Goal: Task Accomplishment & Management: Manage account settings

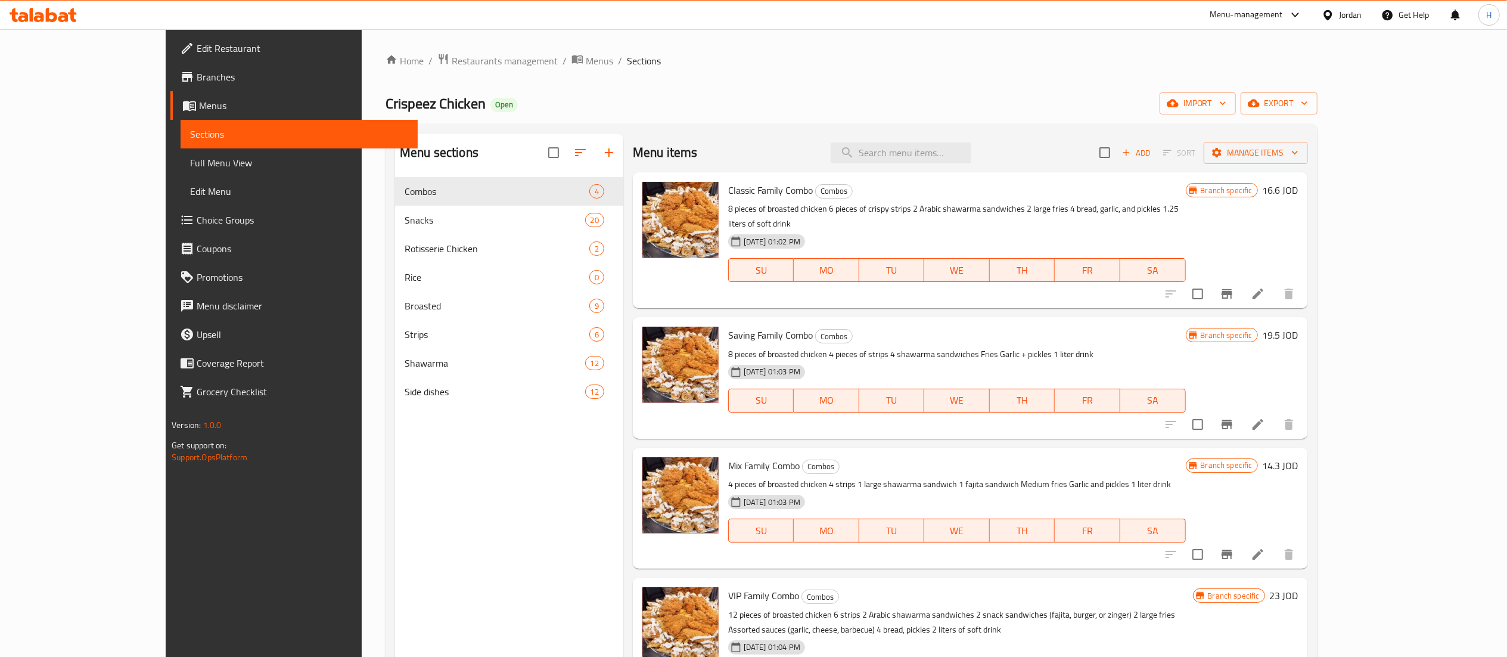
click at [29, 19] on icon at bounding box center [43, 15] width 67 height 14
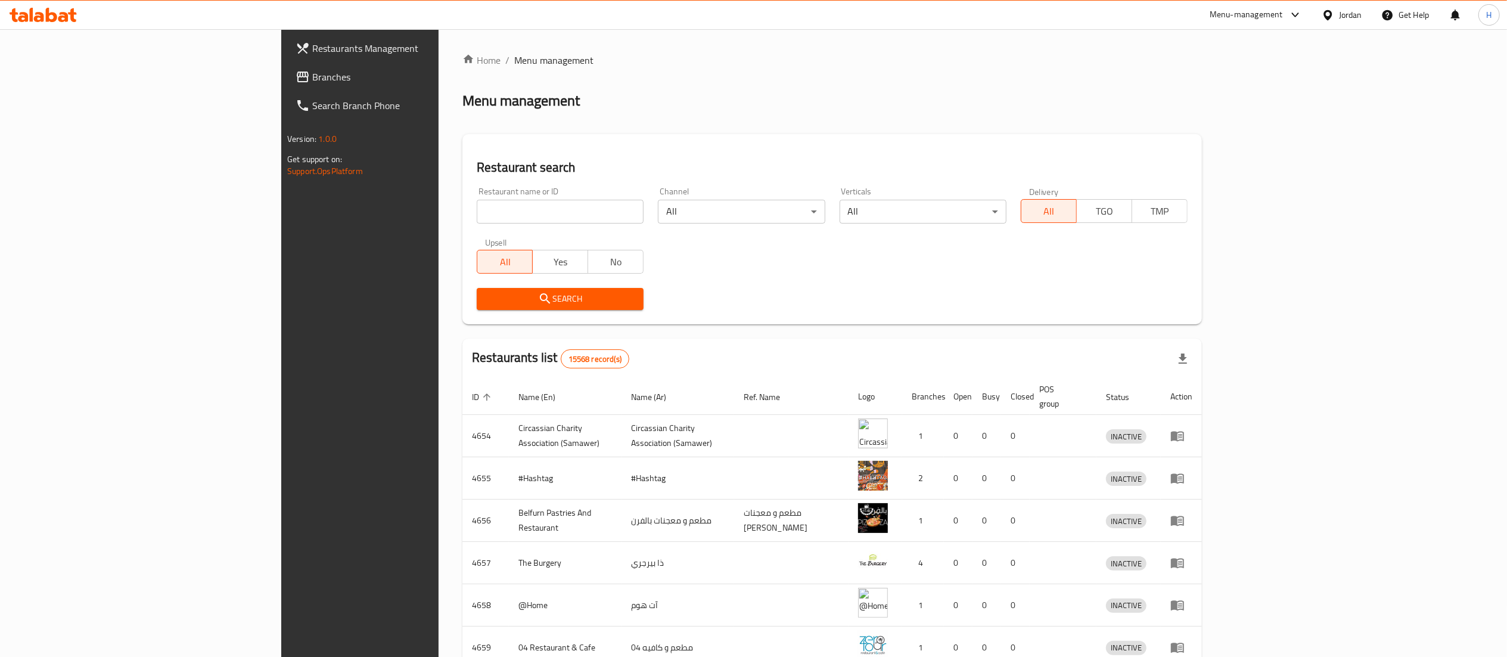
click at [470, 224] on div "Restaurant name or ID Restaurant name or ID" at bounding box center [560, 205] width 181 height 51
click at [477, 205] on input "search" at bounding box center [560, 212] width 167 height 24
paste input "Parolina"
type input "Parolina"
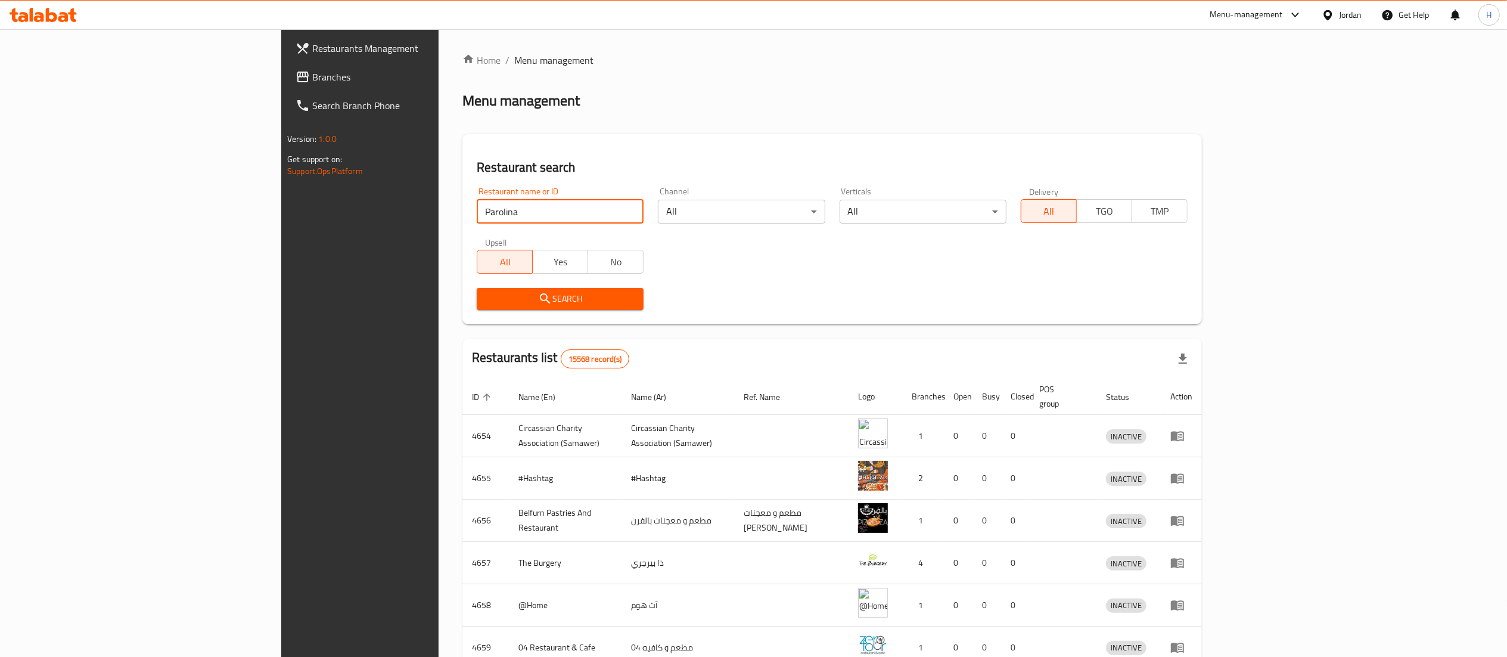
click button "Search" at bounding box center [560, 299] width 167 height 22
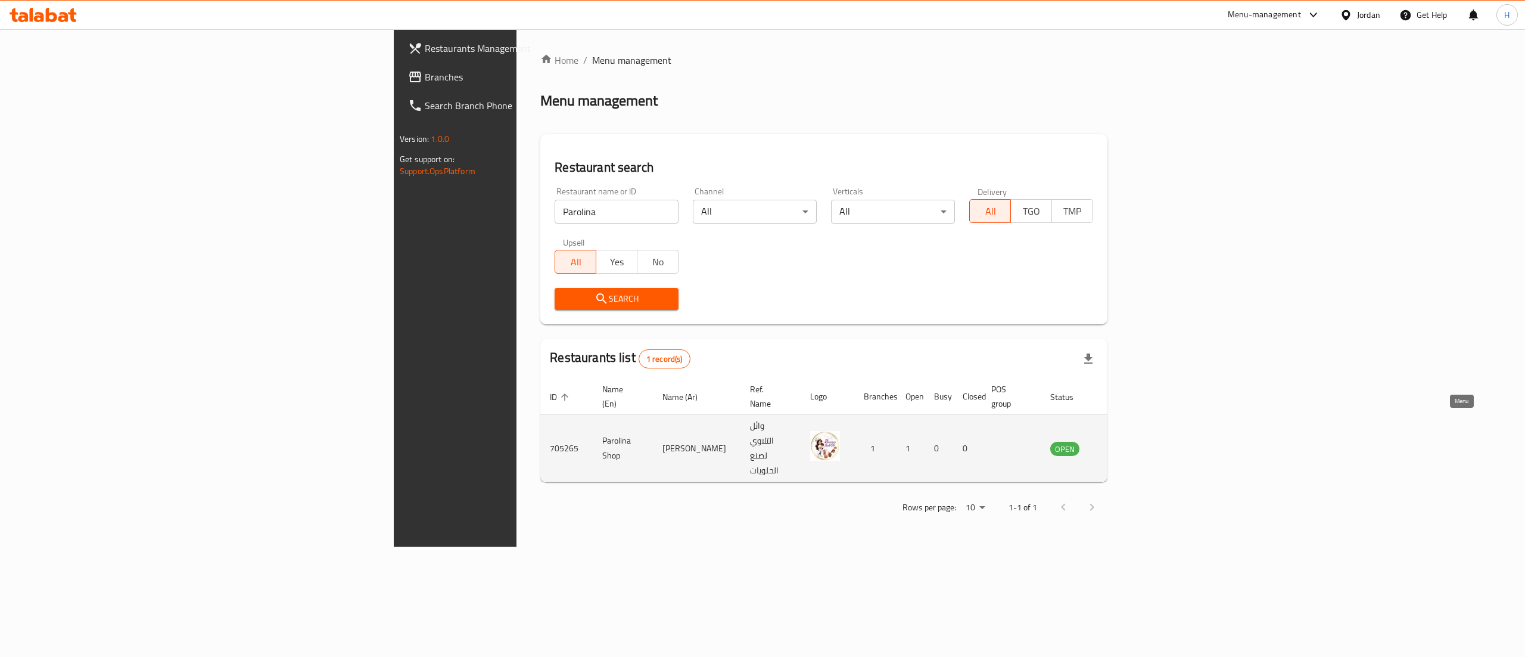
click at [1127, 444] on icon "enhanced table" at bounding box center [1120, 449] width 13 height 10
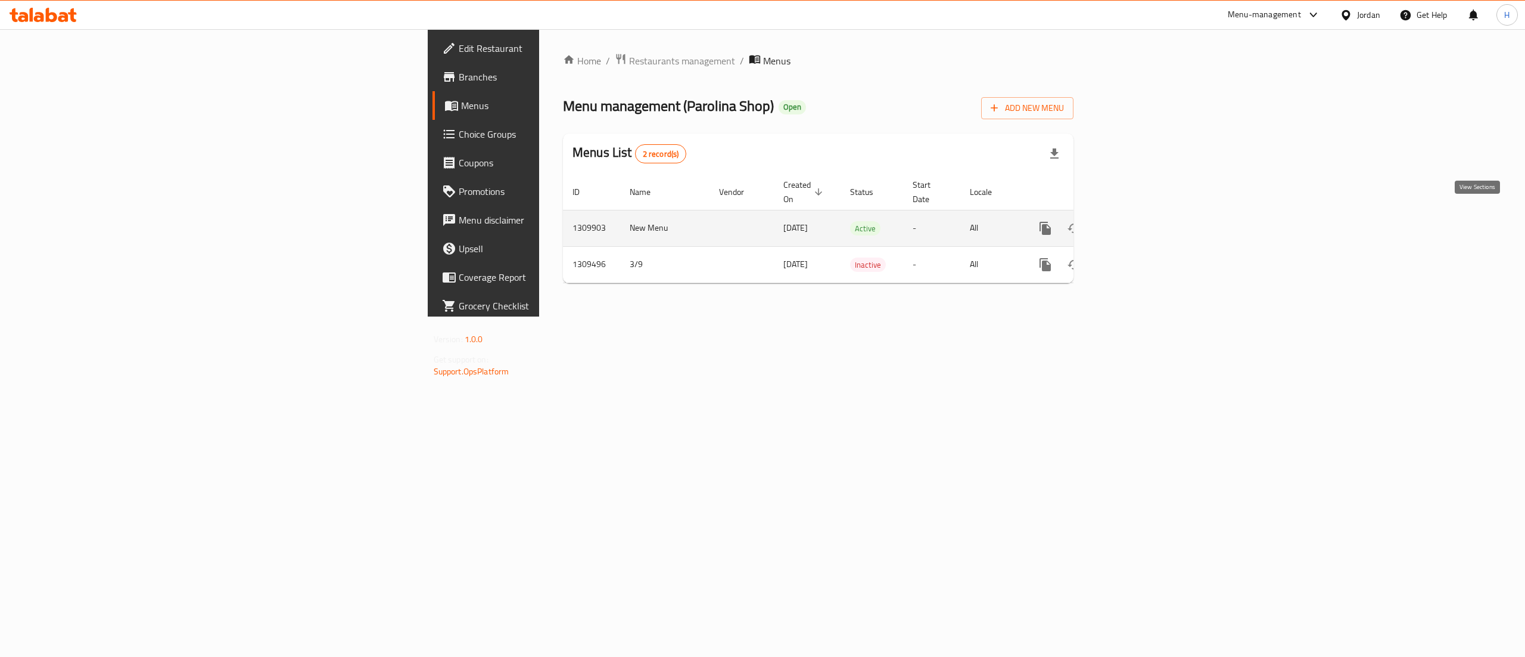
click at [1137, 223] on icon "enhanced table" at bounding box center [1131, 228] width 11 height 11
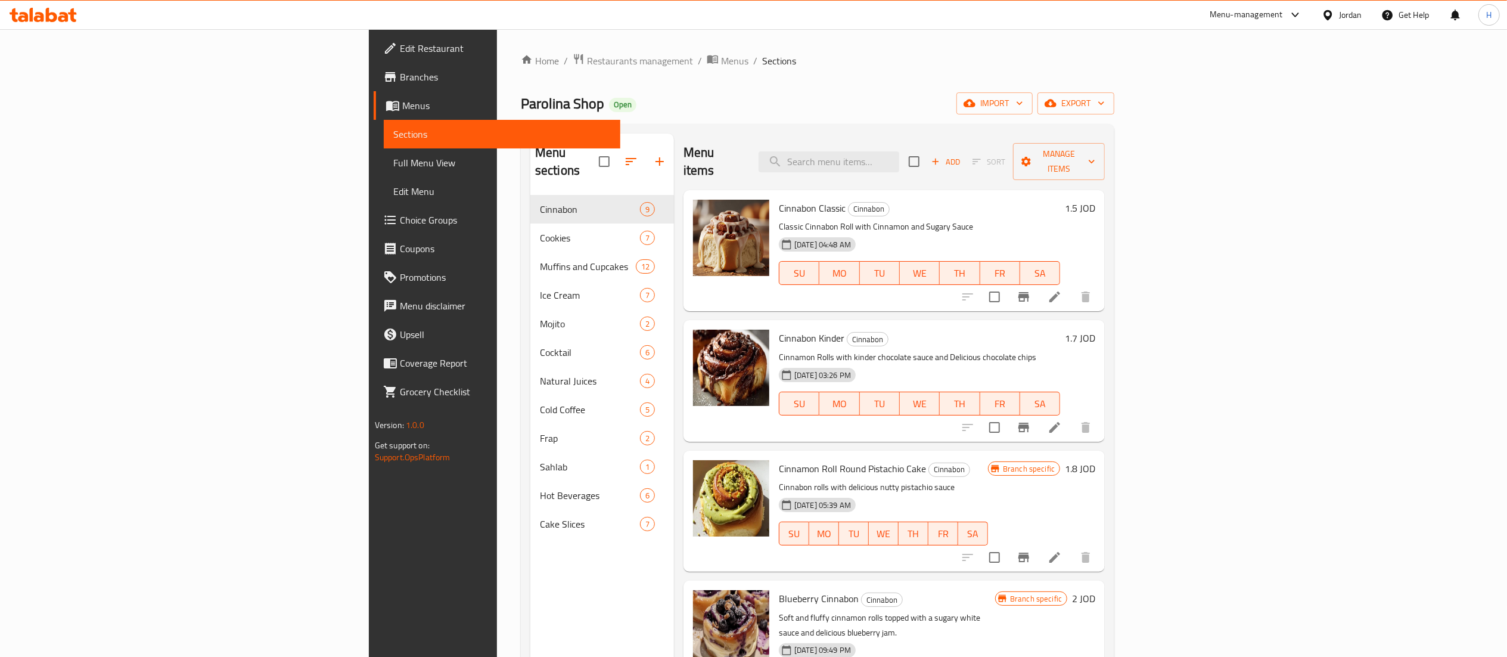
click at [1095, 200] on h6 "1.5 JOD" at bounding box center [1080, 208] width 30 height 17
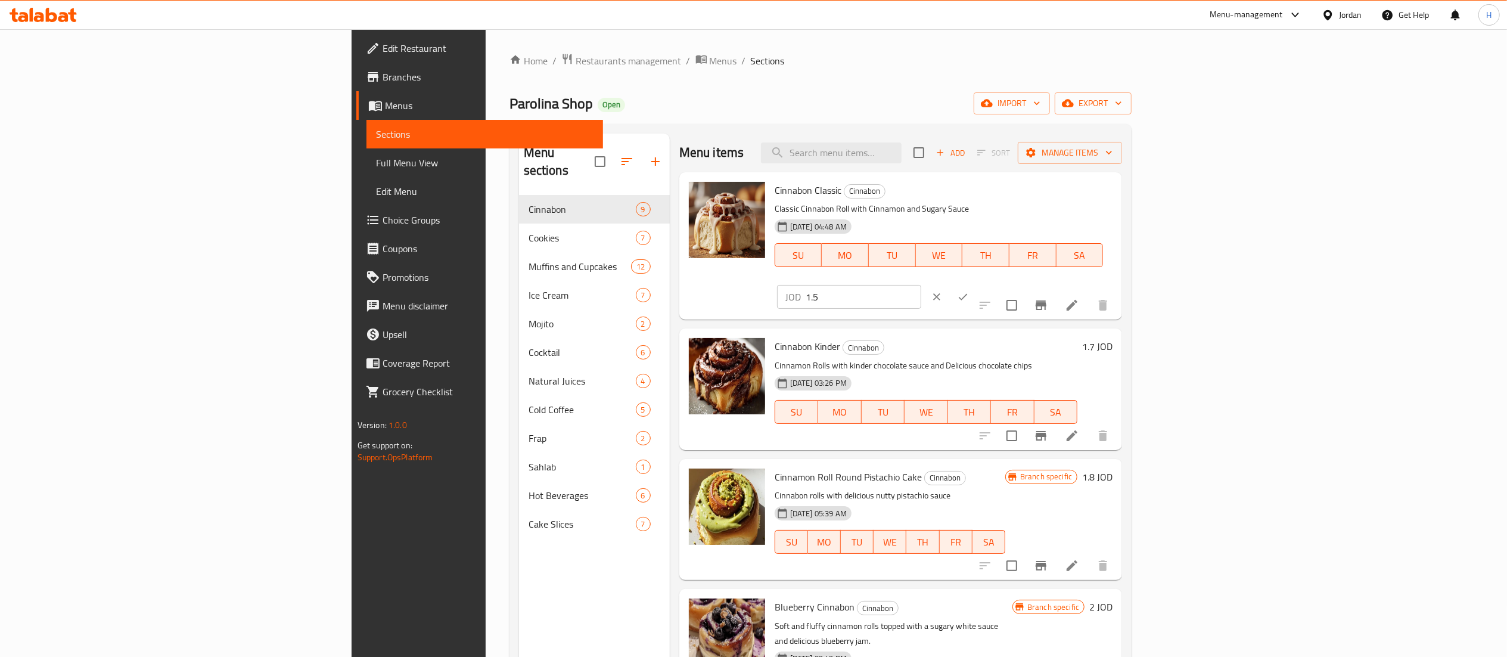
drag, startPoint x: 1338, startPoint y: 191, endPoint x: 1054, endPoint y: 195, distance: 284.2
click at [1054, 195] on div "Cinnabon Classic Cinnabon Classic Cinnabon Roll with Cinnamon and Sugary Sauce …" at bounding box center [943, 246] width 347 height 138
type input "2"
click at [976, 284] on button "ok" at bounding box center [963, 297] width 26 height 26
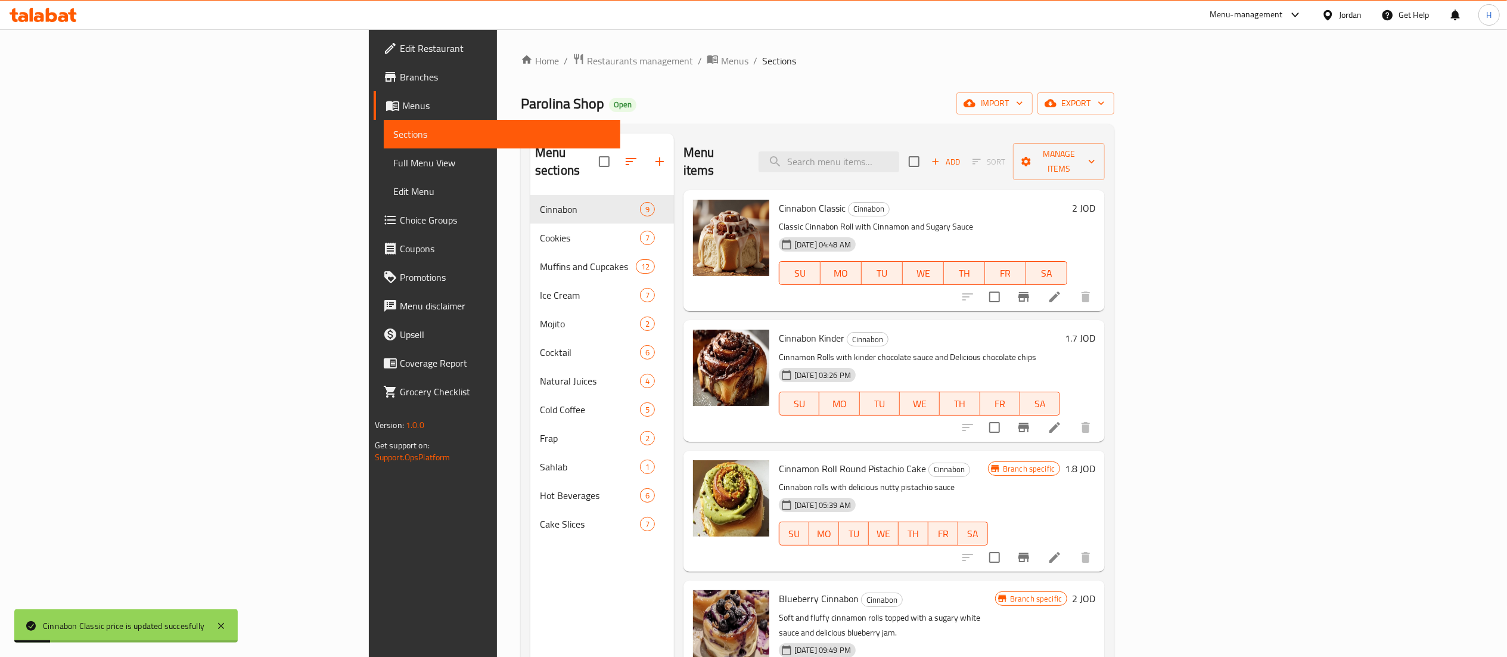
click at [1095, 200] on h6 "2 JOD" at bounding box center [1083, 208] width 23 height 17
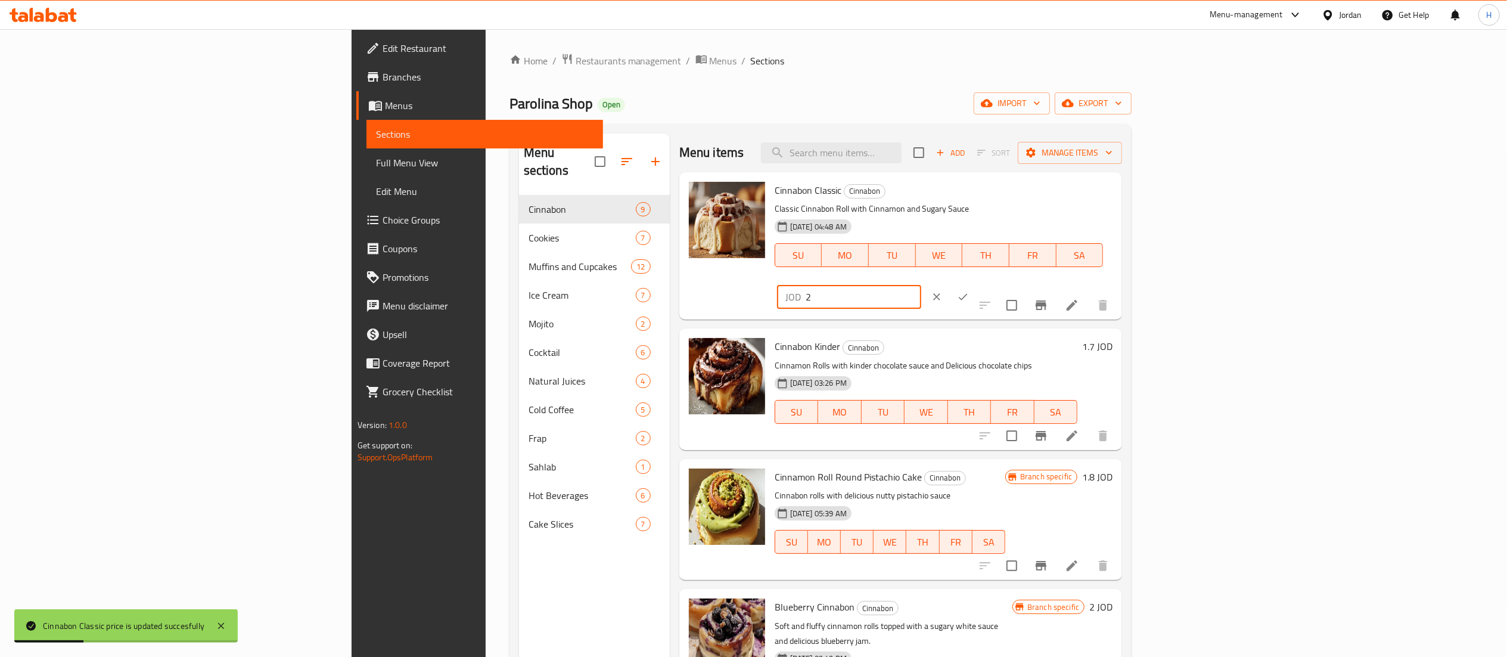
drag, startPoint x: 1171, startPoint y: 176, endPoint x: 1126, endPoint y: 174, distance: 44.8
click at [1122, 176] on div "Cinnabon Classic Cinnabon Classic Cinnabon Roll with Cinnamon and Sugary Sauce …" at bounding box center [900, 245] width 443 height 147
type input "1.5"
click at [976, 284] on button "ok" at bounding box center [963, 297] width 26 height 26
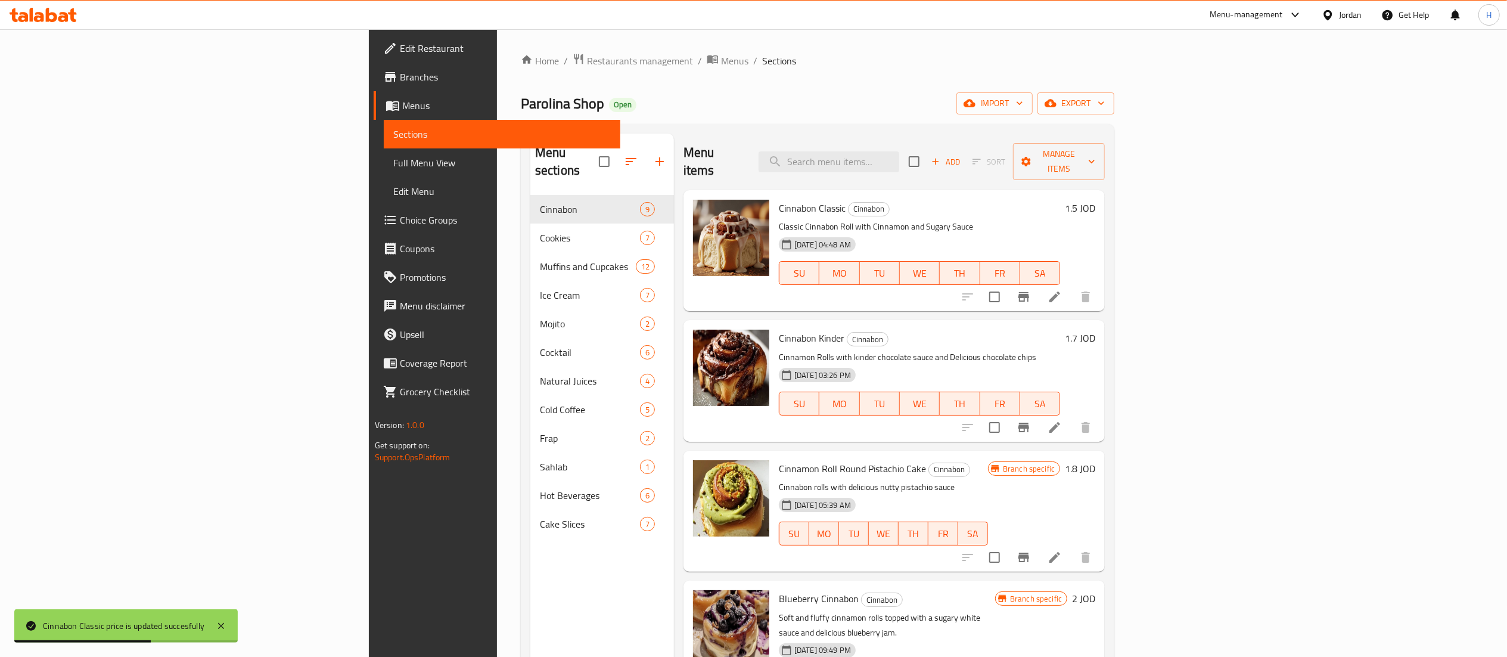
click at [1095, 330] on h6 "1.7 JOD" at bounding box center [1080, 338] width 30 height 17
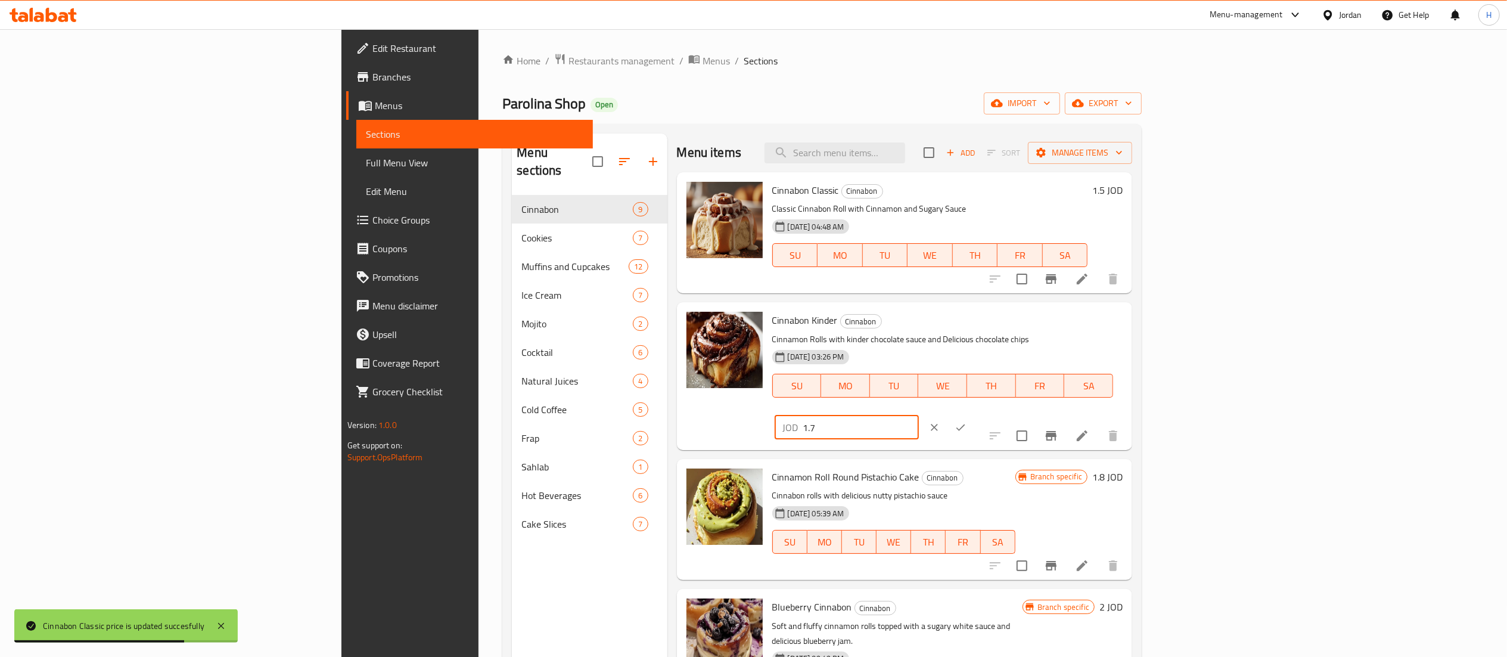
drag, startPoint x: 1313, startPoint y: 324, endPoint x: 994, endPoint y: 303, distance: 320.1
click at [994, 303] on div "Cinnabon Kinder Cinnabon Cinnamon Rolls with kinder chocolate sauce and Delicio…" at bounding box center [905, 375] width 456 height 147
type input "2"
click at [974, 414] on button "ok" at bounding box center [960, 427] width 26 height 26
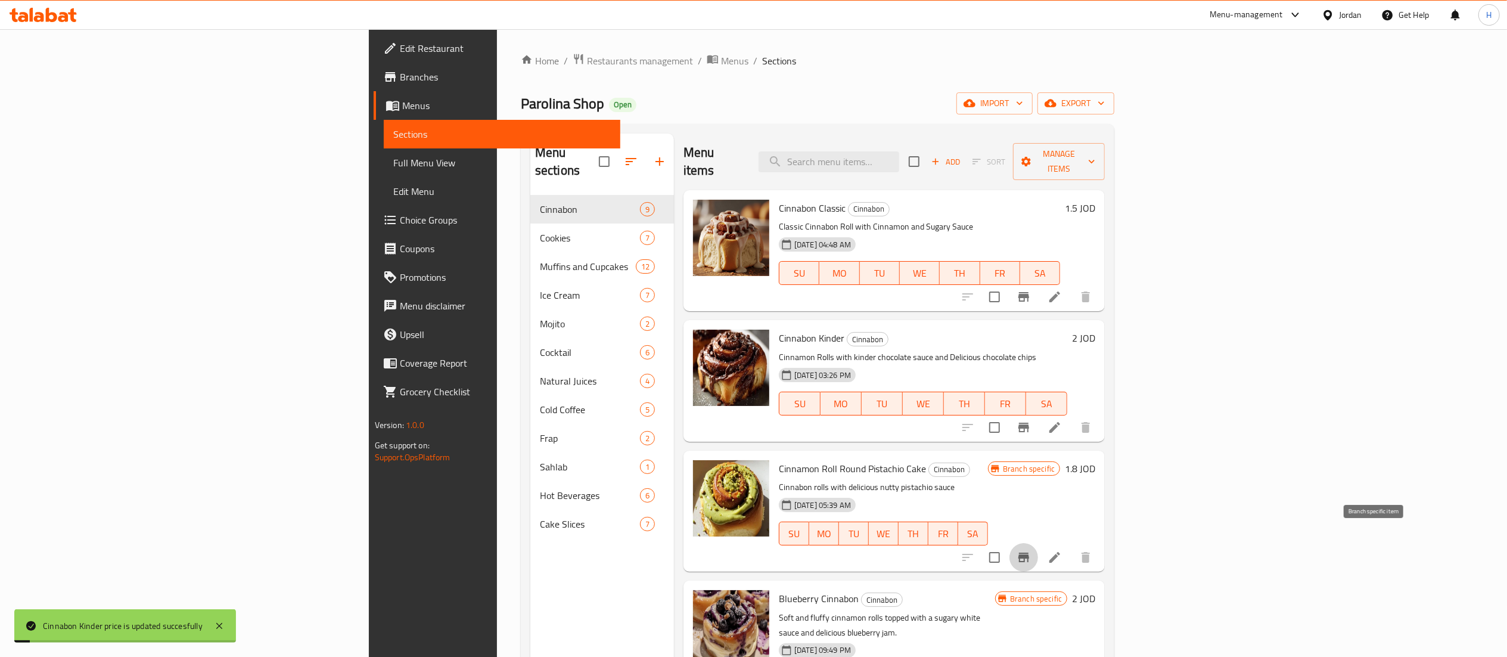
click at [1031, 550] on icon "Branch-specific-item" at bounding box center [1024, 557] width 14 height 14
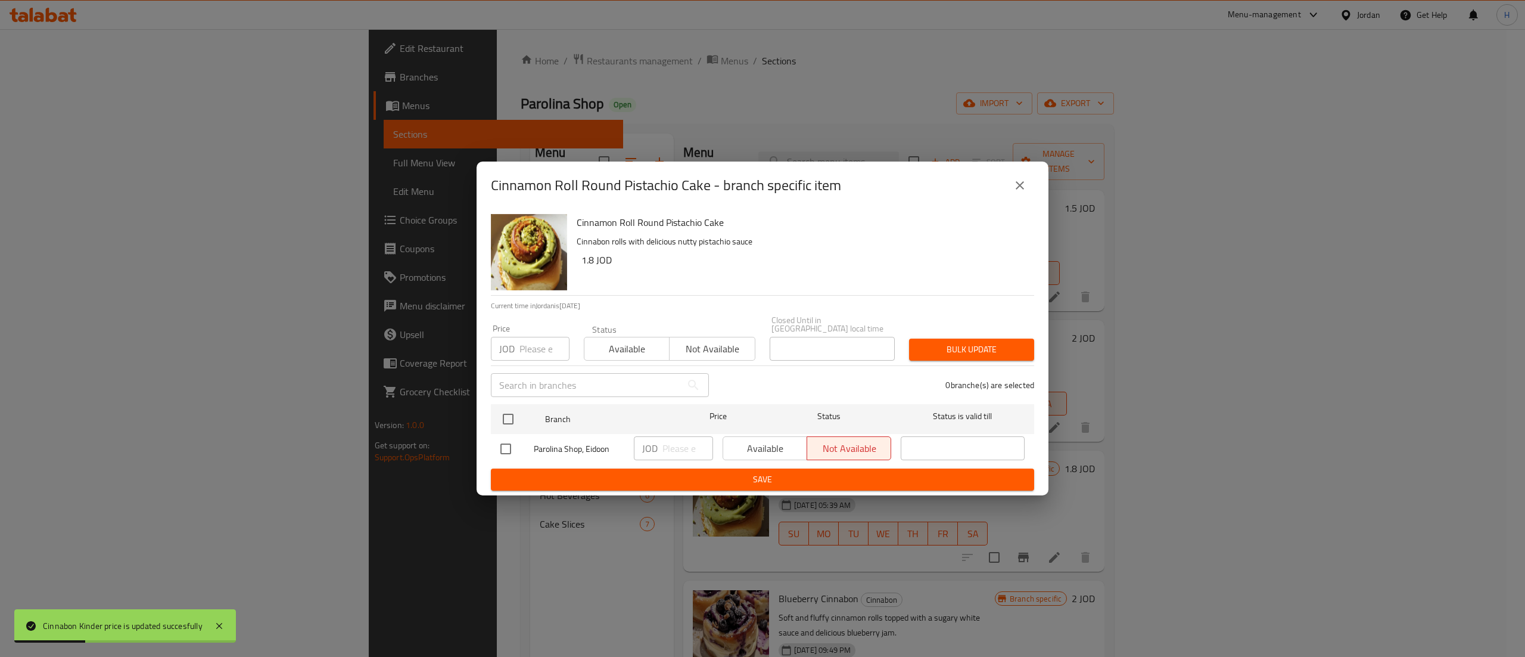
click at [1028, 192] on button "close" at bounding box center [1020, 185] width 29 height 29
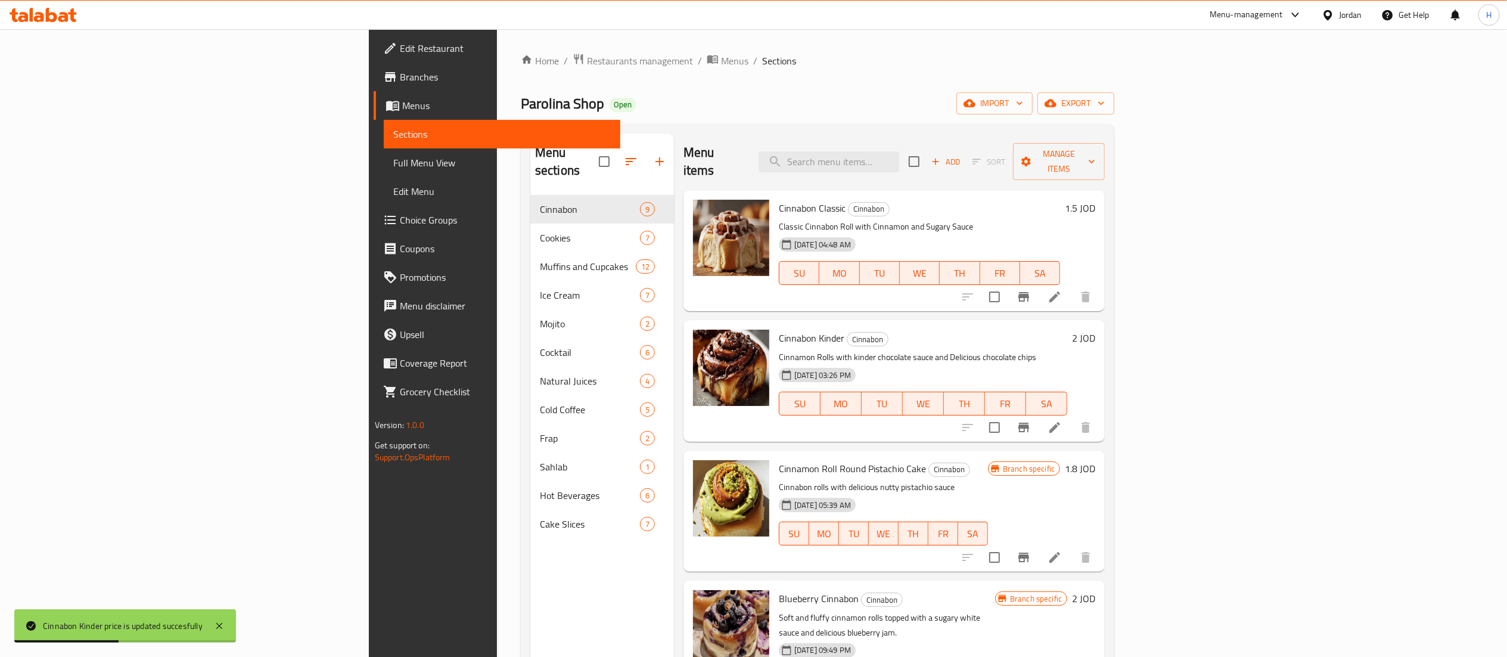
click at [1095, 460] on h6 "1.8 JOD" at bounding box center [1080, 468] width 30 height 17
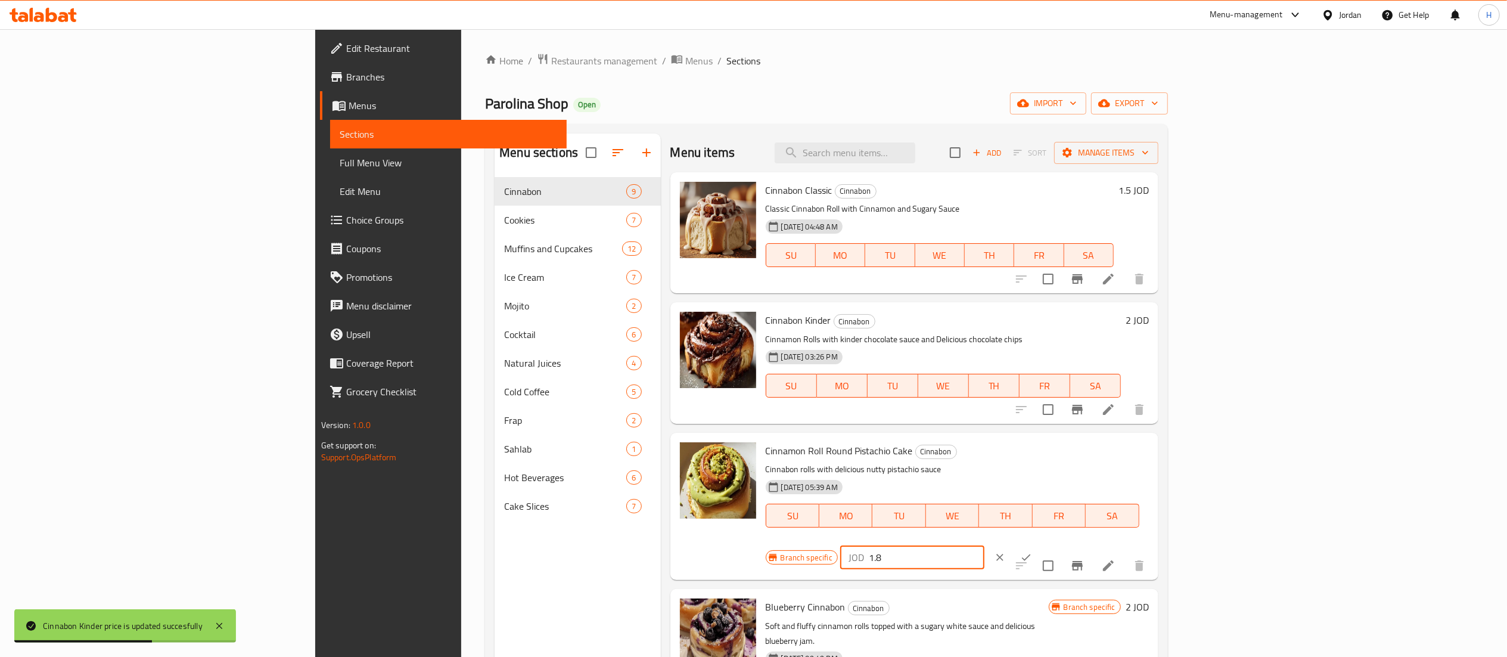
drag, startPoint x: 1317, startPoint y: 449, endPoint x: 1350, endPoint y: 453, distance: 33.0
click at [1131, 437] on div "Cinnamon Roll Round Pistachio Cake Cinnabon Cinnabon rolls with delicious nutty…" at bounding box center [957, 506] width 393 height 138
type input "2"
click at [1032, 551] on icon "ok" at bounding box center [1026, 557] width 12 height 12
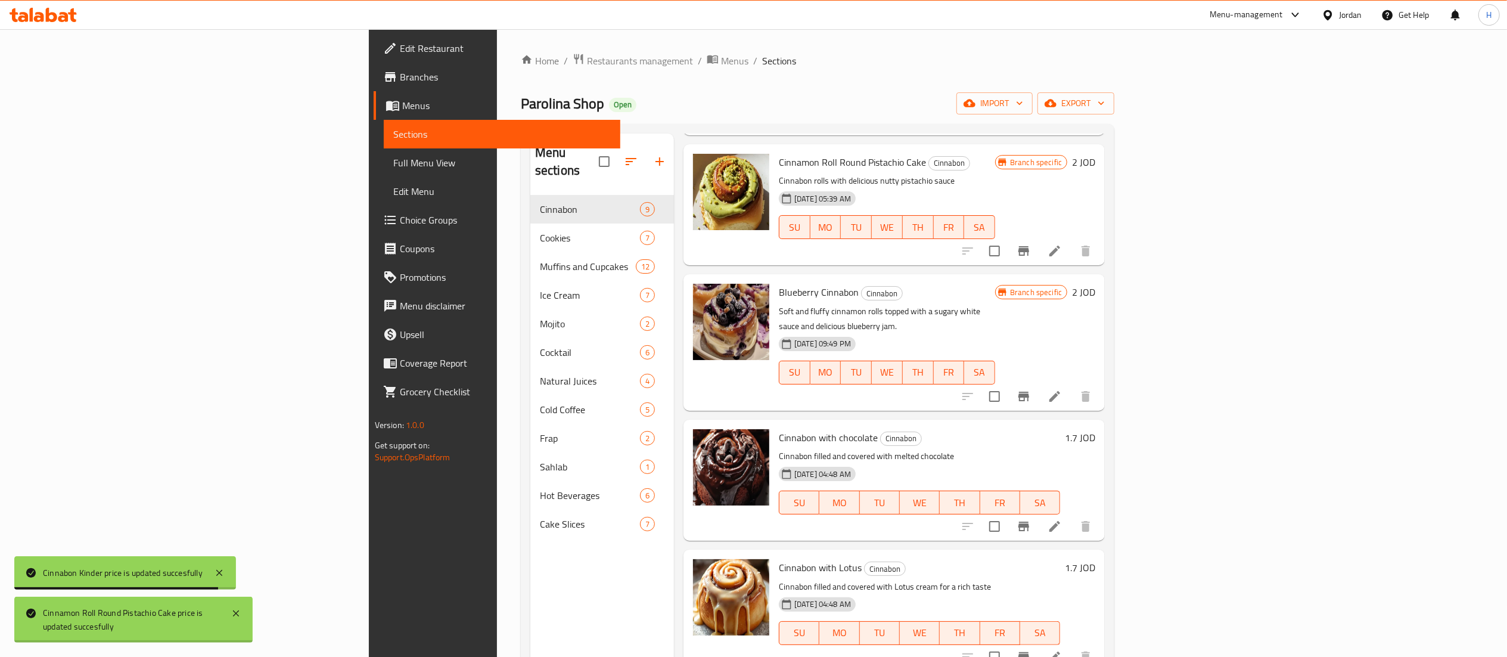
scroll to position [358, 0]
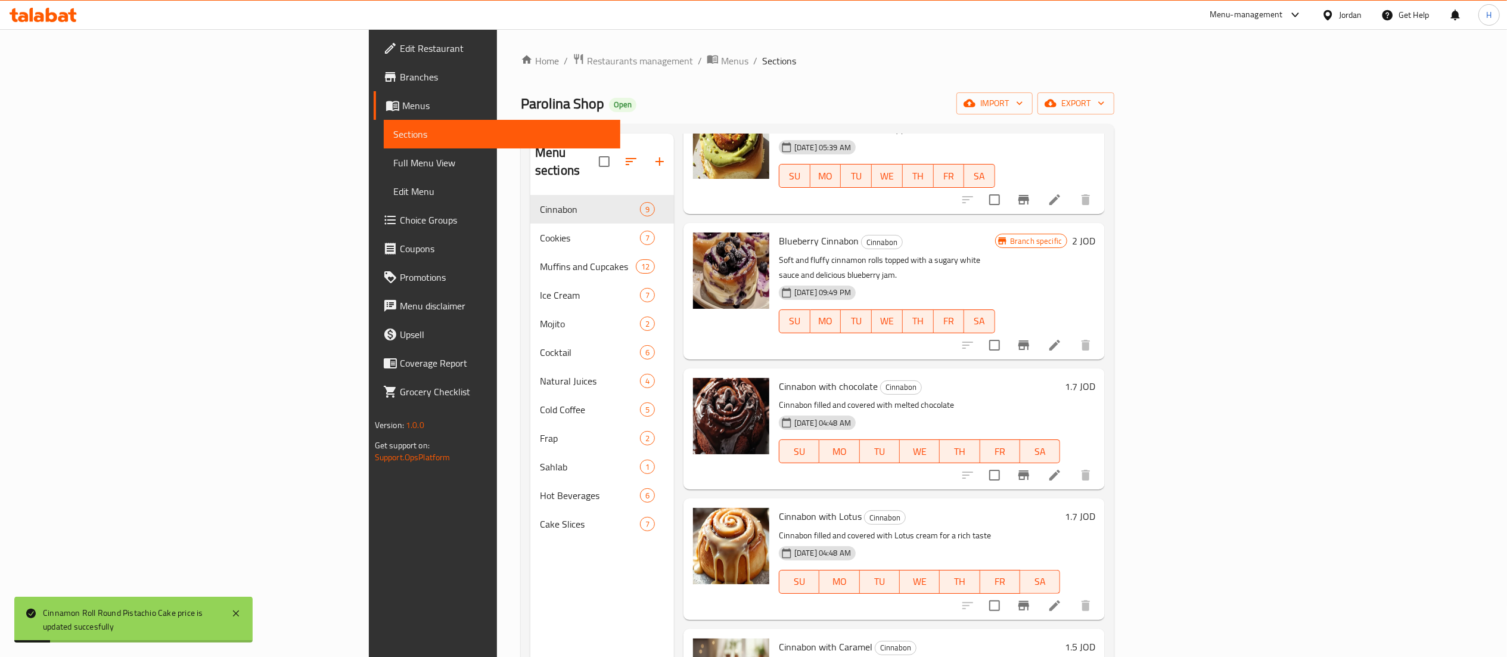
click at [1095, 232] on h6 "2 JOD" at bounding box center [1083, 240] width 23 height 17
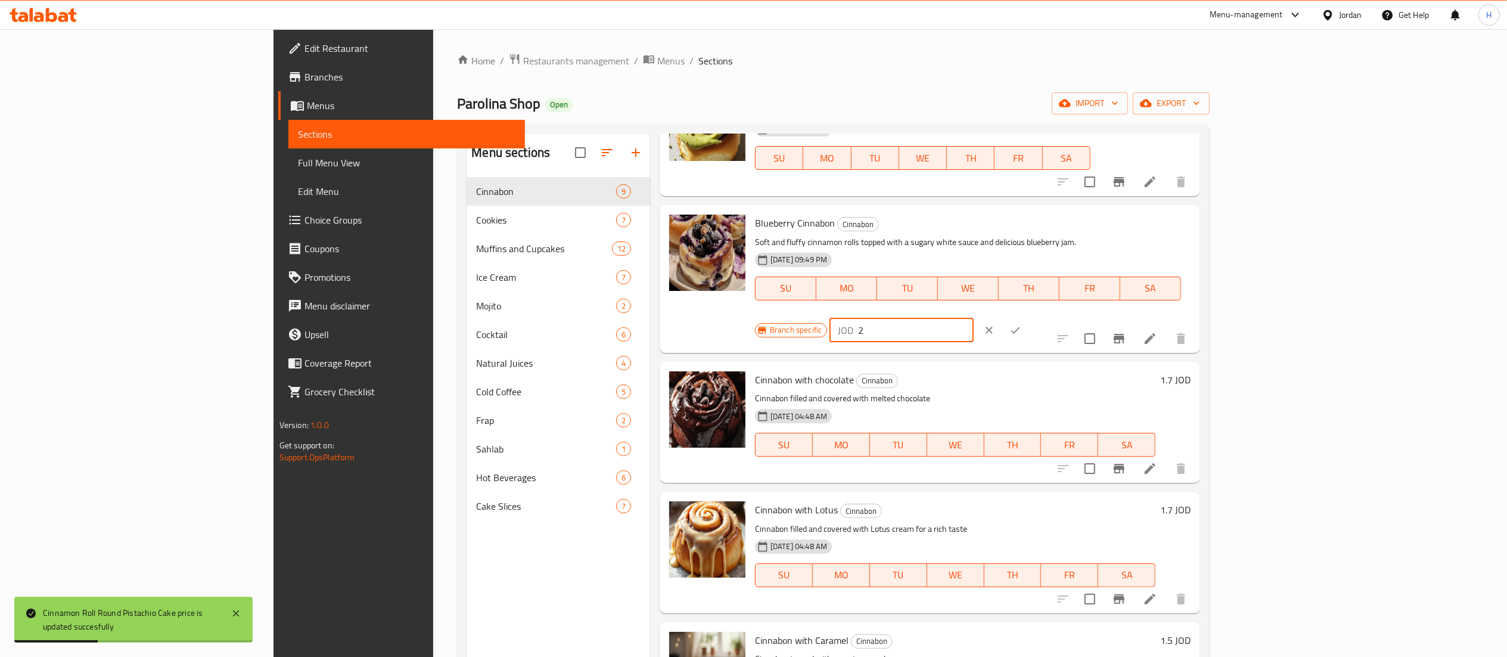
drag, startPoint x: 1312, startPoint y: 234, endPoint x: 1195, endPoint y: 224, distance: 117.2
click at [1180, 224] on div "Blueberry Cinnabon Cinnabon Soft and fluffy cinnamon rolls topped with a sugary…" at bounding box center [972, 279] width 445 height 138
click at [1021, 324] on icon "ok" at bounding box center [1015, 330] width 12 height 12
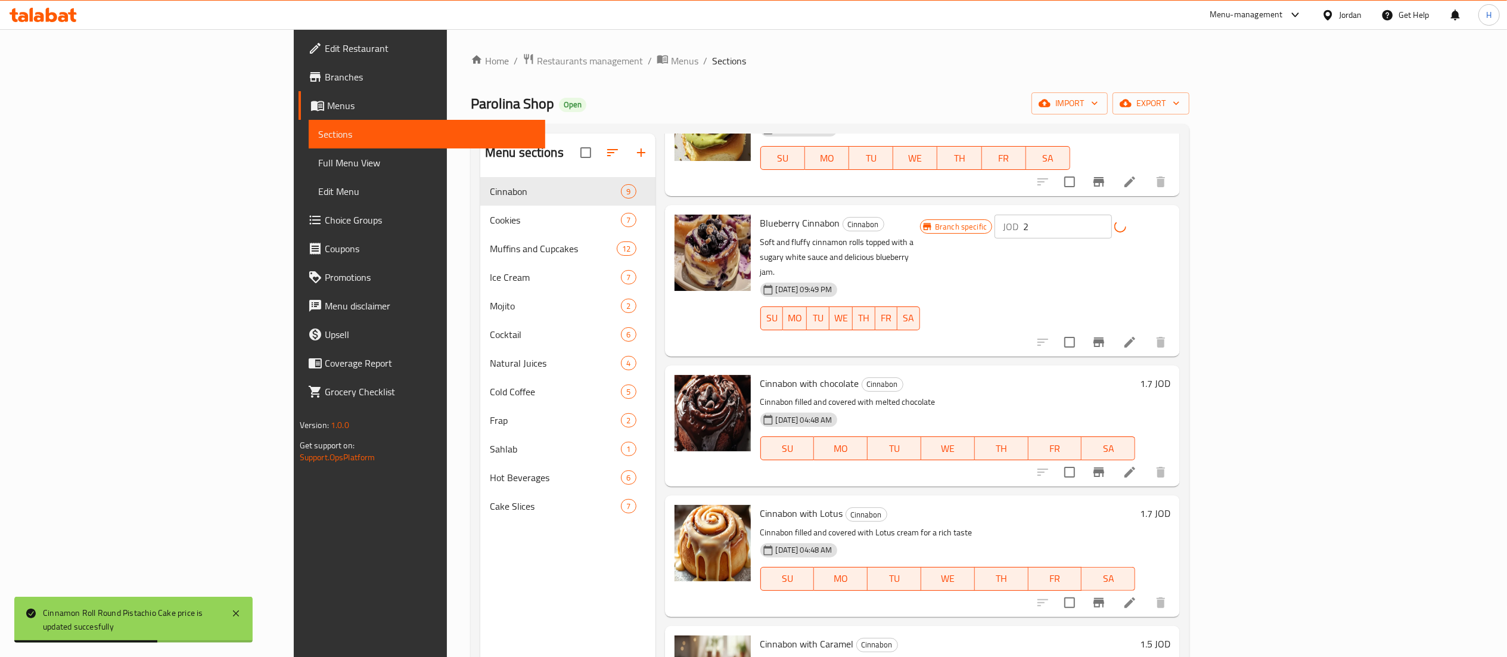
click at [1106, 335] on icon "Branch-specific-item" at bounding box center [1099, 342] width 14 height 14
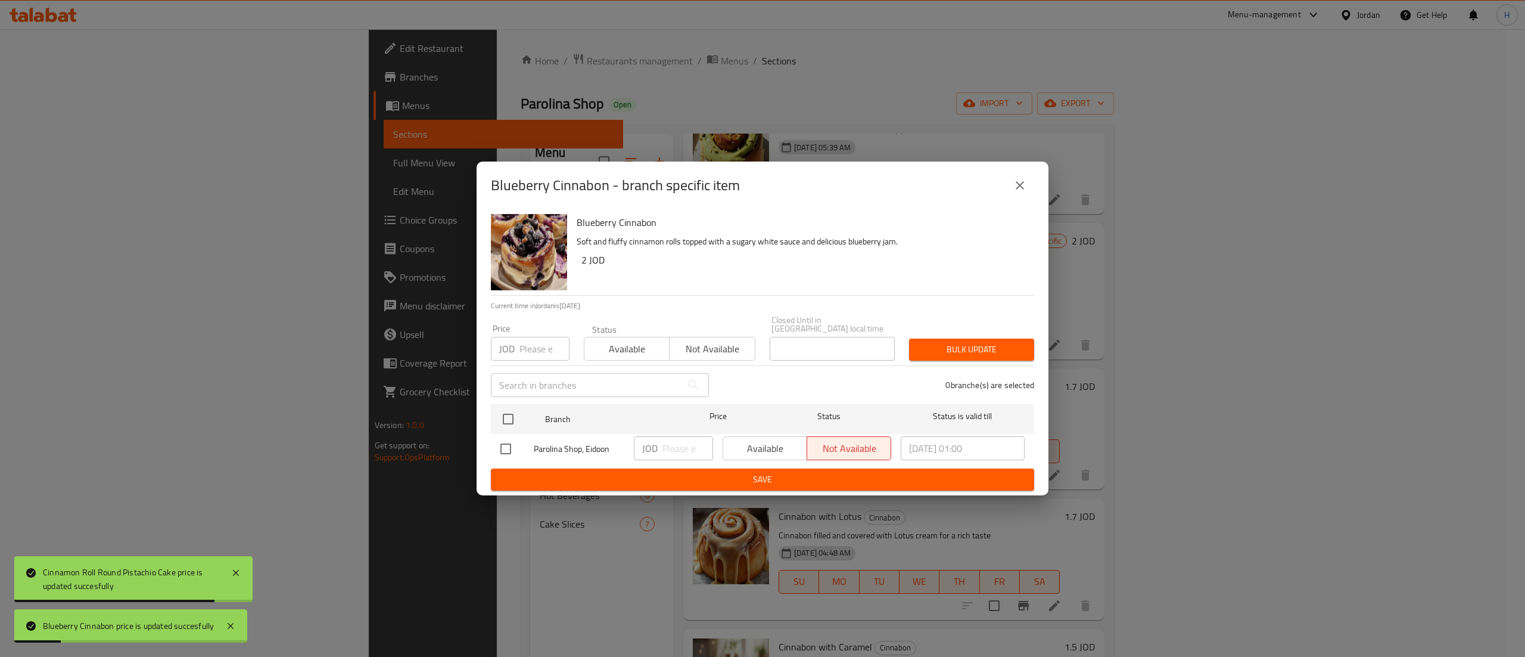
click at [1026, 205] on div "Blueberry Cinnabon - branch specific item" at bounding box center [763, 185] width 572 height 48
drag, startPoint x: 1030, startPoint y: 188, endPoint x: 1027, endPoint y: 194, distance: 7.0
click at [1027, 191] on button "close" at bounding box center [1020, 185] width 29 height 29
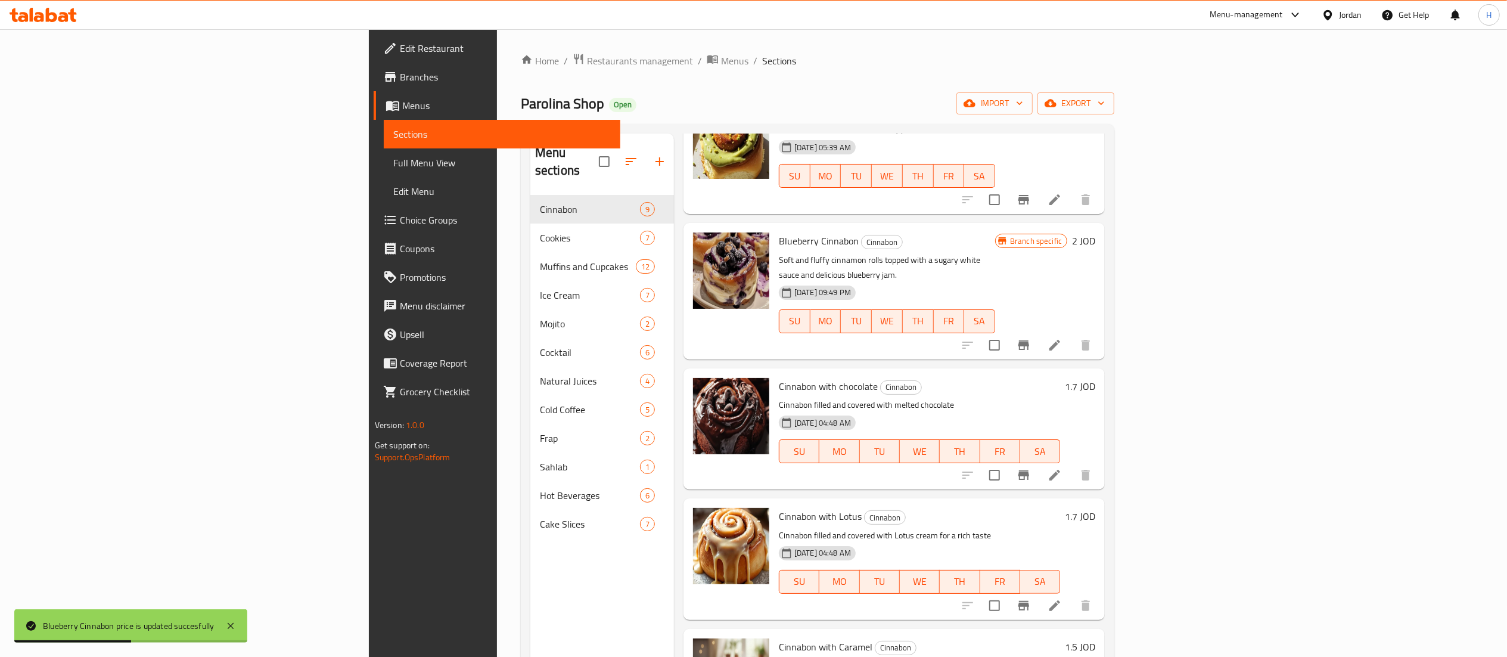
drag, startPoint x: 1429, startPoint y: 361, endPoint x: 1422, endPoint y: 362, distance: 7.2
click at [1095, 378] on h6 "1.7 JOD" at bounding box center [1080, 386] width 30 height 17
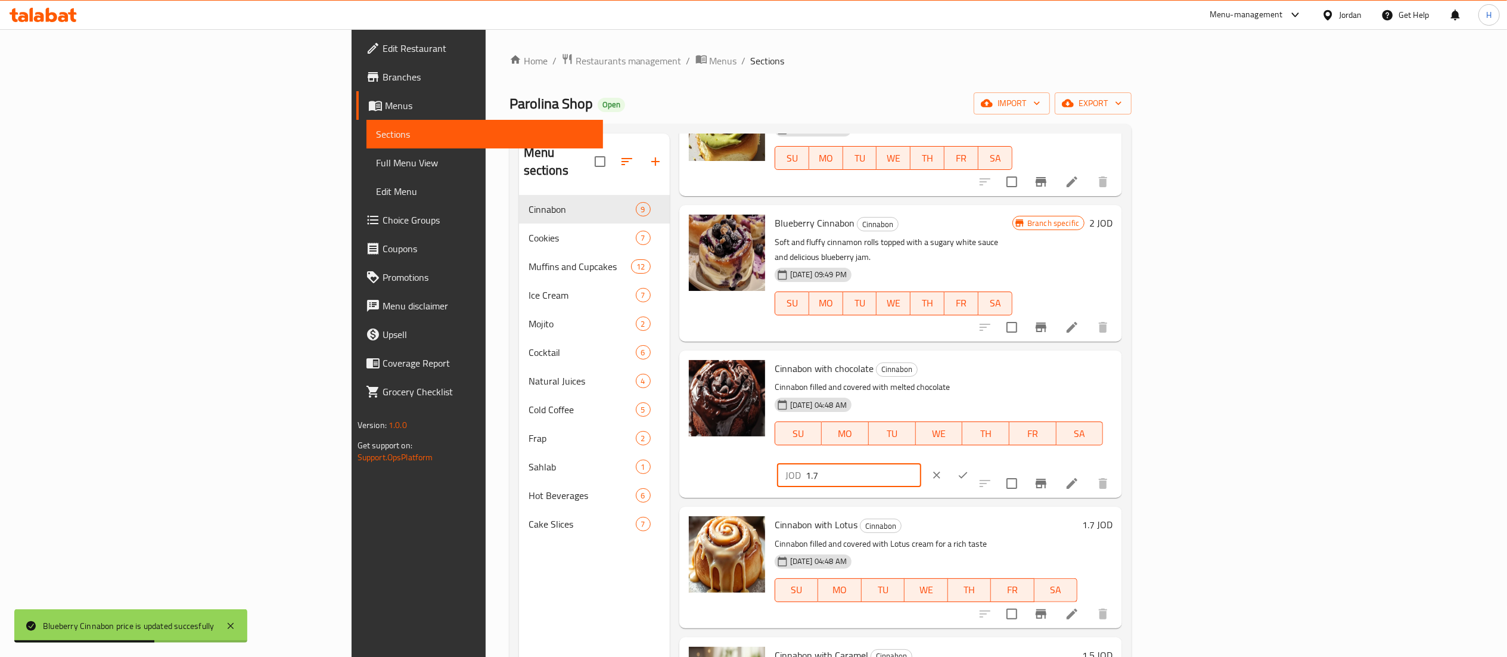
drag, startPoint x: 1340, startPoint y: 361, endPoint x: 1339, endPoint y: 349, distance: 11.9
click at [1117, 355] on div "Cinnabon with chocolate Cinnabon Cinnabon filled and covered with melted chocol…" at bounding box center [943, 424] width 347 height 138
type input "2"
click at [976, 462] on button "ok" at bounding box center [963, 475] width 26 height 26
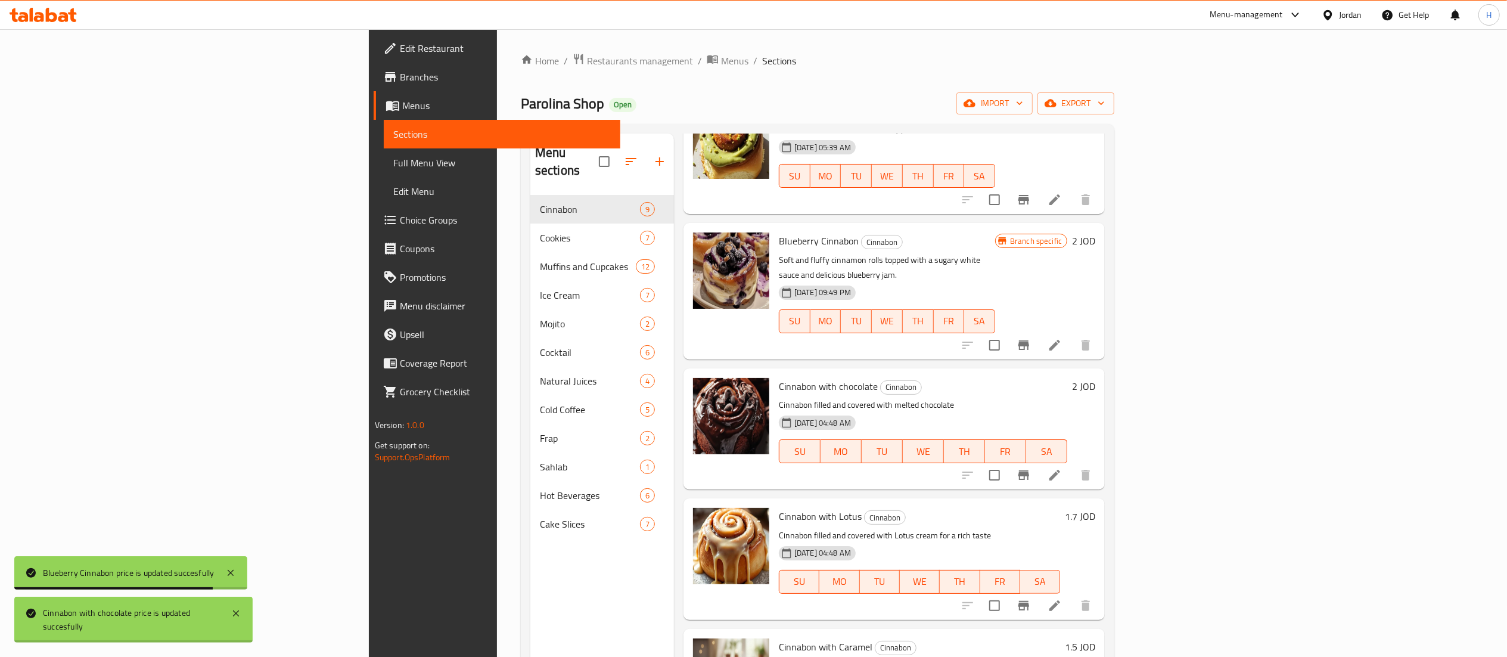
click at [1095, 508] on h6 "1.7 JOD" at bounding box center [1080, 516] width 30 height 17
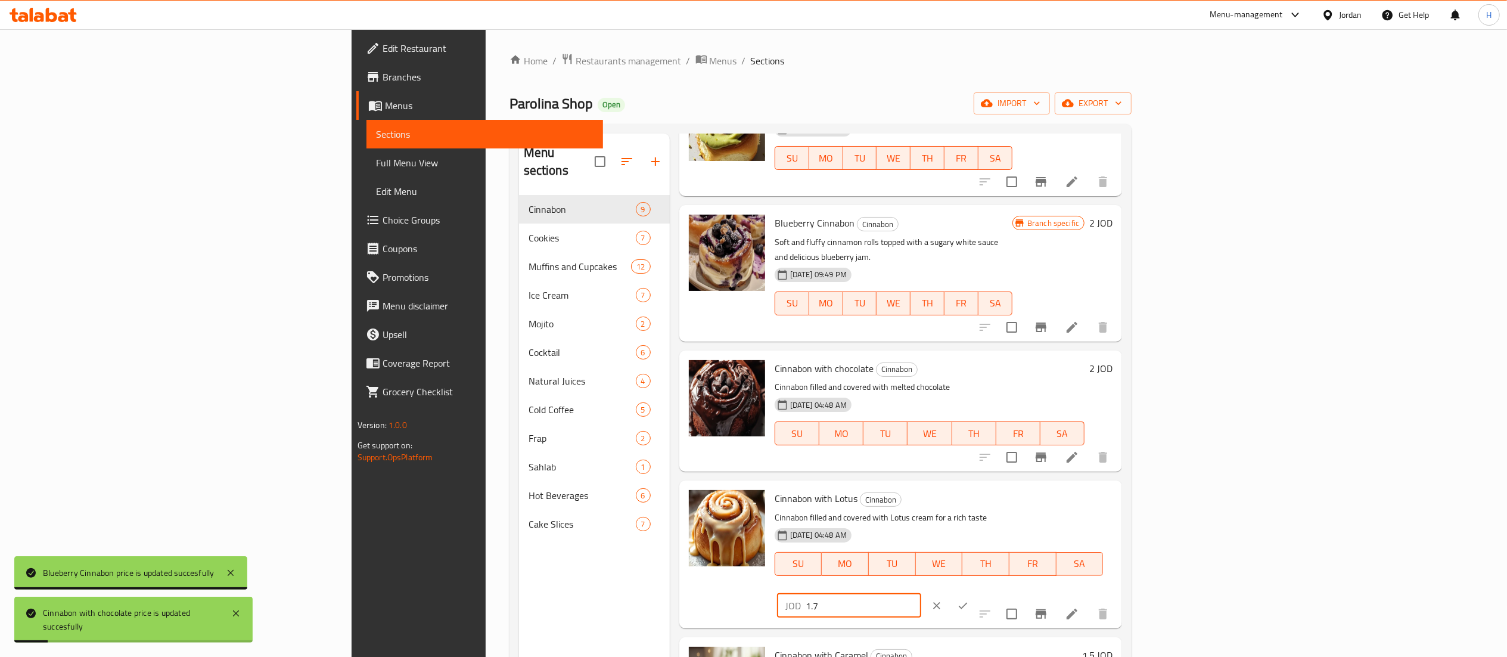
drag, startPoint x: 1352, startPoint y: 483, endPoint x: 1221, endPoint y: 481, distance: 130.5
click at [1117, 485] on div "Cinnabon with Lotus Cinnabon Cinnabon filled and covered with Lotus cream for a…" at bounding box center [943, 554] width 347 height 138
type input "2"
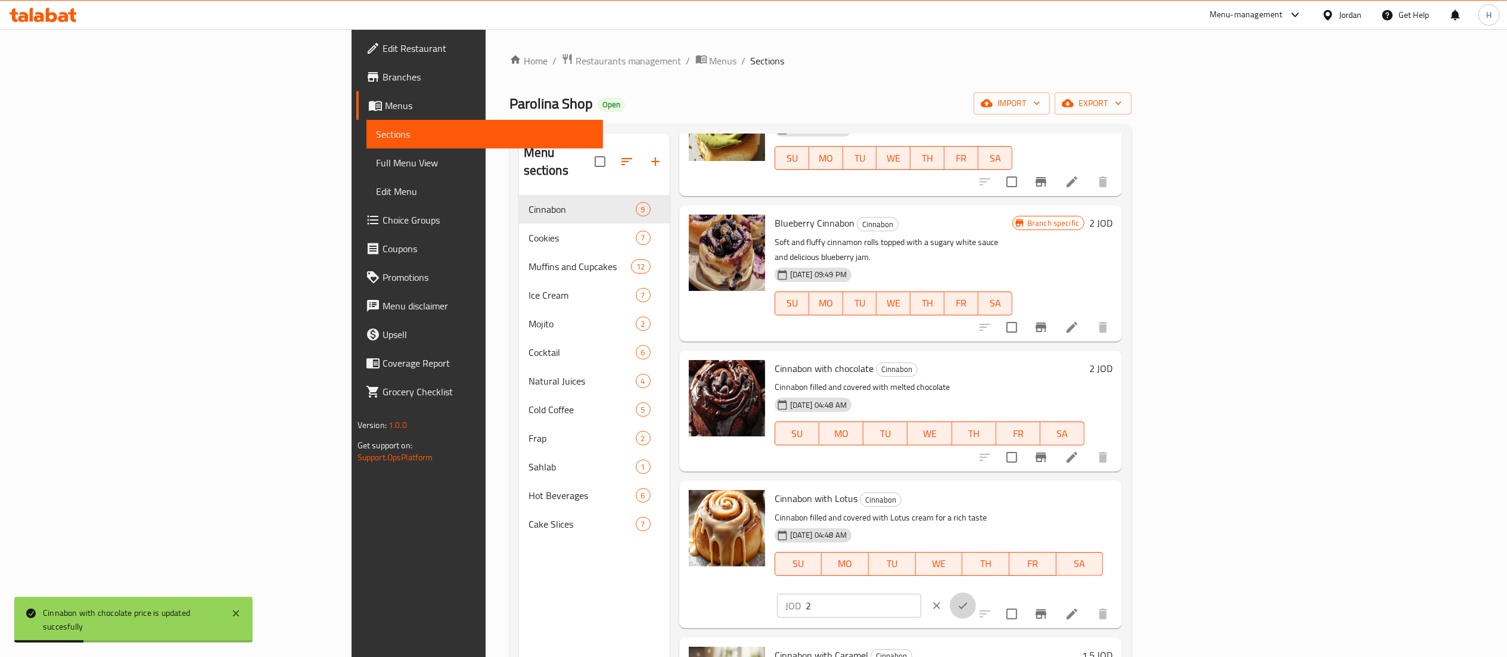
click at [969, 599] on icon "ok" at bounding box center [963, 605] width 12 height 12
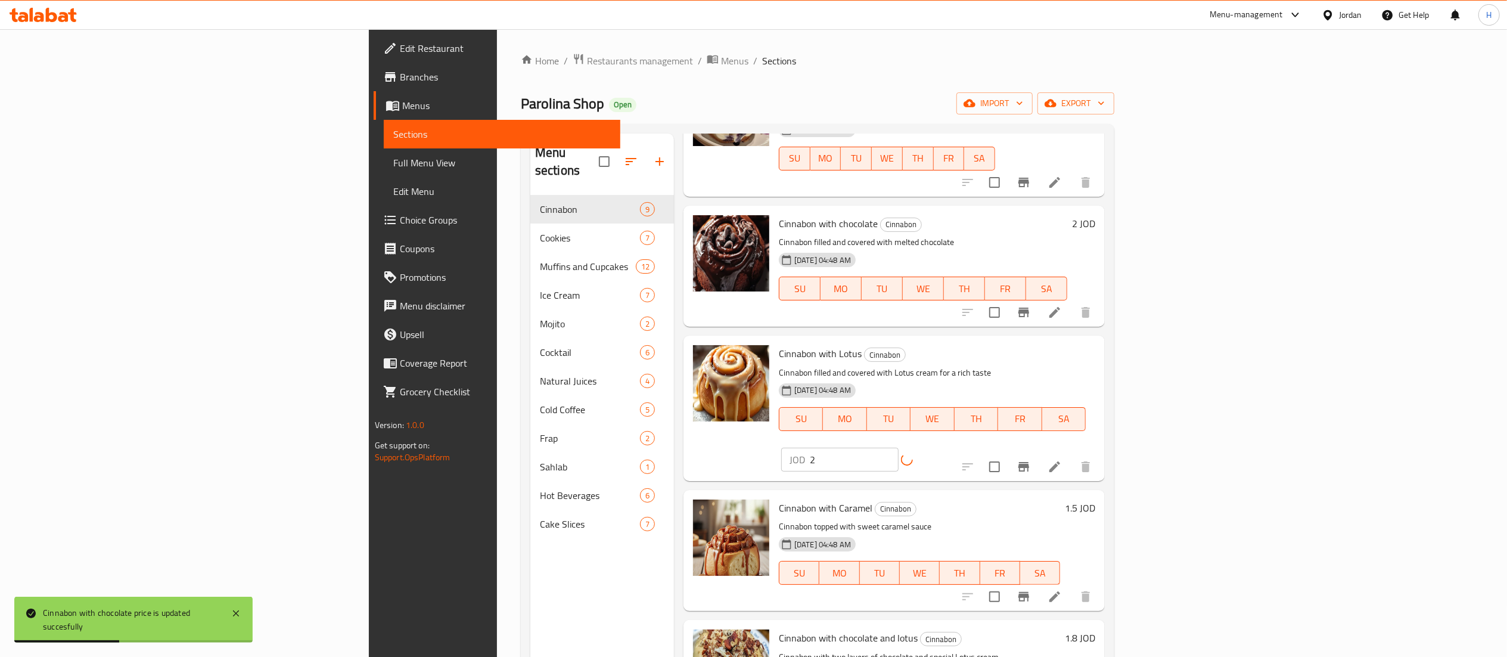
scroll to position [544, 0]
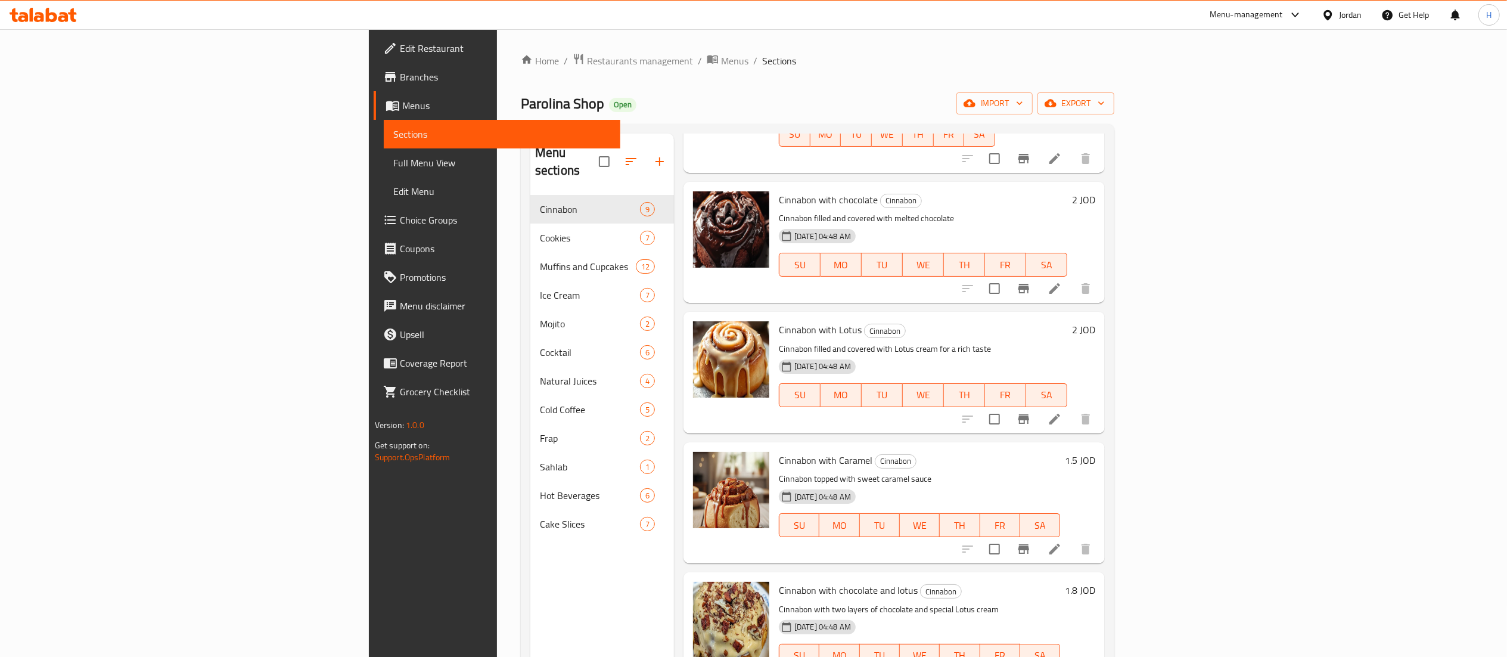
click at [1095, 452] on h6 "1.5 JOD" at bounding box center [1080, 460] width 30 height 17
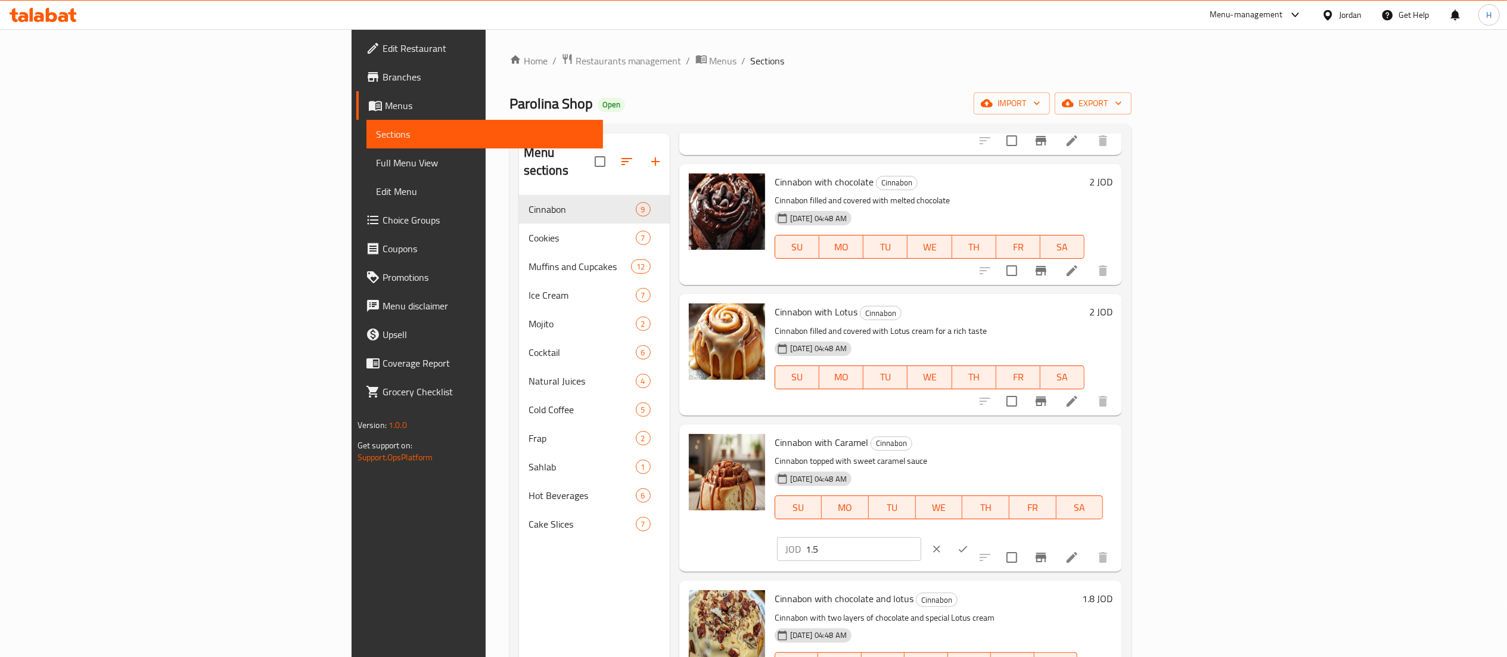
drag, startPoint x: 1308, startPoint y: 433, endPoint x: 1196, endPoint y: 425, distance: 112.3
click at [1117, 429] on div "Cinnabon with Caramel Cinnabon Cinnabon topped with sweet caramel sauce 04-09-2…" at bounding box center [943, 498] width 347 height 138
type input "2"
click at [969, 543] on icon "ok" at bounding box center [963, 549] width 12 height 12
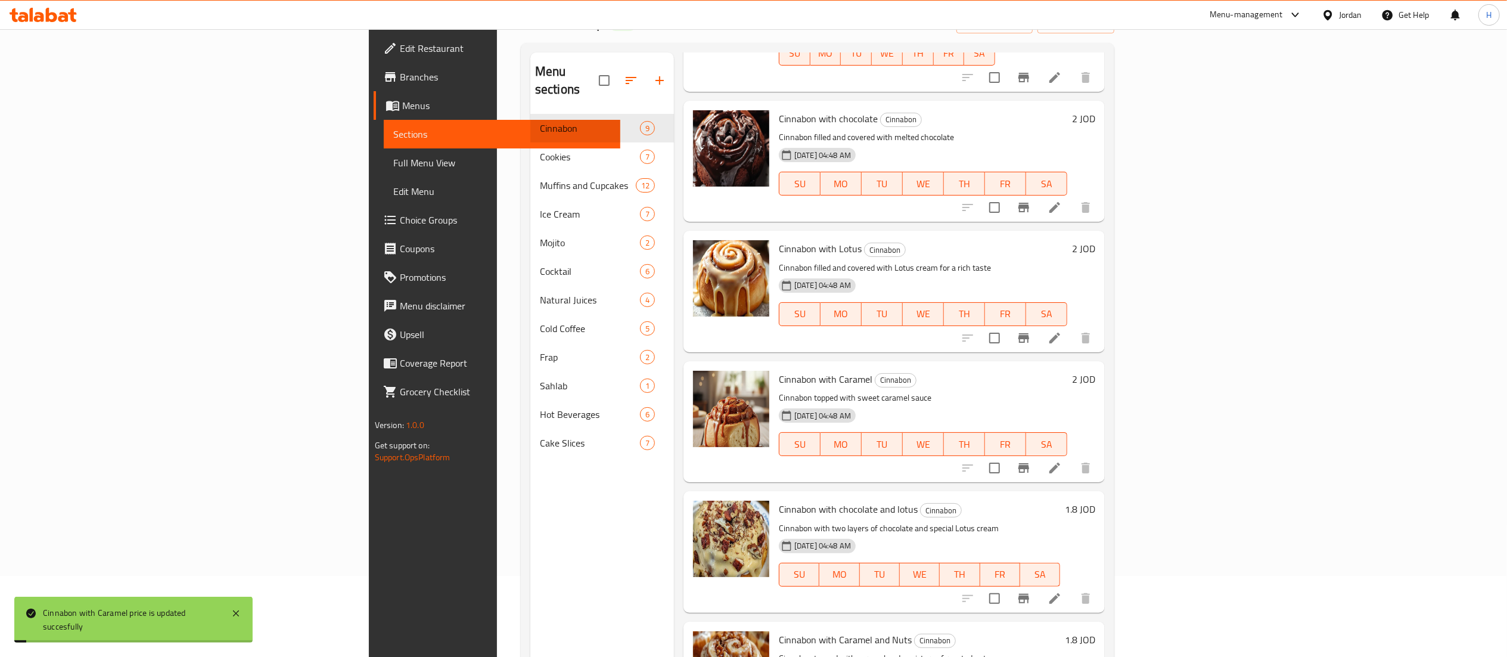
scroll to position [167, 0]
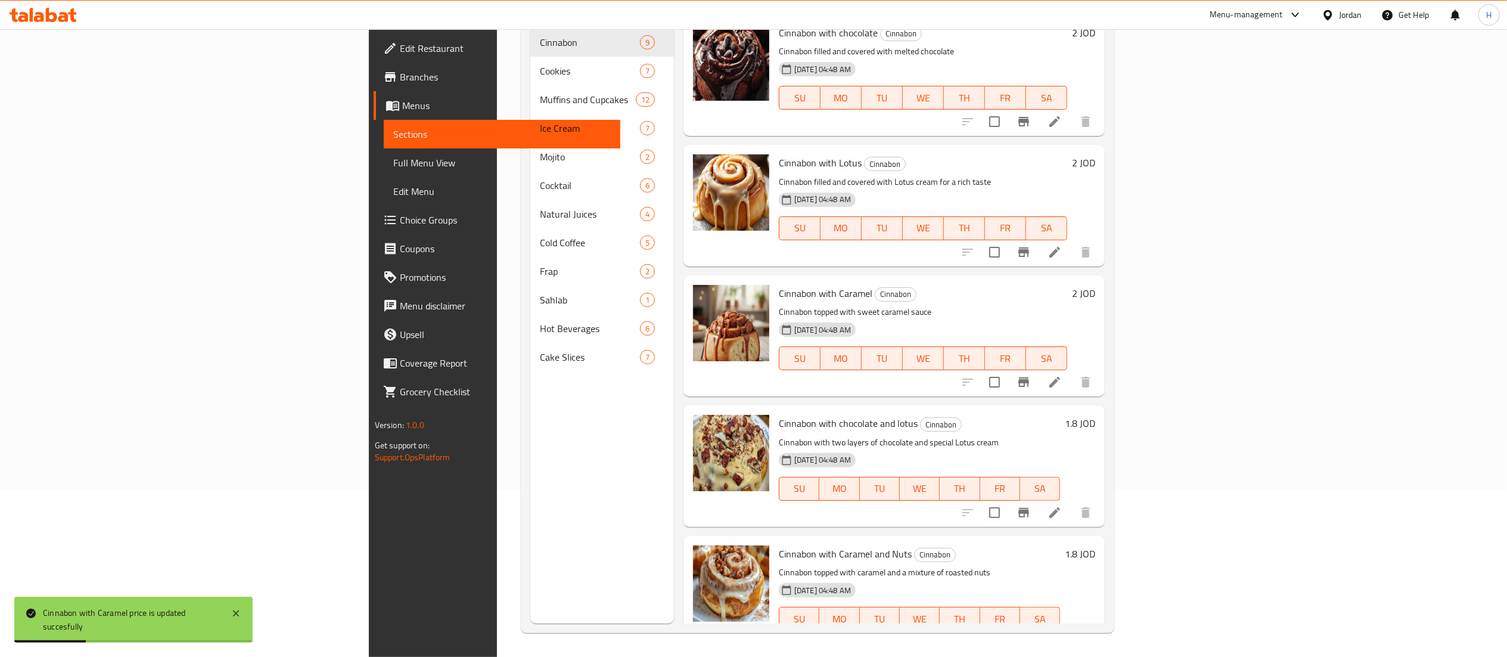
click at [1095, 415] on h6 "1.8 JOD" at bounding box center [1080, 423] width 30 height 17
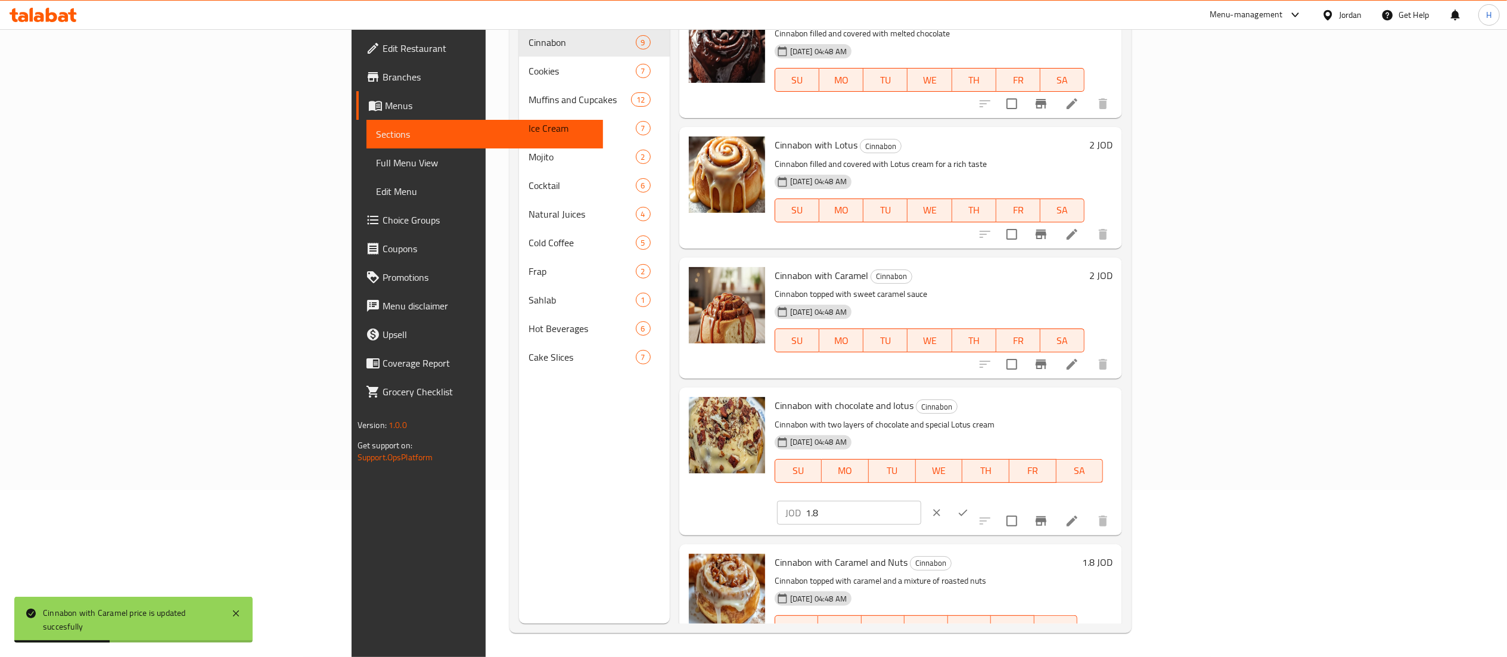
drag, startPoint x: 1307, startPoint y: 394, endPoint x: 1194, endPoint y: 400, distance: 113.3
click at [1117, 400] on div "Cinnabon with chocolate and lotus Cinnabon Cinnabon with two layers of chocolat…" at bounding box center [943, 461] width 347 height 138
type input "2"
click at [969, 506] on icon "ok" at bounding box center [963, 512] width 12 height 12
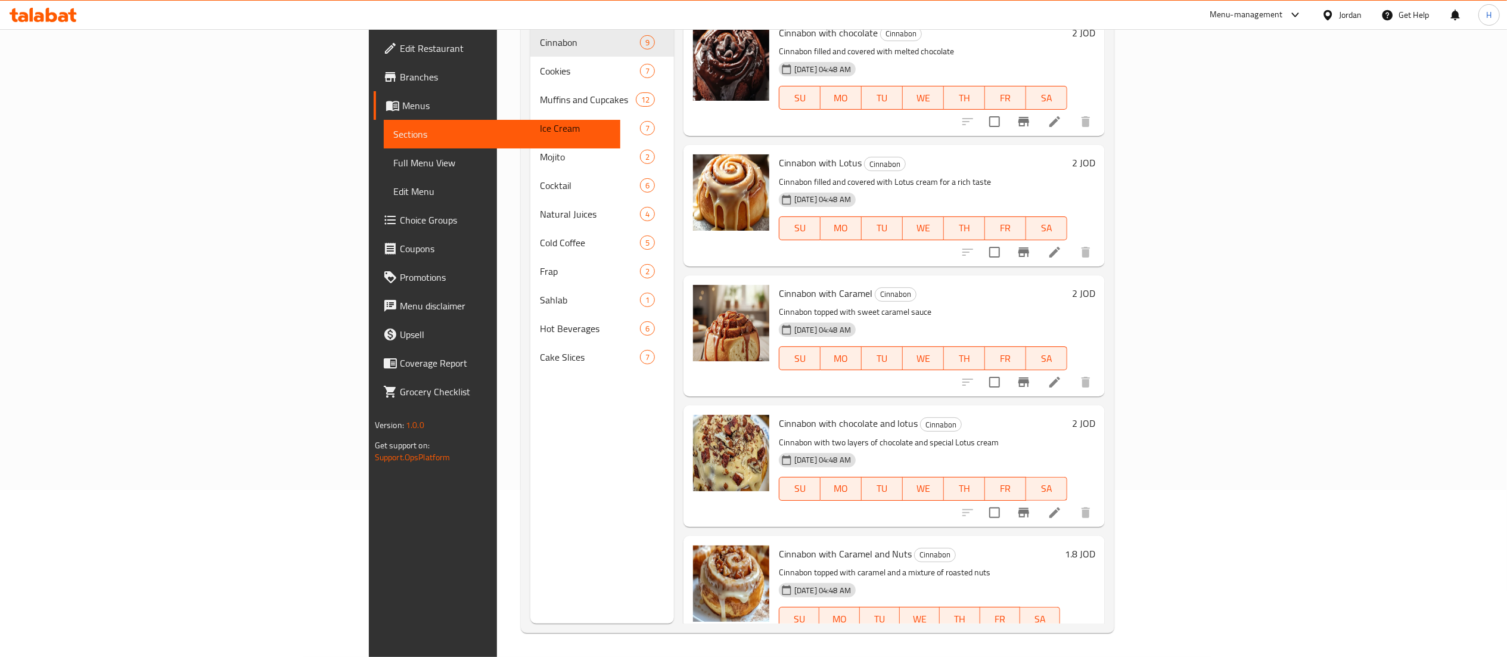
click at [1095, 545] on h6 "1.8 JOD" at bounding box center [1080, 553] width 30 height 17
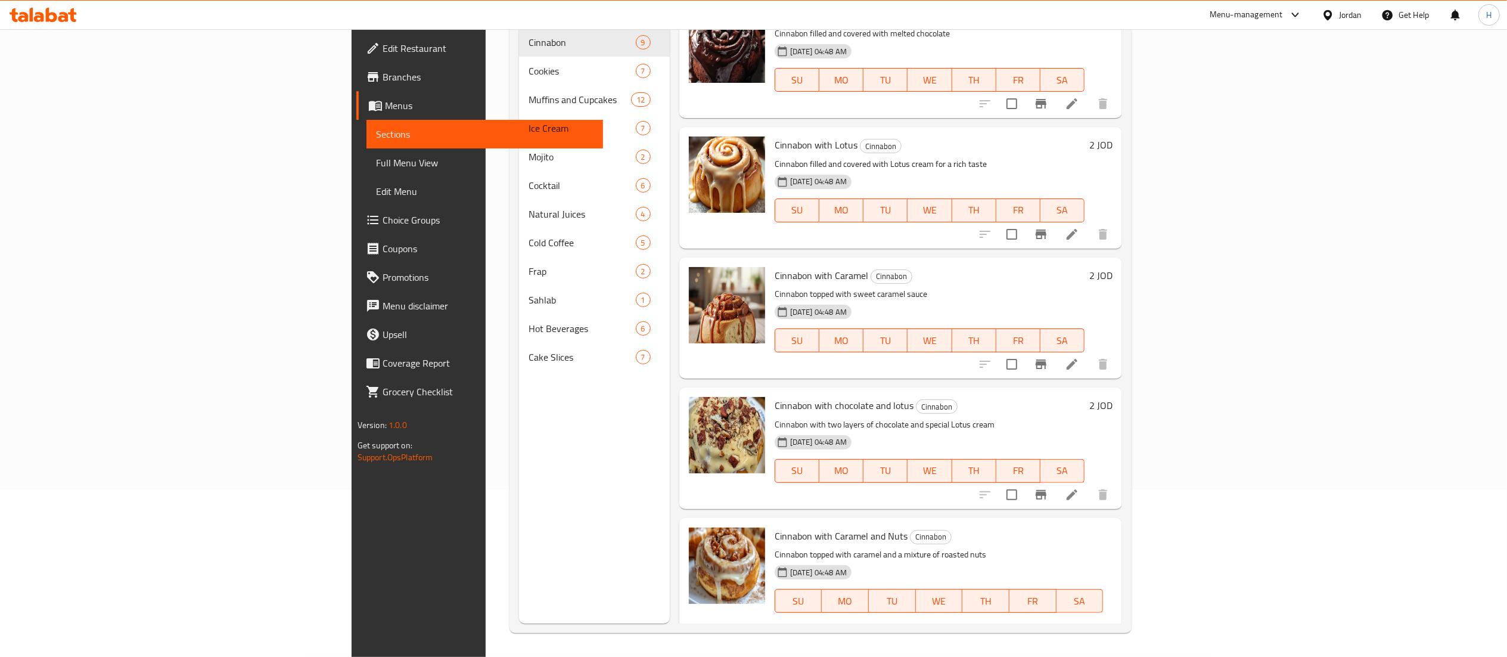
drag, startPoint x: 1351, startPoint y: 521, endPoint x: 1219, endPoint y: 521, distance: 132.9
click at [1117, 523] on div "Cinnabon with Caramel and Nuts Cinnabon Cinnabon topped with caramel and a mixt…" at bounding box center [943, 592] width 347 height 138
type input "2"
click at [969, 636] on icon "ok" at bounding box center [963, 642] width 12 height 12
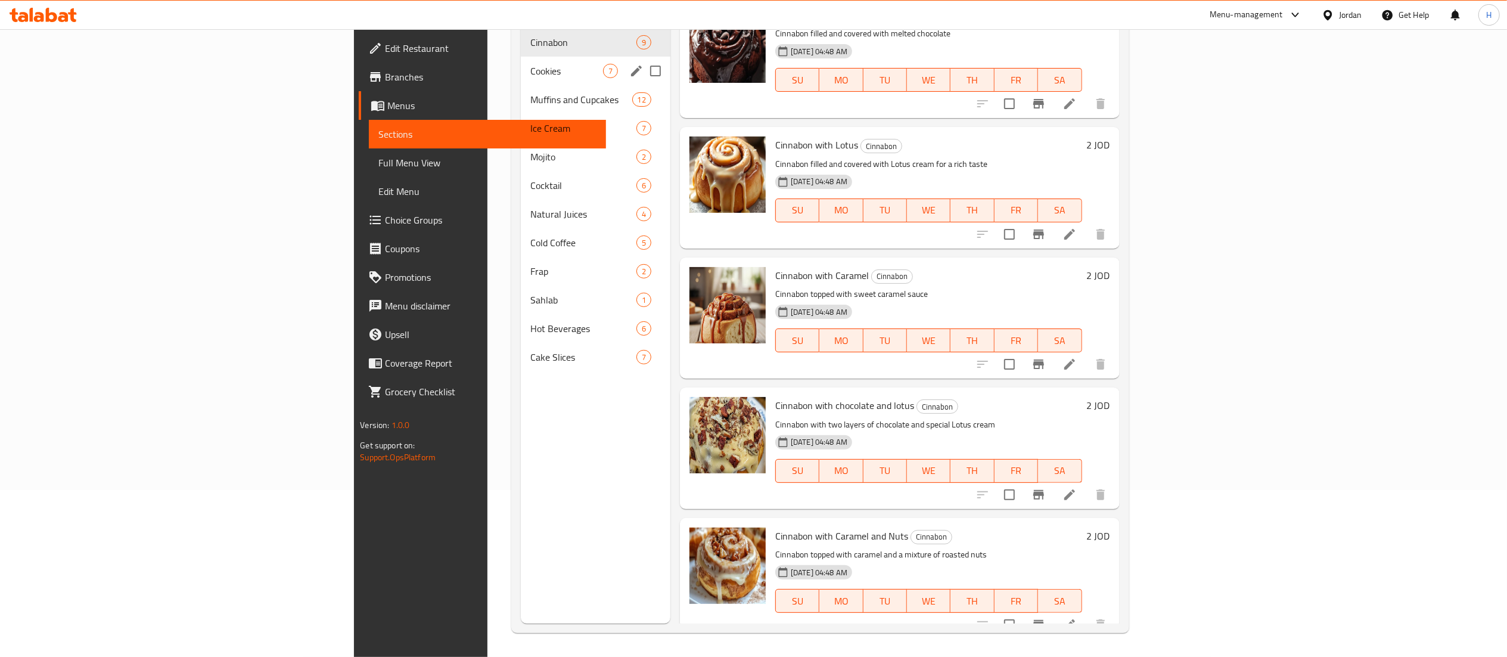
click at [521, 63] on div "Cookies 7" at bounding box center [596, 71] width 150 height 29
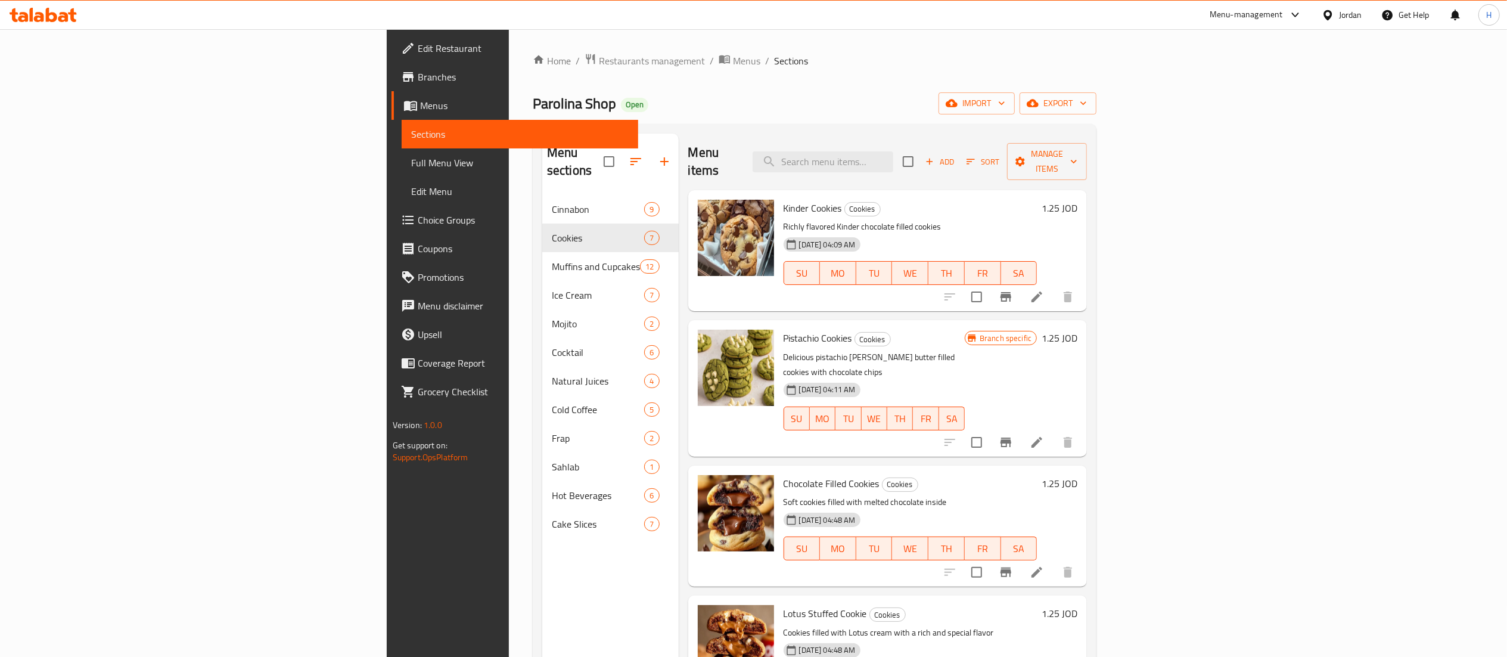
click at [1077, 200] on h6 "1.25 JOD" at bounding box center [1060, 208] width 36 height 17
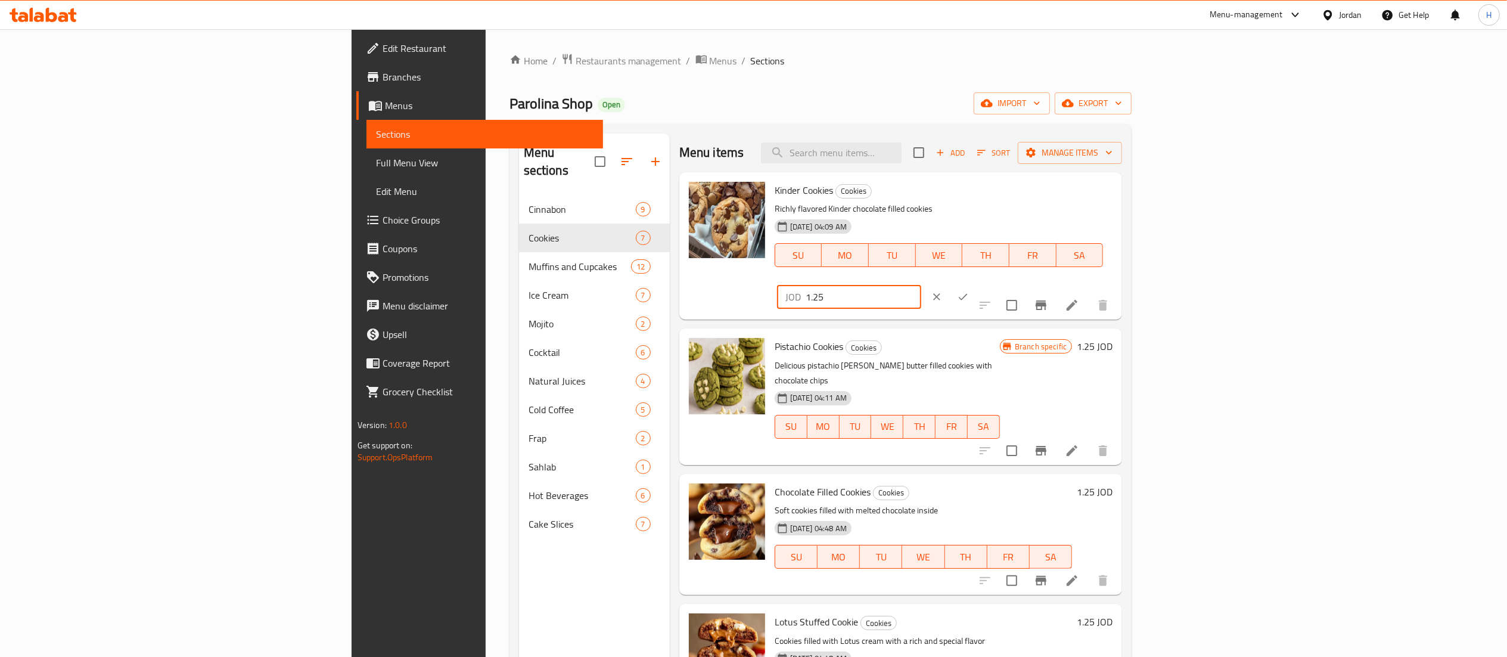
drag, startPoint x: 1303, startPoint y: 190, endPoint x: 1199, endPoint y: 189, distance: 103.1
click at [1122, 176] on div "Kinder Cookies Cookies Richly flavored Kinder chocolate filled cookies 17-09-20…" at bounding box center [900, 245] width 443 height 147
type input "2"
click at [969, 291] on icon "ok" at bounding box center [963, 297] width 12 height 12
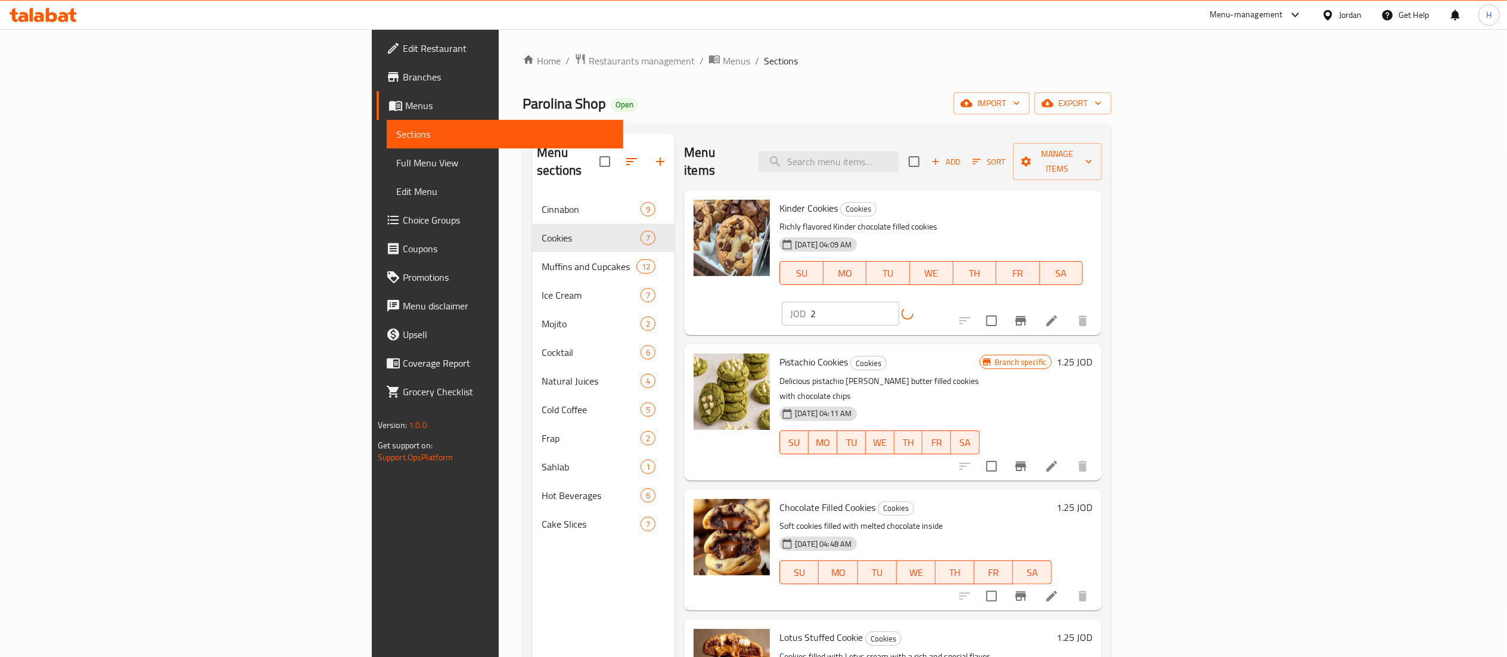
click at [1026, 461] on icon "Branch-specific-item" at bounding box center [1020, 466] width 11 height 10
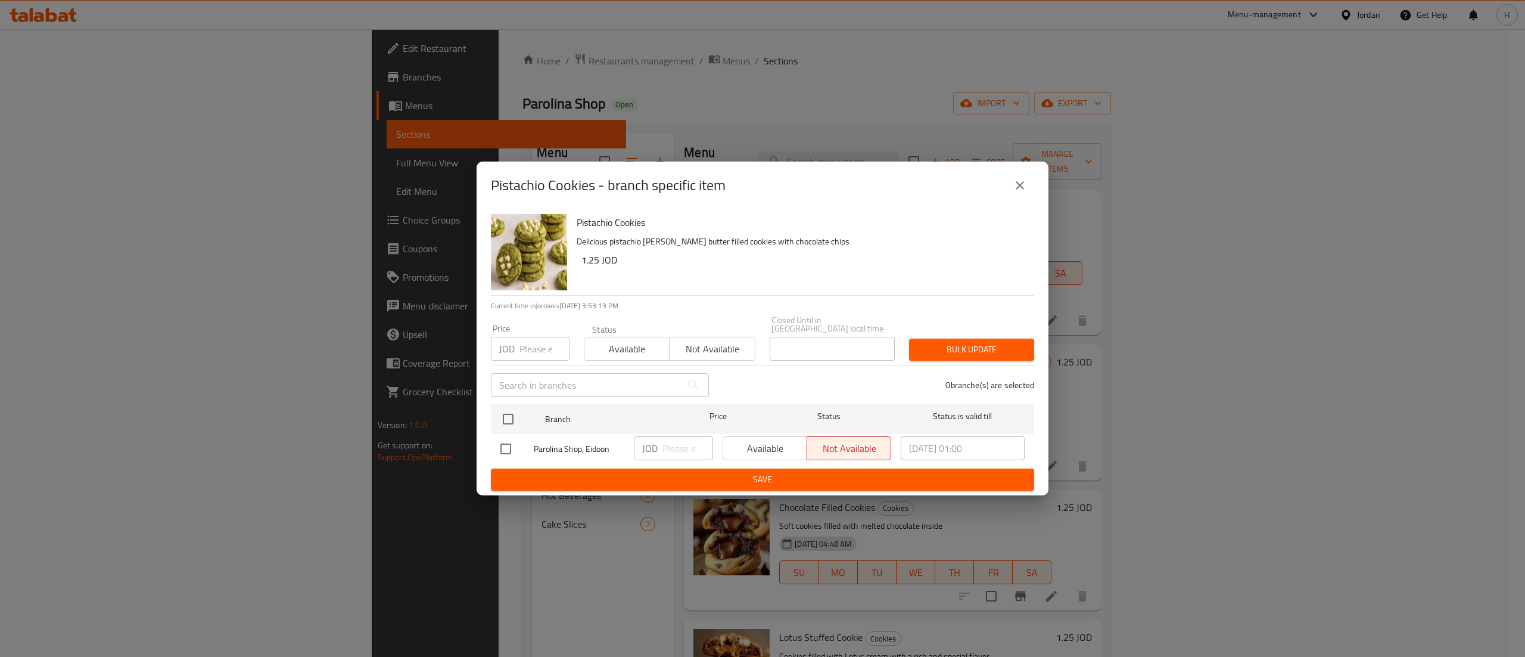
click at [1025, 190] on icon "close" at bounding box center [1020, 185] width 14 height 14
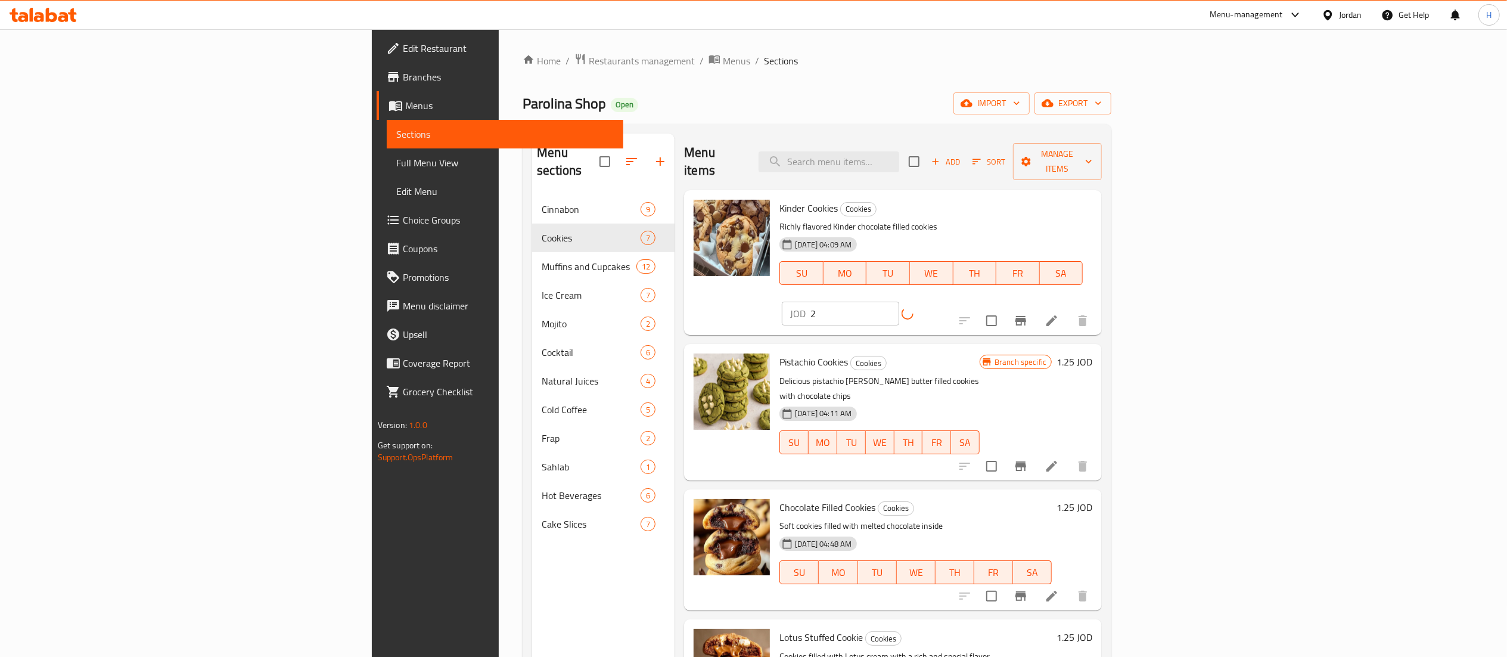
click at [1092, 353] on h6 "1.25 JOD" at bounding box center [1074, 361] width 36 height 17
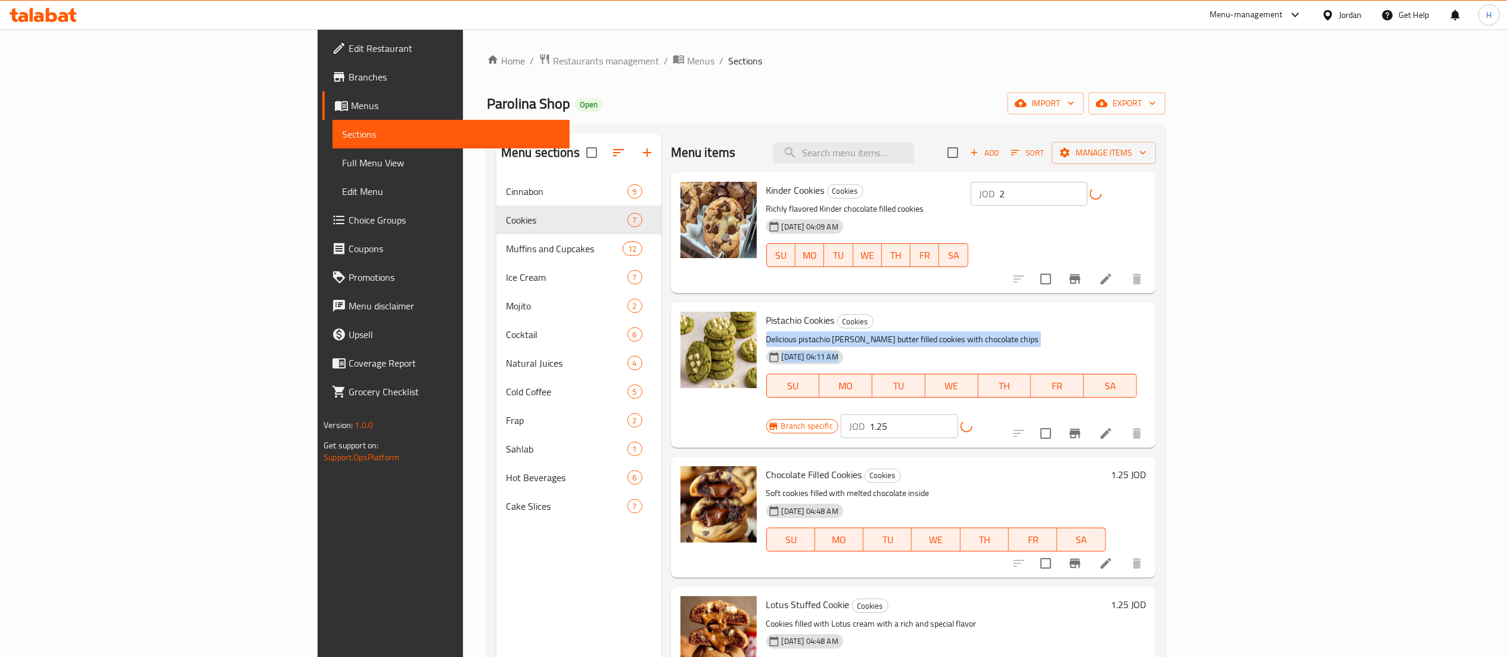
drag, startPoint x: 1349, startPoint y: 321, endPoint x: 1191, endPoint y: 316, distance: 158.6
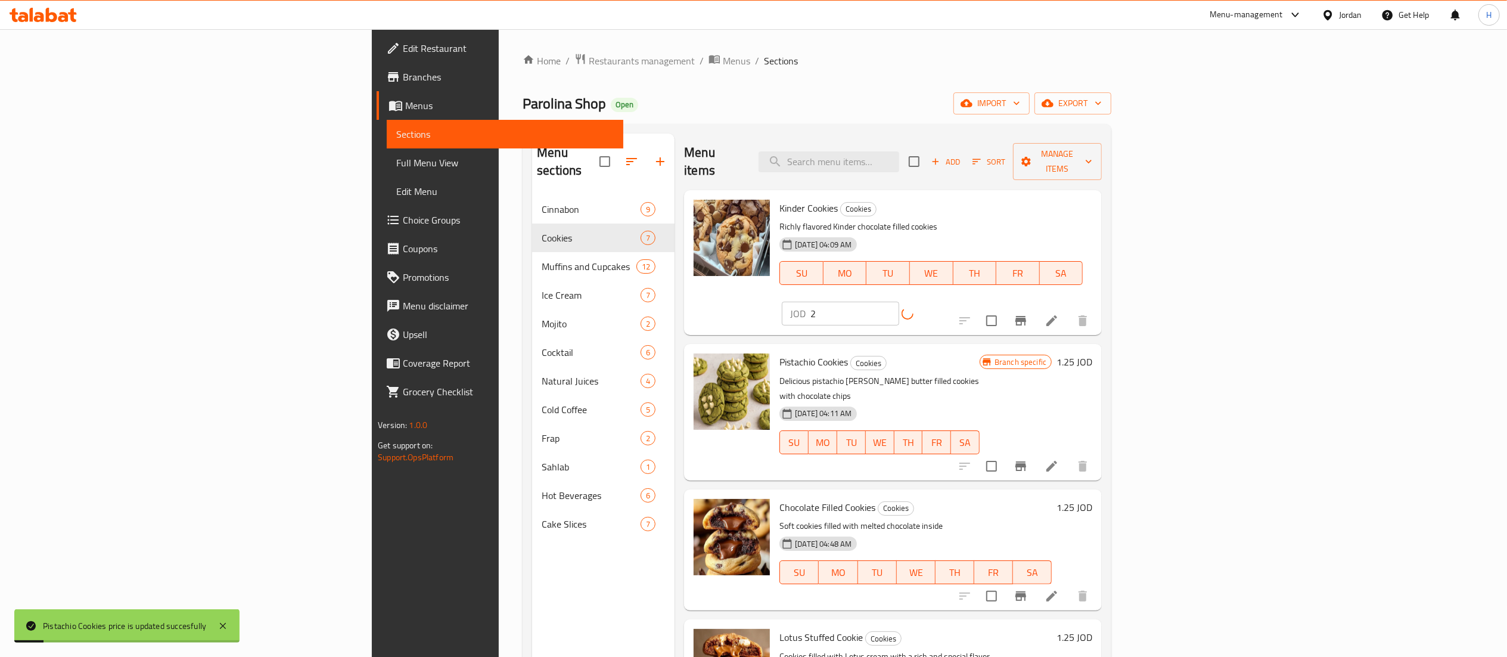
click at [1092, 353] on h6 "1.25 JOD" at bounding box center [1074, 361] width 36 height 17
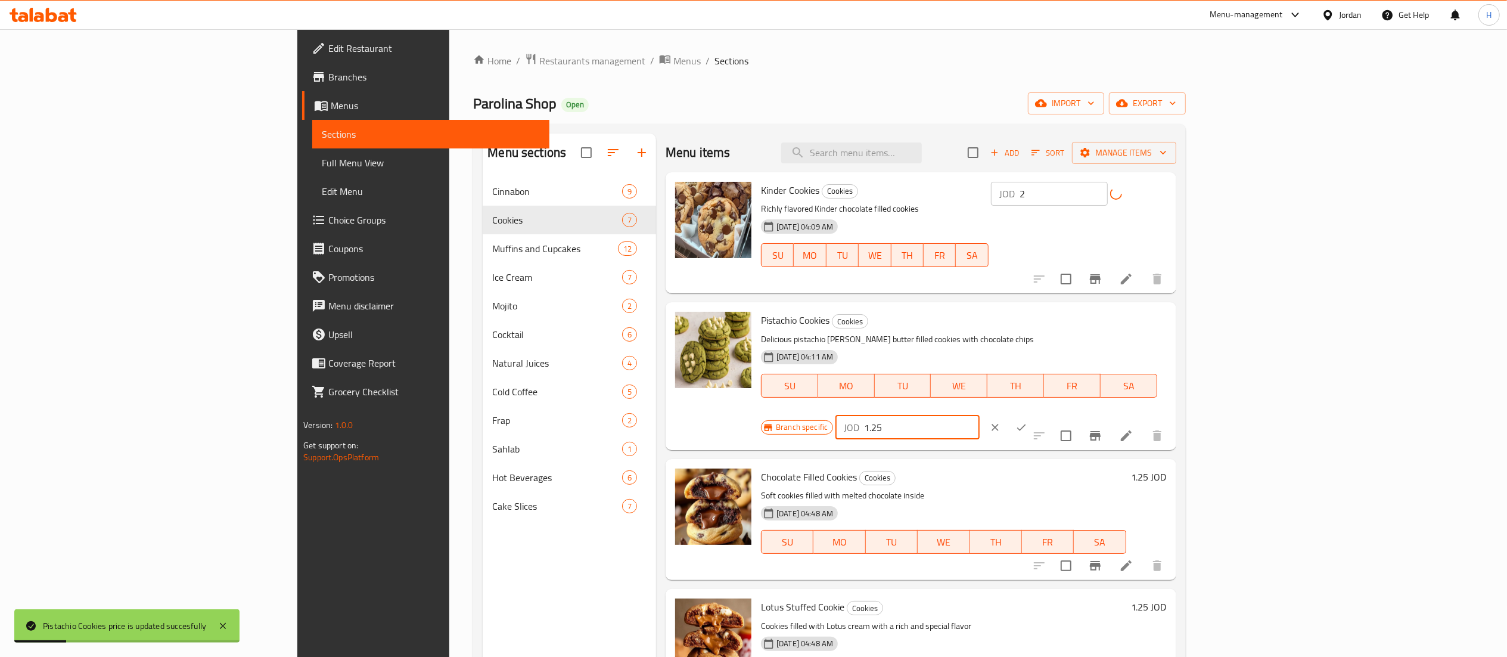
drag, startPoint x: 1340, startPoint y: 321, endPoint x: 1199, endPoint y: 324, distance: 141.2
click at [1052, 414] on div "Branch specific JOD 1.25 ​" at bounding box center [906, 427] width 291 height 26
type input "2"
click at [1027, 421] on icon "ok" at bounding box center [1021, 427] width 12 height 12
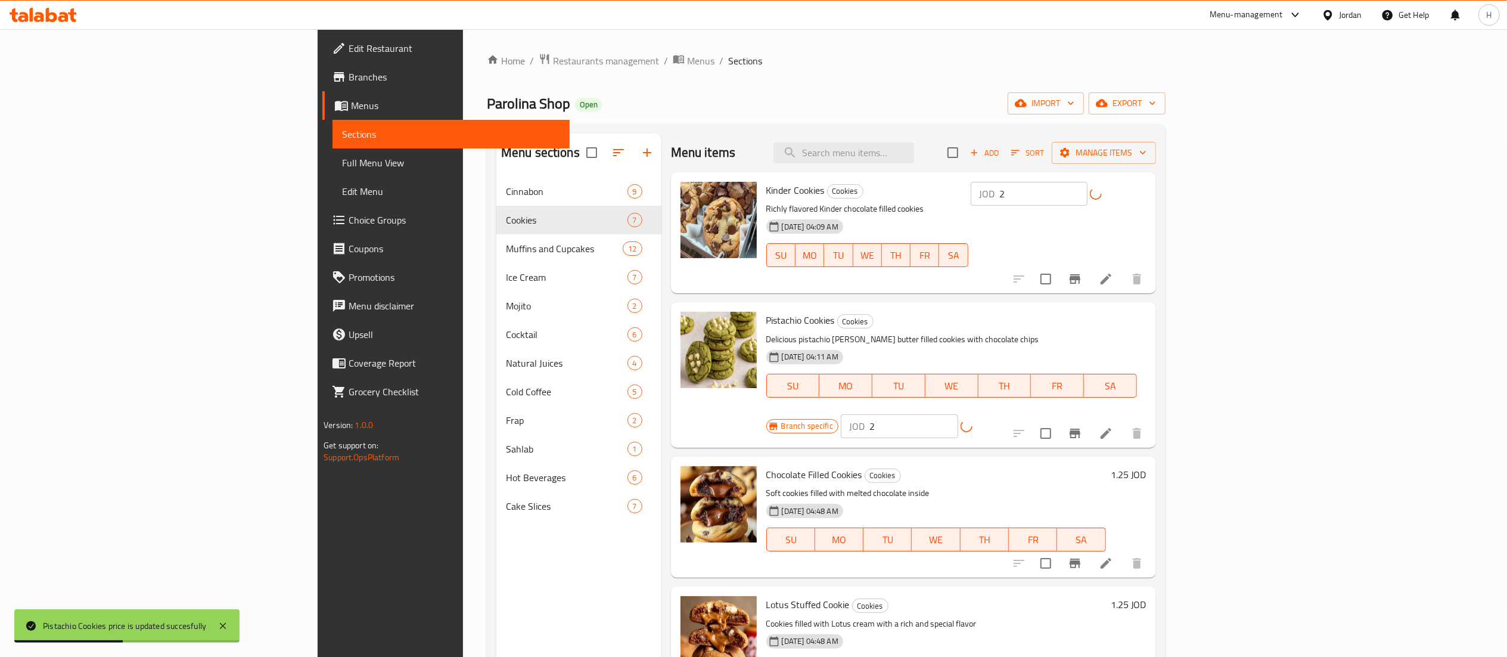
click at [1146, 466] on h6 "1.25 JOD" at bounding box center [1129, 474] width 36 height 17
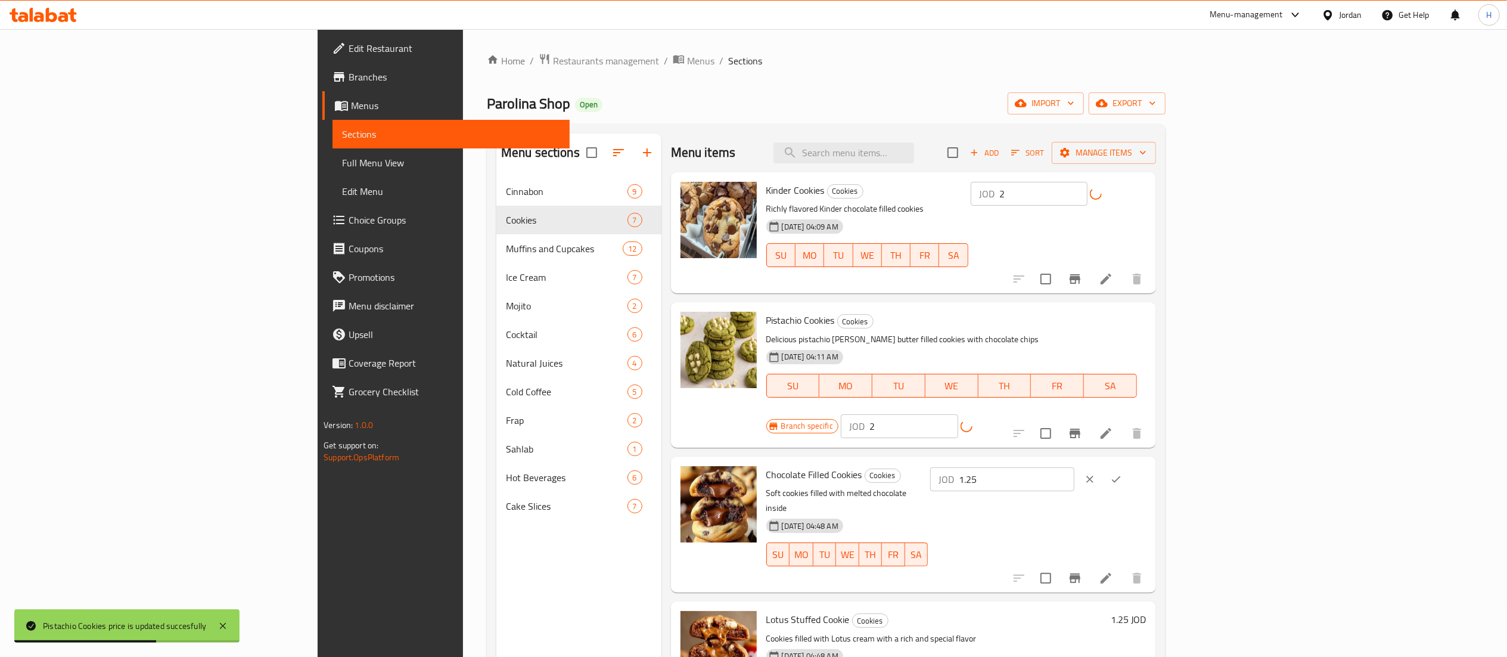
drag, startPoint x: 1223, startPoint y: 445, endPoint x: 1217, endPoint y: 443, distance: 6.4
click at [1151, 461] on div "Chocolate Filled Cookies Cookies Soft cookies filled with melted chocolate insi…" at bounding box center [956, 524] width 390 height 126
type input "2"
click at [1122, 473] on icon "ok" at bounding box center [1116, 479] width 12 height 12
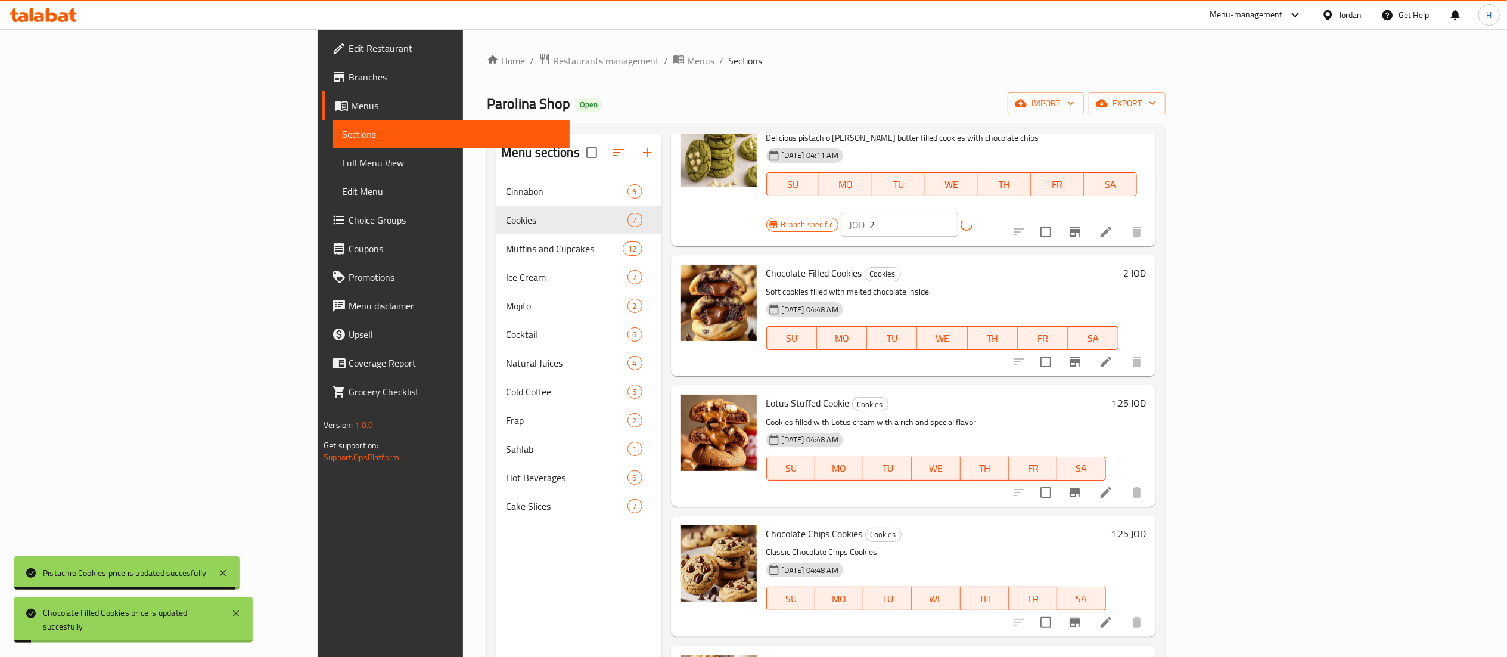
scroll to position [238, 0]
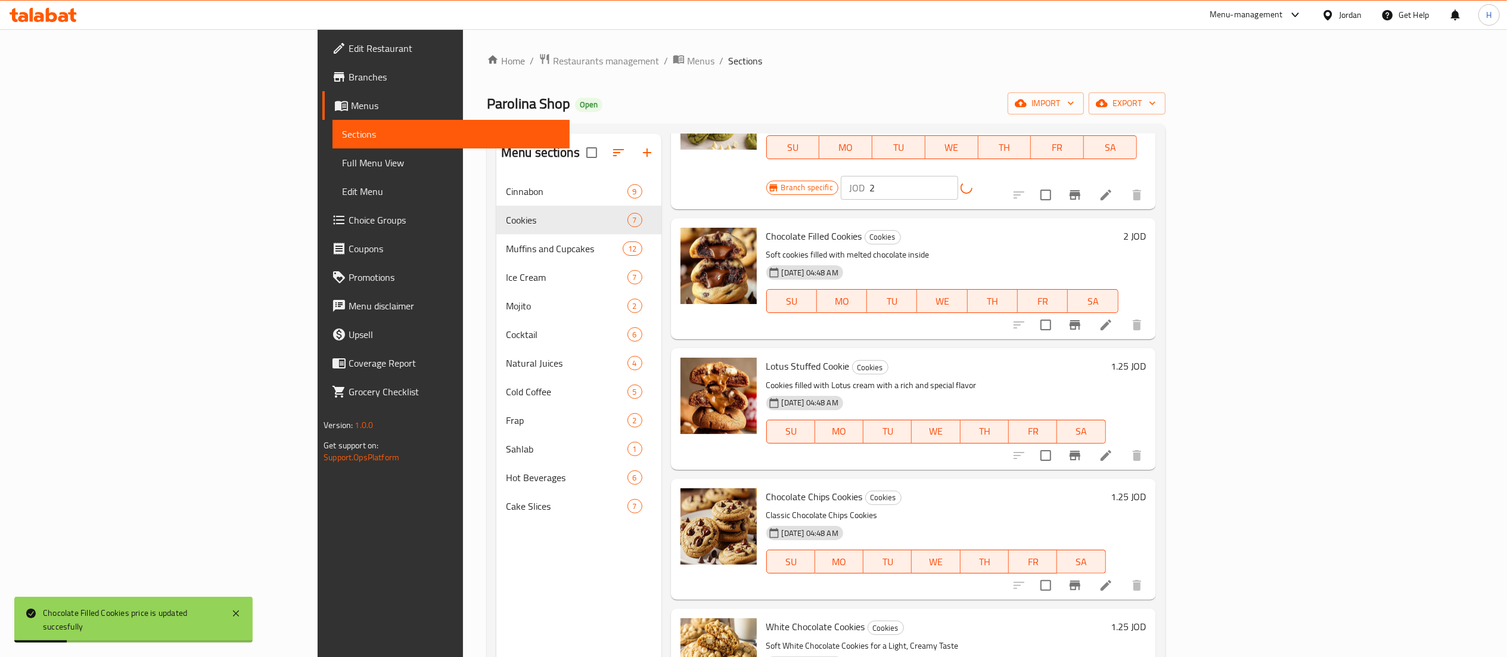
click at [1146, 358] on h6 "1.25 JOD" at bounding box center [1129, 366] width 36 height 17
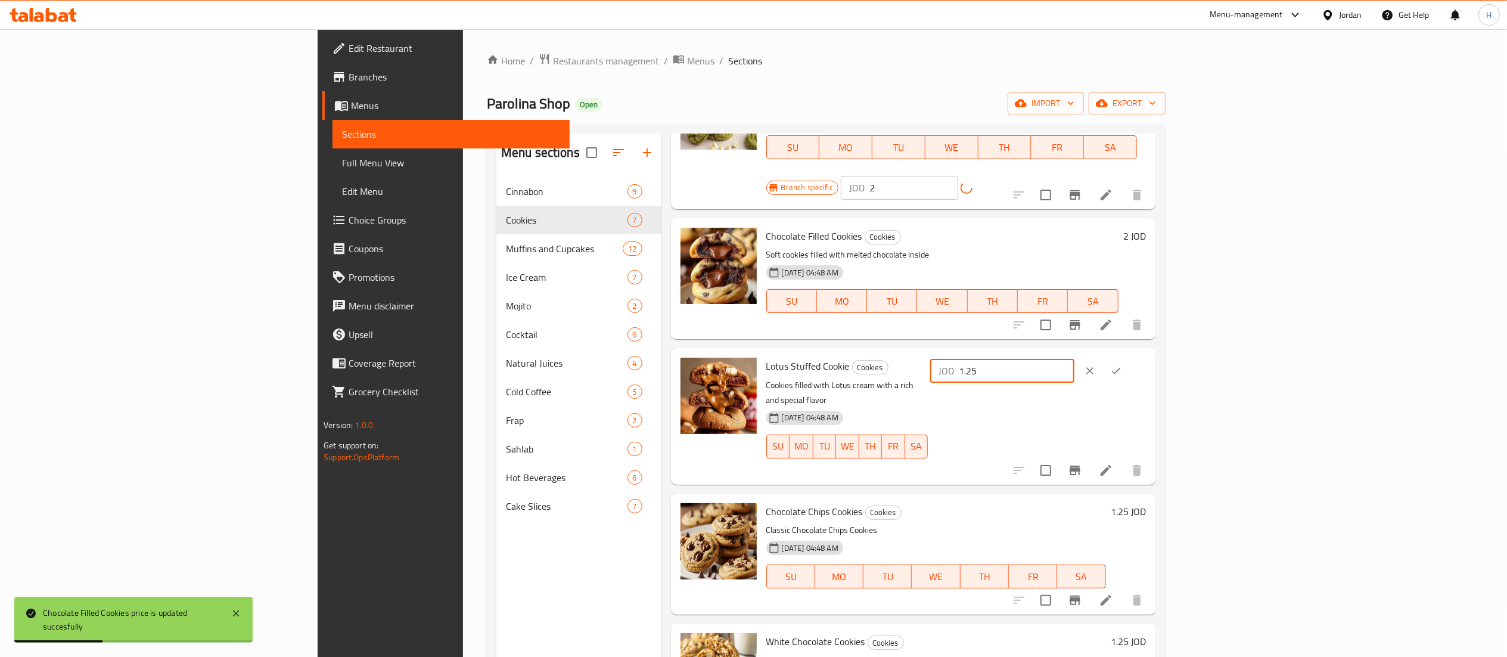
drag, startPoint x: 1353, startPoint y: 340, endPoint x: 1354, endPoint y: 361, distance: 20.9
click at [1145, 353] on div "Lotus Stuffed Cookie Cookies Cookies filled with Lotus cream with a rich and sp…" at bounding box center [956, 416] width 390 height 126
type input "2"
click at [1122, 365] on icon "ok" at bounding box center [1116, 371] width 12 height 12
click at [1146, 503] on h6 "1.25 JOD" at bounding box center [1129, 511] width 36 height 17
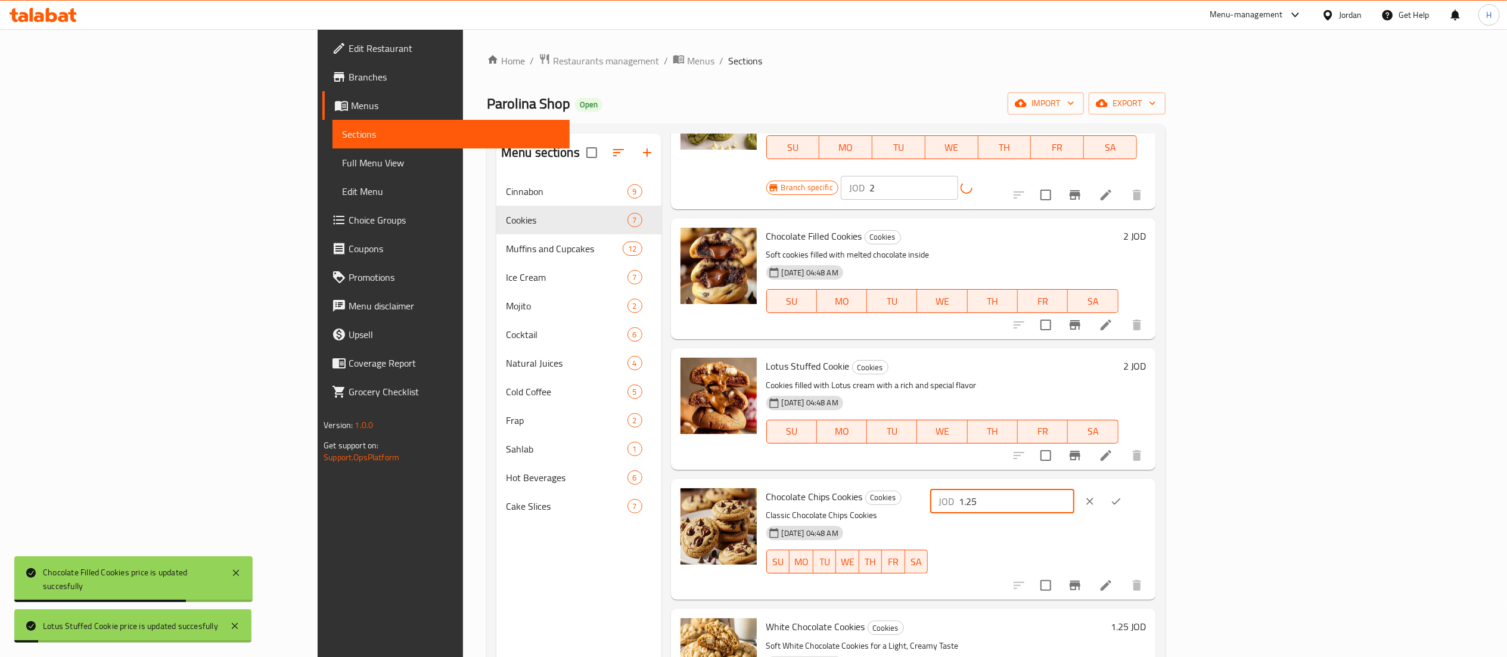
drag, startPoint x: 1317, startPoint y: 470, endPoint x: 1223, endPoint y: 467, distance: 94.2
click at [1151, 483] on div "Chocolate Chips Cookies Cookies Classic Chocolate Chips Cookies 04-09-2025 04:4…" at bounding box center [956, 538] width 390 height 111
type input "2"
click at [1122, 495] on icon "ok" at bounding box center [1116, 501] width 12 height 12
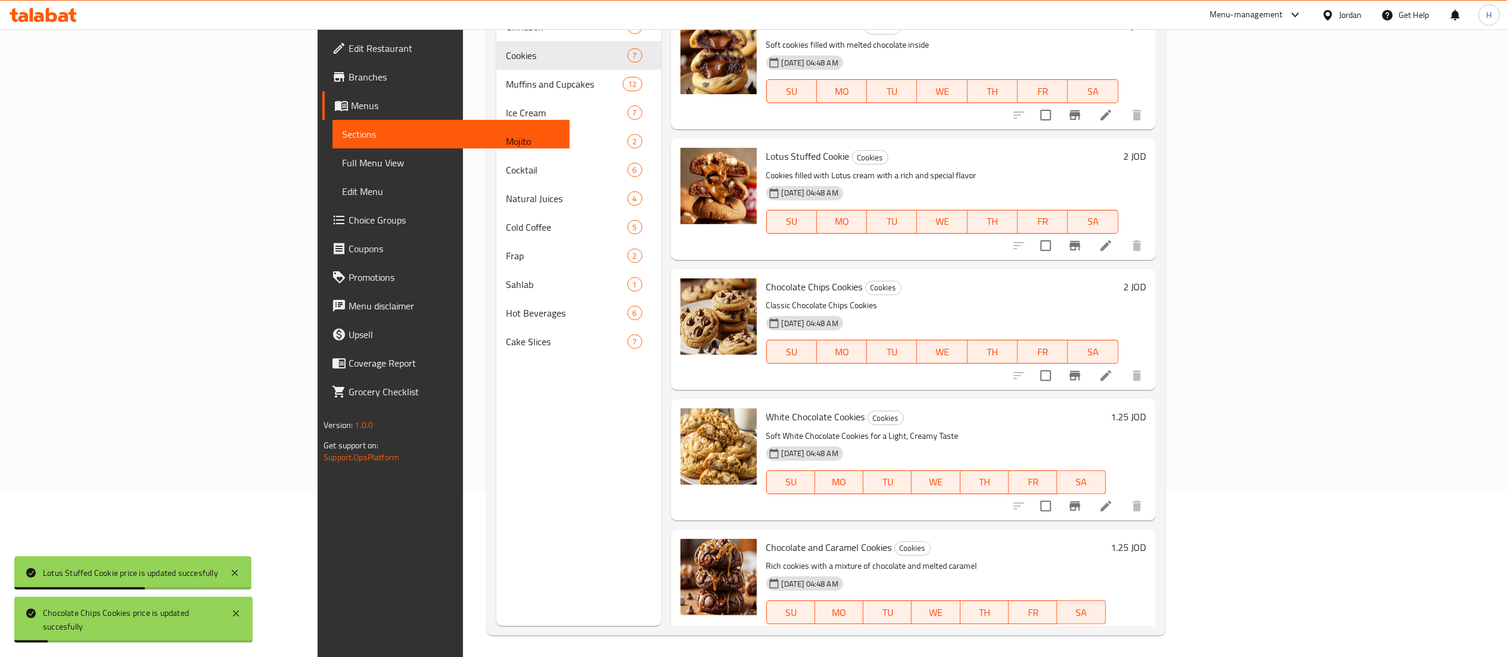
scroll to position [167, 0]
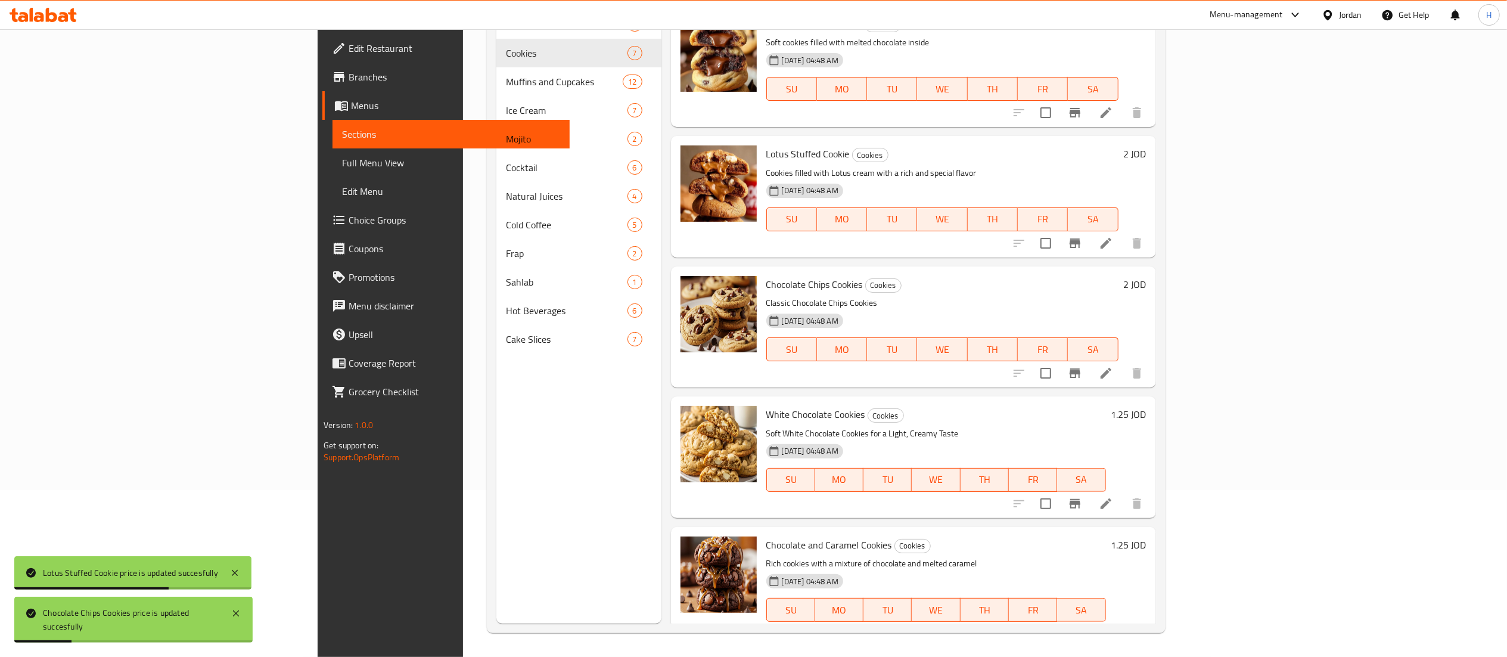
click at [1146, 406] on h6 "1.25 JOD" at bounding box center [1129, 414] width 36 height 17
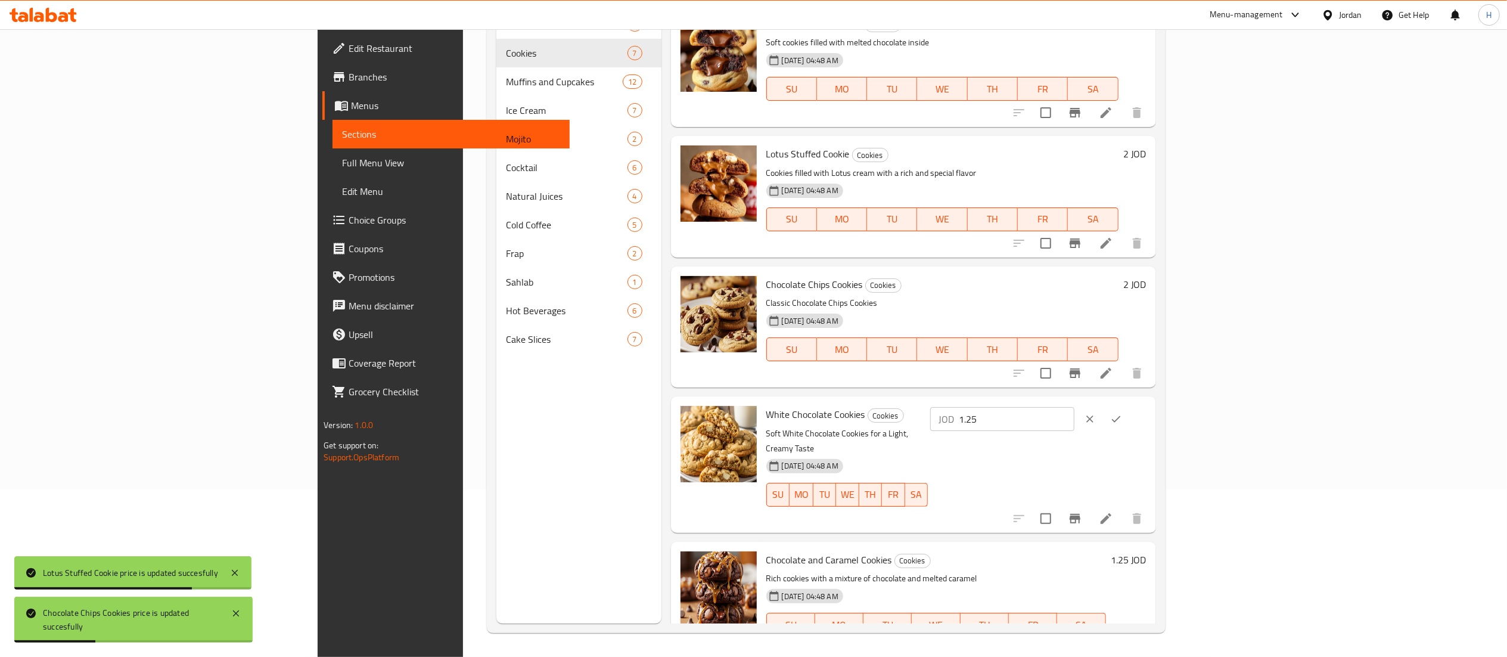
drag, startPoint x: 1316, startPoint y: 395, endPoint x: 1207, endPoint y: 393, distance: 109.7
click at [1151, 401] on div "White Chocolate Cookies Cookies Soft White Chocolate Cookies for a Light, Cream…" at bounding box center [956, 464] width 390 height 126
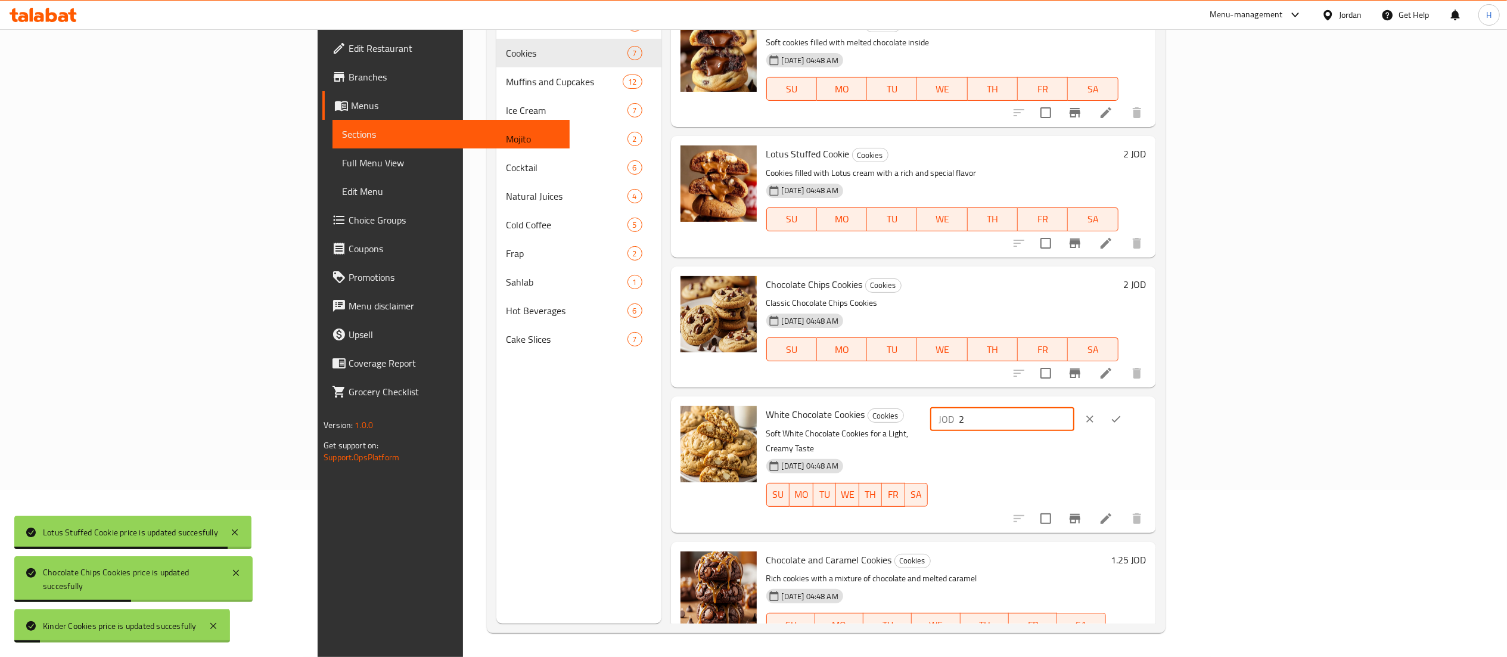
type input "2"
click at [1122, 413] on icon "ok" at bounding box center [1116, 419] width 12 height 12
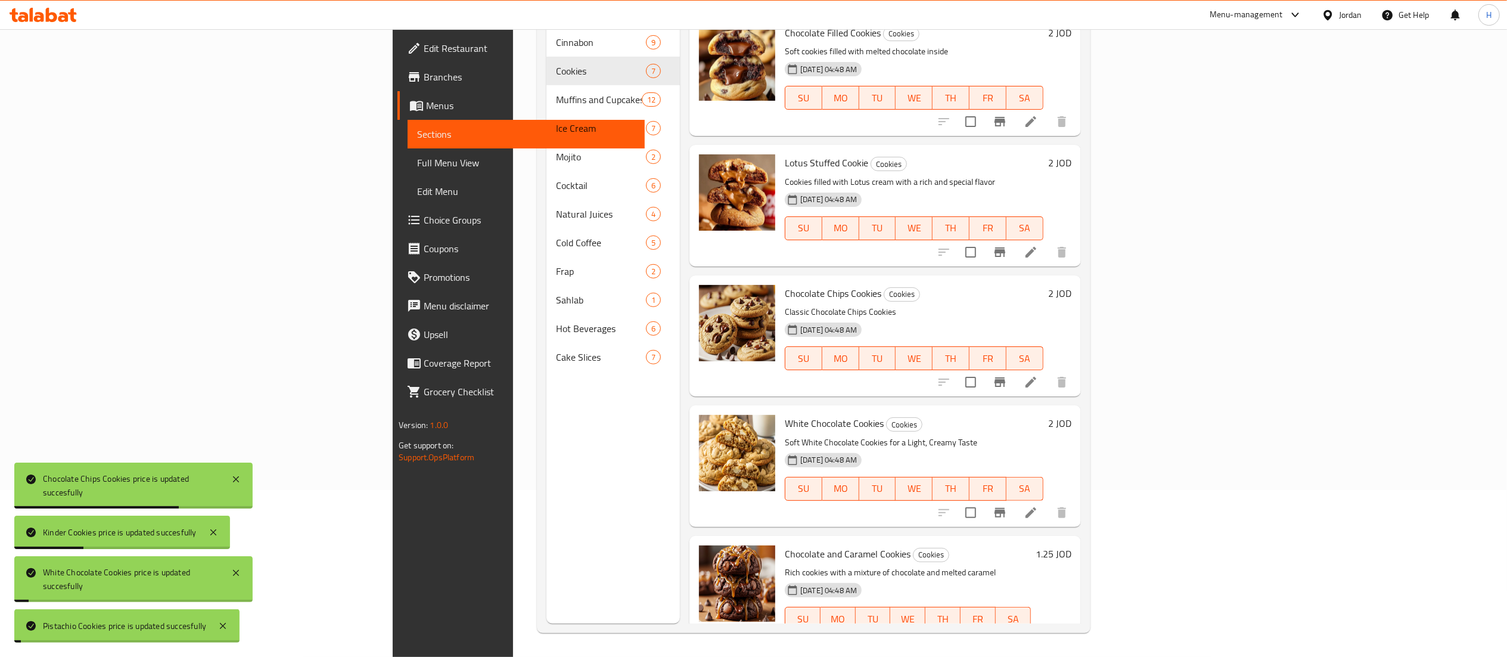
click at [1071, 545] on h6 "1.25 JOD" at bounding box center [1054, 553] width 36 height 17
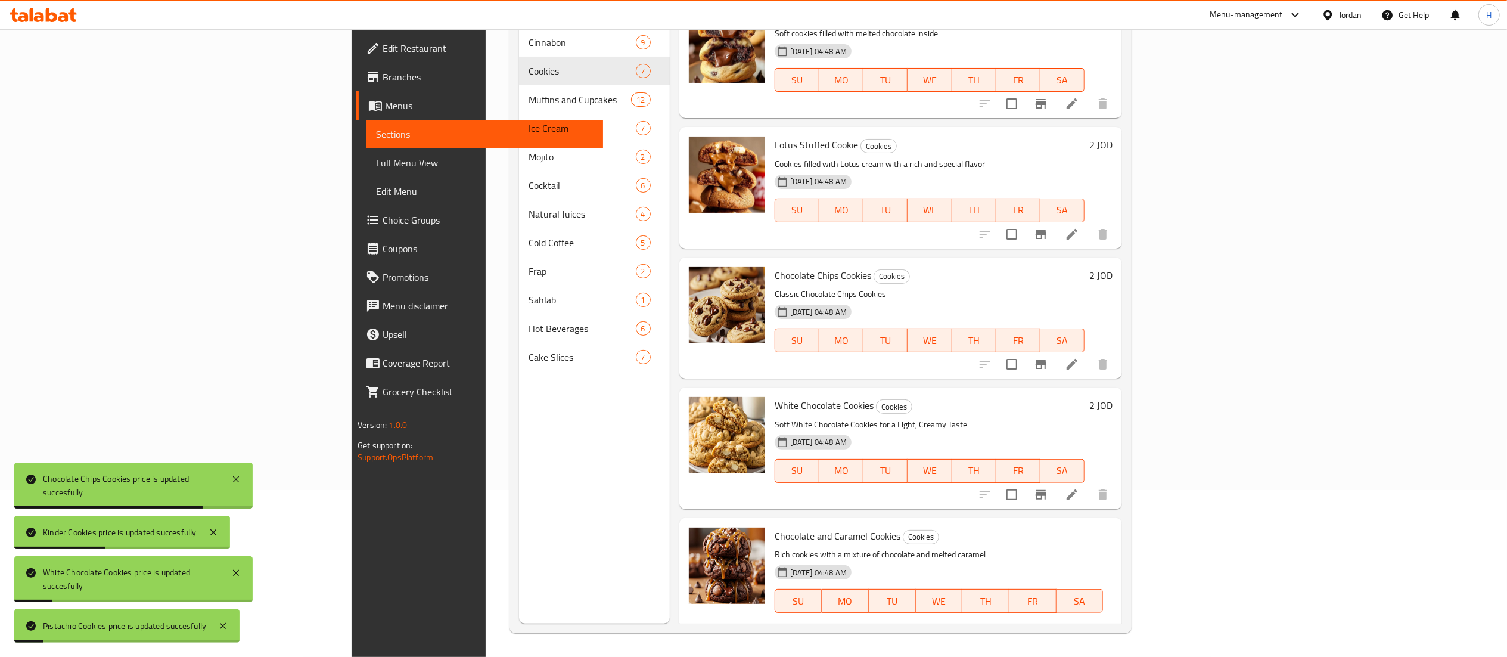
drag, startPoint x: 1335, startPoint y: 524, endPoint x: 1213, endPoint y: 524, distance: 121.6
click at [1117, 523] on div "Chocolate and Caramel Cookies Cookies Rich cookies with a mixture of chocolate …" at bounding box center [943, 592] width 347 height 138
type input "2"
click at [968, 639] on icon "ok" at bounding box center [963, 642] width 9 height 7
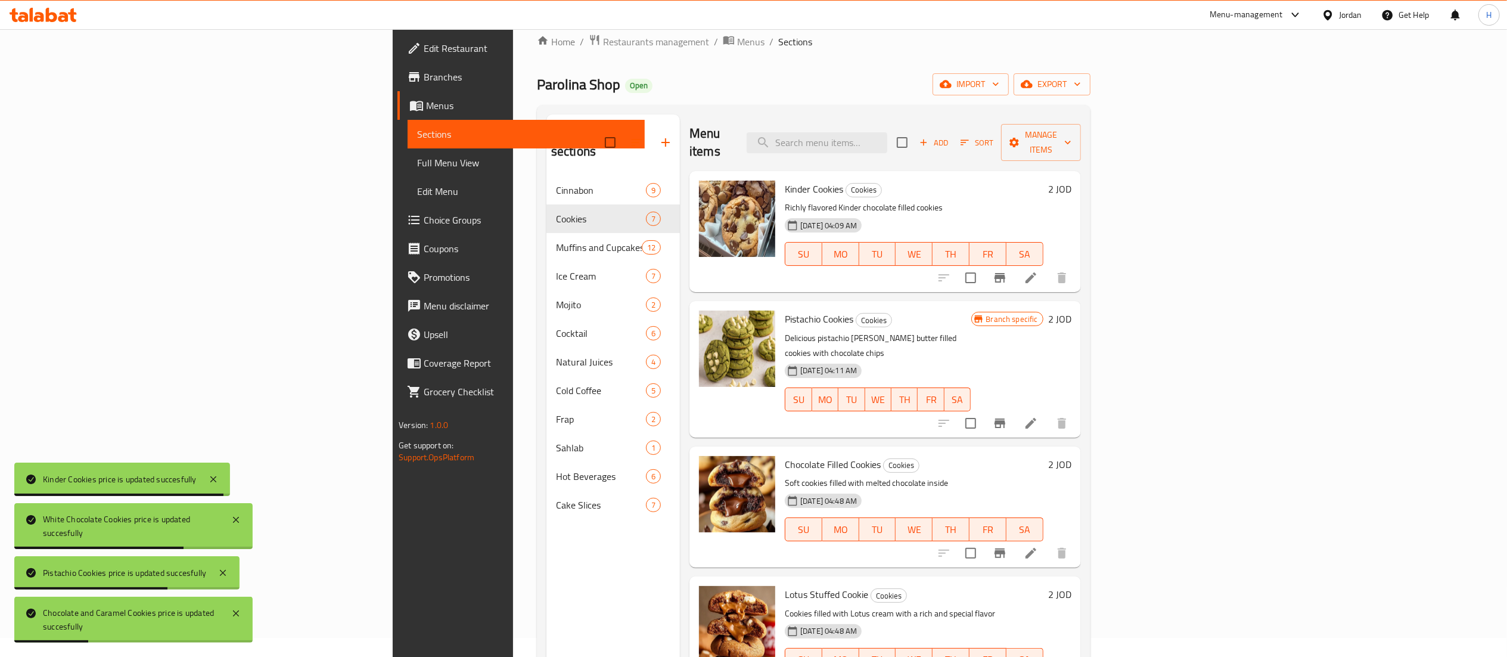
scroll to position [0, 0]
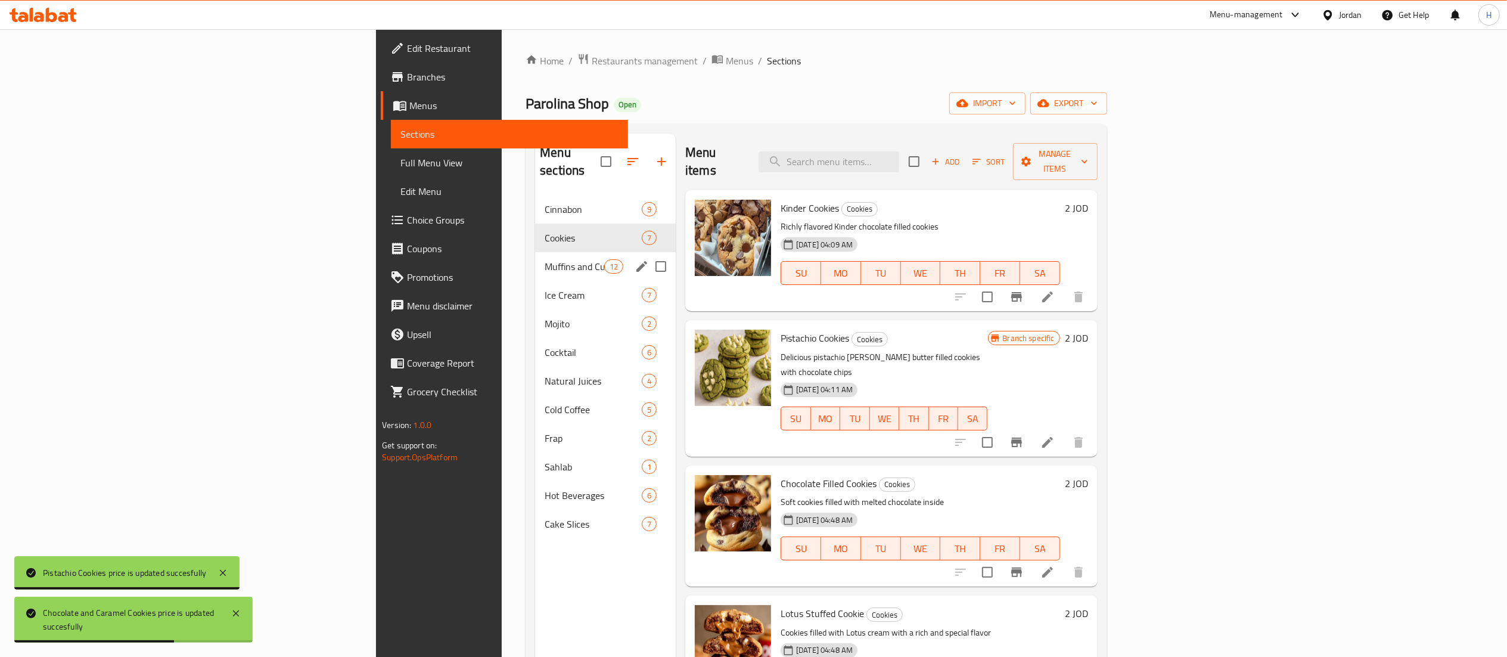
click at [535, 252] on div "Muffins and Cupcakes 12" at bounding box center [605, 266] width 141 height 29
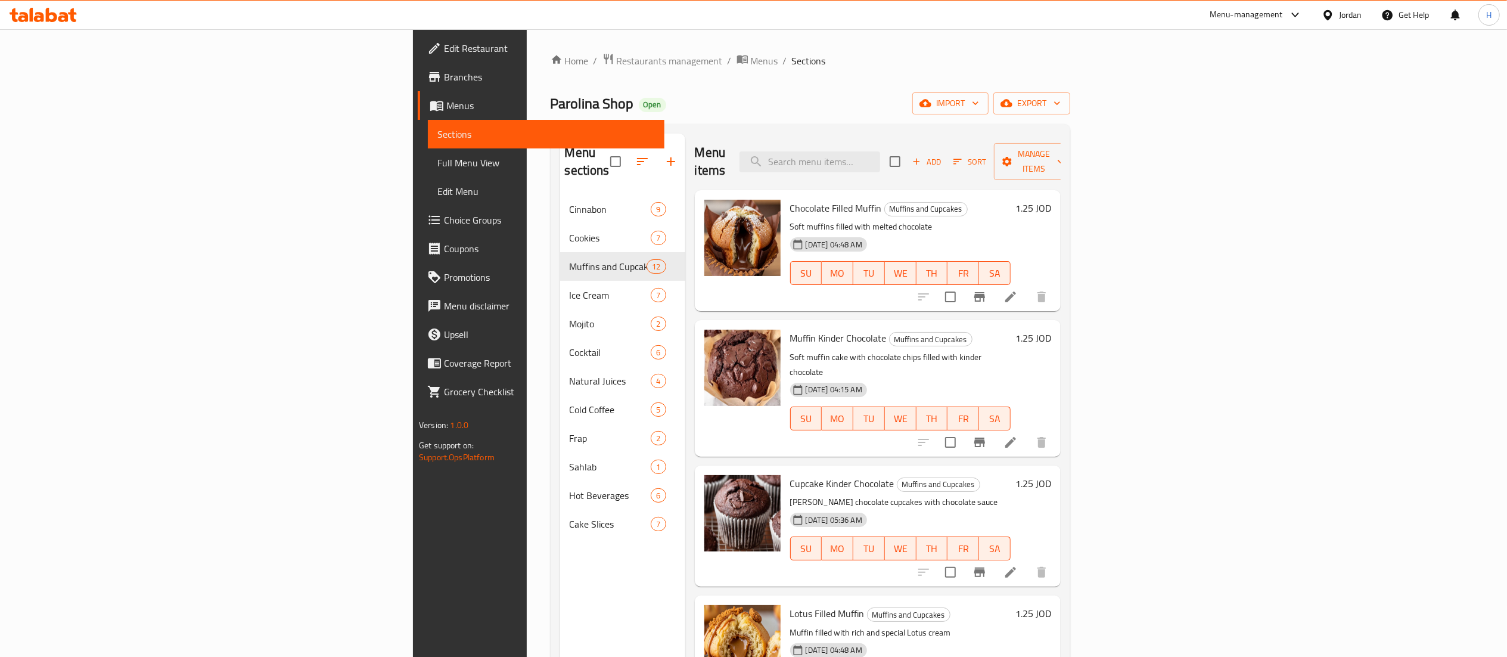
click at [1051, 200] on h6 "1.25 JOD" at bounding box center [1033, 208] width 36 height 17
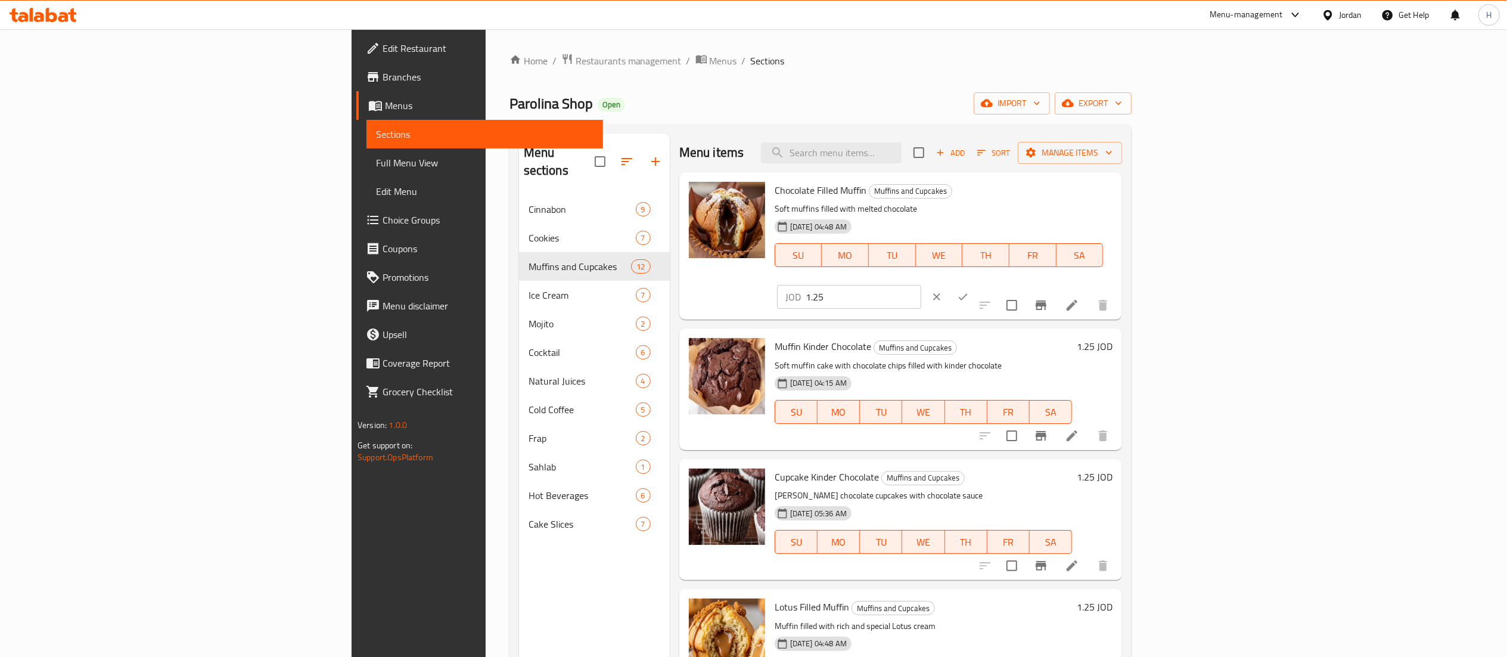
drag, startPoint x: 1314, startPoint y: 198, endPoint x: 1173, endPoint y: 179, distance: 142.5
click at [1117, 179] on div "Chocolate Filled Muffin Muffins and Cupcakes Soft muffins filled with melted ch…" at bounding box center [943, 246] width 347 height 138
drag, startPoint x: 1316, startPoint y: 190, endPoint x: 1204, endPoint y: 174, distance: 113.2
click at [1122, 174] on div "Chocolate Filled Muffin Muffins and Cupcakes Soft muffins filled with melted ch…" at bounding box center [900, 245] width 443 height 147
type input "1.5"
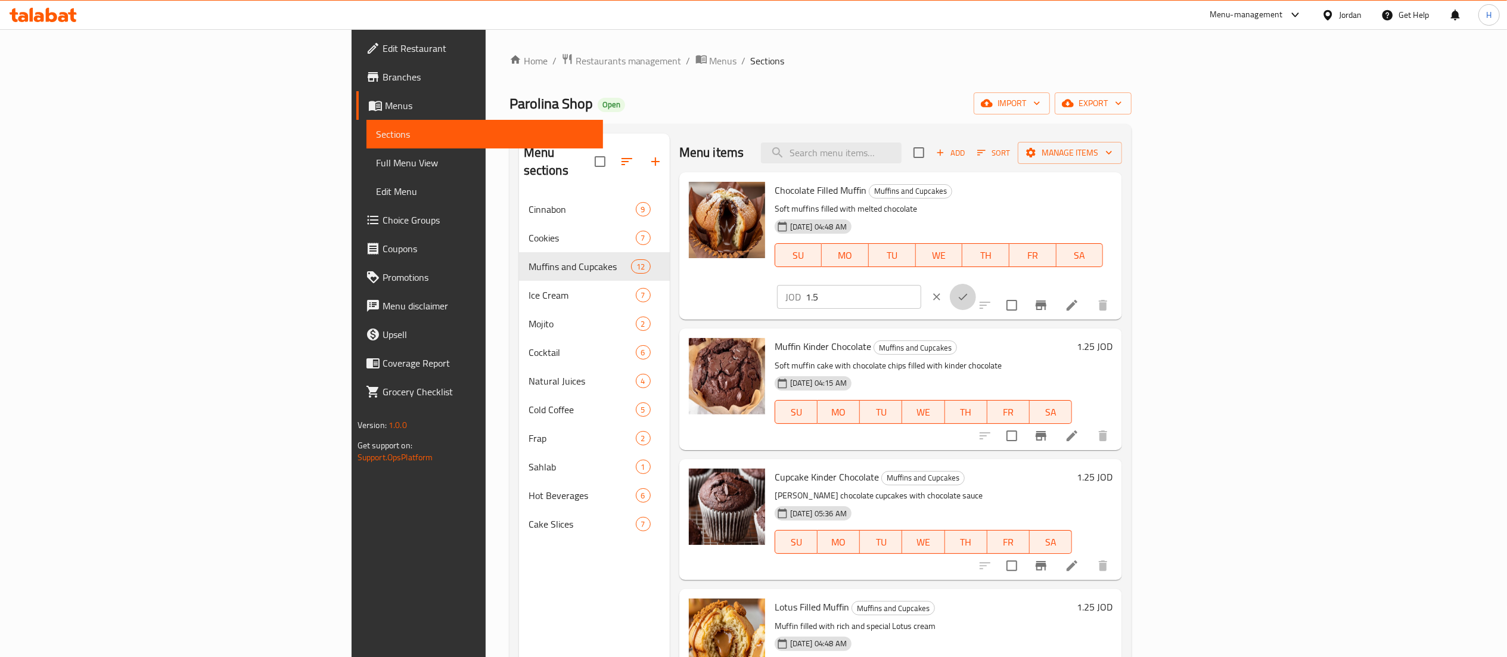
click at [969, 291] on icon "ok" at bounding box center [963, 297] width 12 height 12
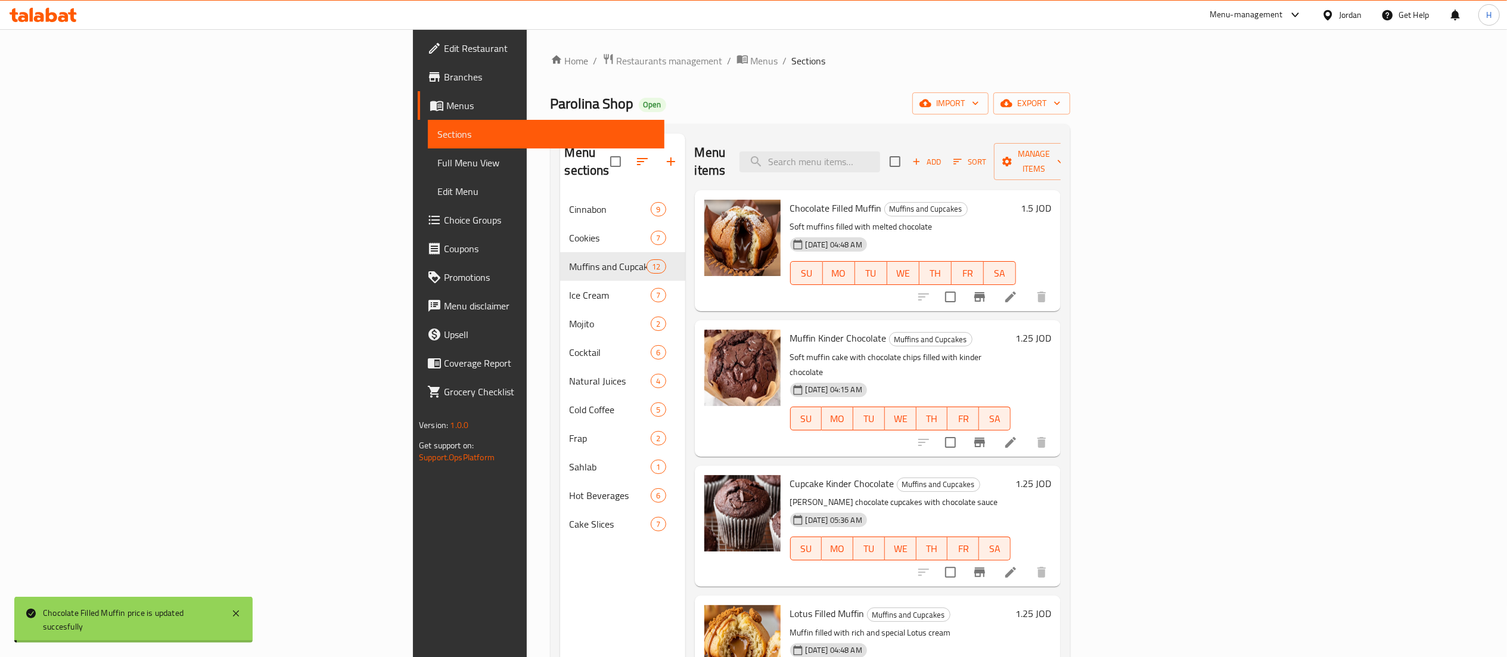
click at [1051, 330] on h6 "1.25 JOD" at bounding box center [1033, 338] width 36 height 17
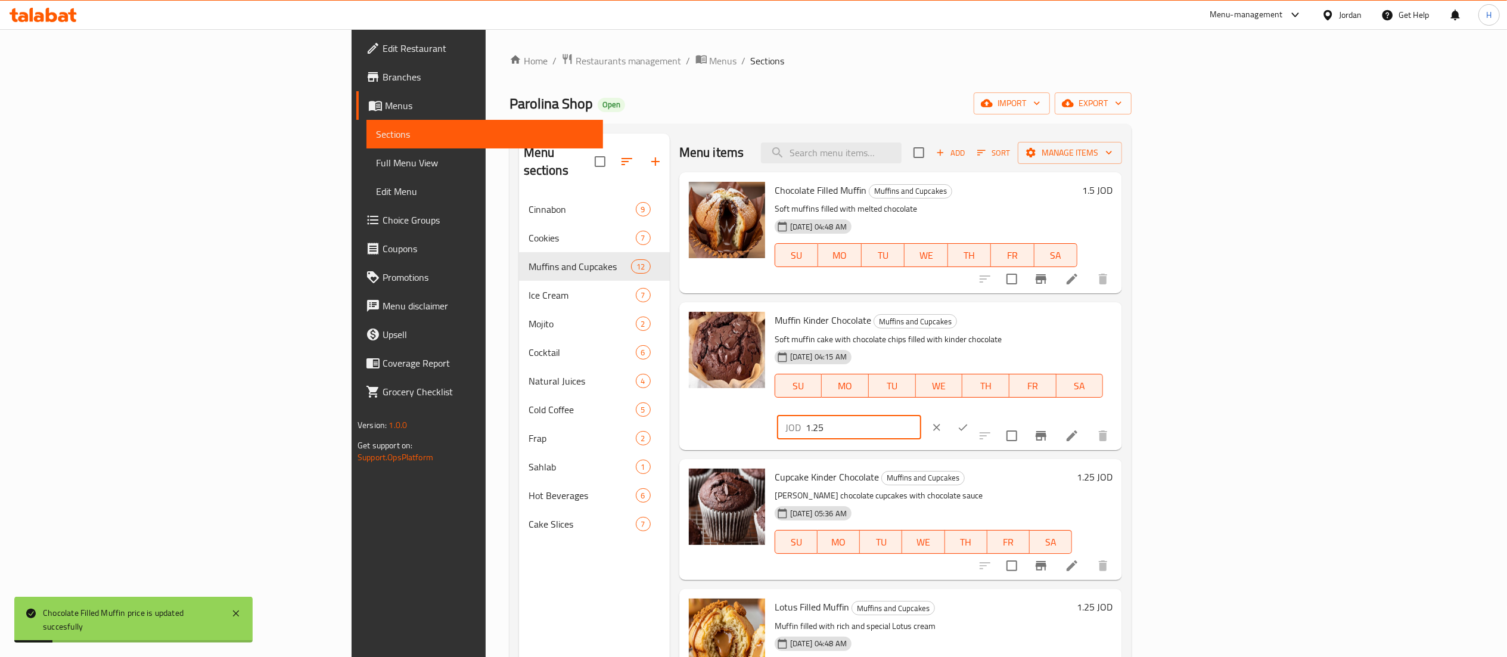
drag, startPoint x: 1314, startPoint y: 323, endPoint x: 1064, endPoint y: 309, distance: 250.0
click at [1064, 309] on div "Muffin Kinder Chocolate Muffins and Cupcakes Soft muffin cake with chocolate ch…" at bounding box center [943, 376] width 347 height 138
paste input "number"
type input "1.5"
click at [969, 421] on icon "ok" at bounding box center [963, 427] width 12 height 12
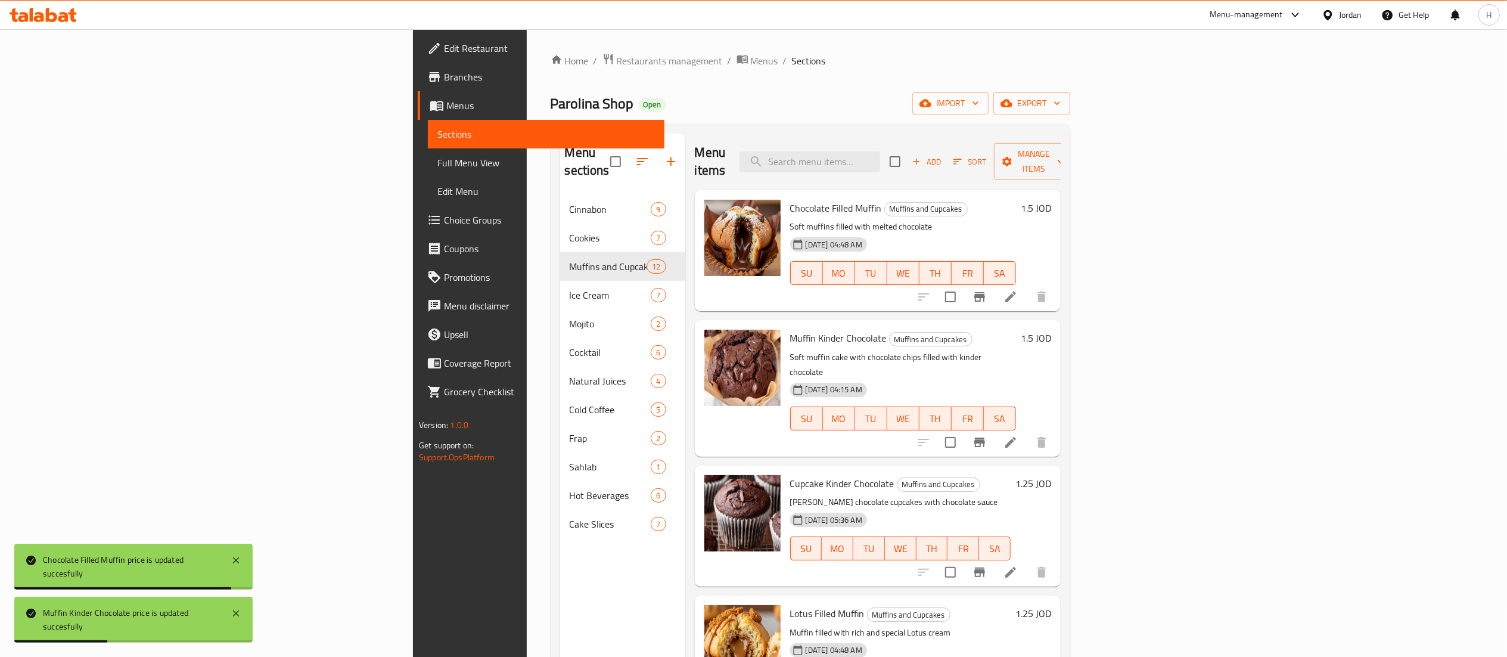
scroll to position [238, 0]
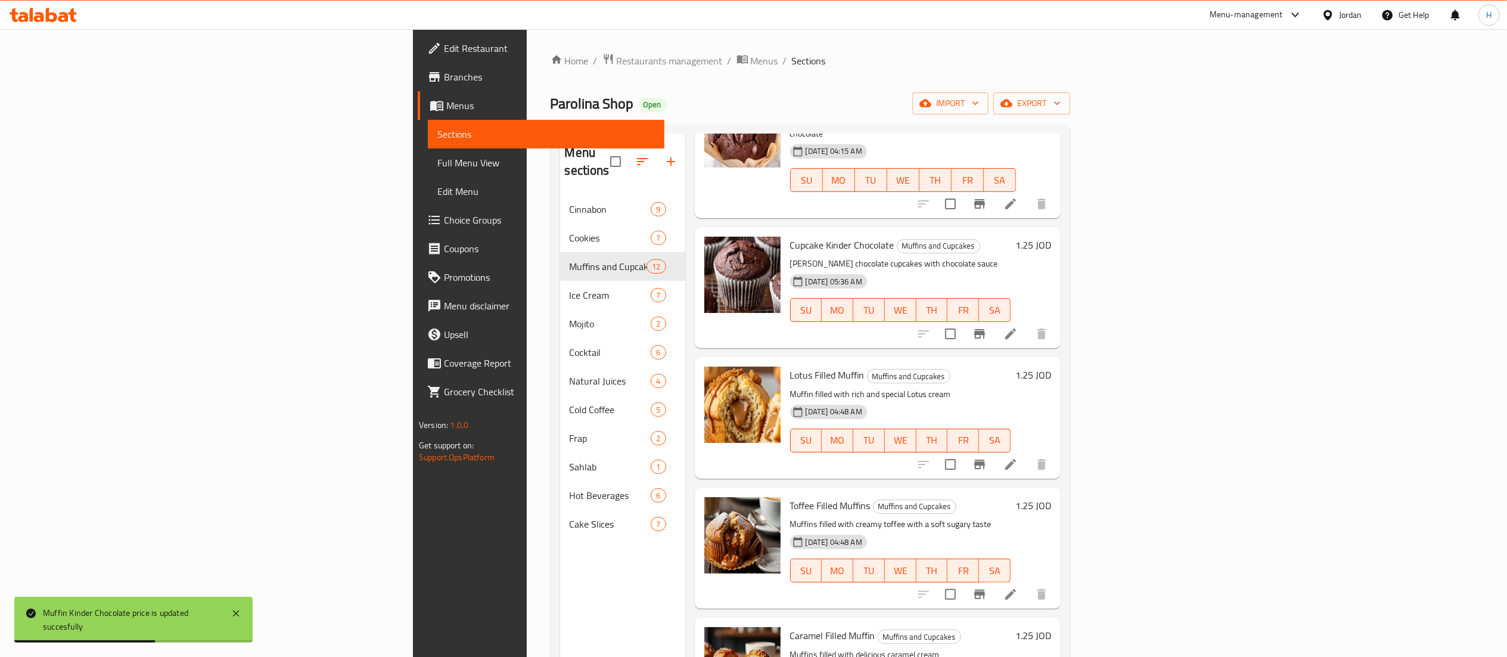
click at [1051, 366] on h6 "1.25 JOD" at bounding box center [1033, 374] width 36 height 17
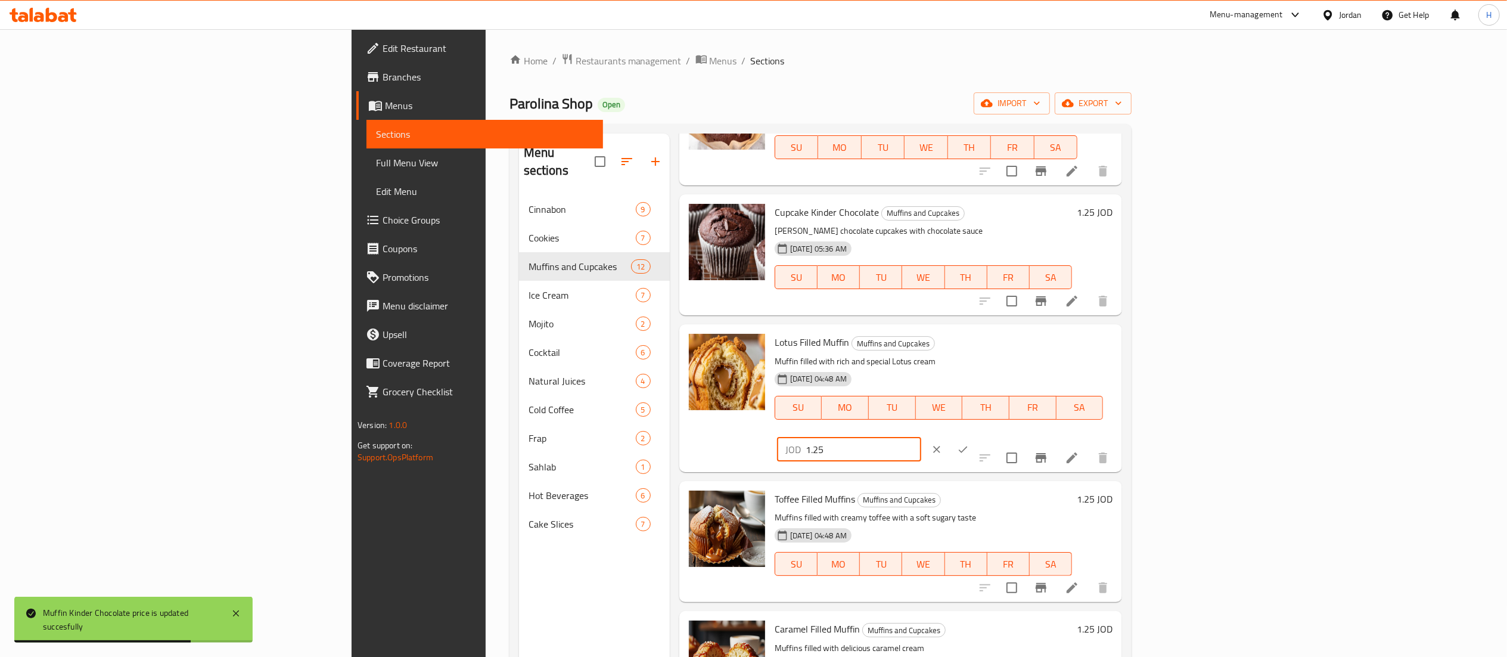
drag, startPoint x: 1326, startPoint y: 350, endPoint x: 1066, endPoint y: 348, distance: 259.8
click at [1066, 348] on div "Lotus Filled Muffin Muffins and Cupcakes Muffin filled with rich and special Lo…" at bounding box center [943, 398] width 347 height 138
paste input "number"
type input "1.5"
click at [976, 436] on button "ok" at bounding box center [963, 449] width 26 height 26
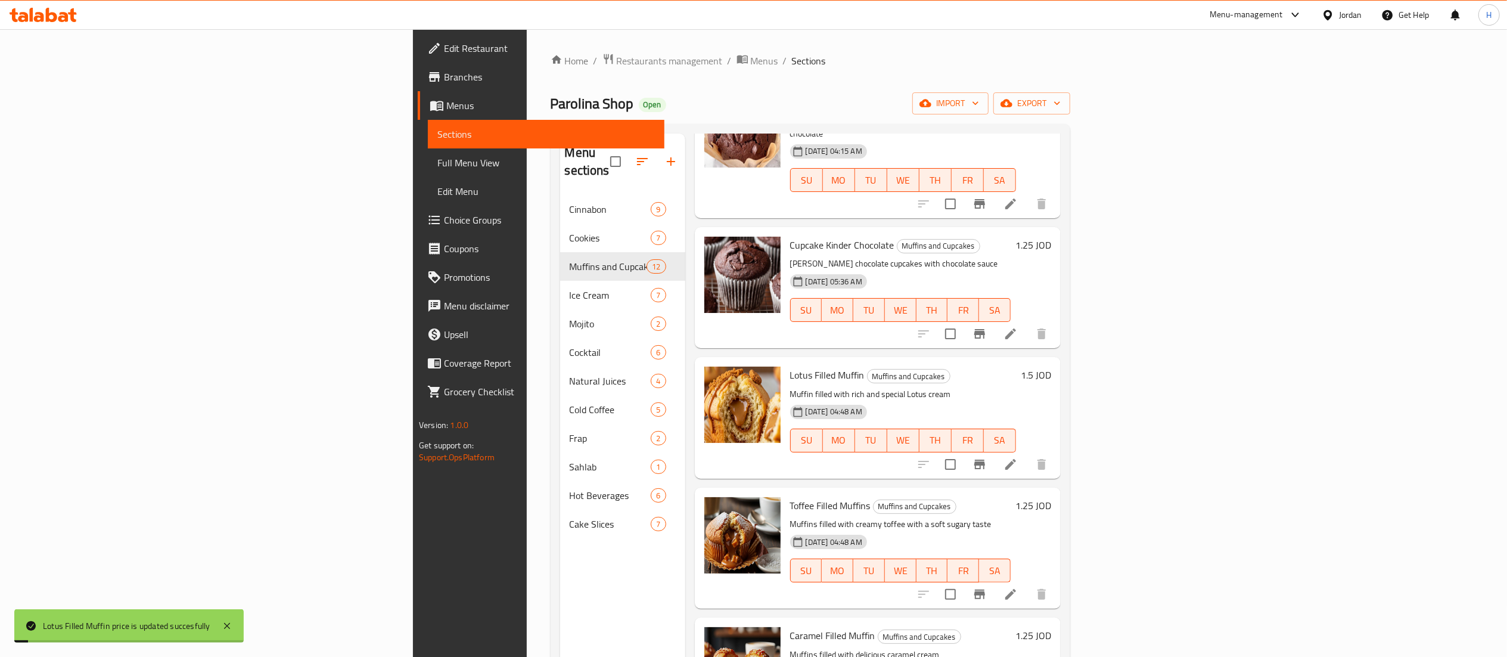
click at [1051, 497] on h6 "1.25 JOD" at bounding box center [1033, 505] width 36 height 17
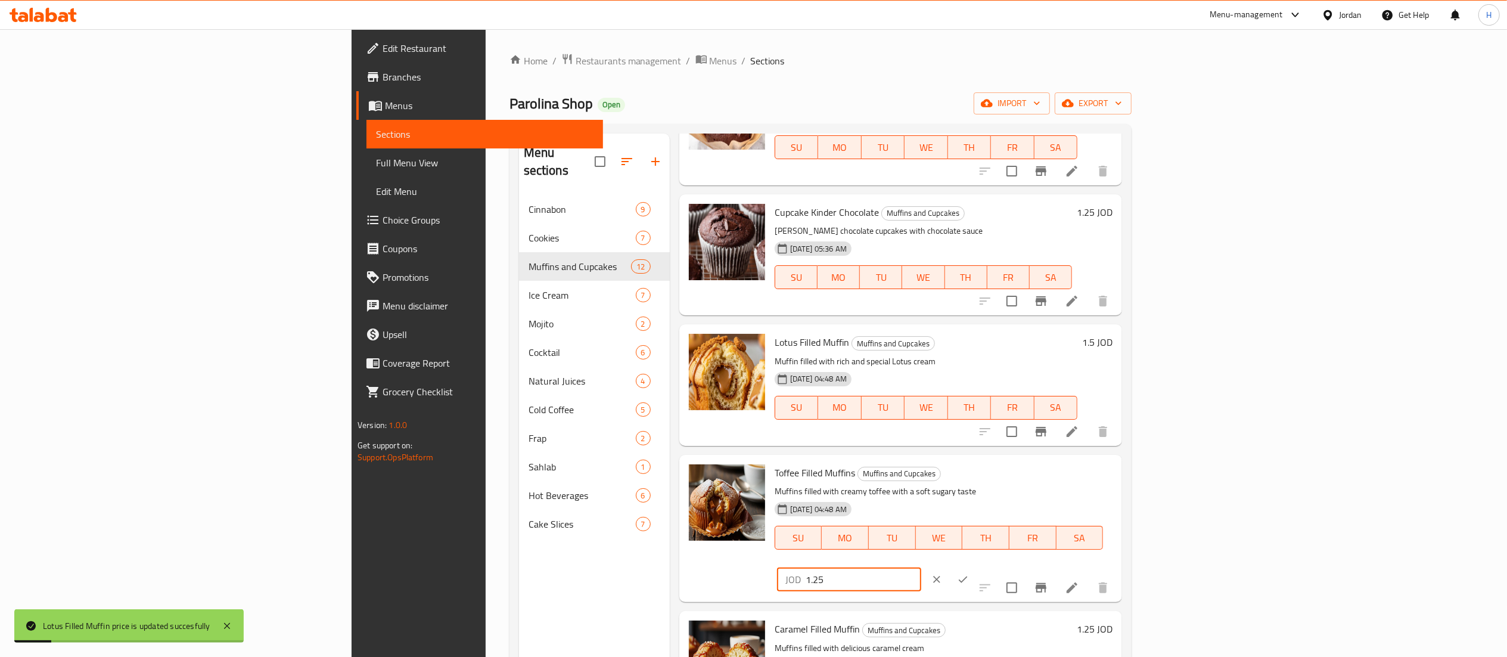
drag, startPoint x: 1270, startPoint y: 475, endPoint x: 1107, endPoint y: 471, distance: 163.3
click at [1095, 474] on div "Toffee Filled Muffins Muffins and Cupcakes Muffins filled with creamy toffee wi…" at bounding box center [943, 528] width 347 height 138
paste input "number"
type input "1.5"
click at [969, 573] on icon "ok" at bounding box center [963, 579] width 12 height 12
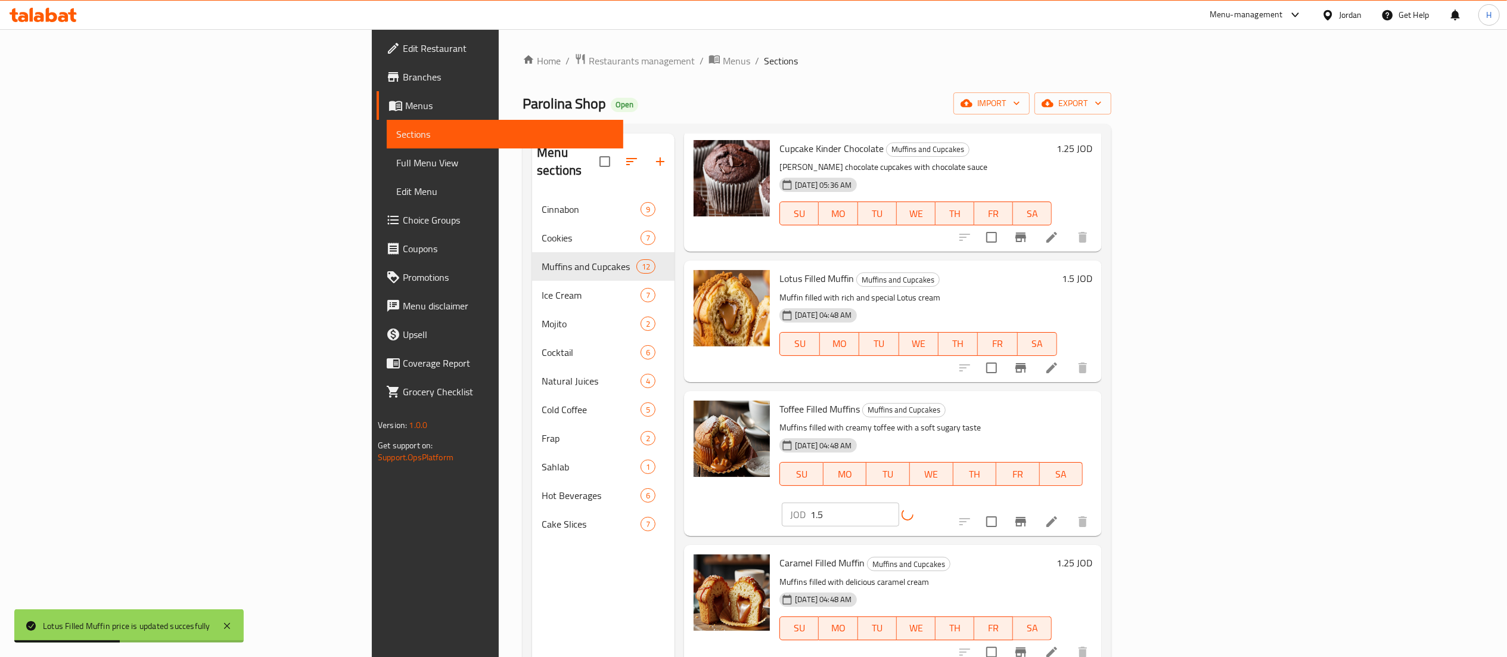
scroll to position [358, 0]
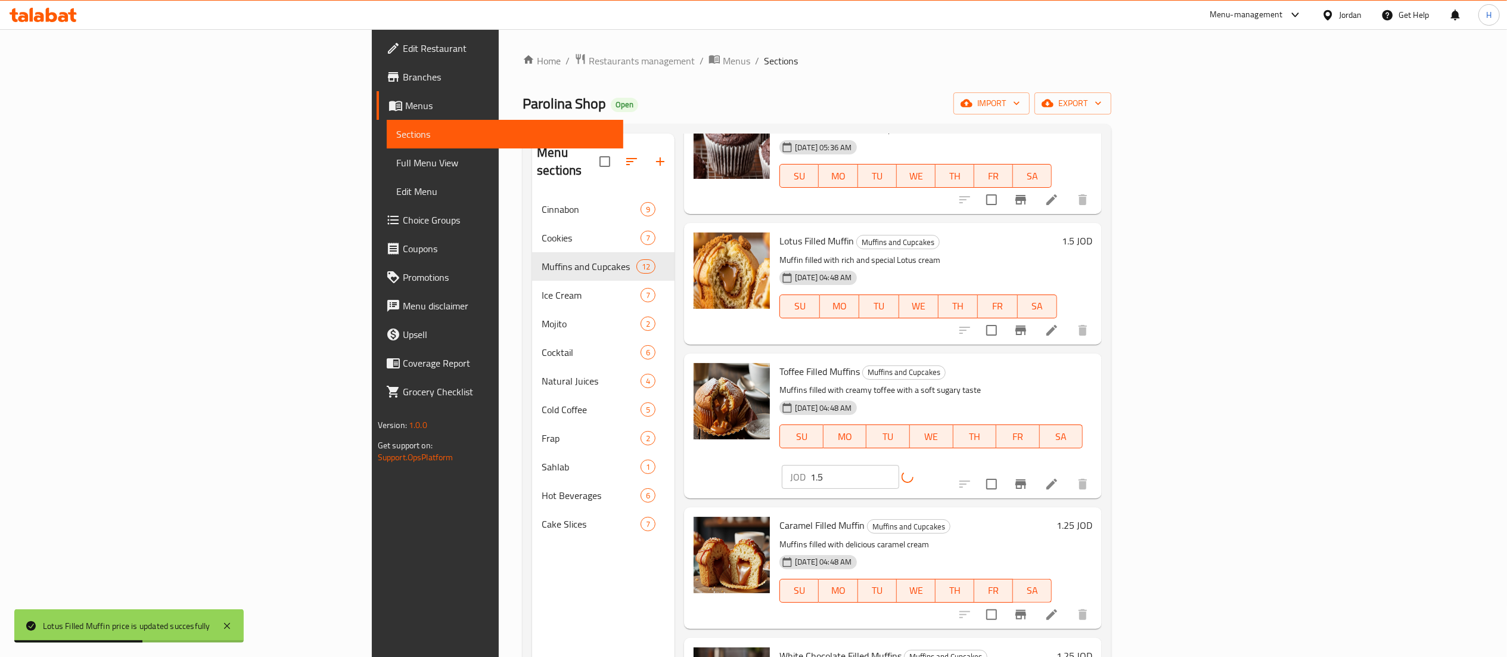
click at [1092, 517] on h6 "1.25 JOD" at bounding box center [1074, 525] width 36 height 17
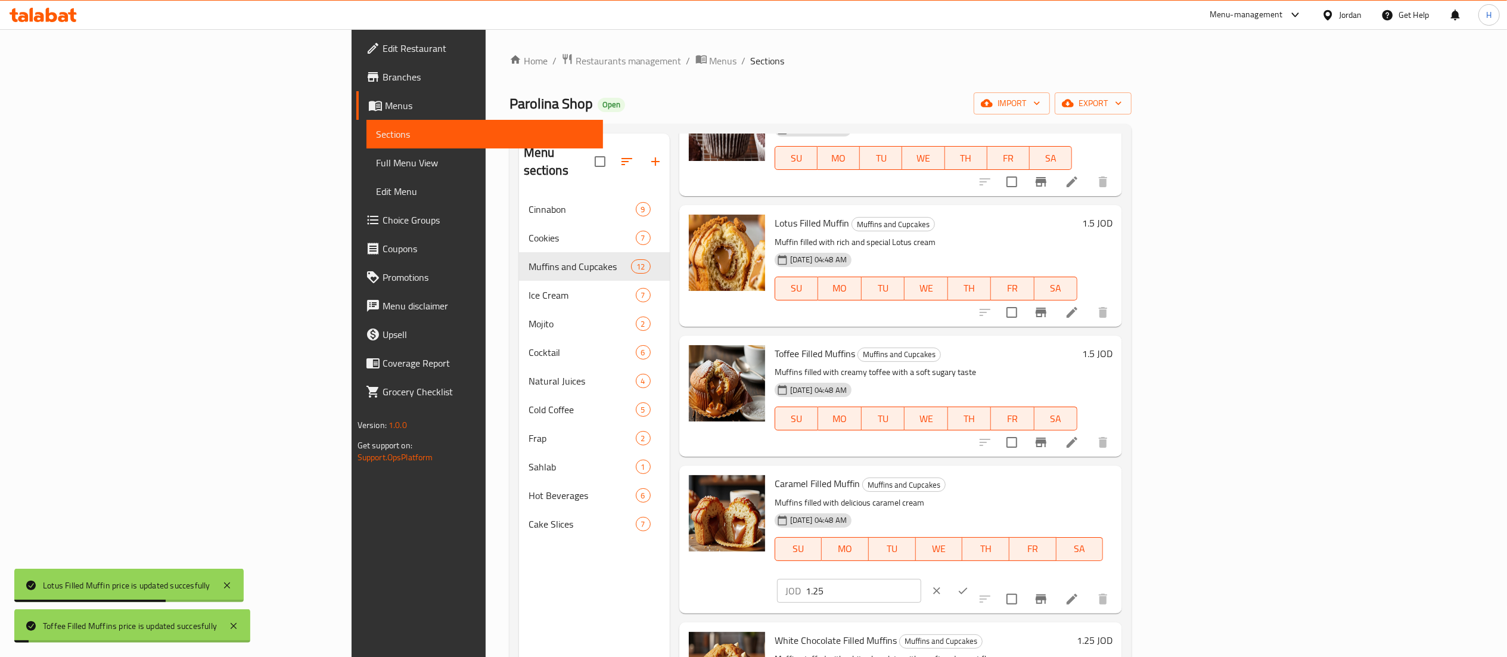
drag, startPoint x: 1319, startPoint y: 484, endPoint x: 1136, endPoint y: 467, distance: 184.3
click at [1122, 467] on div "Caramel Filled Muffin Muffins and Cupcakes Muffins filled with delicious carame…" at bounding box center [900, 538] width 443 height 147
paste input "number"
type input "1.5"
click at [969, 585] on icon "ok" at bounding box center [963, 591] width 12 height 12
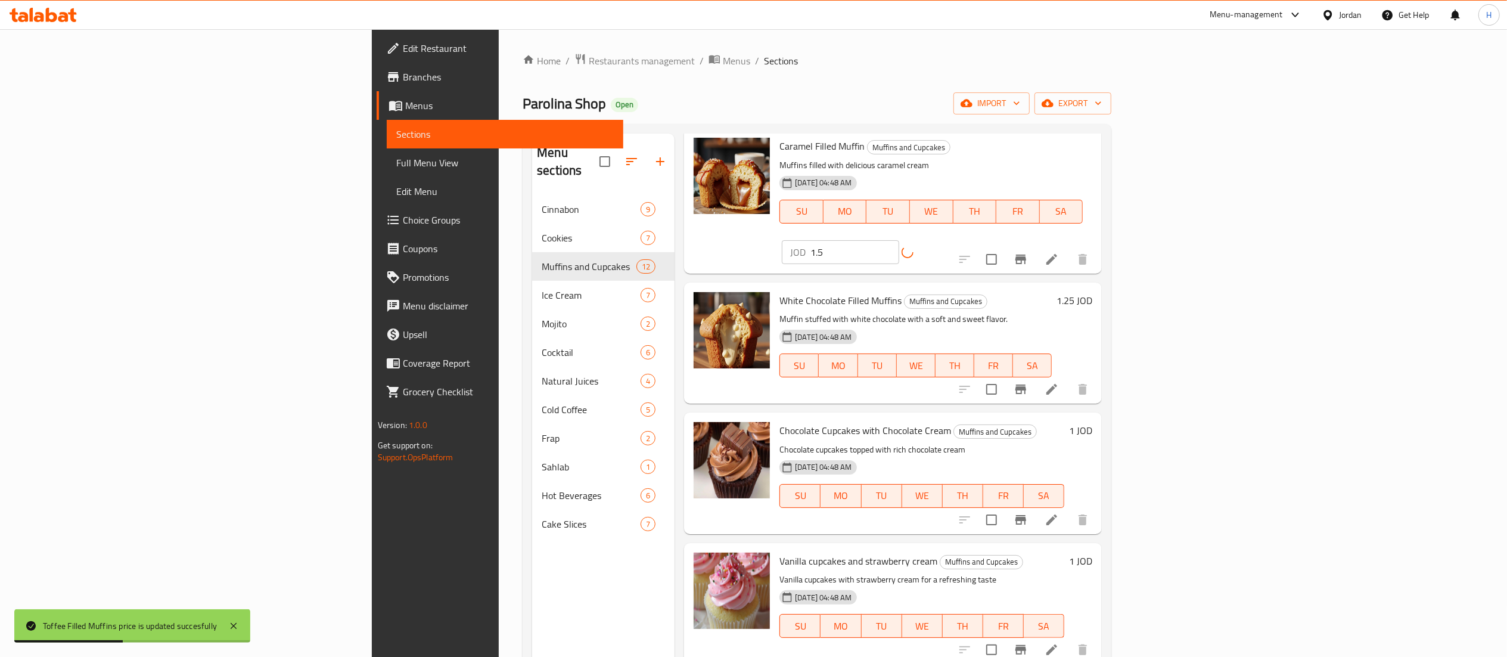
scroll to position [715, 0]
click at [1092, 290] on h6 "1.25 JOD" at bounding box center [1074, 298] width 36 height 17
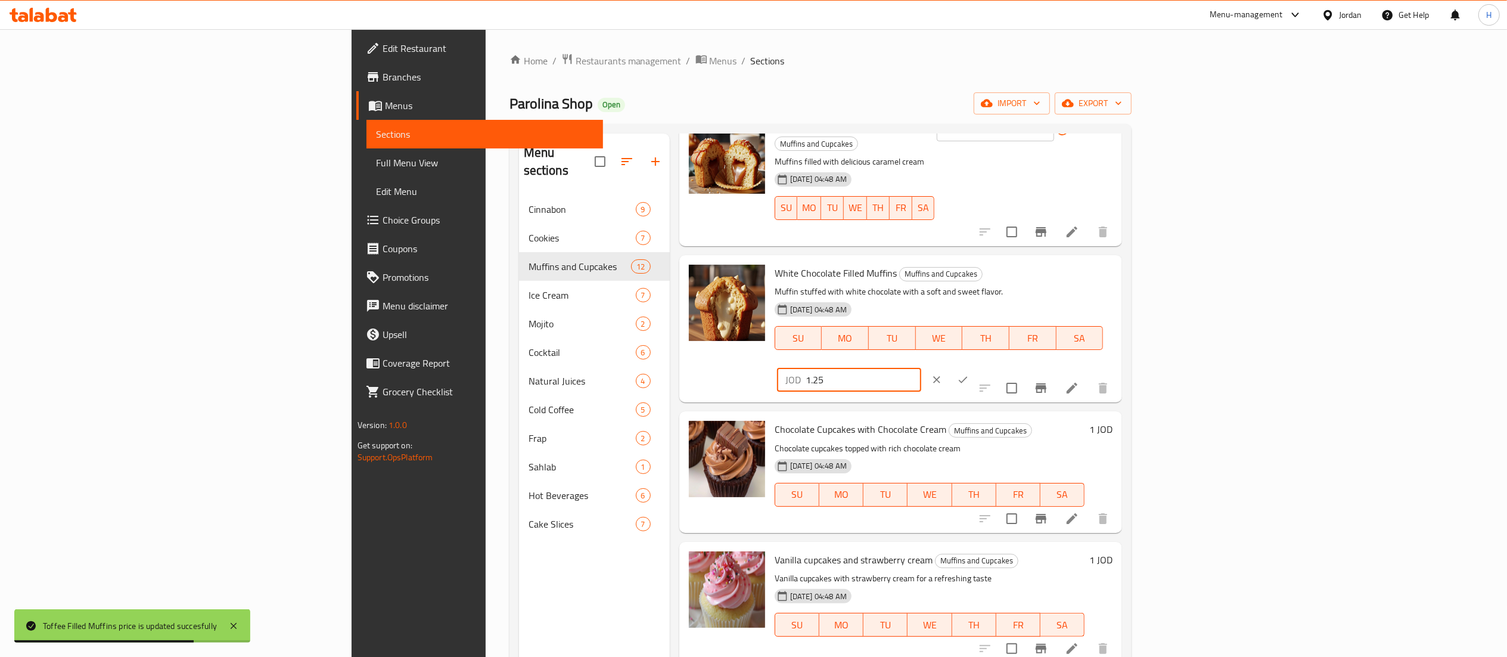
drag, startPoint x: 1324, startPoint y: 255, endPoint x: 1095, endPoint y: 236, distance: 229.6
click at [1083, 235] on div "Menu items Add Sort Manage items Chocolate Filled Muffin Muffins and Cupcakes S…" at bounding box center [896, 461] width 452 height 657
paste input "number"
type input "1.5"
click at [976, 366] on button "ok" at bounding box center [963, 379] width 26 height 26
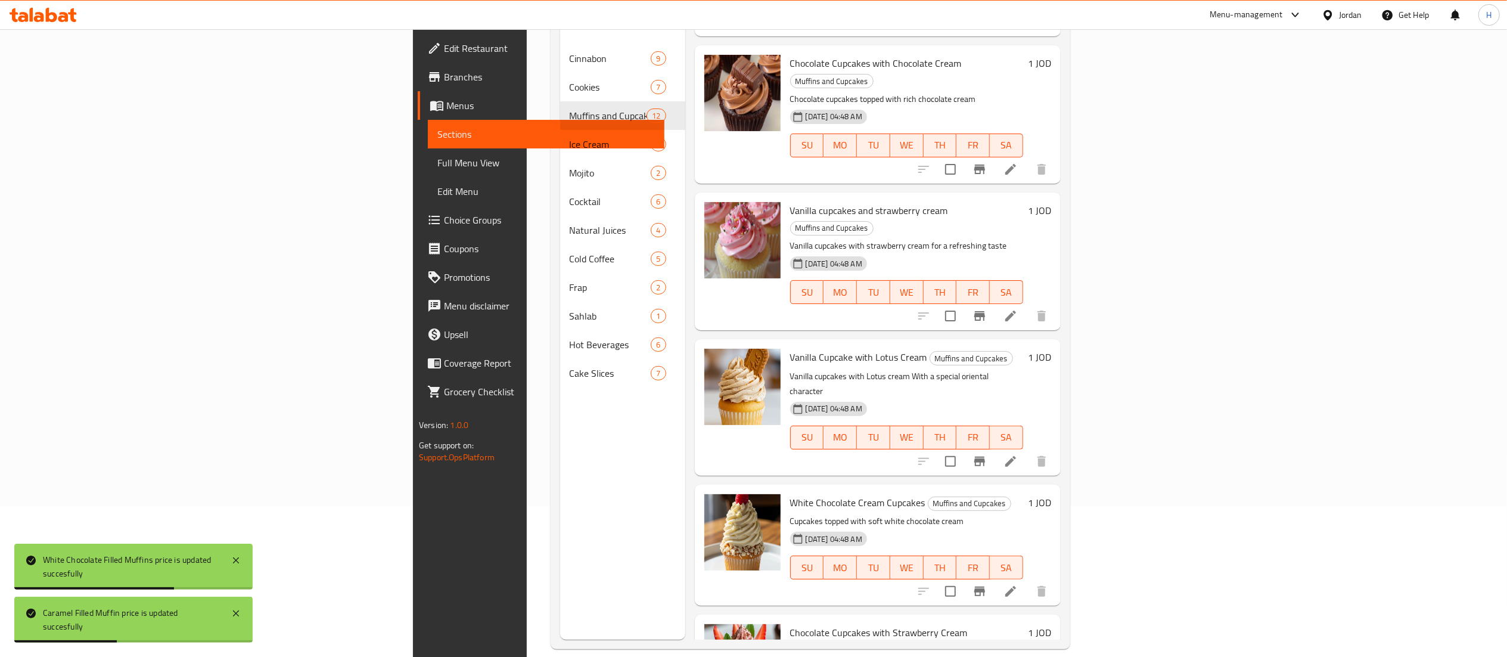
scroll to position [167, 0]
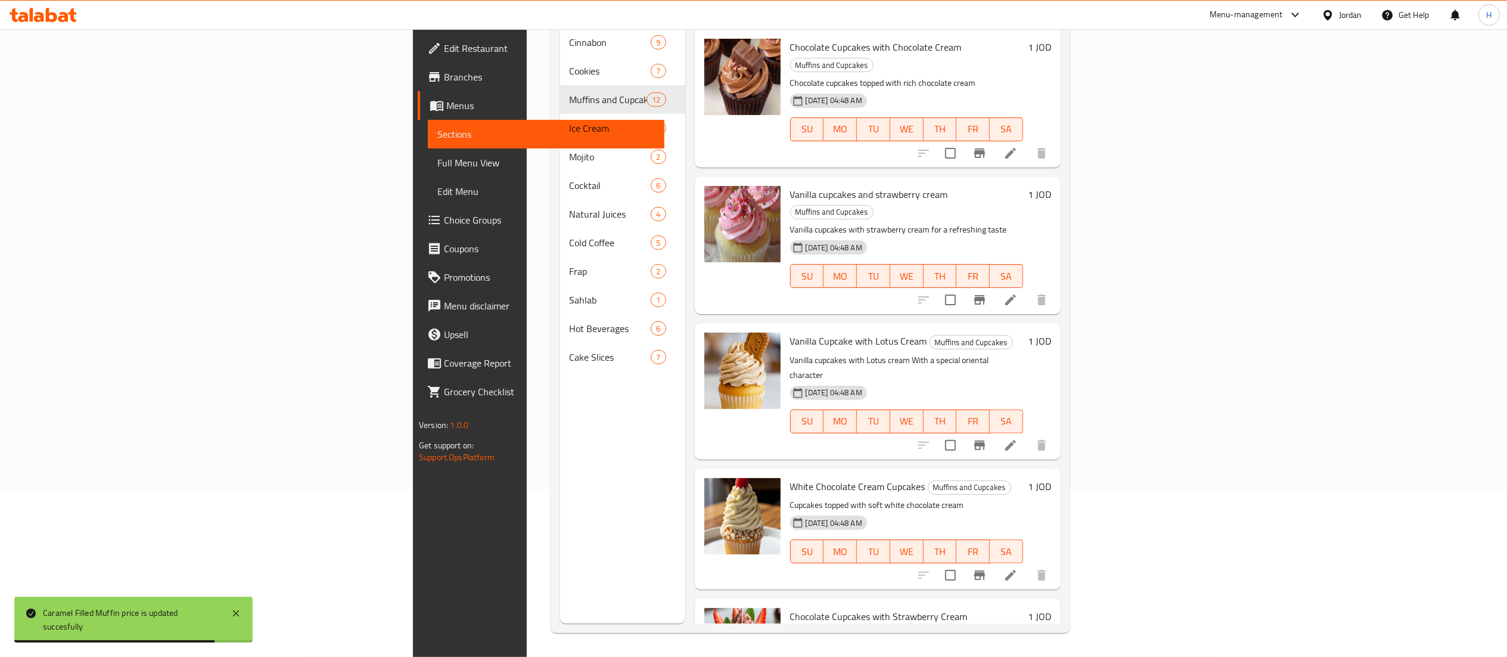
click at [1051, 608] on h6 "1 JOD" at bounding box center [1039, 616] width 23 height 17
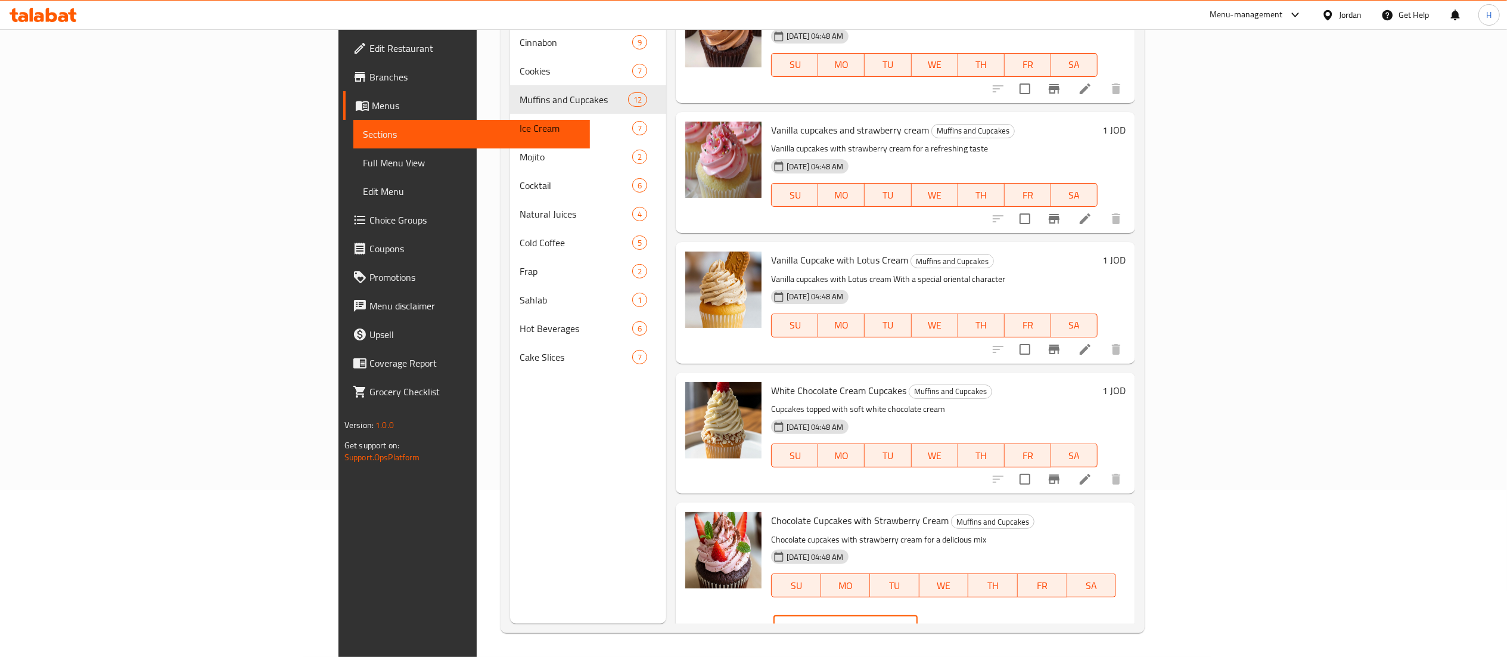
drag, startPoint x: 1304, startPoint y: 524, endPoint x: 1085, endPoint y: 502, distance: 220.4
click at [1121, 503] on div "Chocolate Cupcakes with Strawberry Cream Muffins and Cupcakes Chocolate cupcake…" at bounding box center [905, 575] width 459 height 147
paste input ".25"
type input "1.25"
drag, startPoint x: 1424, startPoint y: 523, endPoint x: 1424, endPoint y: 500, distance: 23.2
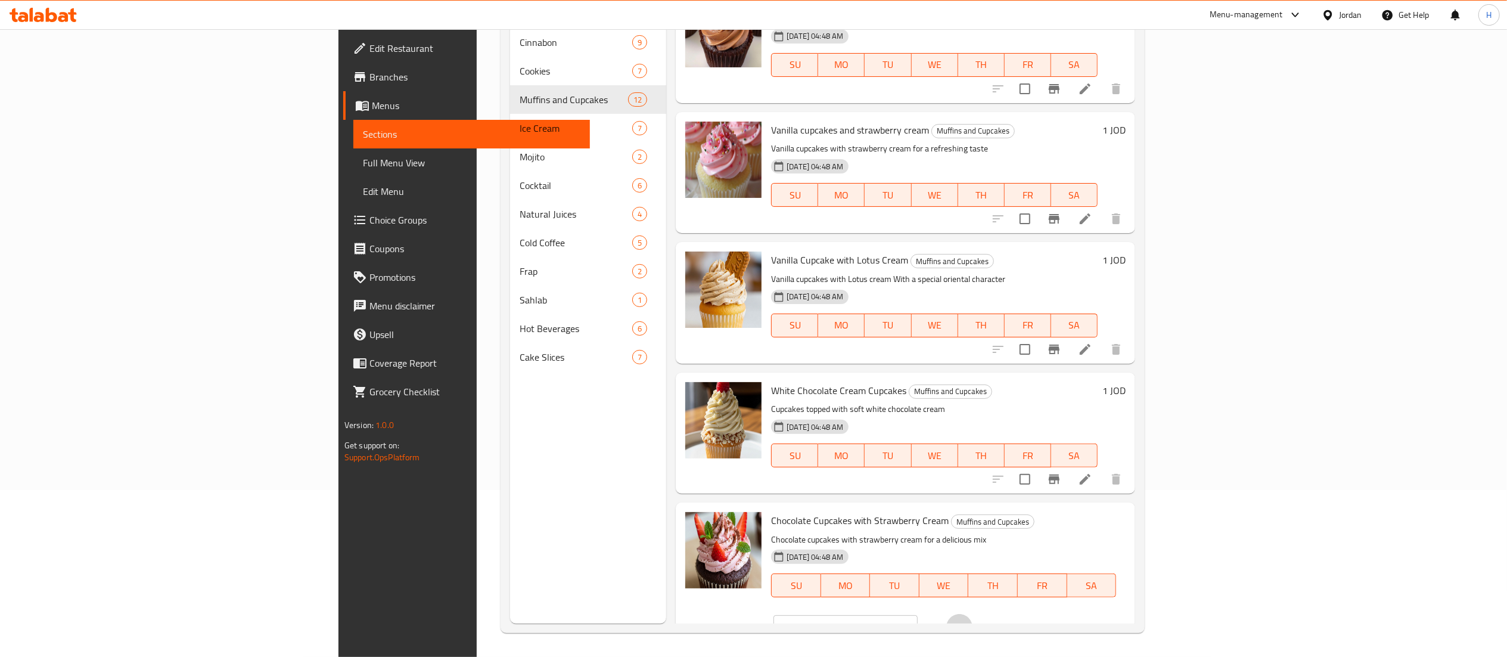
click at [965, 621] on icon "ok" at bounding box center [959, 627] width 12 height 12
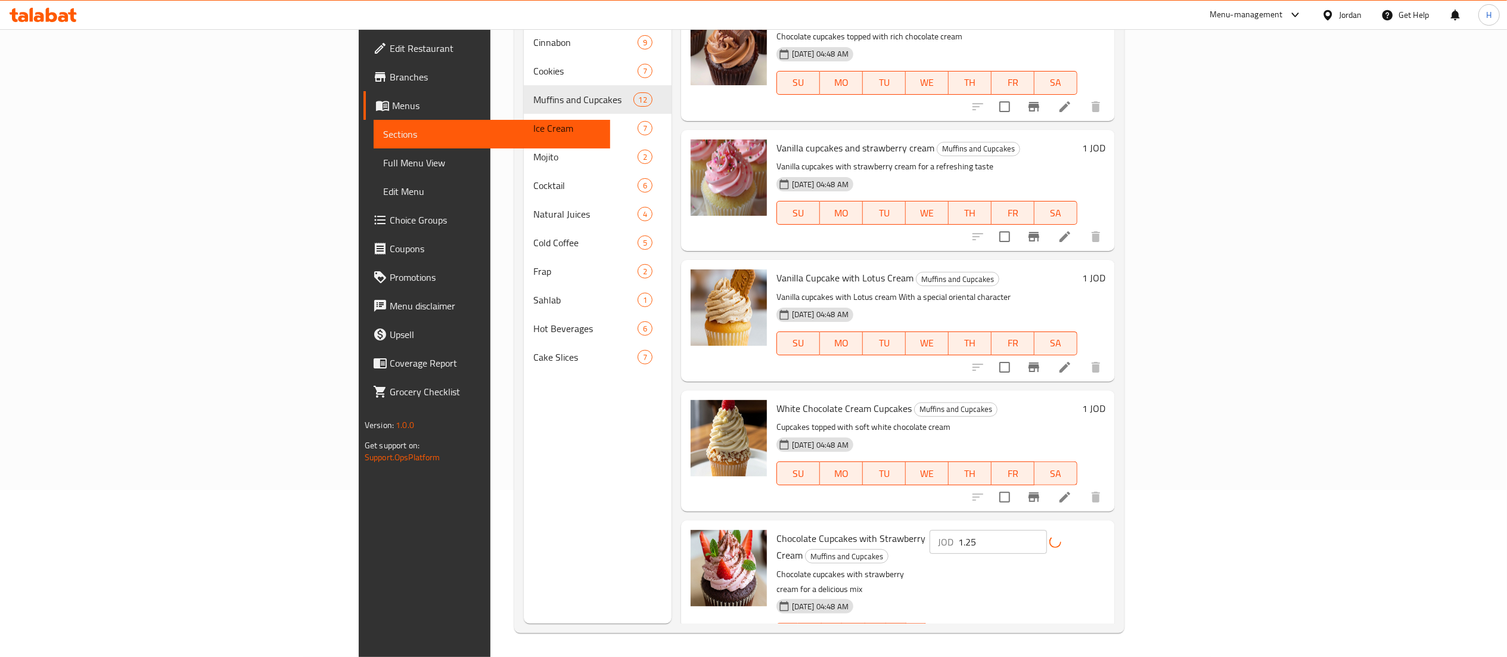
click at [1105, 400] on h6 "1 JOD" at bounding box center [1093, 408] width 23 height 17
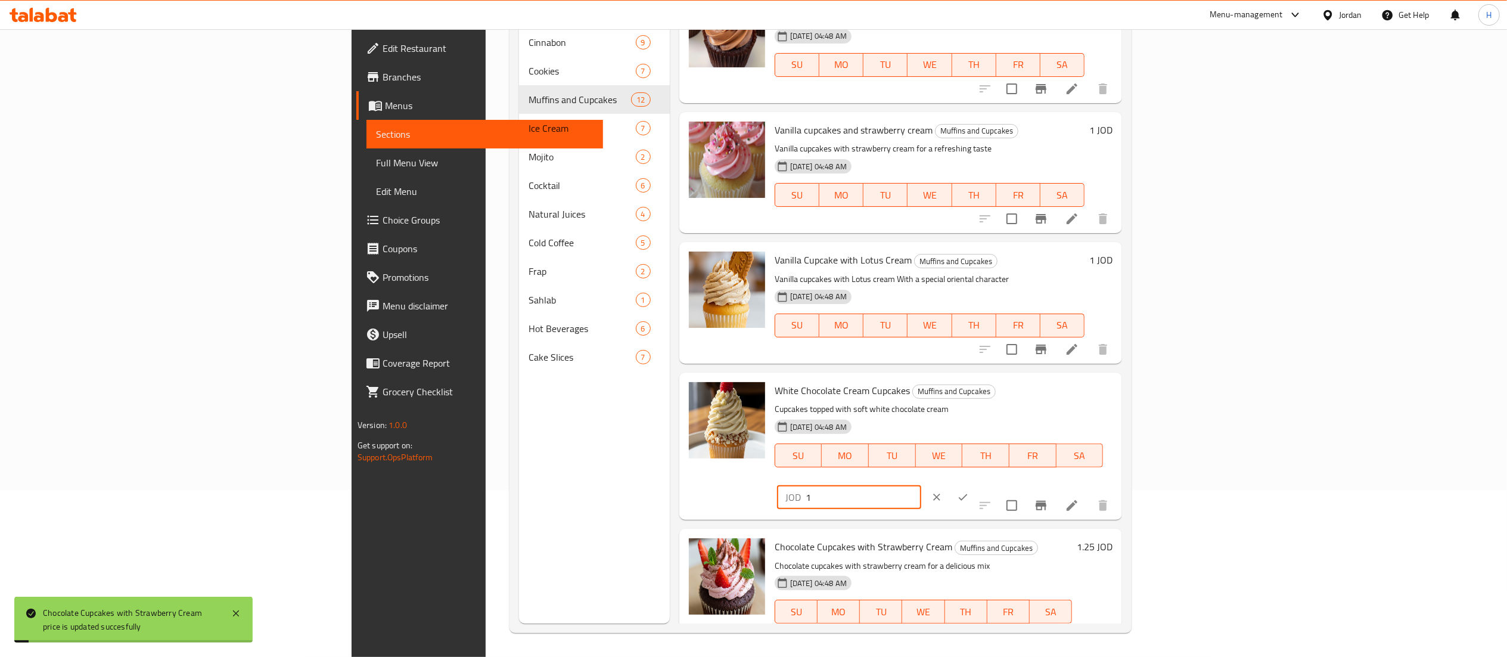
drag, startPoint x: 1347, startPoint y: 397, endPoint x: 1022, endPoint y: 369, distance: 325.9
click at [1022, 369] on div "Menu items Add Sort Manage items Chocolate Filled Muffin Muffins and Cupcakes S…" at bounding box center [896, 295] width 452 height 657
paste input ".25"
type input "1.25"
click at [968, 494] on icon "ok" at bounding box center [963, 497] width 9 height 7
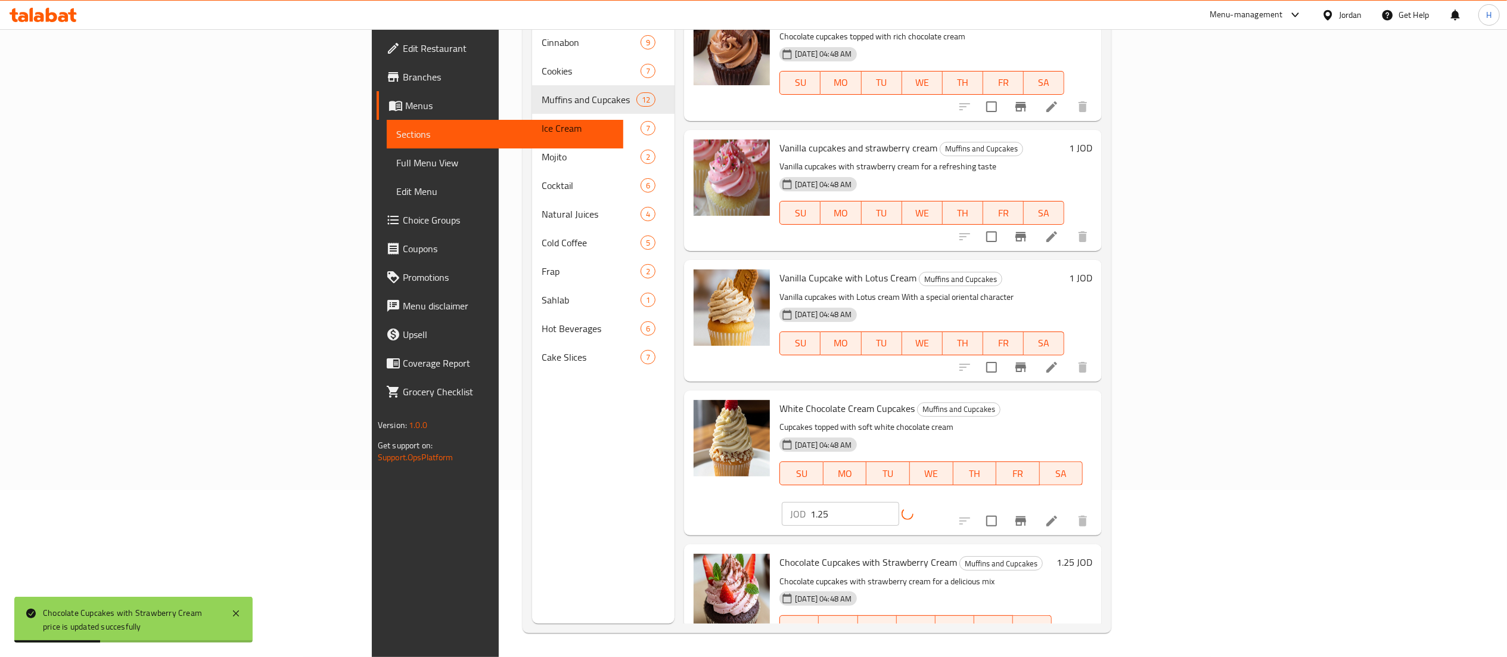
click at [1097, 265] on div "Vanilla Cupcake with Lotus Cream Muffins and Cupcakes Vanilla cupcakes with Lot…" at bounding box center [936, 320] width 322 height 111
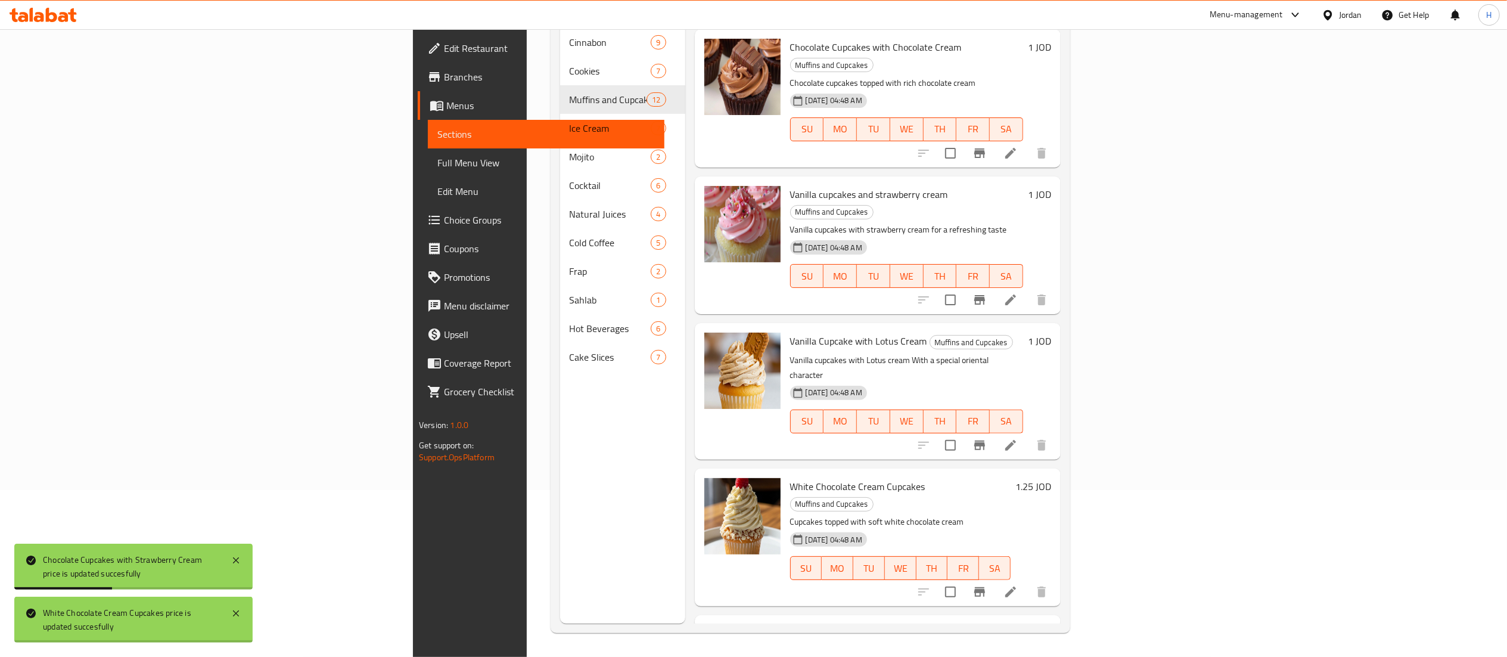
click at [1051, 332] on div "1 JOD" at bounding box center [1037, 390] width 28 height 117
click at [1051, 332] on h6 "1 JOD" at bounding box center [1039, 340] width 23 height 17
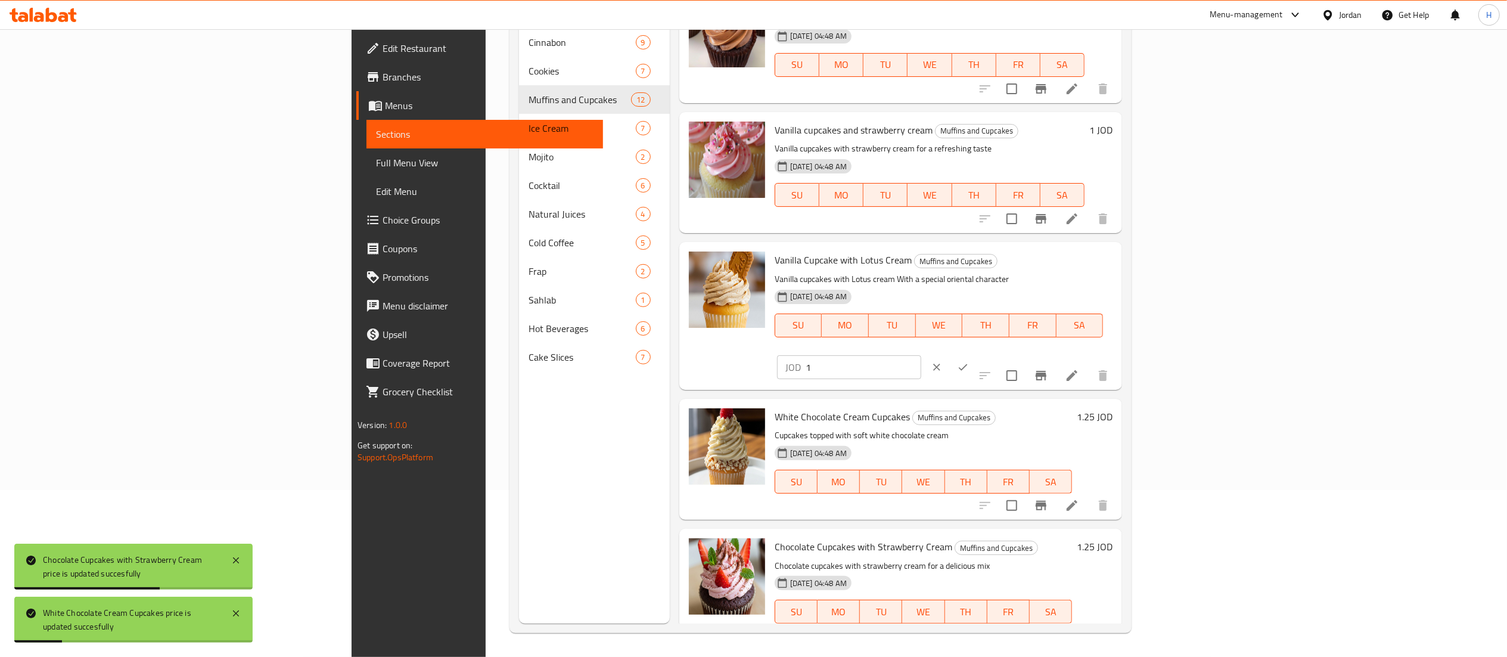
drag, startPoint x: 1335, startPoint y: 266, endPoint x: 1162, endPoint y: 249, distance: 173.7
click at [1117, 249] on div "Vanilla Cupcake with Lotus Cream Muffins and Cupcakes Vanilla cupcakes with Lot…" at bounding box center [943, 316] width 347 height 138
paste input ".25"
type input "1.25"
click at [969, 361] on icon "ok" at bounding box center [963, 367] width 12 height 12
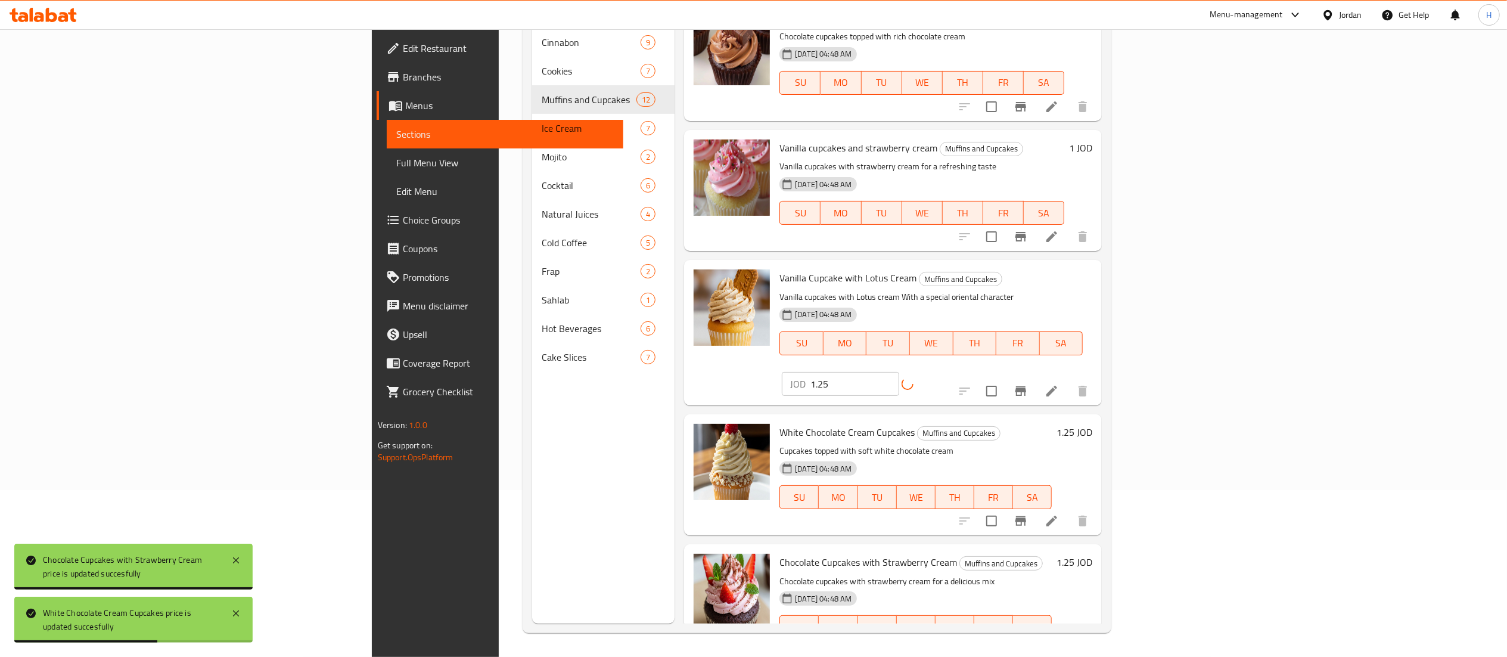
click at [1092, 139] on h6 "1 JOD" at bounding box center [1080, 147] width 23 height 17
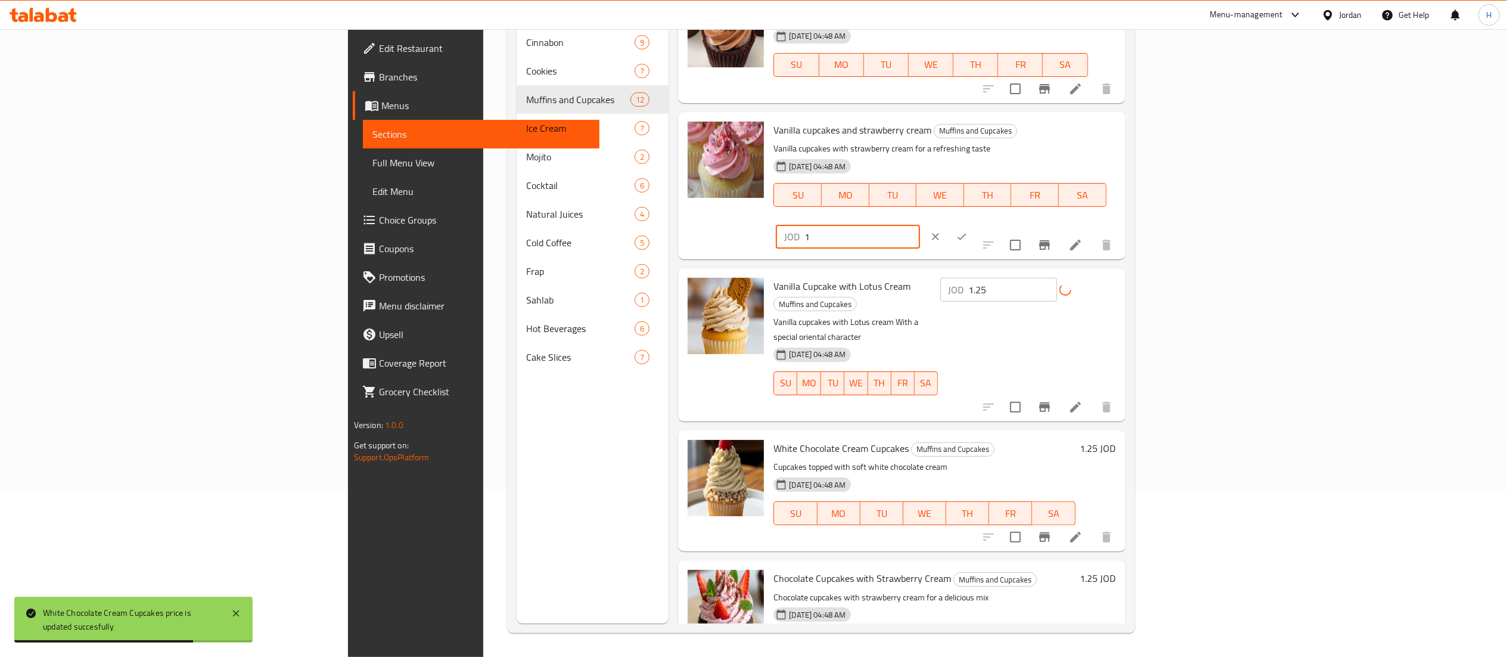
drag, startPoint x: 1320, startPoint y: 131, endPoint x: 1157, endPoint y: 111, distance: 165.0
click at [1125, 112] on div "Vanilla cupcakes and strawberry cream Muffins and Cupcakes Vanilla cupcakes wit…" at bounding box center [901, 185] width 447 height 147
paste input ".25"
type input "1.25"
click at [975, 223] on button "ok" at bounding box center [962, 236] width 26 height 26
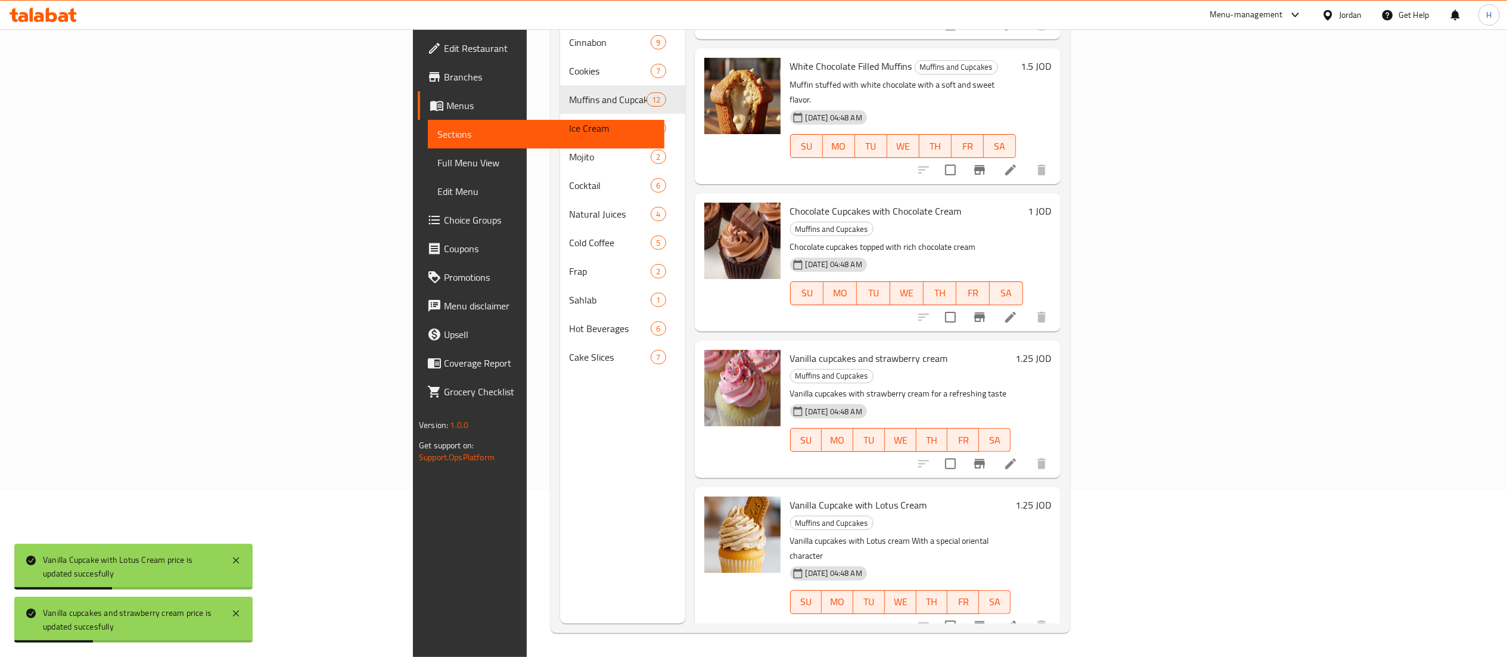
scroll to position [697, 0]
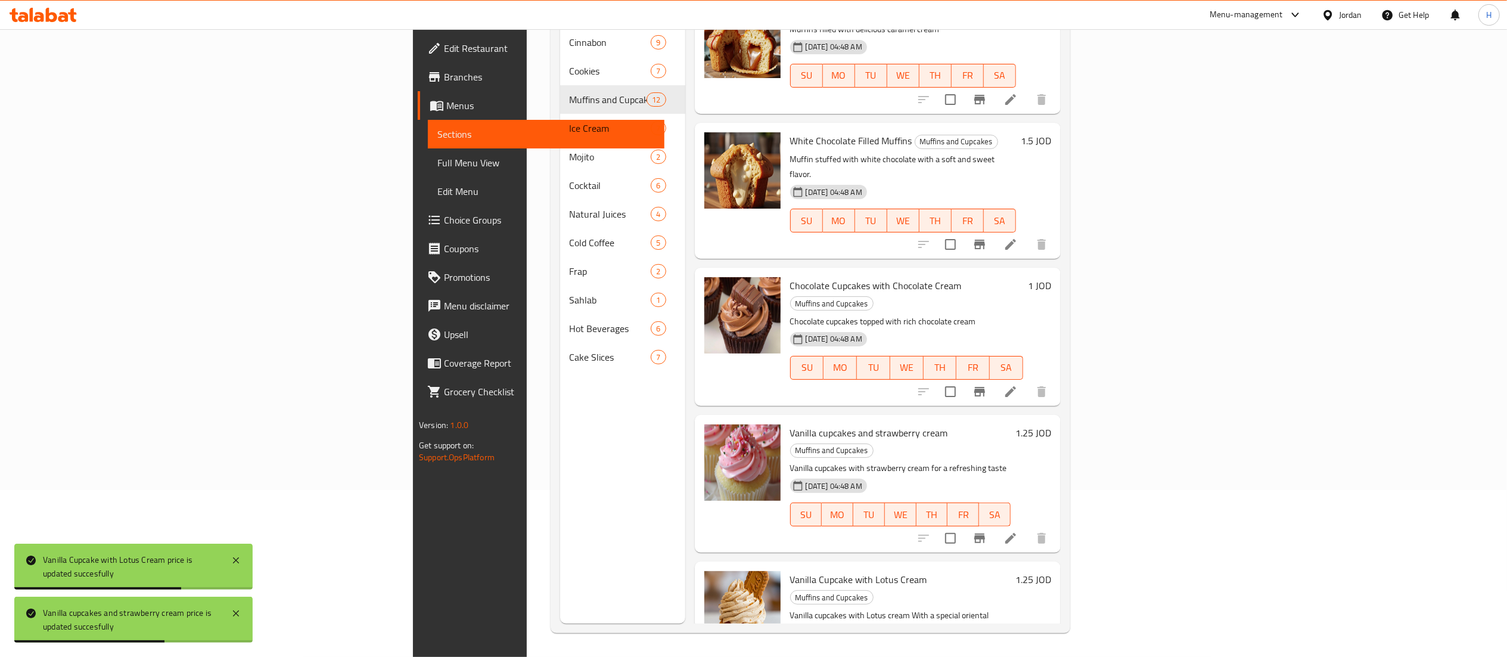
click at [1051, 277] on h6 "1 JOD" at bounding box center [1039, 285] width 23 height 17
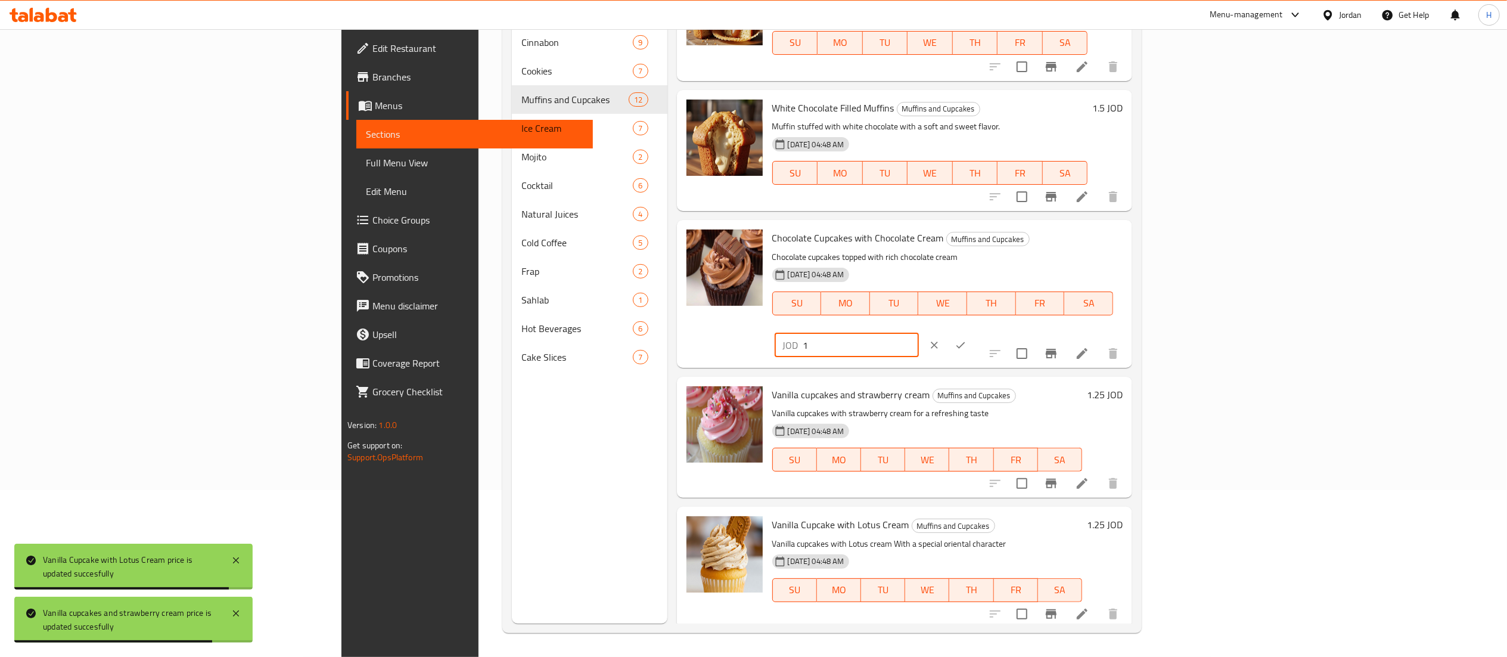
drag, startPoint x: 1335, startPoint y: 245, endPoint x: 1046, endPoint y: 203, distance: 291.5
paste input ".25"
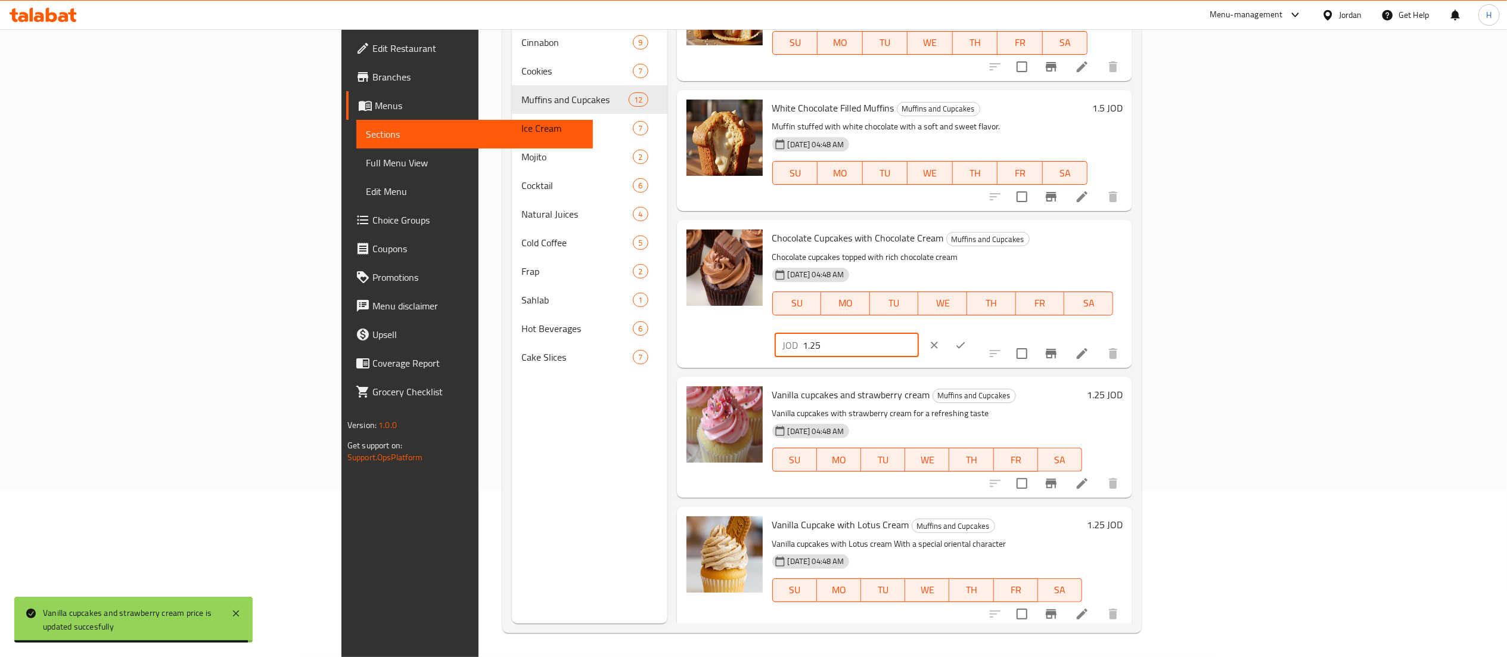
type input "1.25"
click at [974, 332] on button "ok" at bounding box center [960, 345] width 26 height 26
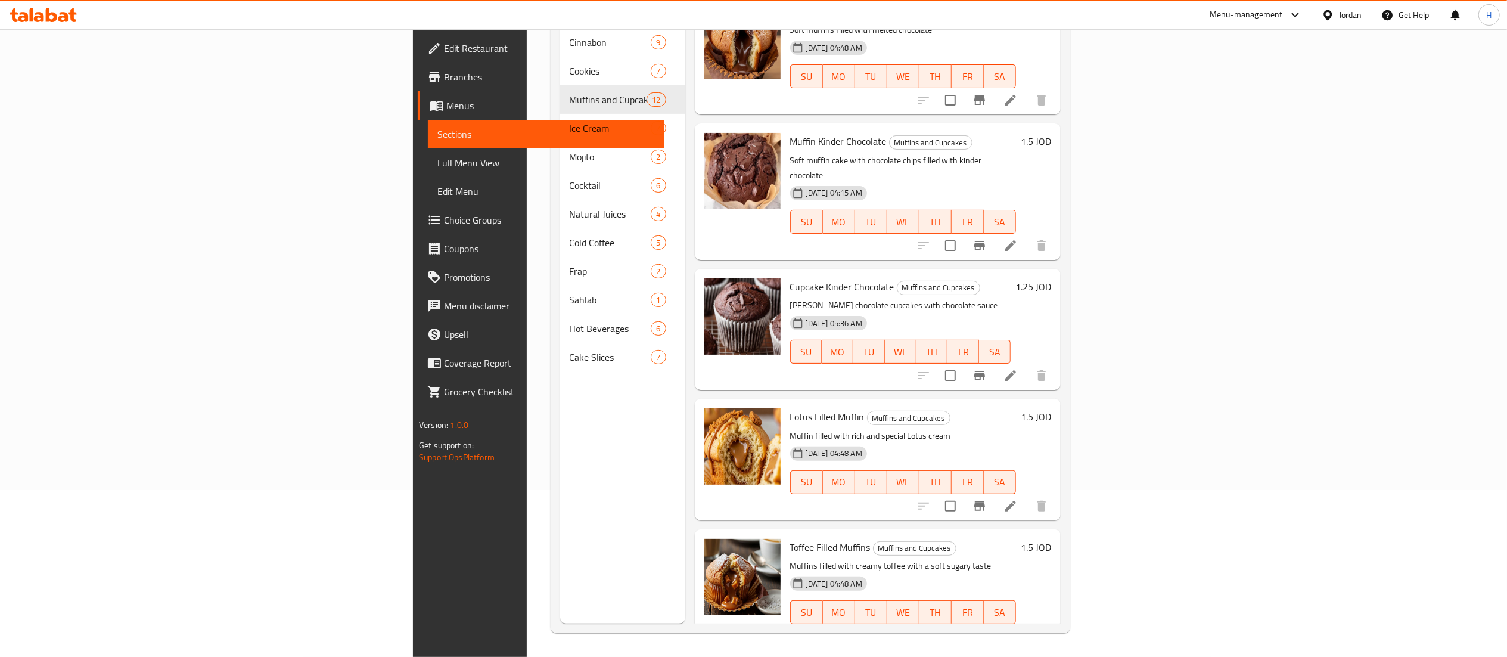
scroll to position [0, 0]
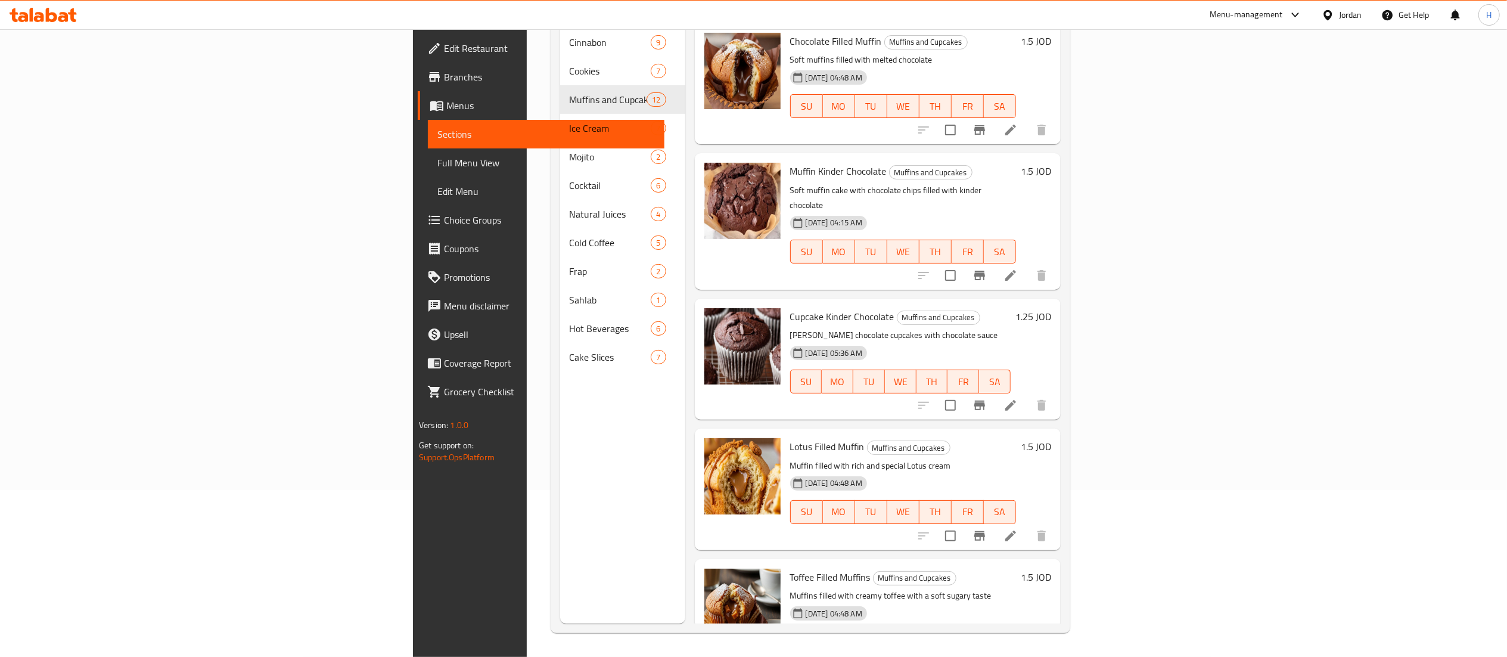
click at [1051, 308] on h6 "1.25 JOD" at bounding box center [1033, 316] width 36 height 17
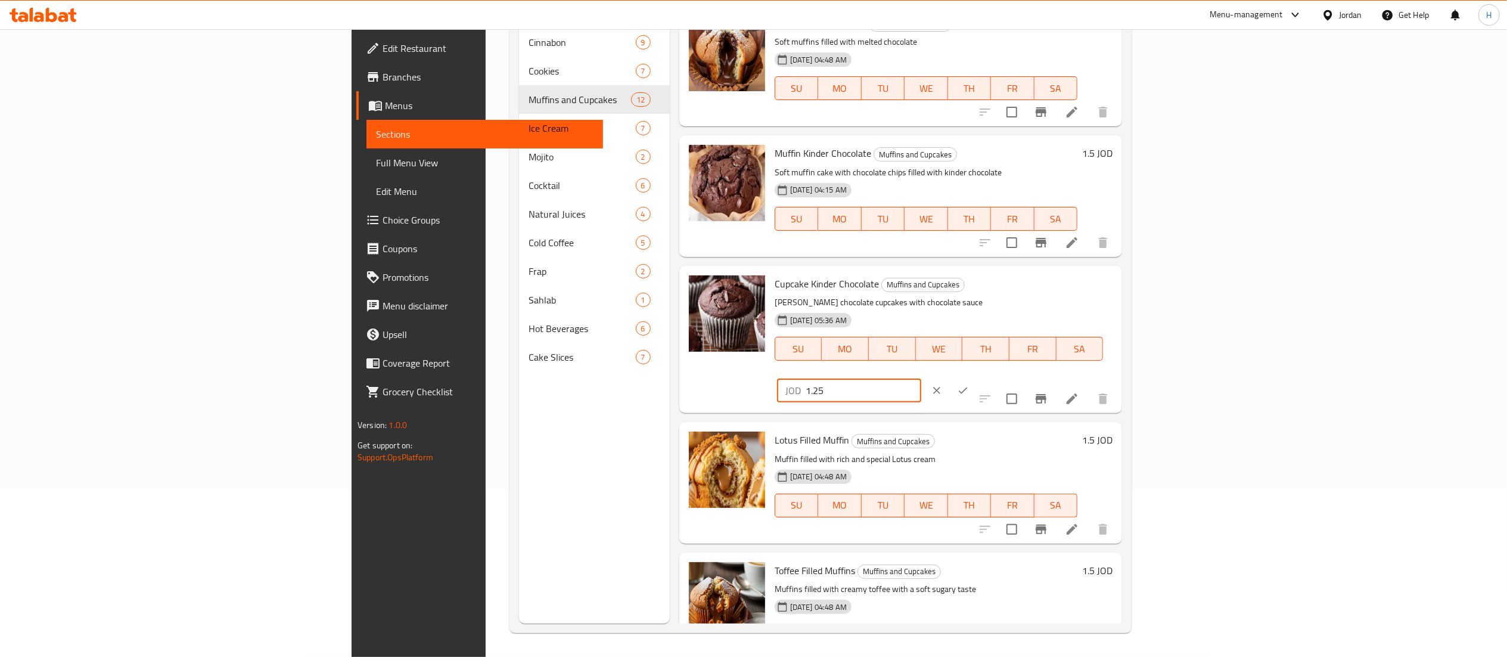
drag, startPoint x: 1350, startPoint y: 288, endPoint x: 1040, endPoint y: 265, distance: 310.1
click at [1040, 266] on div "Cupcake Kinder Chocolate Muffins and Cupcakes Rich kinder chocolate cupcakes wi…" at bounding box center [900, 339] width 443 height 147
click at [969, 384] on icon "ok" at bounding box center [963, 390] width 12 height 12
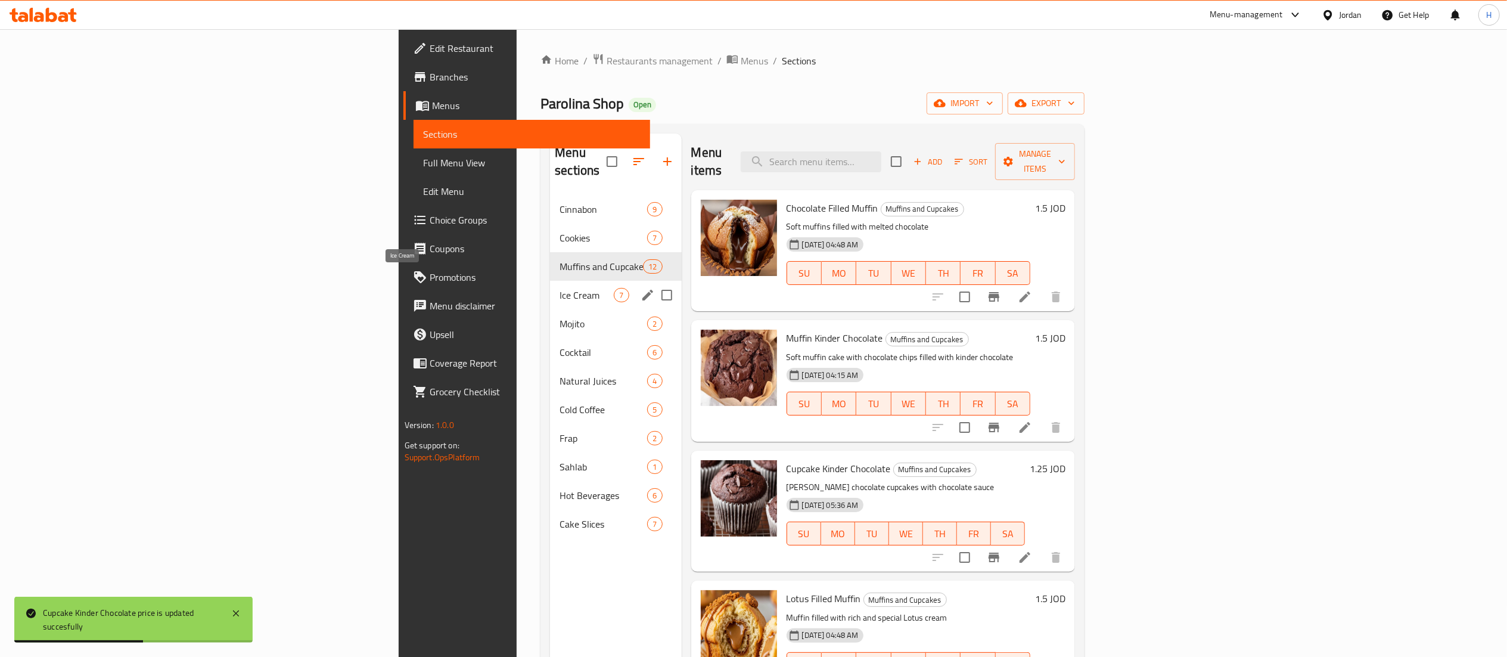
click at [559, 288] on span "Ice Cream" at bounding box center [586, 295] width 54 height 14
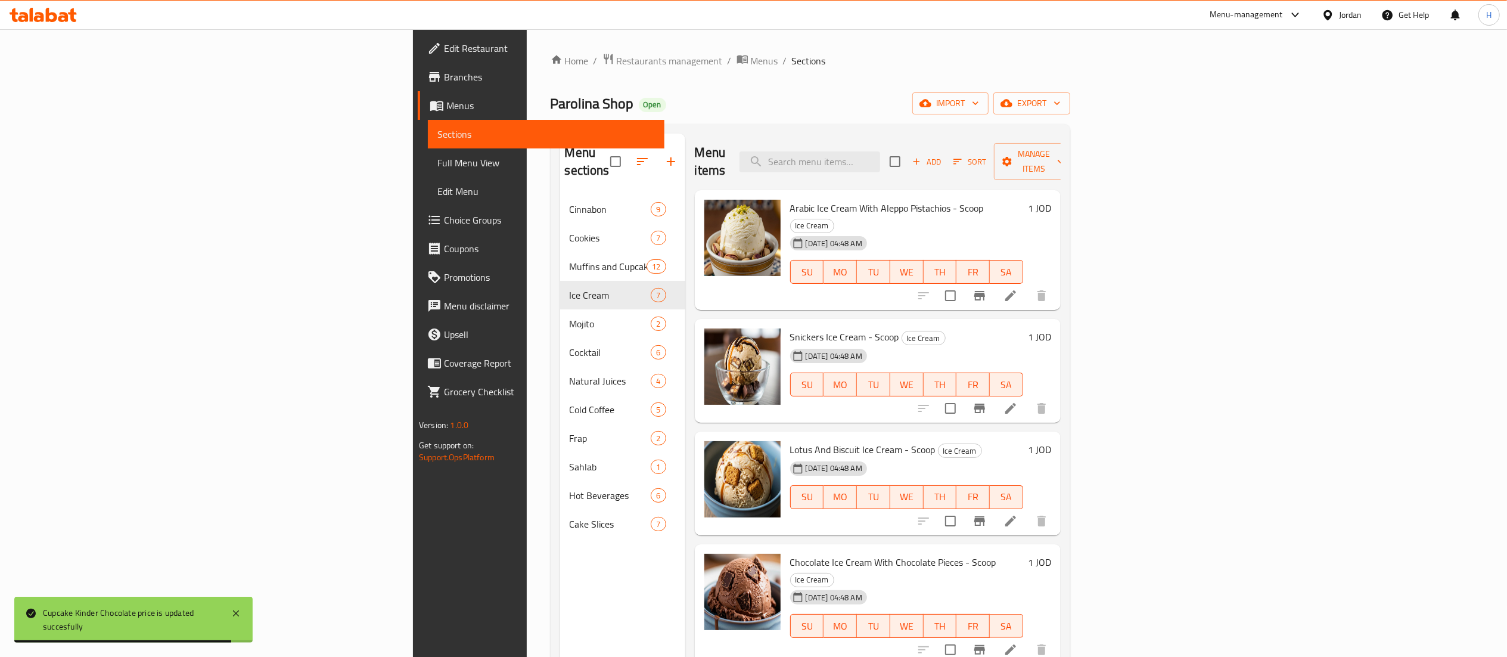
click at [1051, 200] on h6 "1 JOD" at bounding box center [1039, 208] width 23 height 17
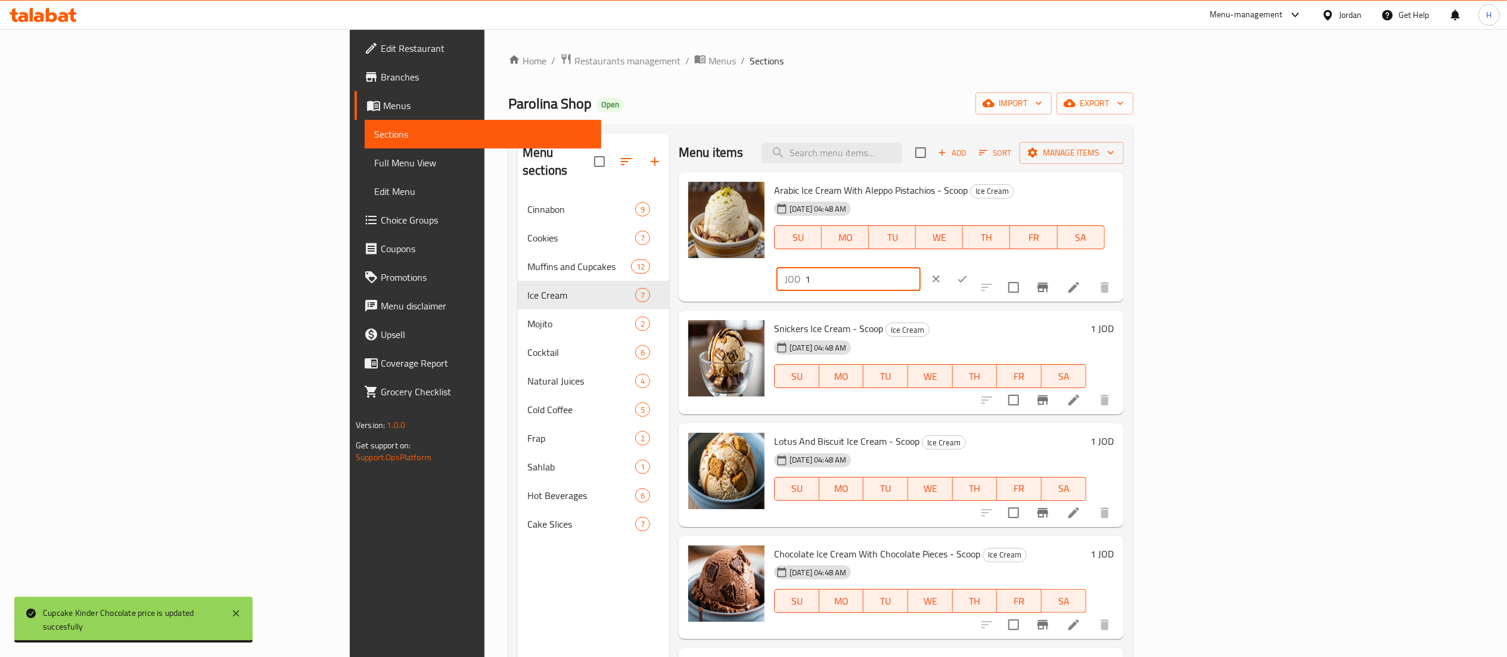
drag, startPoint x: 1300, startPoint y: 200, endPoint x: 1107, endPoint y: 197, distance: 192.5
click at [1107, 197] on div "Arabic Ice Cream With Aleppo Pistachios - Scoop Ice Cream 04-09-2025 04:48 AM S…" at bounding box center [943, 237] width 349 height 120
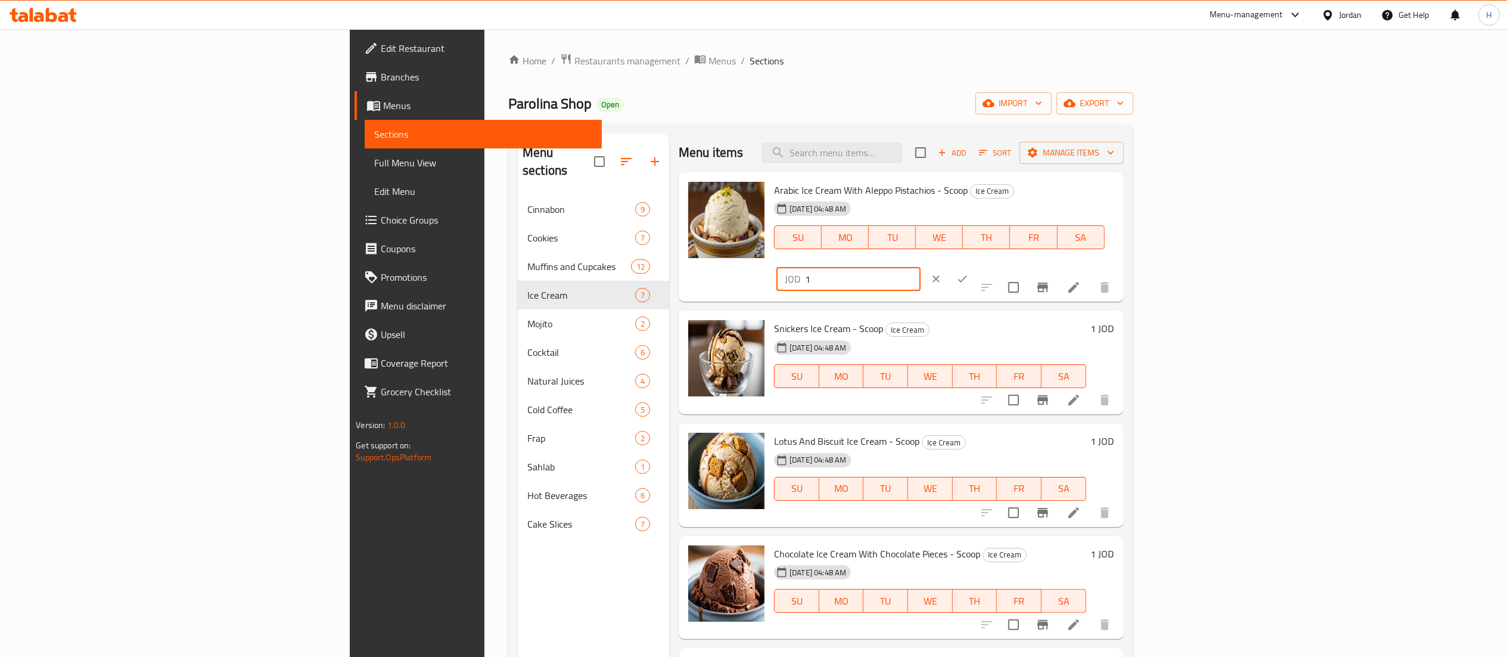
paste input ".30"
type input "1.30"
drag, startPoint x: 1431, startPoint y: 192, endPoint x: 1435, endPoint y: 238, distance: 46.0
click at [975, 266] on button "ok" at bounding box center [962, 279] width 26 height 26
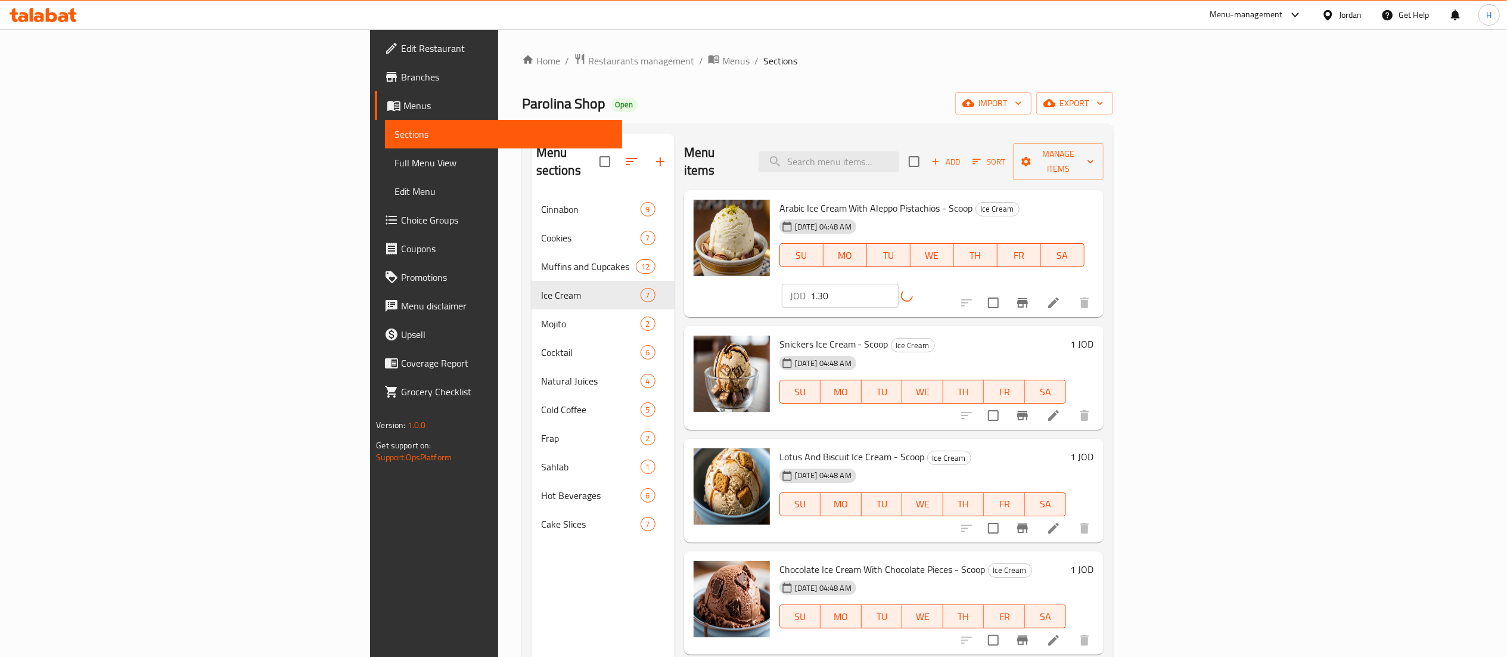
click at [1094, 335] on h6 "1 JOD" at bounding box center [1082, 343] width 23 height 17
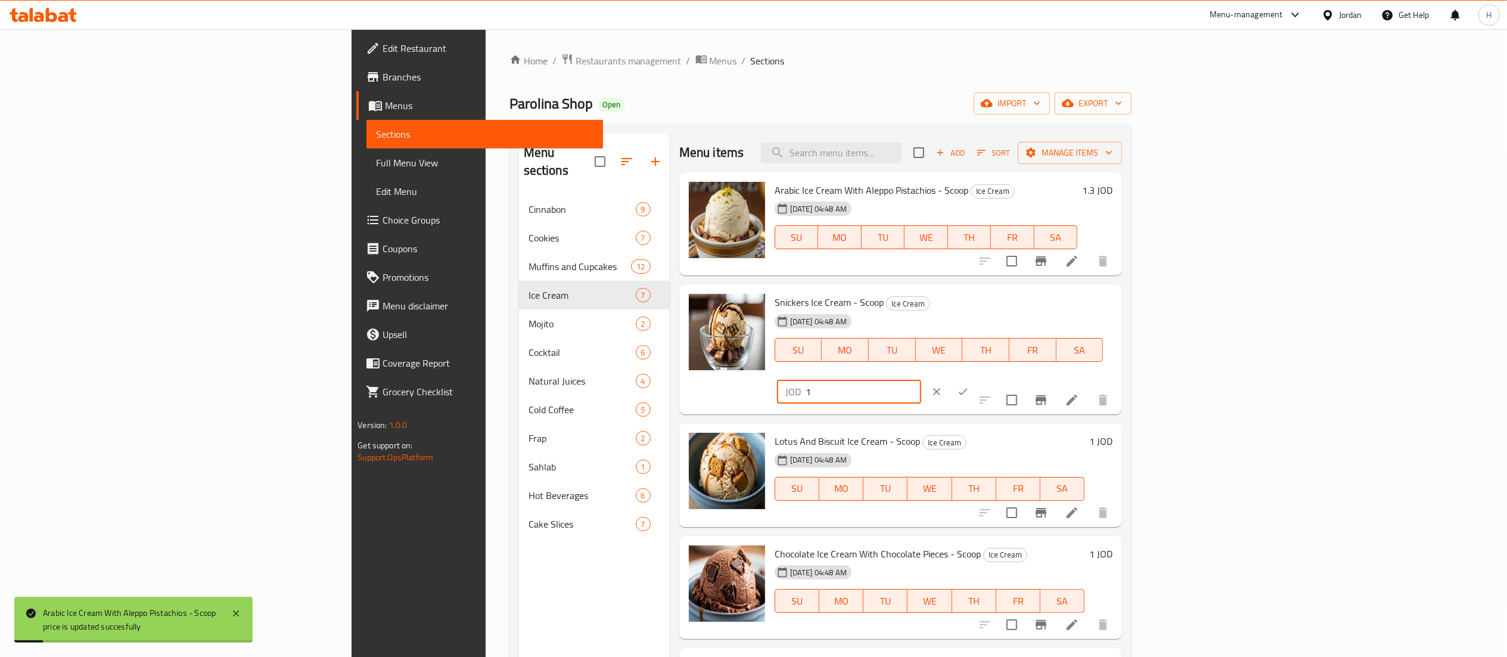
drag, startPoint x: 1350, startPoint y: 304, endPoint x: 1150, endPoint y: 307, distance: 199.6
click at [1117, 307] on div "Snickers Ice Cream - Scoop Ice Cream 04-09-2025 04:48 AM SU MO TU WE TH FR SA J…" at bounding box center [943, 349] width 347 height 120
paste input ".30"
type input "1.30"
click at [976, 378] on button "ok" at bounding box center [963, 391] width 26 height 26
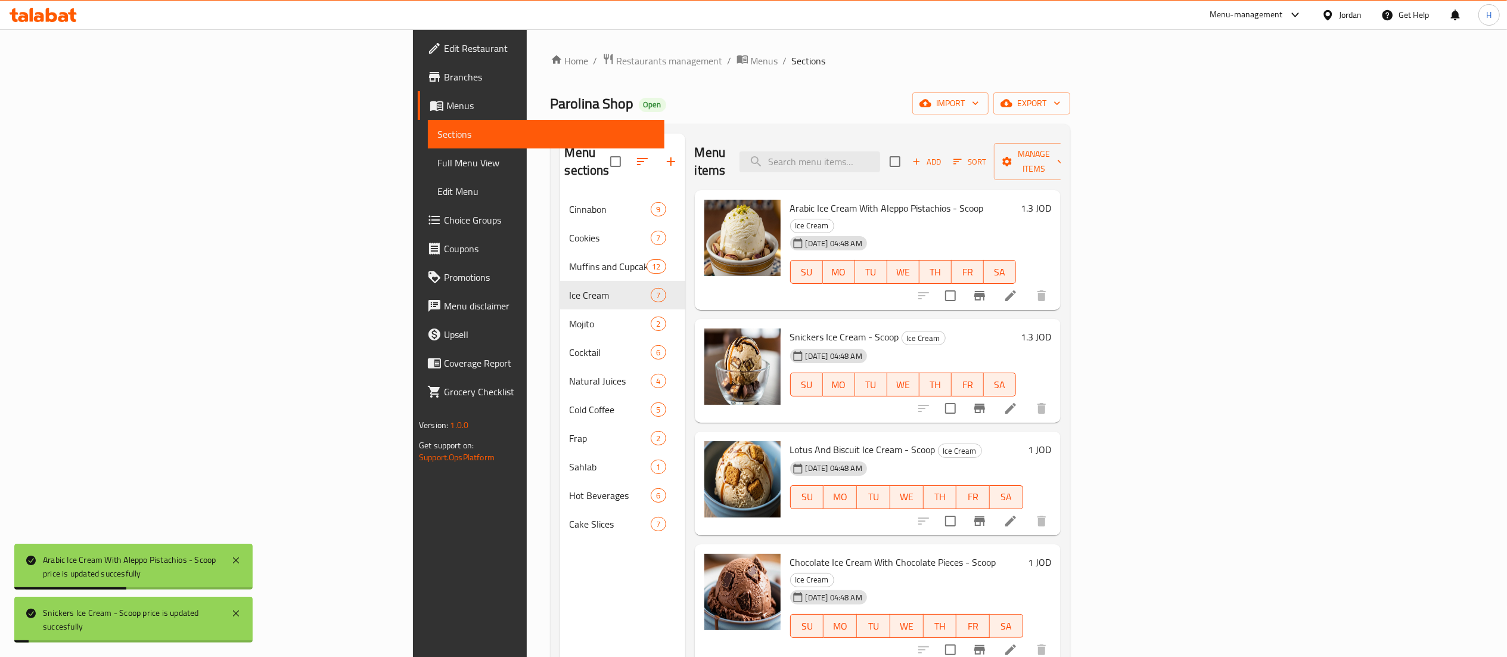
click at [1051, 441] on h6 "1 JOD" at bounding box center [1039, 449] width 23 height 17
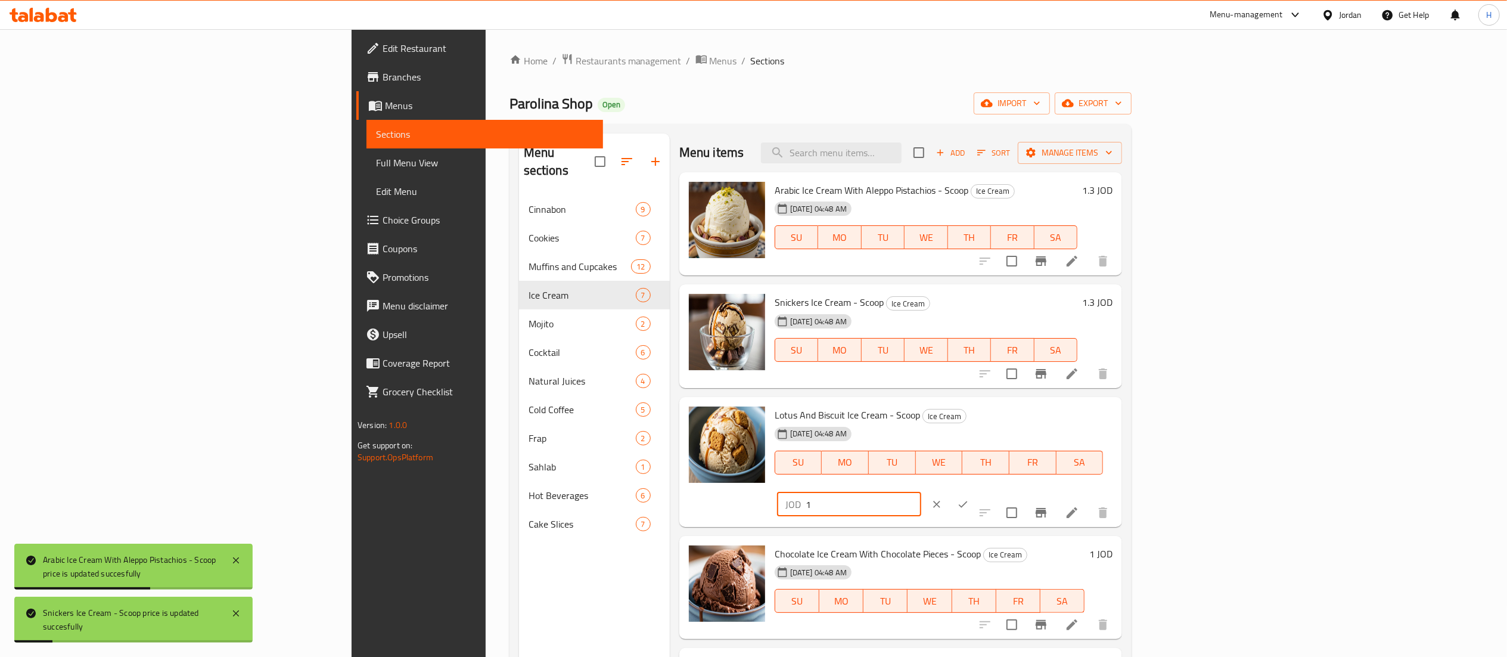
drag, startPoint x: 1330, startPoint y: 417, endPoint x: 1254, endPoint y: 409, distance: 76.1
click at [1122, 397] on div "Menu items Add Sort Manage items Arabic Ice Cream With Aleppo Pistachios - Scoo…" at bounding box center [896, 461] width 452 height 657
paste input ".30"
type input "1.30"
click at [969, 498] on icon "ok" at bounding box center [963, 504] width 12 height 12
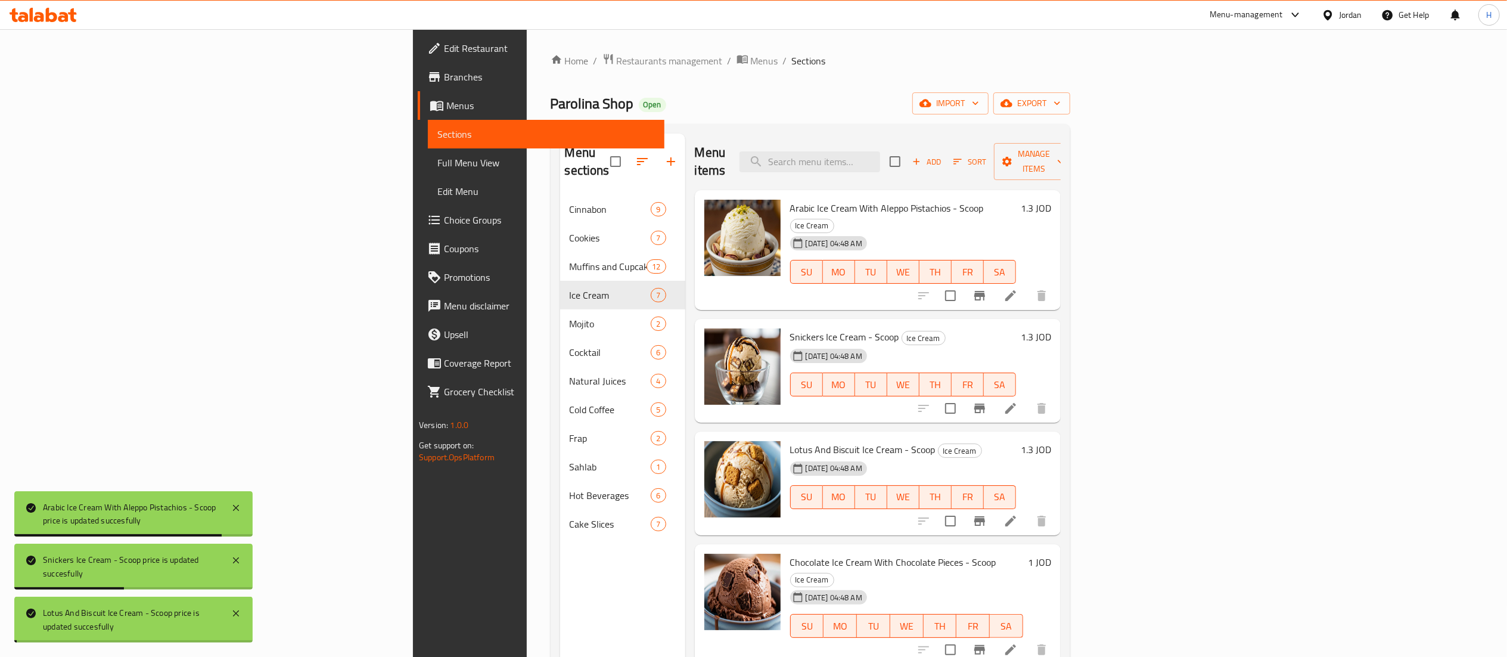
click at [1051, 554] on h6 "1 JOD" at bounding box center [1039, 562] width 23 height 17
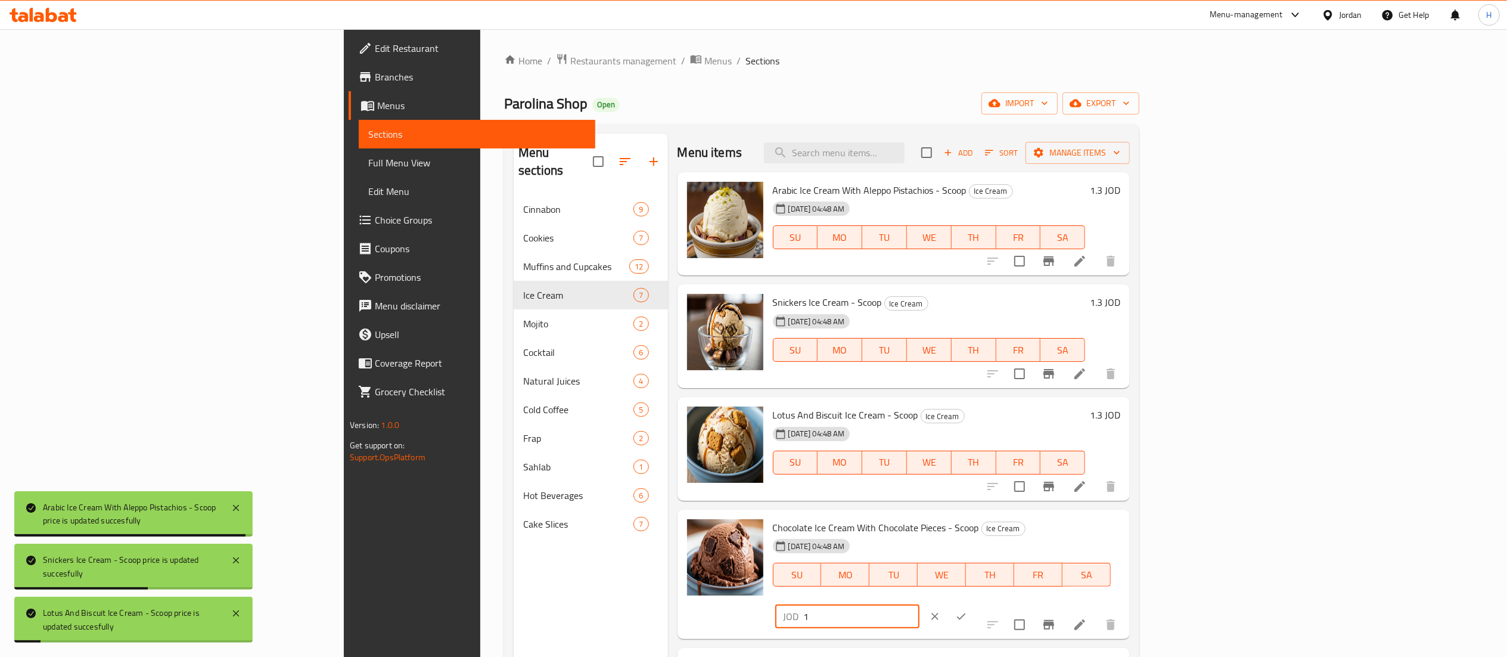
drag, startPoint x: 1320, startPoint y: 526, endPoint x: 1226, endPoint y: 522, distance: 94.8
click at [1126, 522] on div "Chocolate Ice Cream With Chocolate Pieces - Scoop Ice Cream 04-09-2025 04:48 AM…" at bounding box center [947, 574] width 358 height 120
paste input ".30"
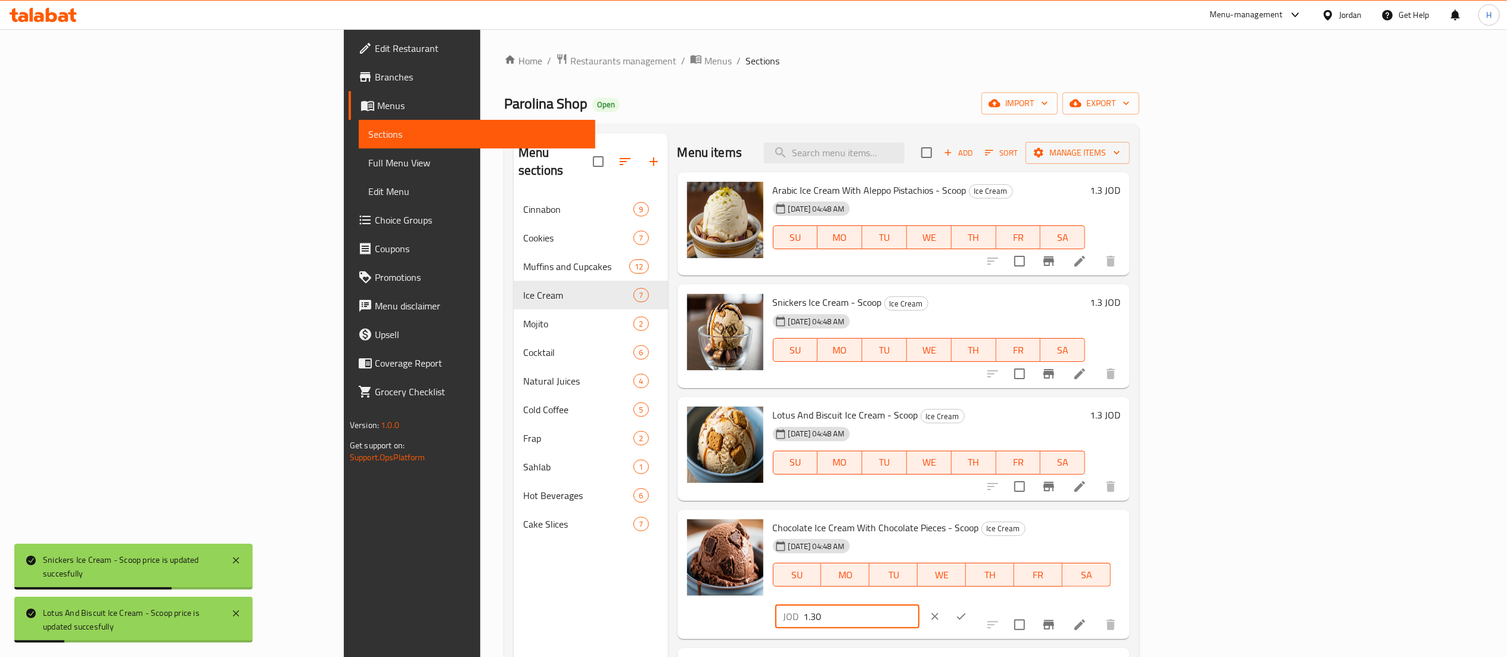
type input "1.30"
click at [967, 610] on icon "ok" at bounding box center [961, 616] width 12 height 12
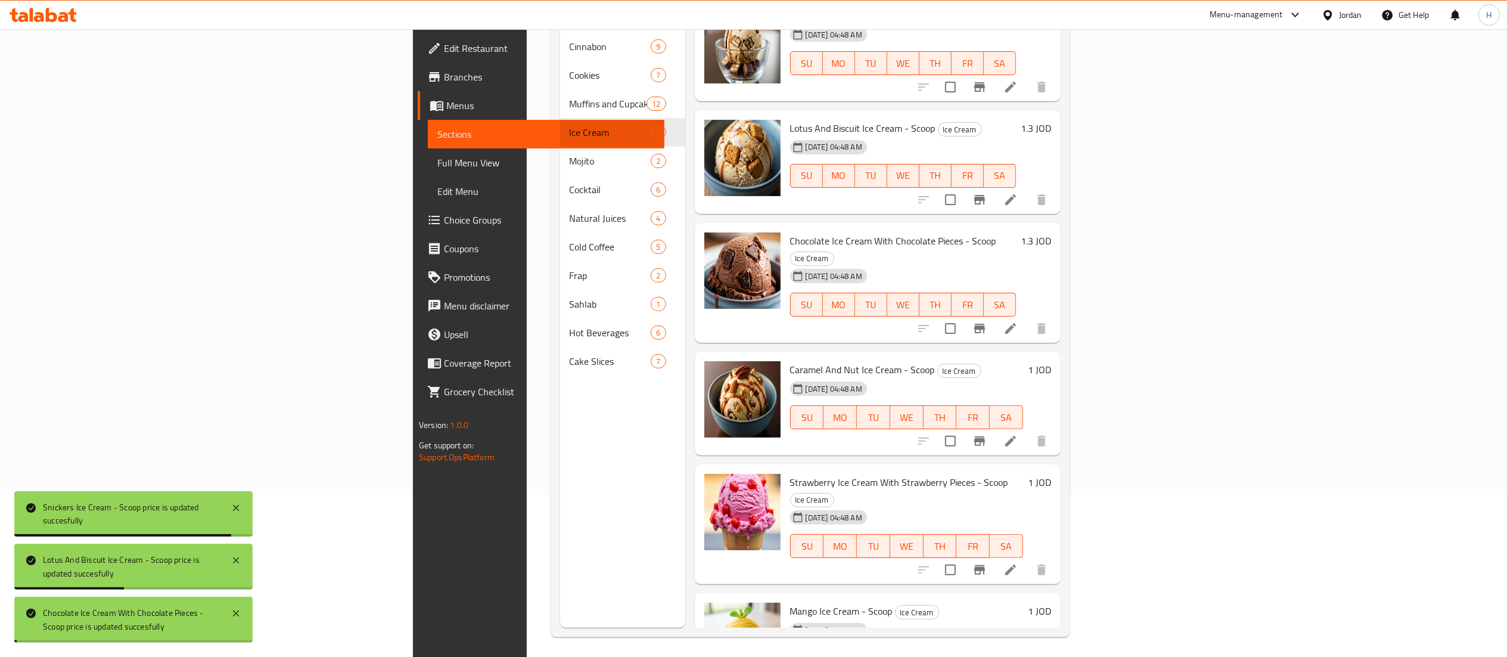
scroll to position [167, 0]
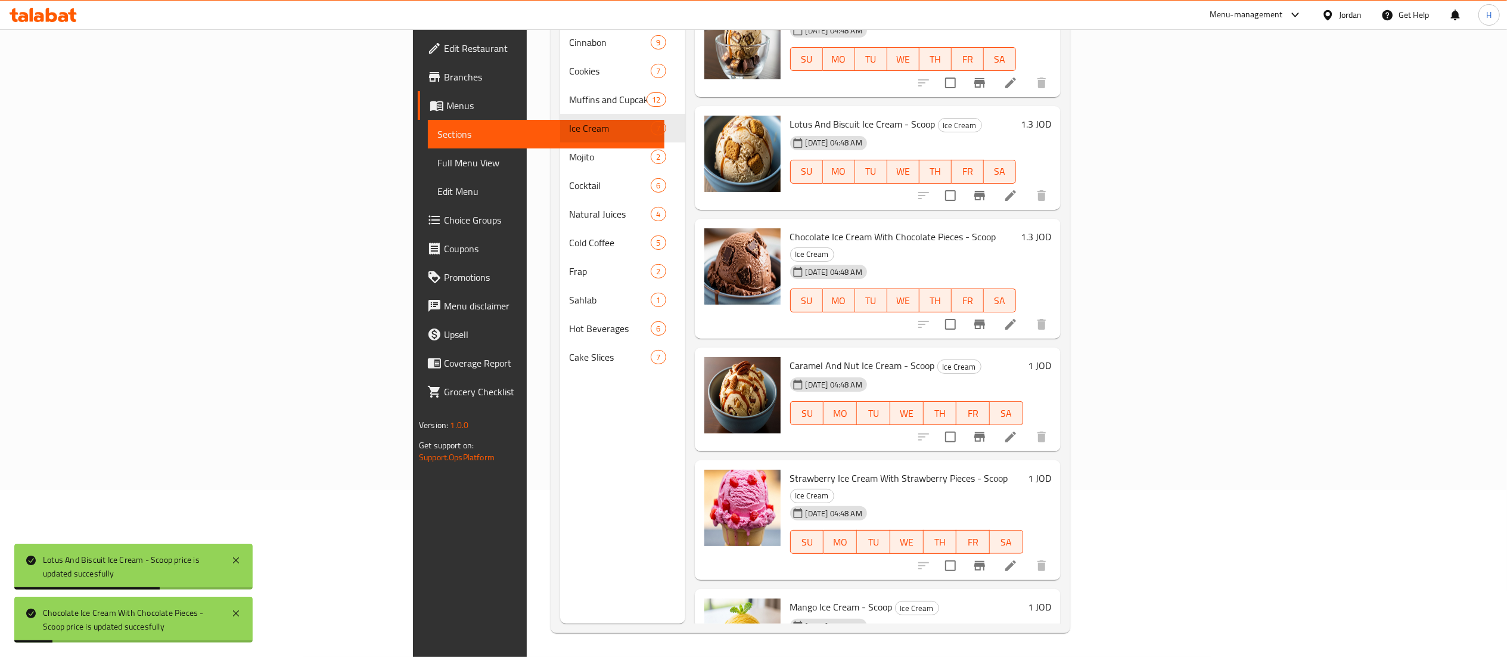
click at [1051, 357] on h6 "1 JOD" at bounding box center [1039, 365] width 23 height 17
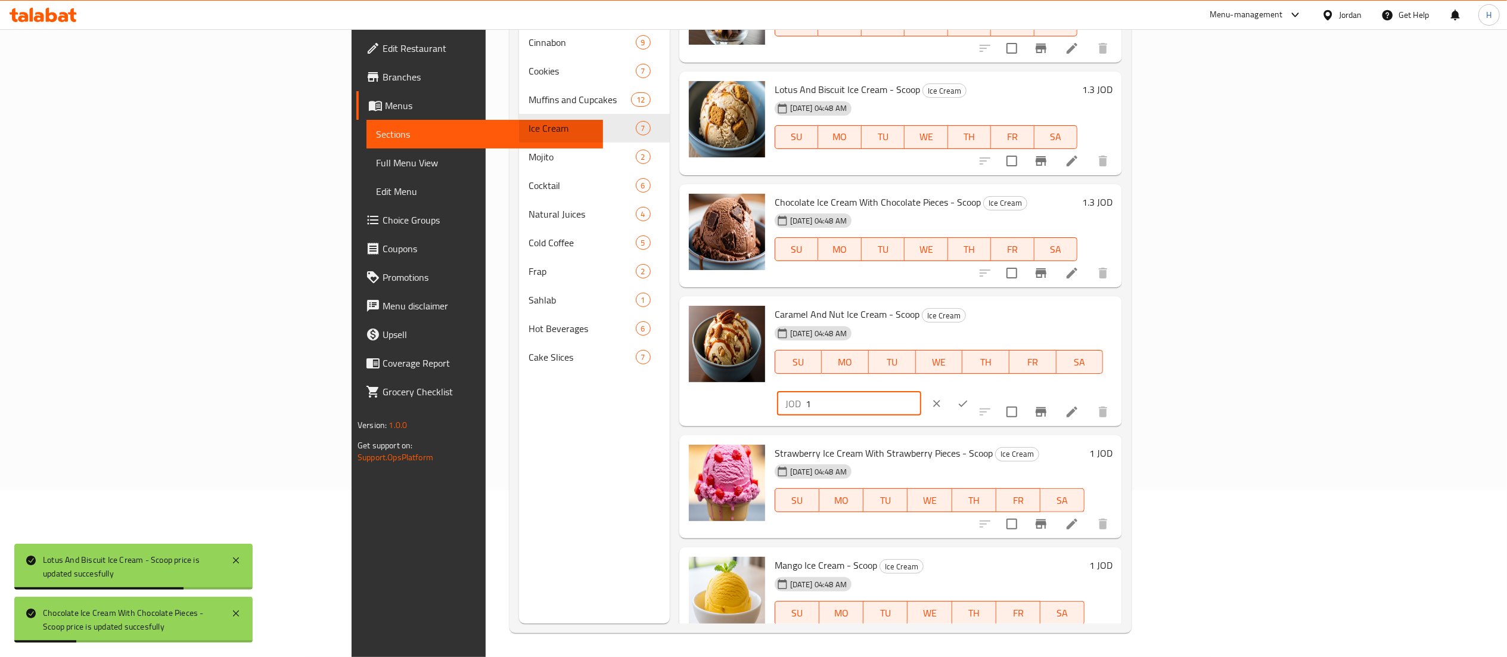
drag, startPoint x: 1322, startPoint y: 318, endPoint x: 1252, endPoint y: 321, distance: 69.2
click at [1117, 312] on div "Caramel And Nut Ice Cream - Scoop Ice Cream 04-09-2025 04:48 AM SU MO TU WE TH …" at bounding box center [943, 361] width 347 height 120
paste input ".30"
type input "1.30"
click at [976, 390] on button "ok" at bounding box center [963, 403] width 26 height 26
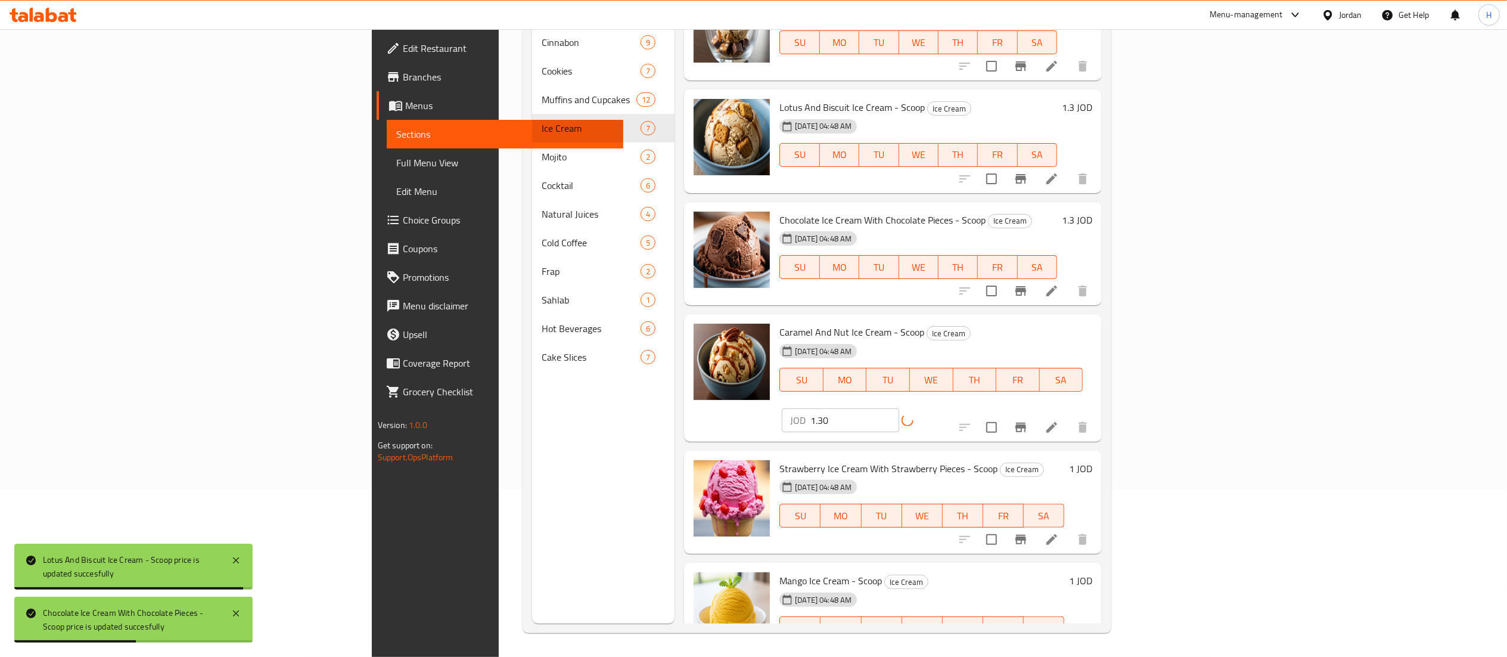
click at [1092, 460] on h6 "1 JOD" at bounding box center [1080, 468] width 23 height 17
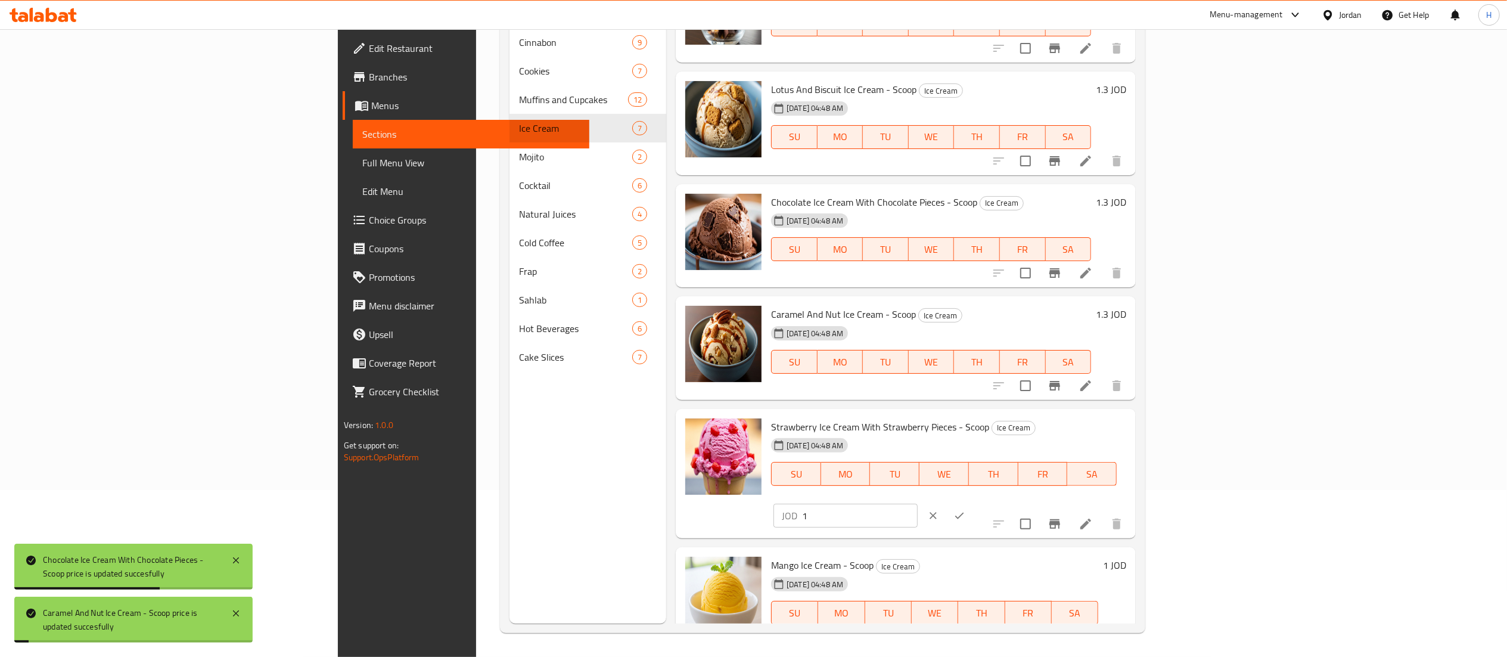
drag, startPoint x: 1347, startPoint y: 423, endPoint x: 1187, endPoint y: 414, distance: 160.0
click at [1131, 414] on div "Strawberry Ice Cream With Strawberry Pieces - Scoop Ice Cream 04-09-2025 04:48 …" at bounding box center [948, 474] width 365 height 120
paste input ".30"
type input "1.30"
click at [972, 502] on button "ok" at bounding box center [959, 515] width 26 height 26
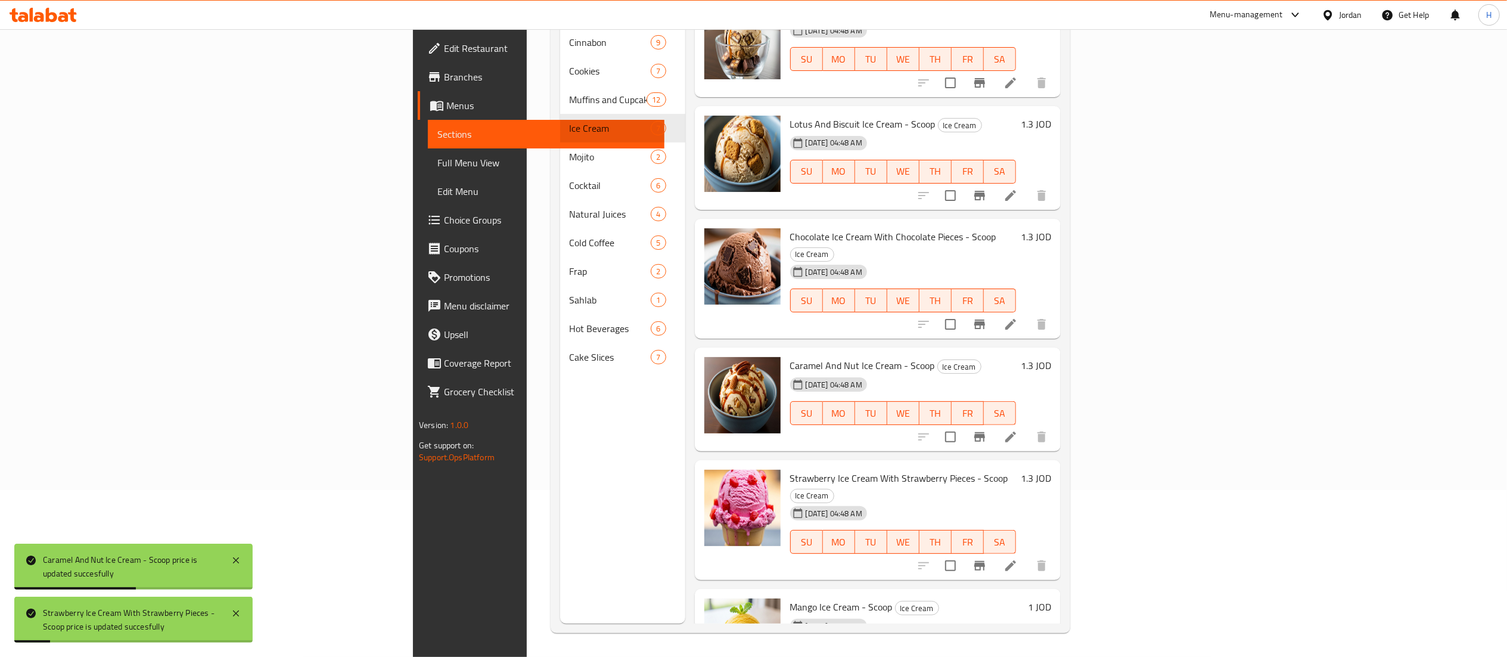
click at [1051, 598] on h6 "1 JOD" at bounding box center [1039, 606] width 23 height 17
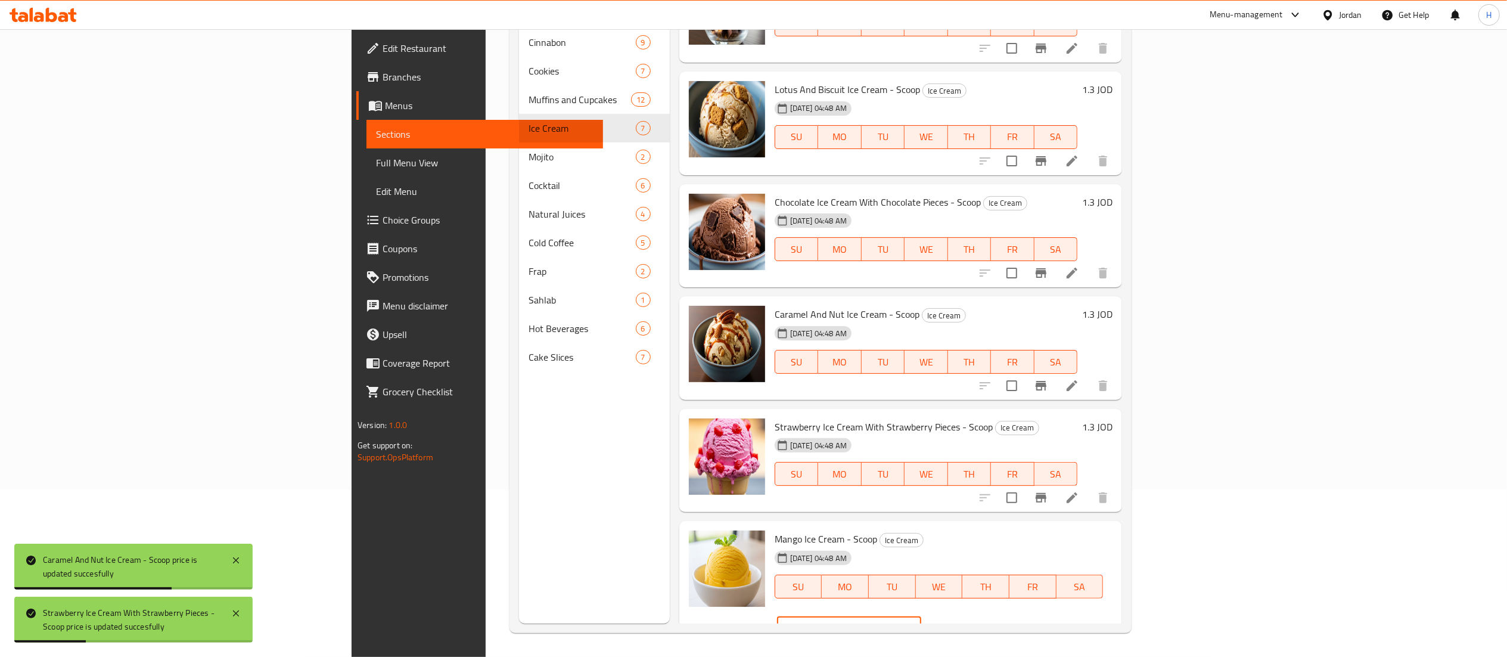
drag, startPoint x: 1321, startPoint y: 533, endPoint x: 1169, endPoint y: 521, distance: 152.4
click at [1122, 521] on div "Mango Ice Cream - Scoop Ice Cream 04-09-2025 04:48 AM SU MO TU WE TH FR SA JOD …" at bounding box center [900, 586] width 443 height 130
paste input ".30"
type input "1.30"
click at [969, 622] on icon "ok" at bounding box center [963, 628] width 12 height 12
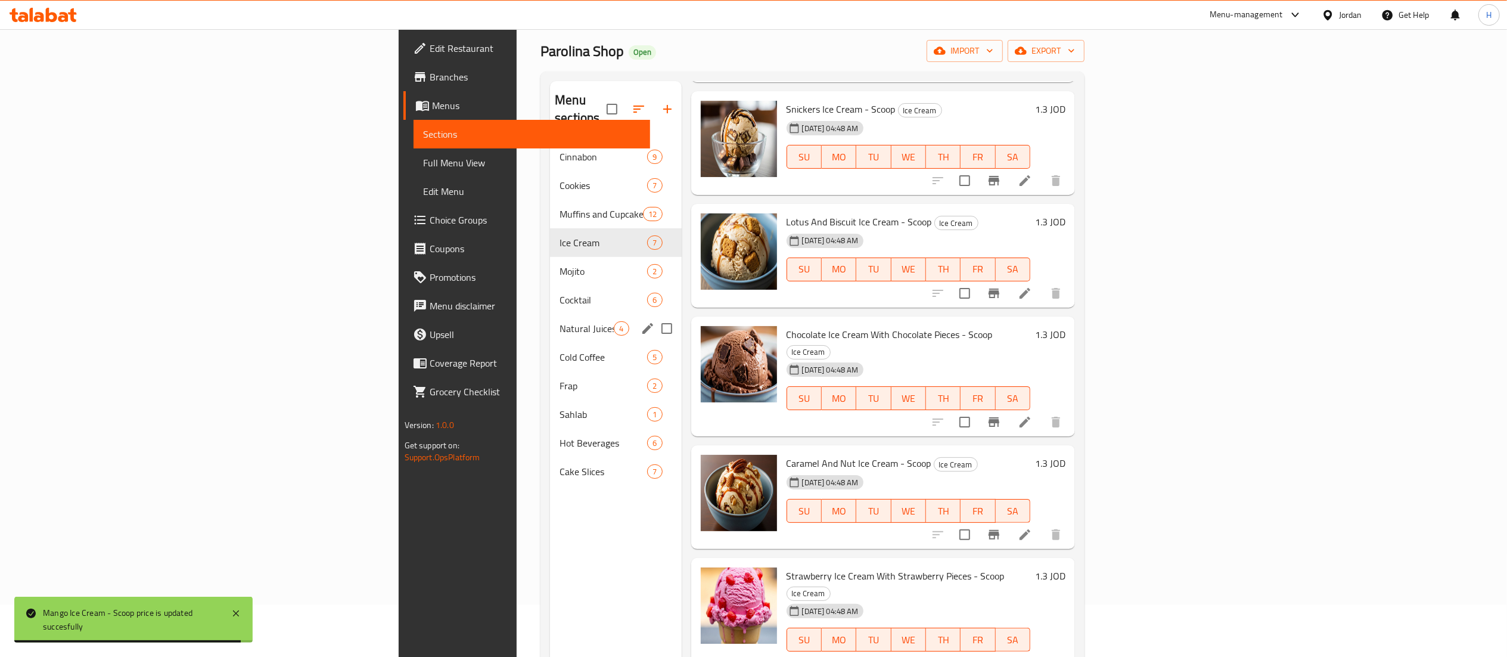
scroll to position [48, 0]
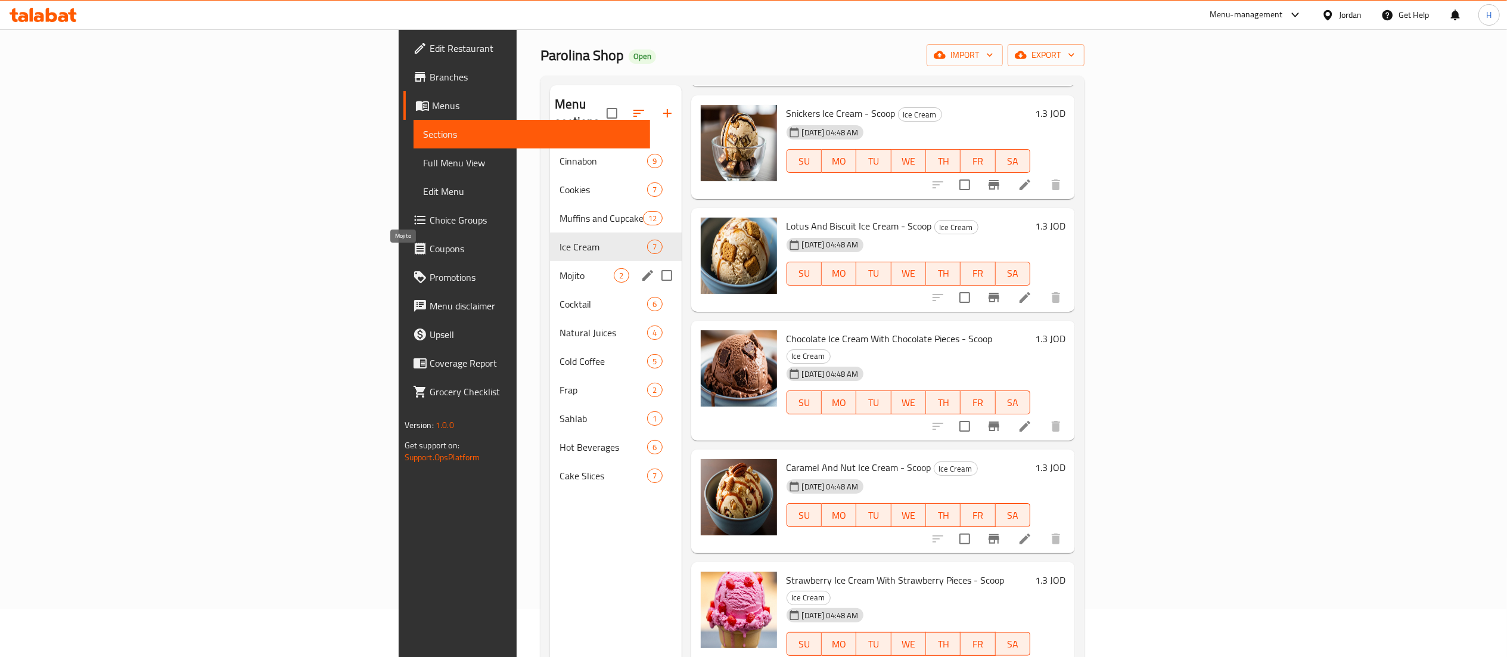
click at [559, 268] on span "Mojito" at bounding box center [586, 275] width 54 height 14
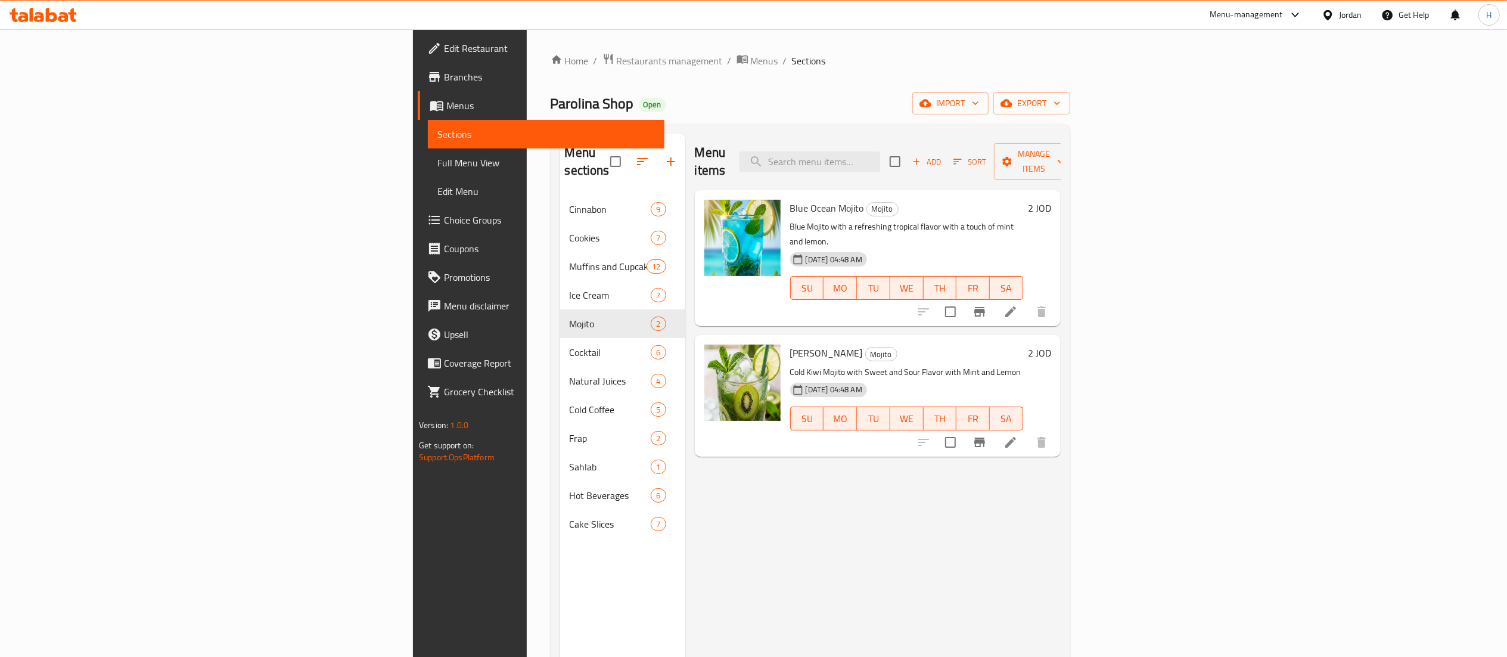
click at [1051, 200] on h6 "2 JOD" at bounding box center [1039, 208] width 23 height 17
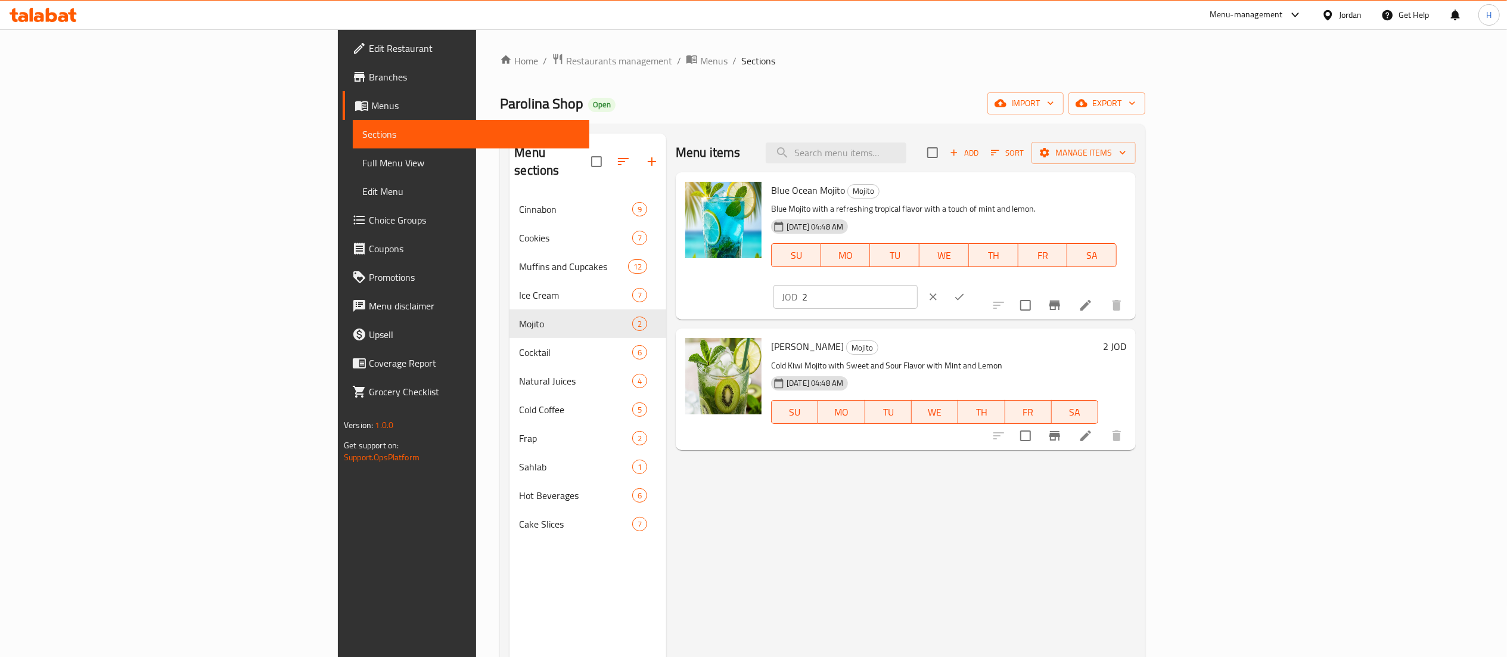
drag, startPoint x: 1354, startPoint y: 201, endPoint x: 1163, endPoint y: 188, distance: 191.8
click at [1131, 188] on div "Blue Ocean Mojito Mojito Blue Mojito with a refreshing tropical flavor with a t…" at bounding box center [948, 246] width 365 height 138
paste input ".25"
type input "2.25"
click at [965, 291] on icon "ok" at bounding box center [959, 297] width 12 height 12
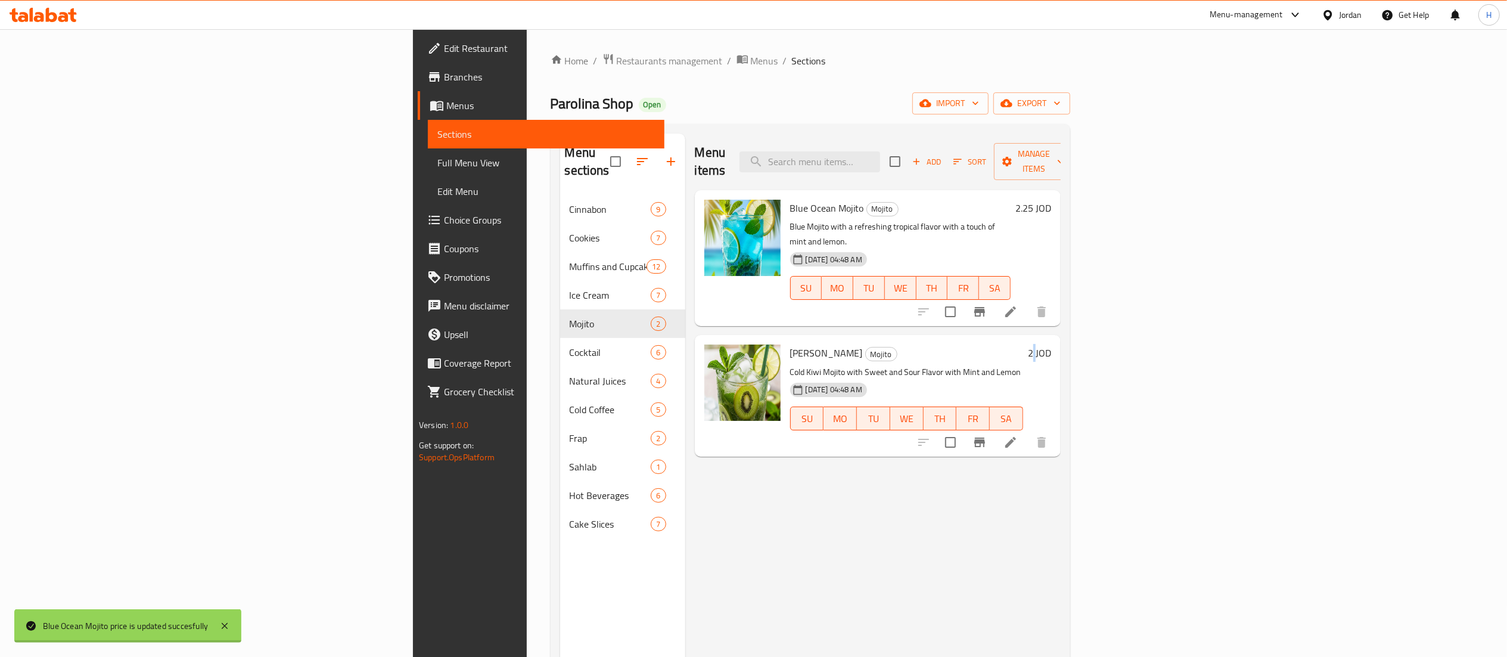
click at [1051, 344] on h6 "2 JOD" at bounding box center [1039, 352] width 23 height 17
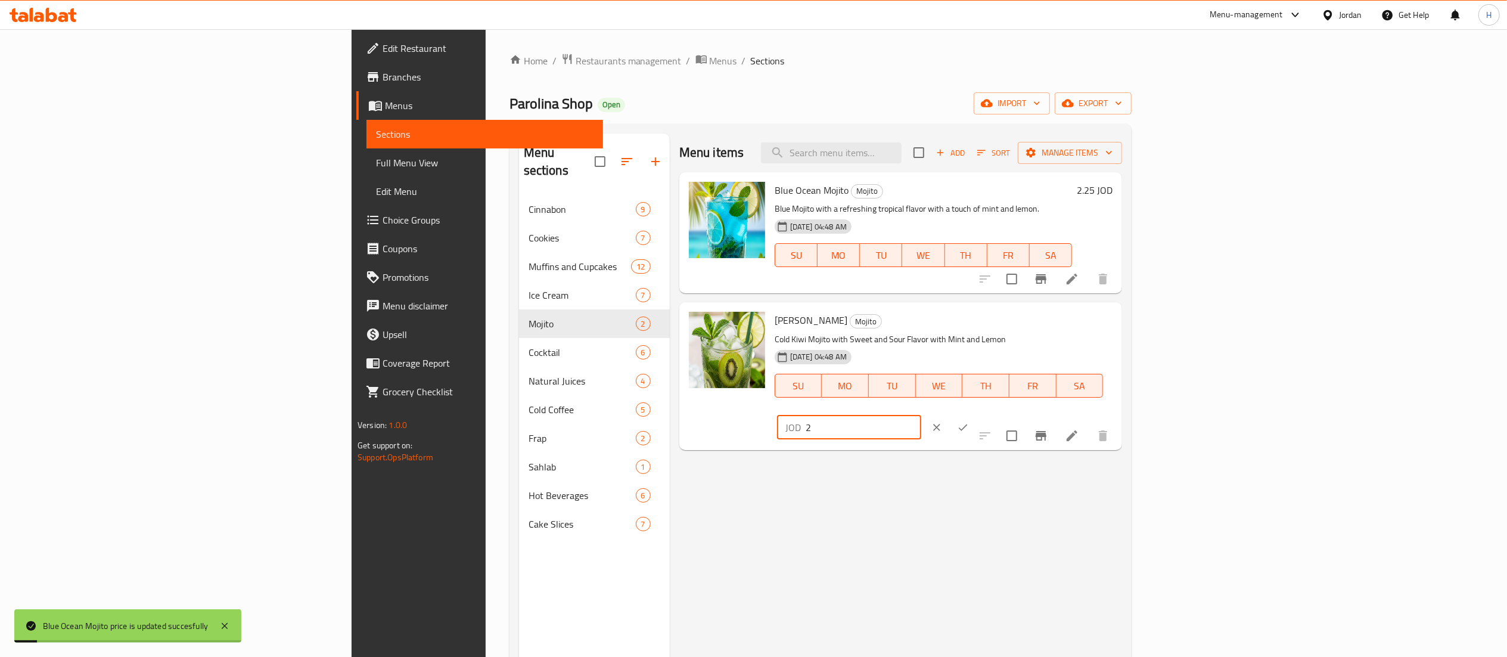
drag, startPoint x: 1342, startPoint y: 326, endPoint x: 1119, endPoint y: 317, distance: 223.6
click at [1117, 317] on div "Kiwi Mojito Mojito Cold Kiwi Mojito with Sweet and Sour Flavor with Mint and Le…" at bounding box center [943, 376] width 347 height 138
paste input ".25"
type input "2.25"
click at [976, 414] on button "ok" at bounding box center [963, 427] width 26 height 26
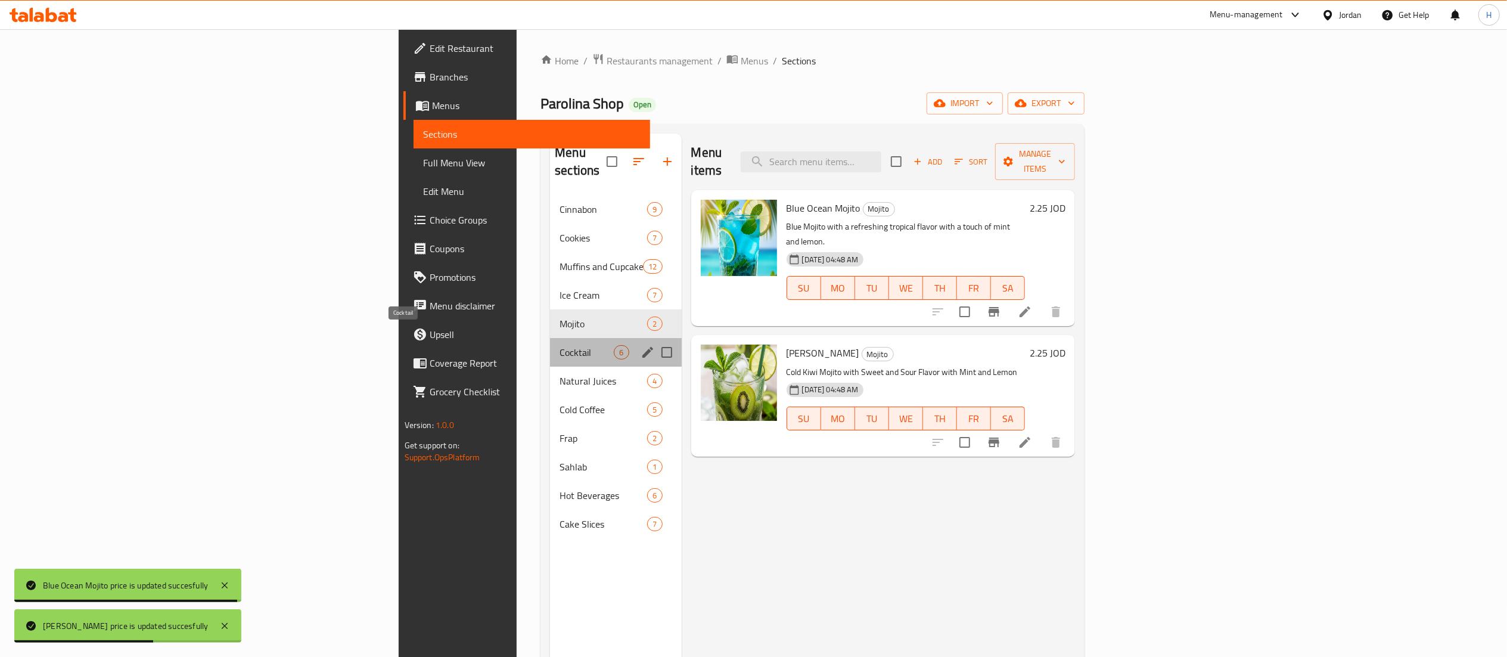
click at [559, 345] on span "Cocktail" at bounding box center [586, 352] width 54 height 14
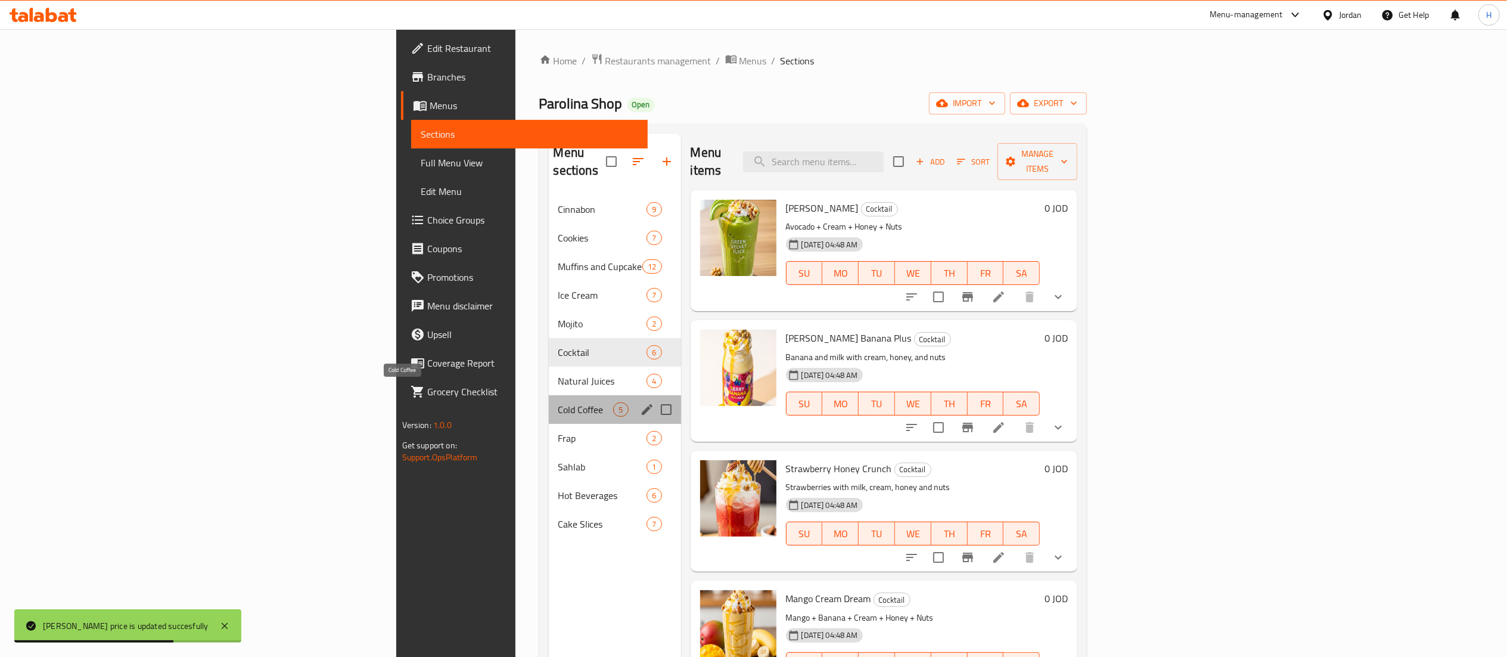
click at [558, 402] on span "Cold Coffee" at bounding box center [585, 409] width 55 height 14
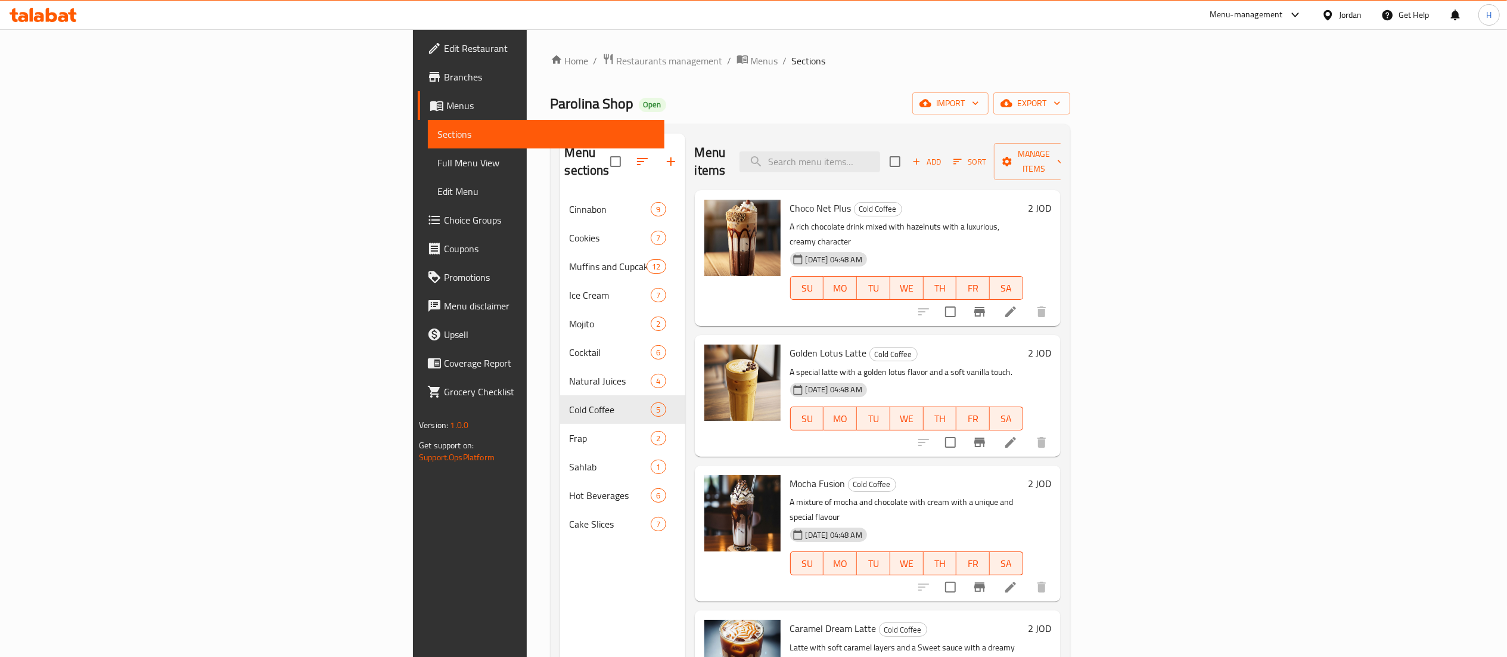
click at [1051, 200] on h6 "2 JOD" at bounding box center [1039, 208] width 23 height 17
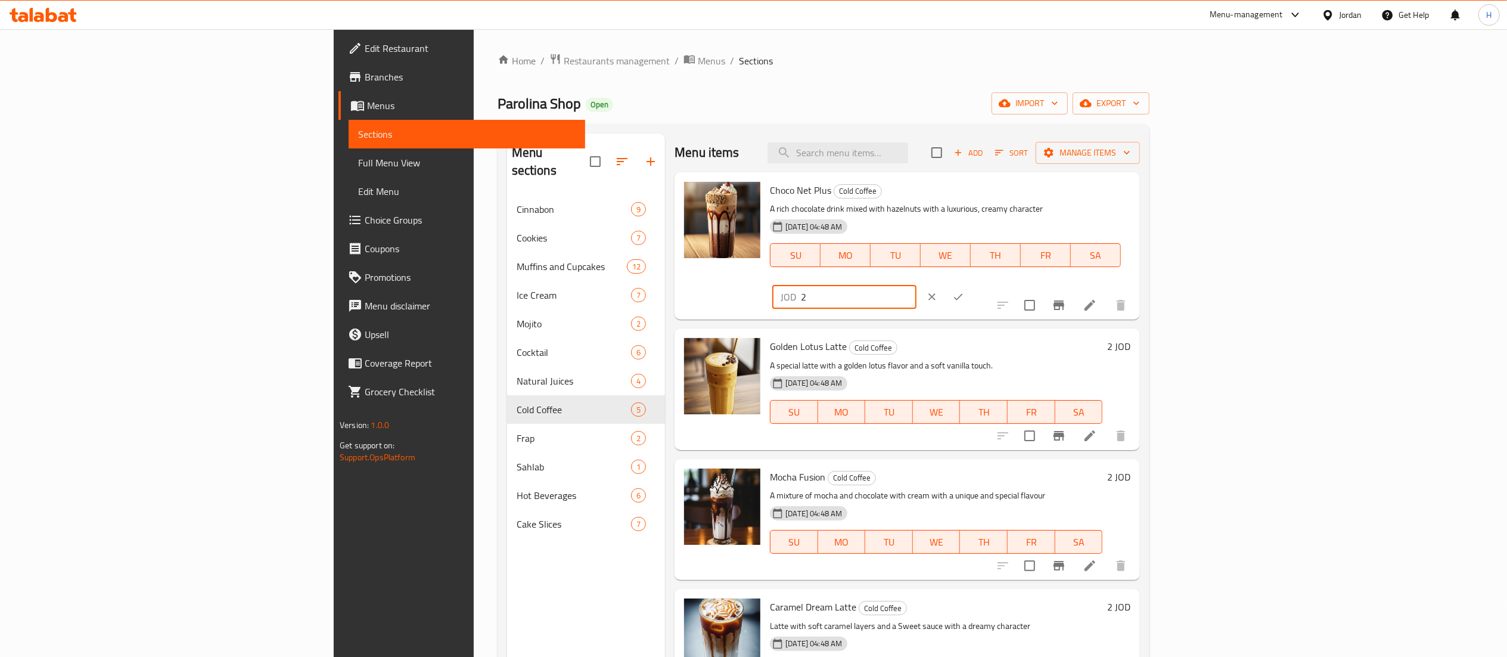
drag, startPoint x: 1300, startPoint y: 187, endPoint x: 1042, endPoint y: 138, distance: 262.7
click at [1042, 138] on div "Menu items Add Sort Manage items Choco Net Plus Cold Coffee A rich chocolate dr…" at bounding box center [902, 461] width 475 height 657
paste input "3.00"
type input "3.00"
click at [964, 291] on icon "ok" at bounding box center [958, 297] width 12 height 12
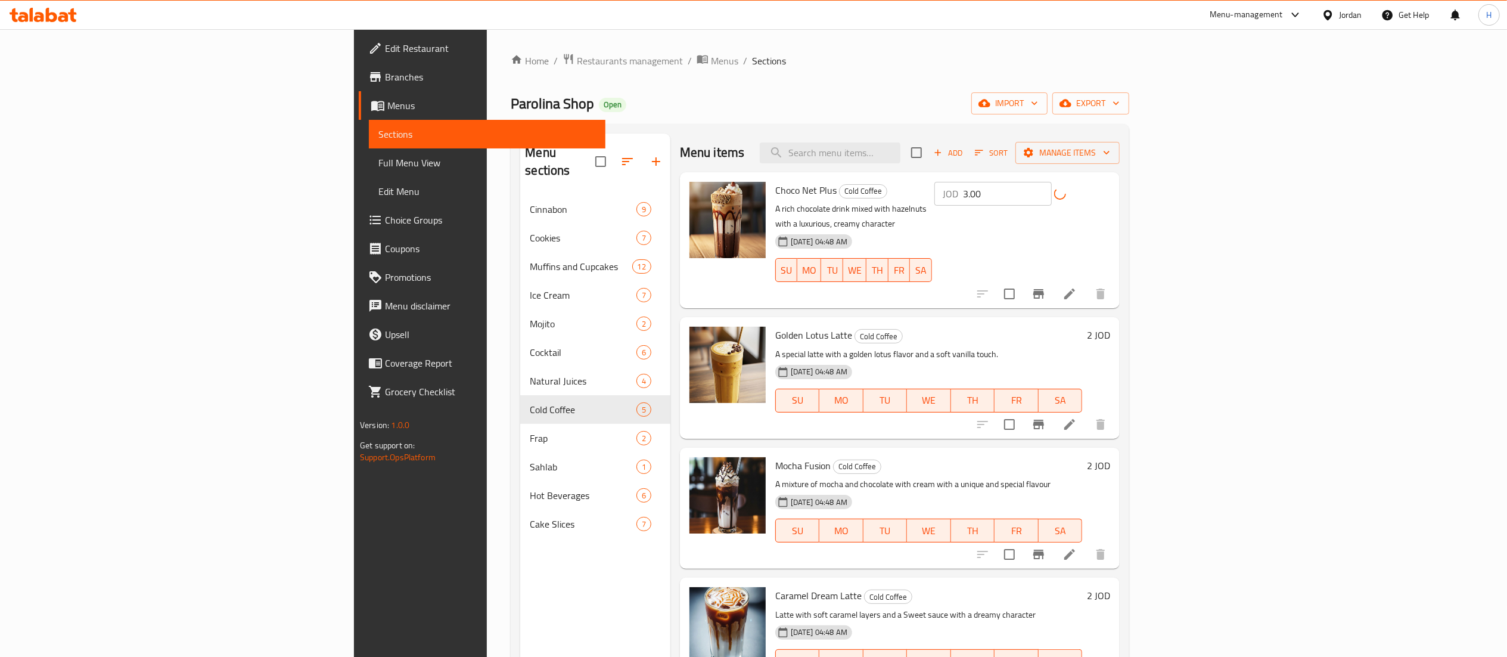
click at [1110, 328] on h6 "2 JOD" at bounding box center [1098, 335] width 23 height 17
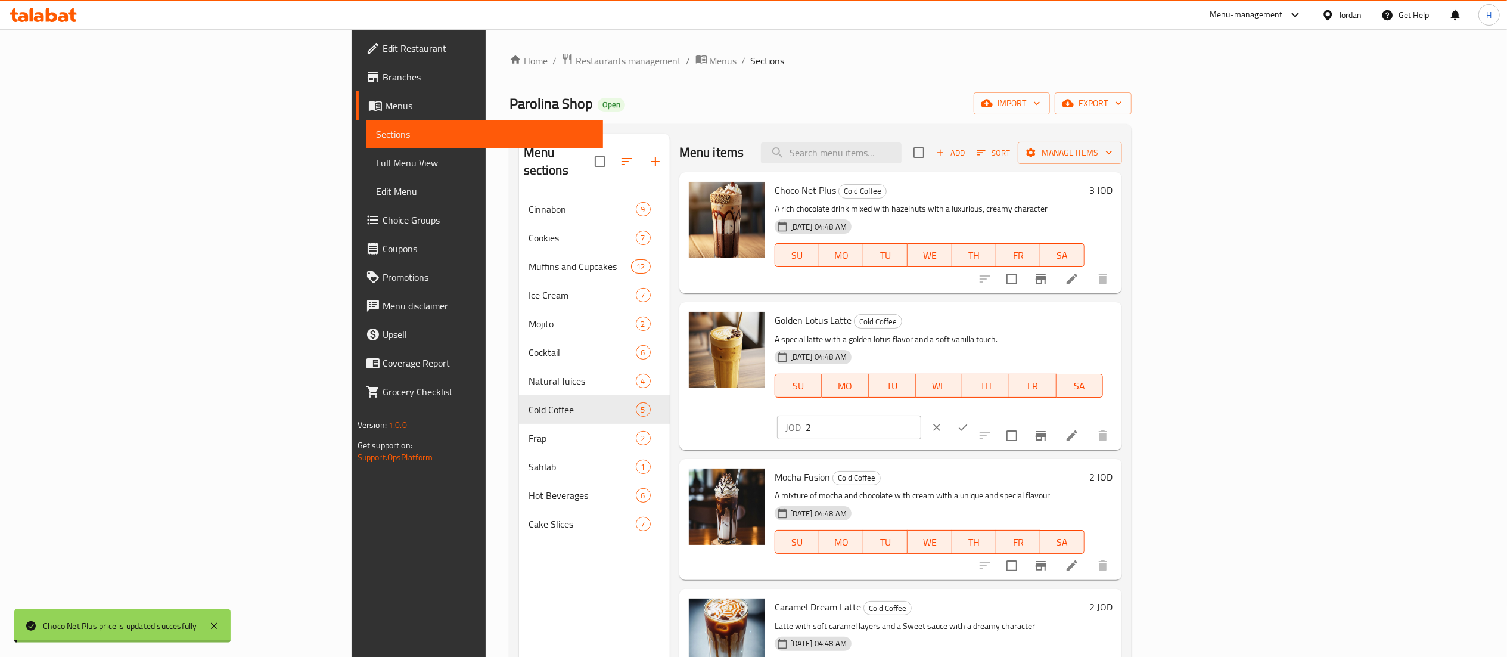
drag, startPoint x: 1260, startPoint y: 323, endPoint x: 1148, endPoint y: 303, distance: 113.8
click at [1117, 307] on div "Golden Lotus Latte Cold Coffee A special latte with a golden lotus flavor and a…" at bounding box center [943, 376] width 347 height 138
paste input "3.00"
type input "3.00"
click at [969, 421] on icon "ok" at bounding box center [963, 427] width 12 height 12
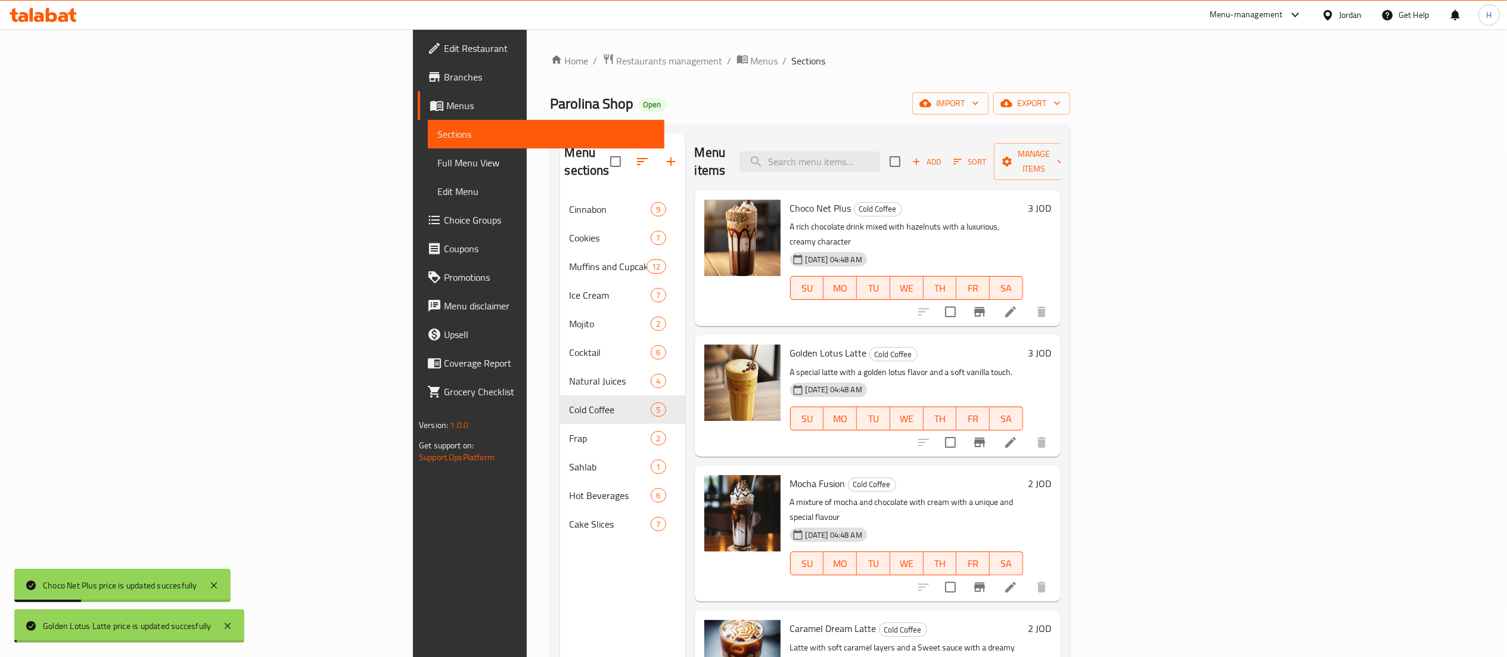
click at [1051, 475] on div "2 JOD" at bounding box center [1037, 483] width 28 height 17
click at [1051, 475] on h6 "2 JOD" at bounding box center [1039, 483] width 23 height 17
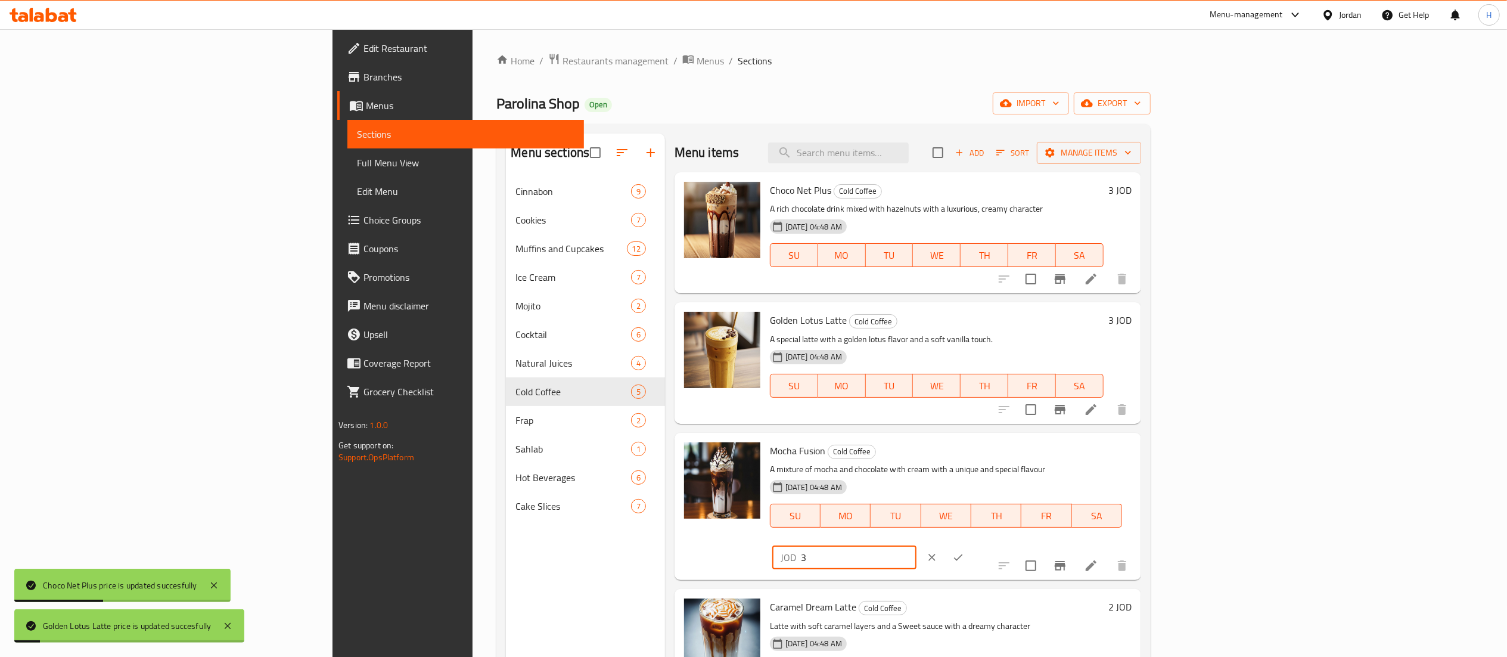
click at [916, 545] on input "3" at bounding box center [859, 557] width 116 height 24
type input "33.00"
click at [945, 544] on button "clear" at bounding box center [932, 557] width 26 height 26
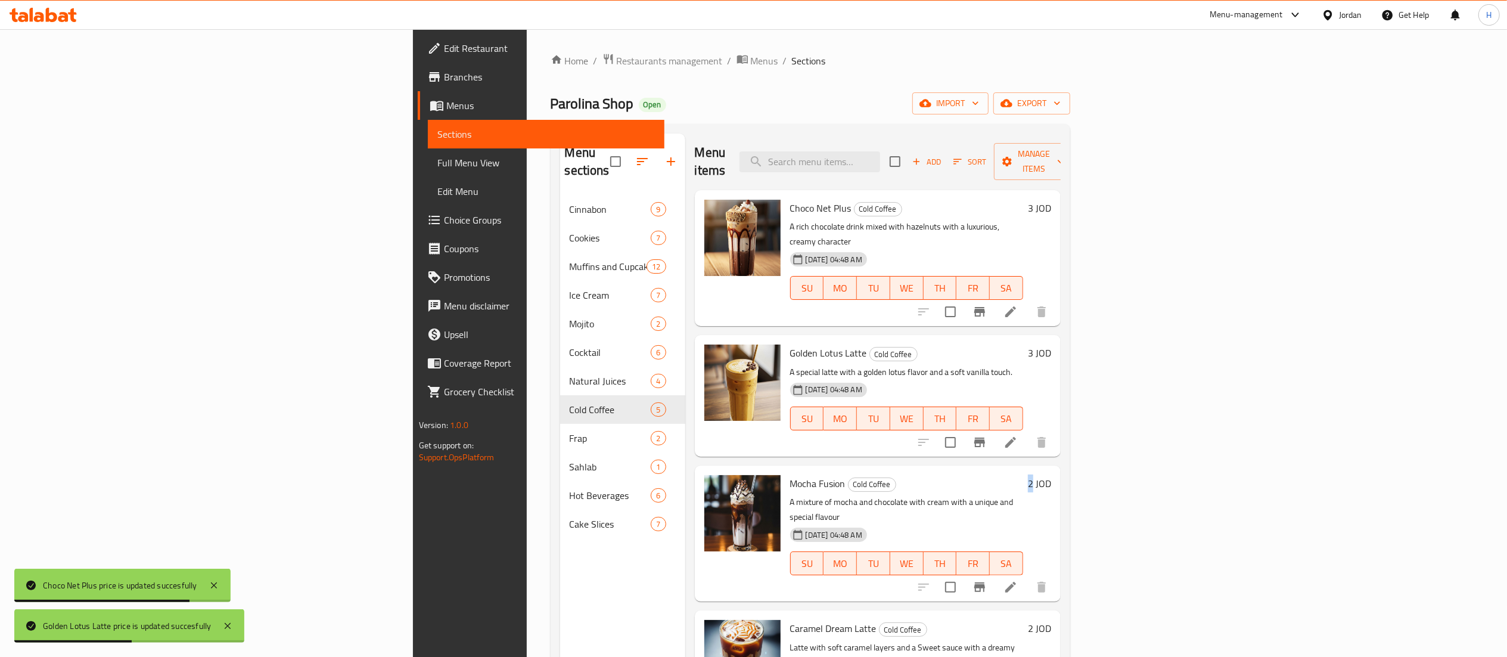
click at [1051, 475] on h6 "2 JOD" at bounding box center [1039, 483] width 23 height 17
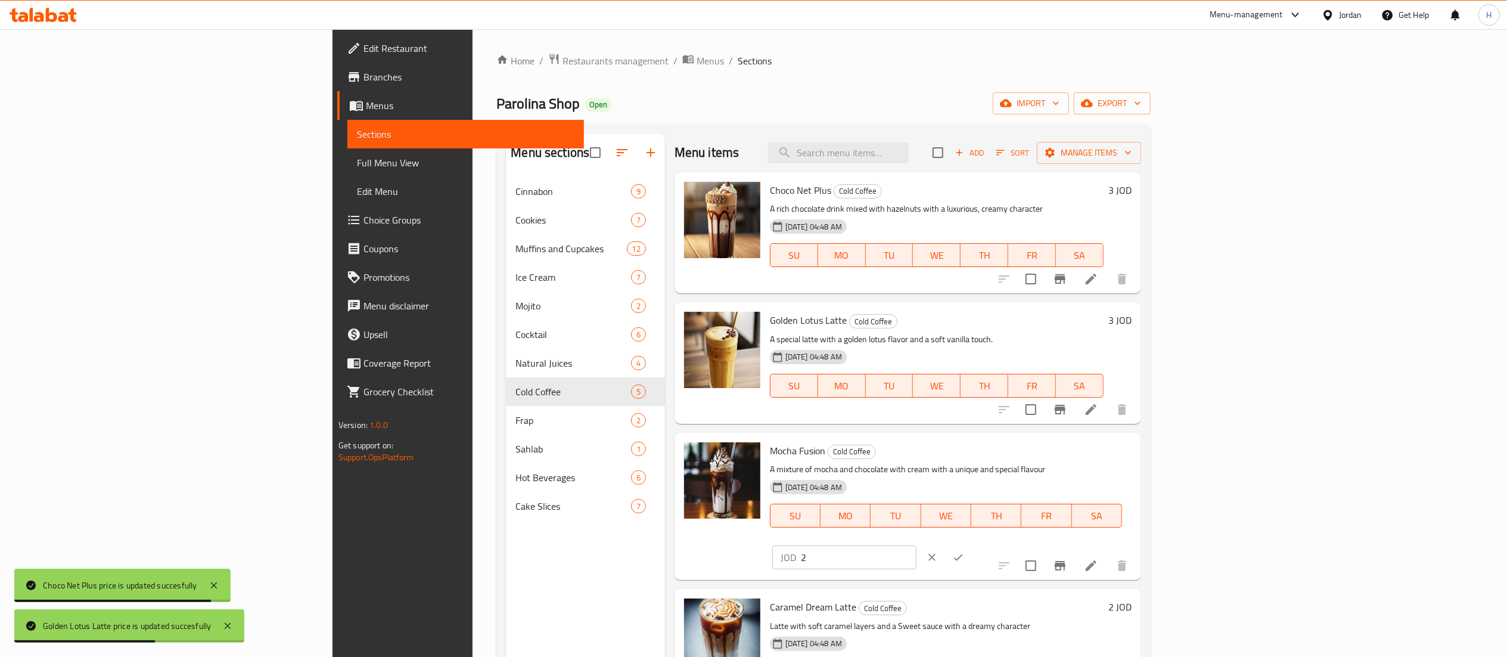
drag, startPoint x: 1304, startPoint y: 448, endPoint x: 1164, endPoint y: 439, distance: 140.3
click at [1136, 439] on div "Mocha Fusion Cold Coffee A mixture of mocha and chocolate with cream with a uni…" at bounding box center [950, 506] width 371 height 138
paste input "3.00"
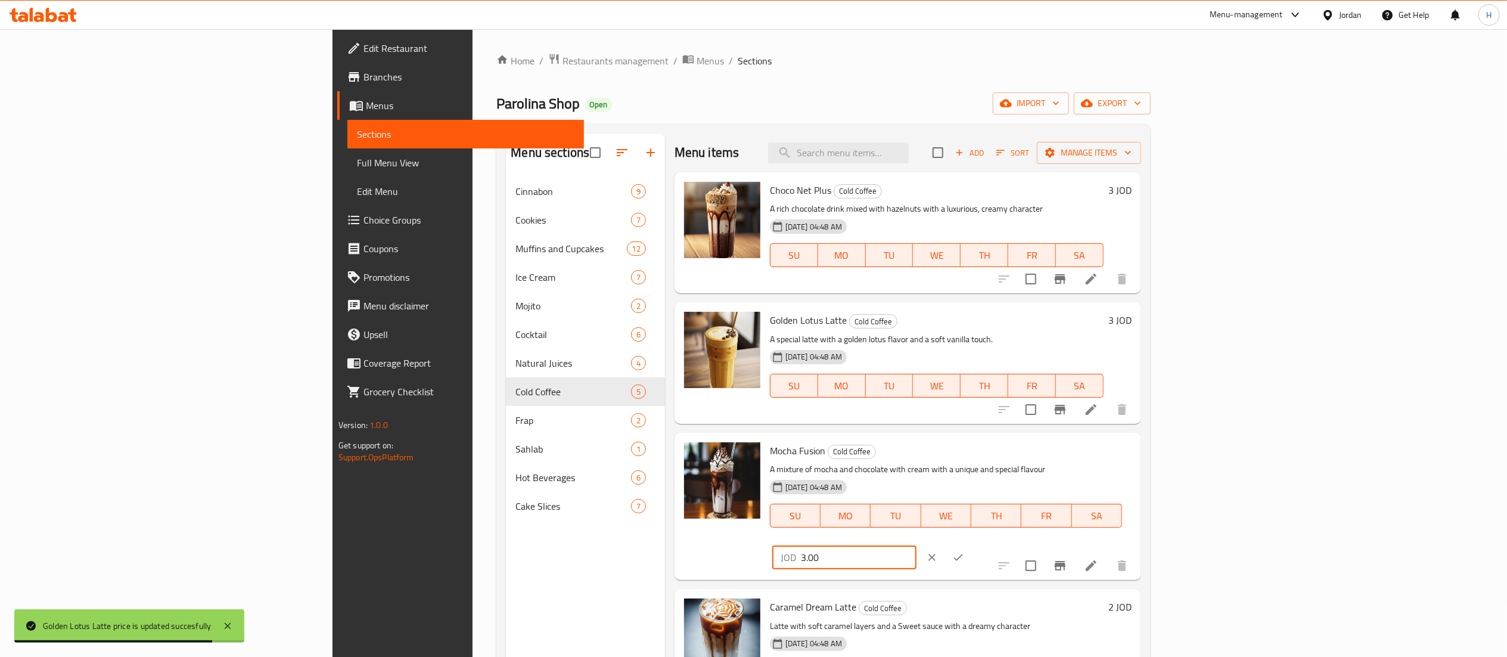
type input "3.00"
click at [964, 551] on icon "ok" at bounding box center [958, 557] width 12 height 12
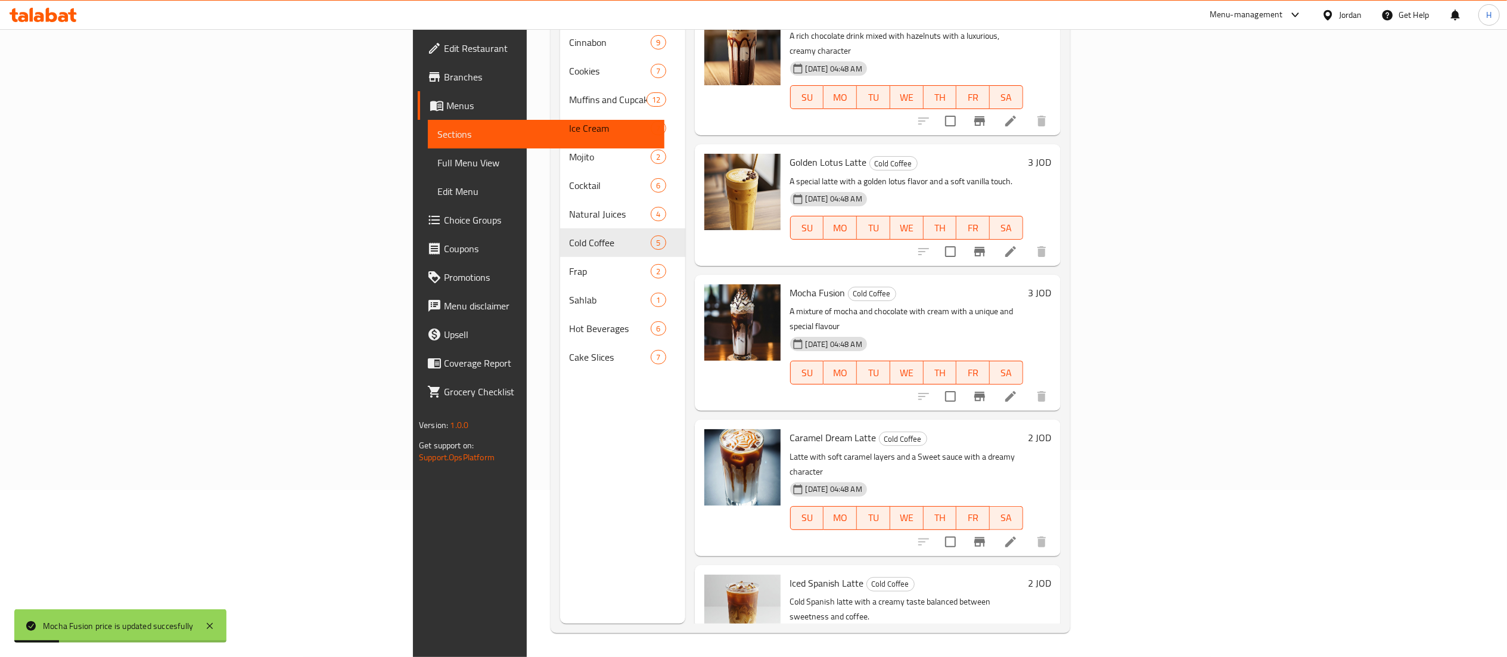
scroll to position [167, 0]
click at [1051, 429] on h6 "2 JOD" at bounding box center [1039, 437] width 23 height 17
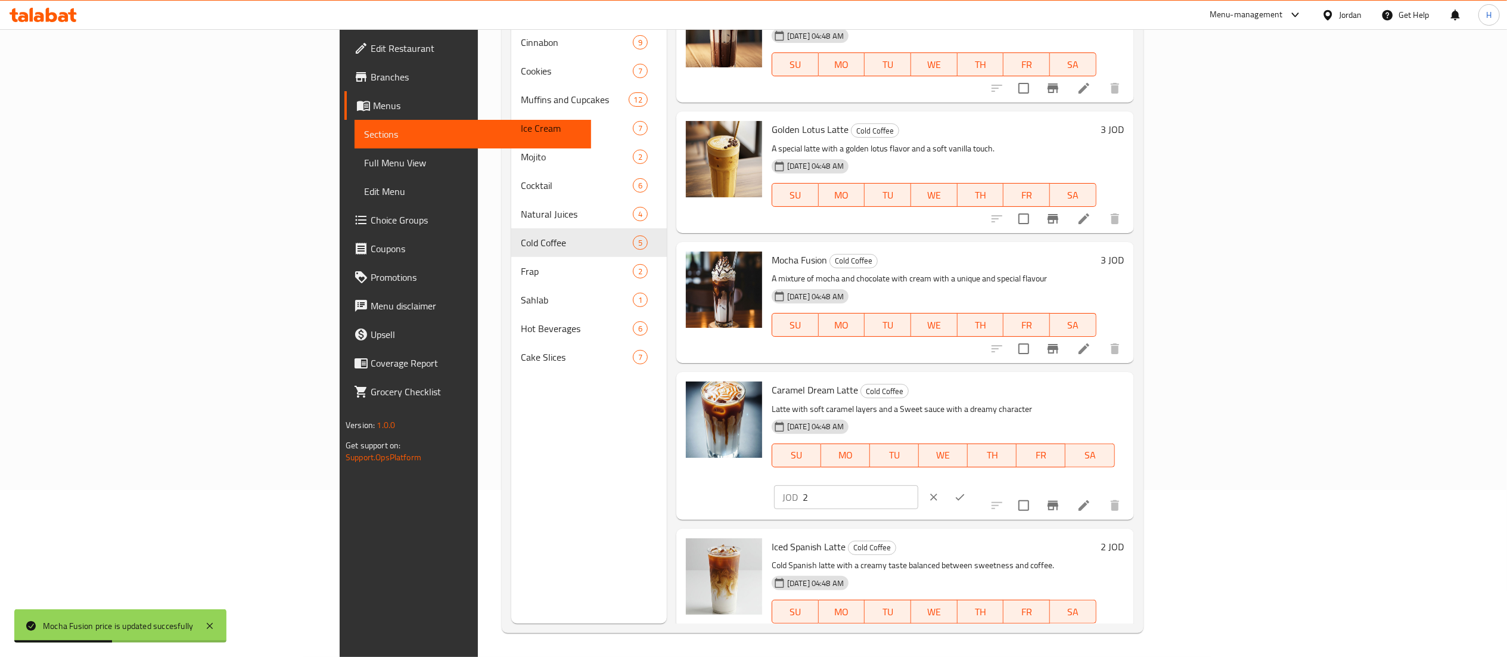
drag, startPoint x: 1319, startPoint y: 388, endPoint x: 1130, endPoint y: 355, distance: 191.2
paste input "3.00"
type input "3.00"
drag, startPoint x: 1423, startPoint y: 398, endPoint x: 1221, endPoint y: 310, distance: 220.9
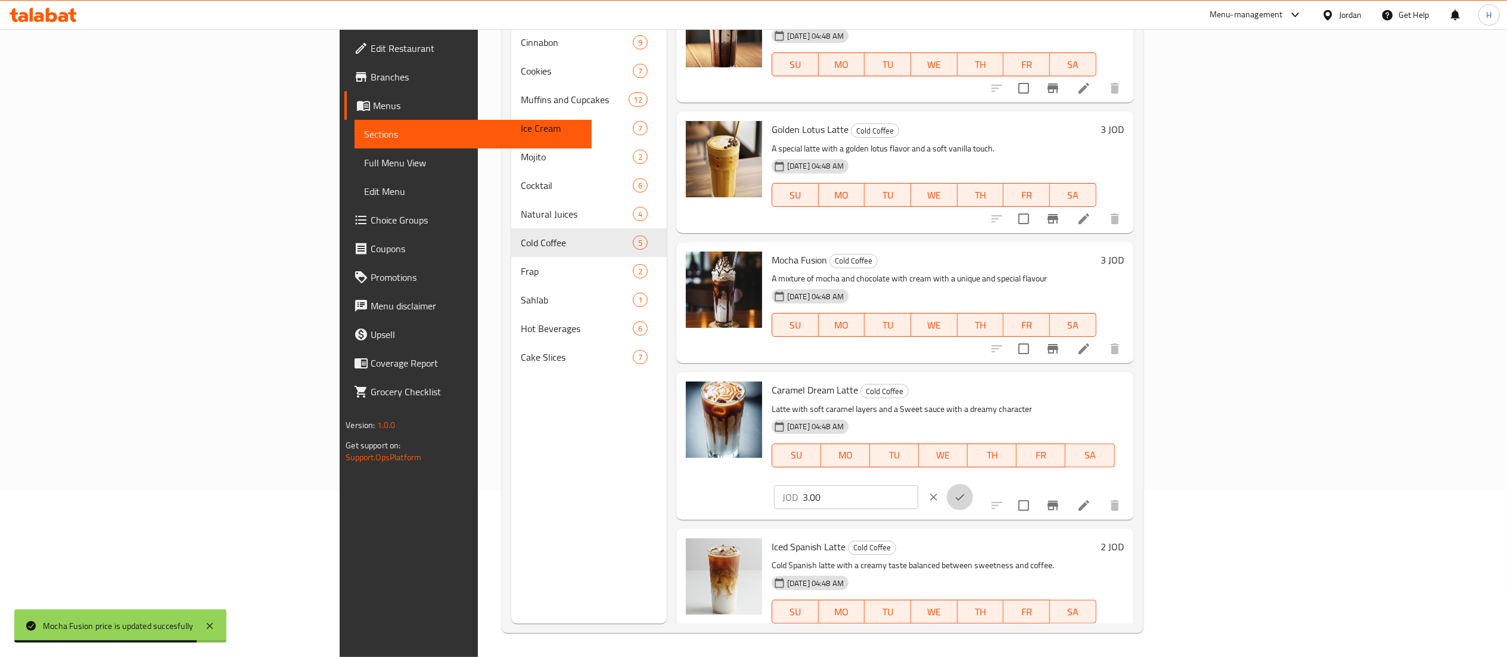
click at [966, 491] on icon "ok" at bounding box center [960, 497] width 12 height 12
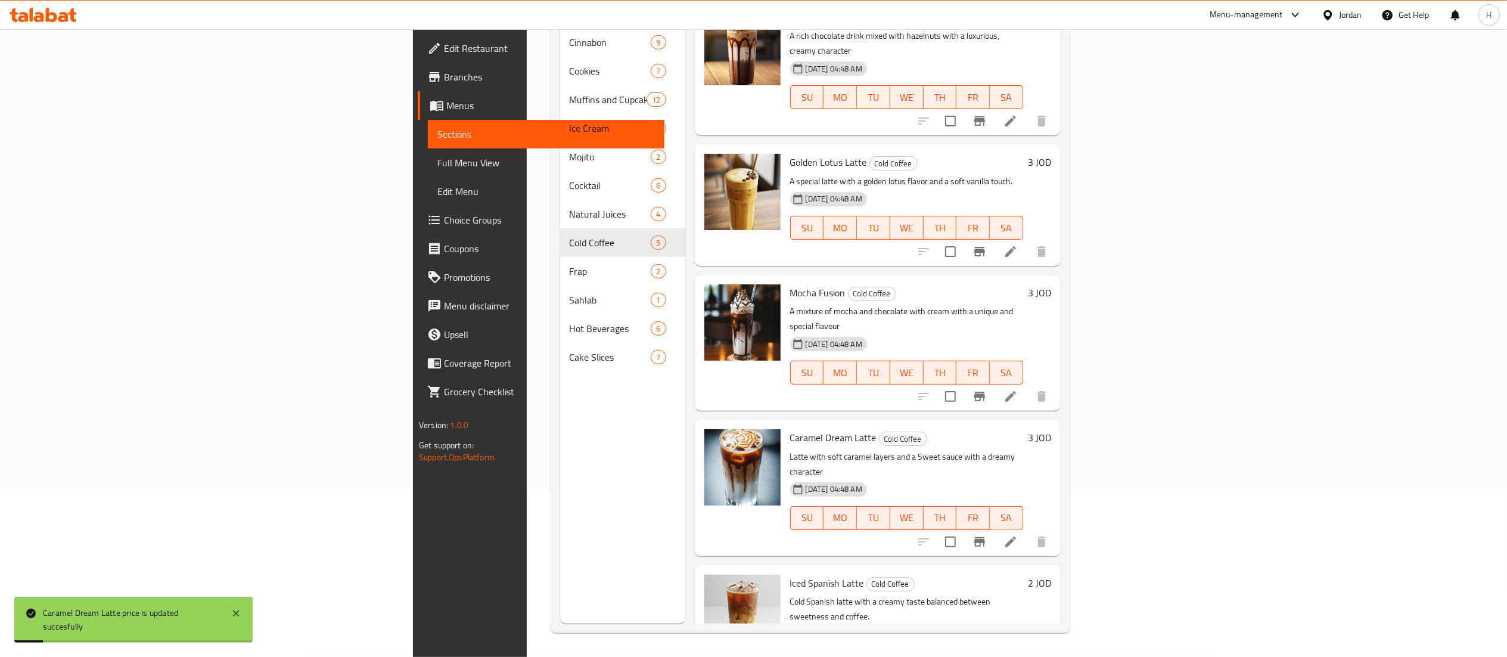
click at [1051, 574] on h6 "2 JOD" at bounding box center [1039, 582] width 23 height 17
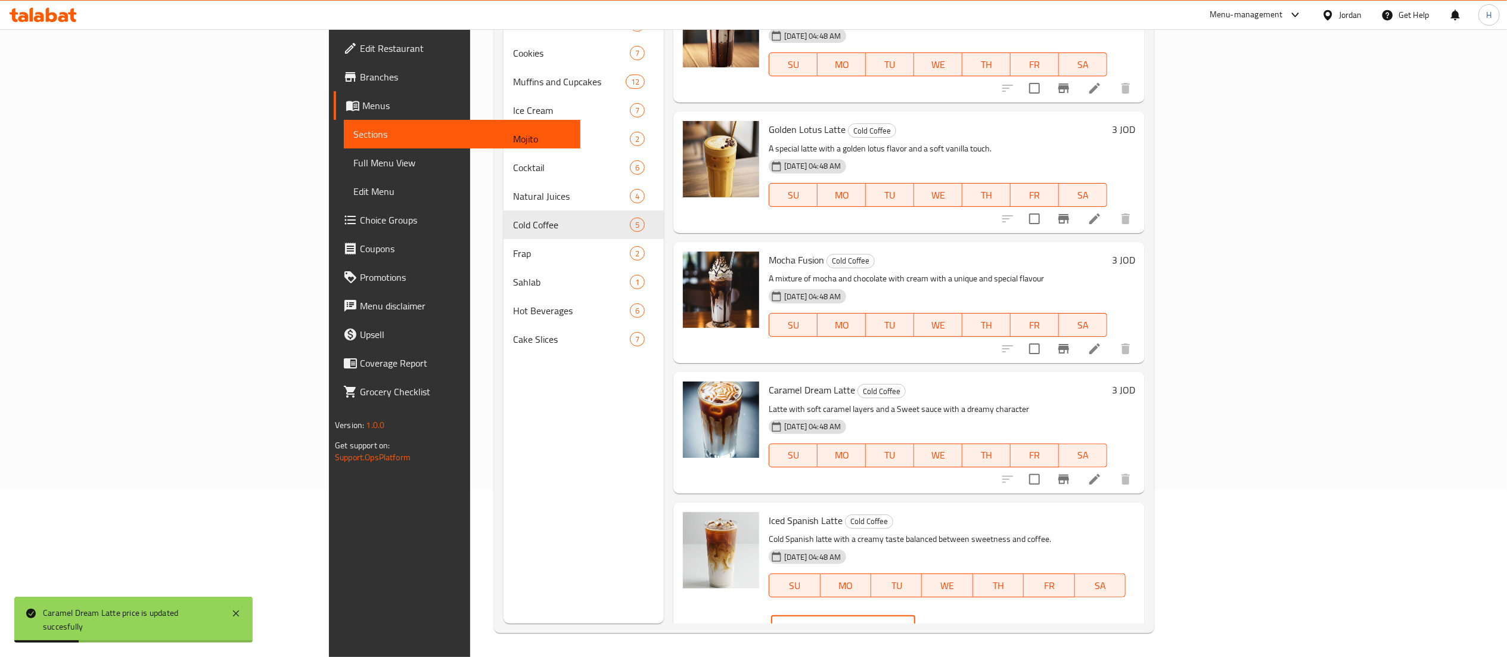
drag, startPoint x: 1295, startPoint y: 520, endPoint x: 1118, endPoint y: 491, distance: 179.3
paste input "3.00"
type input "3.00"
click at [963, 621] on icon "ok" at bounding box center [957, 627] width 12 height 12
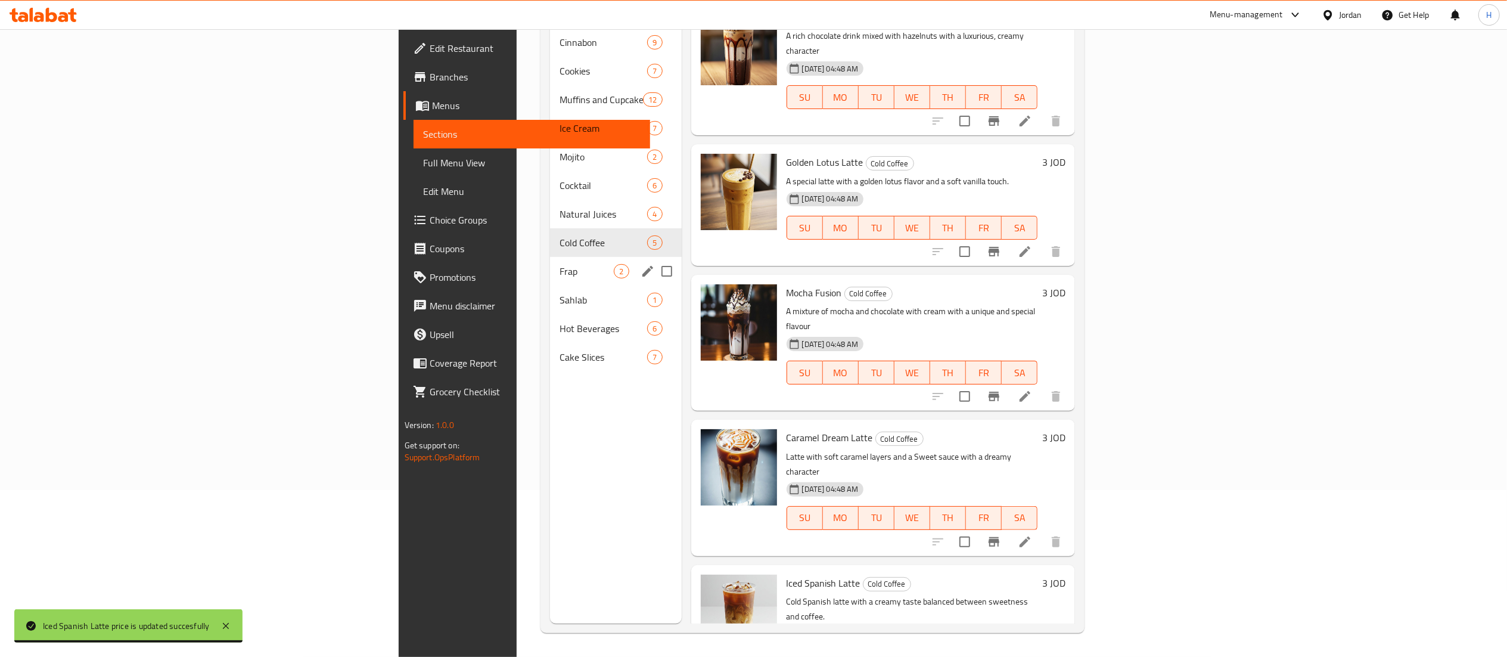
click at [550, 261] on div "Frap 2" at bounding box center [615, 271] width 131 height 29
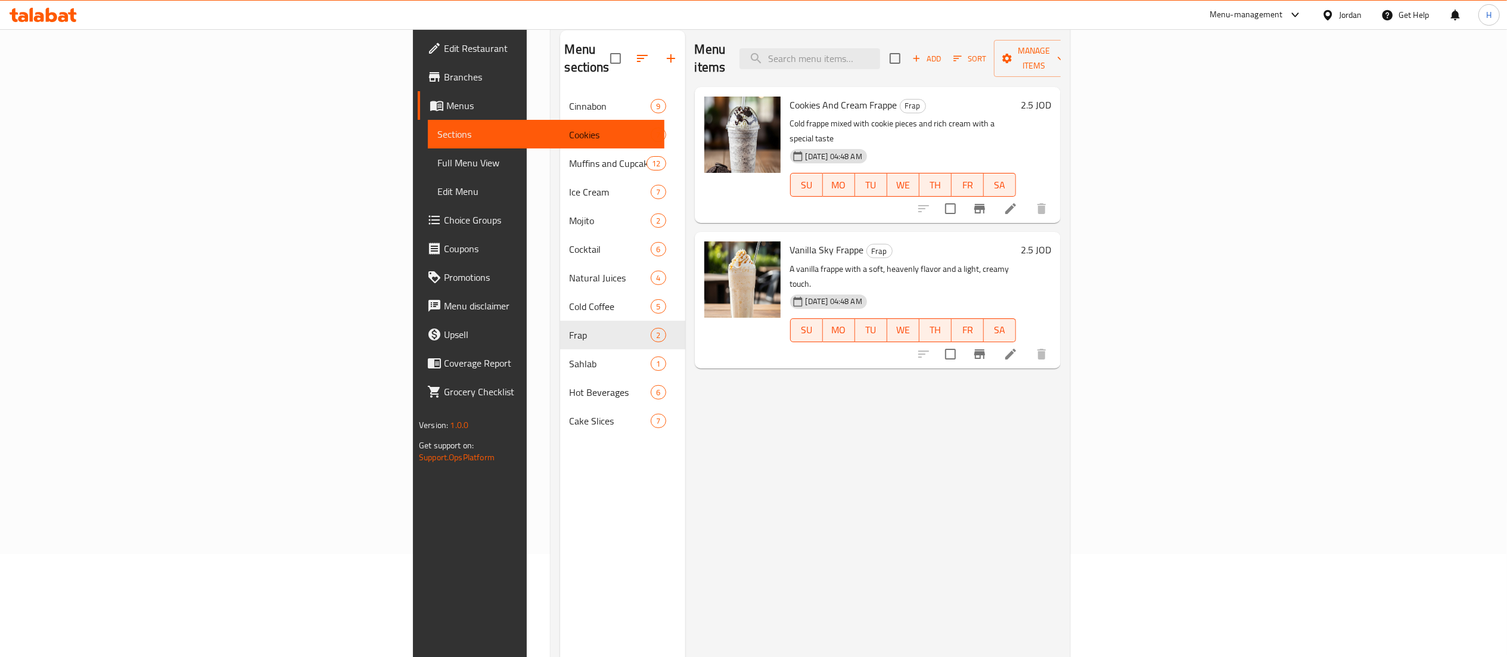
scroll to position [48, 0]
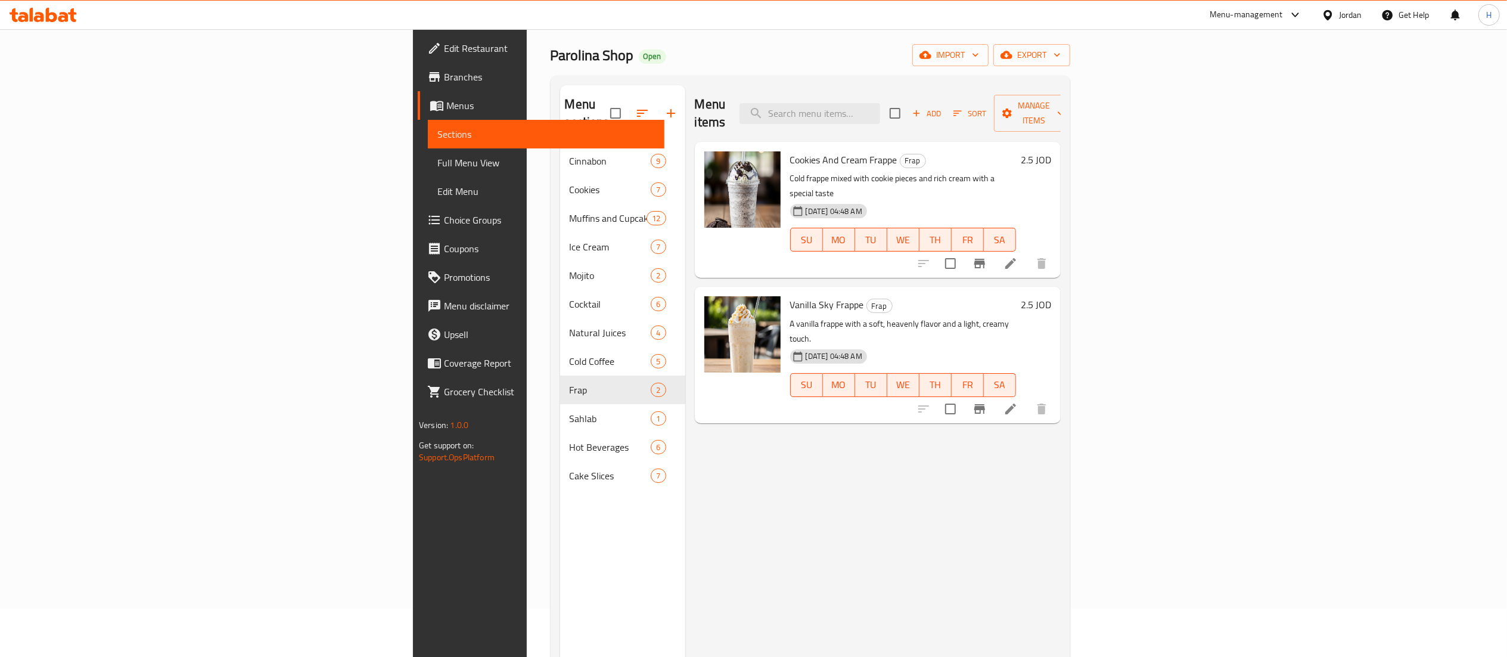
click at [1051, 151] on h6 "2.5 JOD" at bounding box center [1036, 159] width 30 height 17
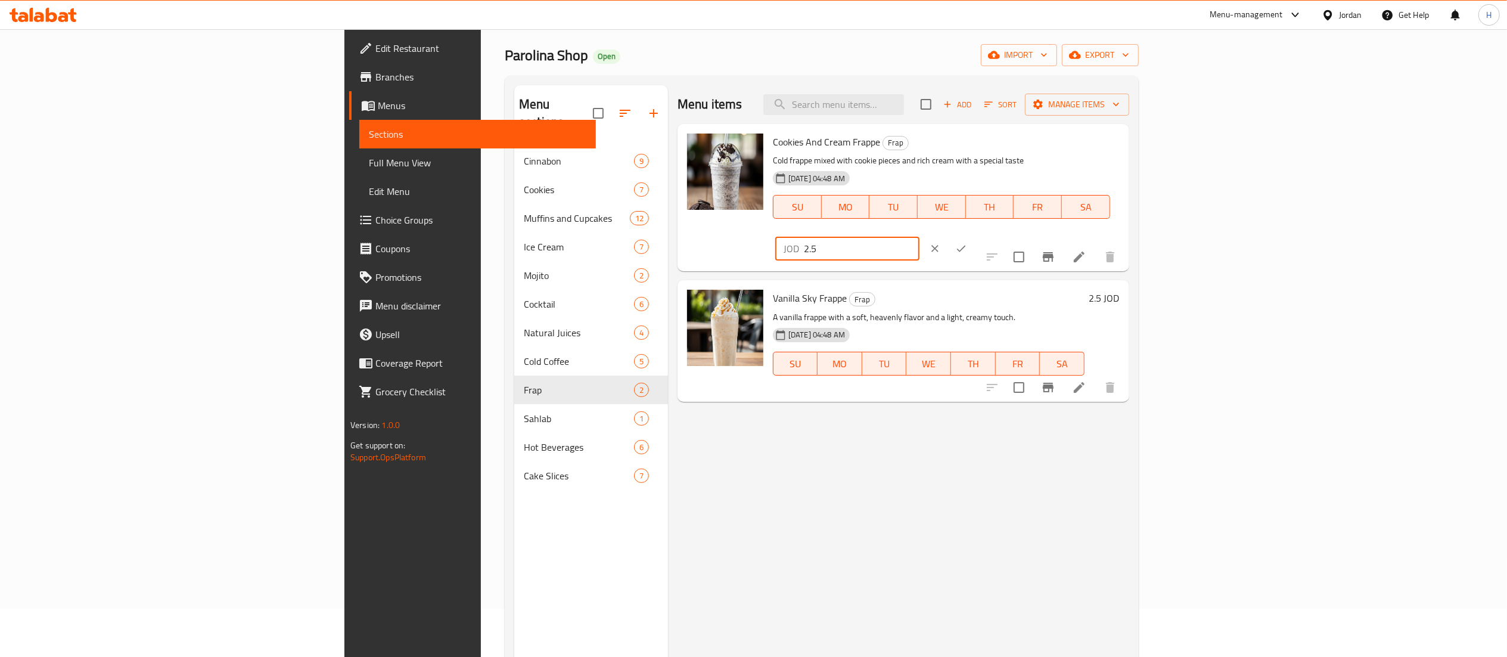
drag, startPoint x: 1355, startPoint y: 142, endPoint x: 1057, endPoint y: 120, distance: 298.7
click at [1057, 120] on div "Menu items Add Sort Manage items Cookies And Cream Frappe Frap Cold frappe mixe…" at bounding box center [898, 413] width 461 height 657
paste input "3.00"
type input "3.00"
click at [967, 243] on icon "ok" at bounding box center [961, 249] width 12 height 12
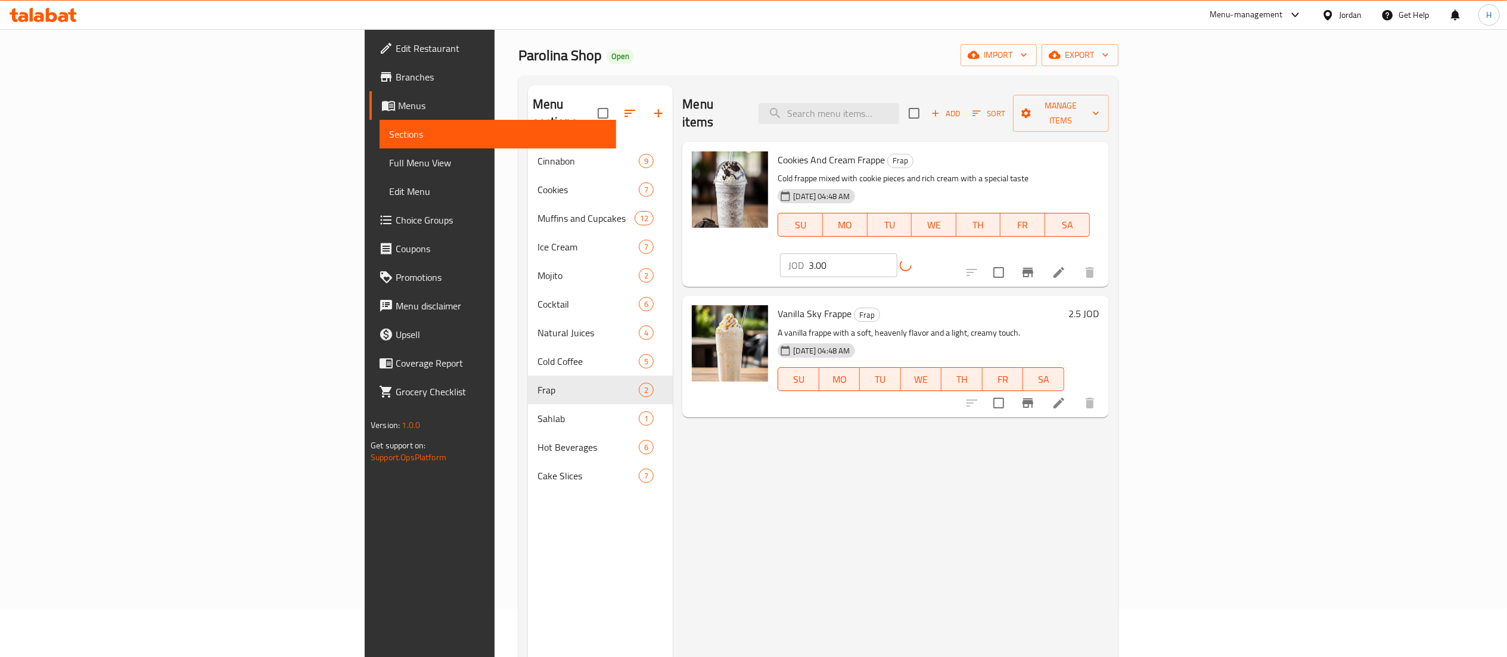
click at [1099, 305] on h6 "2.5 JOD" at bounding box center [1084, 313] width 30 height 17
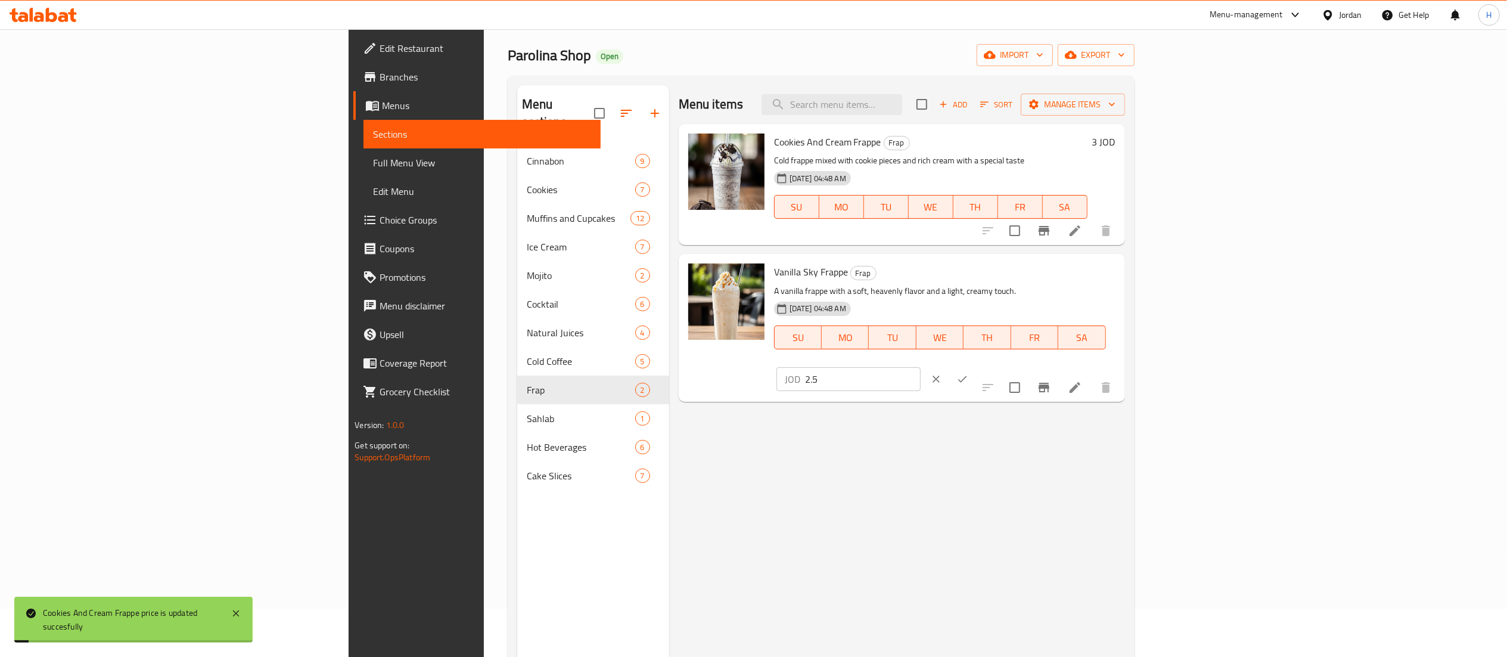
drag, startPoint x: 1331, startPoint y: 272, endPoint x: 1137, endPoint y: 255, distance: 195.0
click at [1125, 255] on div "Vanilla Sky Frappe Frap A vanilla frappe with a soft, heavenly flavor and a lig…" at bounding box center [902, 327] width 446 height 147
paste input "3.00"
type input "3.00"
click at [968, 373] on icon "ok" at bounding box center [962, 379] width 12 height 12
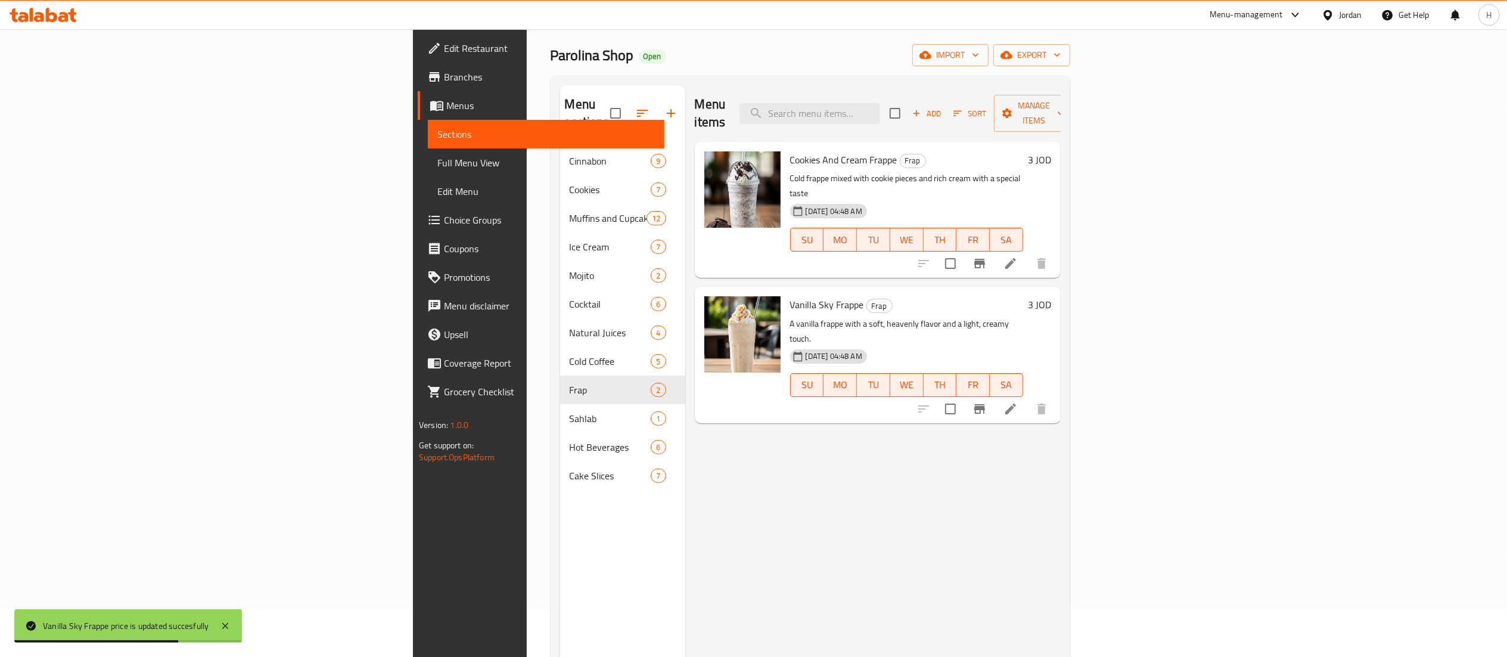
click at [560, 502] on div "Menu sections Cinnabon 9 Cookies 7 Muffins and Cupcakes 12 Ice Cream 7 Mojito 2…" at bounding box center [622, 413] width 125 height 657
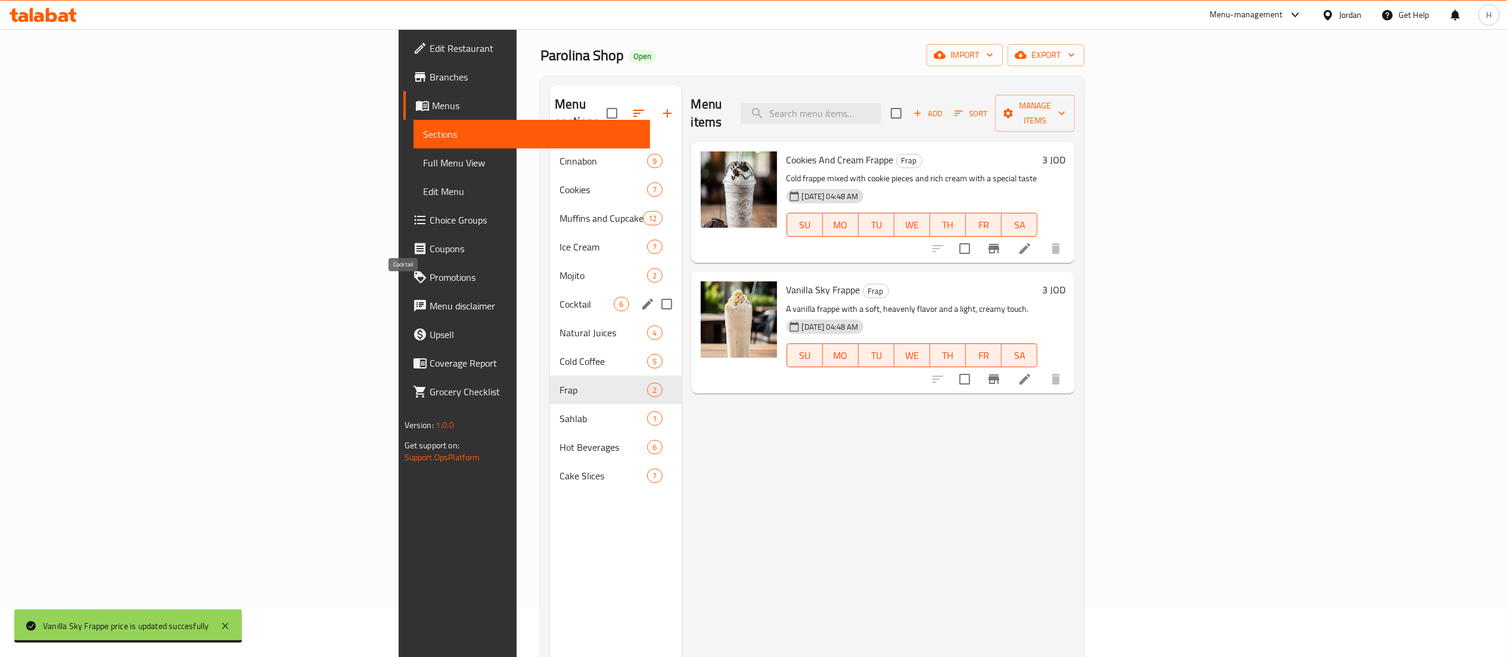
click at [559, 297] on span "Cocktail" at bounding box center [586, 304] width 54 height 14
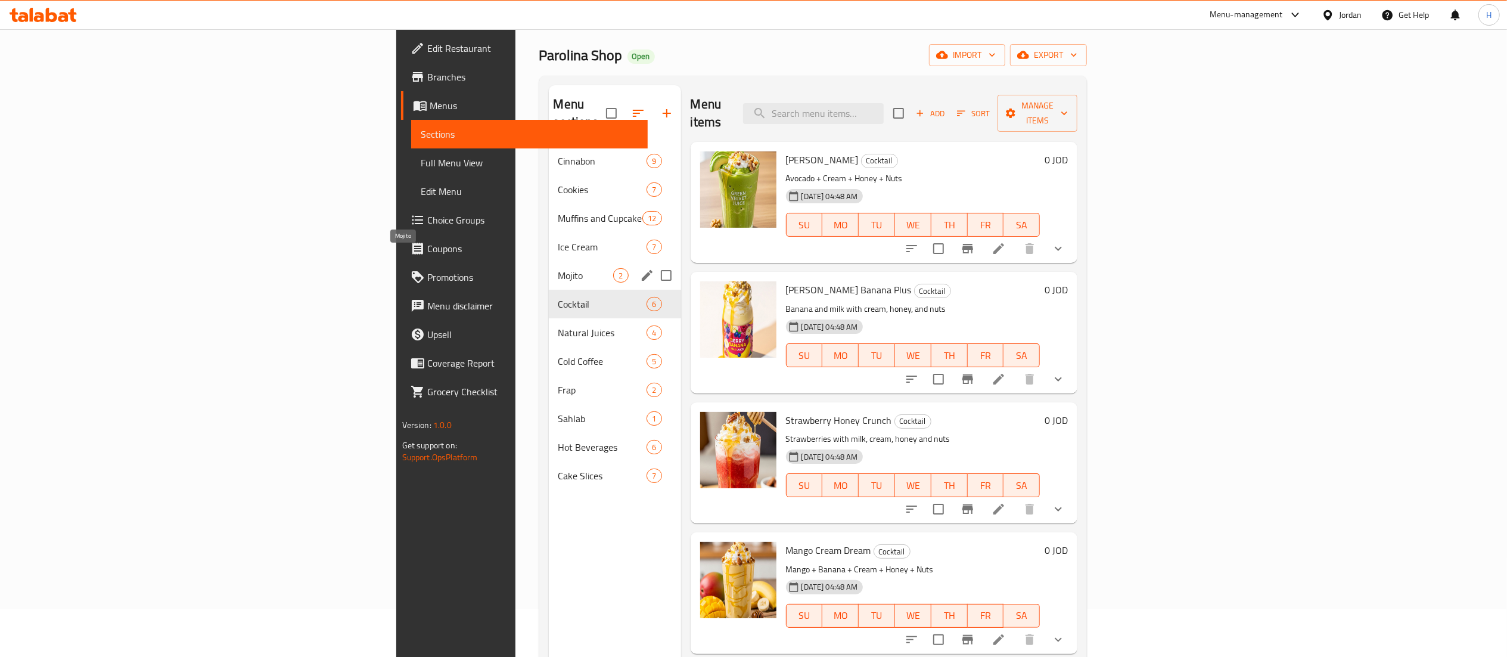
click at [558, 268] on span "Mojito" at bounding box center [585, 275] width 55 height 14
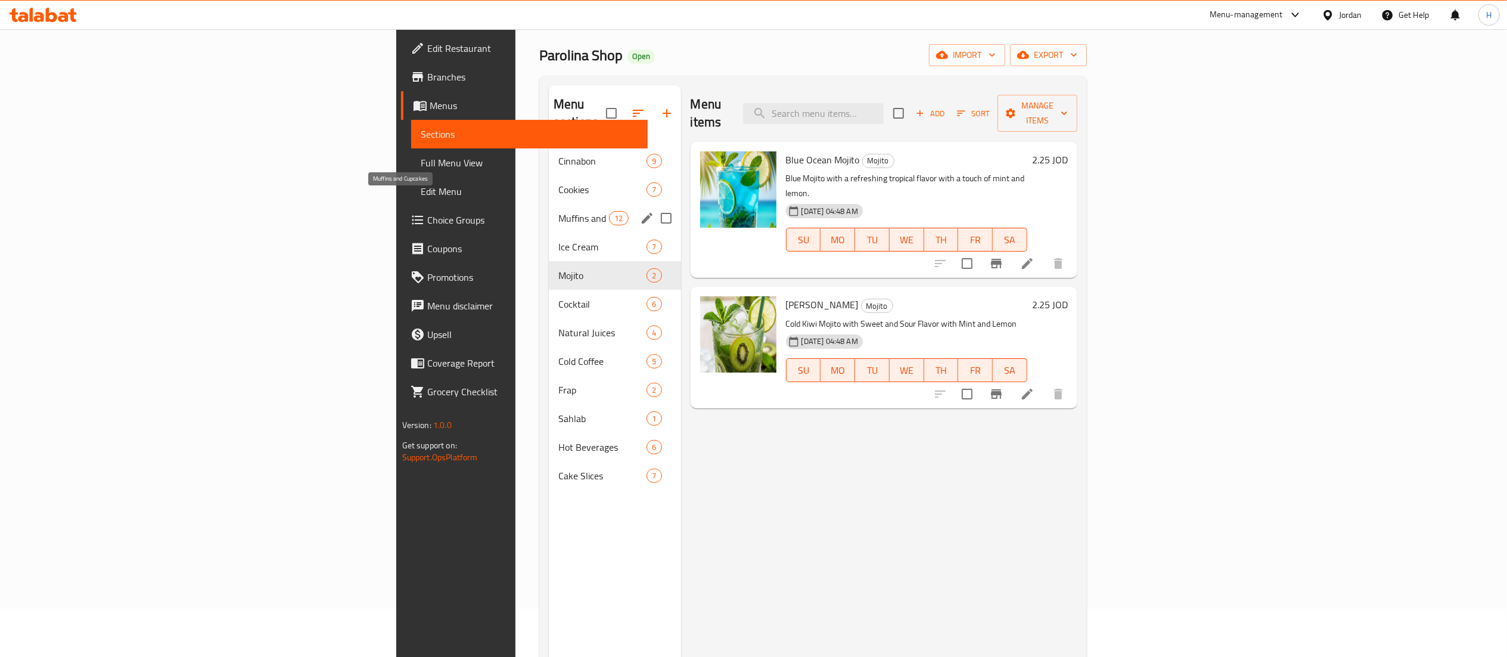
click at [558, 211] on span "Muffins and Cupcakes" at bounding box center [583, 218] width 51 height 14
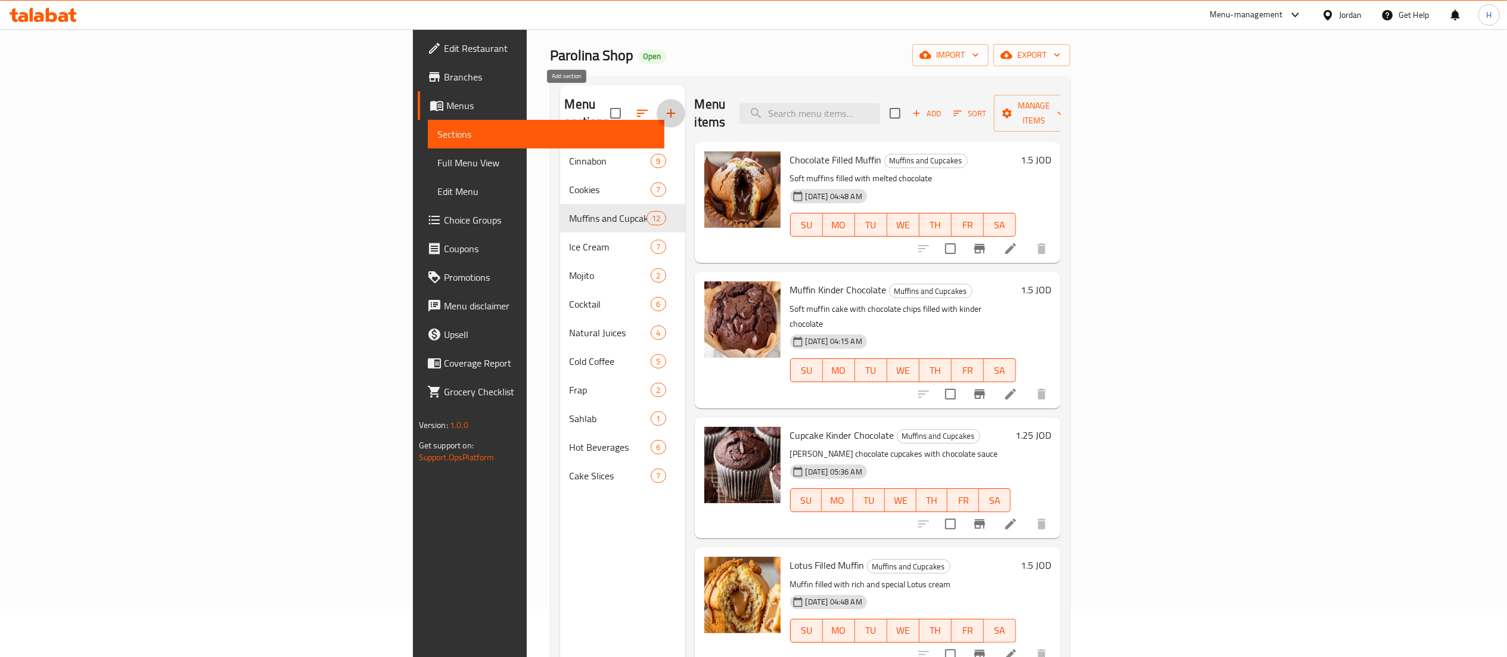
click at [664, 106] on icon "button" at bounding box center [671, 113] width 14 height 14
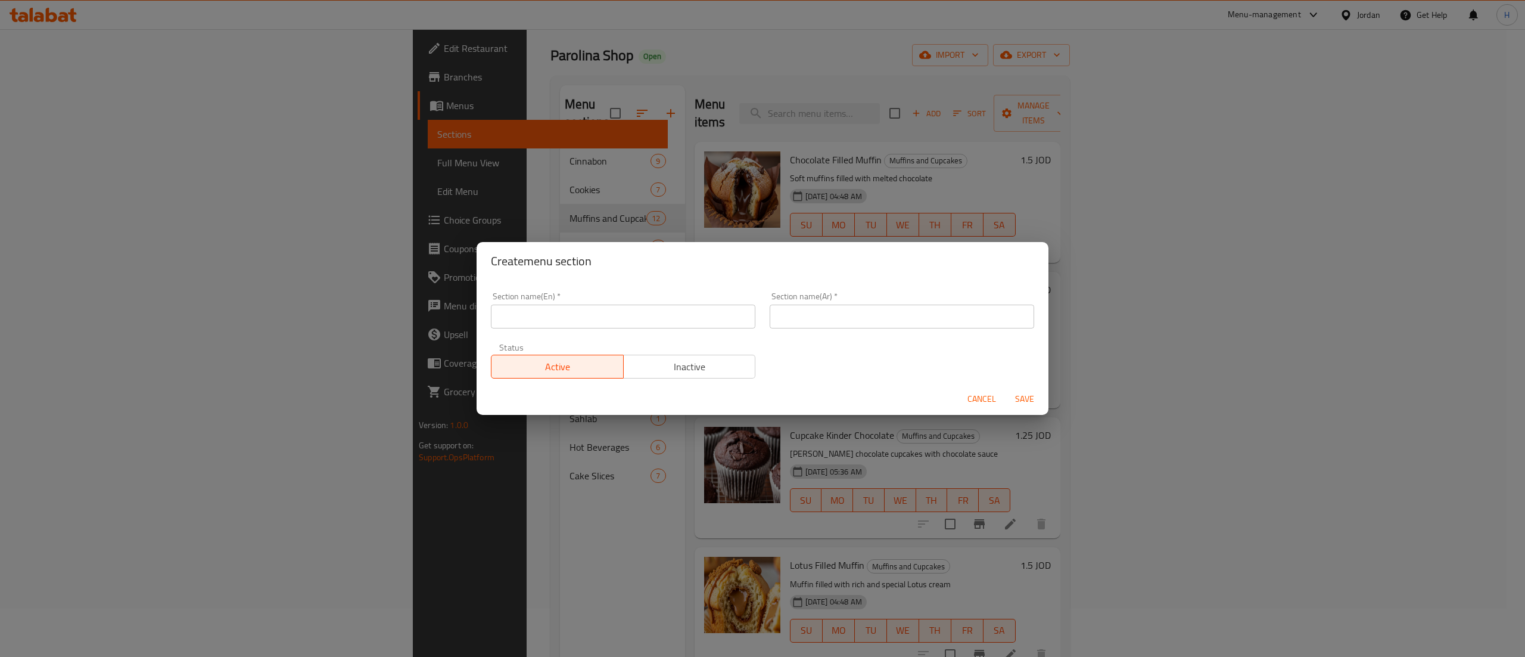
click at [611, 325] on input "text" at bounding box center [623, 316] width 265 height 24
type input "Cupcakes"
click at [654, 366] on span "Inactive" at bounding box center [690, 366] width 123 height 17
click at [830, 321] on input "text" at bounding box center [902, 316] width 265 height 24
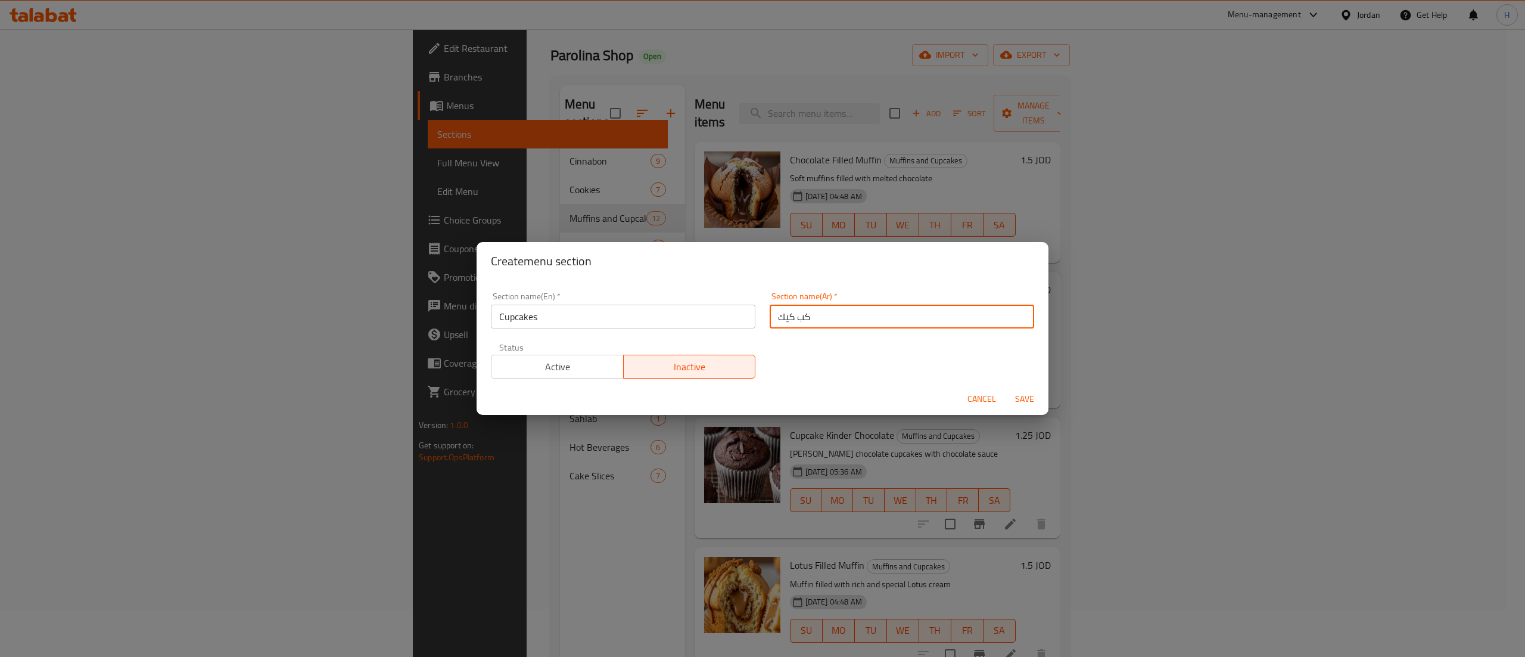
type input "كب كيك"
click at [1022, 402] on span "Save" at bounding box center [1025, 398] width 29 height 15
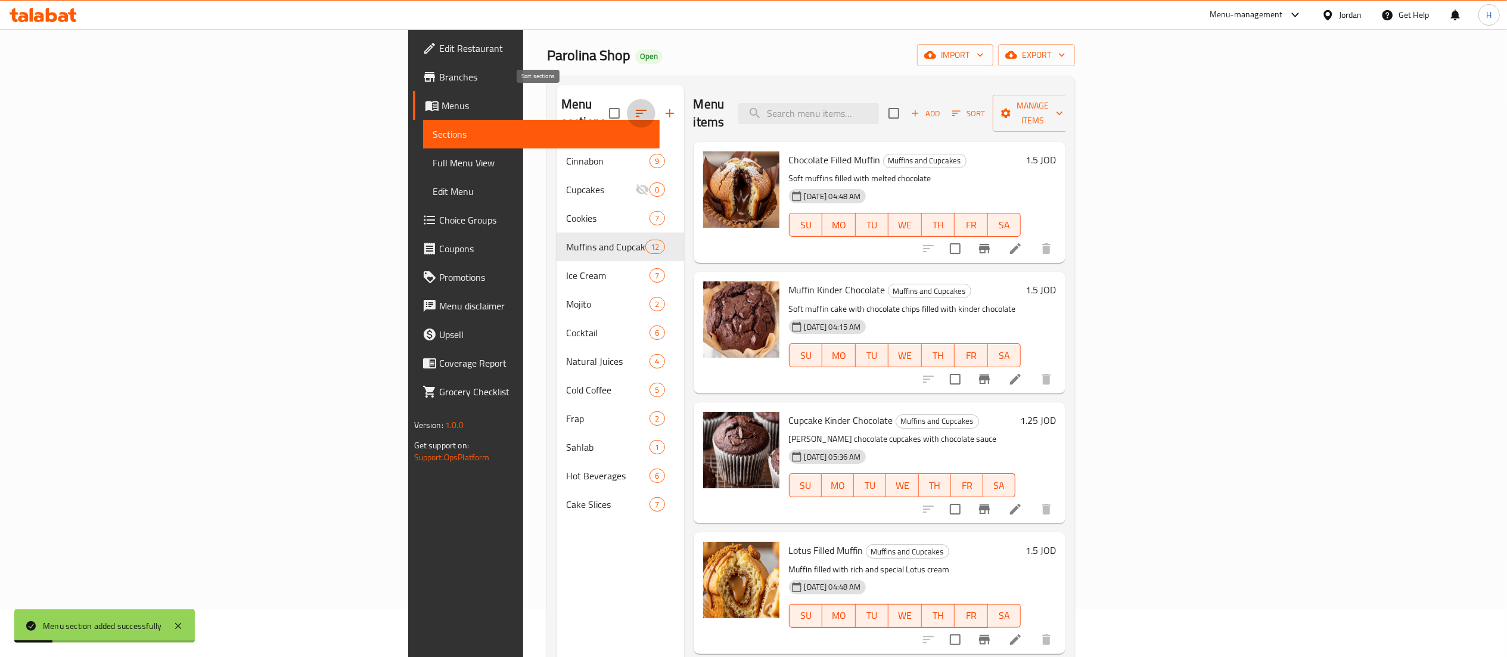
click at [634, 108] on icon "button" at bounding box center [641, 113] width 14 height 14
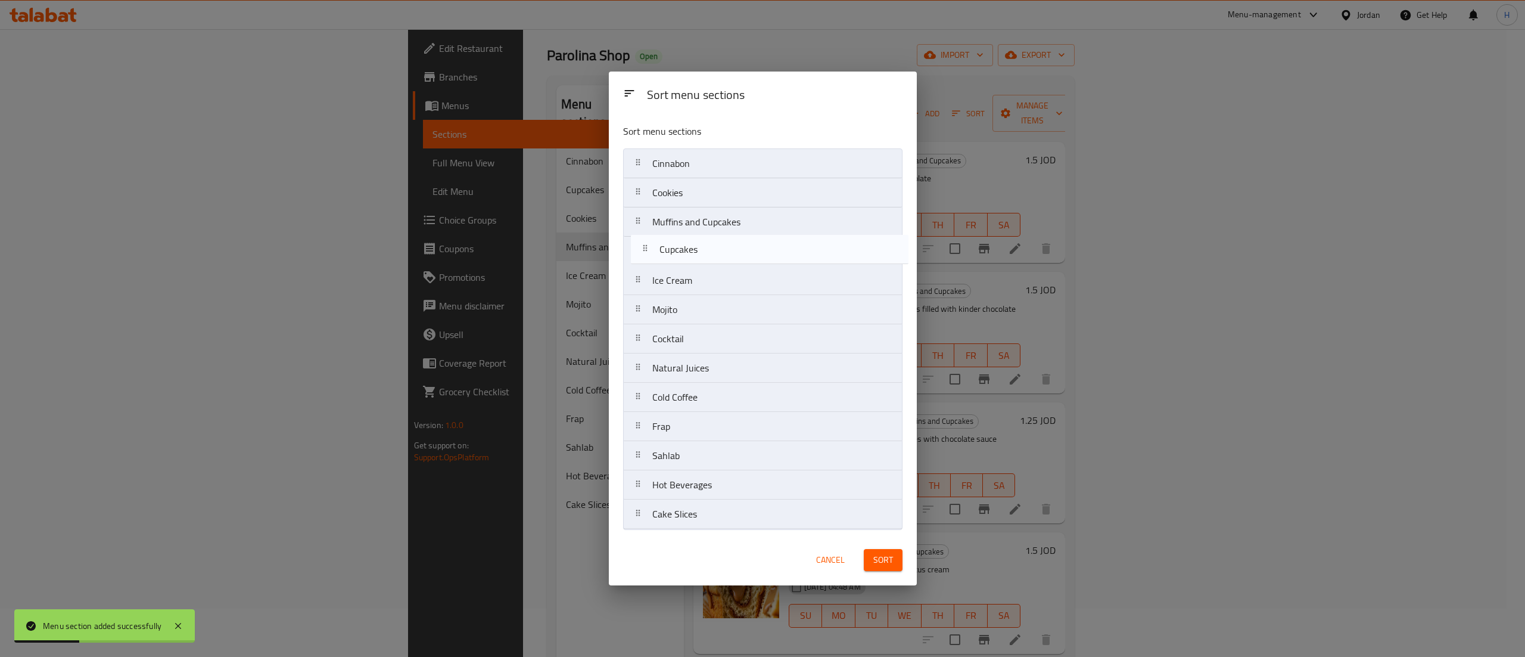
drag, startPoint x: 691, startPoint y: 202, endPoint x: 698, endPoint y: 264, distance: 62.4
click at [698, 264] on nav "Cinnabon Cupcakes Cookies Muffins and Cupcakes Ice Cream Mojito Cocktail Natura…" at bounding box center [762, 338] width 279 height 381
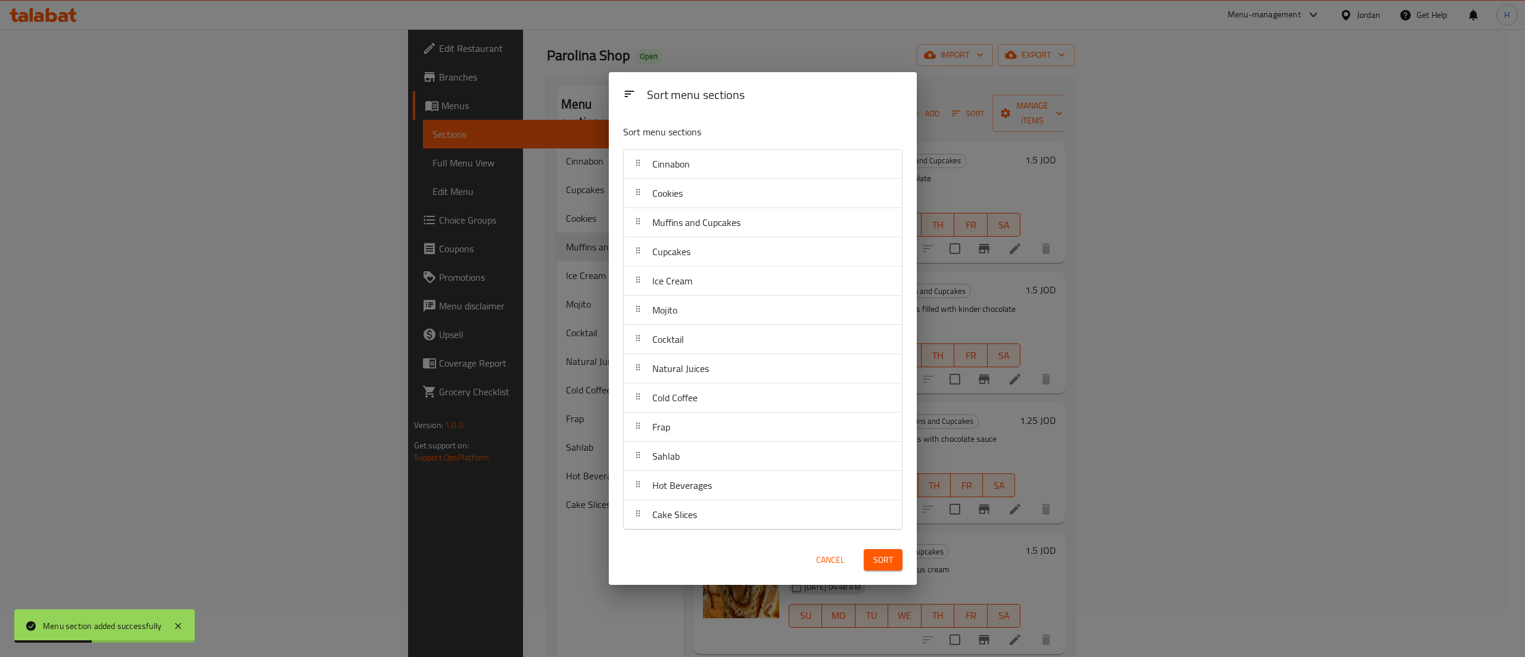
click at [882, 571] on button "Sort" at bounding box center [883, 560] width 39 height 22
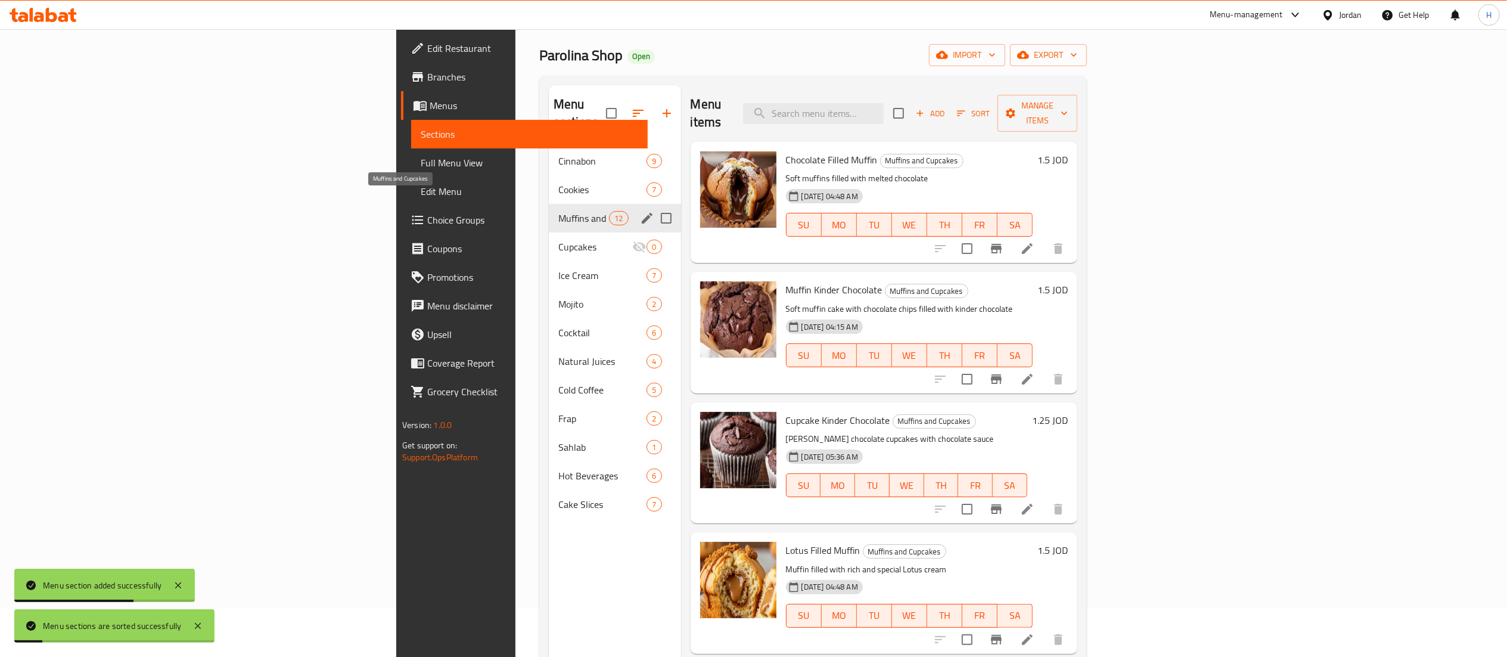
click at [558, 211] on span "Muffins and Cupcakes" at bounding box center [583, 218] width 51 height 14
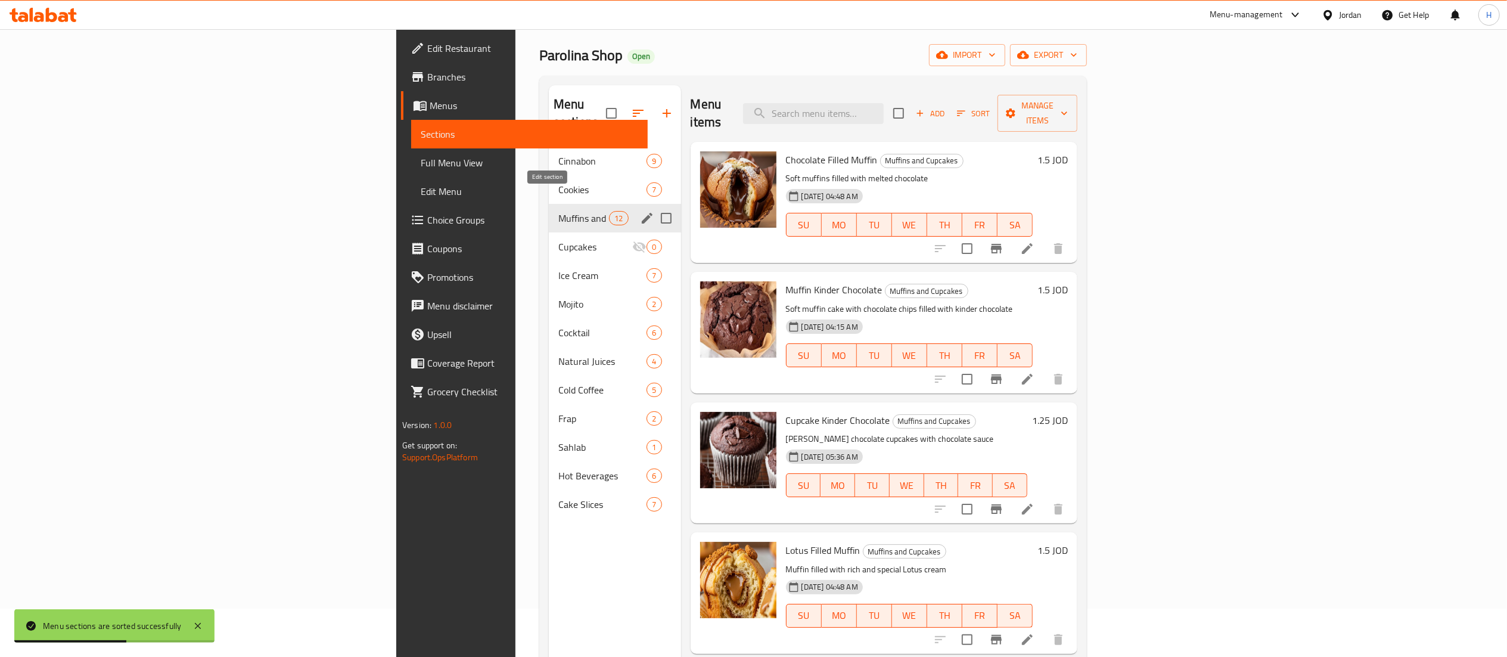
click at [640, 211] on icon "edit" at bounding box center [647, 218] width 14 height 14
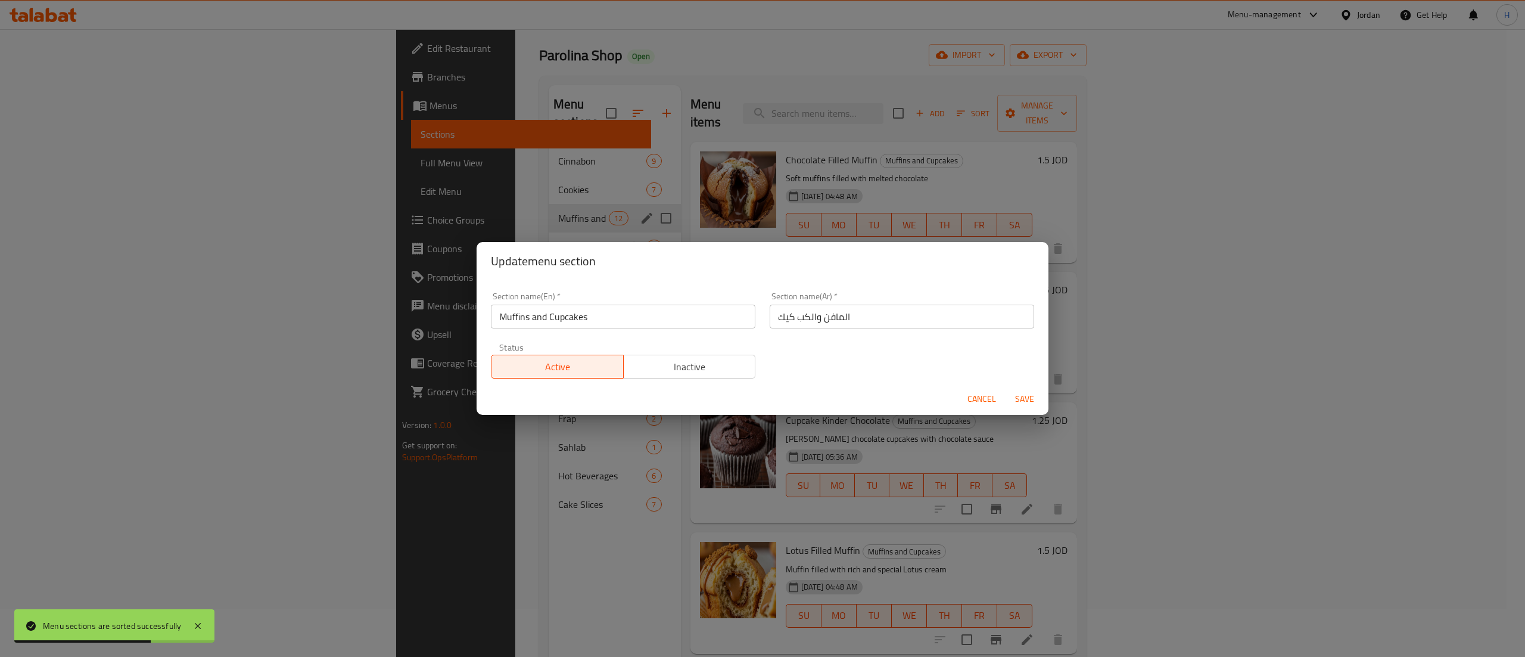
click at [565, 324] on input "Muffins and Cupcakes" at bounding box center [623, 316] width 265 height 24
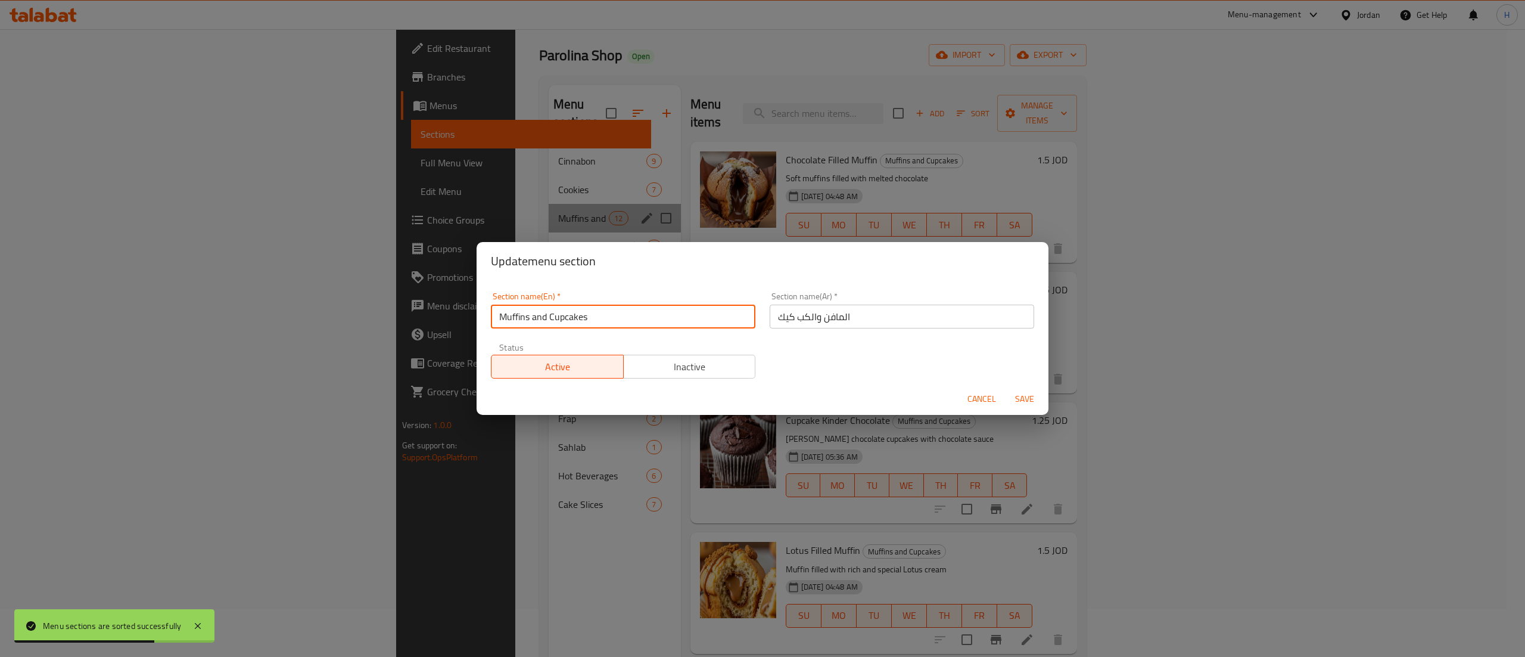
click at [565, 324] on input "Muffins and Cupcakes" at bounding box center [623, 316] width 265 height 24
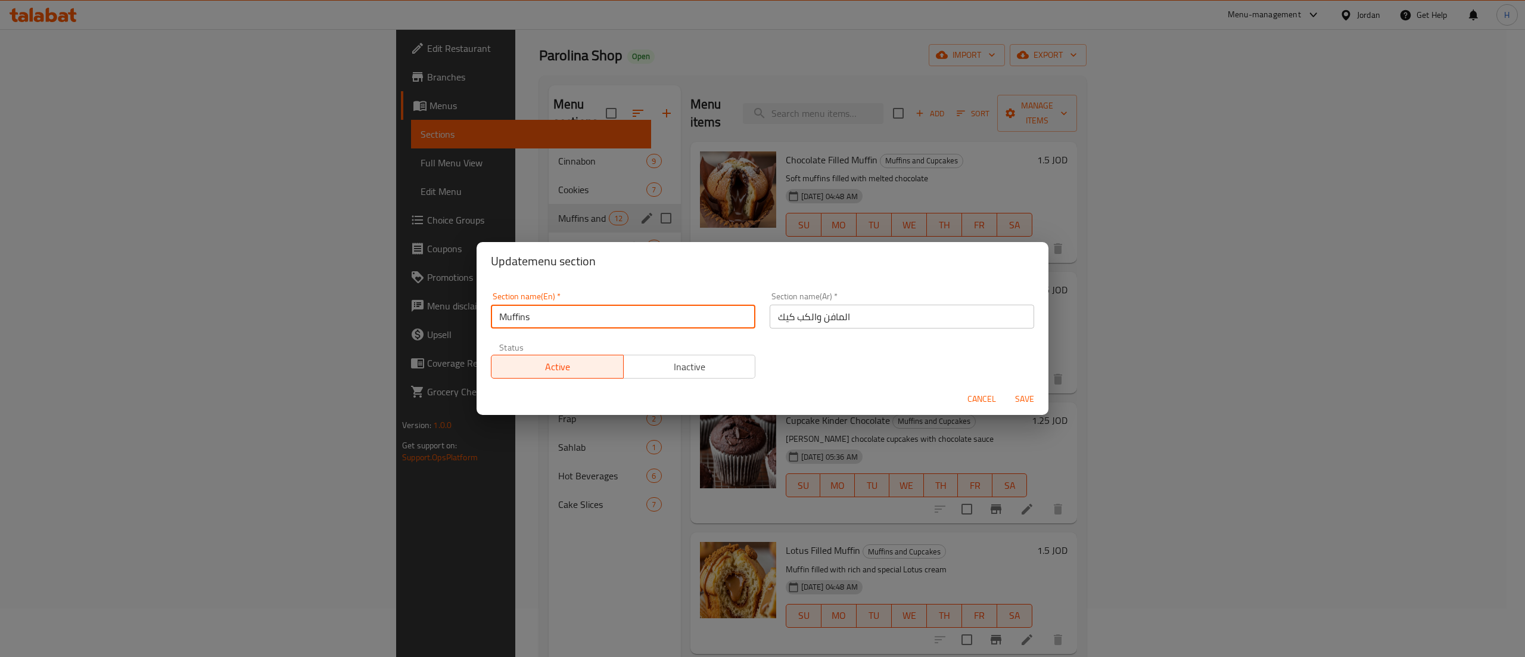
type input "Muffins"
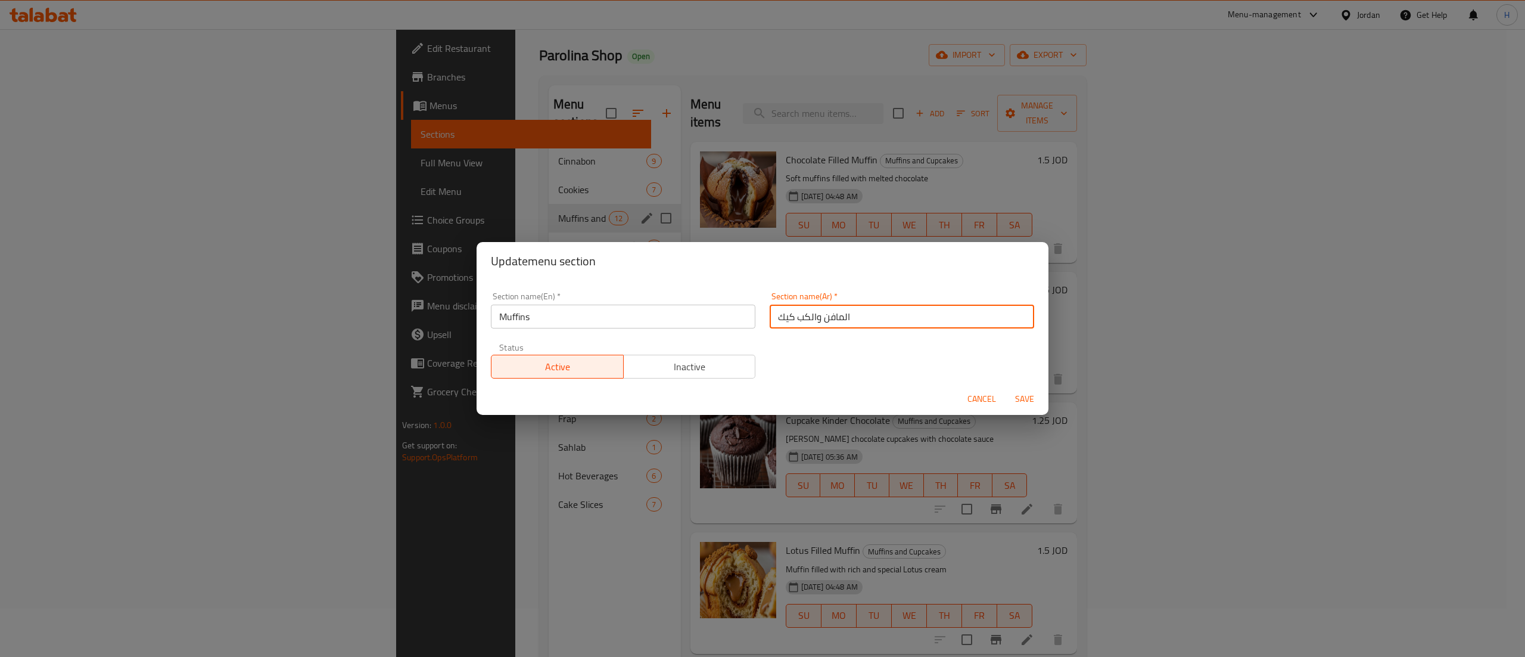
drag, startPoint x: 791, startPoint y: 317, endPoint x: 647, endPoint y: 304, distance: 144.7
click at [647, 304] on div "Section name(En)   * Muffins Section name(En) * Section name(Ar)   * المافن وال…" at bounding box center [763, 335] width 558 height 101
type input "المافن"
click at [1030, 391] on span "Save" at bounding box center [1025, 398] width 29 height 15
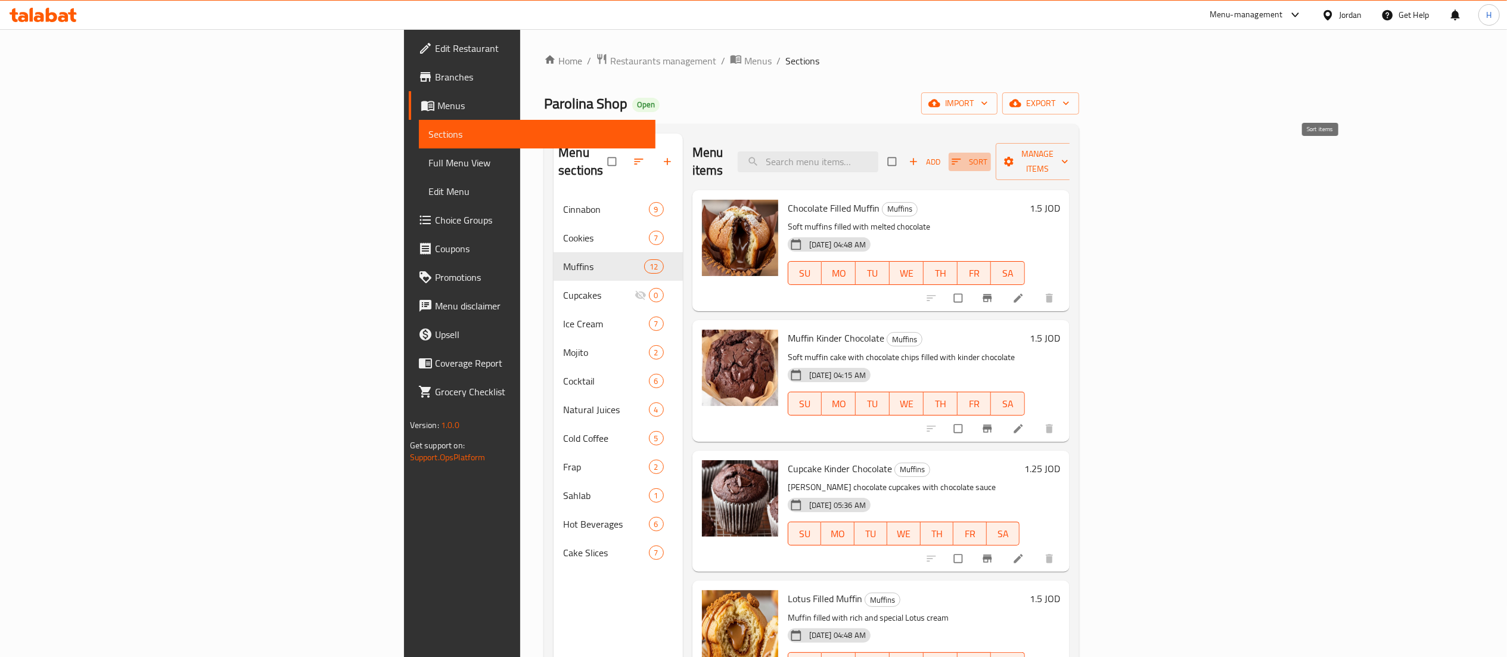
click at [988, 155] on span "Sort" at bounding box center [970, 162] width 36 height 14
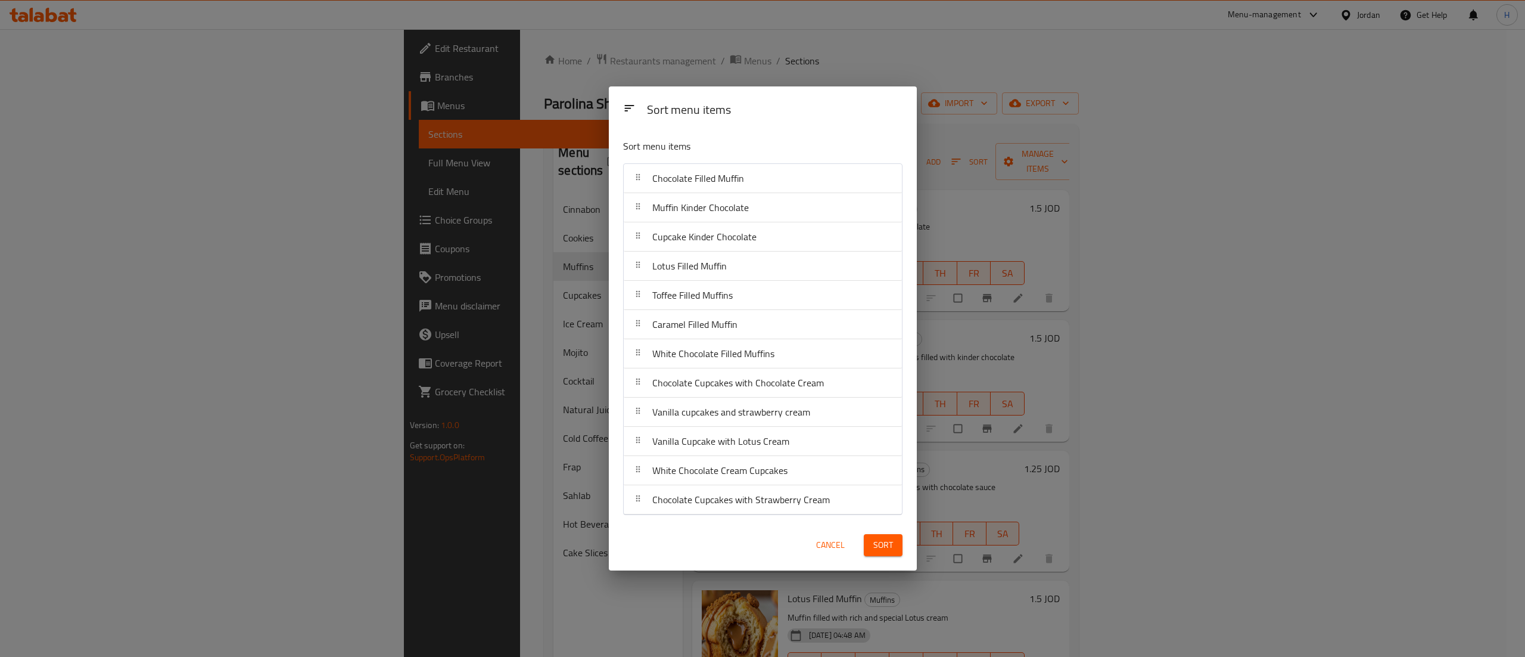
click at [834, 549] on span "Cancel" at bounding box center [830, 544] width 29 height 15
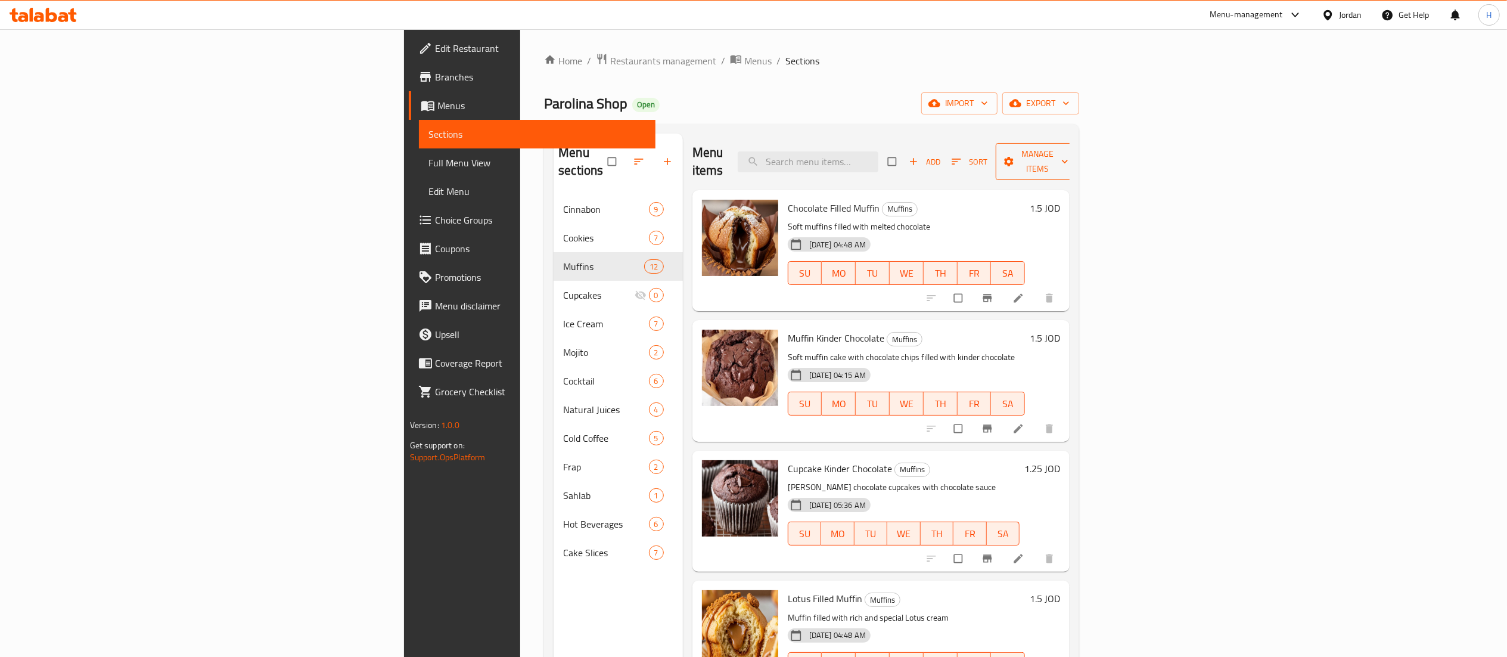
click at [1080, 144] on button "Manage items" at bounding box center [1038, 161] width 85 height 37
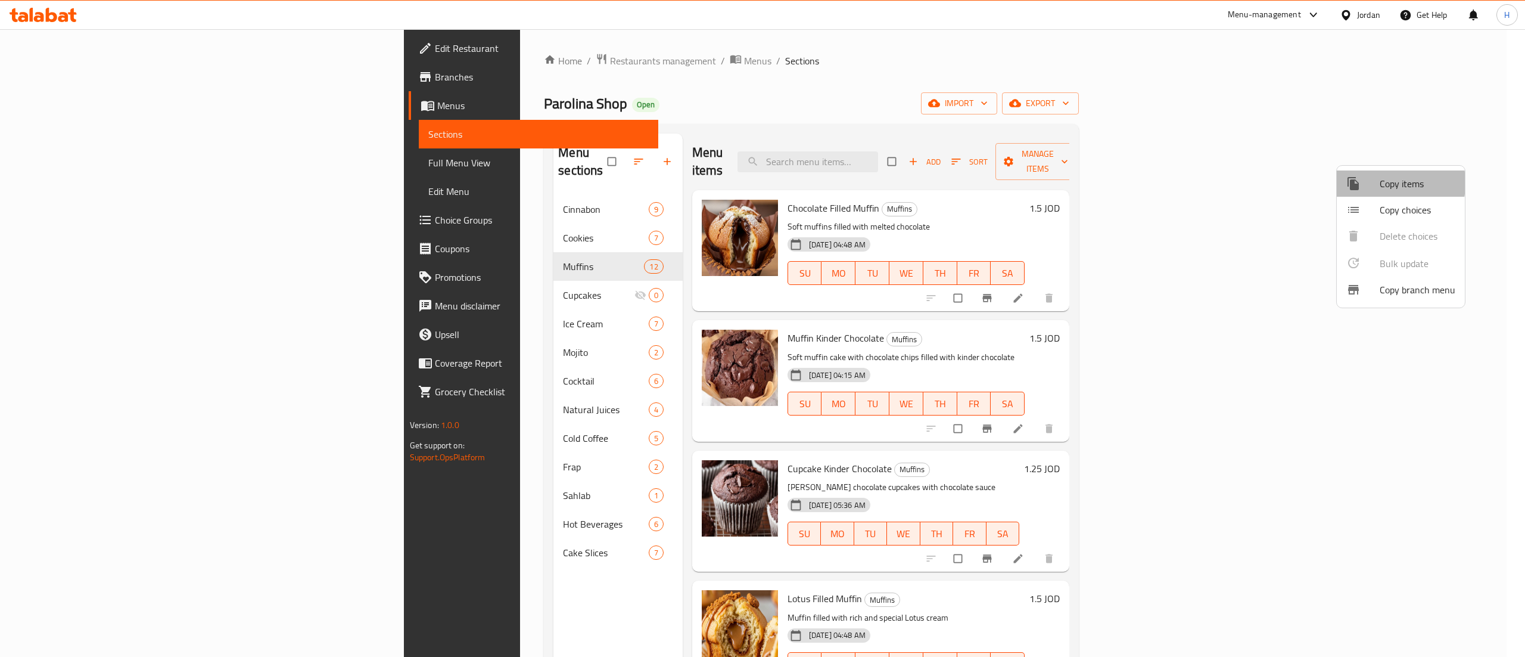
click at [1372, 183] on div at bounding box center [1363, 183] width 33 height 14
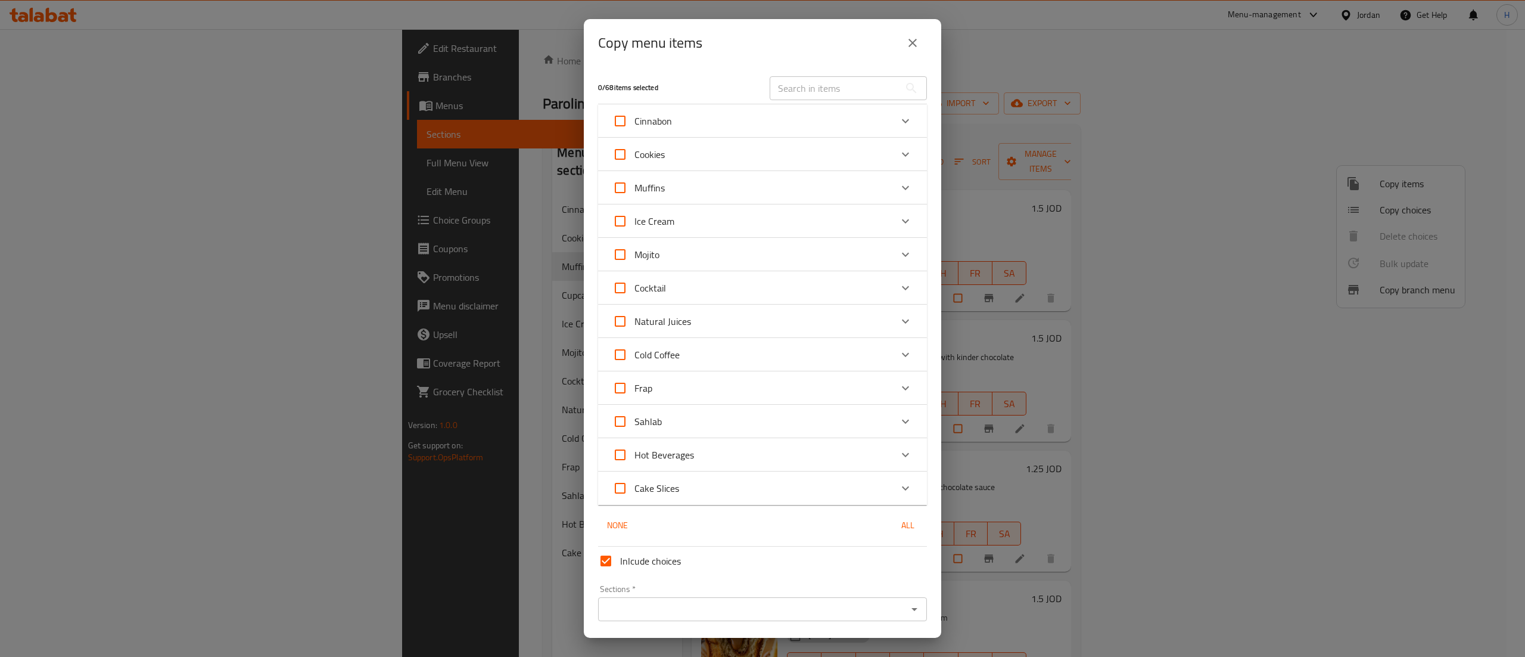
click at [809, 185] on div "Muffins" at bounding box center [752, 187] width 279 height 29
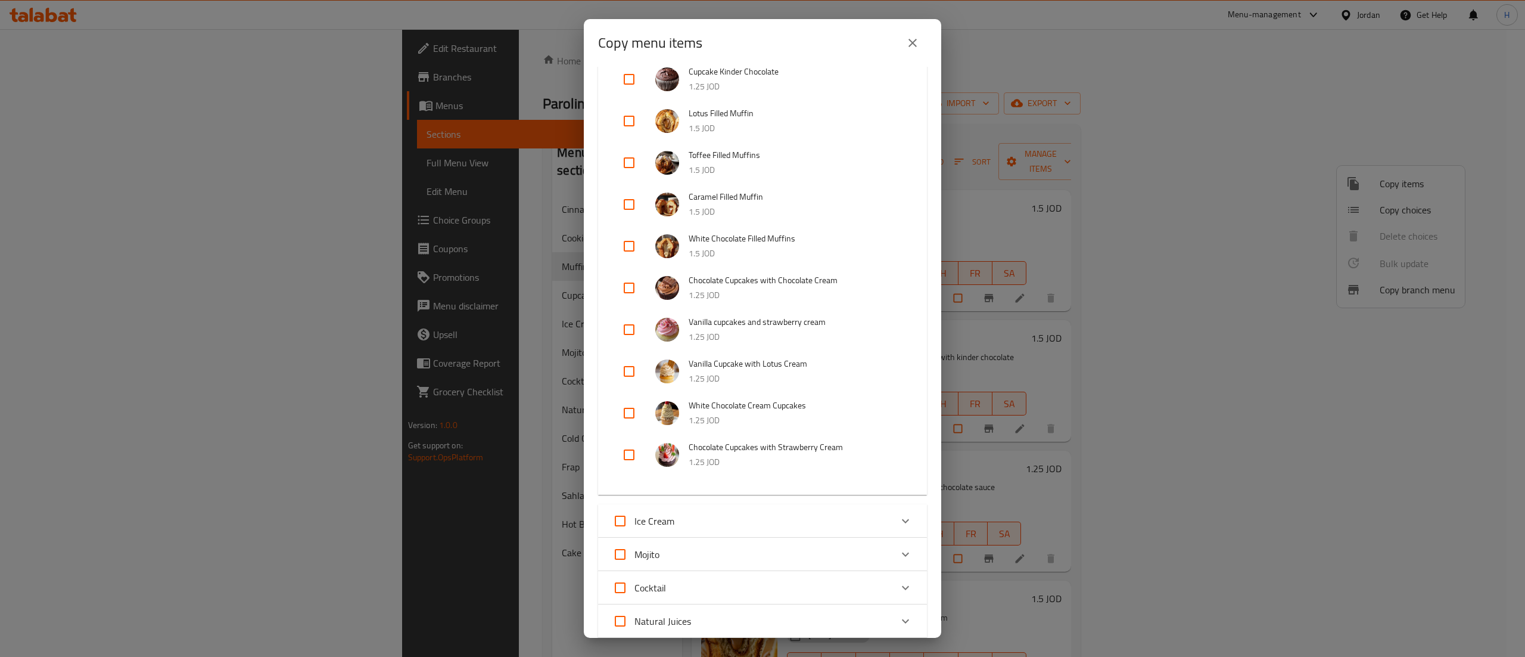
scroll to position [238, 0]
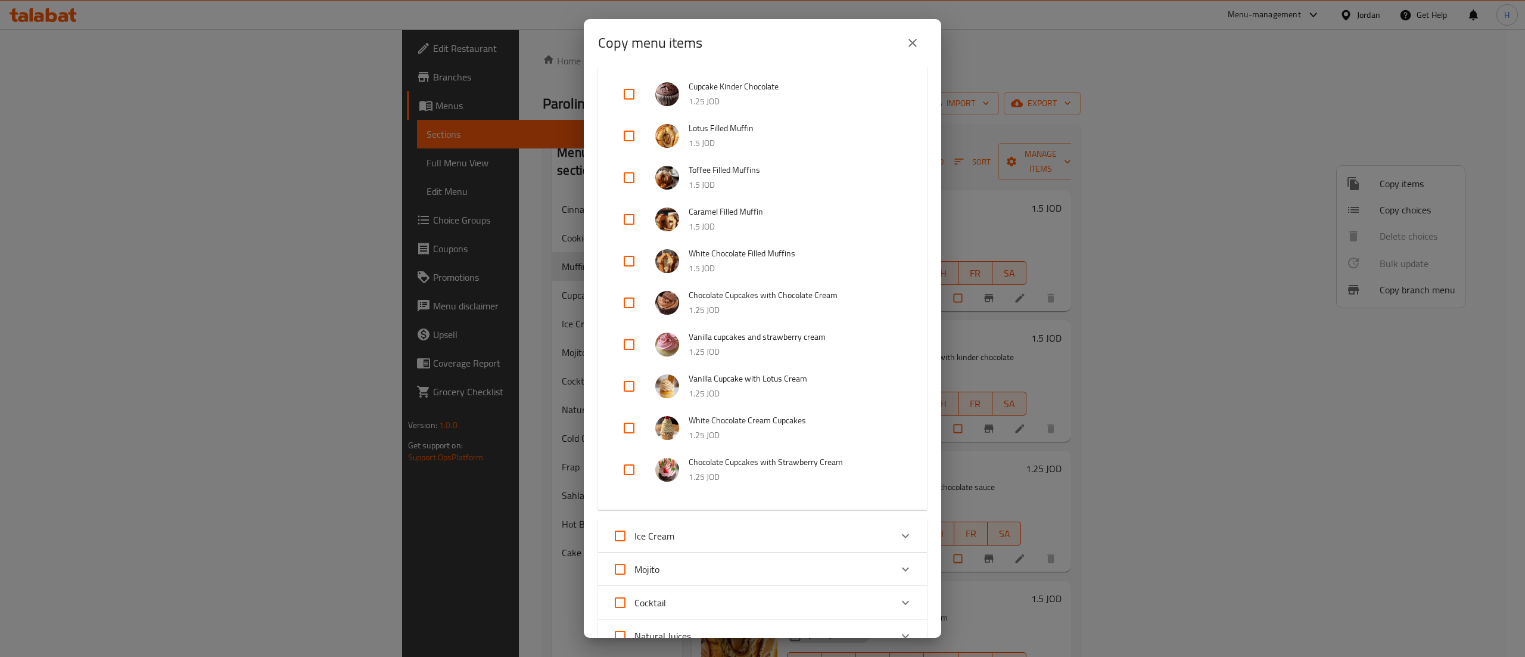
click at [638, 464] on input "checkbox" at bounding box center [629, 469] width 29 height 29
checkbox input "true"
click at [635, 419] on input "checkbox" at bounding box center [629, 428] width 29 height 29
checkbox input "true"
click at [637, 378] on input "checkbox" at bounding box center [629, 386] width 29 height 29
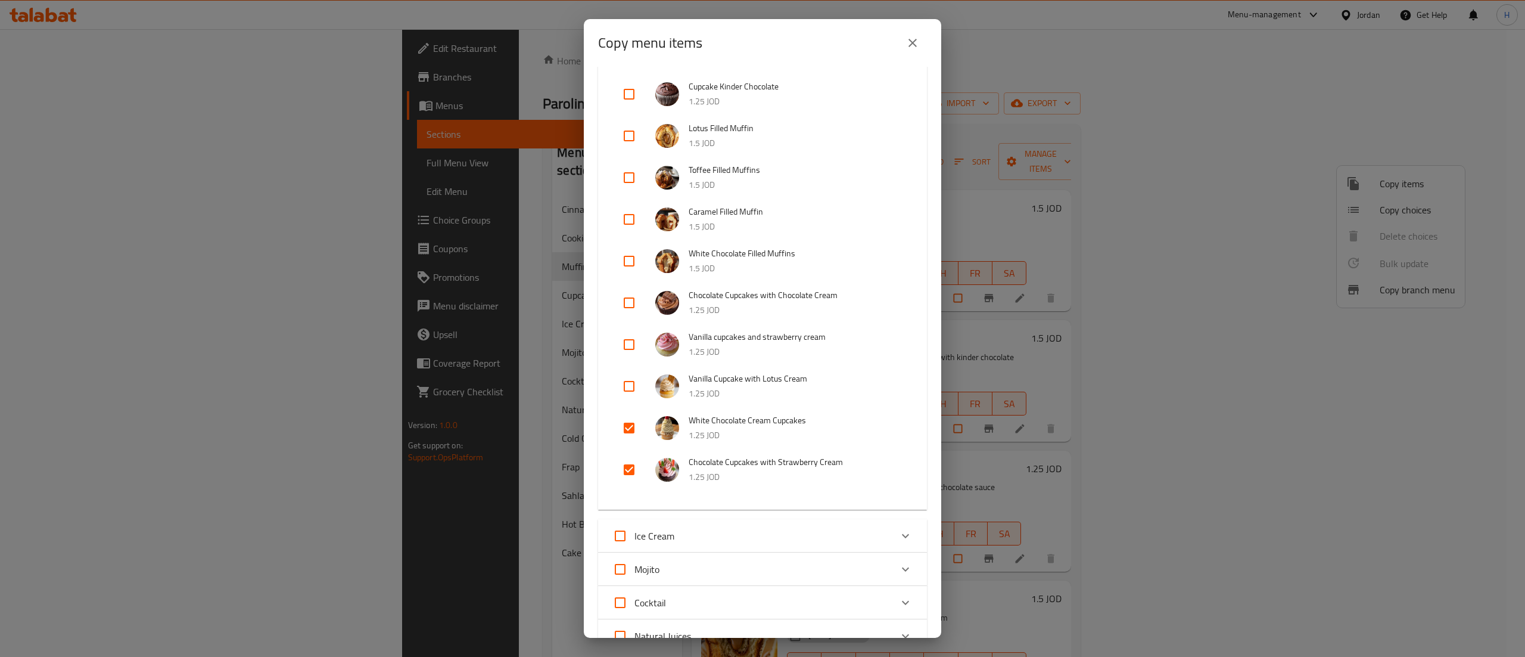
checkbox input "true"
click at [638, 347] on input "checkbox" at bounding box center [629, 344] width 29 height 29
checkbox input "true"
click at [641, 299] on input "checkbox" at bounding box center [629, 302] width 29 height 29
checkbox input "true"
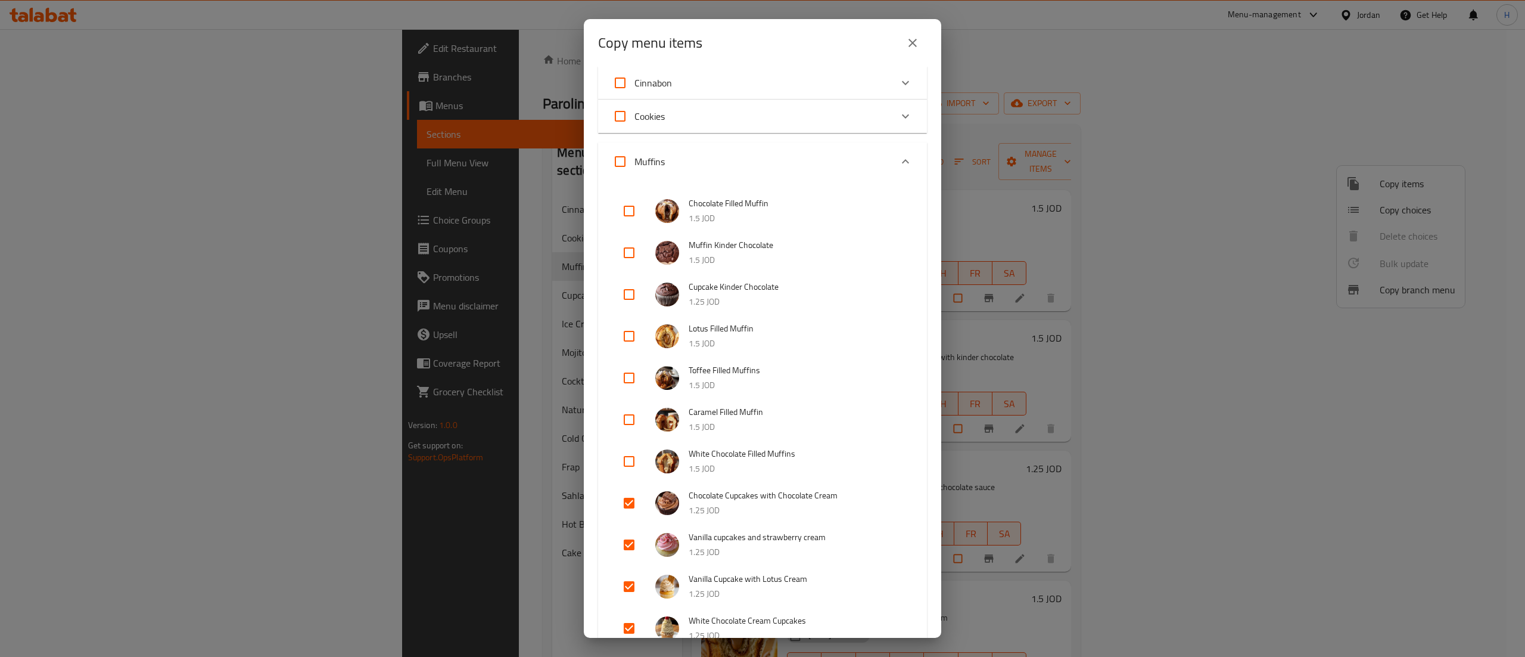
scroll to position [0, 0]
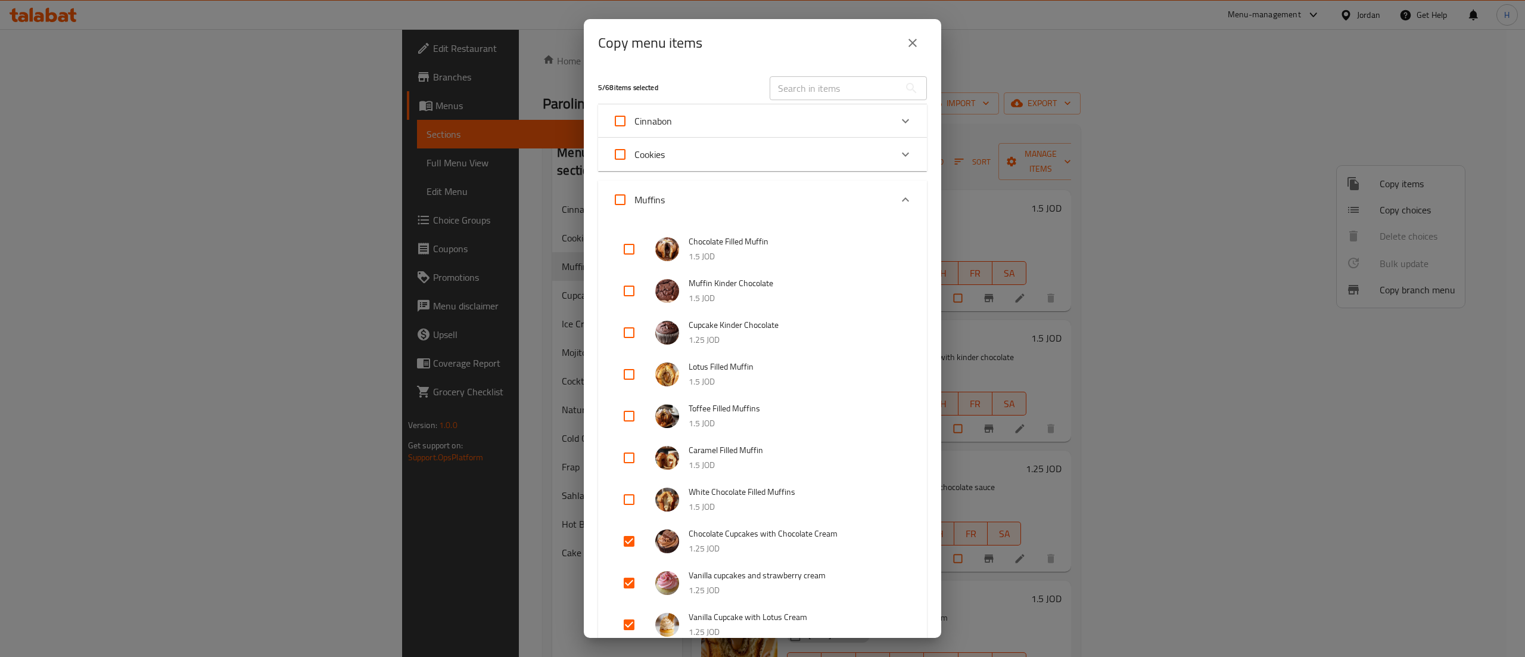
click at [627, 335] on input "checkbox" at bounding box center [629, 332] width 29 height 29
checkbox input "true"
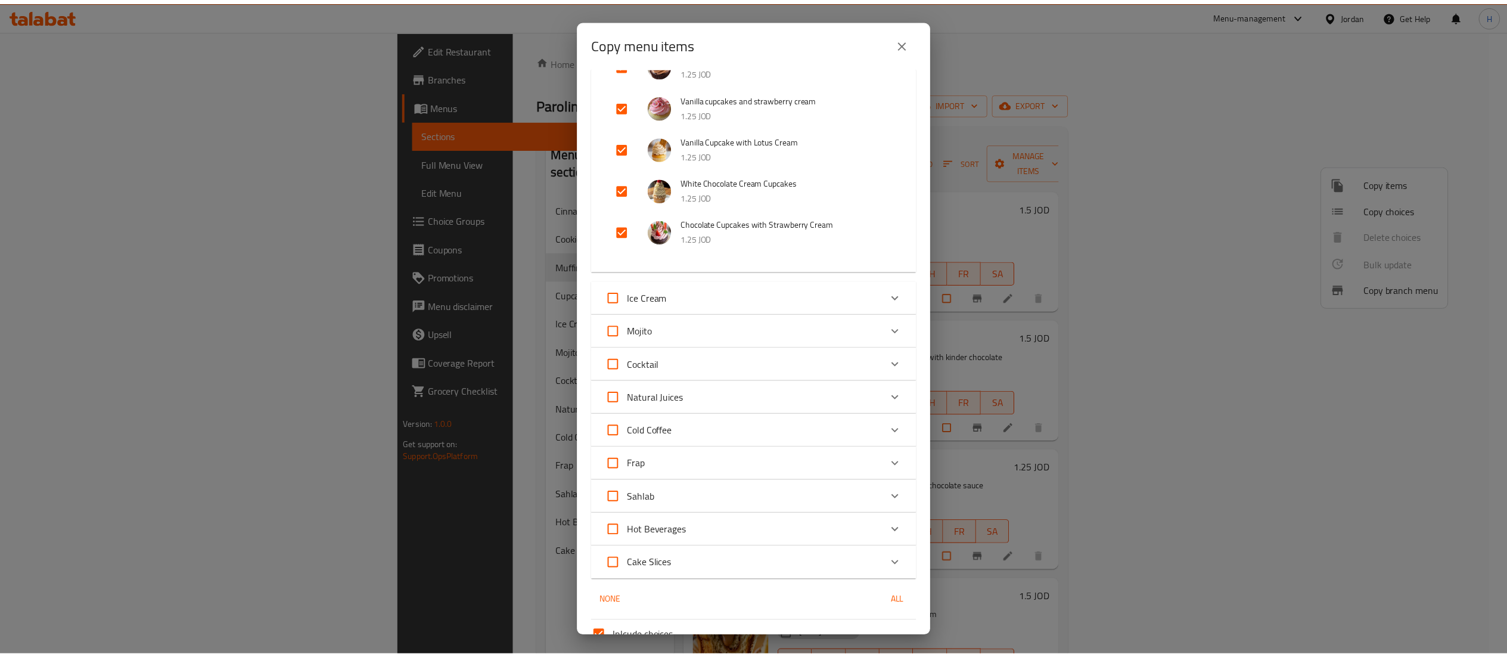
scroll to position [591, 0]
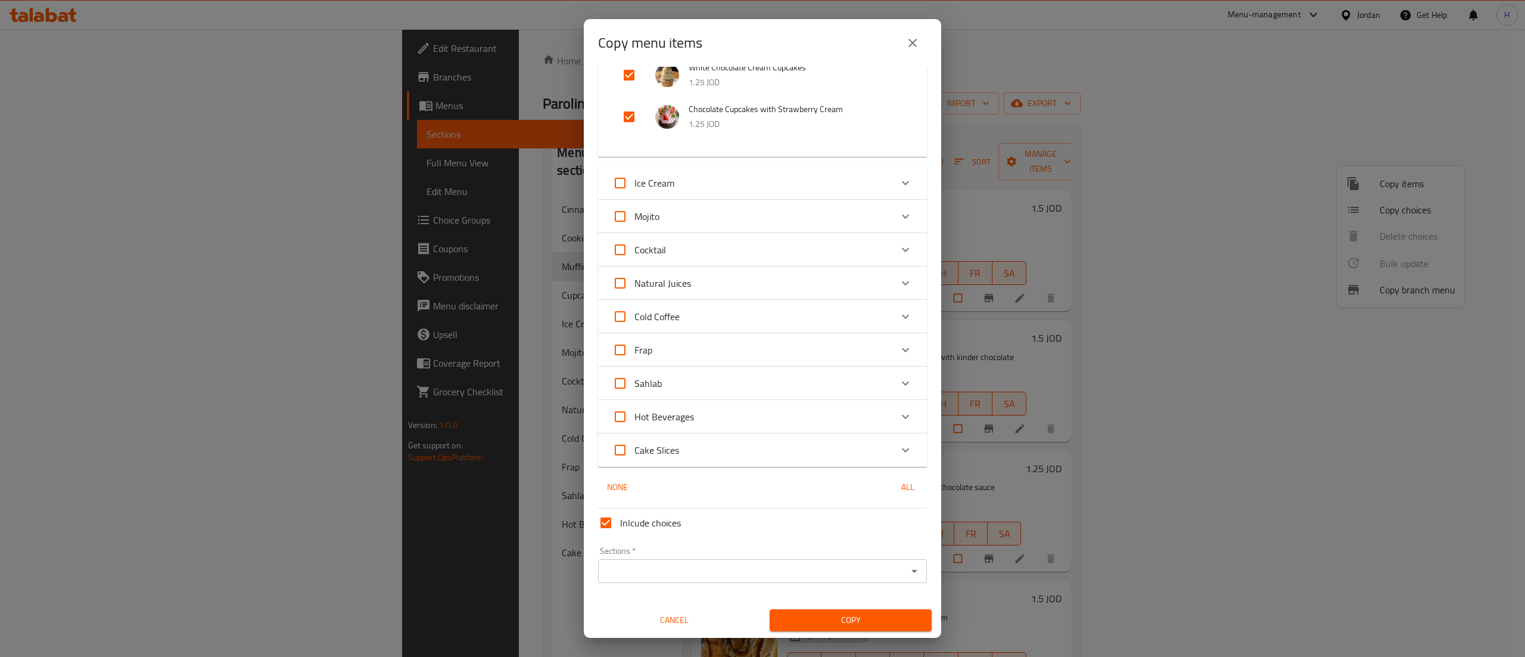
click at [699, 564] on input "Sections   *" at bounding box center [753, 570] width 302 height 17
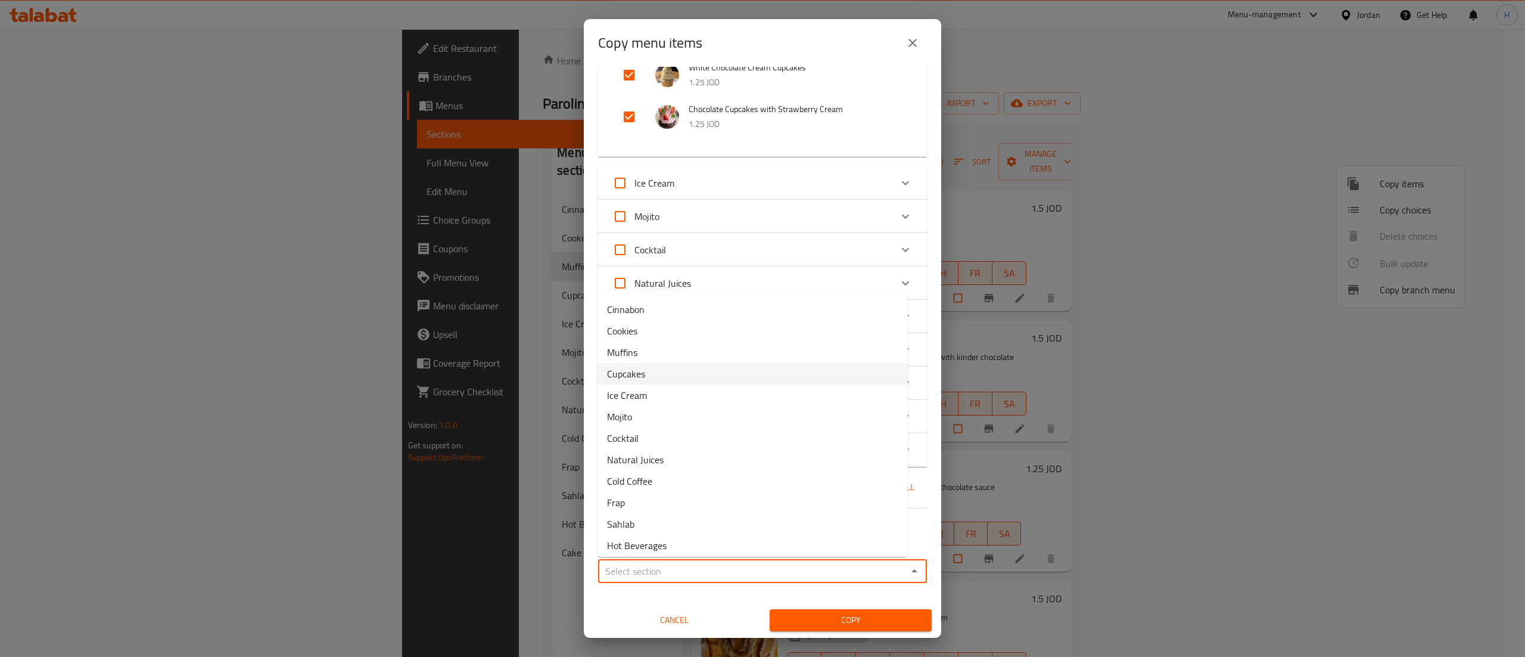
click at [632, 371] on span "Cupcakes" at bounding box center [626, 373] width 38 height 14
type input "Cupcakes"
click at [835, 617] on span "Copy" at bounding box center [850, 620] width 143 height 15
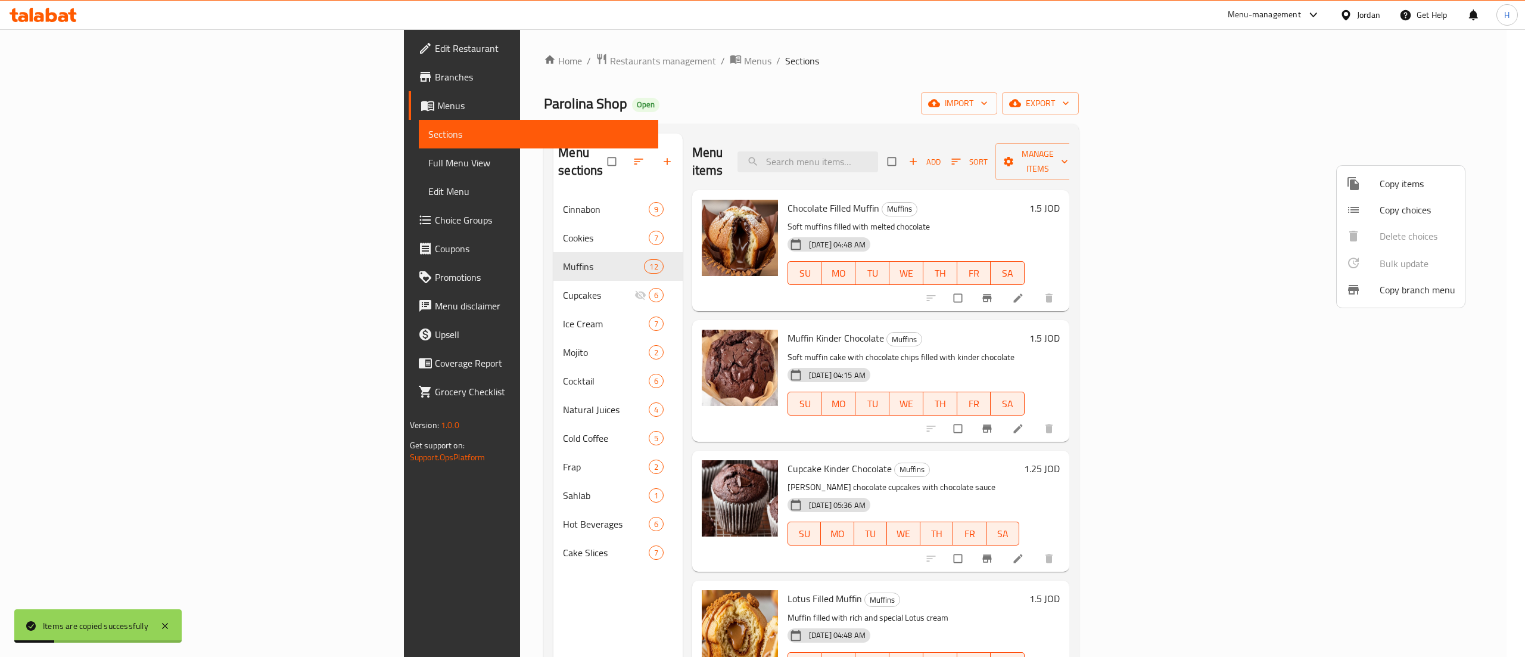
click at [749, 133] on div at bounding box center [762, 328] width 1525 height 657
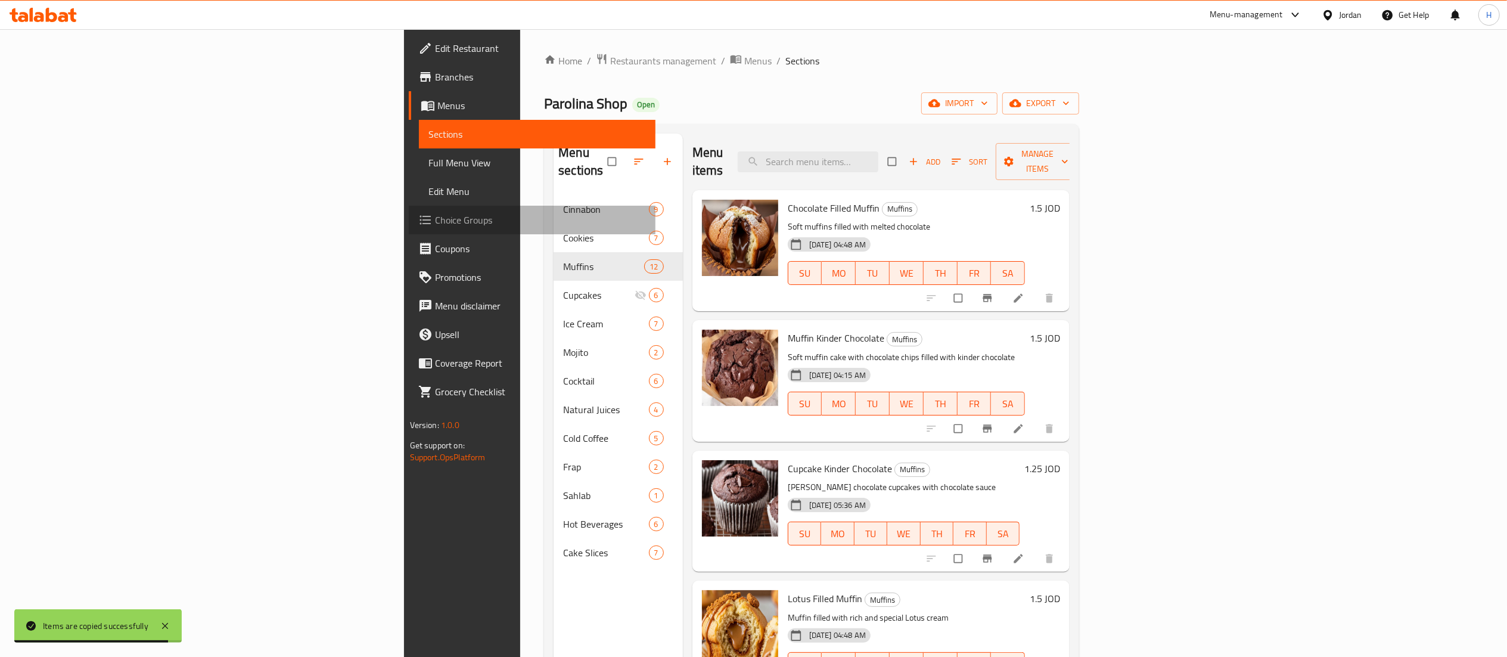
click at [435, 215] on span "Choice Groups" at bounding box center [540, 220] width 211 height 14
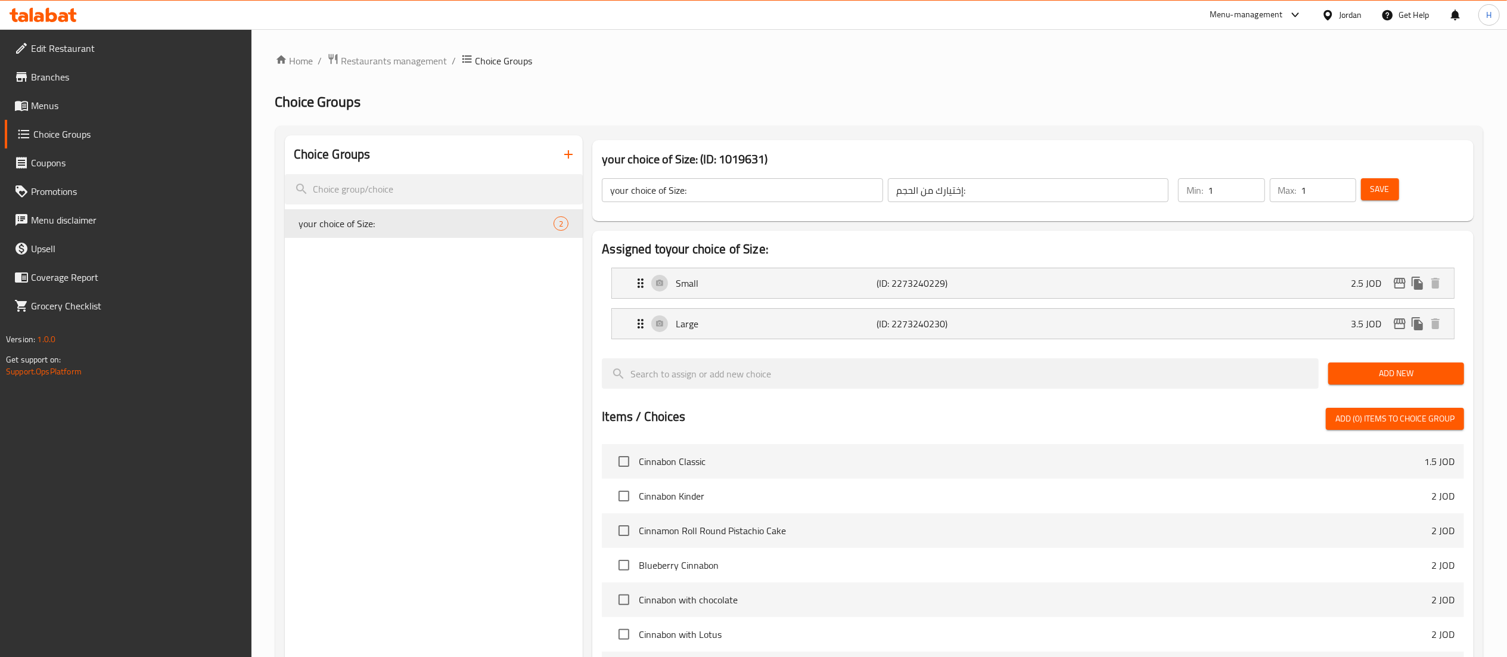
click at [518, 348] on div "Choice Groups your choice of Size: 2" at bounding box center [434, 532] width 299 height 795
click at [565, 152] on icon "button" at bounding box center [568, 154] width 14 height 14
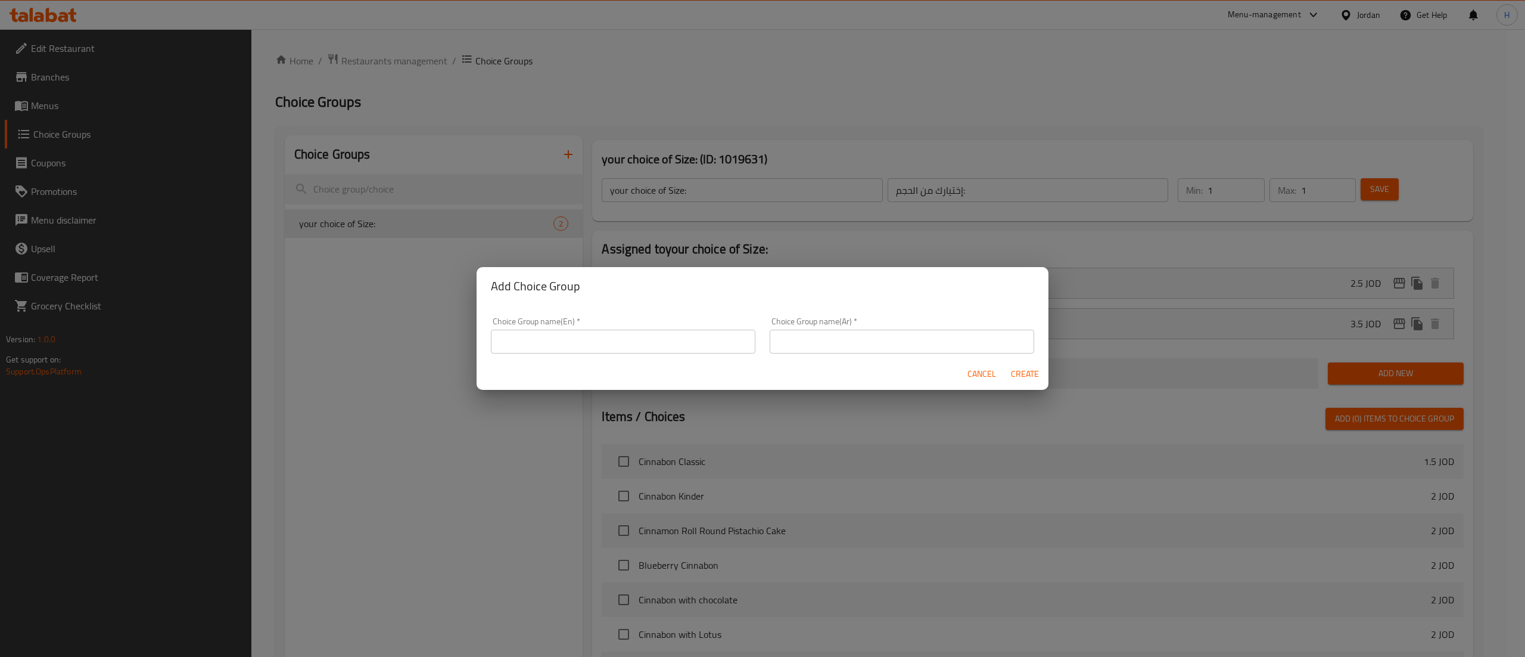
click at [552, 338] on input "text" at bounding box center [623, 342] width 265 height 24
type input "}"
type input "C"
type input "Your Choice of Muffins"
type input "اختيارك من"
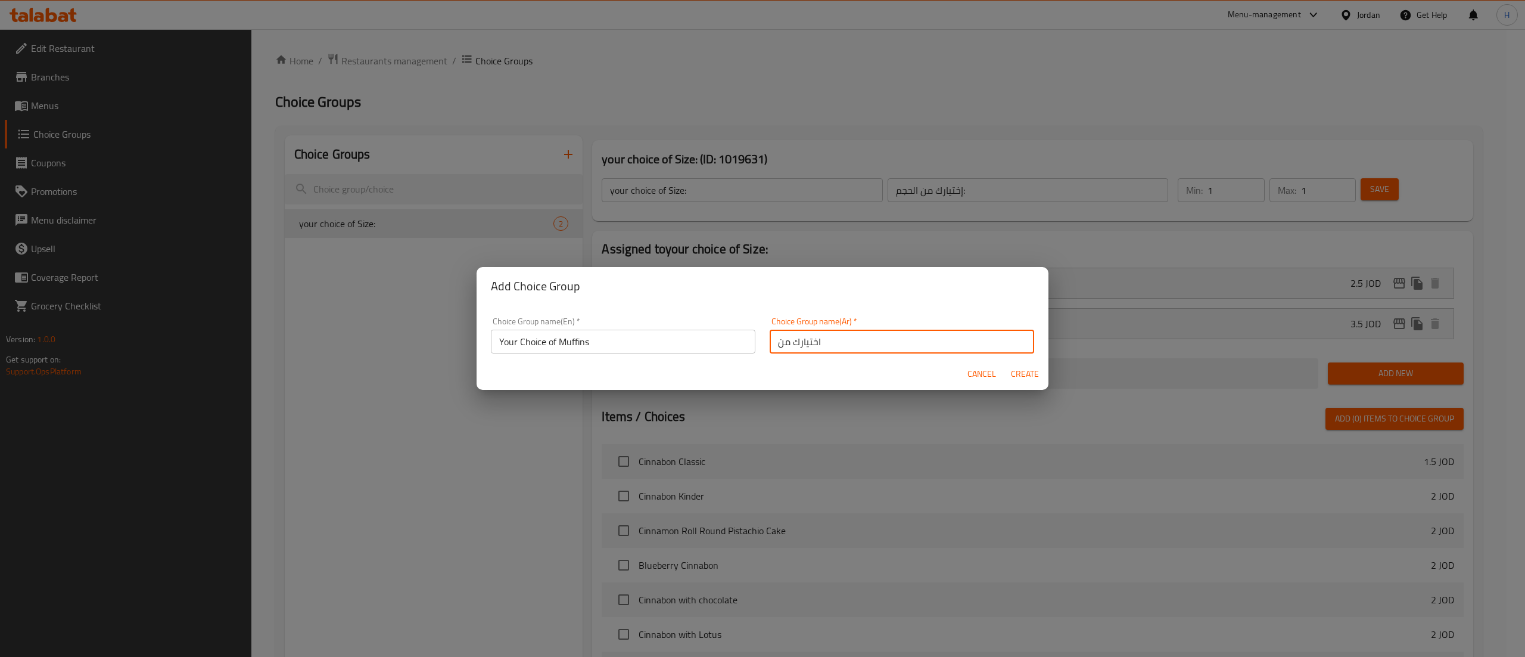
click at [1006, 363] on button "Create" at bounding box center [1025, 374] width 38 height 22
type input "Your Choice of Muffins"
type input "اختيارك من"
type input "0"
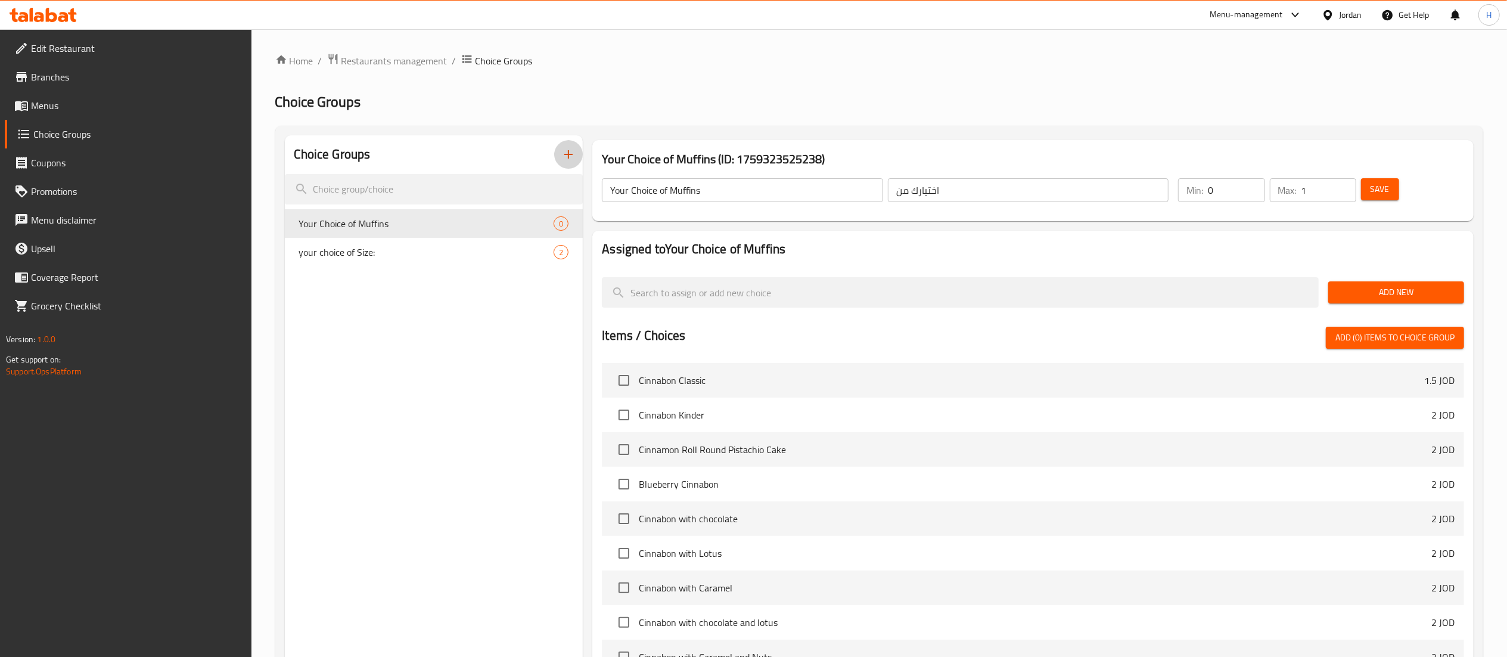
click at [1342, 185] on input "1" at bounding box center [1328, 190] width 55 height 24
click at [1342, 185] on input "2" at bounding box center [1328, 190] width 55 height 24
click at [1342, 185] on input "3" at bounding box center [1328, 190] width 55 height 24
type input "4"
click at [1342, 185] on input "4" at bounding box center [1328, 190] width 55 height 24
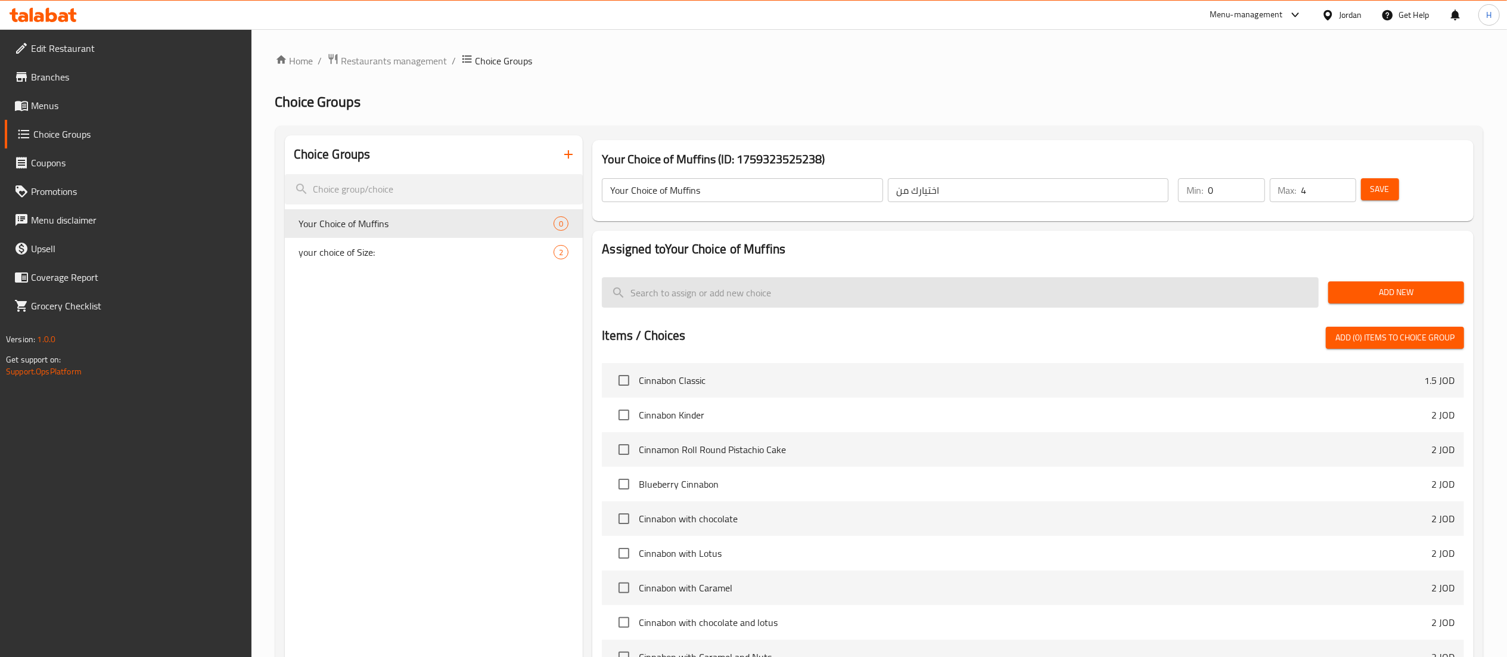
click at [732, 283] on input "search" at bounding box center [960, 292] width 717 height 30
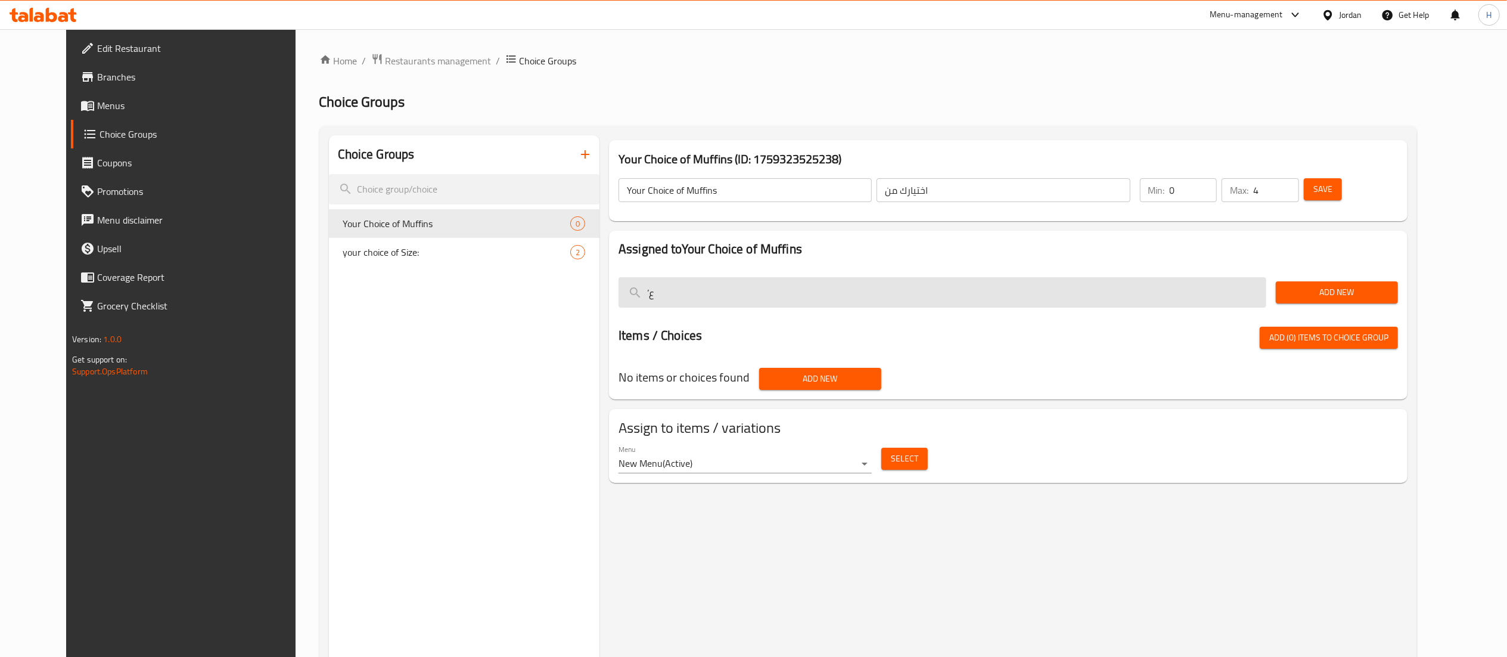
type input "’"
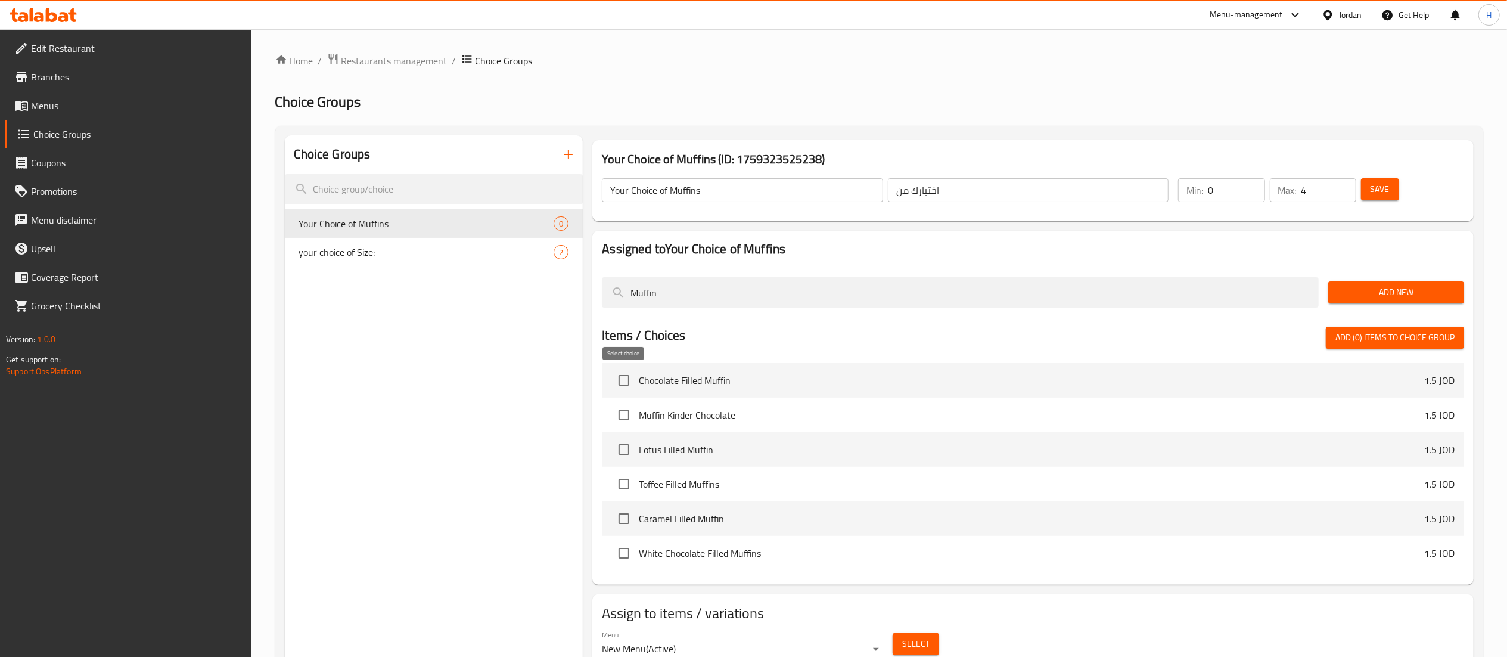
type input "Muffin"
click at [627, 379] on input "checkbox" at bounding box center [623, 380] width 25 height 25
checkbox input "true"
click at [622, 415] on input "checkbox" at bounding box center [623, 414] width 25 height 25
checkbox input "true"
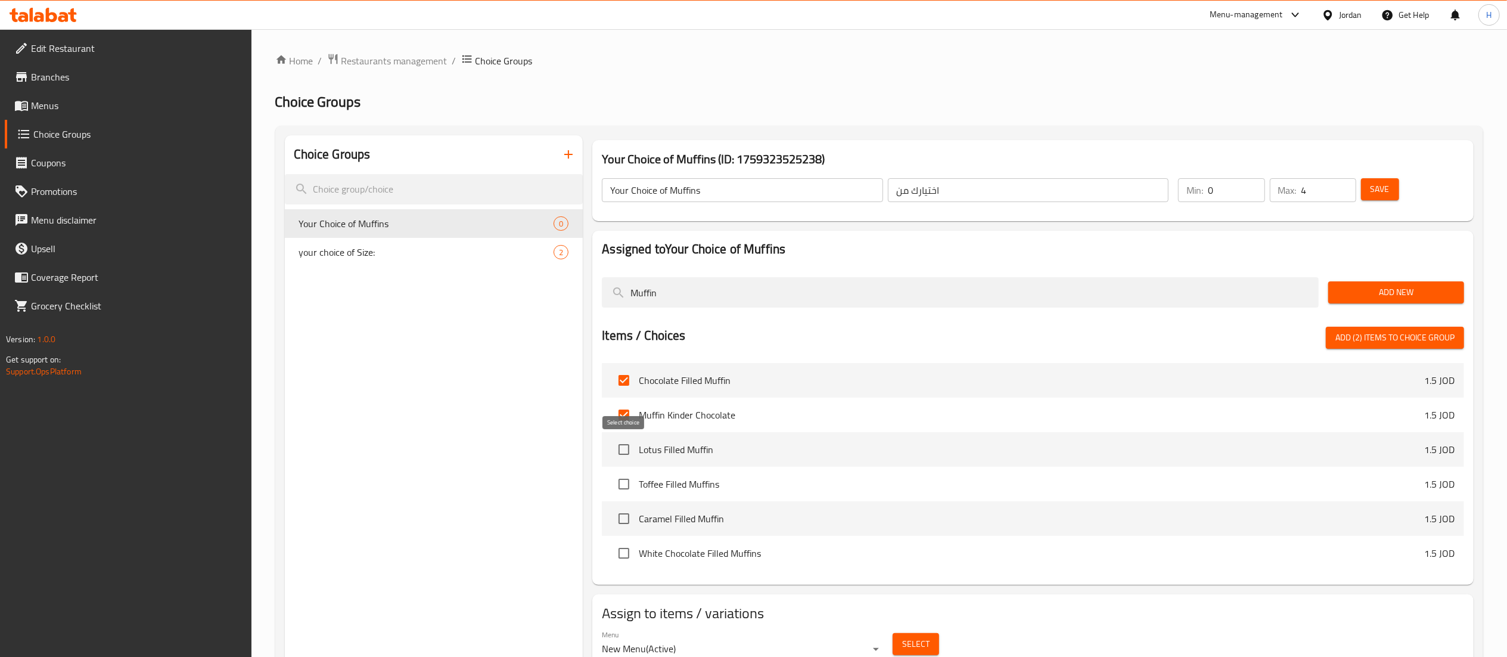
click at [628, 455] on input "checkbox" at bounding box center [623, 449] width 25 height 25
checkbox input "true"
click at [626, 484] on input "checkbox" at bounding box center [623, 483] width 25 height 25
checkbox input "true"
drag, startPoint x: 618, startPoint y: 516, endPoint x: 618, endPoint y: 523, distance: 7.2
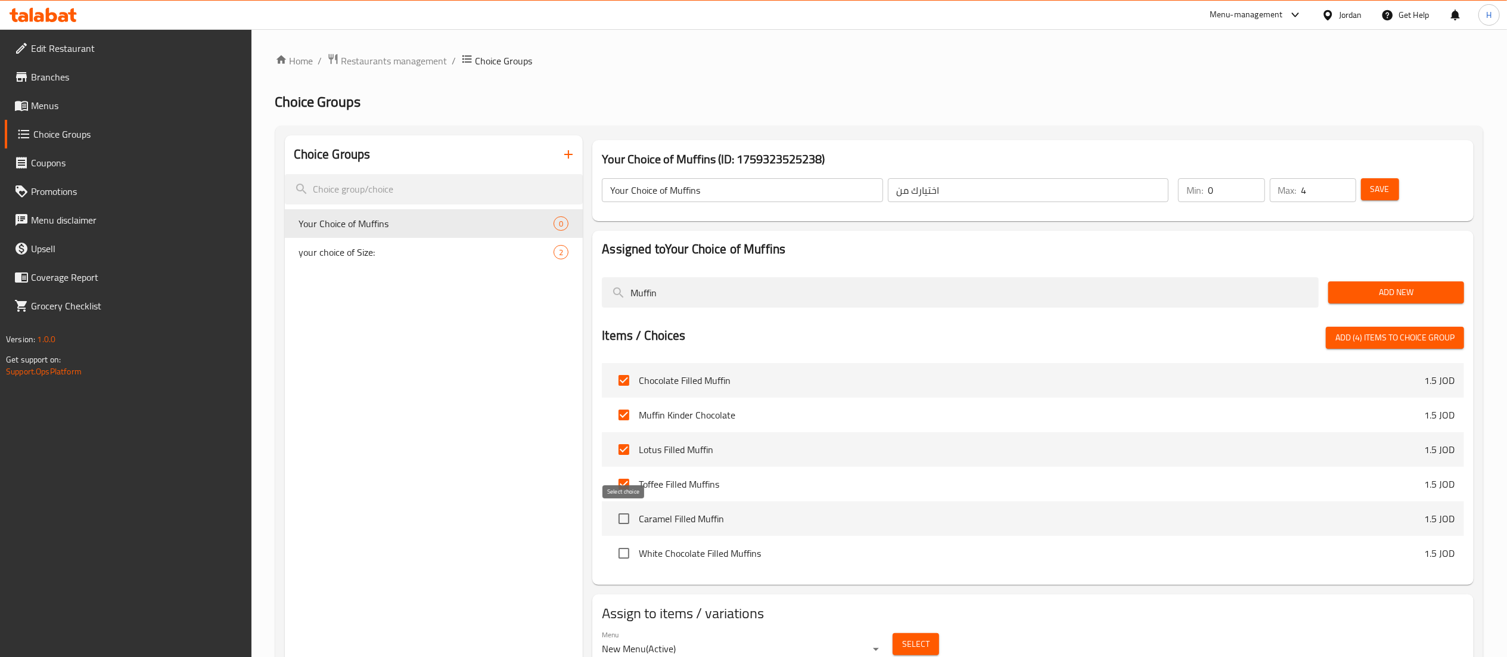
click at [618, 519] on input "checkbox" at bounding box center [623, 518] width 25 height 25
checkbox input "true"
click at [618, 551] on input "checkbox" at bounding box center [623, 552] width 25 height 25
checkbox input "true"
click at [1369, 340] on span "Add (6) items to choice group" at bounding box center [1394, 337] width 119 height 15
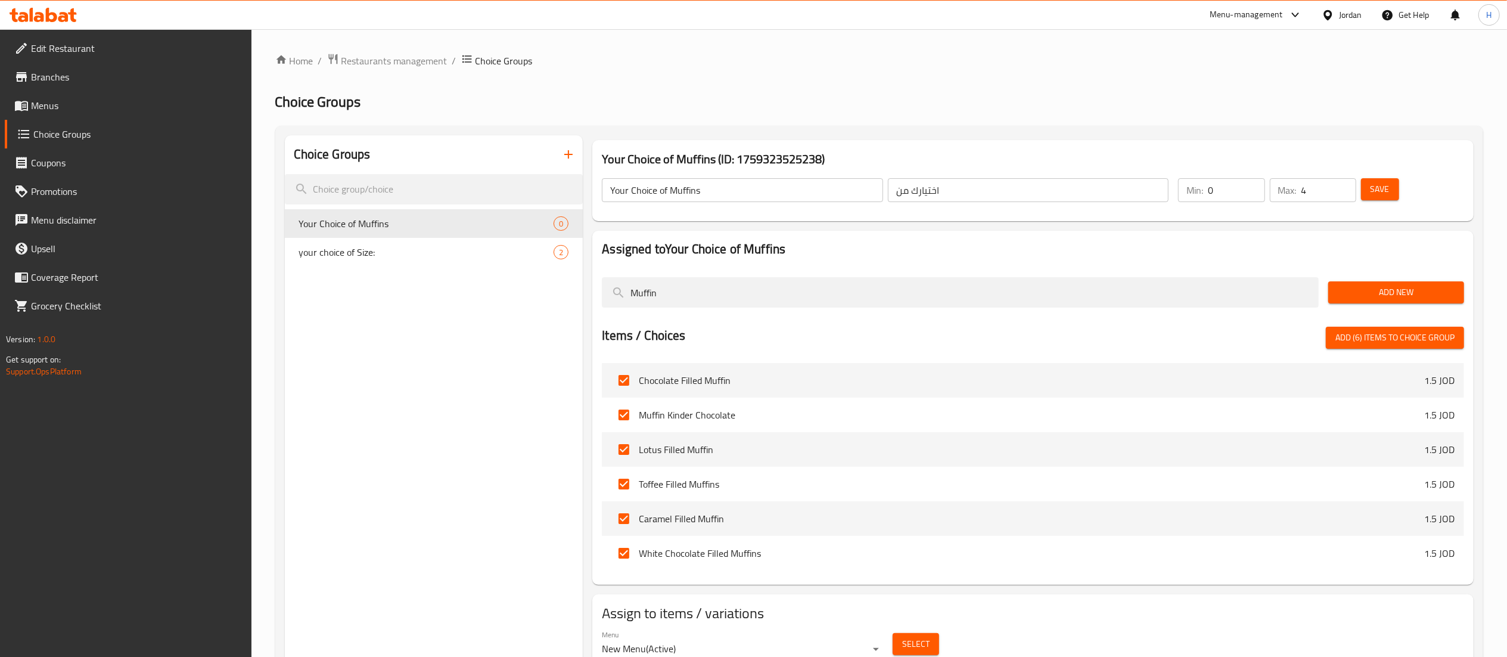
checkbox input "false"
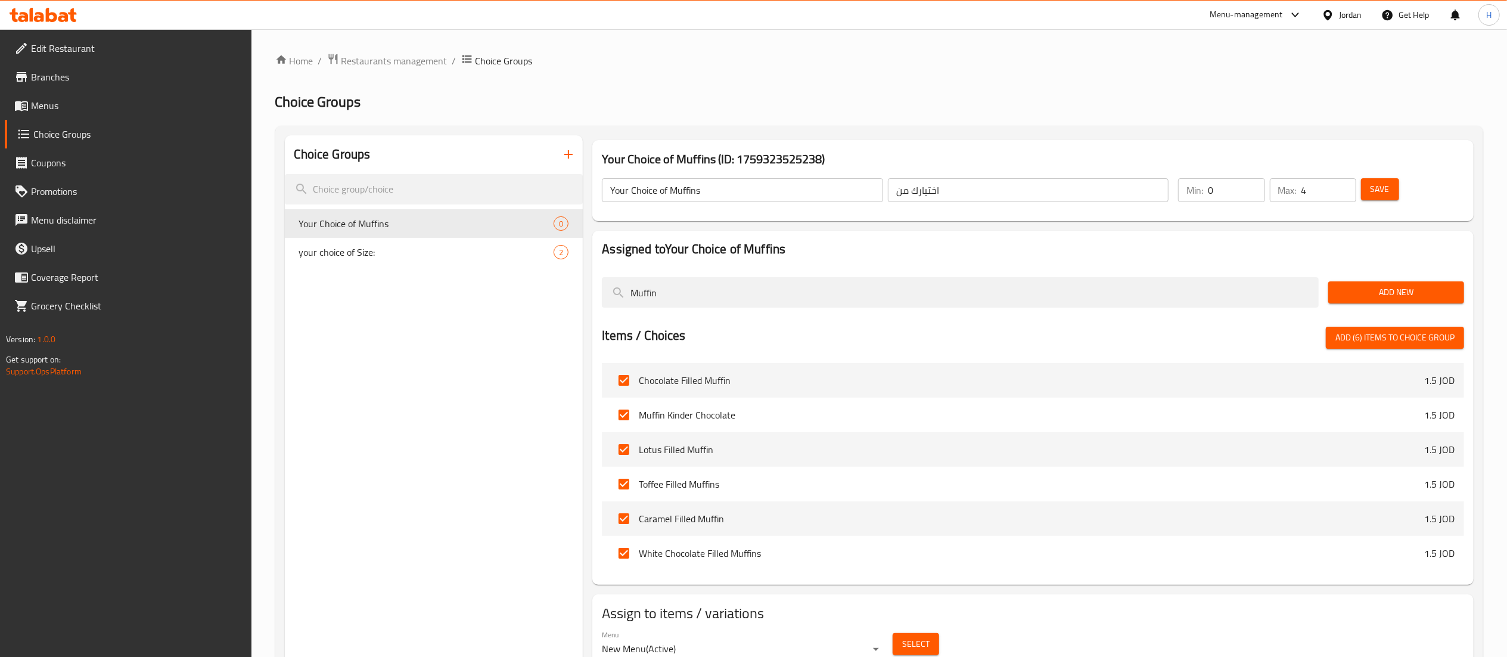
checkbox input "false"
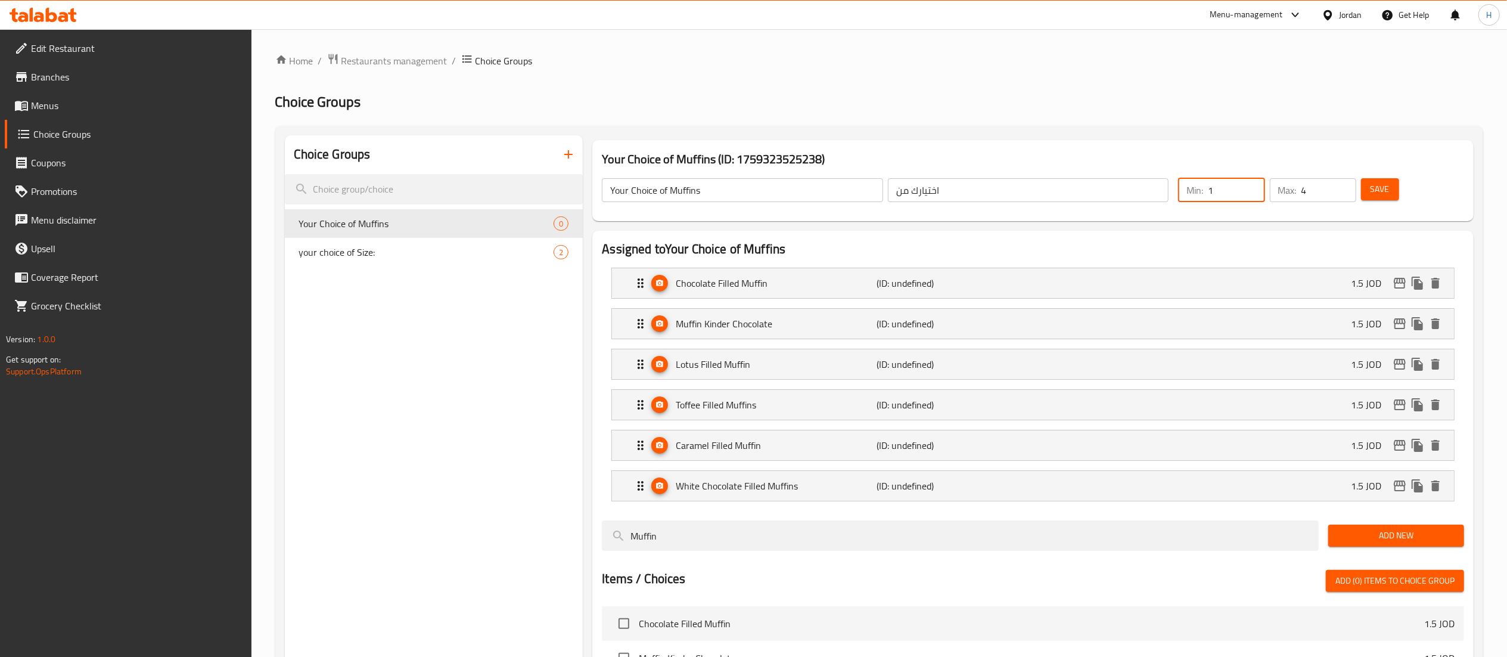
click at [1249, 186] on input "1" at bounding box center [1236, 190] width 57 height 24
click at [1250, 185] on input "2" at bounding box center [1236, 190] width 57 height 24
click at [1250, 185] on input "3" at bounding box center [1236, 190] width 57 height 24
type input "4"
click at [1250, 185] on input "4" at bounding box center [1236, 190] width 57 height 24
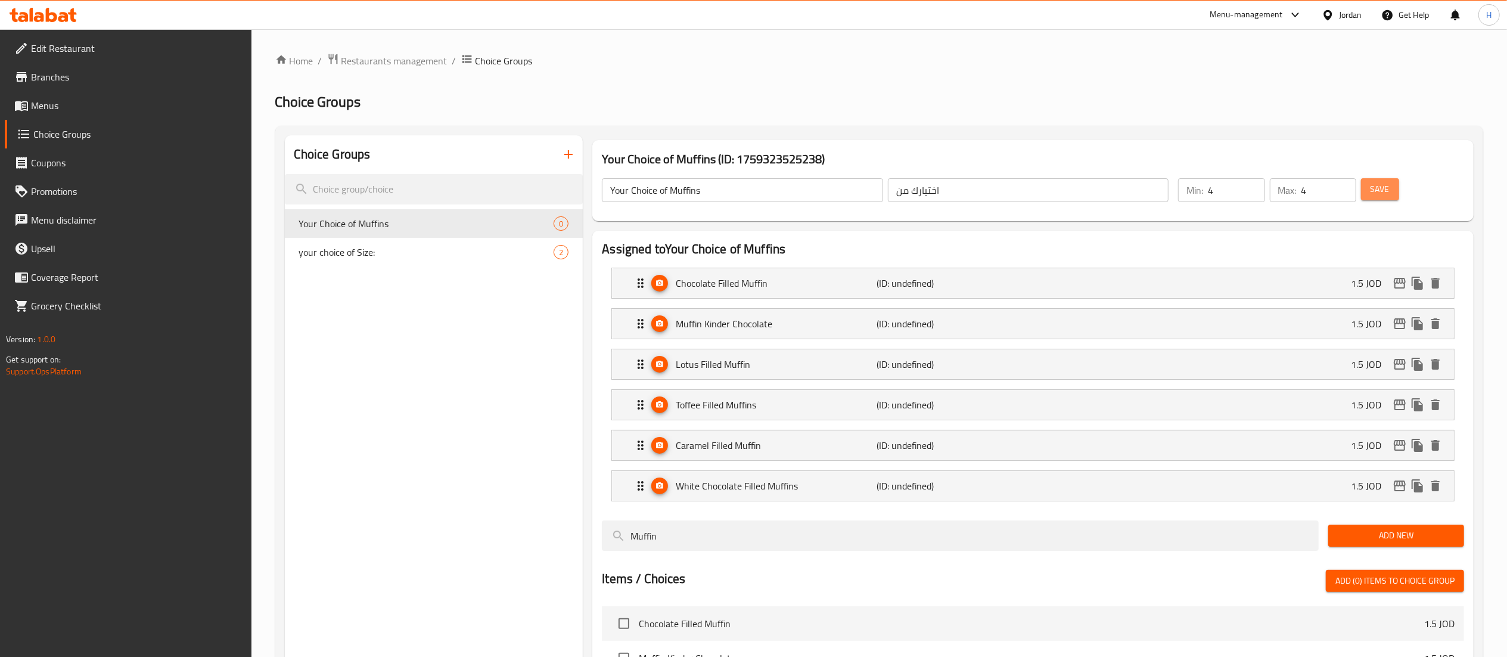
click at [1383, 191] on span "Save" at bounding box center [1379, 189] width 19 height 15
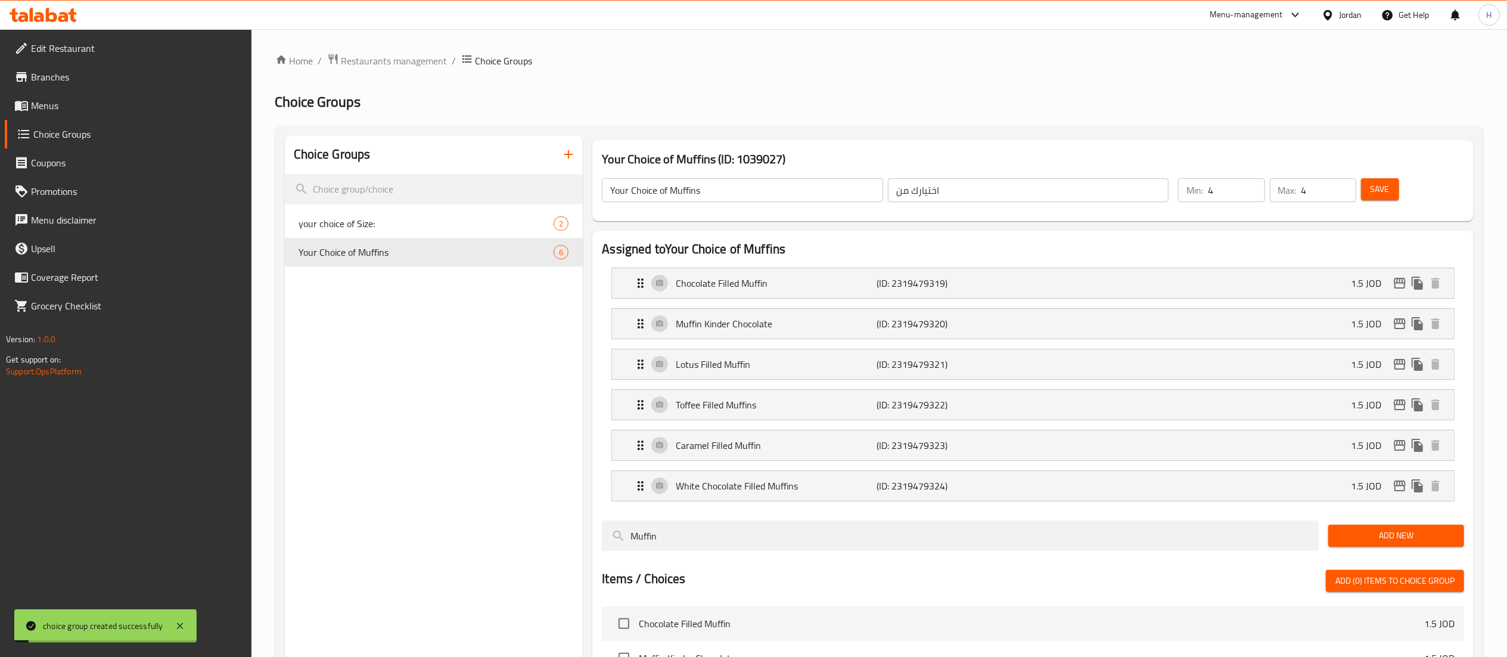
click at [422, 316] on div "Choice Groups your choice of Size: 2 Your Choice of Muffins 6" at bounding box center [434, 525] width 299 height 781
drag, startPoint x: 496, startPoint y: 145, endPoint x: 505, endPoint y: 147, distance: 9.6
click at [496, 145] on div "Choice Groups" at bounding box center [434, 154] width 299 height 39
click at [573, 150] on icon "button" at bounding box center [568, 154] width 14 height 14
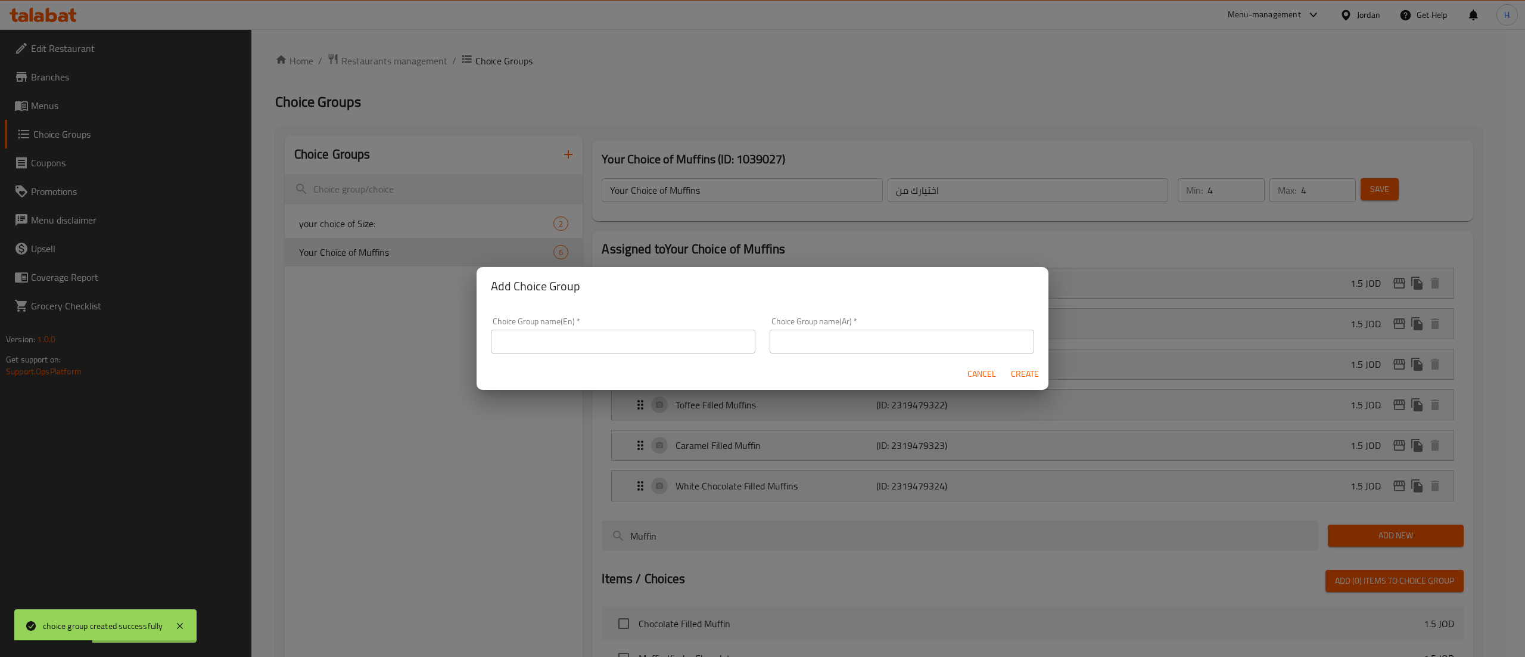
click at [565, 347] on input "text" at bounding box center [623, 342] width 265 height 24
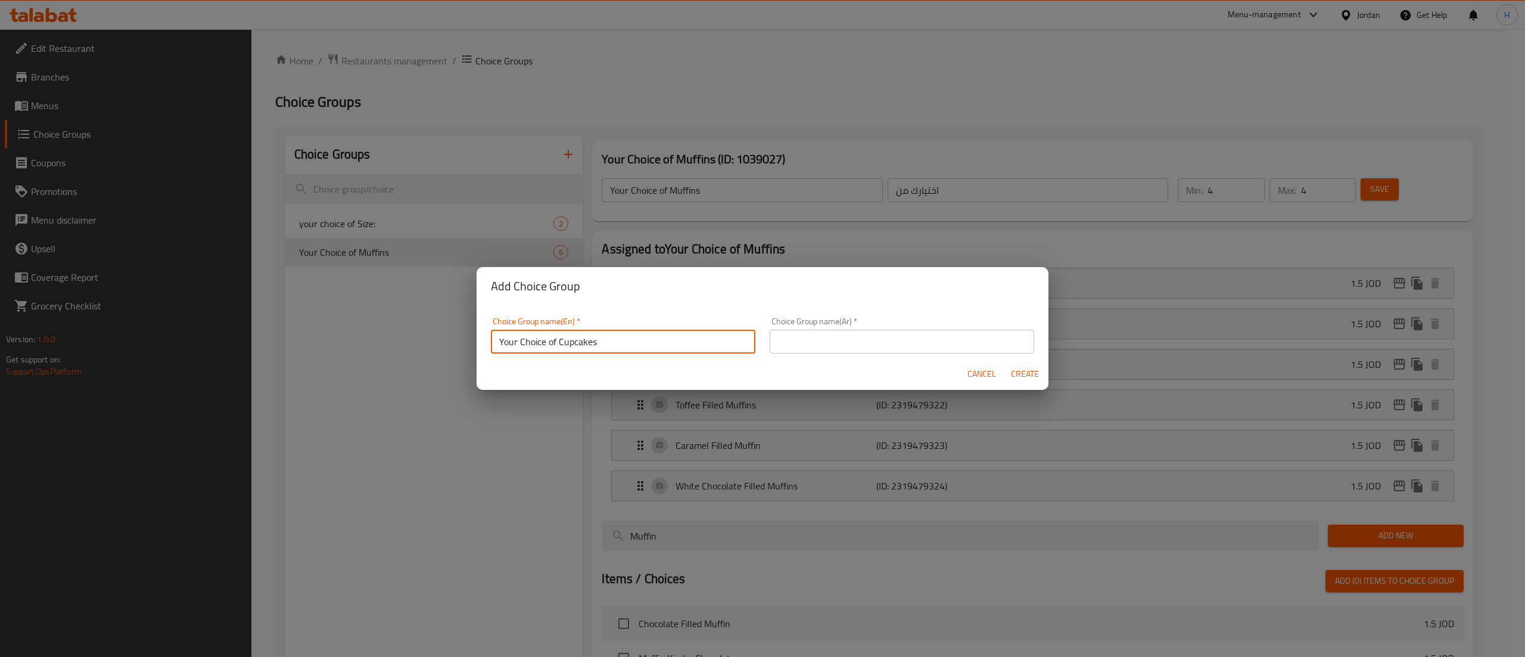
type input "Your Choice of Cupcakes"
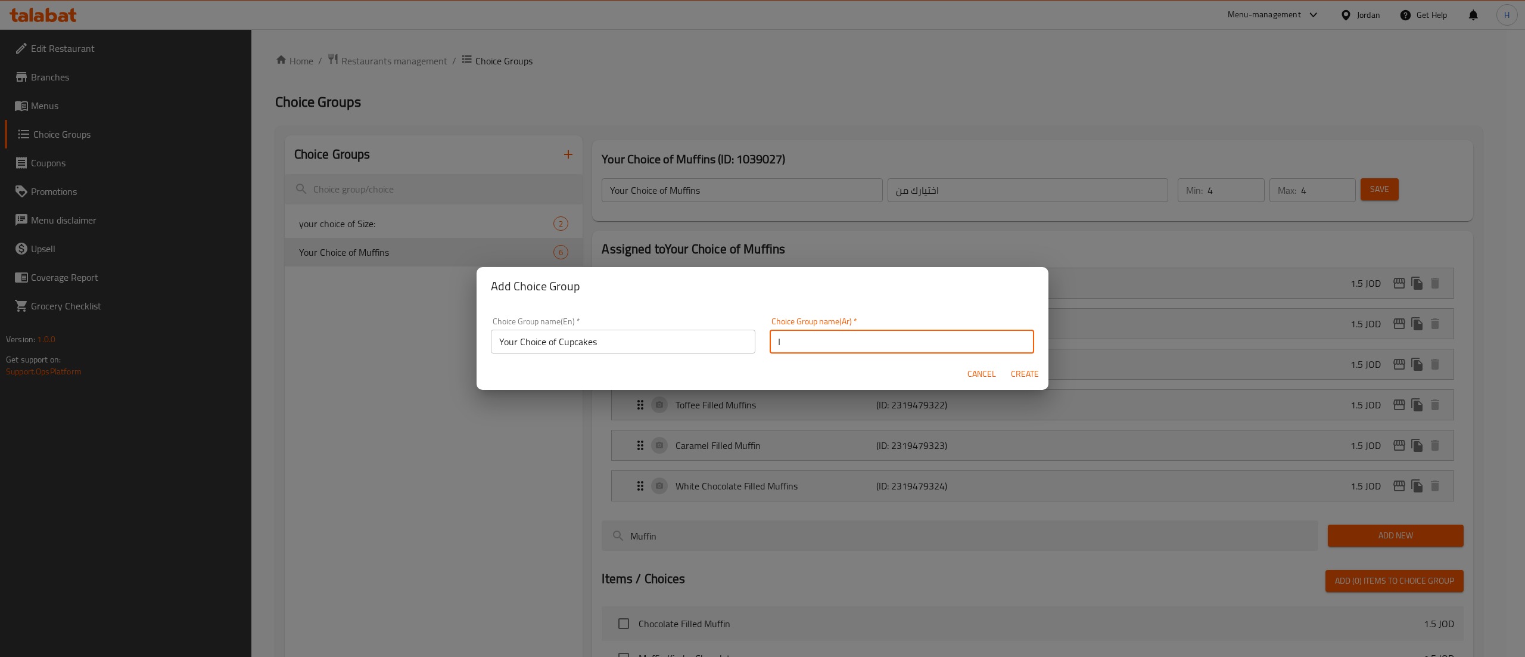
type input "اختيارك من"
click at [1006, 363] on button "Create" at bounding box center [1025, 374] width 38 height 22
type input "Your Choice of Cupcakes"
type input "0"
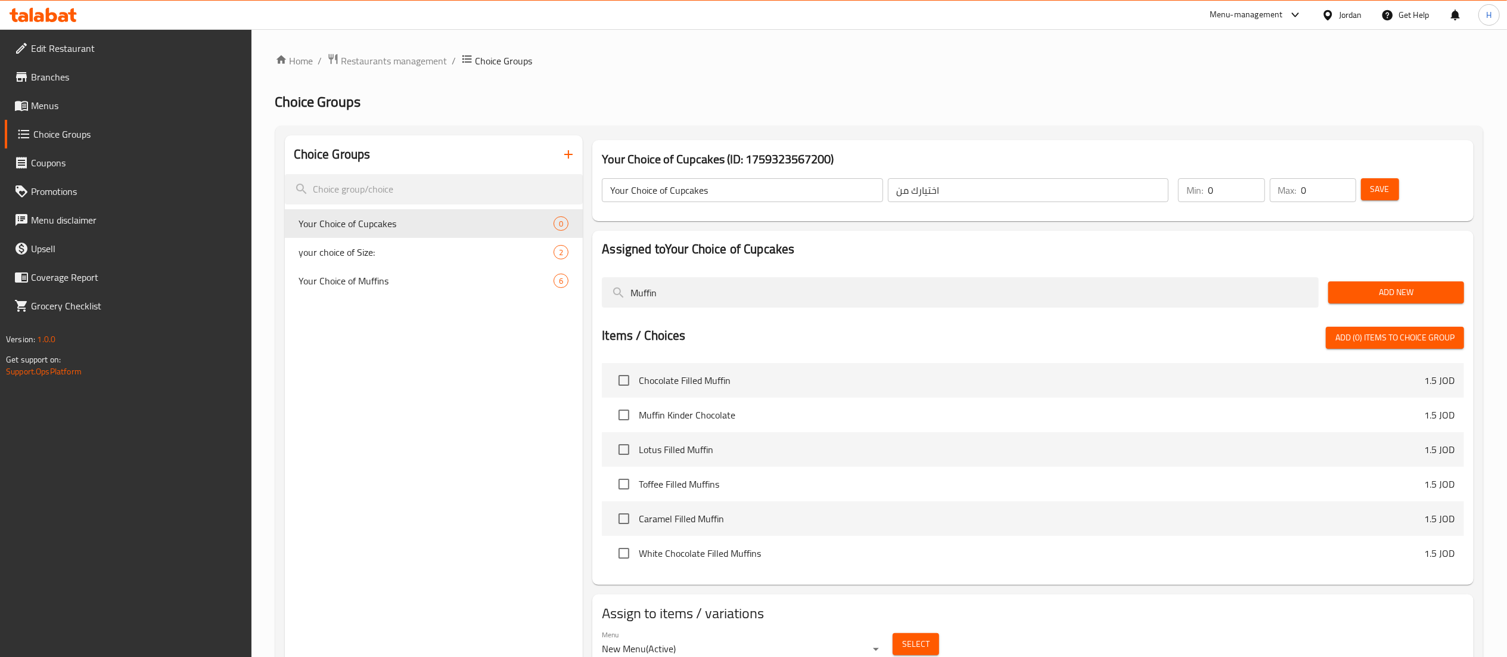
drag, startPoint x: 680, startPoint y: 293, endPoint x: 487, endPoint y: 293, distance: 193.1
click at [487, 293] on div "Choice Groups Your Choice of Cupcakes 0 your choice of Size: 2 Your Choice of M…" at bounding box center [881, 463] width 1193 height 657
type input "}"
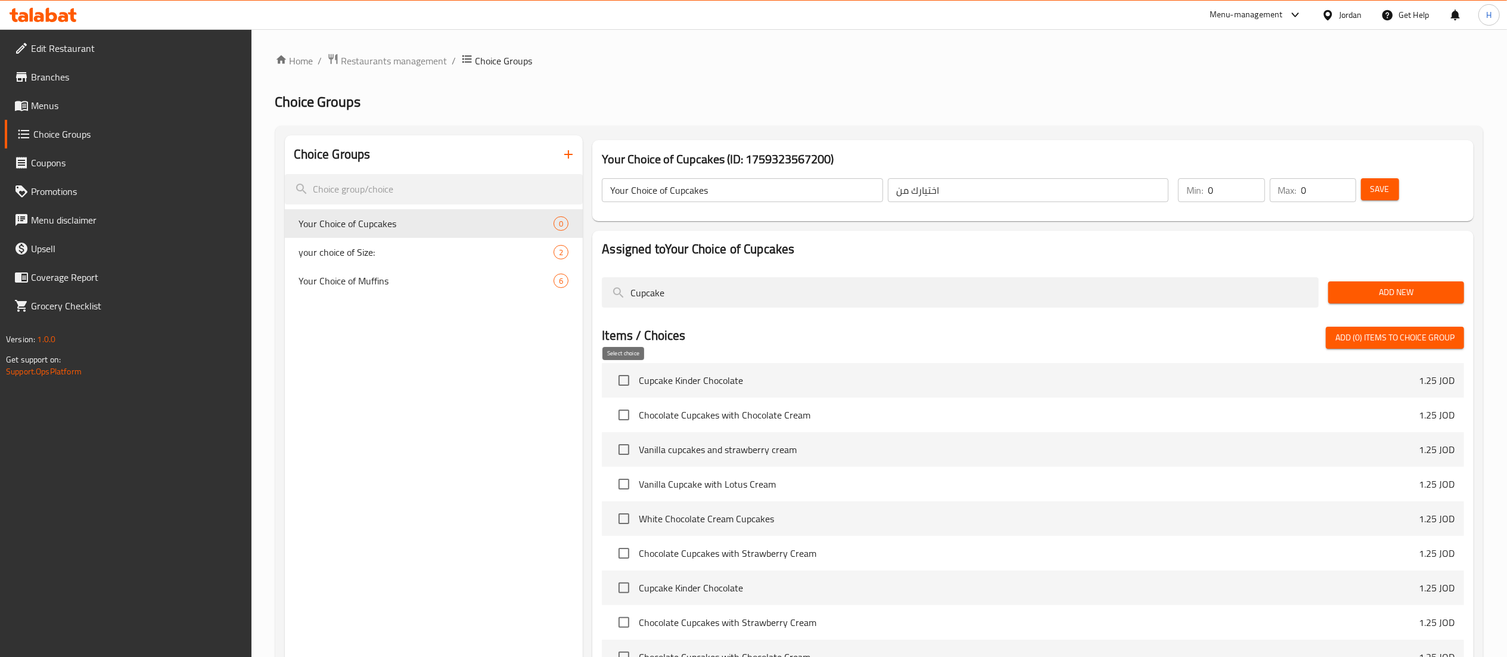
type input "Cupcake"
click at [624, 386] on input "checkbox" at bounding box center [623, 380] width 25 height 25
checkbox input "true"
click at [616, 414] on input "checkbox" at bounding box center [623, 414] width 25 height 25
checkbox input "true"
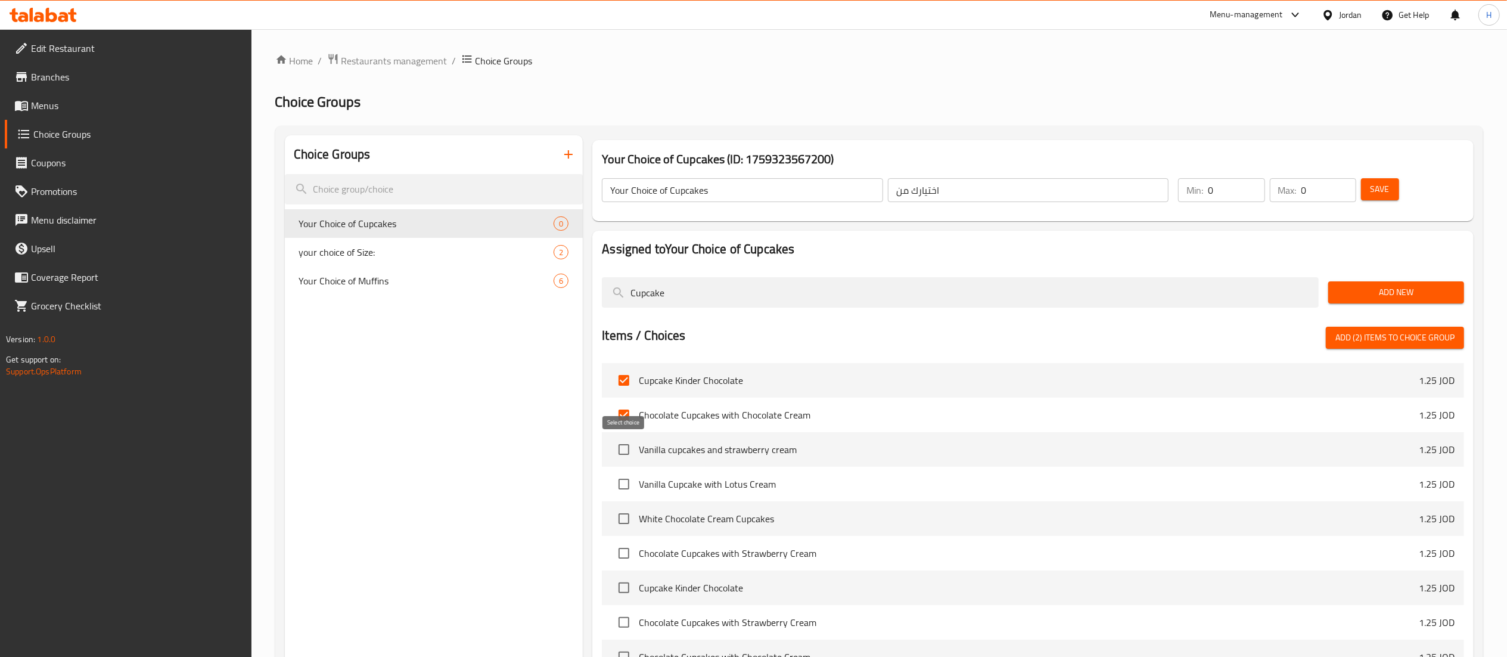
click at [627, 450] on input "checkbox" at bounding box center [623, 449] width 25 height 25
checkbox input "true"
click at [621, 485] on input "checkbox" at bounding box center [623, 483] width 25 height 25
checkbox input "true"
drag, startPoint x: 627, startPoint y: 520, endPoint x: 627, endPoint y: 540, distance: 20.9
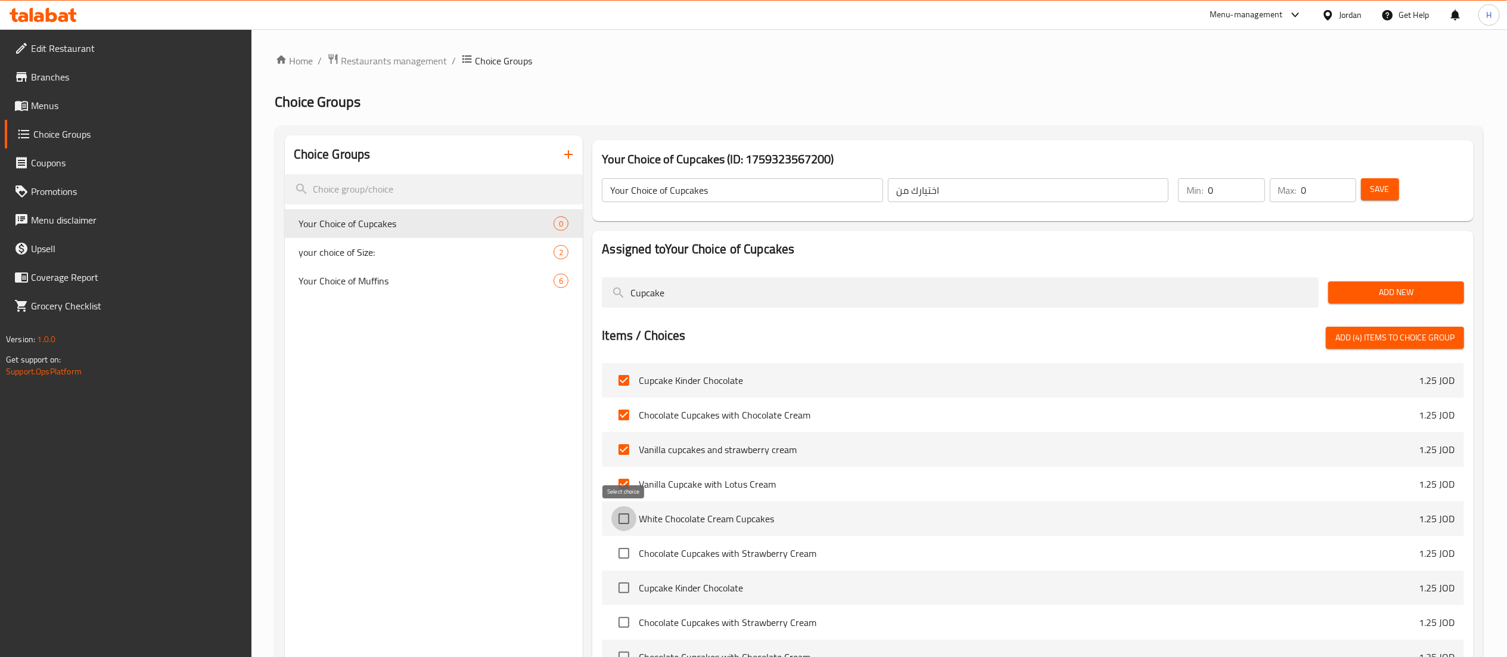
click at [627, 521] on input "checkbox" at bounding box center [623, 518] width 25 height 25
checkbox input "true"
click at [625, 548] on input "checkbox" at bounding box center [623, 552] width 25 height 25
checkbox input "true"
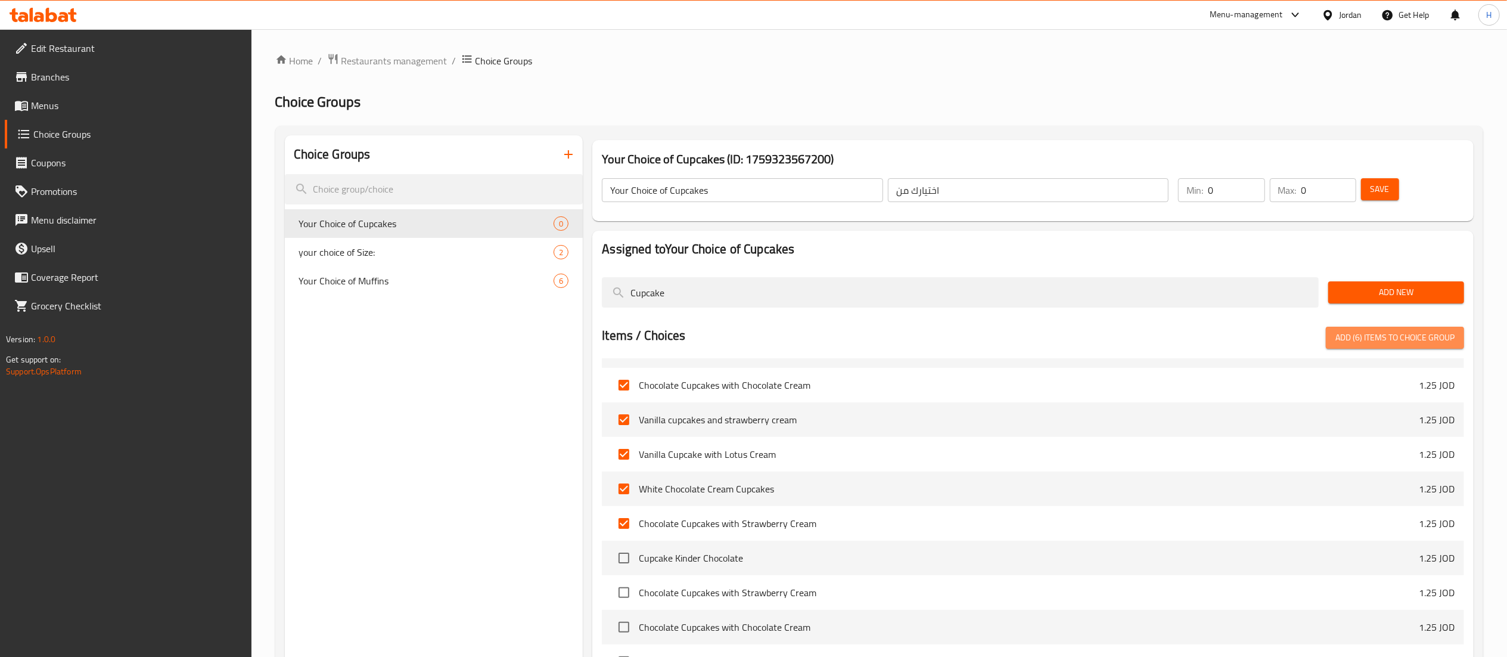
click at [1380, 341] on span "Add (6) items to choice group" at bounding box center [1394, 337] width 119 height 15
checkbox input "false"
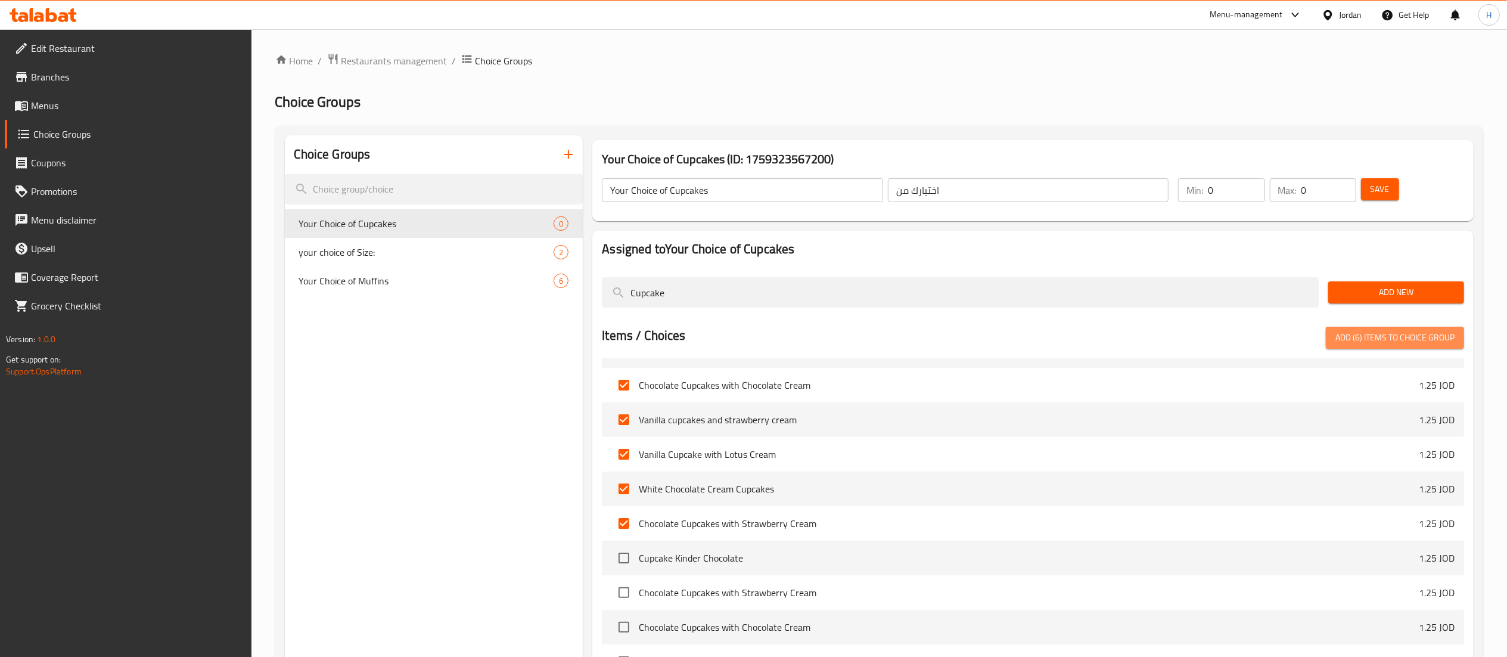
checkbox input "false"
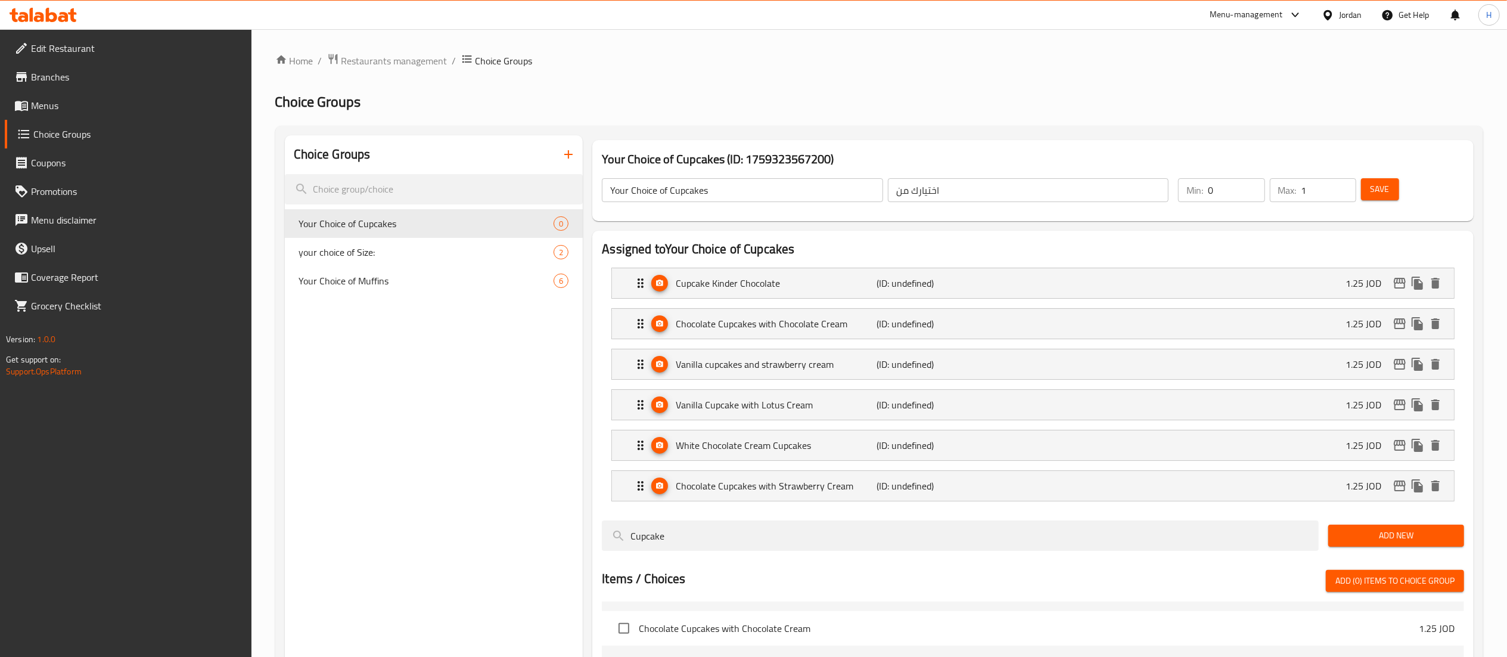
click at [1343, 185] on input "1" at bounding box center [1328, 190] width 55 height 24
click at [1343, 185] on input "2" at bounding box center [1328, 190] width 55 height 24
click at [1343, 185] on input "3" at bounding box center [1328, 190] width 55 height 24
type input "4"
click at [1343, 185] on input "4" at bounding box center [1328, 190] width 55 height 24
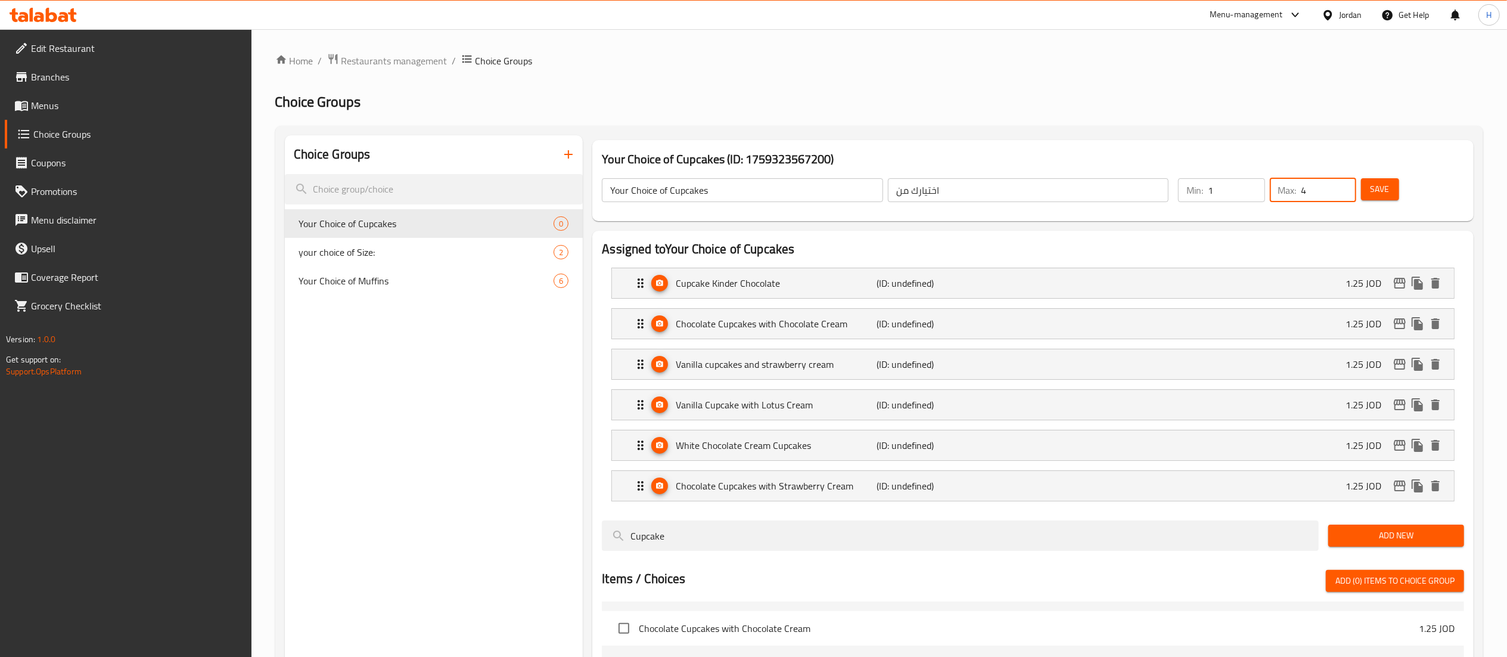
click at [1252, 185] on input "1" at bounding box center [1236, 190] width 57 height 24
click at [1252, 185] on input "2" at bounding box center [1236, 190] width 57 height 24
click at [1252, 185] on input "3" at bounding box center [1236, 190] width 57 height 24
type input "4"
click at [1252, 185] on input "4" at bounding box center [1236, 190] width 57 height 24
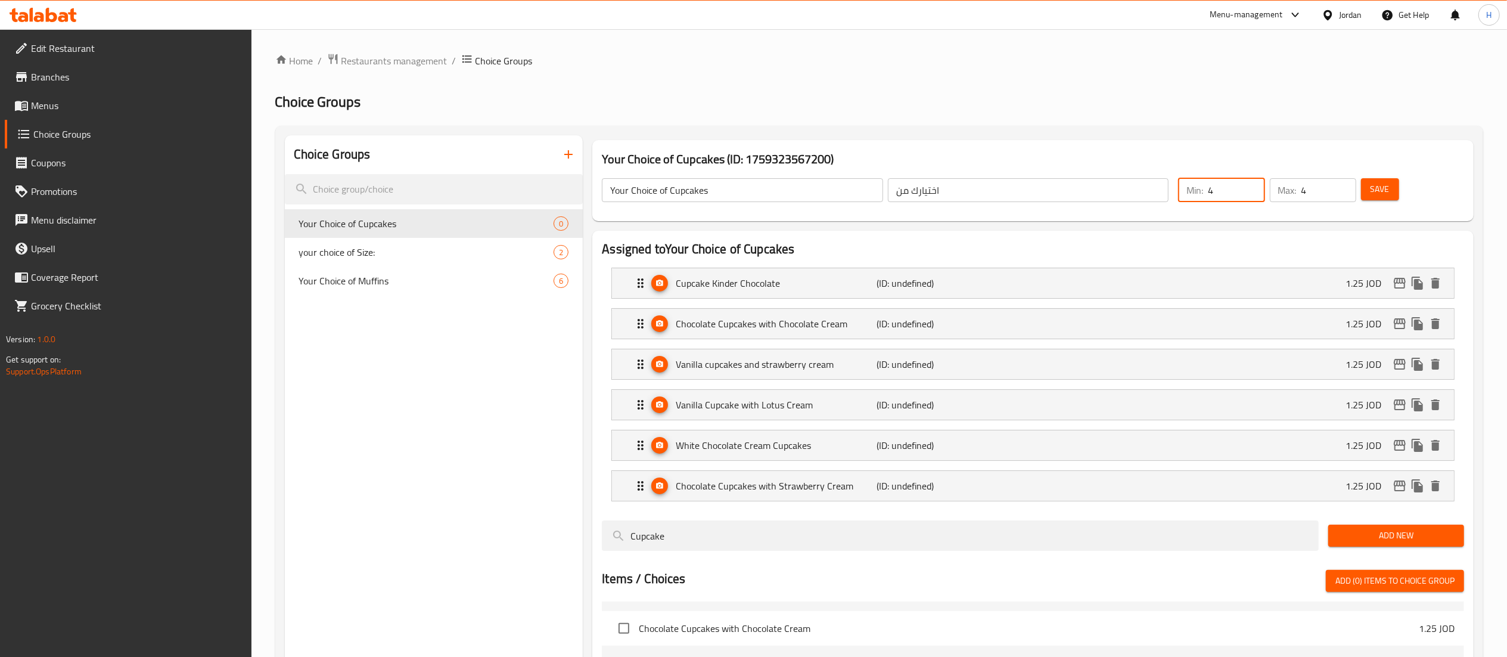
click at [1383, 192] on span "Save" at bounding box center [1379, 189] width 19 height 15
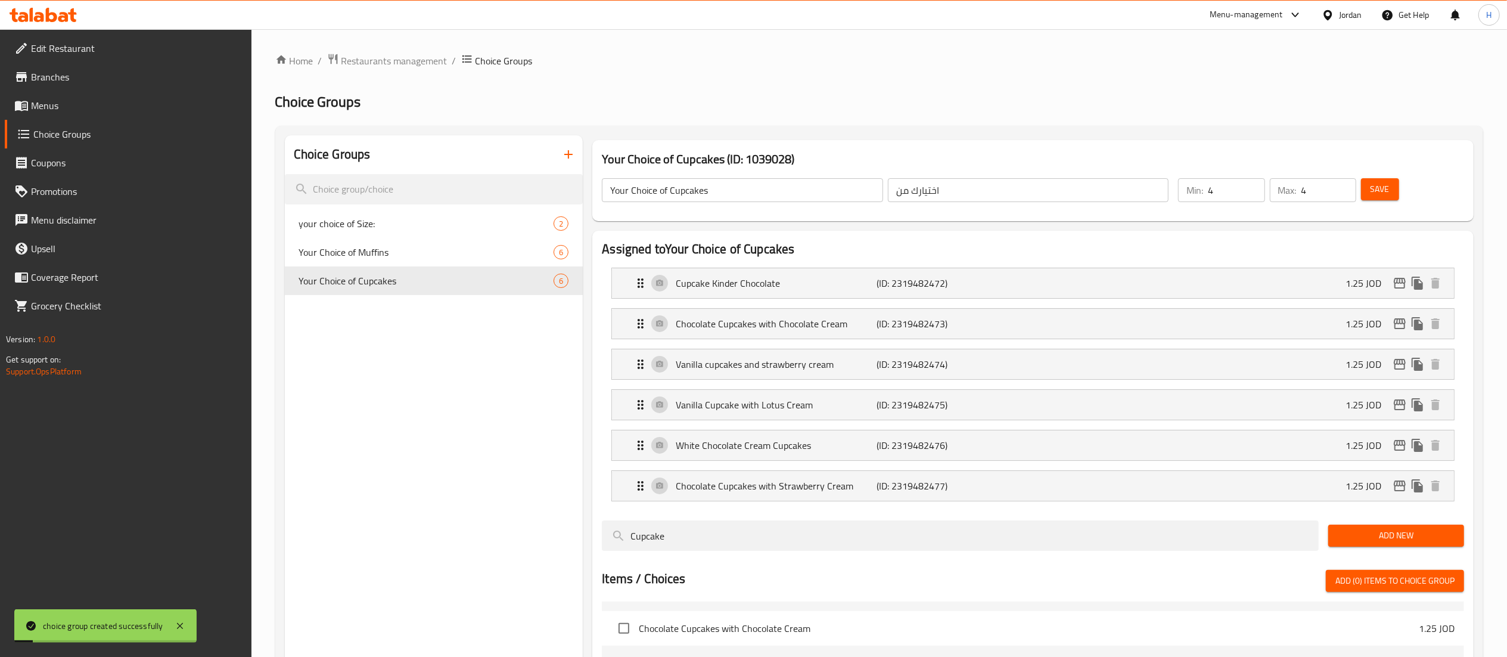
drag, startPoint x: 464, startPoint y: 383, endPoint x: 460, endPoint y: 376, distance: 7.5
click at [463, 383] on div "Choice Groups your choice of Size: 2 Your Choice of Muffins 6 Your Choice of Cu…" at bounding box center [434, 614] width 299 height 958
drag, startPoint x: 753, startPoint y: 192, endPoint x: 170, endPoint y: 133, distance: 586.4
click at [170, 133] on div "Edit Restaurant Branches Menus Choice Groups Coupons Promotions Menu disclaimer…" at bounding box center [753, 577] width 1507 height 1097
drag, startPoint x: 344, startPoint y: 407, endPoint x: 551, endPoint y: 160, distance: 321.9
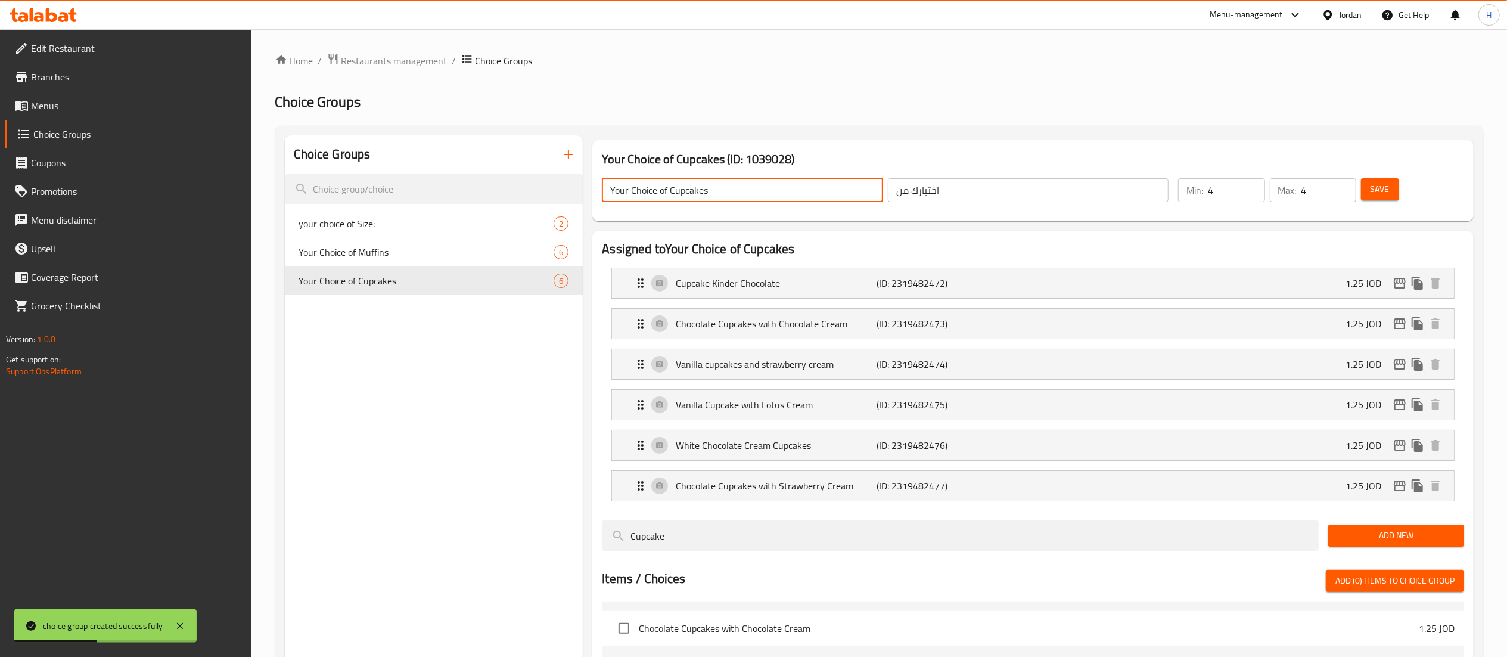
click at [346, 406] on div "Choice Groups your choice of Size: 2 Your Choice of Muffins 6 Your Choice of Cu…" at bounding box center [434, 614] width 299 height 958
click at [565, 151] on icon "button" at bounding box center [568, 154] width 14 height 14
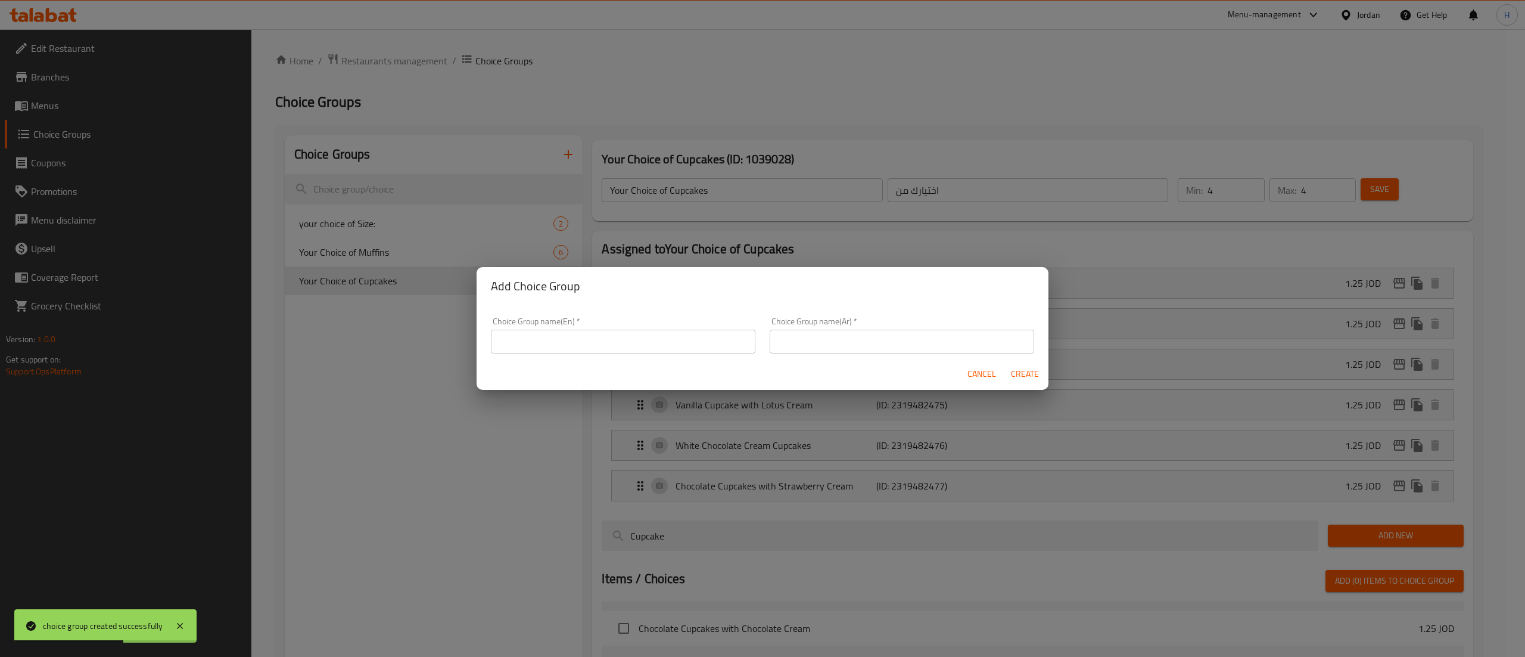
click at [629, 350] on input "text" at bounding box center [623, 342] width 265 height 24
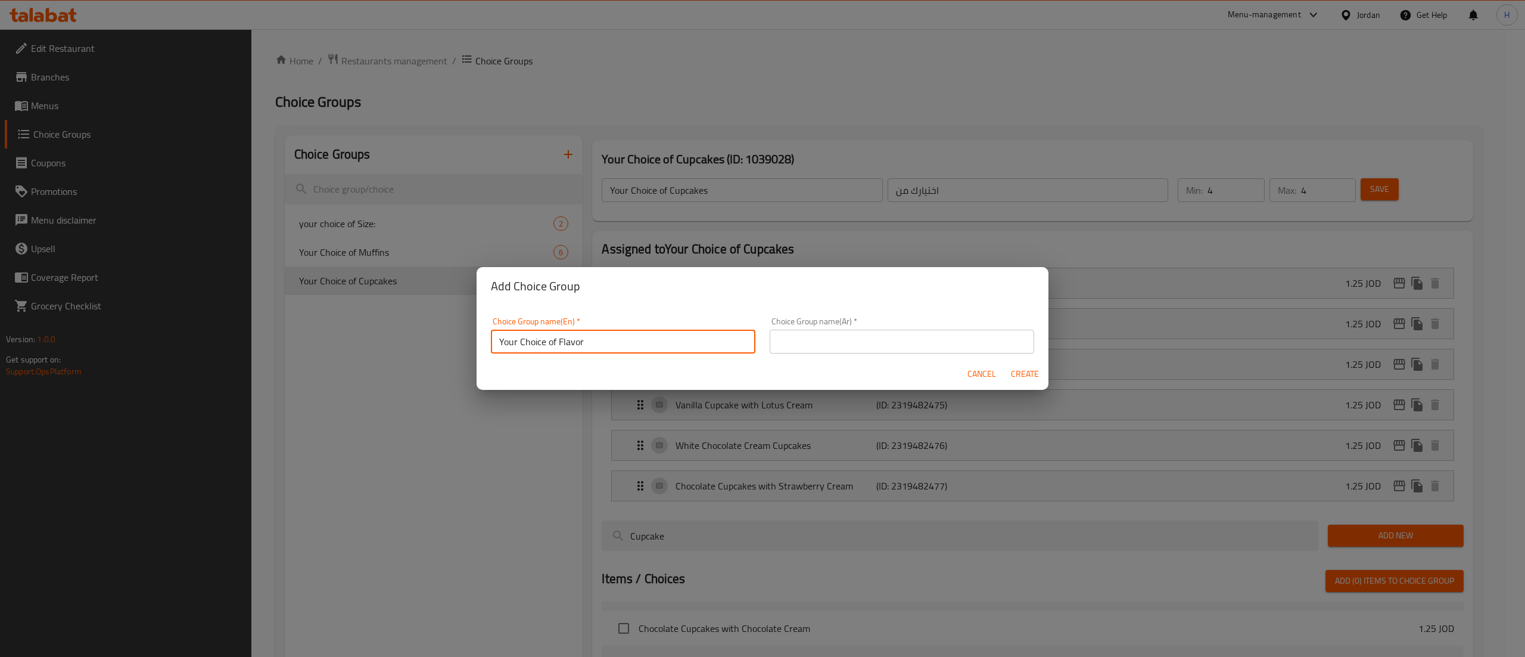
type input "Your Choice of Flavor"
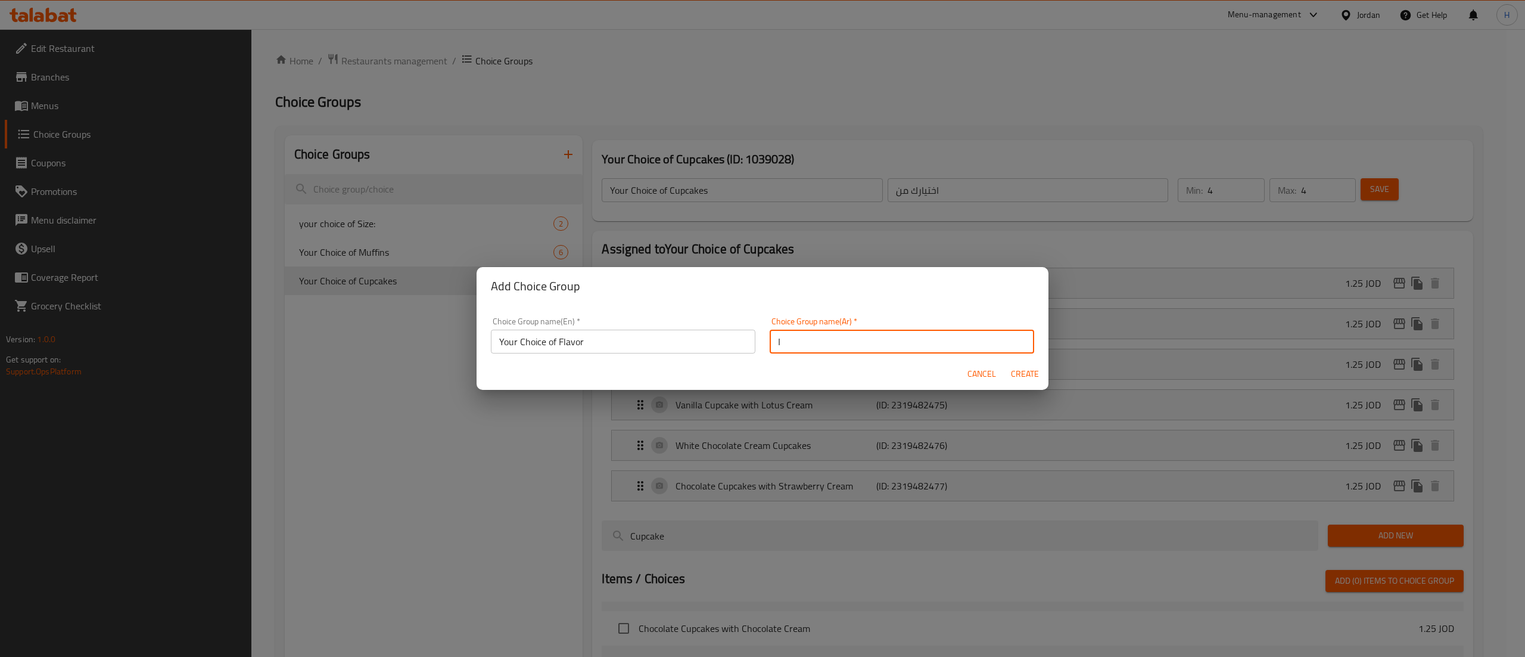
type input "اختيارك من"
click at [1037, 388] on div "Cancel Create" at bounding box center [763, 374] width 572 height 32
click at [1020, 369] on span "Create" at bounding box center [1025, 373] width 29 height 15
type input "Your Choice of Flavor"
type input "0"
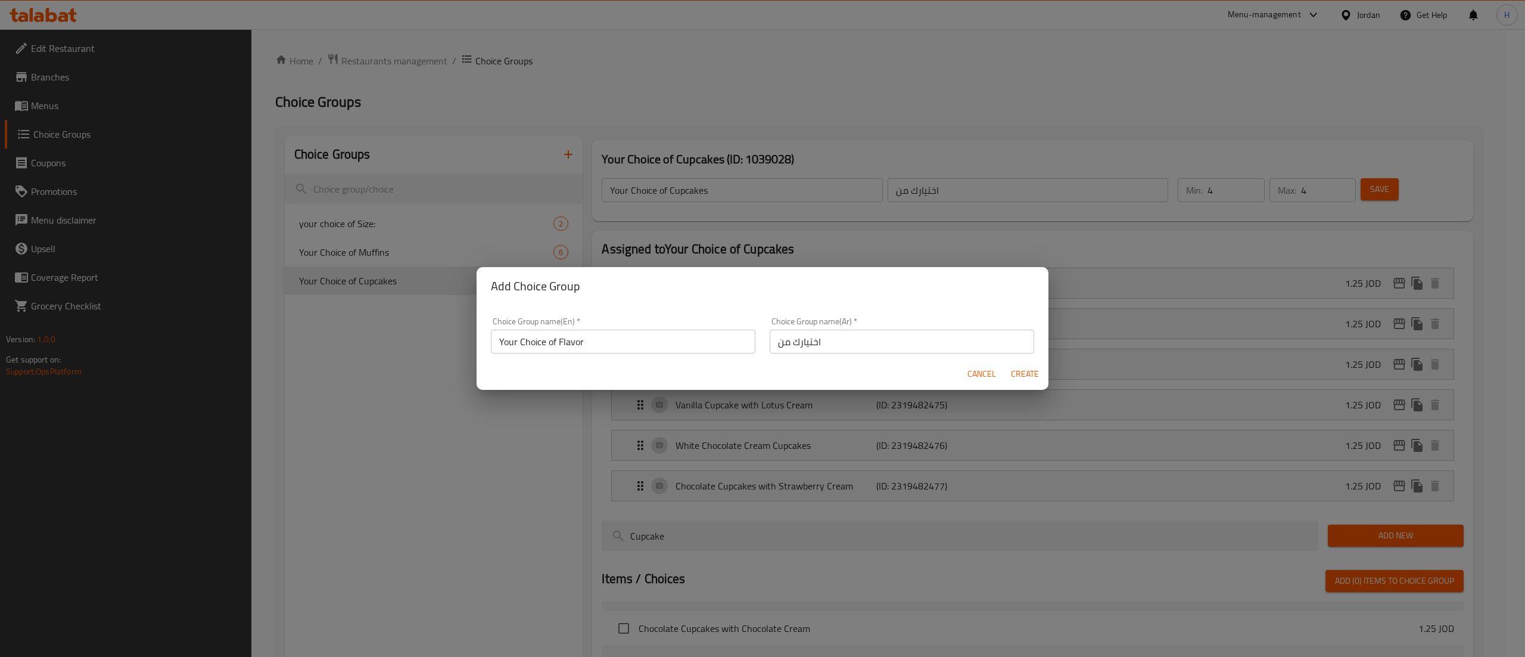
type input "0"
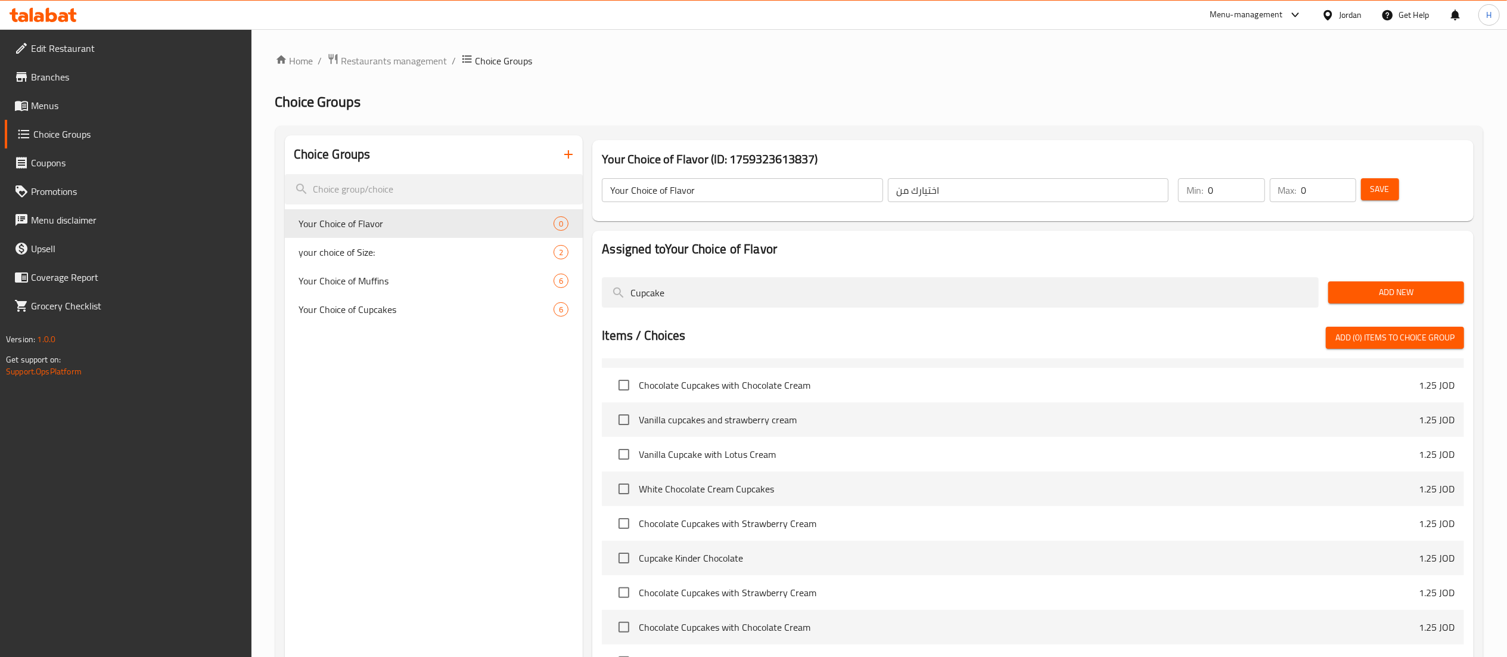
drag, startPoint x: 499, startPoint y: 390, endPoint x: 711, endPoint y: 271, distance: 242.8
click at [499, 390] on div "Choice Groups Your Choice of Flavor 0 your choice of Size: 2 Your Choice of Muf…" at bounding box center [434, 492] width 299 height 714
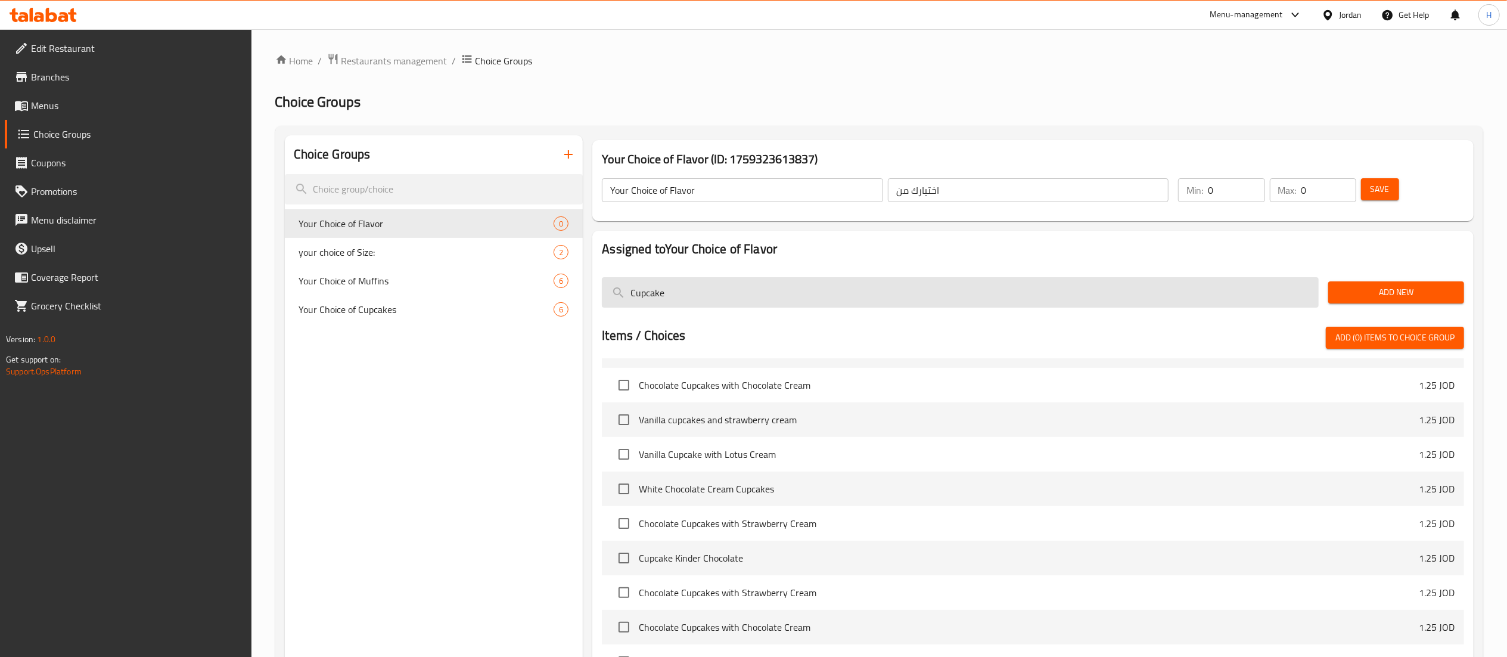
drag, startPoint x: 769, startPoint y: 271, endPoint x: 651, endPoint y: 293, distance: 119.3
click at [709, 300] on div "Assigned to Your Choice of Flavor Cupcake Add New Items / Choices Add (0) items…" at bounding box center [1032, 496] width 881 height 531
click at [649, 293] on input "Cupcake" at bounding box center [960, 292] width 717 height 30
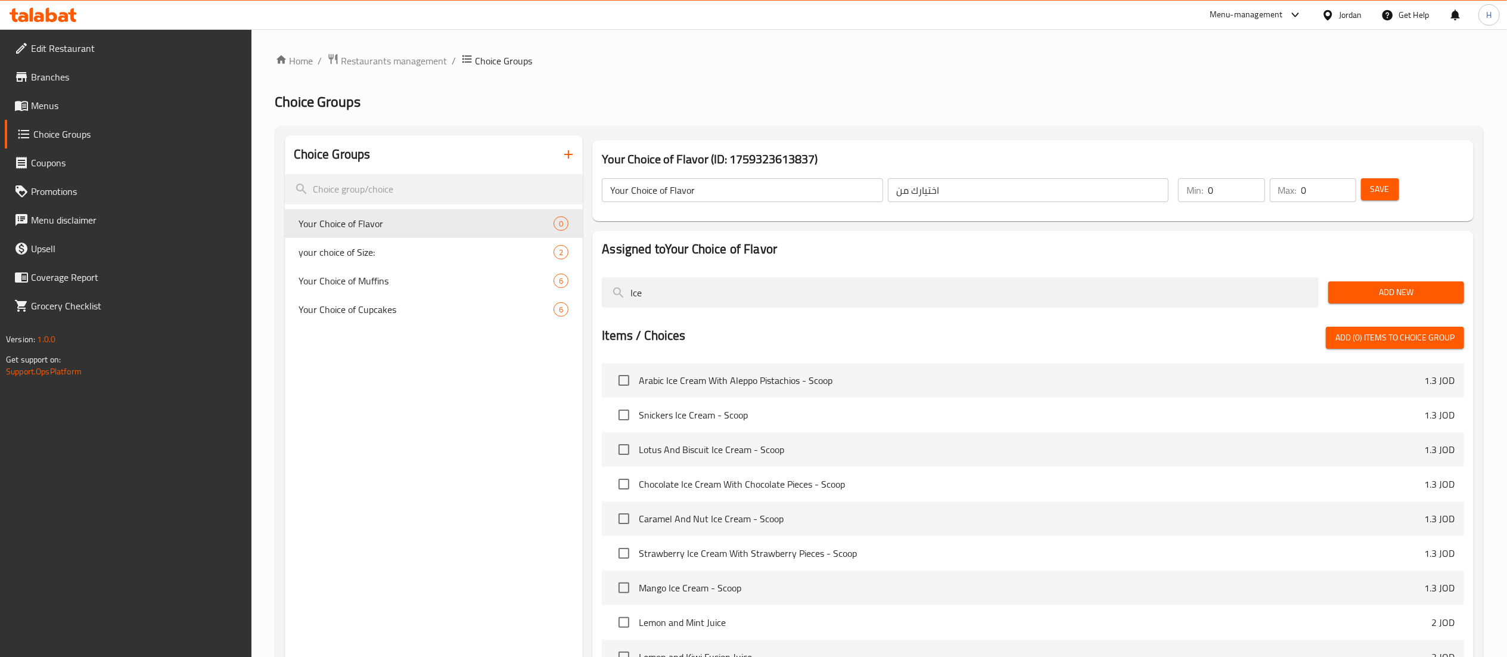
type input "Ice"
click at [620, 381] on input "checkbox" at bounding box center [623, 380] width 25 height 25
checkbox input "true"
click at [623, 414] on input "checkbox" at bounding box center [623, 414] width 25 height 25
checkbox input "true"
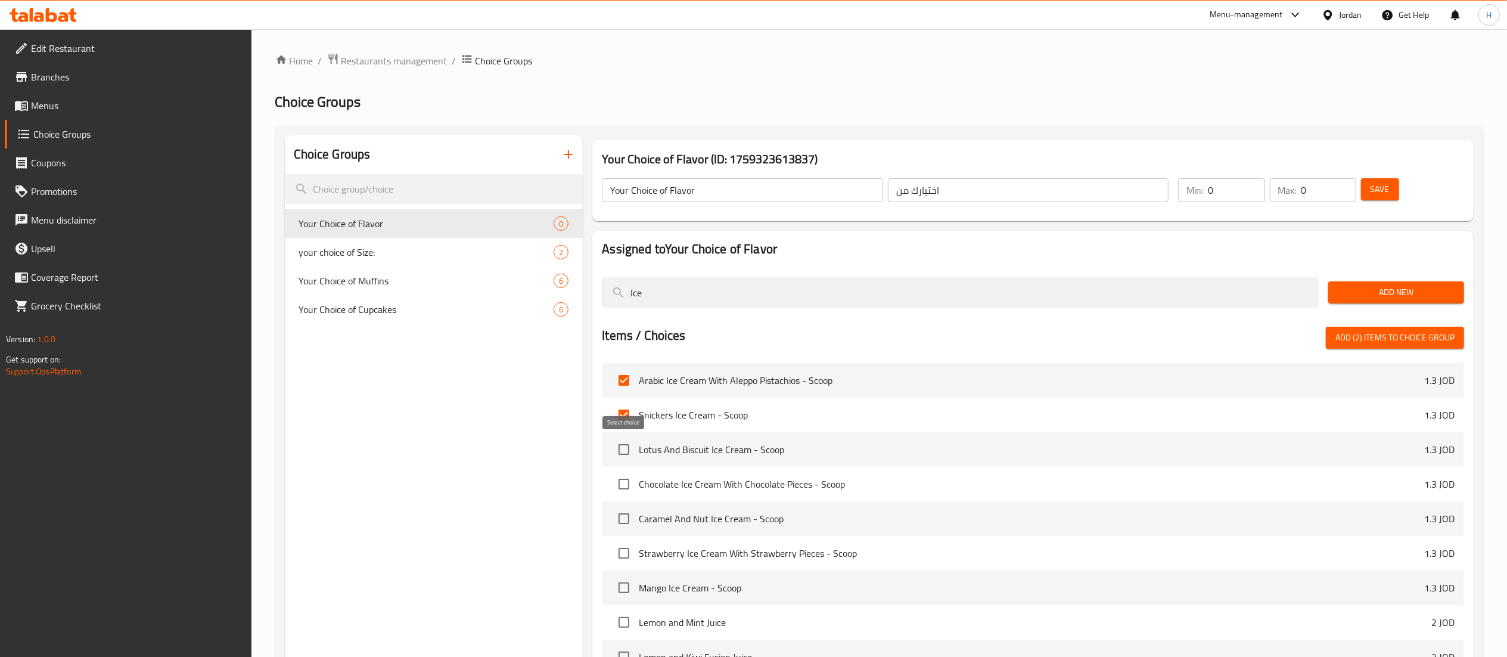
click at [625, 446] on input "checkbox" at bounding box center [623, 449] width 25 height 25
checkbox input "true"
click at [627, 486] on input "checkbox" at bounding box center [623, 483] width 25 height 25
checkbox input "true"
click at [626, 522] on input "checkbox" at bounding box center [623, 518] width 25 height 25
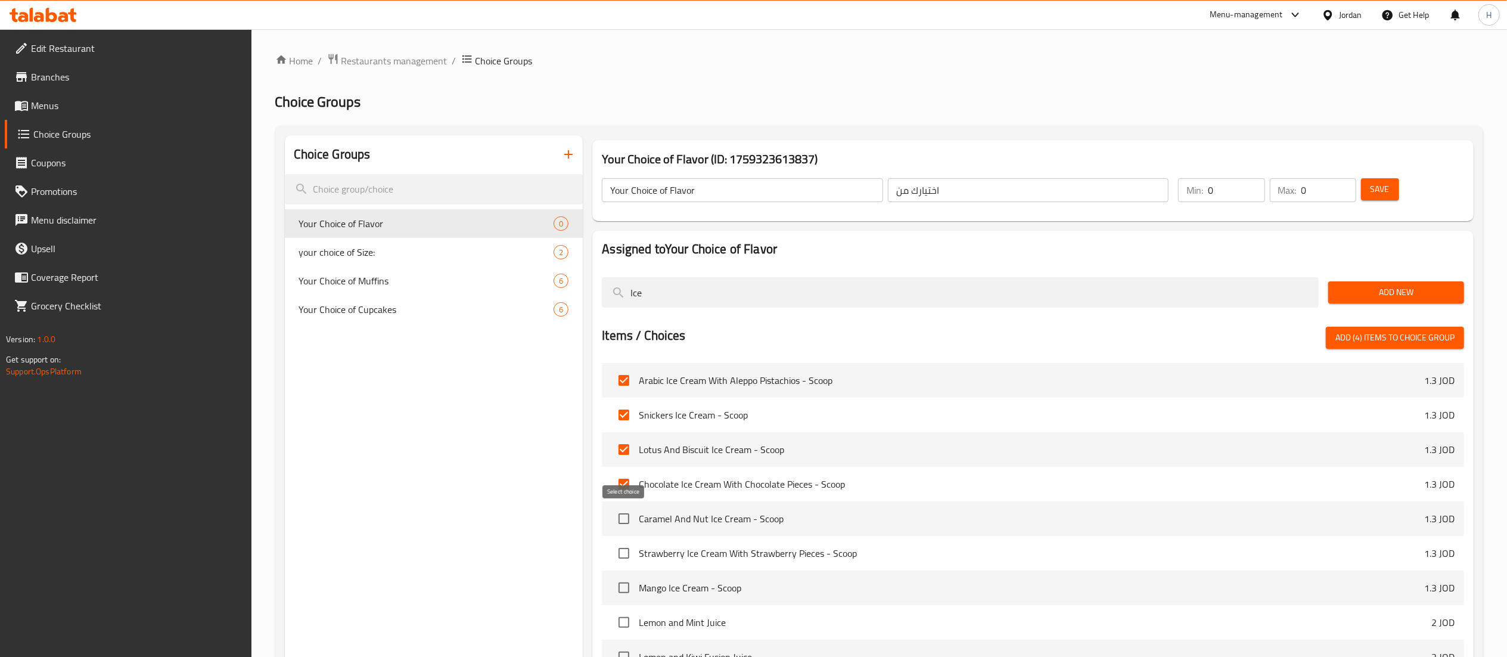
checkbox input "true"
drag, startPoint x: 618, startPoint y: 555, endPoint x: 620, endPoint y: 564, distance: 9.1
click at [618, 557] on input "checkbox" at bounding box center [623, 552] width 25 height 25
checkbox input "true"
click at [623, 588] on input "checkbox" at bounding box center [623, 587] width 25 height 25
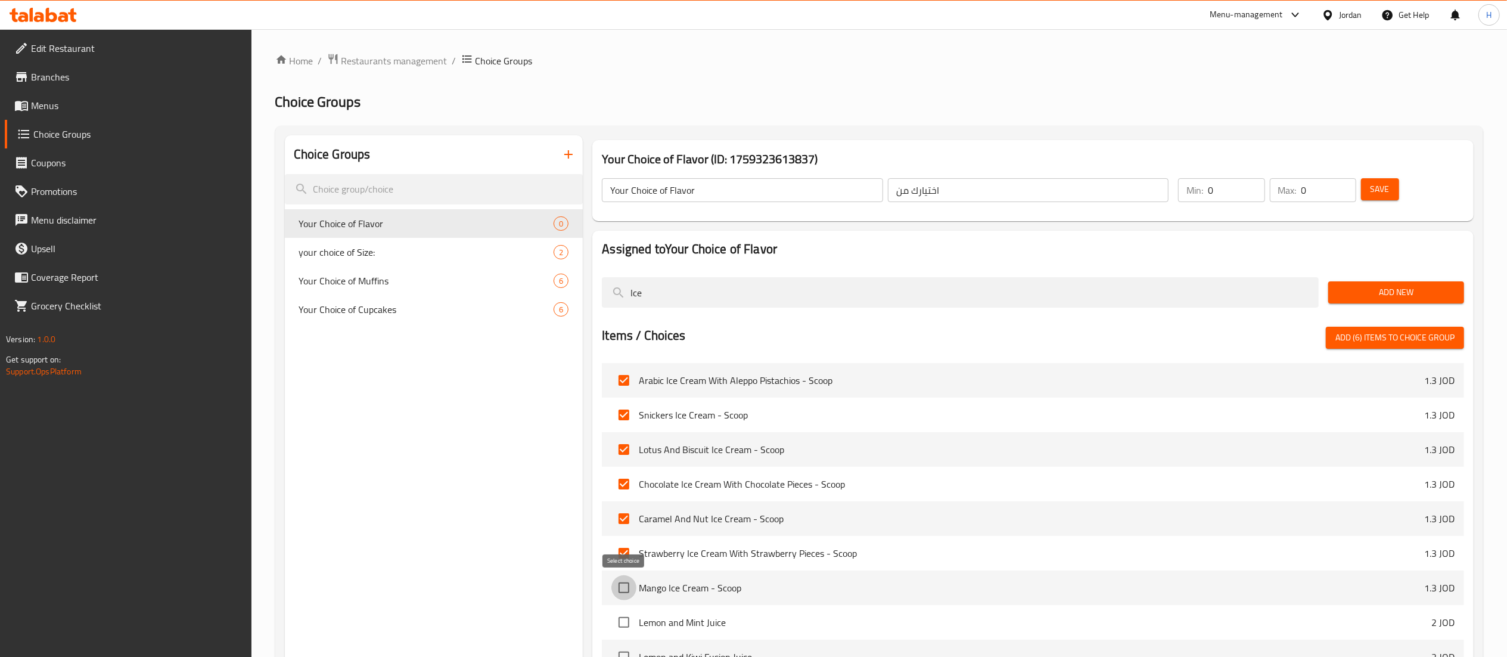
checkbox input "true"
click at [627, 622] on input "checkbox" at bounding box center [623, 622] width 25 height 25
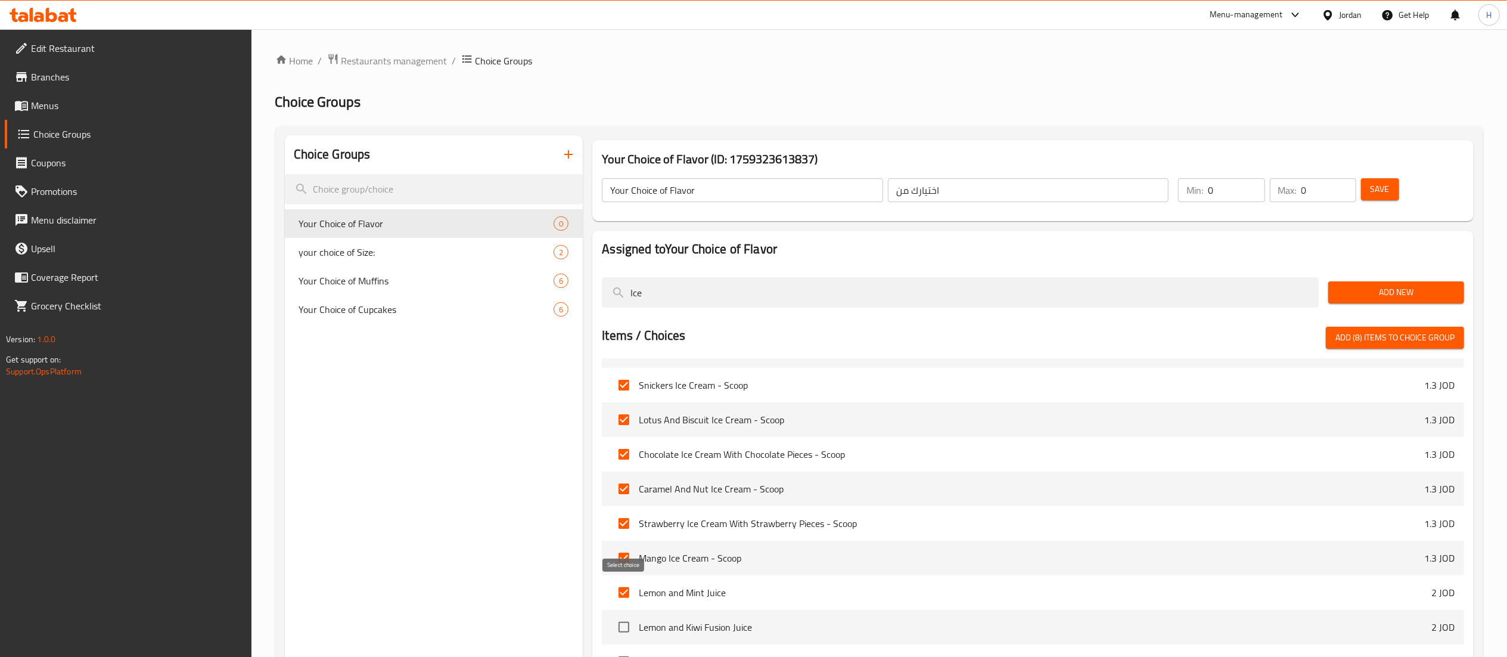
click at [624, 591] on input "checkbox" at bounding box center [623, 592] width 25 height 25
checkbox input "false"
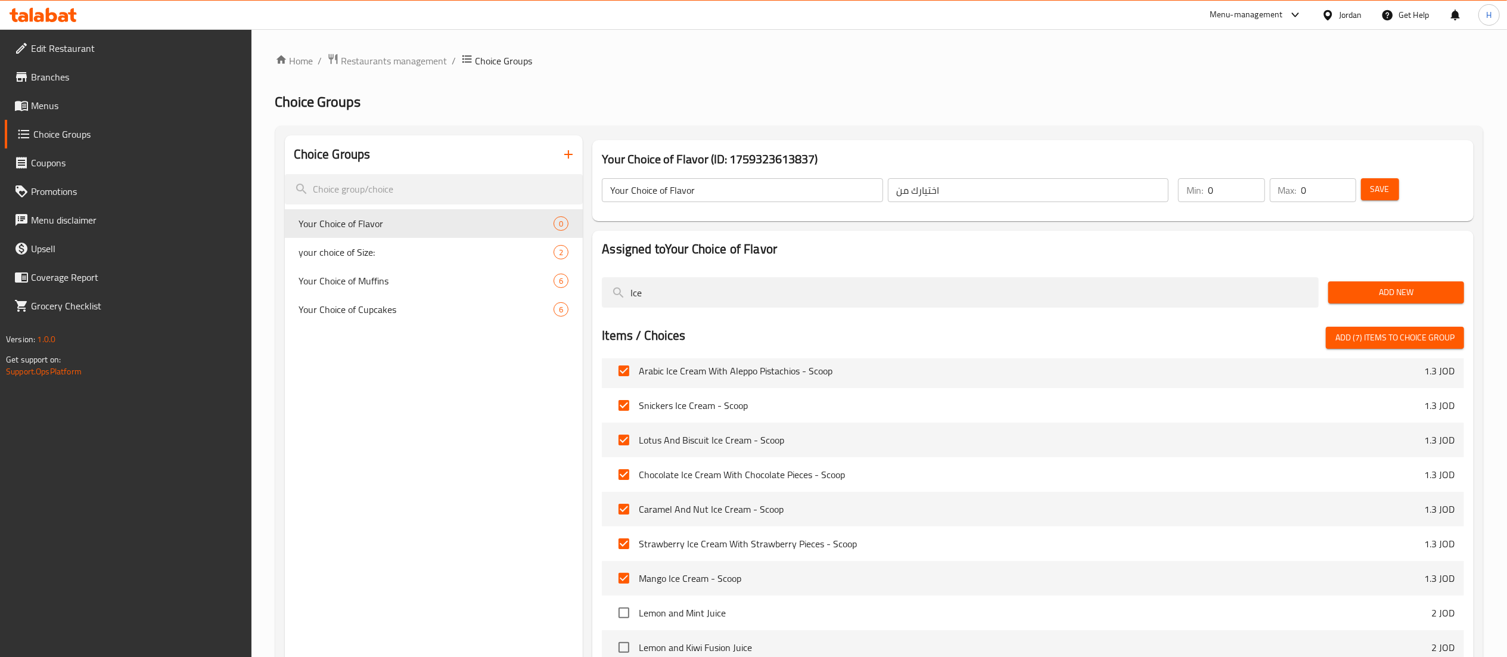
scroll to position [0, 0]
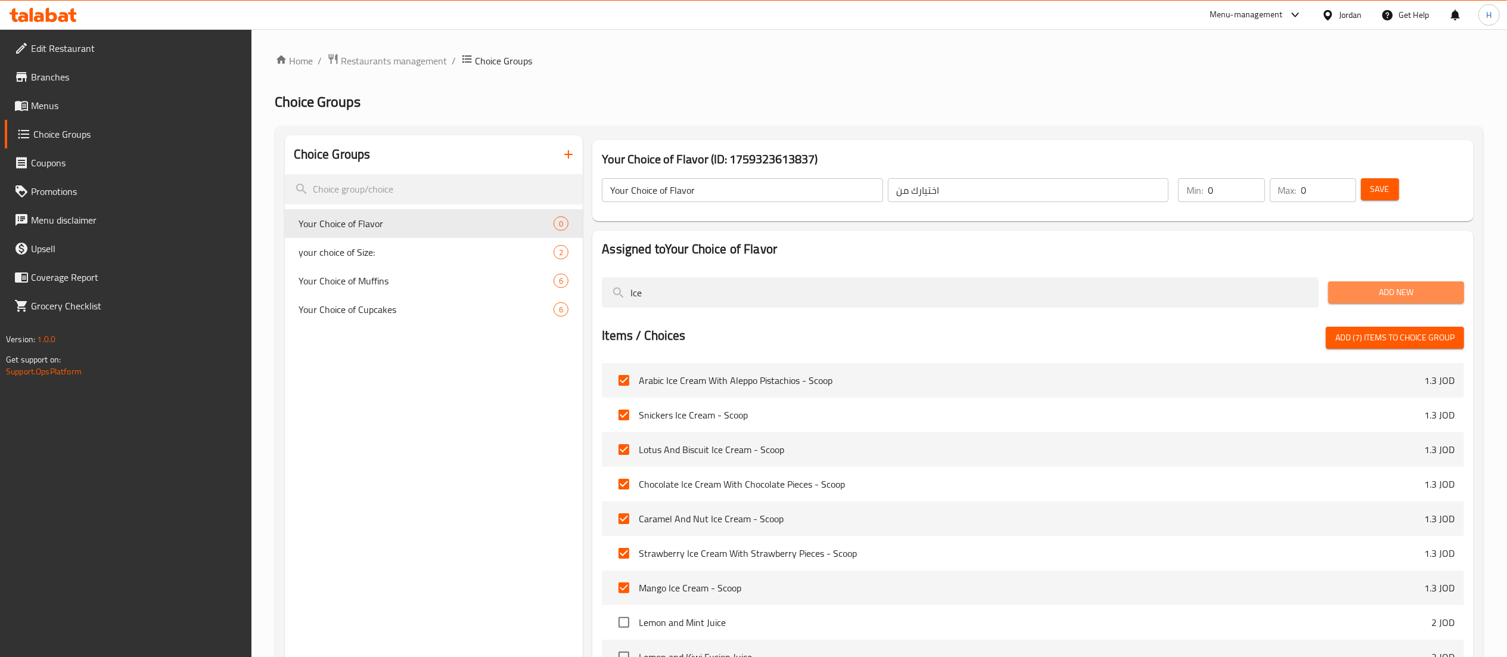
click at [1372, 292] on span "Add New" at bounding box center [1396, 292] width 117 height 15
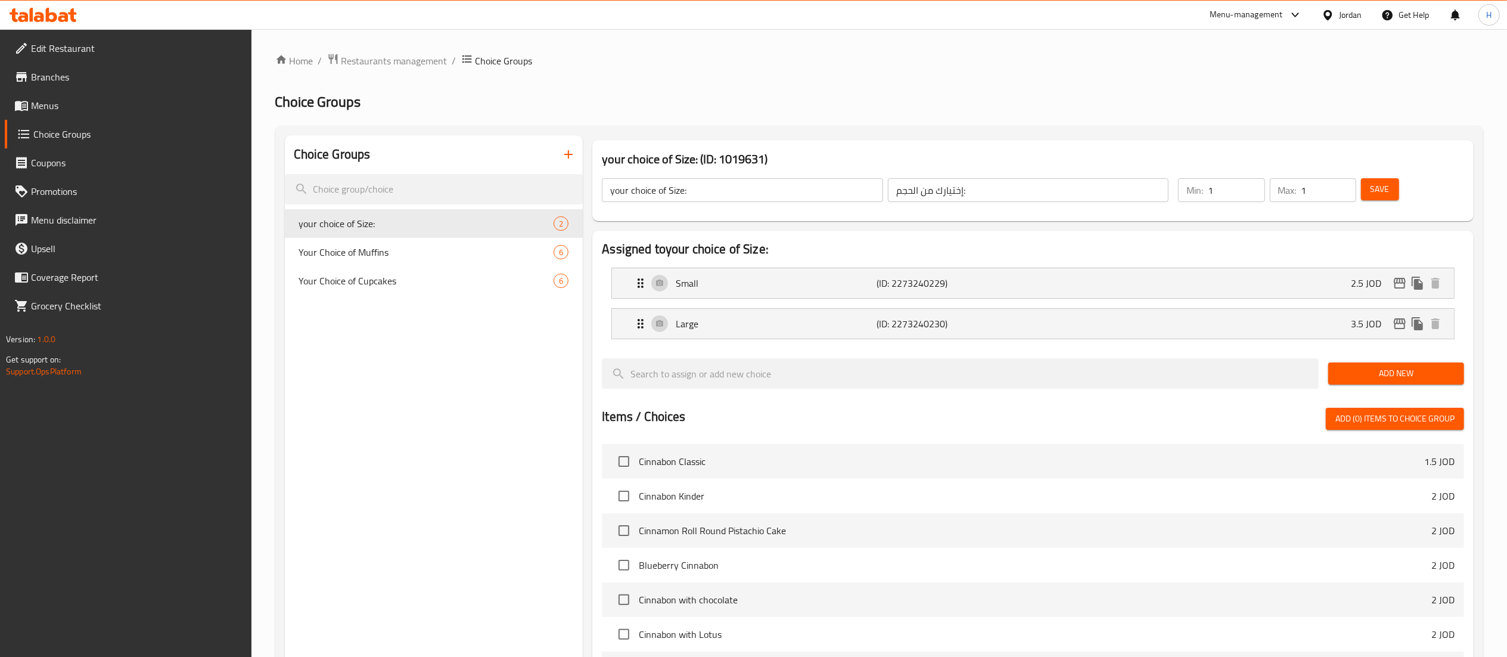
click at [412, 352] on div "Choice Groups your choice of Size: 2 Your Choice of Muffins 6 Your Choice of Cu…" at bounding box center [434, 532] width 299 height 795
click at [568, 150] on icon "button" at bounding box center [568, 154] width 14 height 14
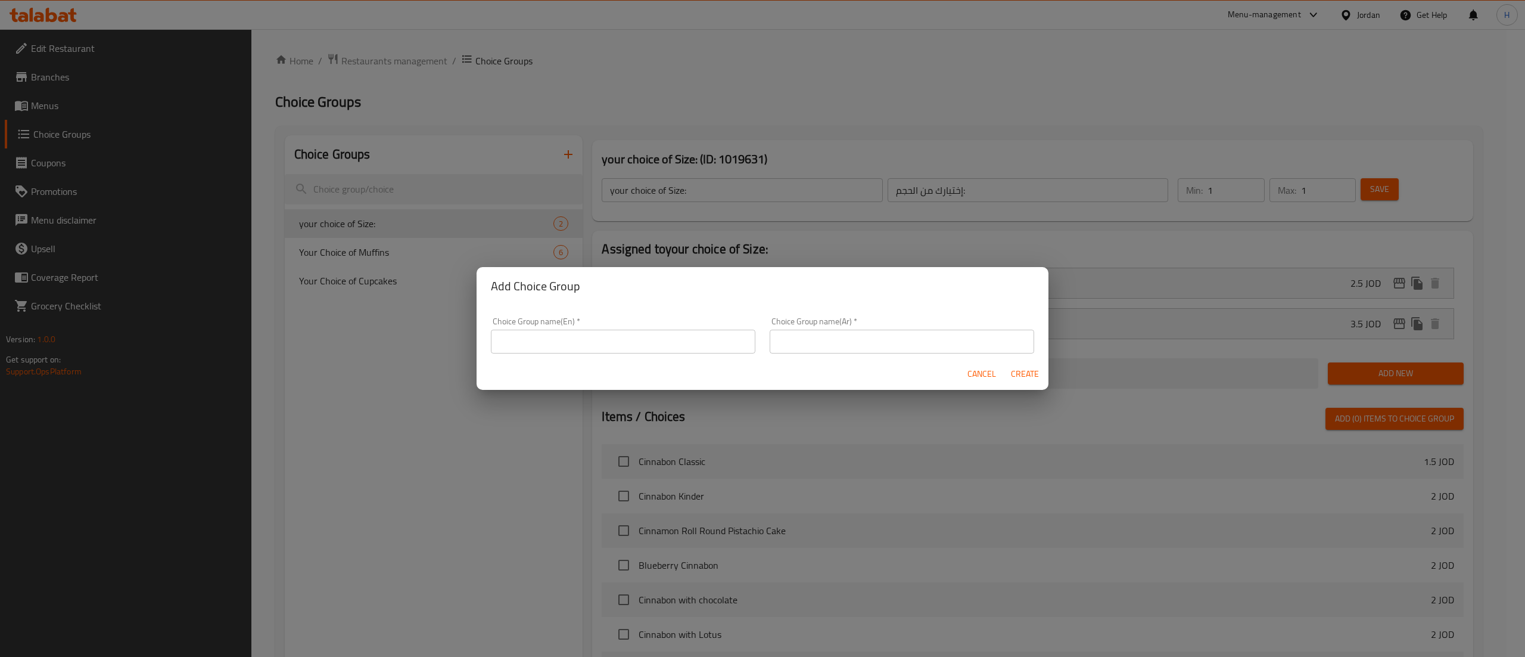
click at [660, 333] on input "text" at bounding box center [623, 342] width 265 height 24
type input "Y"
type input "C"
type input "Your Choice of Flavor"
type input "اختيارك من"
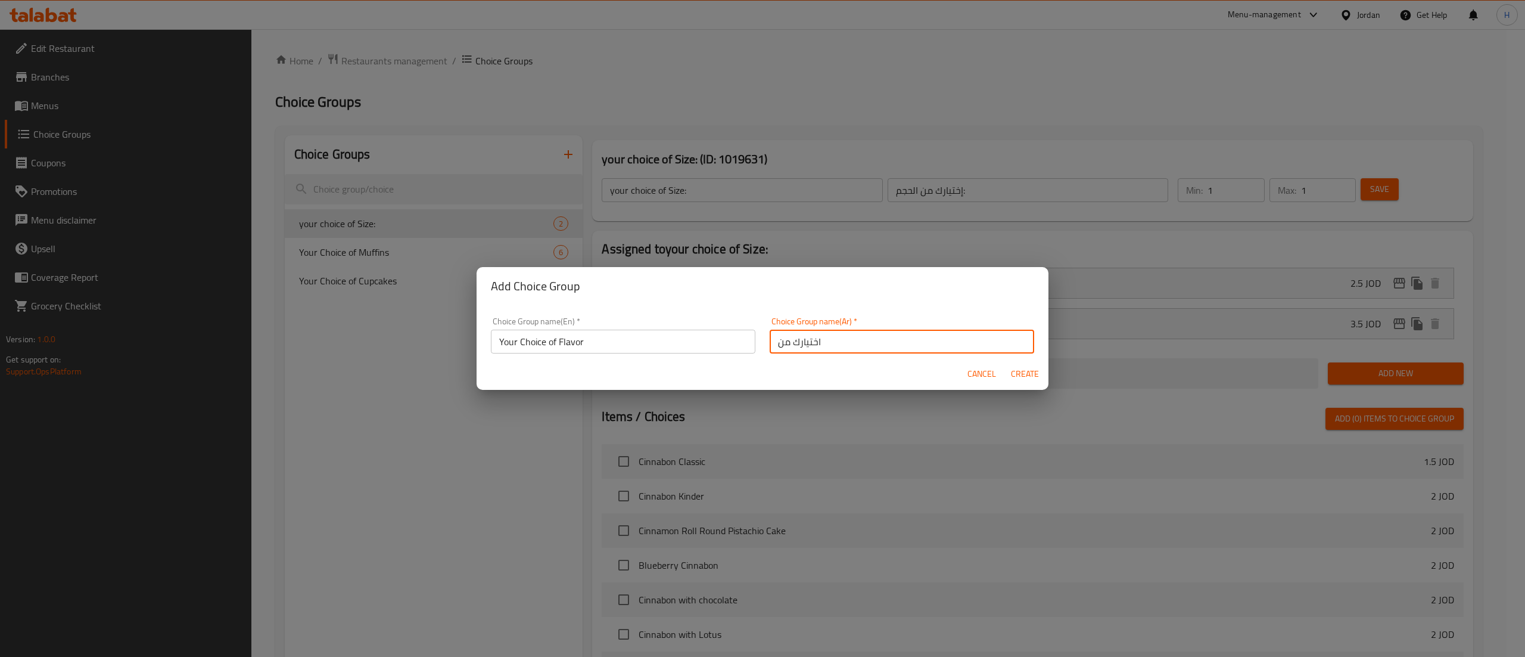
click at [1006, 363] on button "Create" at bounding box center [1025, 374] width 38 height 22
type input "Your Choice of Flavor"
type input "اختيارك من"
type input "0"
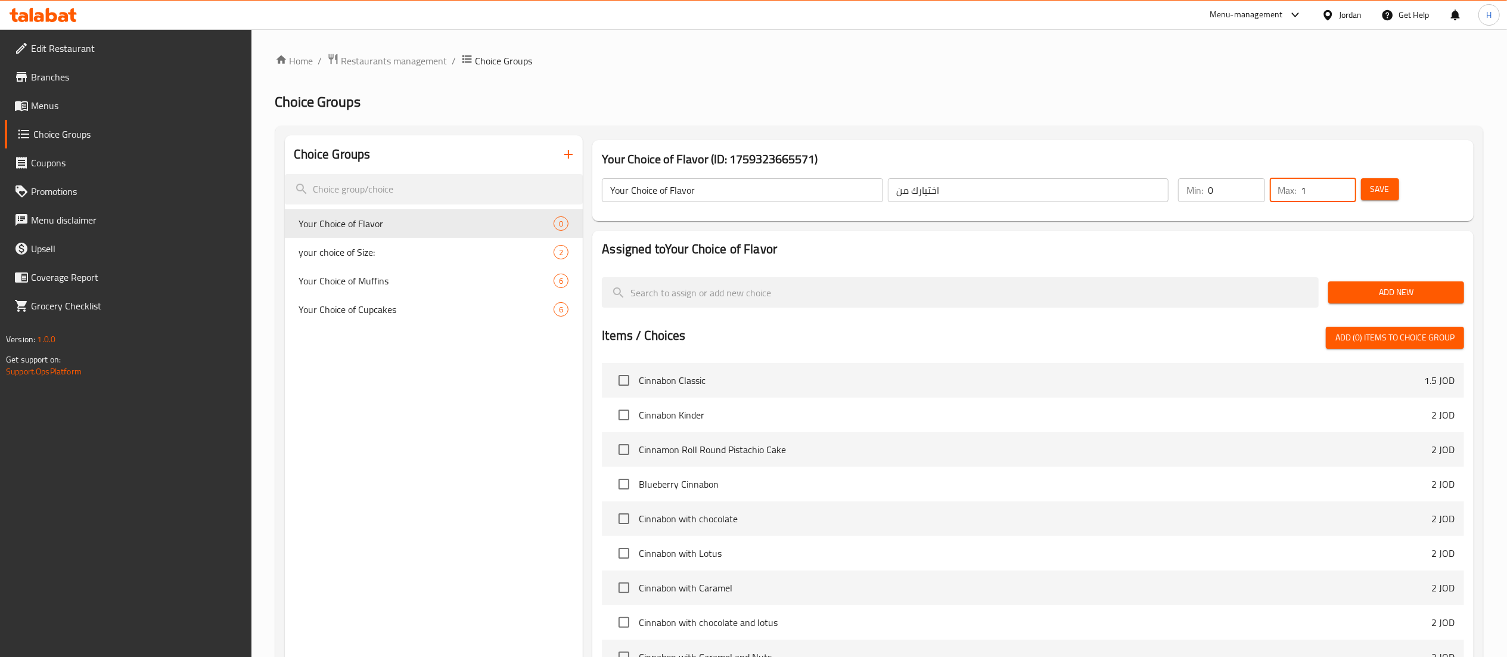
click at [1340, 187] on input "1" at bounding box center [1328, 190] width 55 height 24
click at [1341, 184] on input "2" at bounding box center [1328, 190] width 55 height 24
click at [1344, 184] on input "3" at bounding box center [1328, 190] width 55 height 24
type input "4"
click at [1345, 184] on input "4" at bounding box center [1328, 190] width 55 height 24
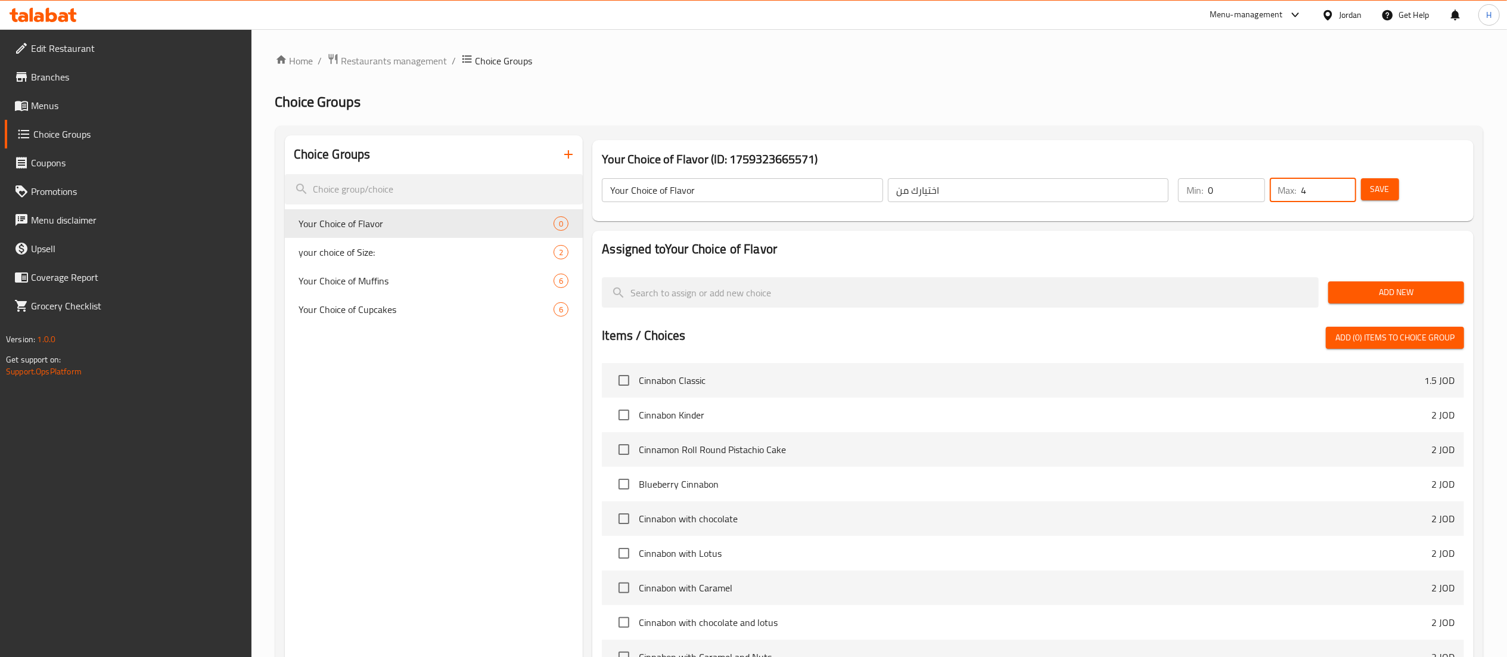
click at [1252, 180] on input "0" at bounding box center [1236, 190] width 57 height 24
click at [1252, 181] on input "0" at bounding box center [1236, 190] width 57 height 24
click at [1249, 183] on input "1" at bounding box center [1236, 190] width 57 height 24
click at [1249, 183] on input "2" at bounding box center [1236, 190] width 57 height 24
click at [1249, 186] on input "3" at bounding box center [1236, 190] width 57 height 24
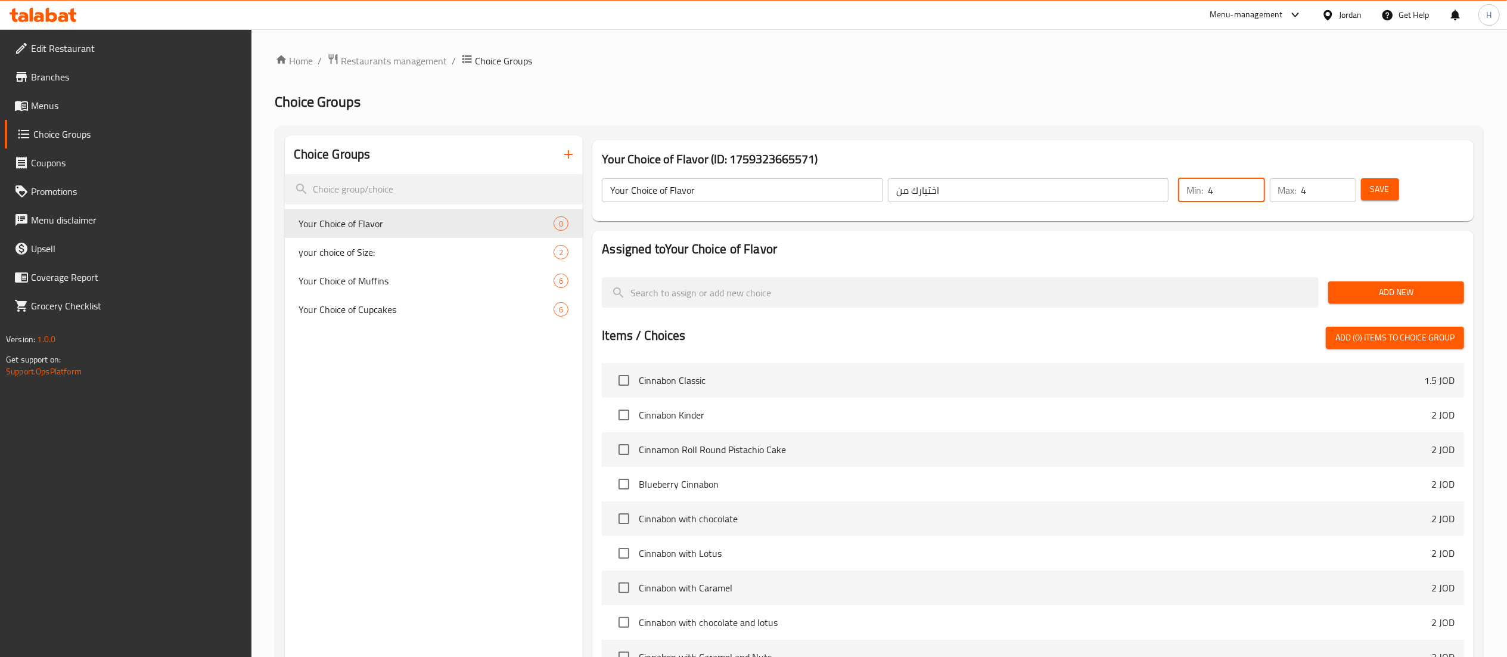
type input "4"
click at [1249, 187] on input "4" at bounding box center [1236, 190] width 57 height 24
drag, startPoint x: 1264, startPoint y: 259, endPoint x: 1312, endPoint y: 291, distance: 58.0
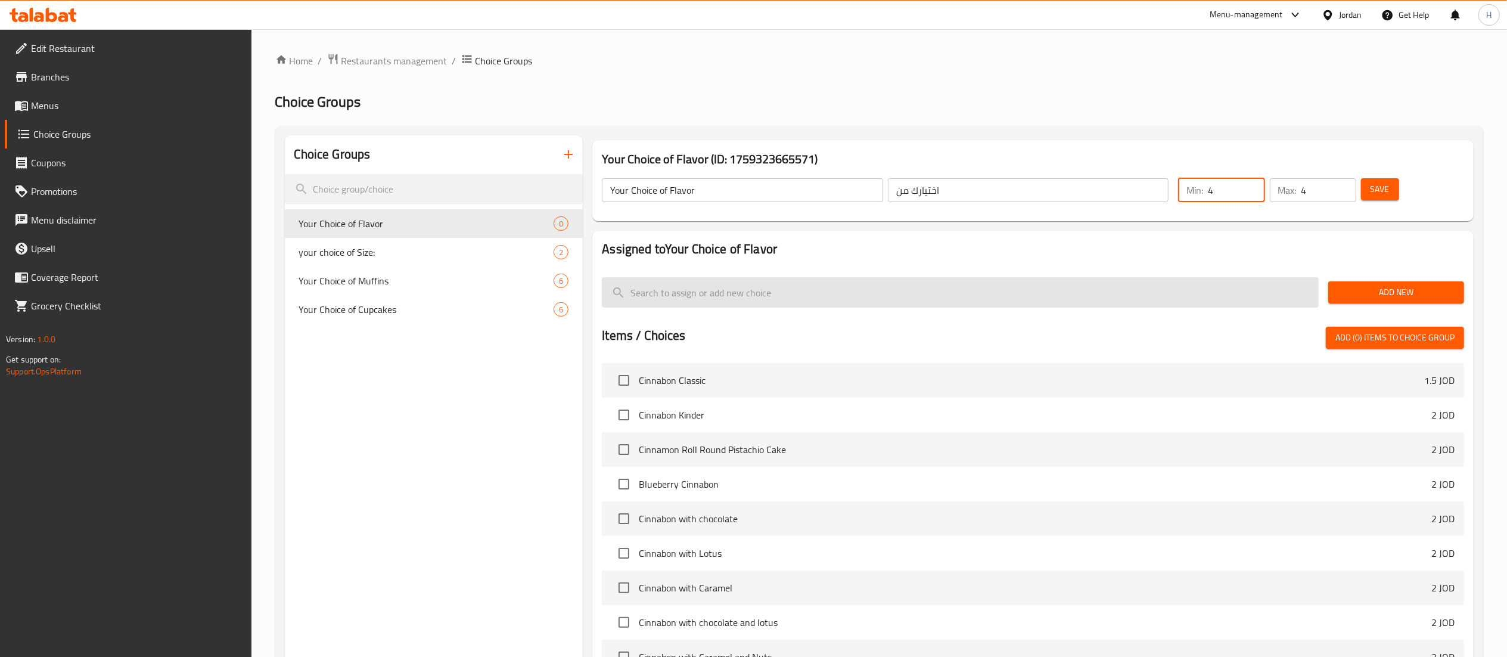
click at [1264, 260] on div "Assigned to Your Choice of Flavor" at bounding box center [1033, 253] width 862 height 27
click at [701, 296] on input "search" at bounding box center [960, 292] width 717 height 30
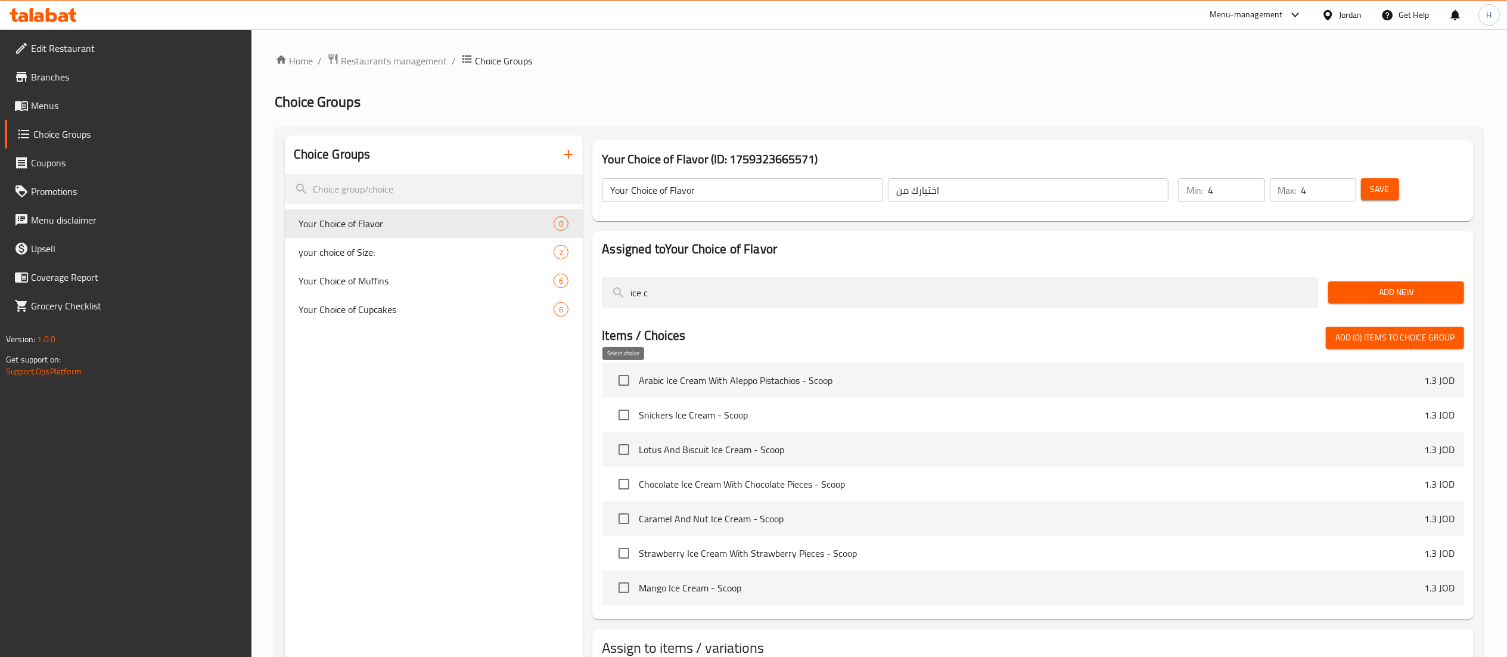
type input "ice c"
click at [620, 375] on input "checkbox" at bounding box center [623, 380] width 25 height 25
checkbox input "true"
click at [622, 412] on input "checkbox" at bounding box center [623, 414] width 25 height 25
checkbox input "true"
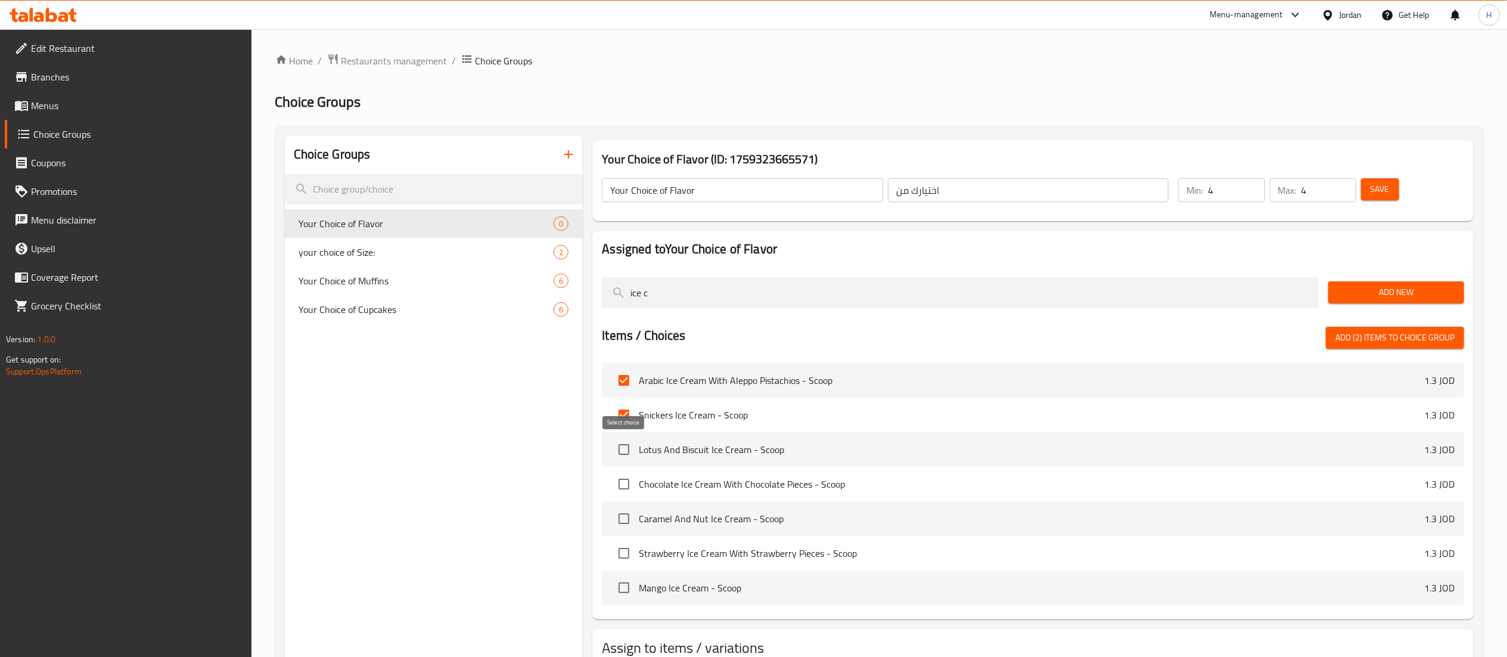
click at [622, 446] on input "checkbox" at bounding box center [623, 449] width 25 height 25
checkbox input "true"
click at [620, 476] on input "checkbox" at bounding box center [623, 483] width 25 height 25
checkbox input "true"
drag, startPoint x: 618, startPoint y: 504, endPoint x: 618, endPoint y: 517, distance: 13.1
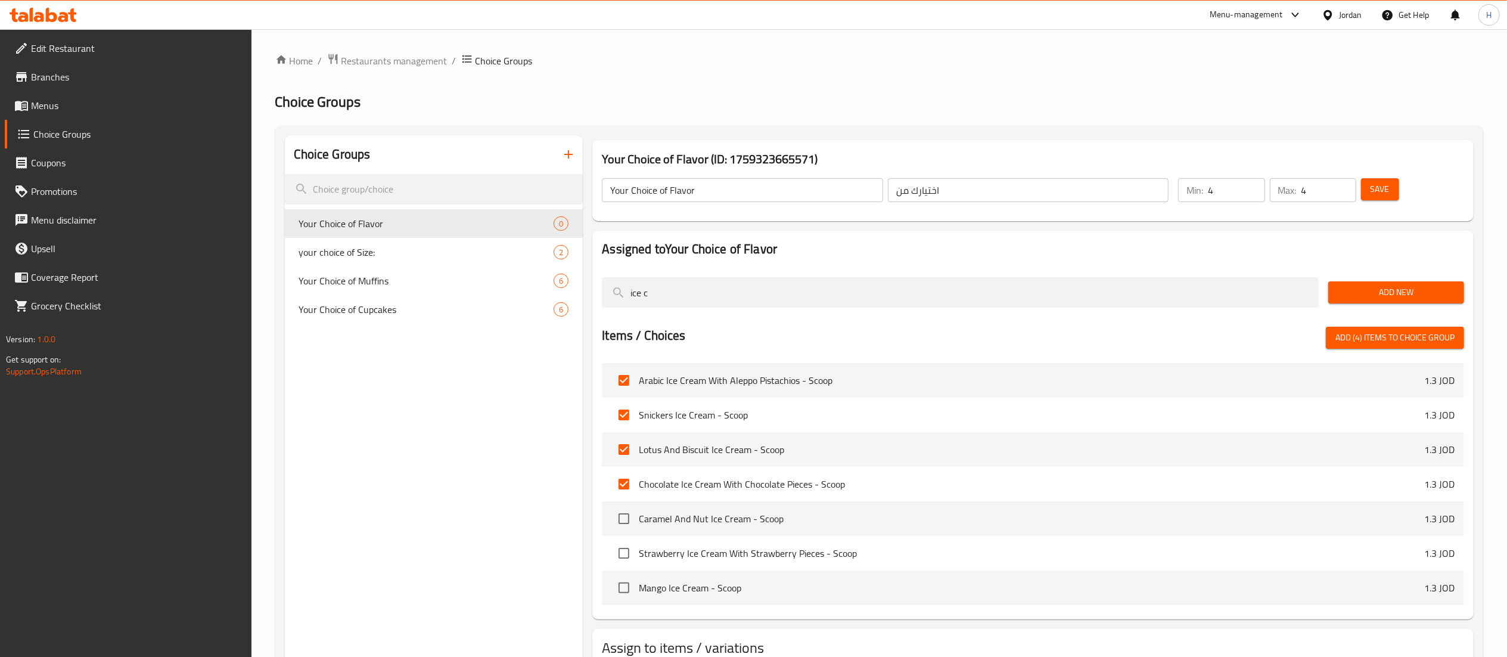
click at [618, 505] on li "Caramel And Nut Ice Cream - Scoop 1.3 JOD" at bounding box center [1033, 518] width 862 height 35
click at [621, 519] on input "checkbox" at bounding box center [623, 518] width 25 height 25
checkbox input "true"
click at [623, 550] on input "checkbox" at bounding box center [623, 552] width 25 height 25
checkbox input "true"
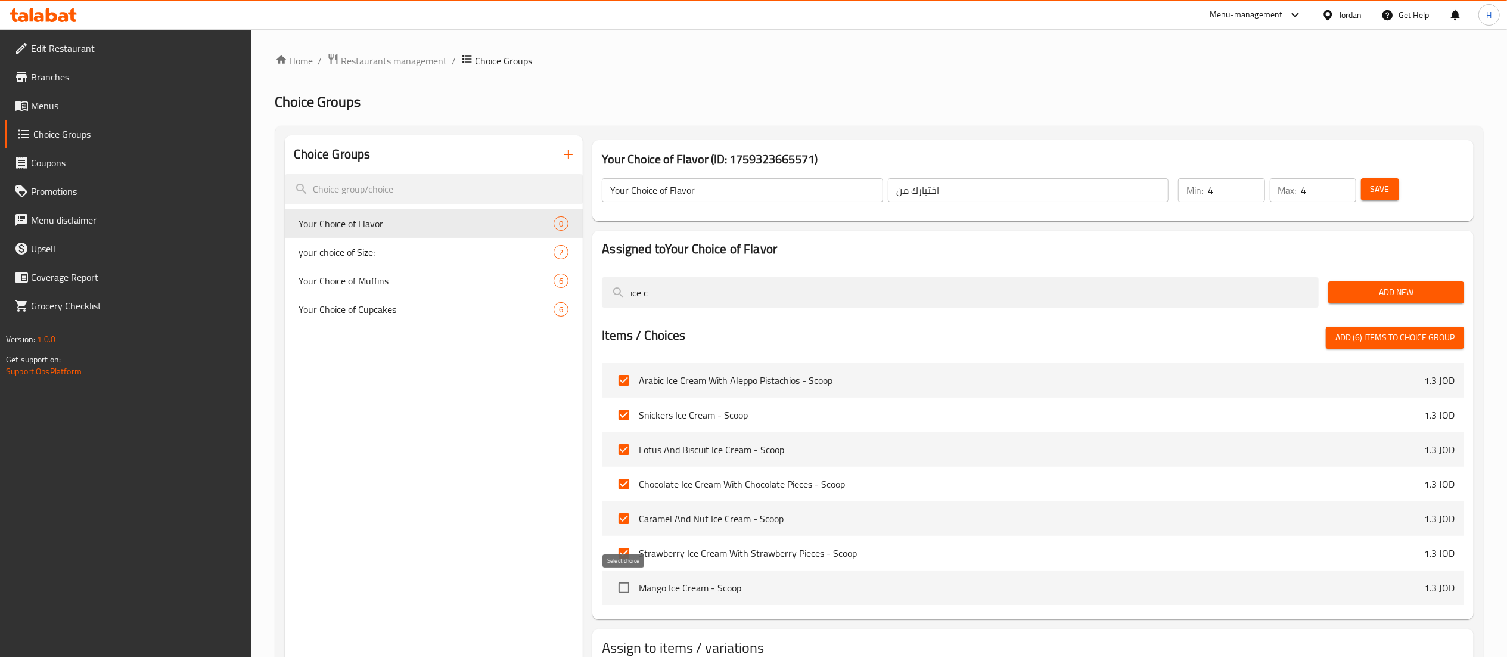
click at [624, 586] on input "checkbox" at bounding box center [623, 587] width 25 height 25
checkbox input "true"
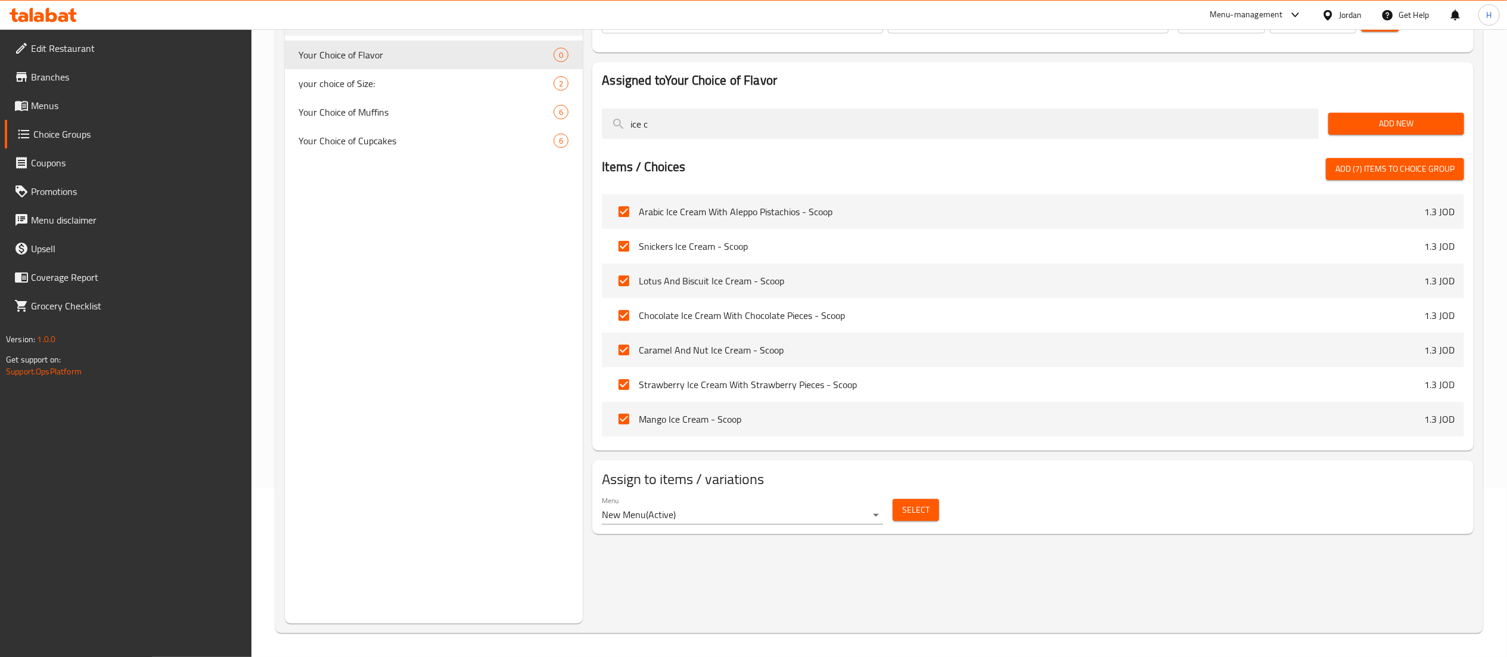
scroll to position [50, 0]
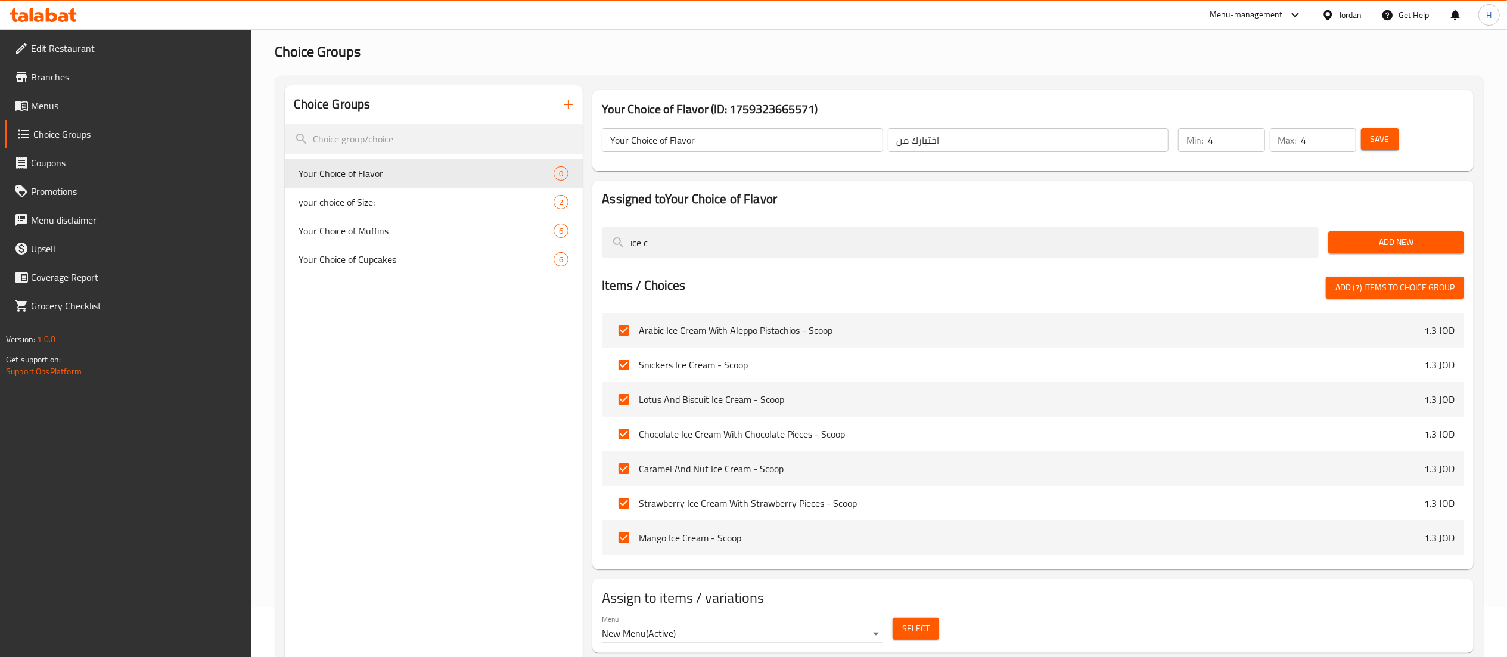
click at [1445, 288] on span "Add (7) items to choice group" at bounding box center [1394, 287] width 119 height 15
checkbox input "false"
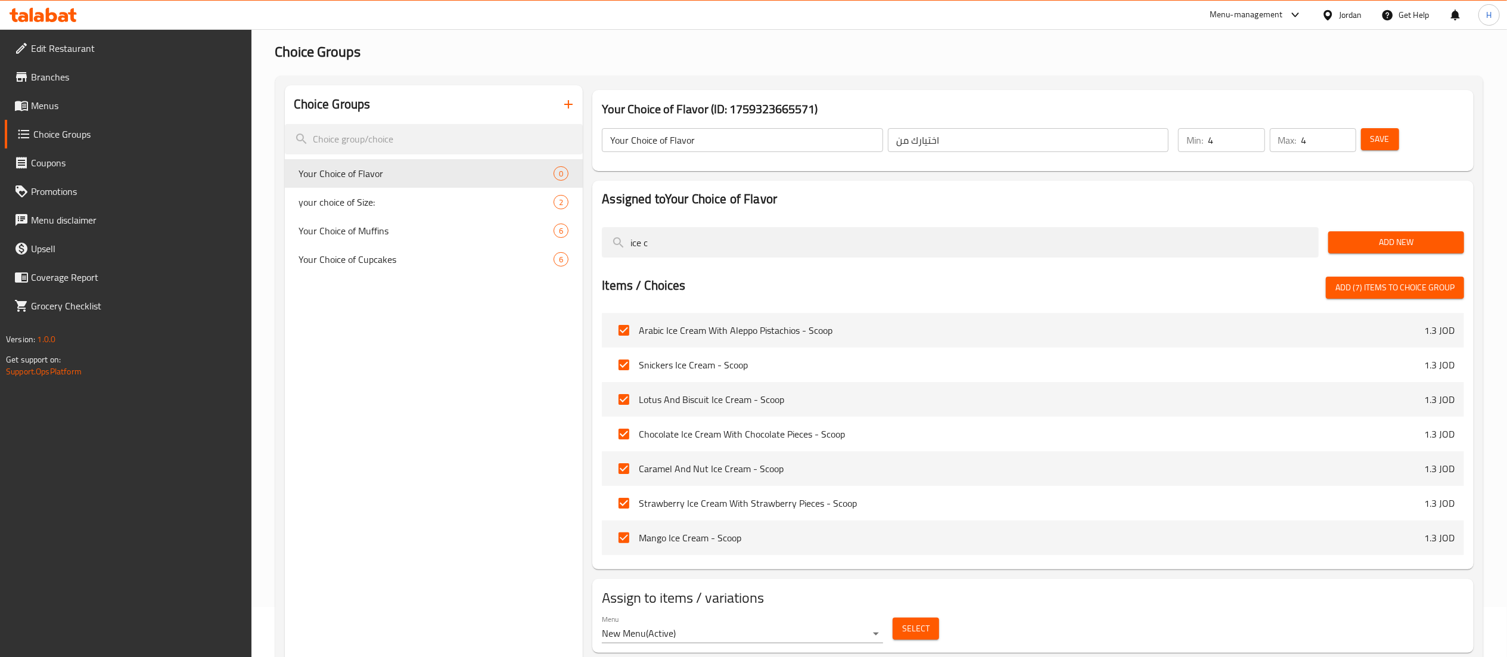
checkbox input "false"
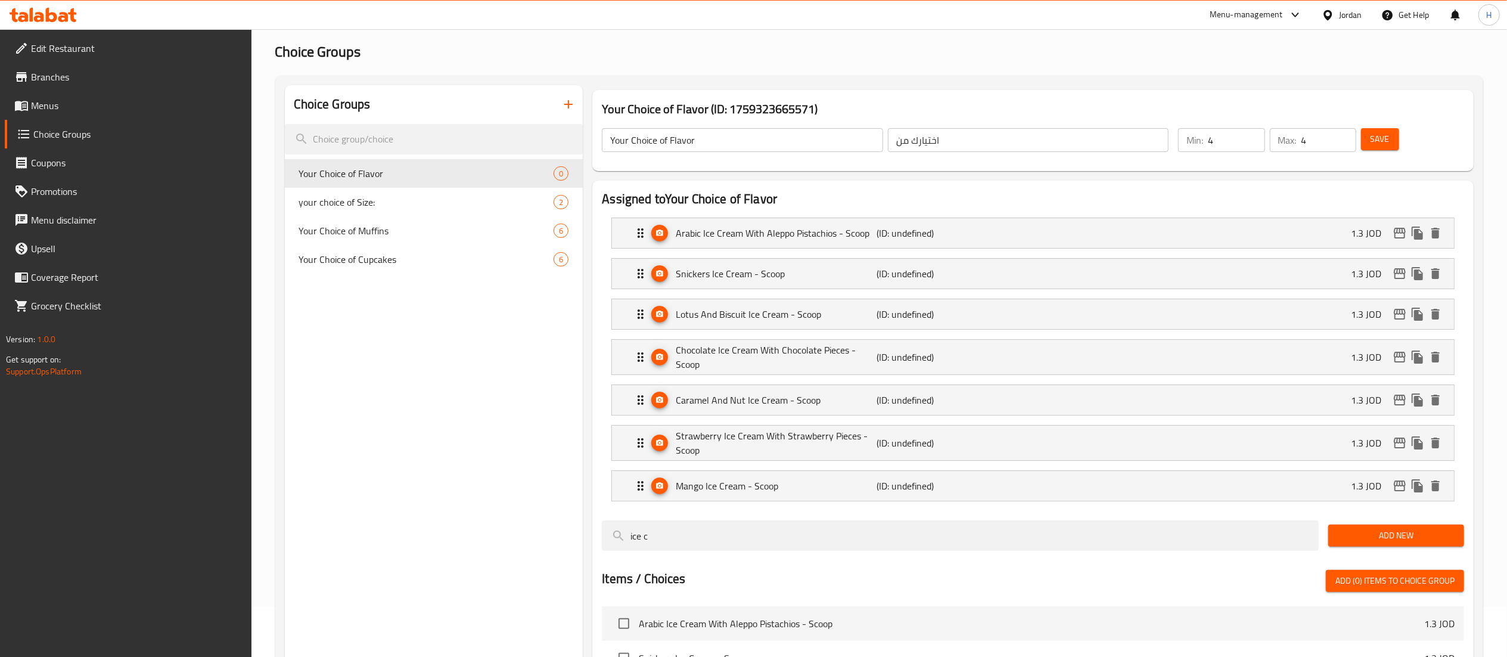
click at [1381, 133] on span "Save" at bounding box center [1379, 139] width 19 height 15
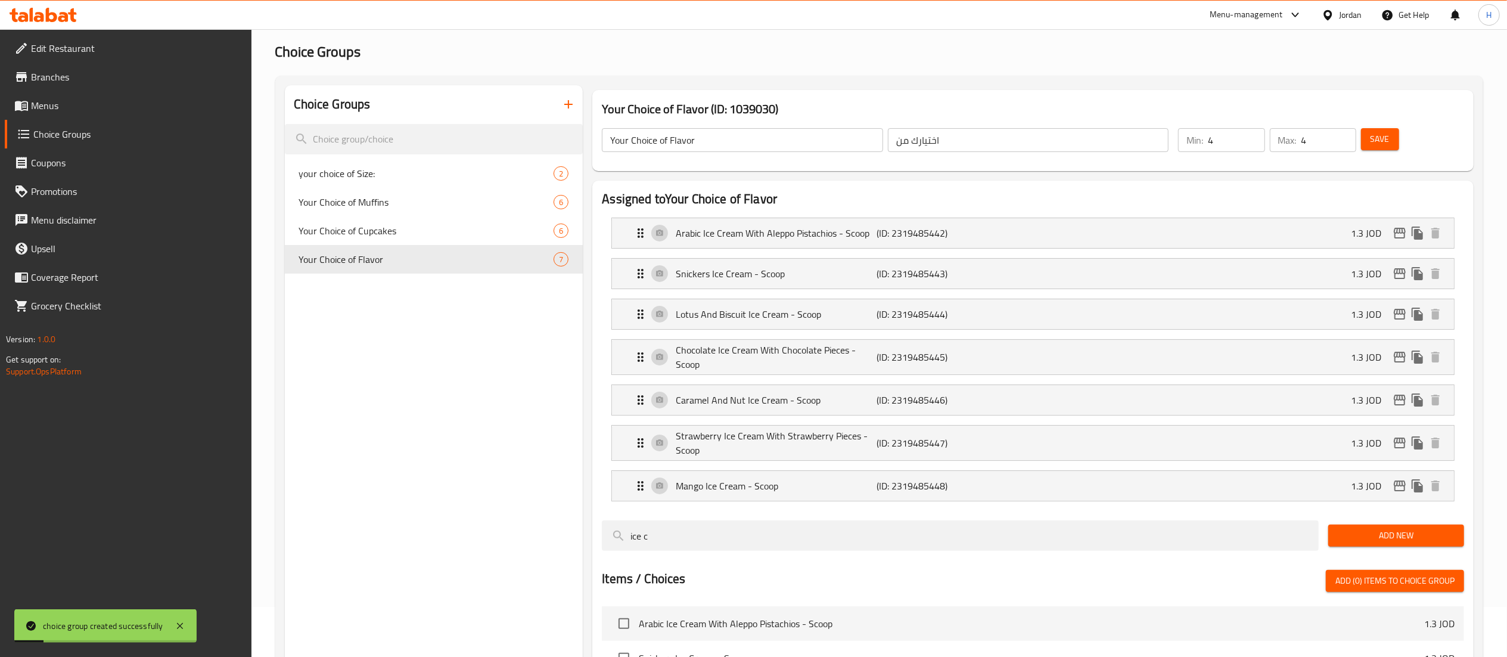
click at [439, 365] on div "Choice Groups your choice of Size: 2 Your Choice of Muffins 6 Your Choice of Cu…" at bounding box center [434, 517] width 299 height 865
click at [1388, 140] on span "Save" at bounding box center [1379, 139] width 19 height 15
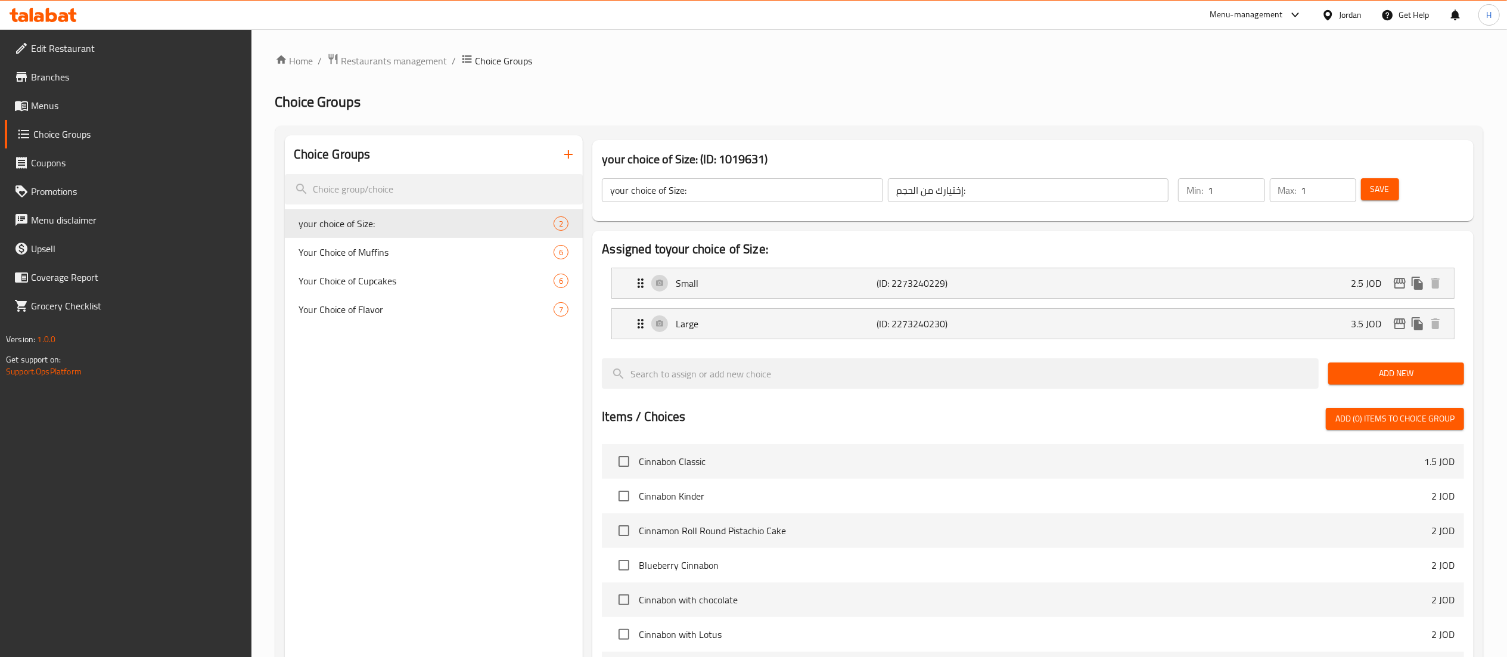
click at [68, 104] on span "Menus" at bounding box center [136, 105] width 211 height 14
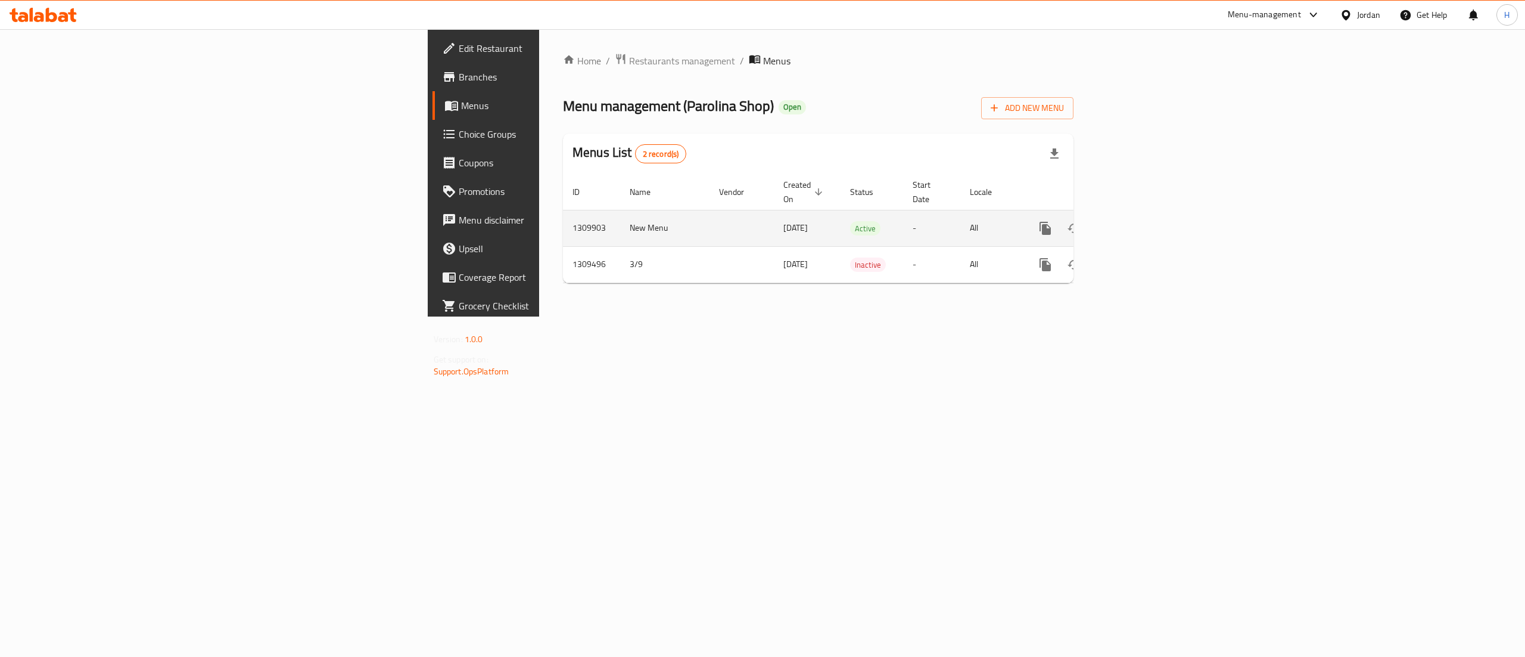
click at [1146, 217] on link "enhanced table" at bounding box center [1131, 228] width 29 height 29
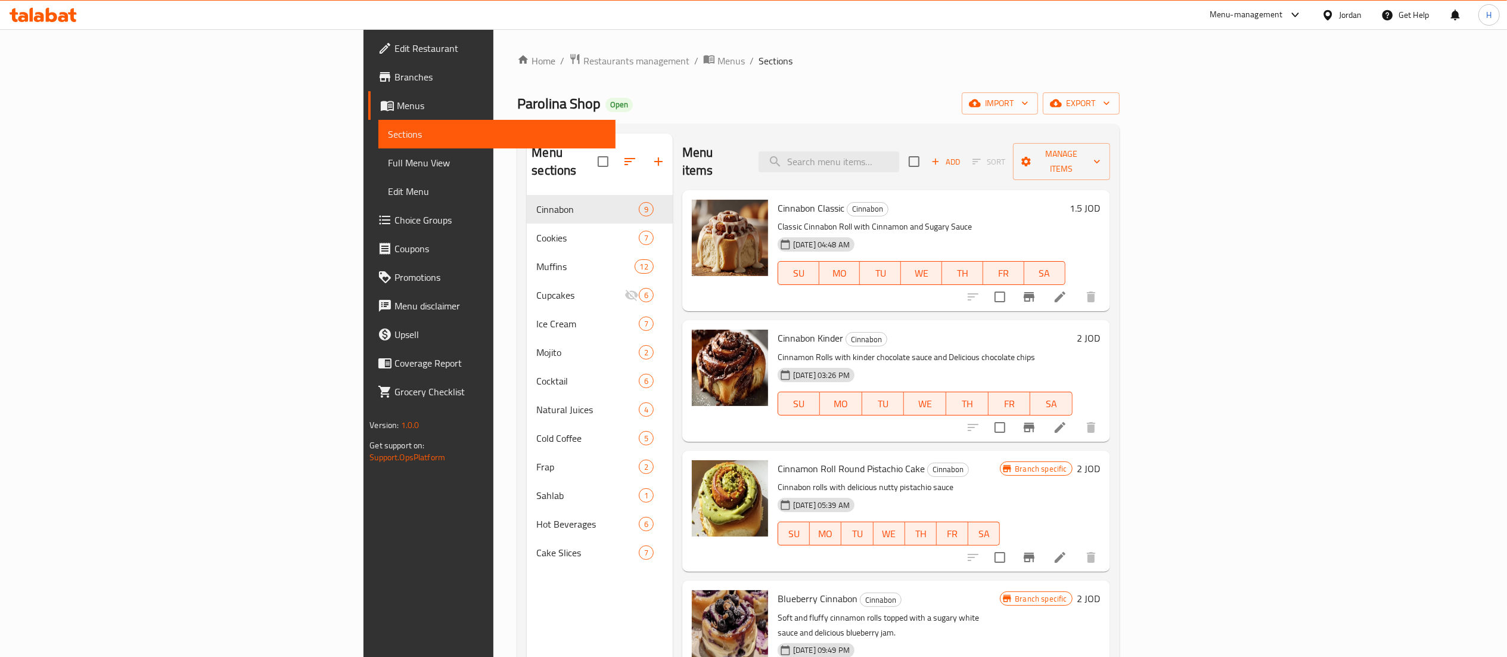
click at [527, 550] on nav "Cinnabon 9 Cookies 7 Muffins 12 Cupcakes 6 Ice Cream 7 Mojito 2 Cocktail 6 Natu…" at bounding box center [600, 380] width 146 height 381
click at [527, 565] on div "Menu sections Cinnabon 9 Cookies 7 Muffins 12 Cupcakes 6 Ice Cream 7 Mojito 2 C…" at bounding box center [600, 461] width 146 height 657
click at [651, 154] on icon "button" at bounding box center [658, 161] width 14 height 14
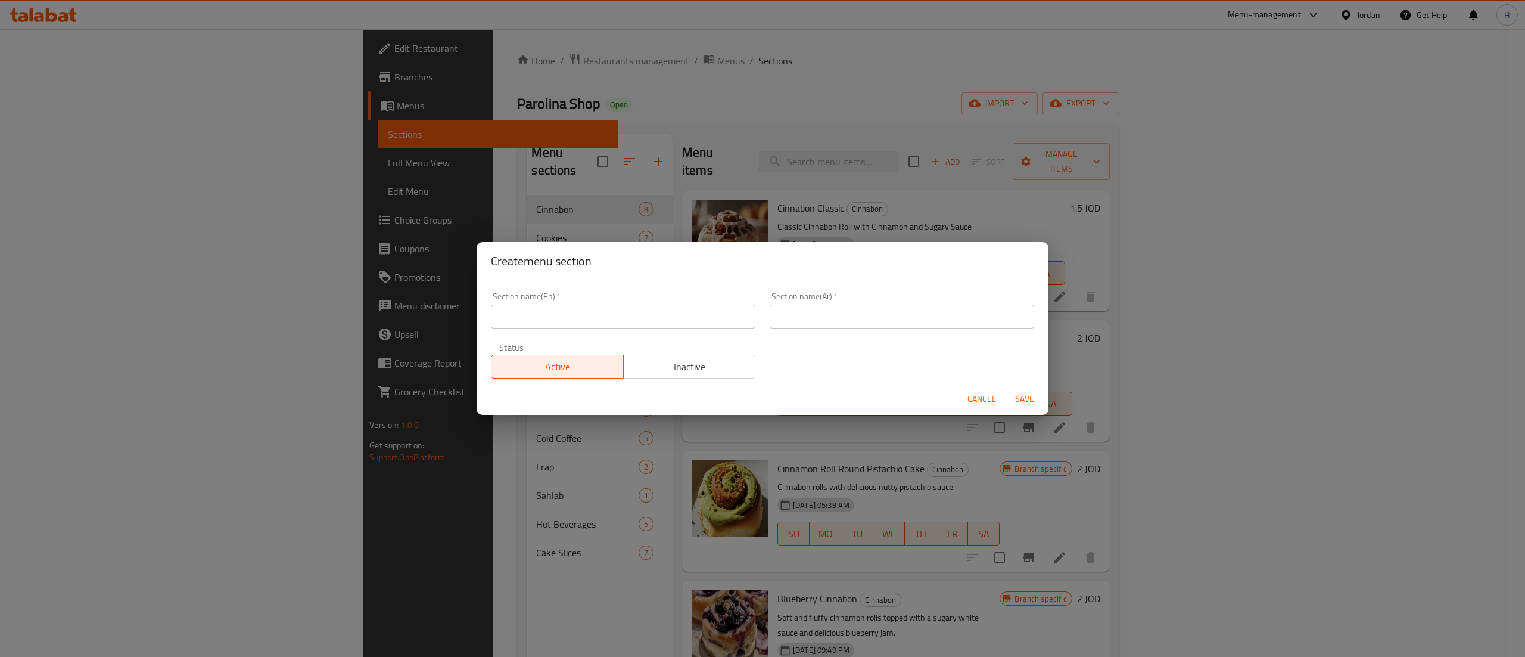
click at [585, 318] on input "text" at bounding box center [623, 316] width 265 height 24
type input "o"
type input "O"
type input "Boxes"
type input "بوكسات"
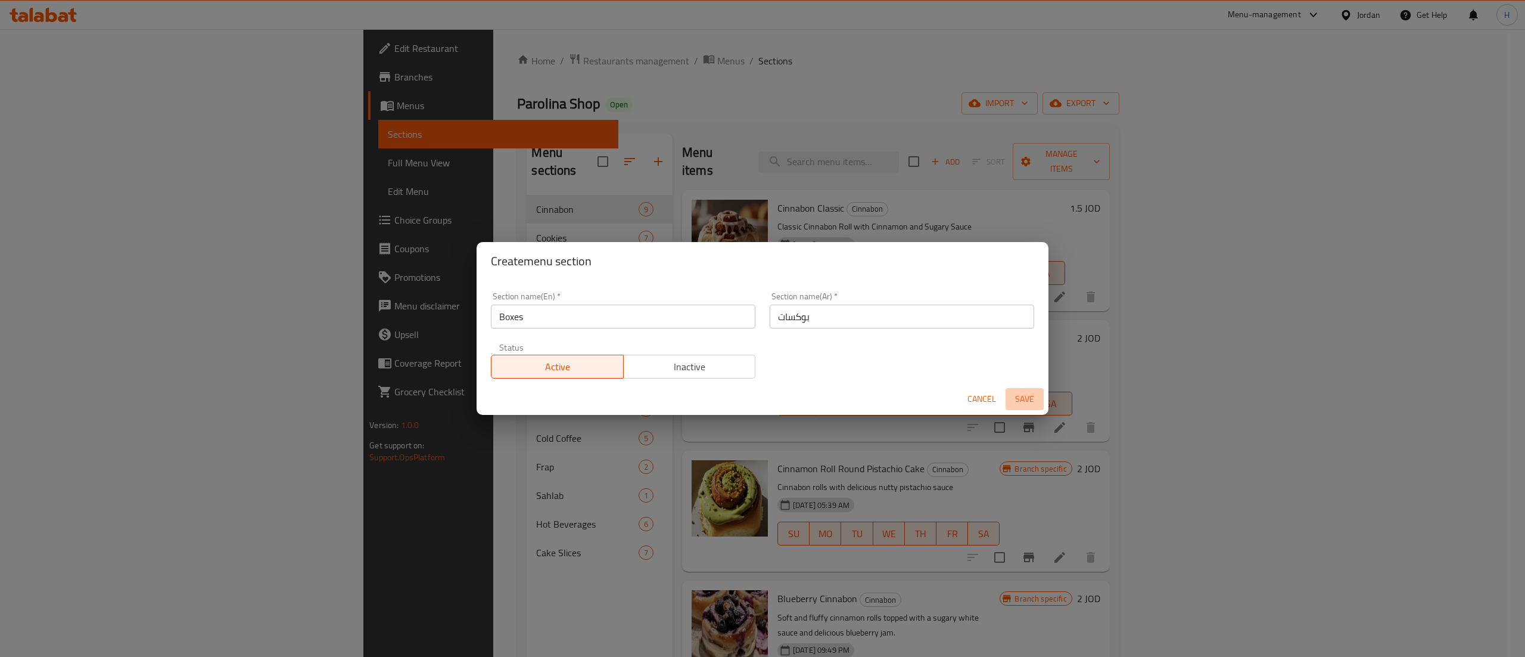
click at [1021, 393] on span "Save" at bounding box center [1025, 398] width 29 height 15
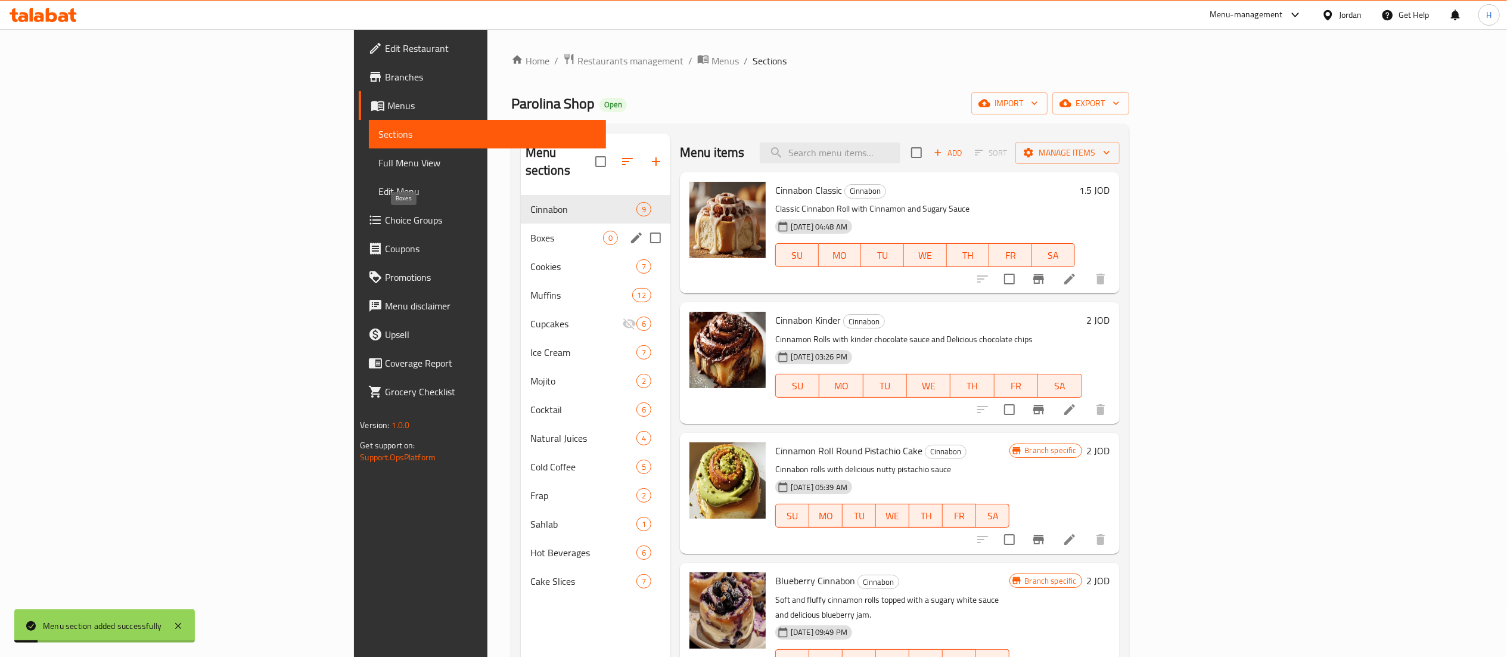
click at [530, 231] on span "Boxes" at bounding box center [566, 238] width 73 height 14
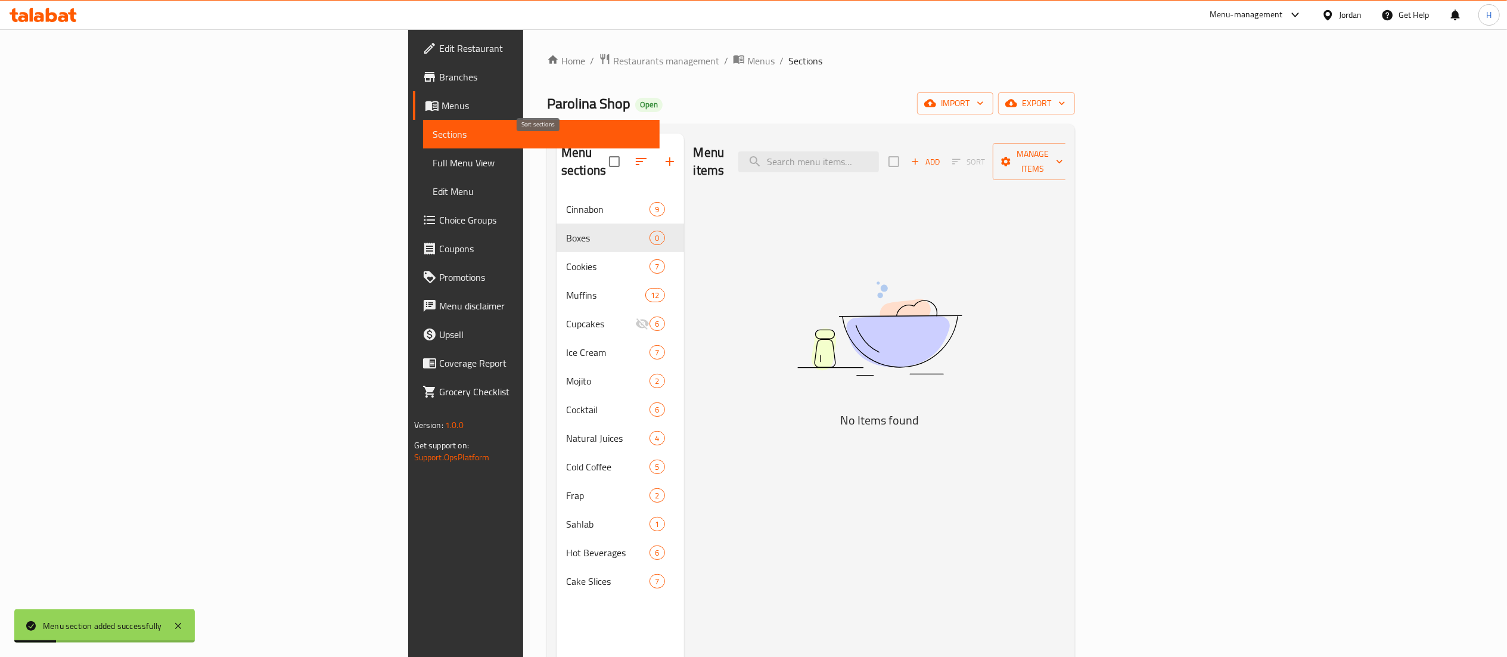
click at [634, 154] on icon "button" at bounding box center [641, 161] width 14 height 14
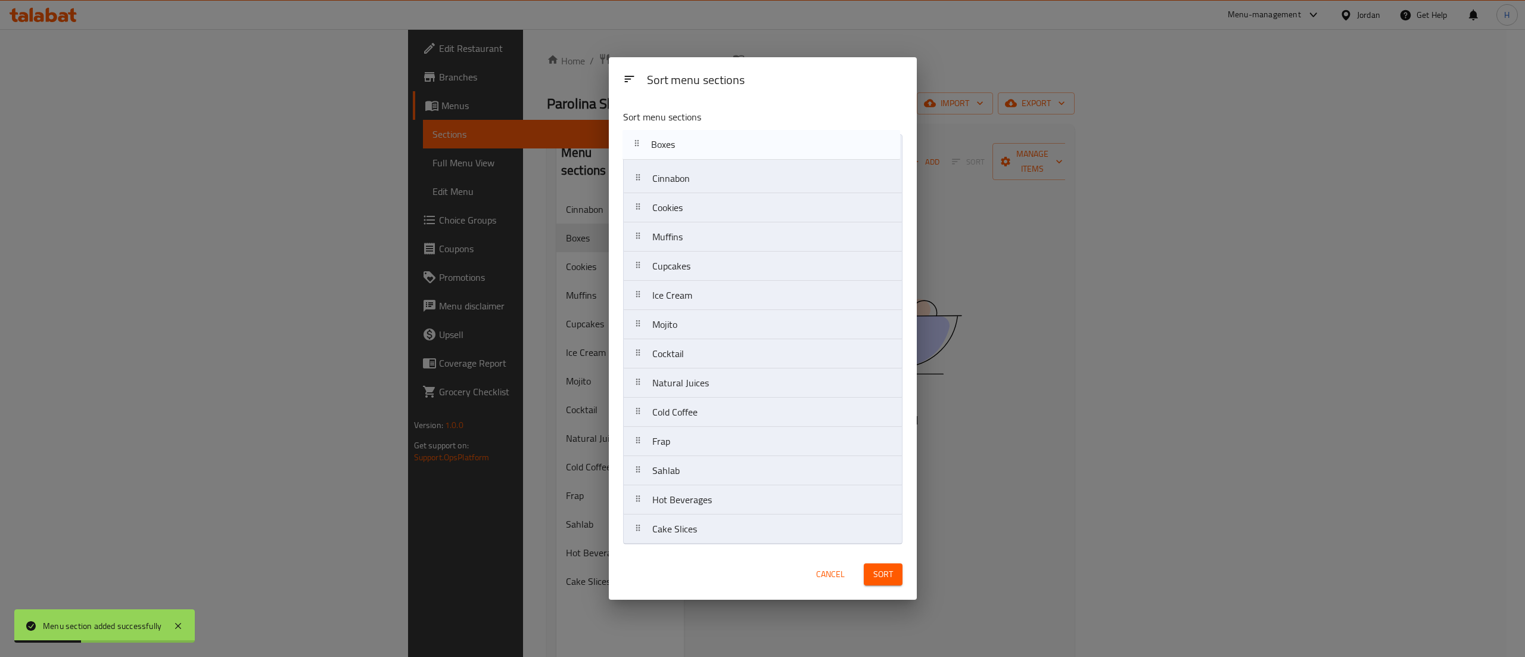
drag, startPoint x: 701, startPoint y: 186, endPoint x: 697, endPoint y: 145, distance: 40.7
click at [697, 145] on nav "Cinnabon Boxes Cookies Muffins Cupcakes Ice Cream Mojito Cocktail Natural Juice…" at bounding box center [762, 339] width 279 height 410
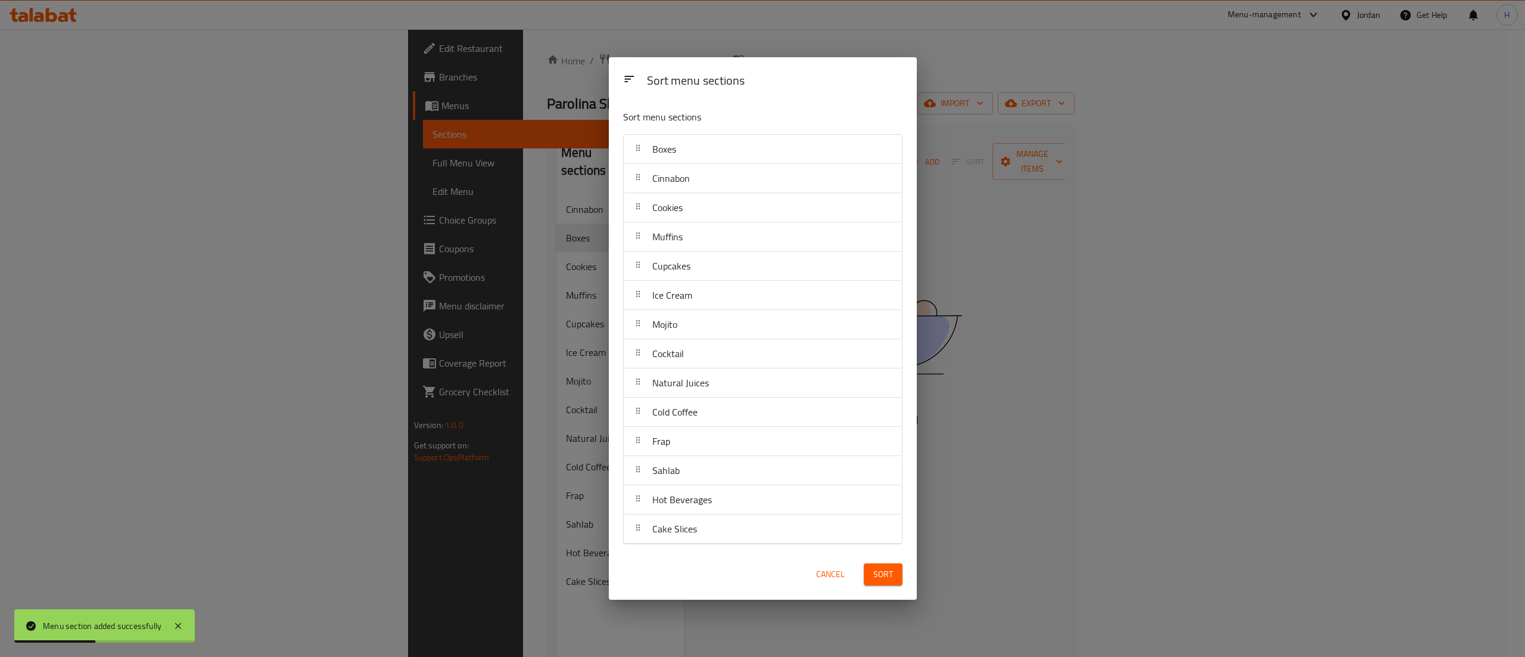
click at [887, 579] on span "Sort" at bounding box center [884, 574] width 20 height 15
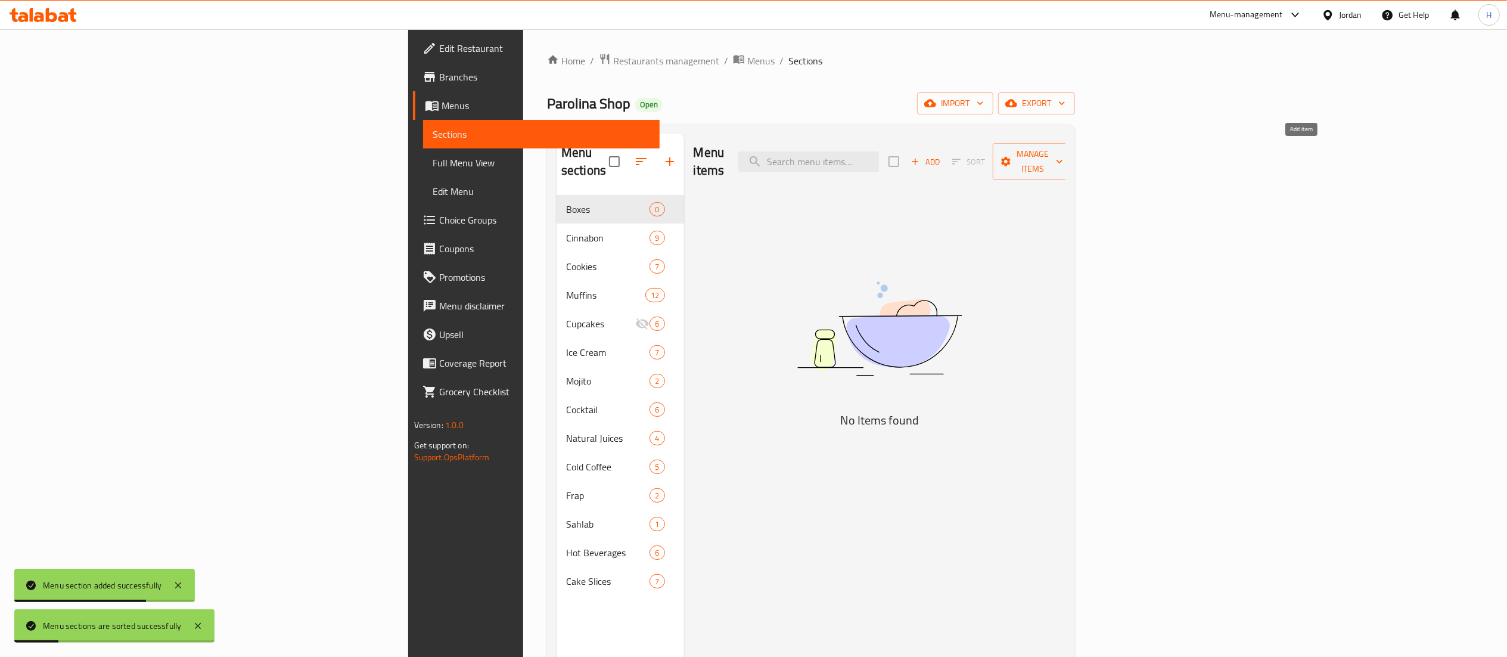
click at [941, 158] on span "Add" at bounding box center [925, 162] width 32 height 14
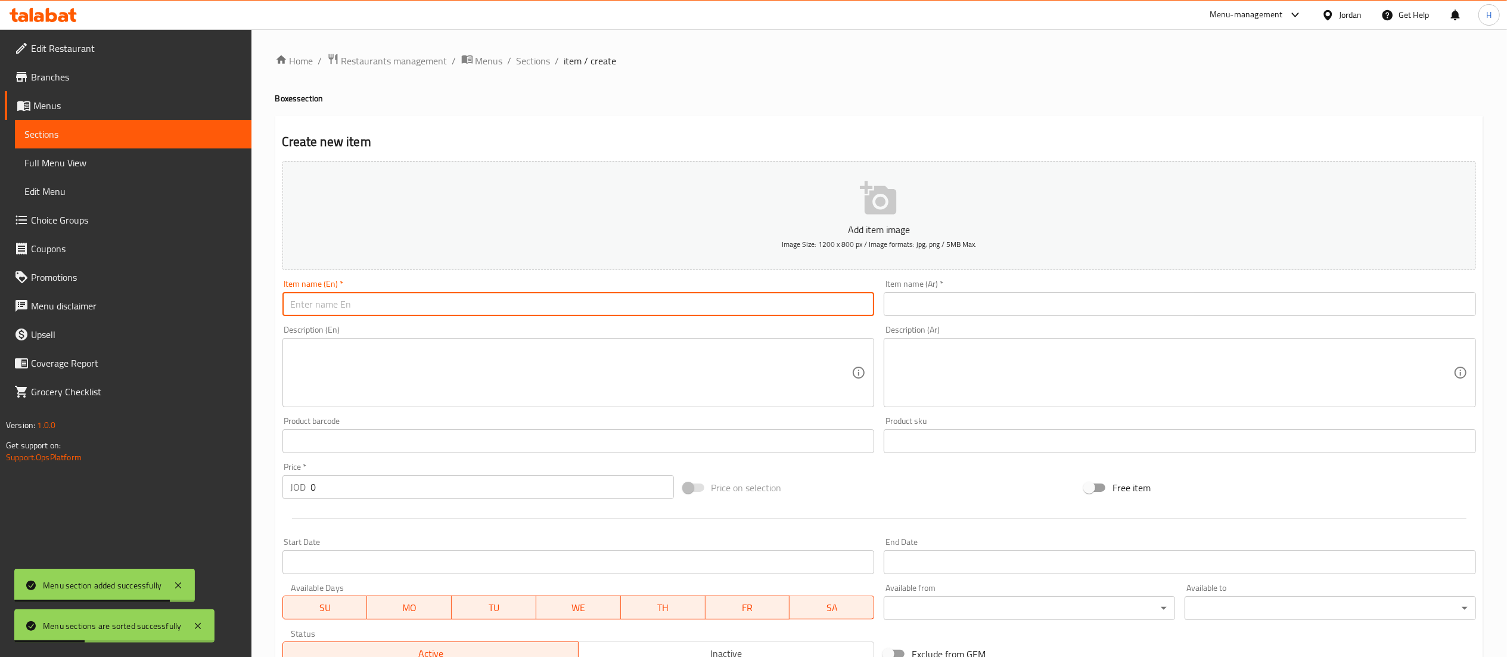
drag, startPoint x: 661, startPoint y: 303, endPoint x: 666, endPoint y: 307, distance: 6.3
click at [661, 303] on input "text" at bounding box center [578, 304] width 592 height 24
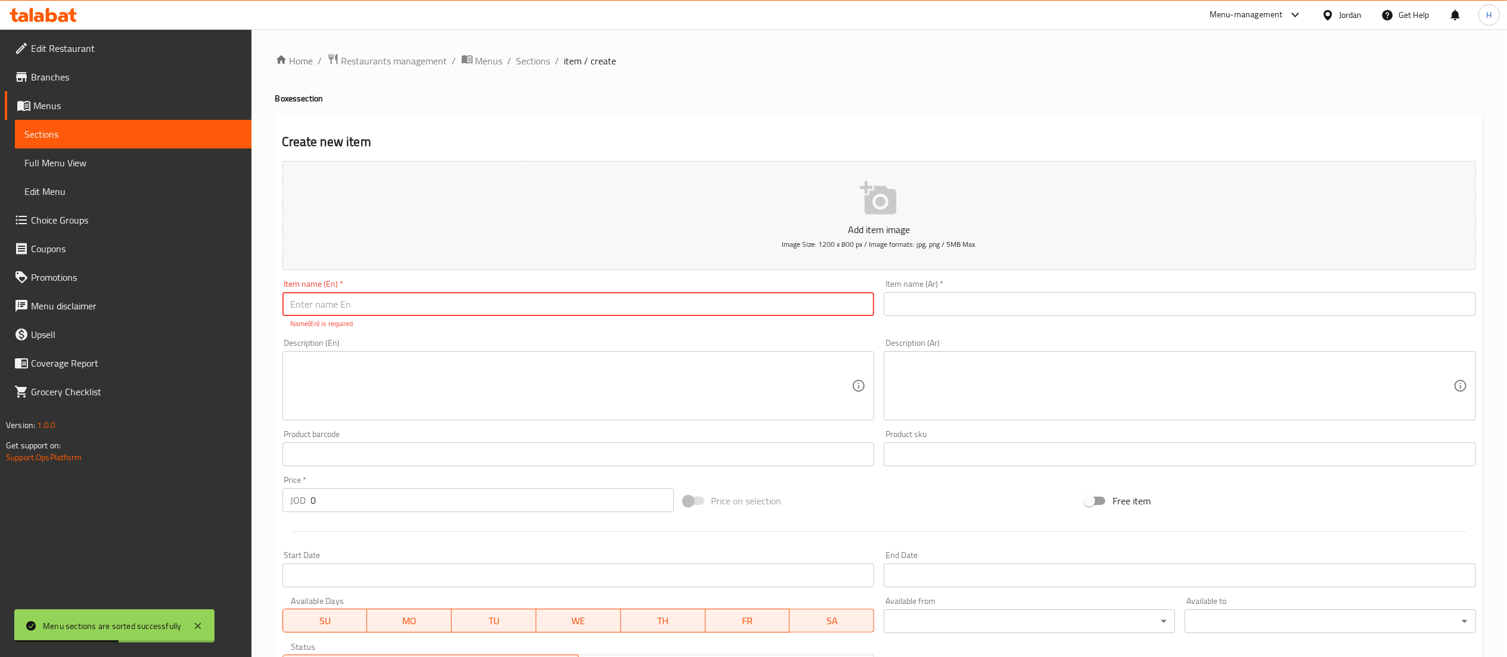
click at [1130, 304] on input "text" at bounding box center [1180, 304] width 592 height 24
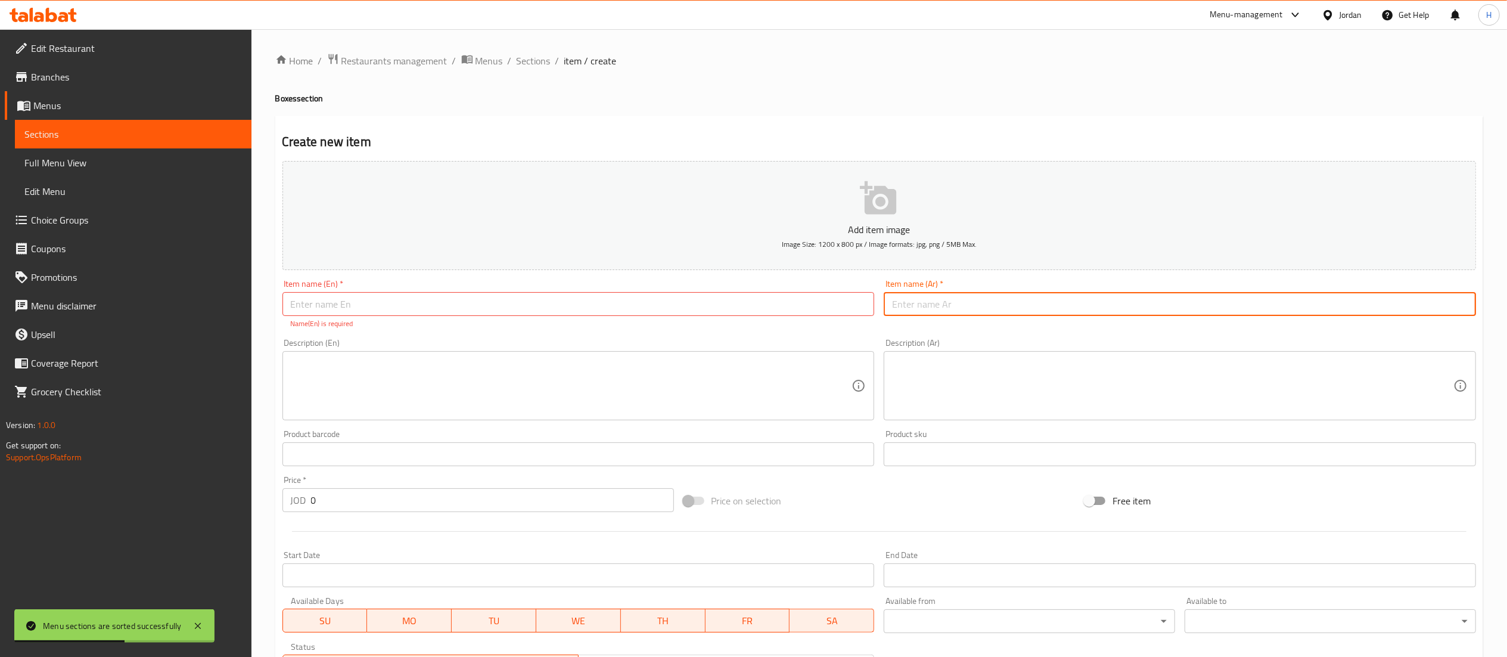
paste input "بوكس"
click at [990, 312] on input "بوكس" at bounding box center [1180, 304] width 592 height 24
click at [887, 307] on input "بوكس" at bounding box center [1180, 304] width 592 height 24
paste input "مافن"
type input "مافن بوكس"
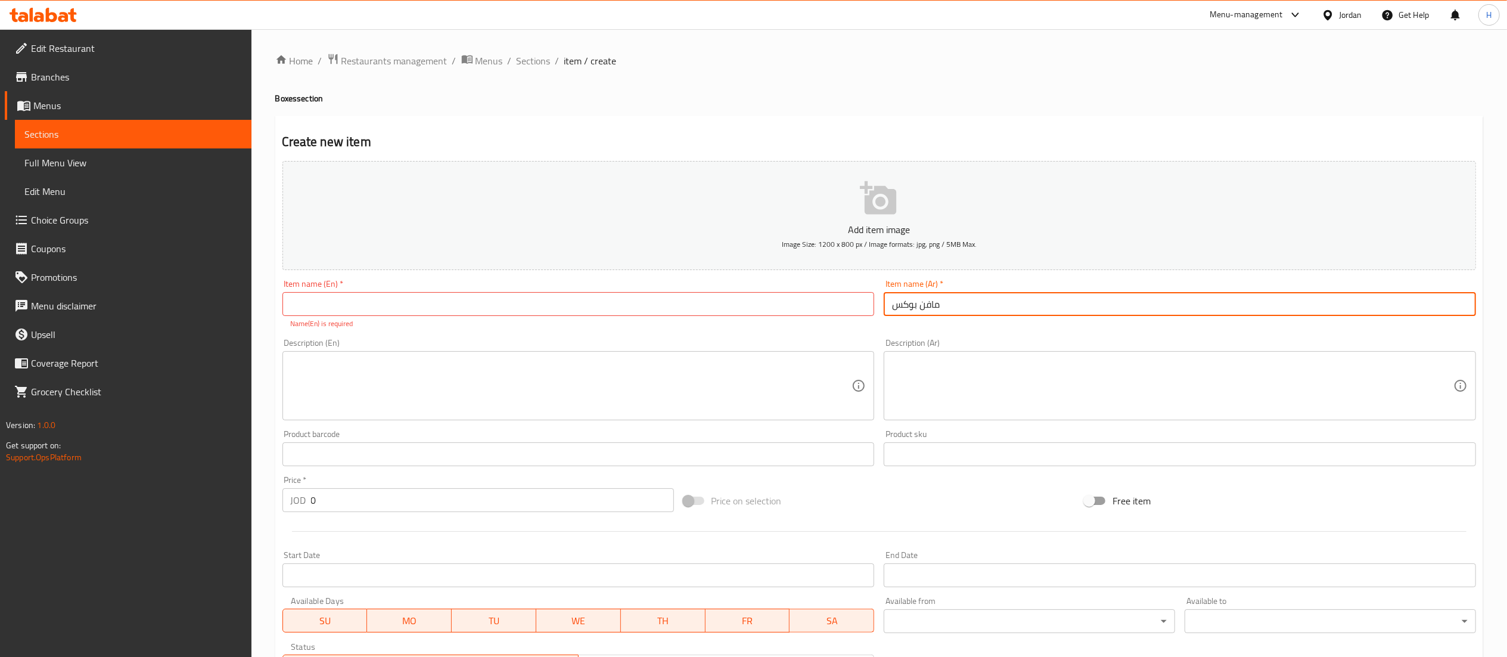
click at [754, 300] on input "text" at bounding box center [578, 304] width 592 height 24
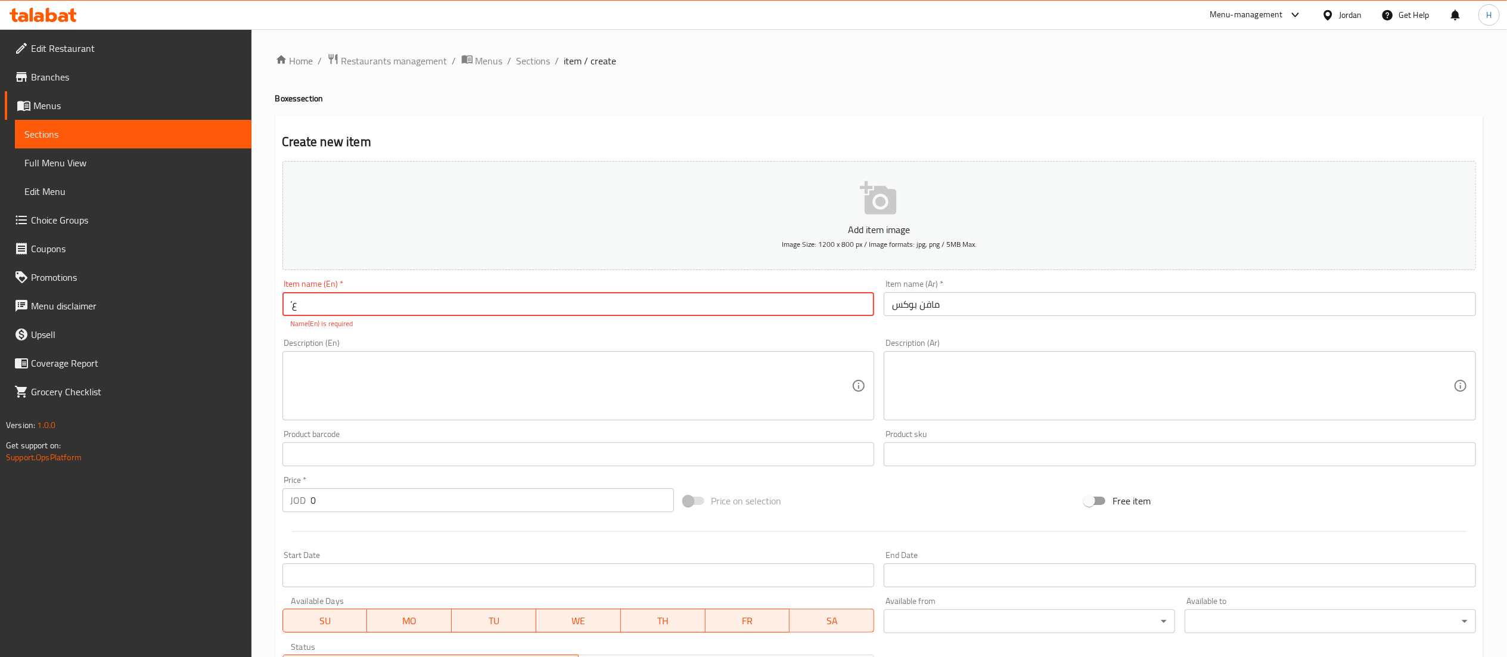
type input "’"
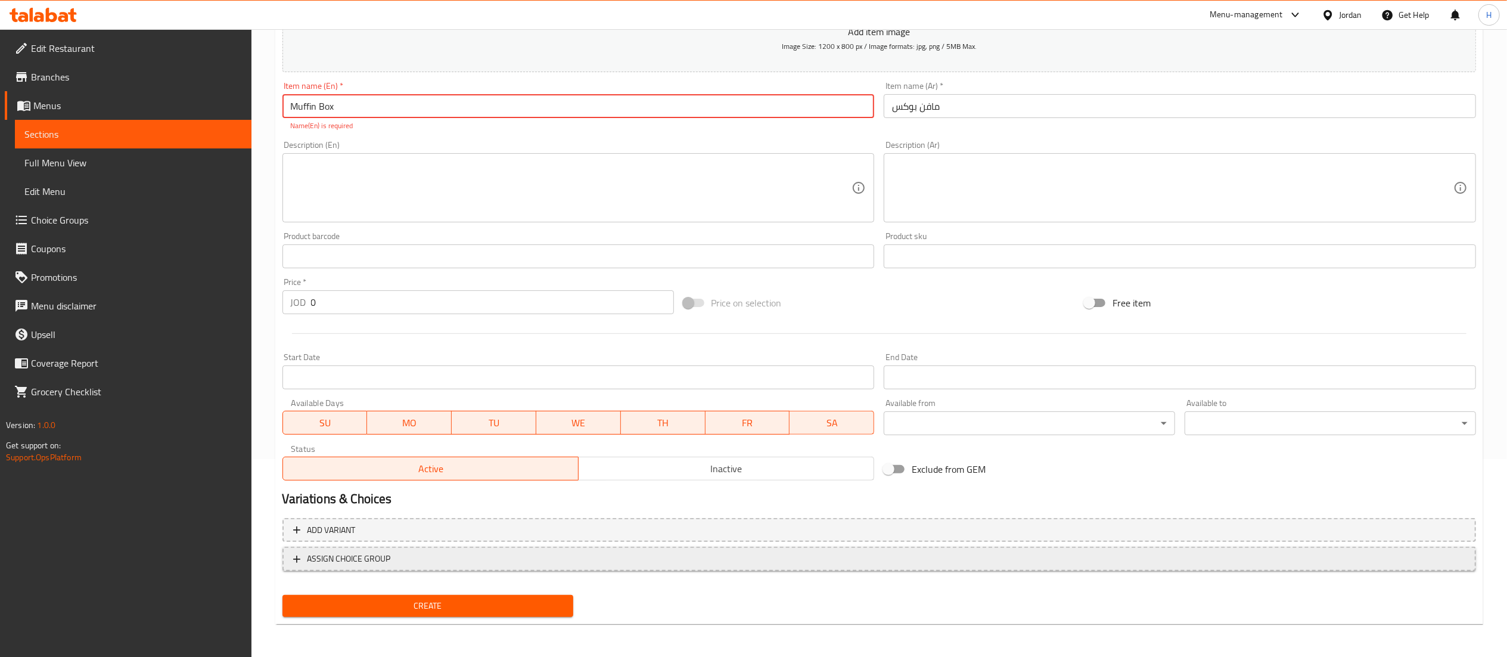
type input "Muffin Box"
click at [420, 547] on button "ASSIGN CHOICE GROUP" at bounding box center [878, 558] width 1193 height 24
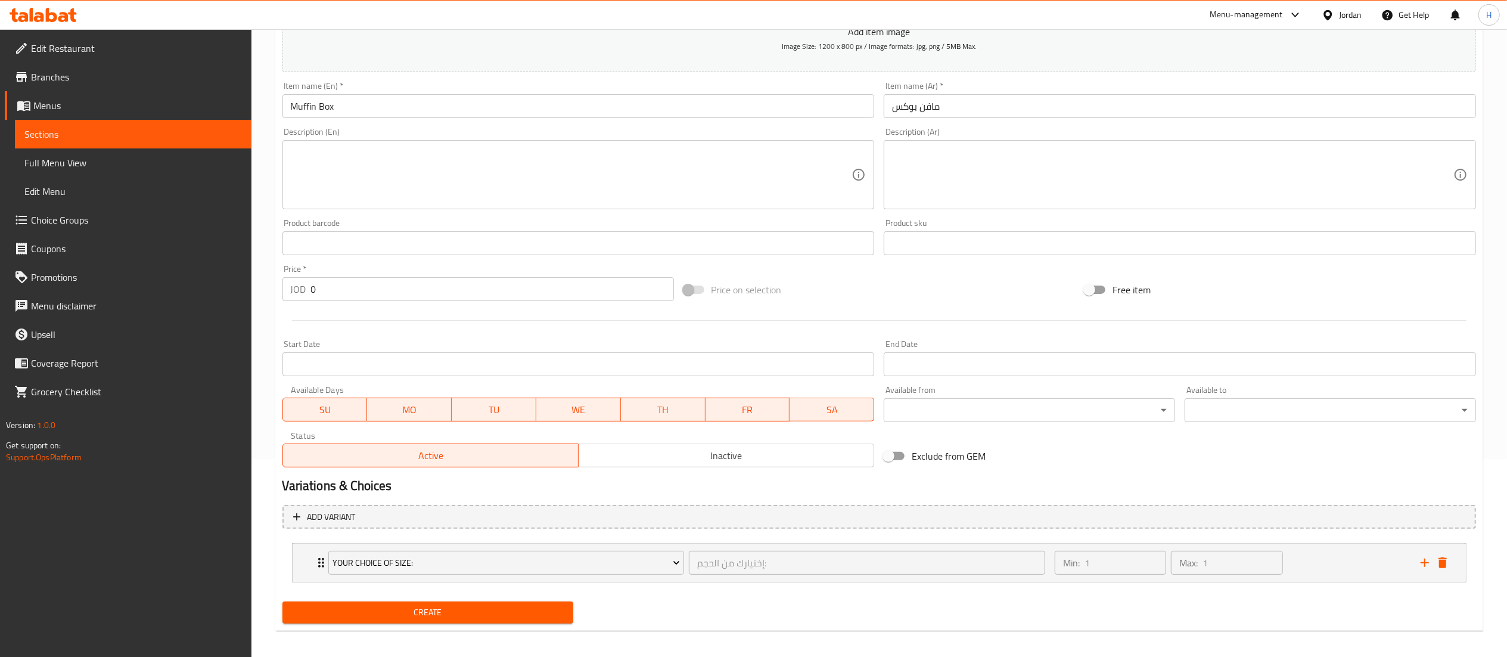
scroll to position [184, 0]
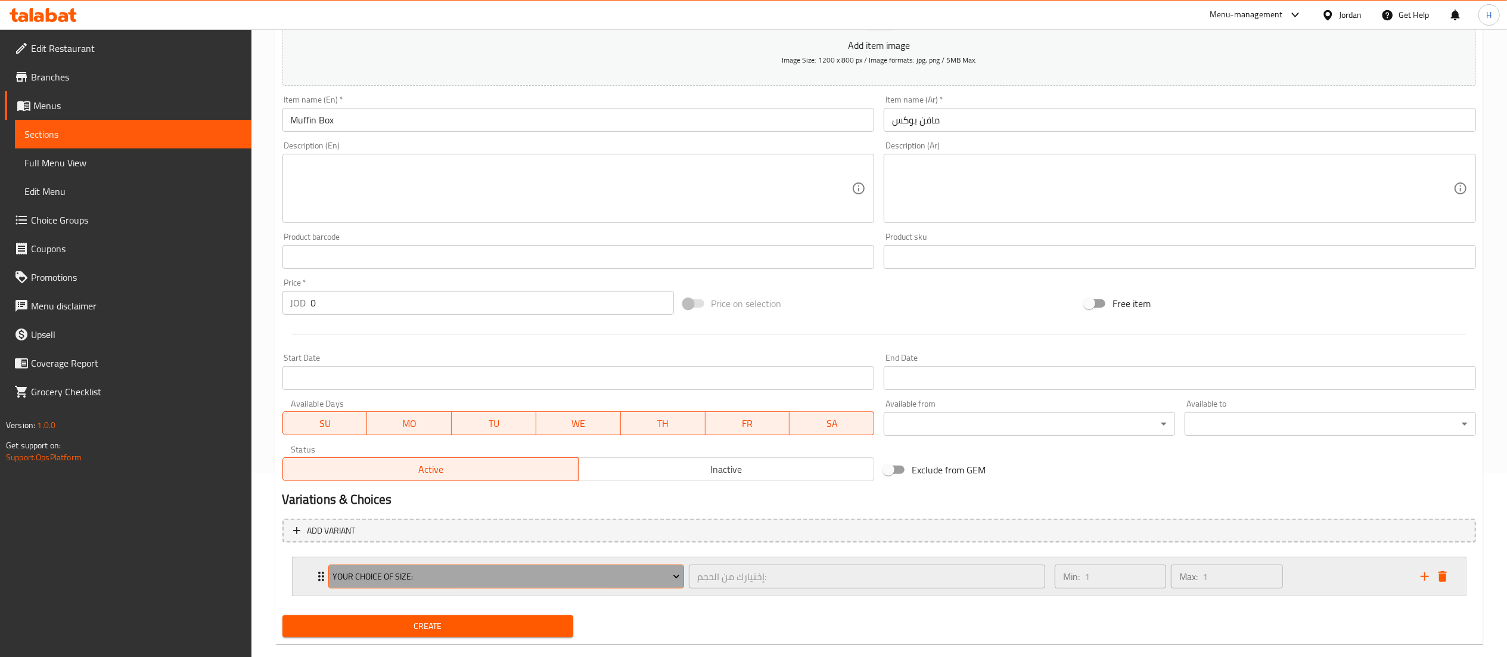
click at [416, 567] on button "your choice of Size:" at bounding box center [506, 576] width 356 height 24
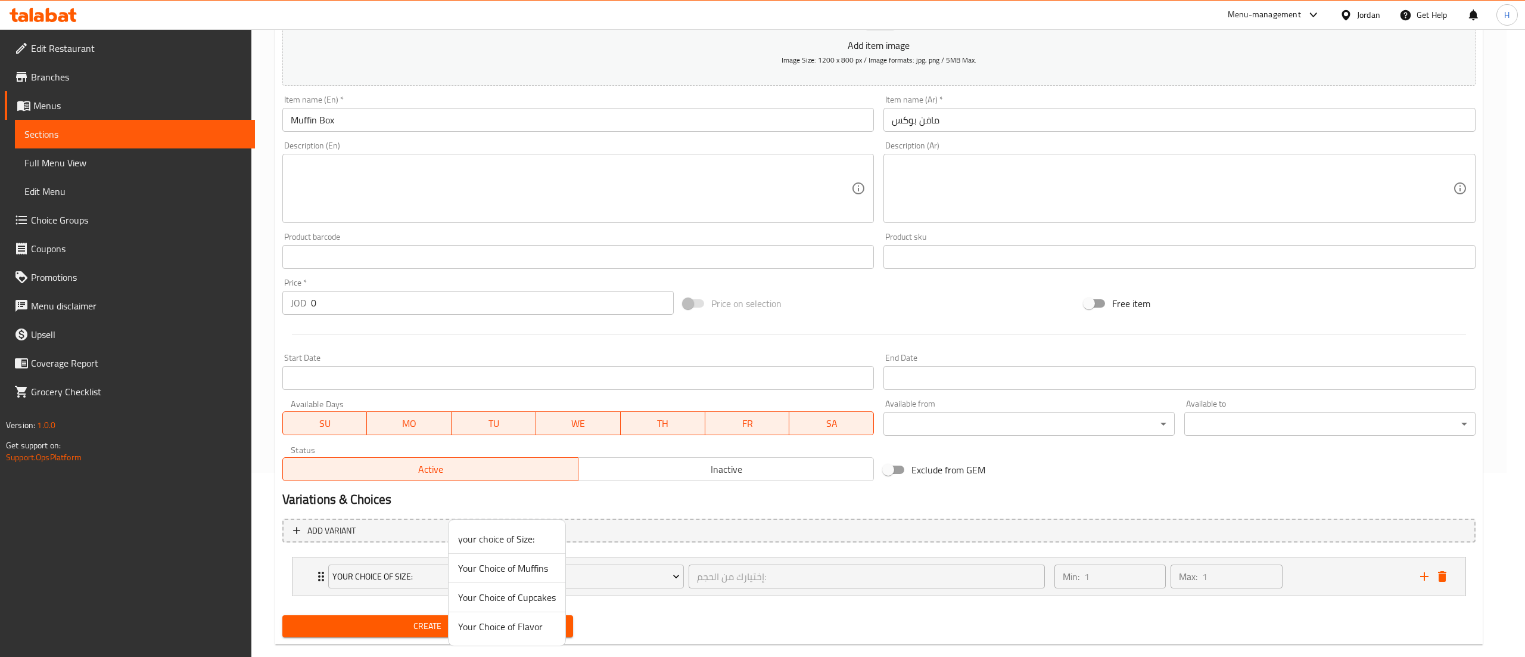
click at [484, 567] on span "Your Choice of Muffins" at bounding box center [507, 568] width 98 height 14
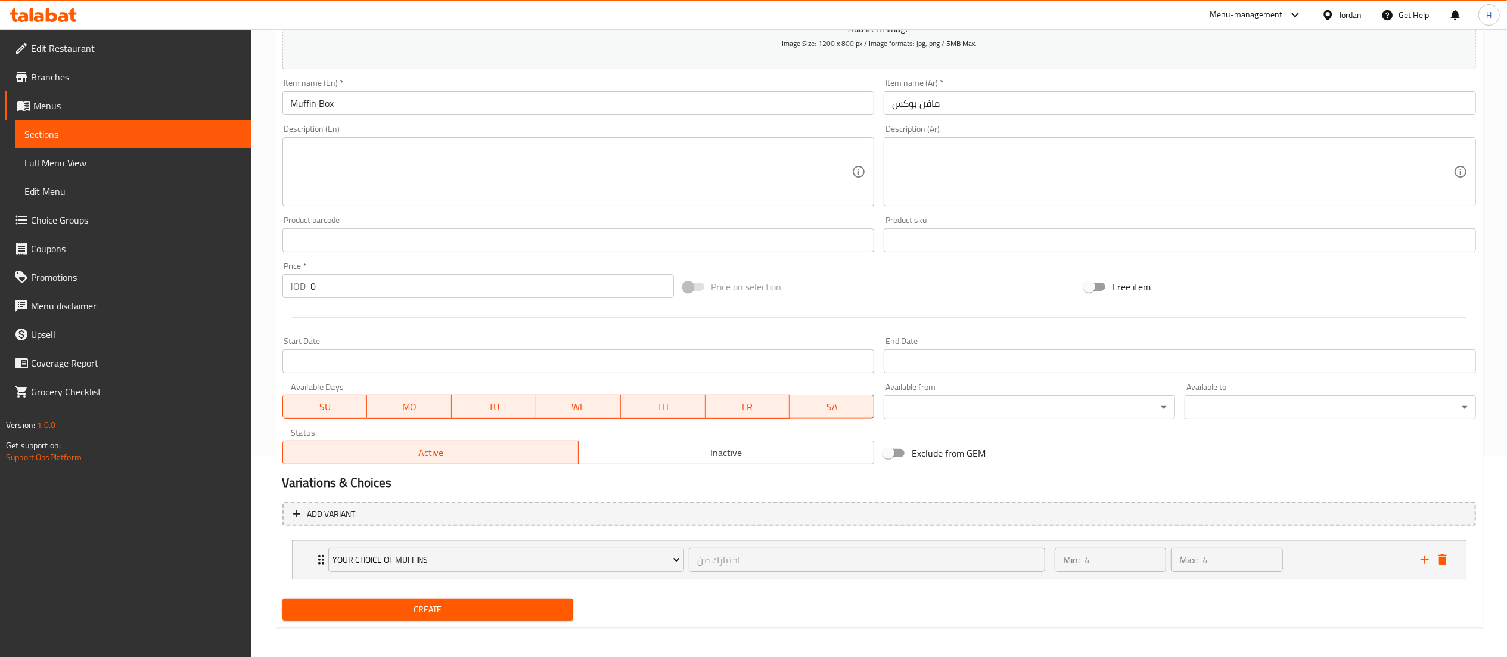
scroll to position [206, 0]
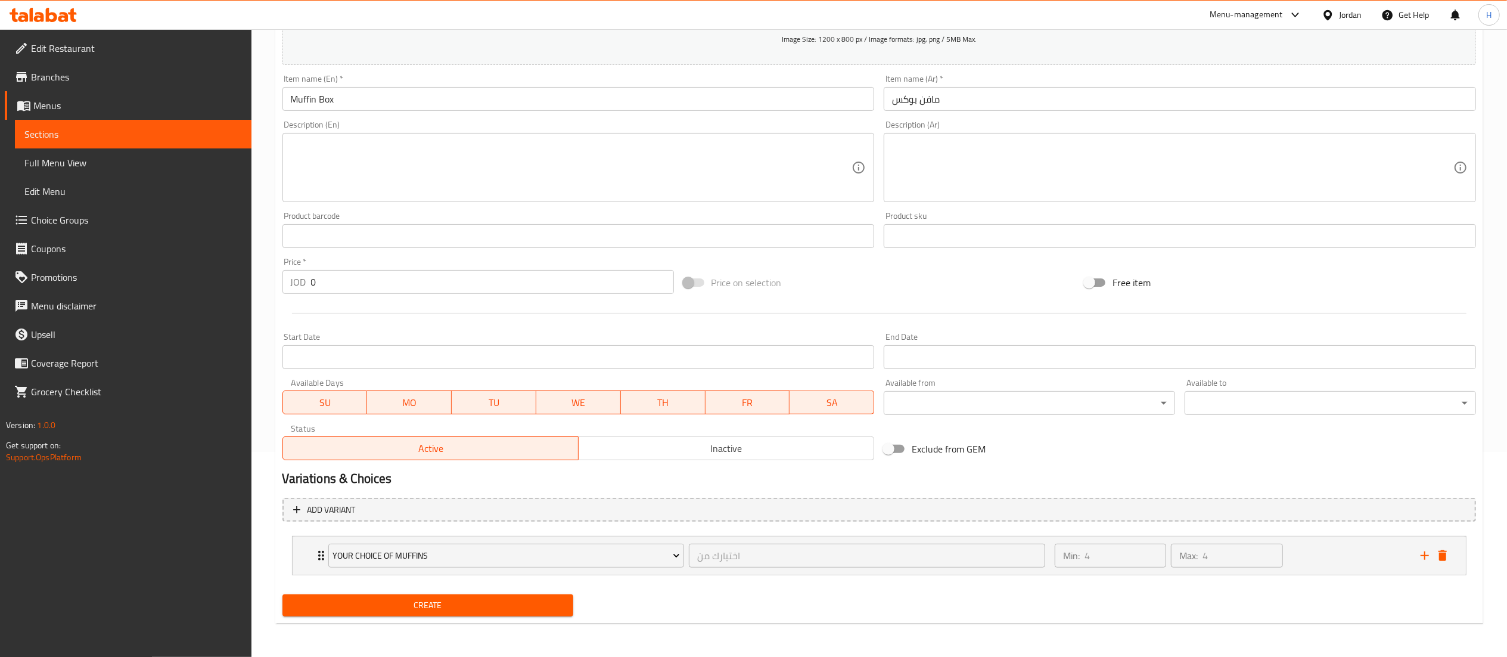
drag, startPoint x: 332, startPoint y: 278, endPoint x: 249, endPoint y: 268, distance: 84.0
click at [250, 268] on div "Edit Restaurant Branches Menus Sections Full Menu View Edit Menu Choice Groups …" at bounding box center [753, 240] width 1507 height 832
type input "5"
click at [418, 609] on span "Create" at bounding box center [428, 605] width 272 height 15
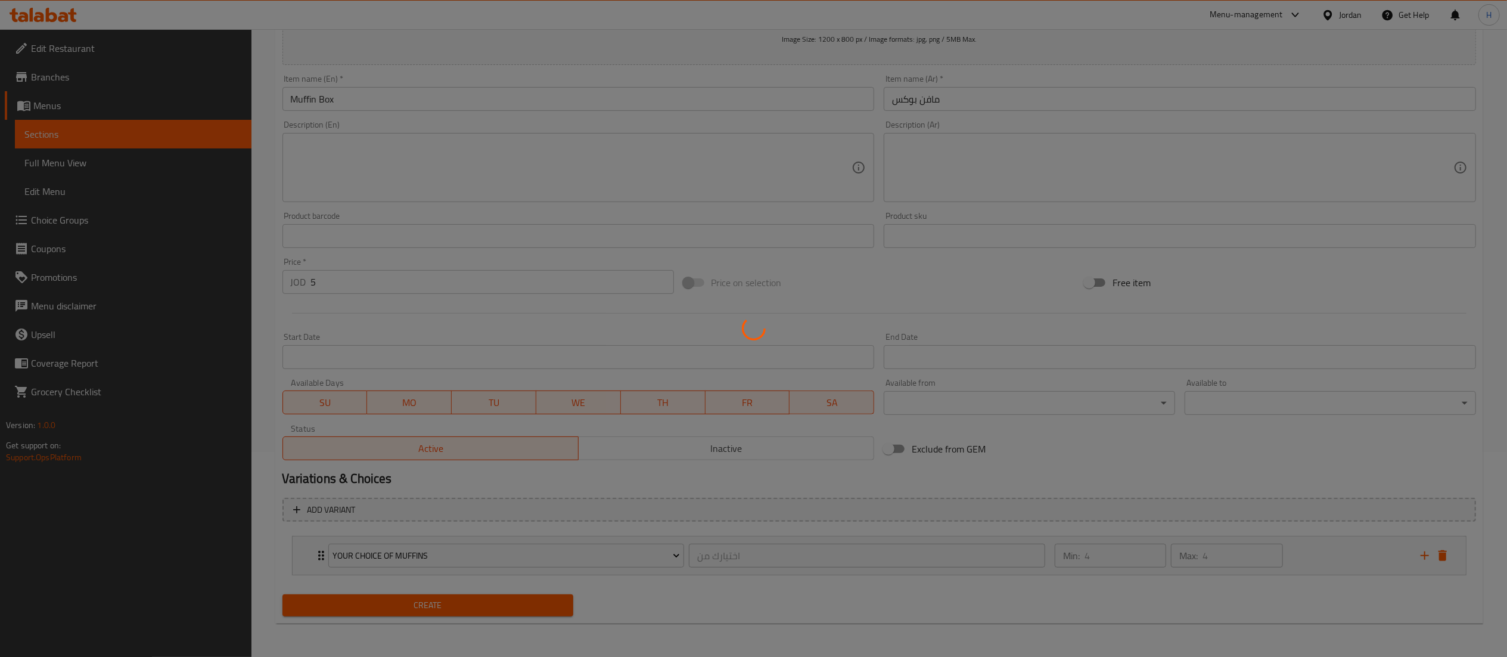
type input "0"
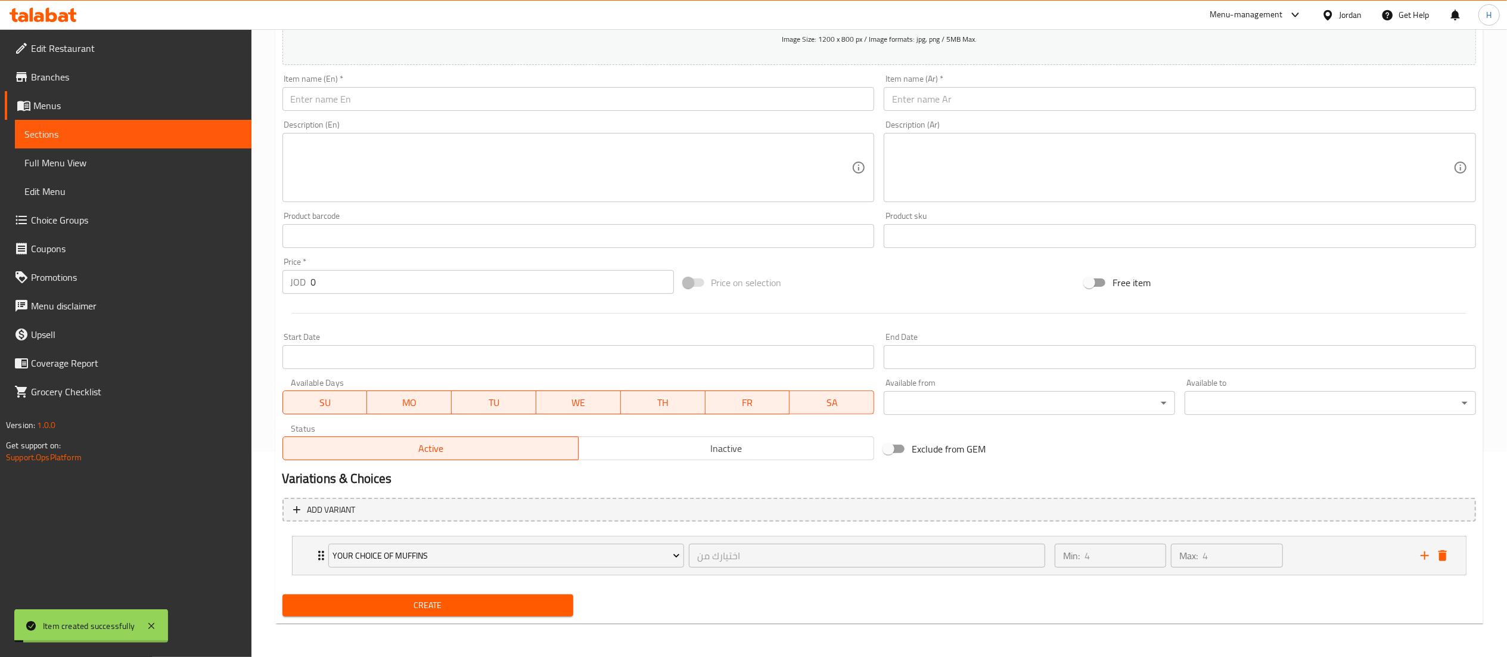
scroll to position [0, 0]
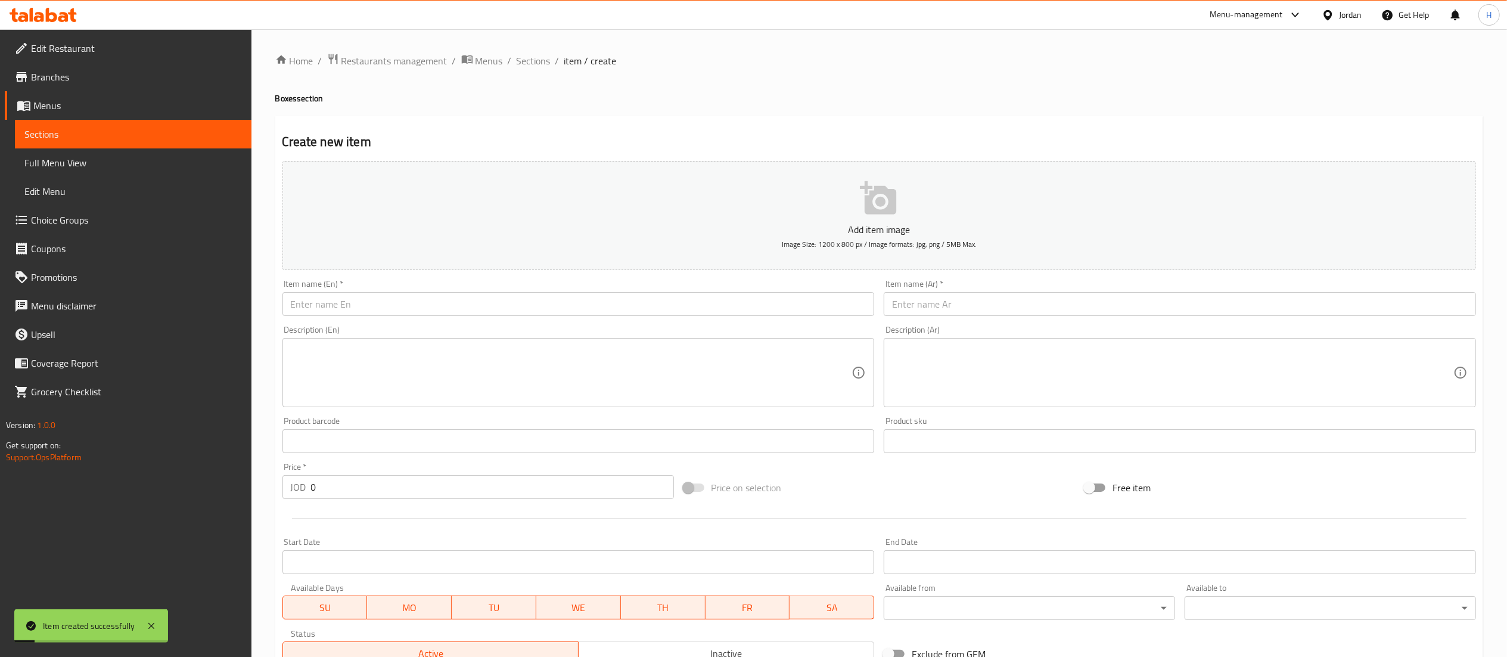
click at [442, 296] on input "text" at bounding box center [578, 304] width 592 height 24
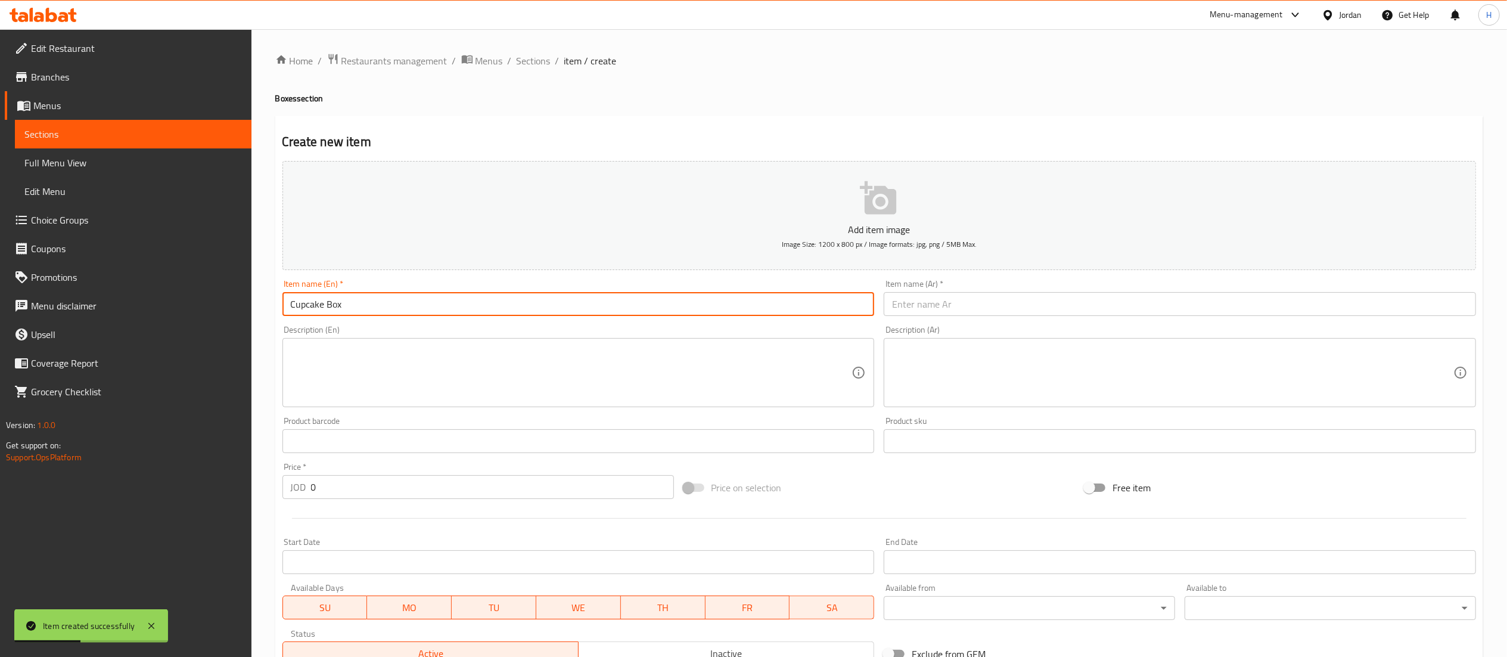
type input "Cupcake Box"
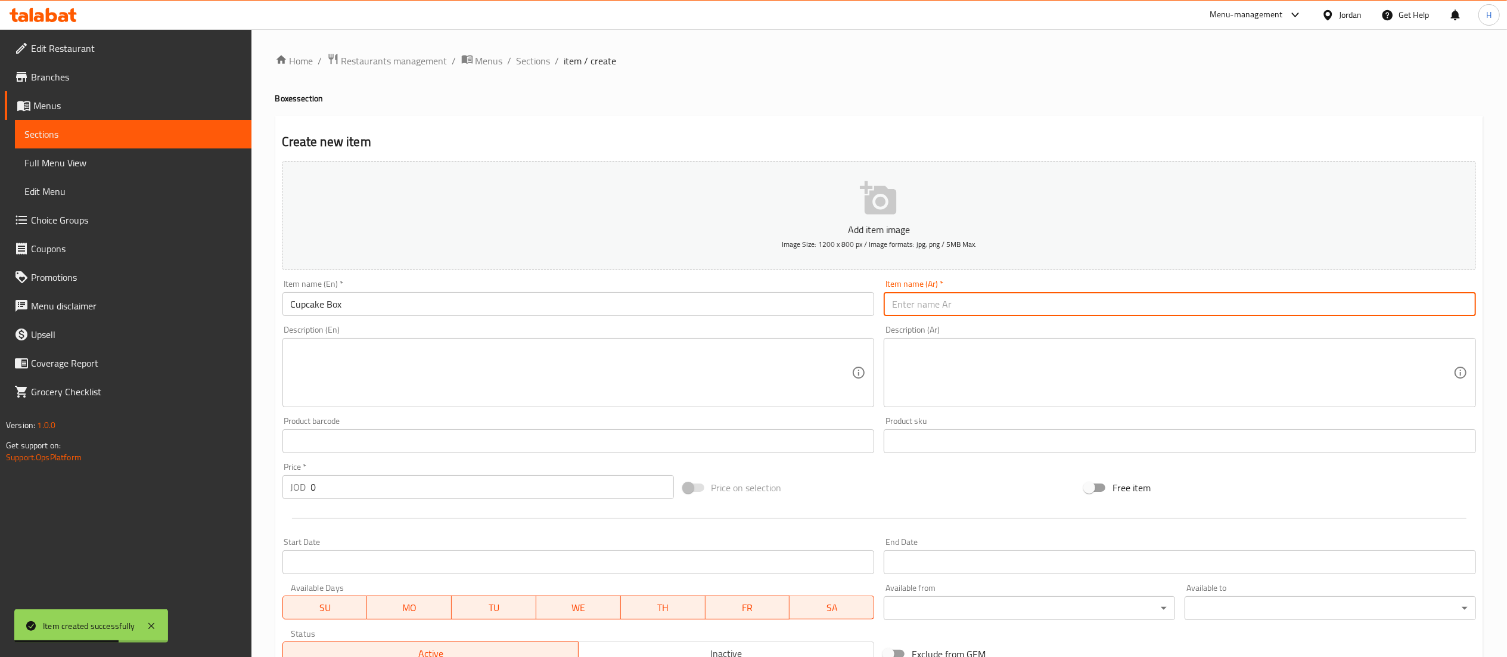
paste input "كب كيك"
drag, startPoint x: 1087, startPoint y: 311, endPoint x: 757, endPoint y: 293, distance: 331.2
click at [758, 293] on div "Add item image Image Size: 1200 x 800 px / Image formats: jpg, png / 5MB Max. I…" at bounding box center [879, 413] width 1203 height 514
paste input "الكب كيك بوكس"
type input "الكب كيك بوكس"
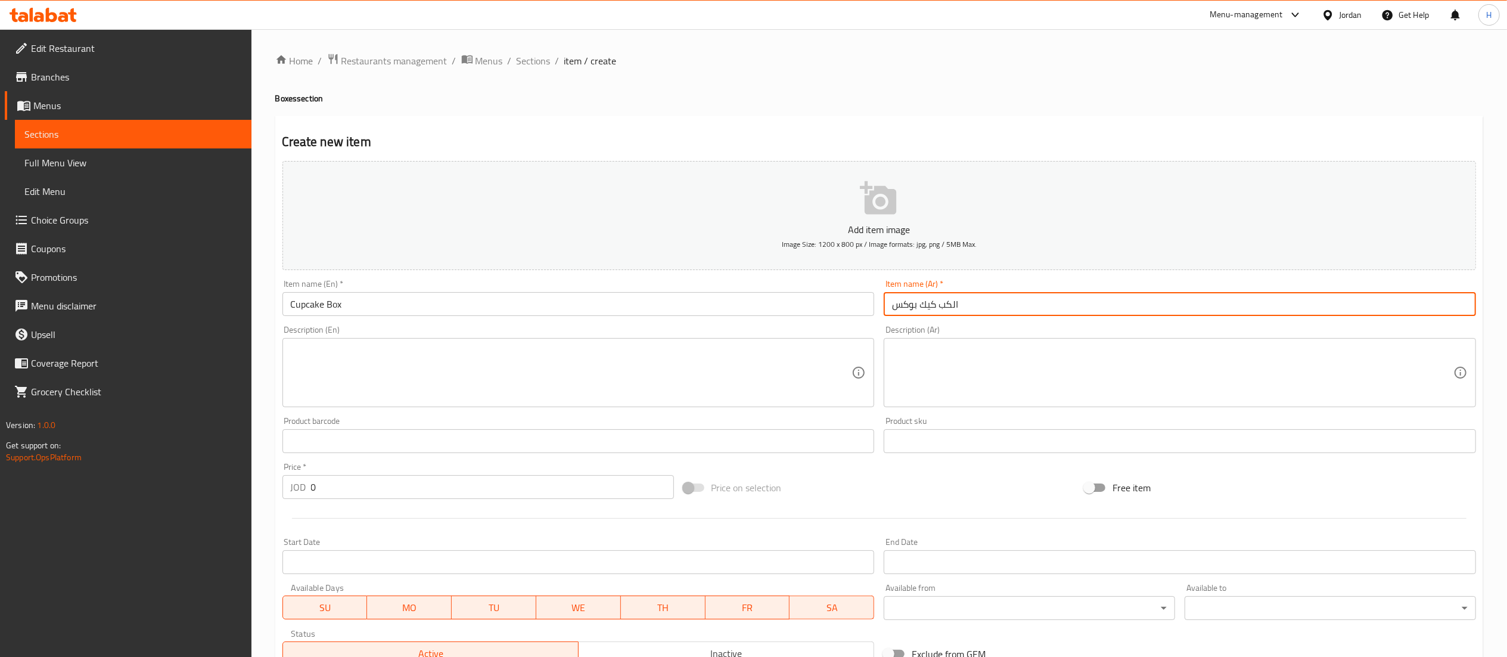
drag, startPoint x: 321, startPoint y: 481, endPoint x: 248, endPoint y: 481, distance: 72.1
click at [249, 481] on div "Edit Restaurant Branches Menus Sections Full Menu View Edit Menu Choice Groups …" at bounding box center [753, 445] width 1507 height 832
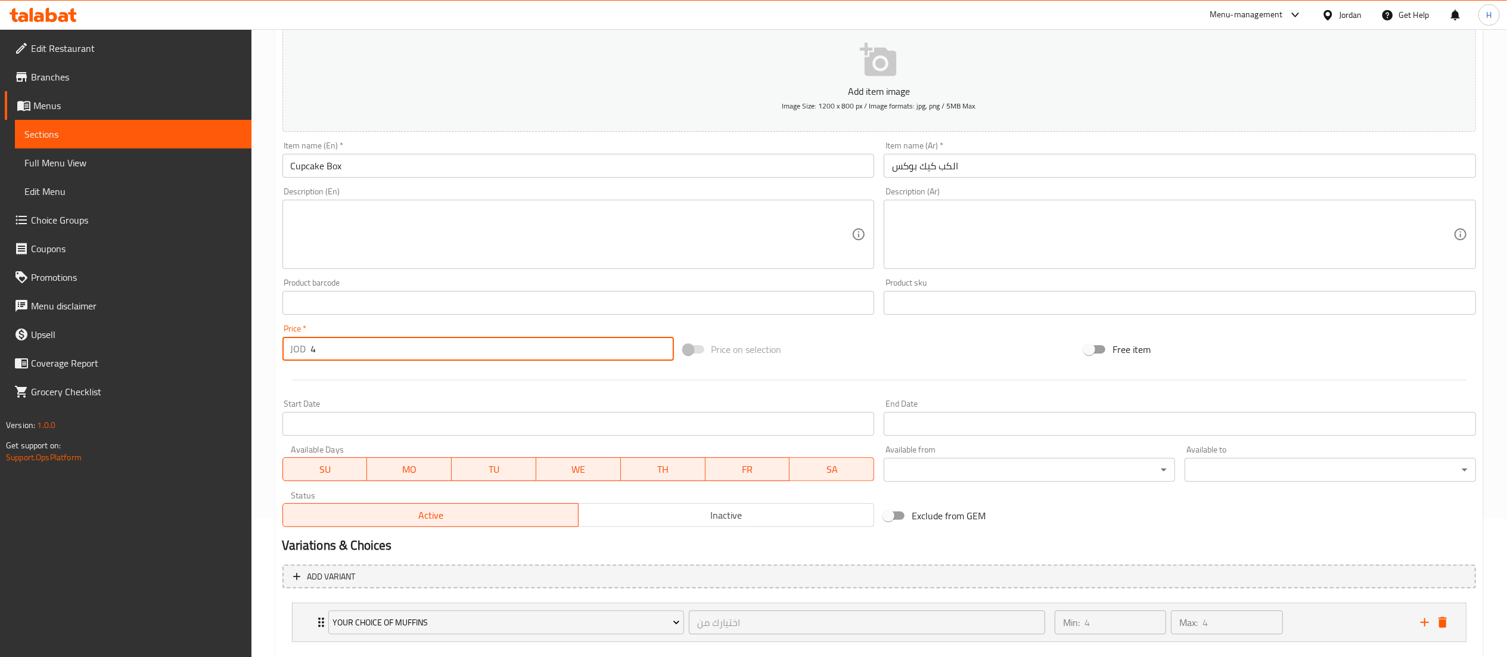
scroll to position [206, 0]
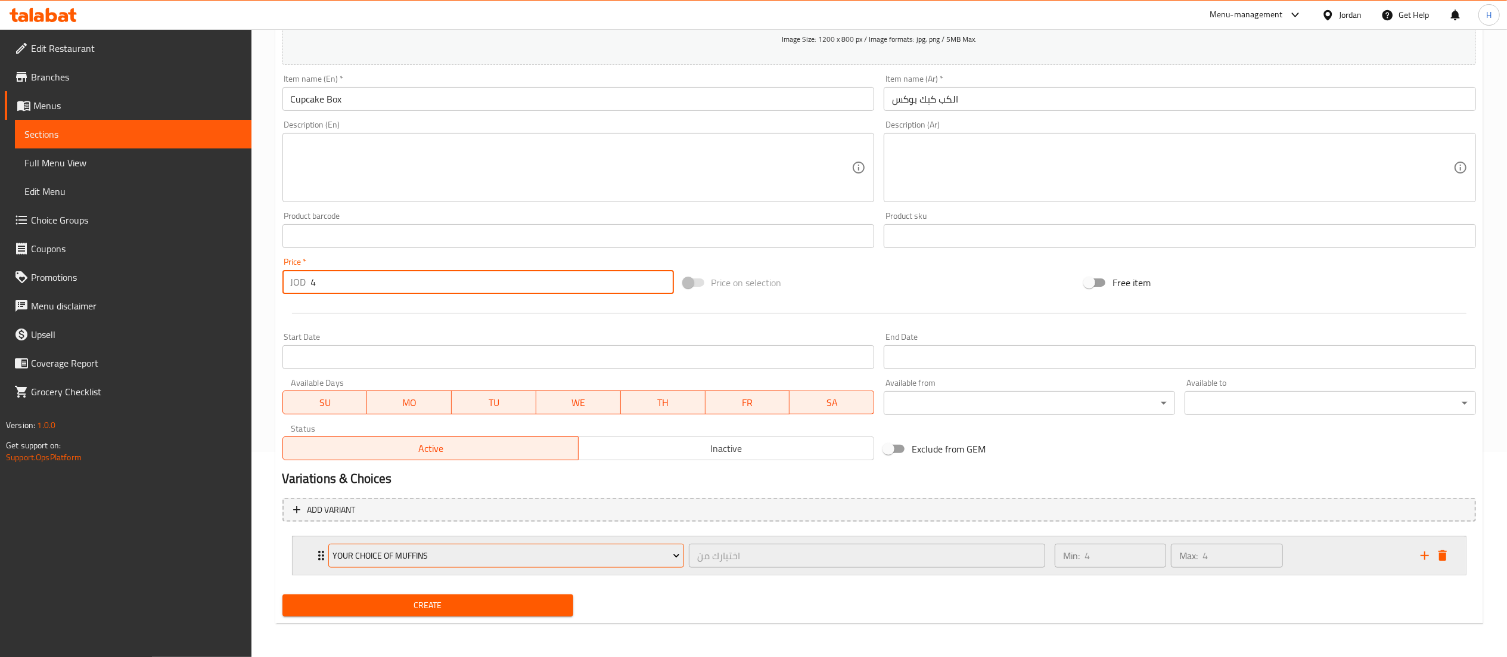
type input "4"
click at [446, 561] on span "Your Choice of Muffins" at bounding box center [505, 555] width 347 height 15
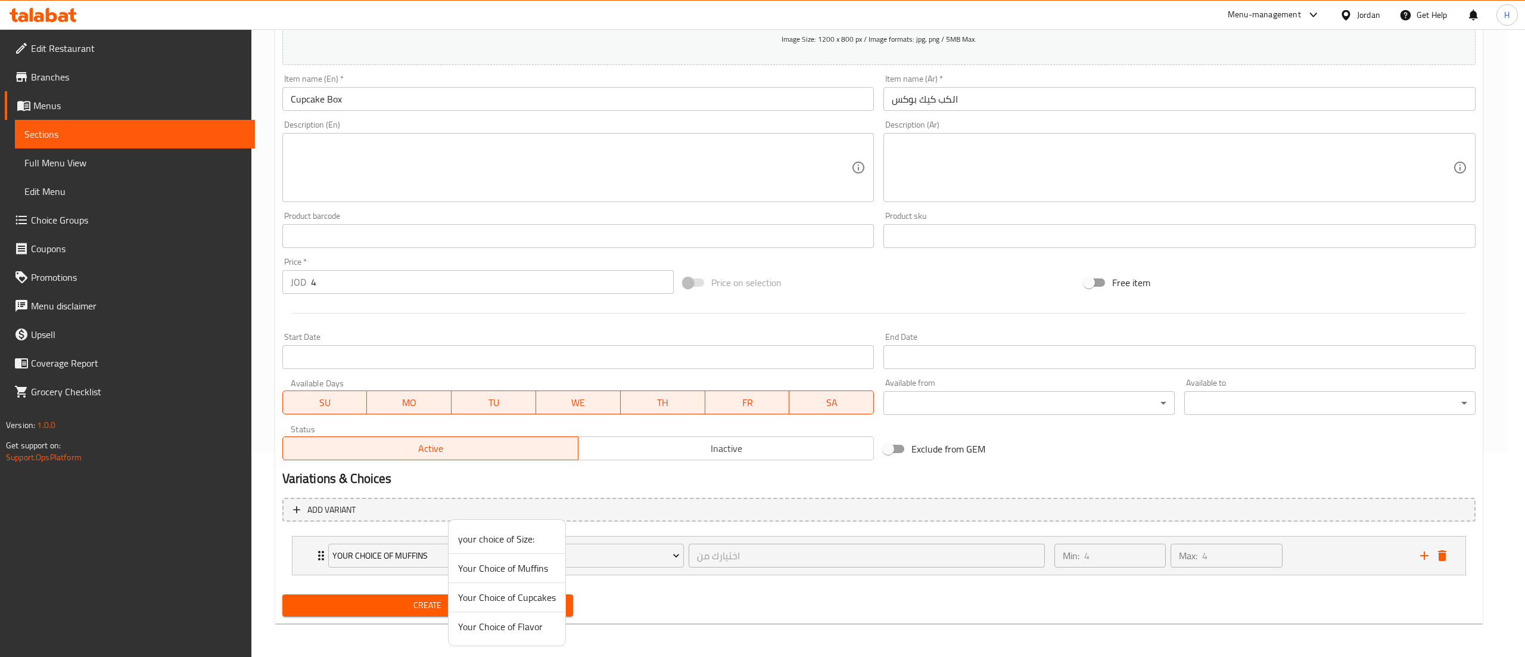
click at [502, 596] on span "Your Choice of Cupcakes" at bounding box center [507, 597] width 98 height 14
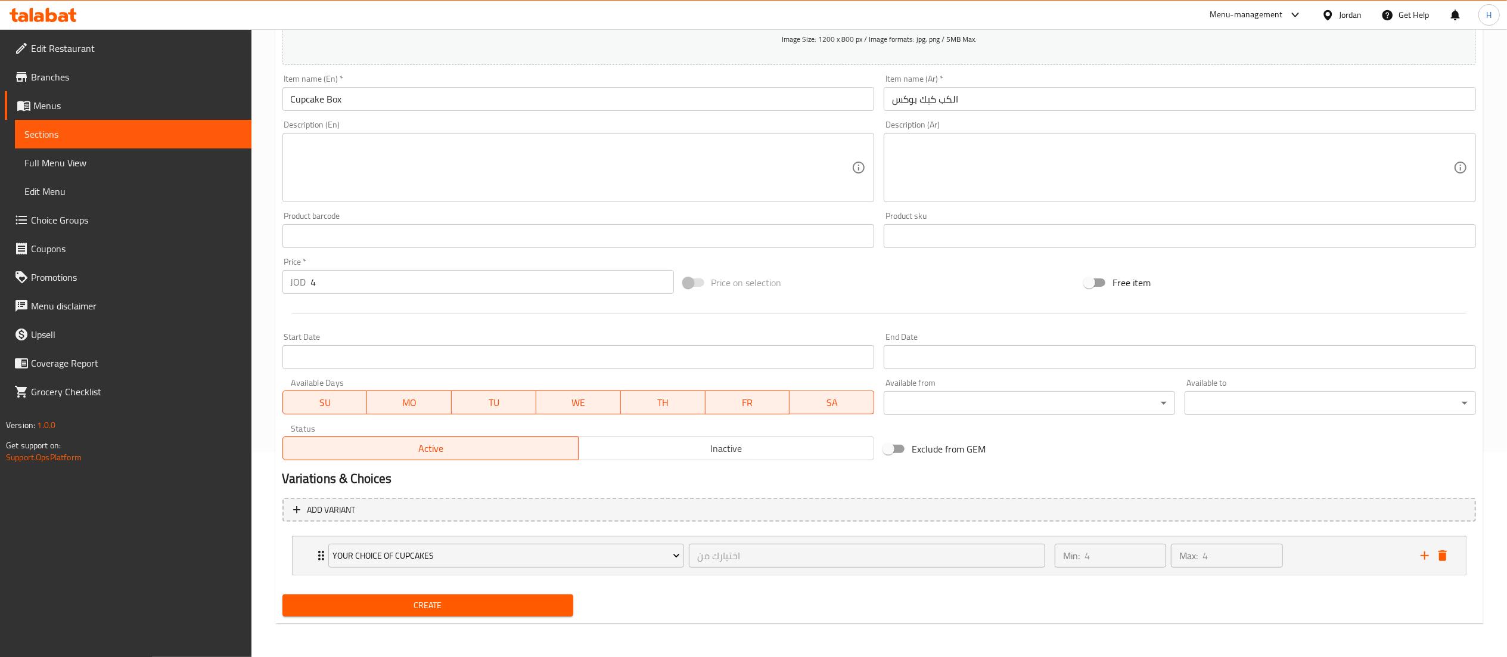
click at [486, 611] on span "Create" at bounding box center [428, 605] width 272 height 15
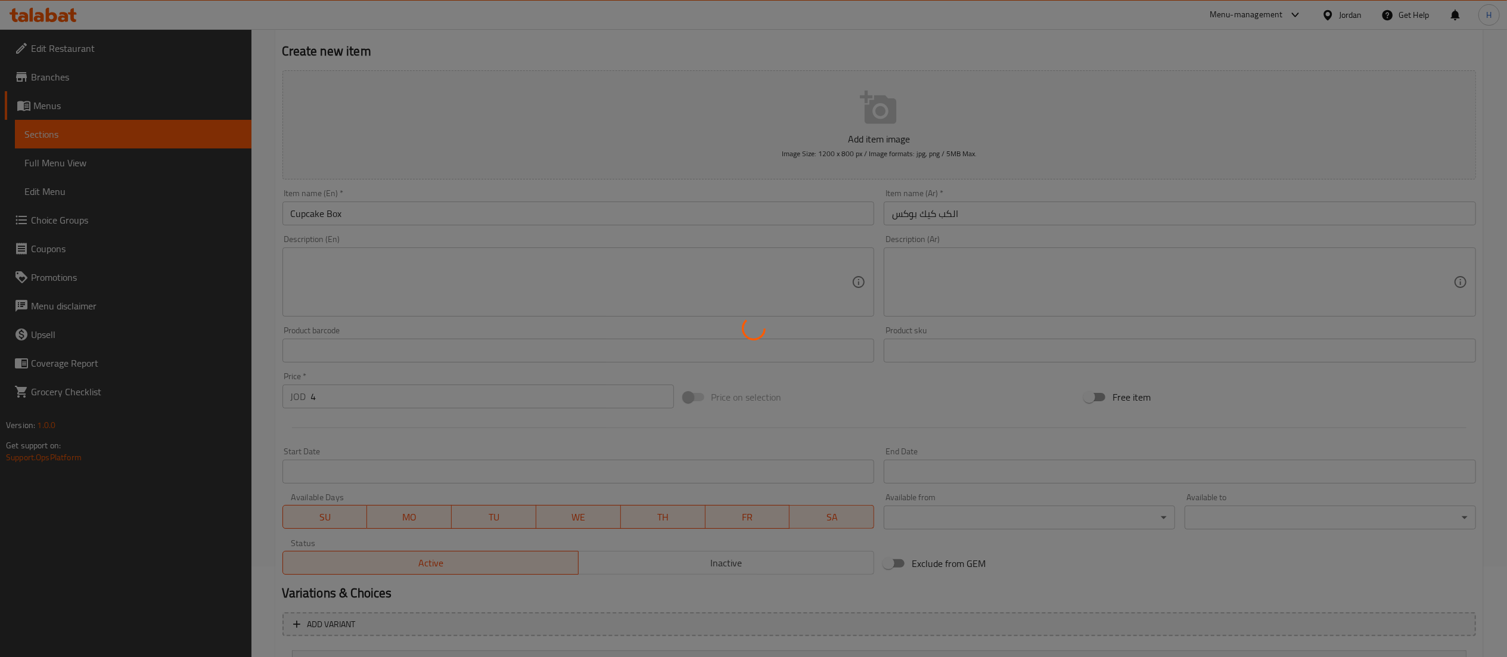
scroll to position [0, 0]
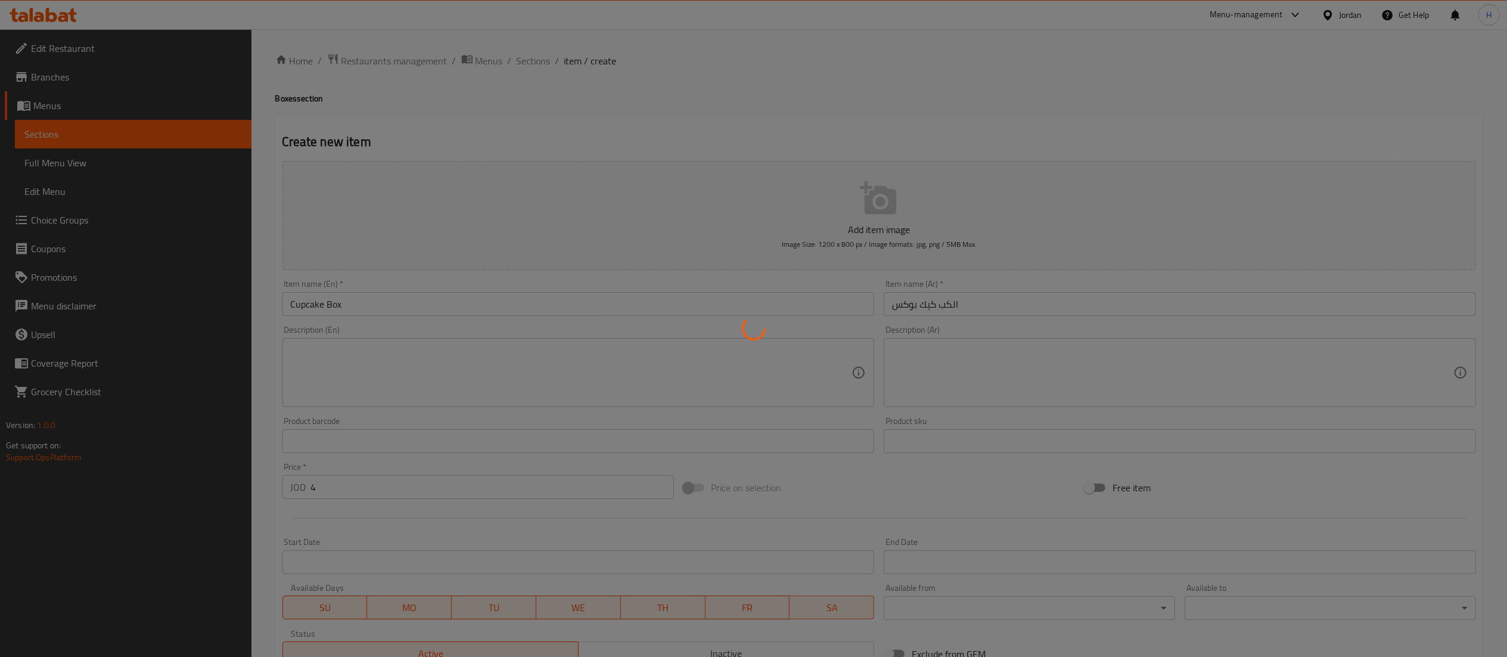
type input "0"
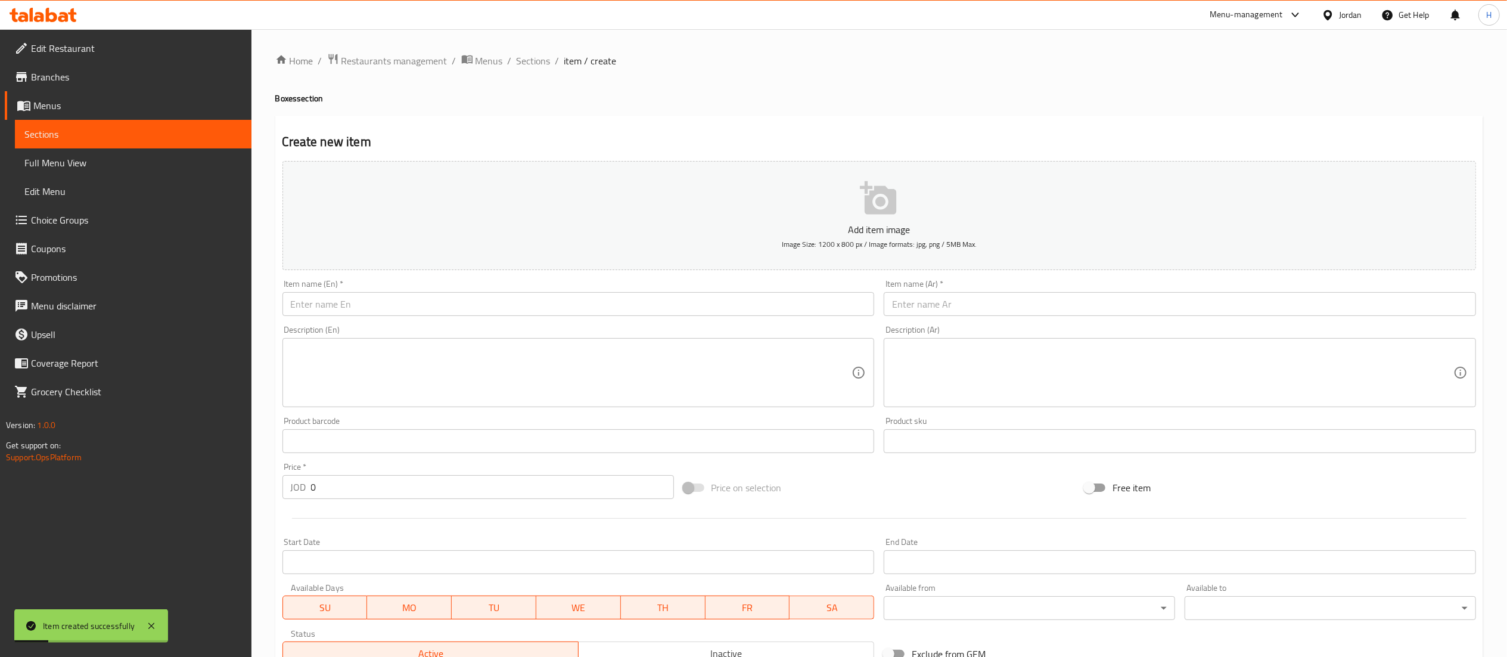
click at [1002, 311] on input "text" at bounding box center [1180, 304] width 592 height 24
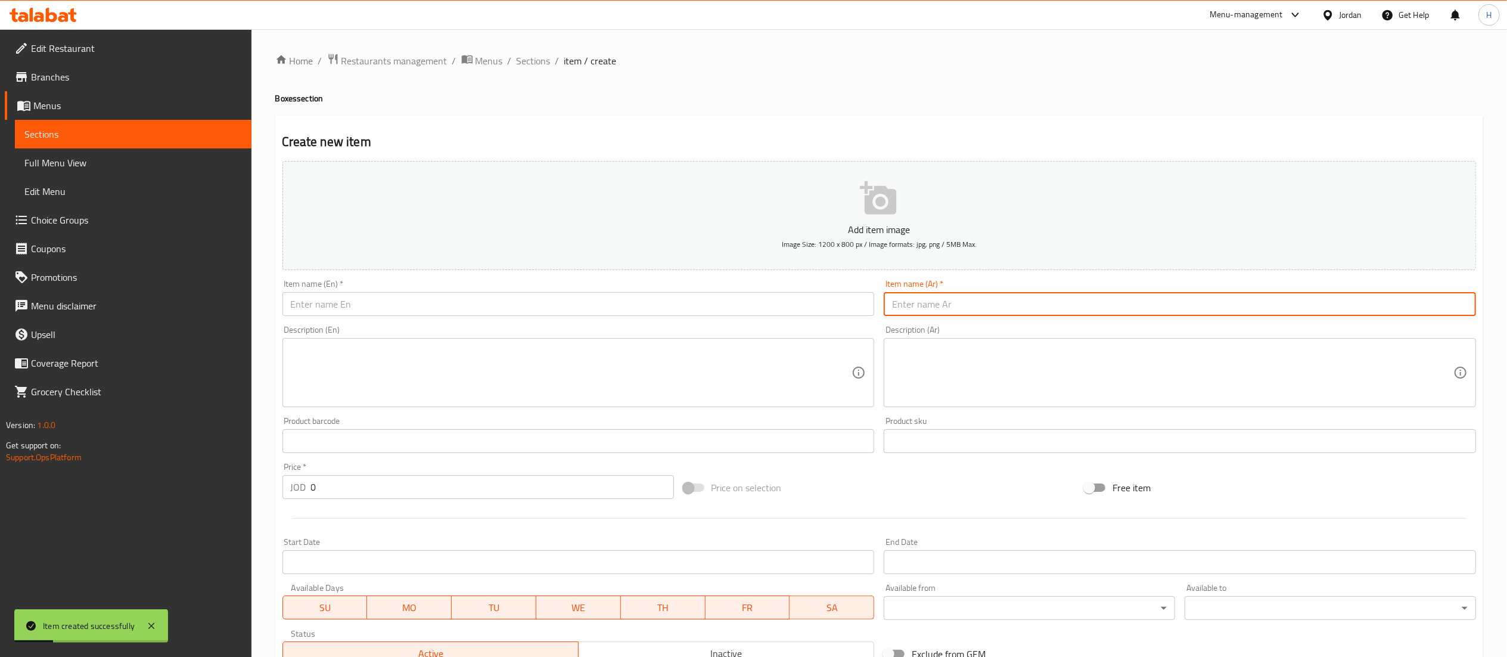
paste input "البوظة بوكس"
type input "البوظة بوكس"
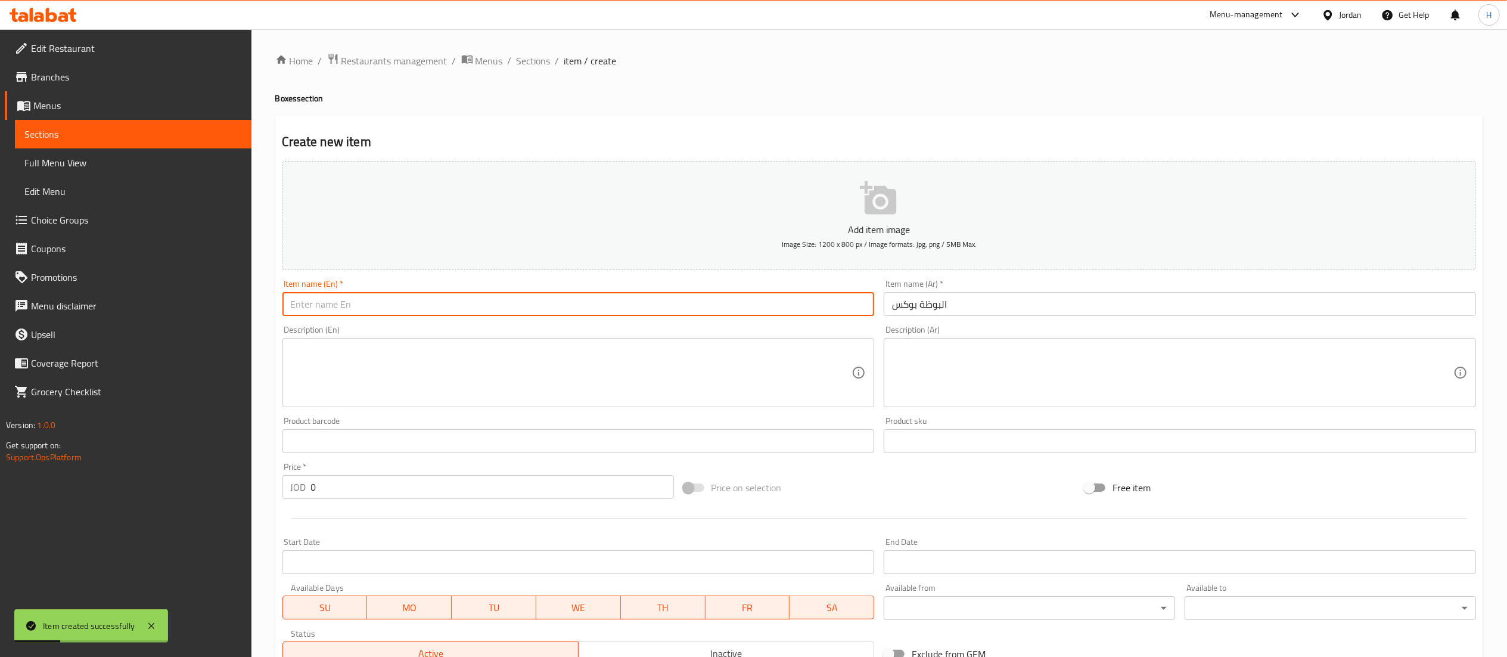
click at [736, 299] on input "text" at bounding box center [578, 304] width 592 height 24
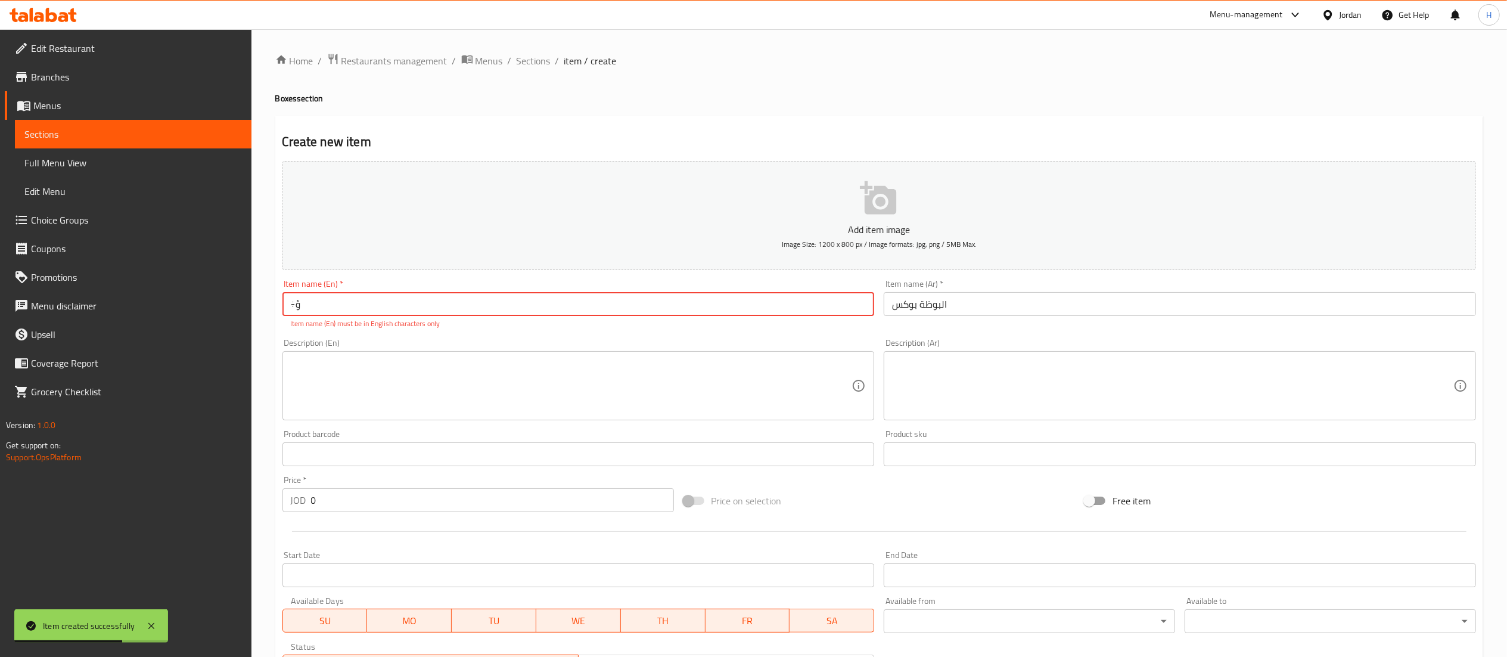
type input "÷"
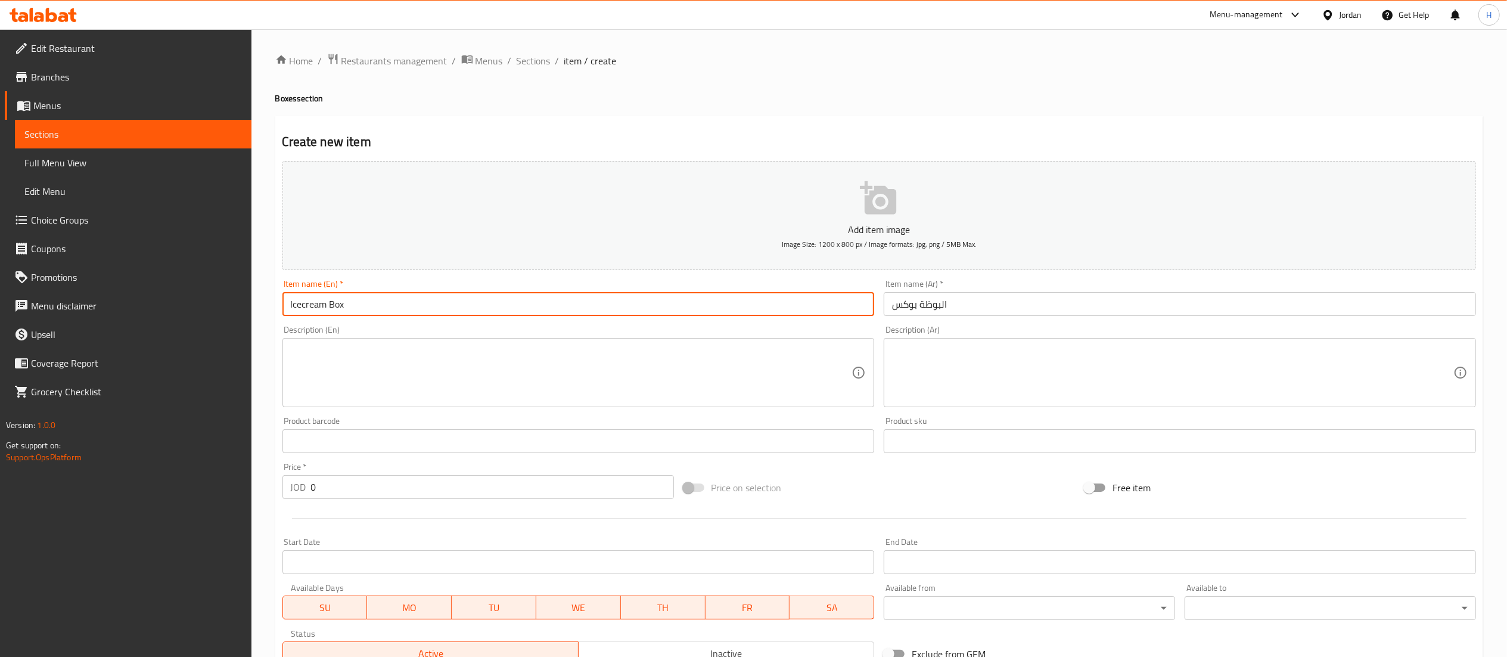
type input "Icecream Box"
drag, startPoint x: 325, startPoint y: 491, endPoint x: 274, endPoint y: 478, distance: 52.9
click at [274, 484] on div "Home / Restaurants management / Menus / Sections / item / create Boxes section …" at bounding box center [878, 445] width 1255 height 832
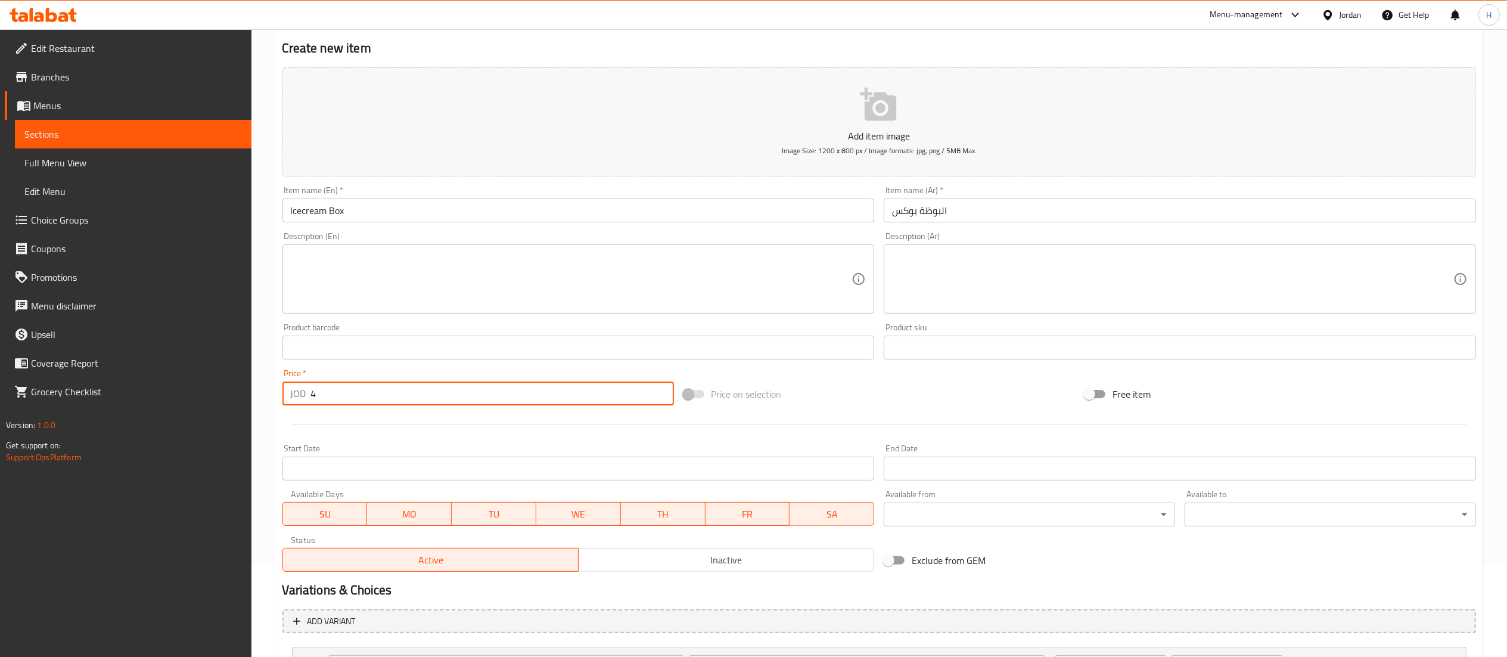
scroll to position [206, 0]
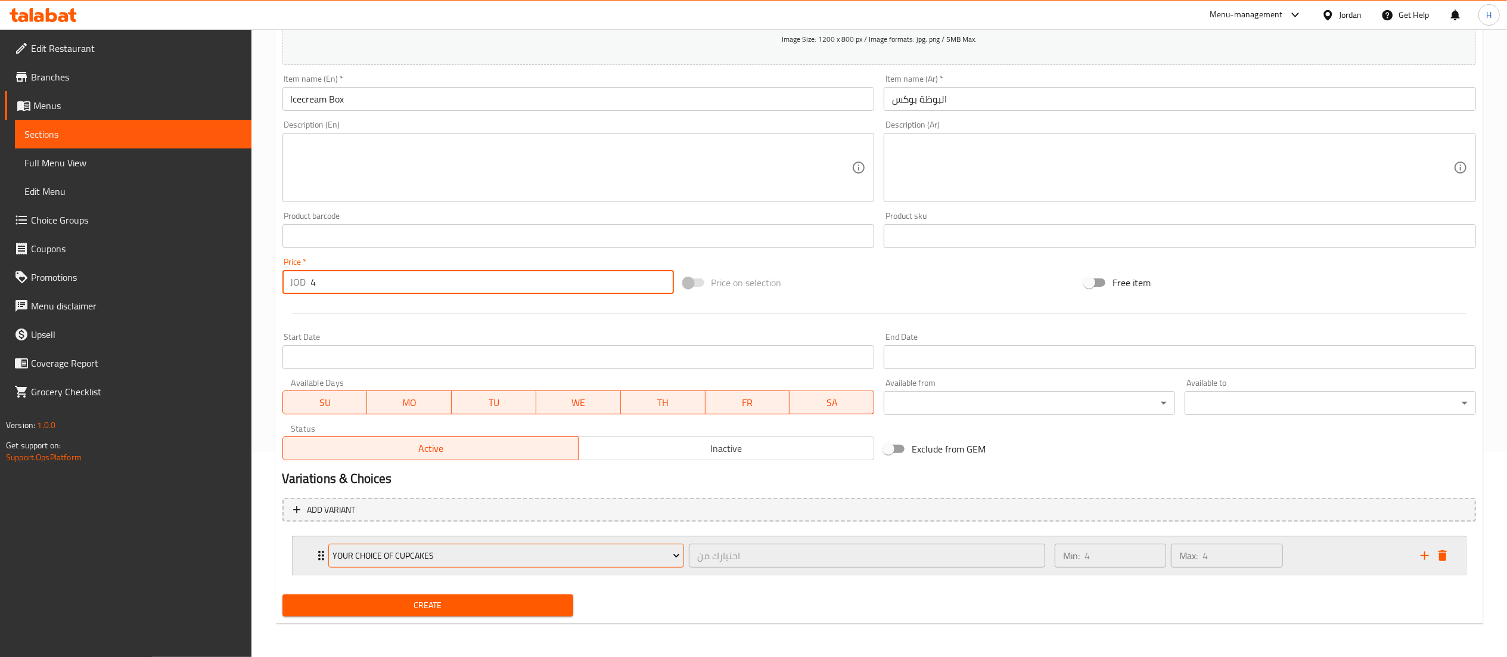
type input "4"
click at [394, 548] on span "Your Choice of Cupcakes" at bounding box center [505, 555] width 347 height 15
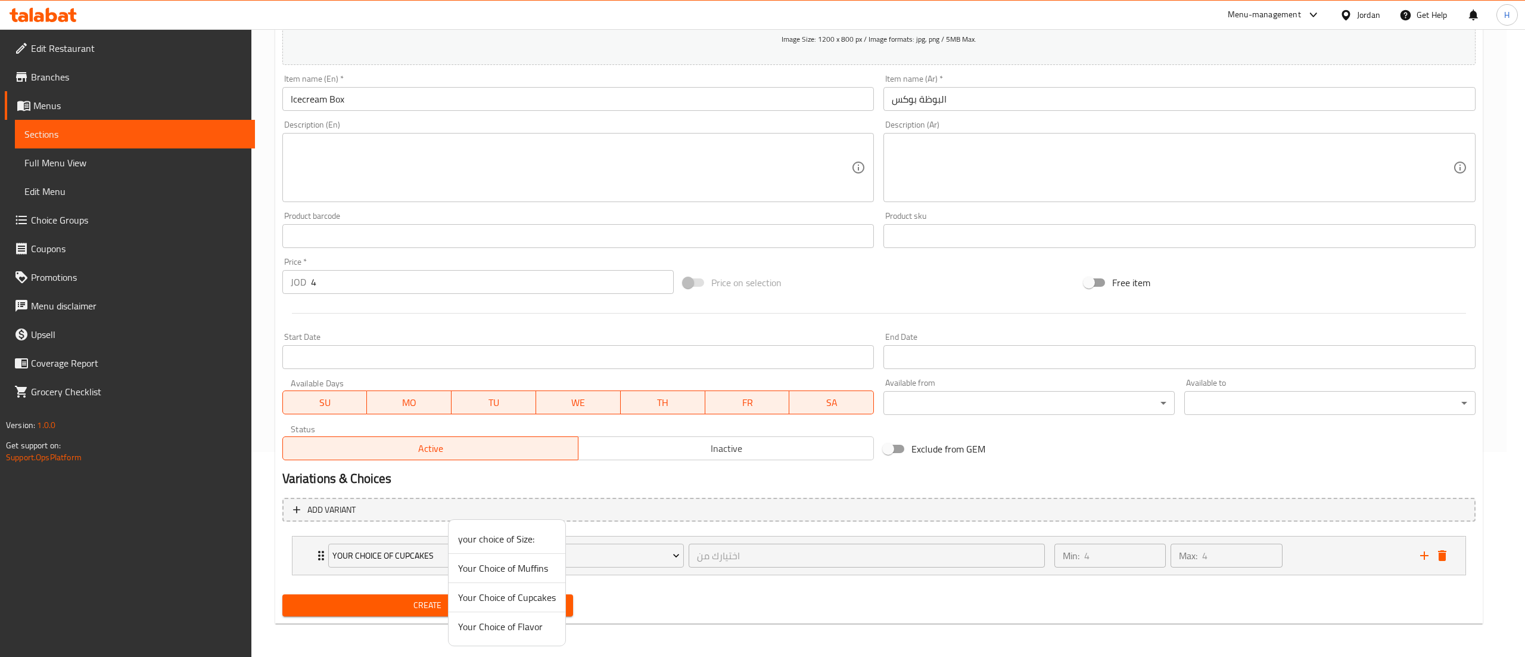
click at [512, 627] on span "Your Choice of Flavor" at bounding box center [507, 626] width 98 height 14
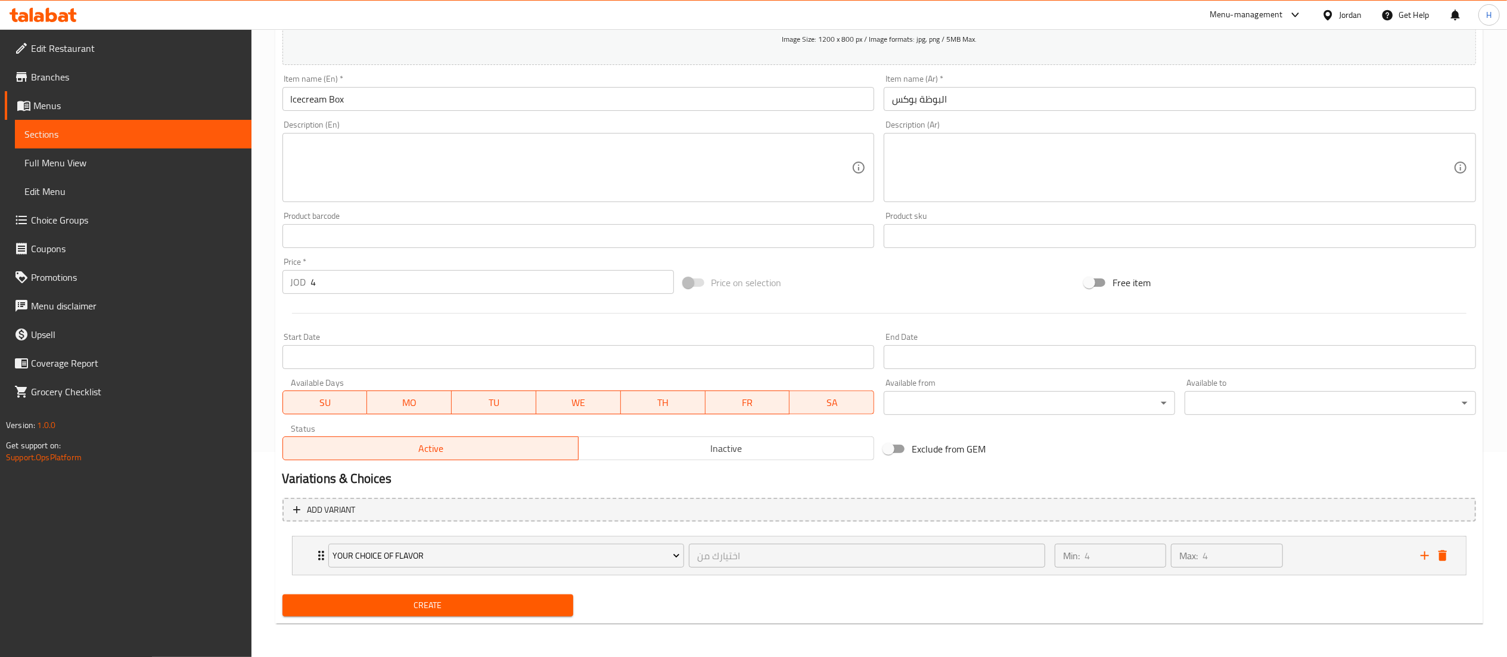
drag, startPoint x: 1335, startPoint y: 553, endPoint x: 1251, endPoint y: 535, distance: 85.3
click at [1335, 554] on div "Min: 4 ​ Max: 4 ​" at bounding box center [1230, 555] width 366 height 38
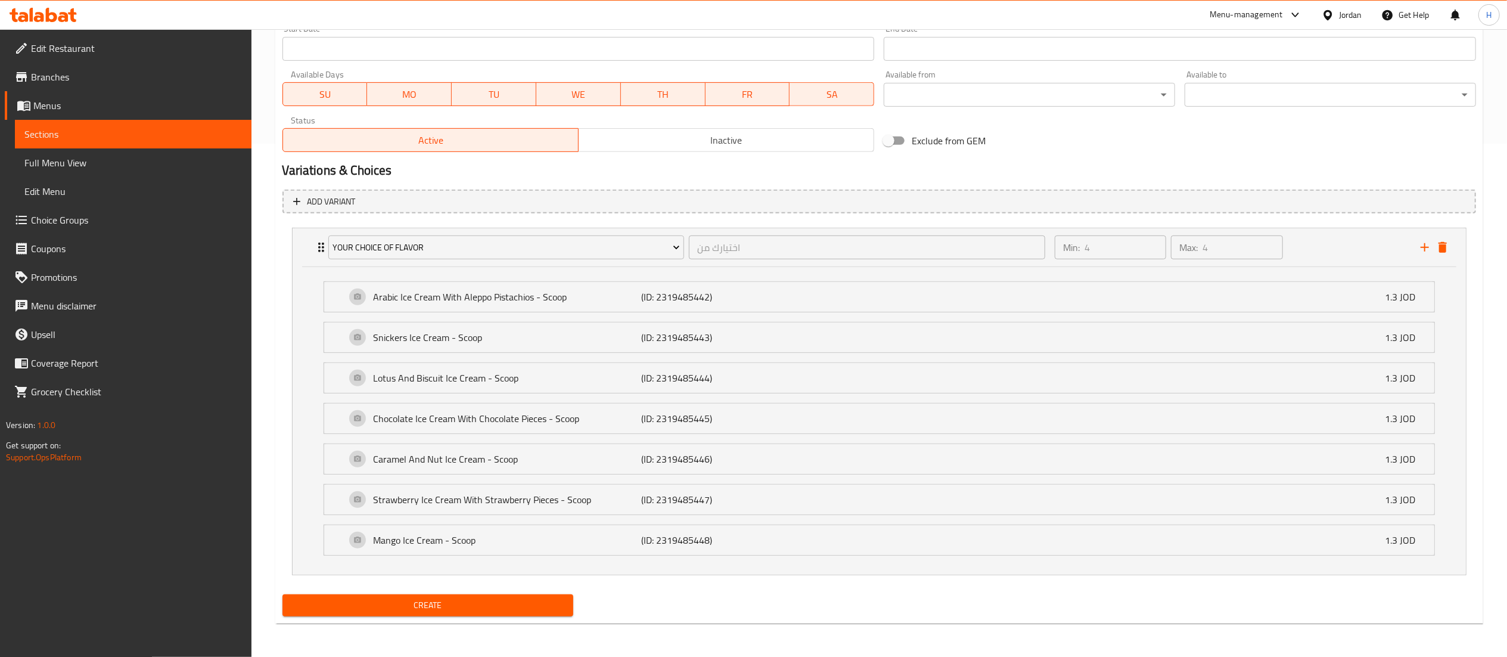
scroll to position [516, 0]
click at [418, 607] on span "Create" at bounding box center [428, 605] width 272 height 15
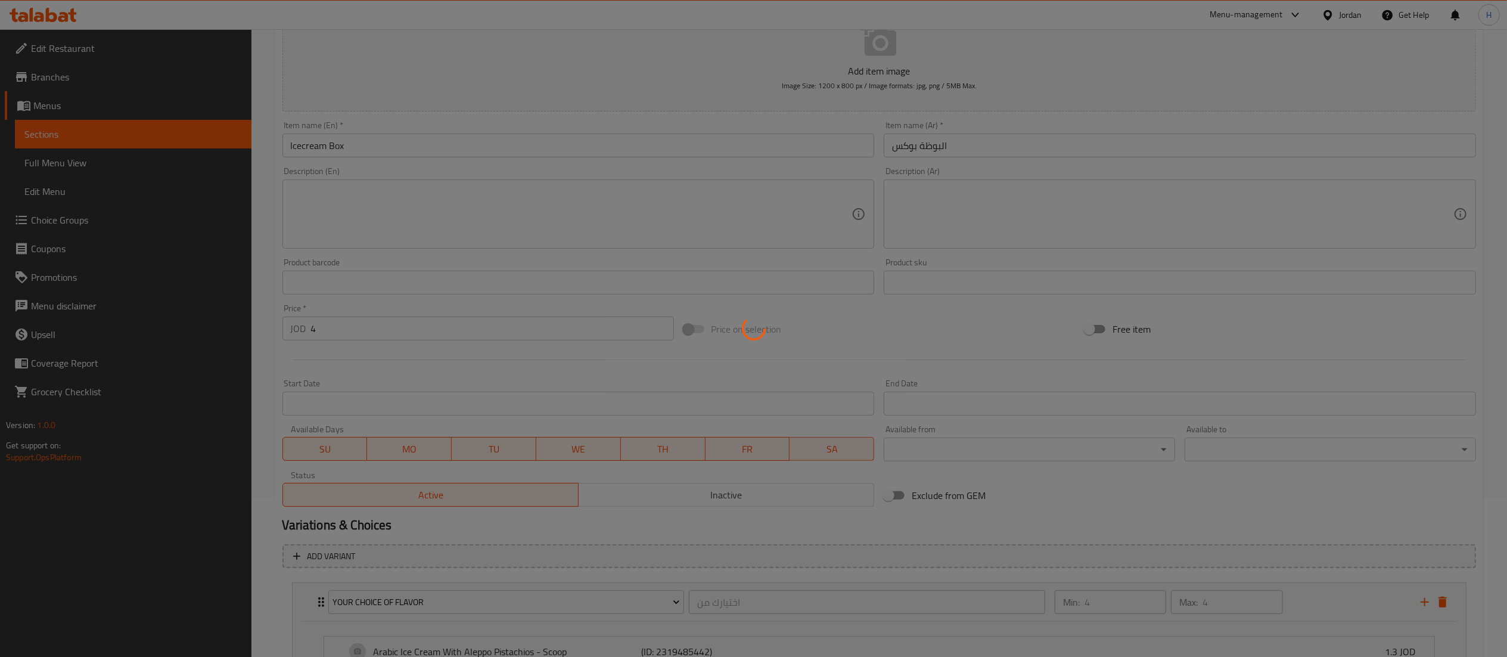
type input "0"
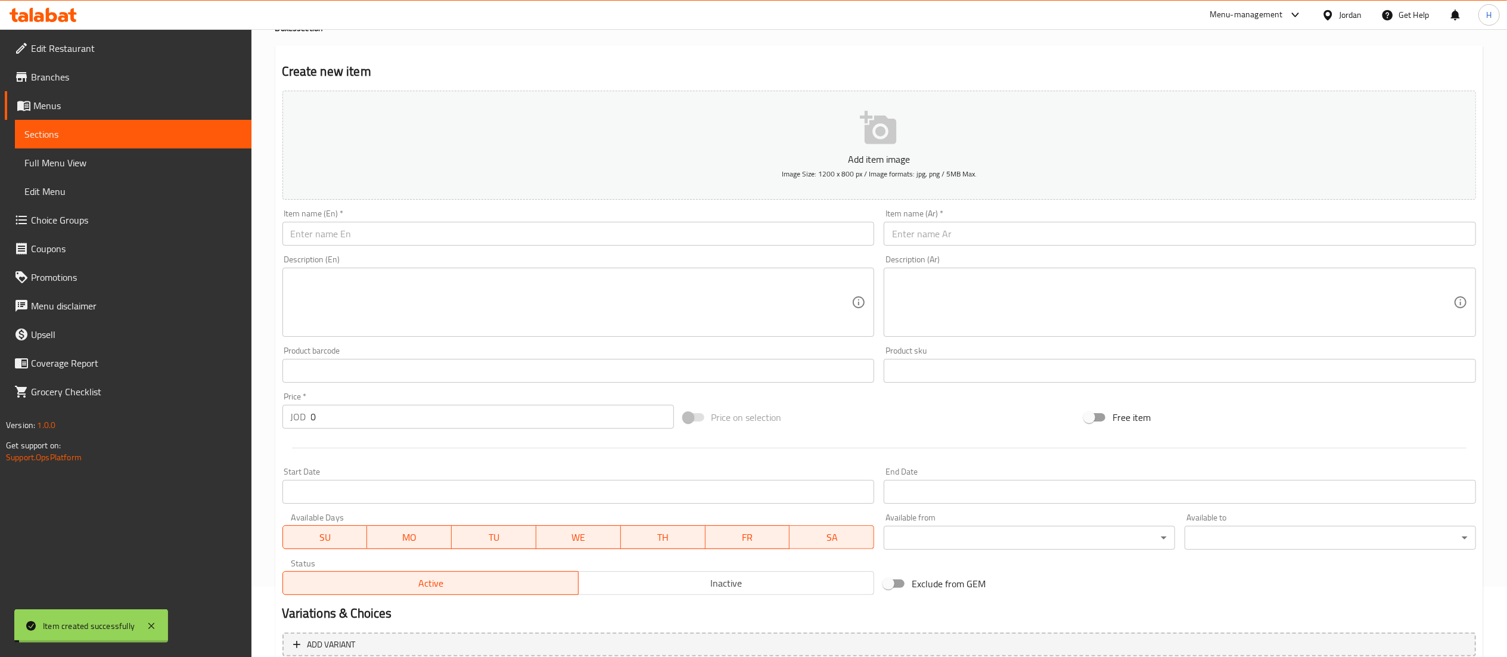
scroll to position [0, 0]
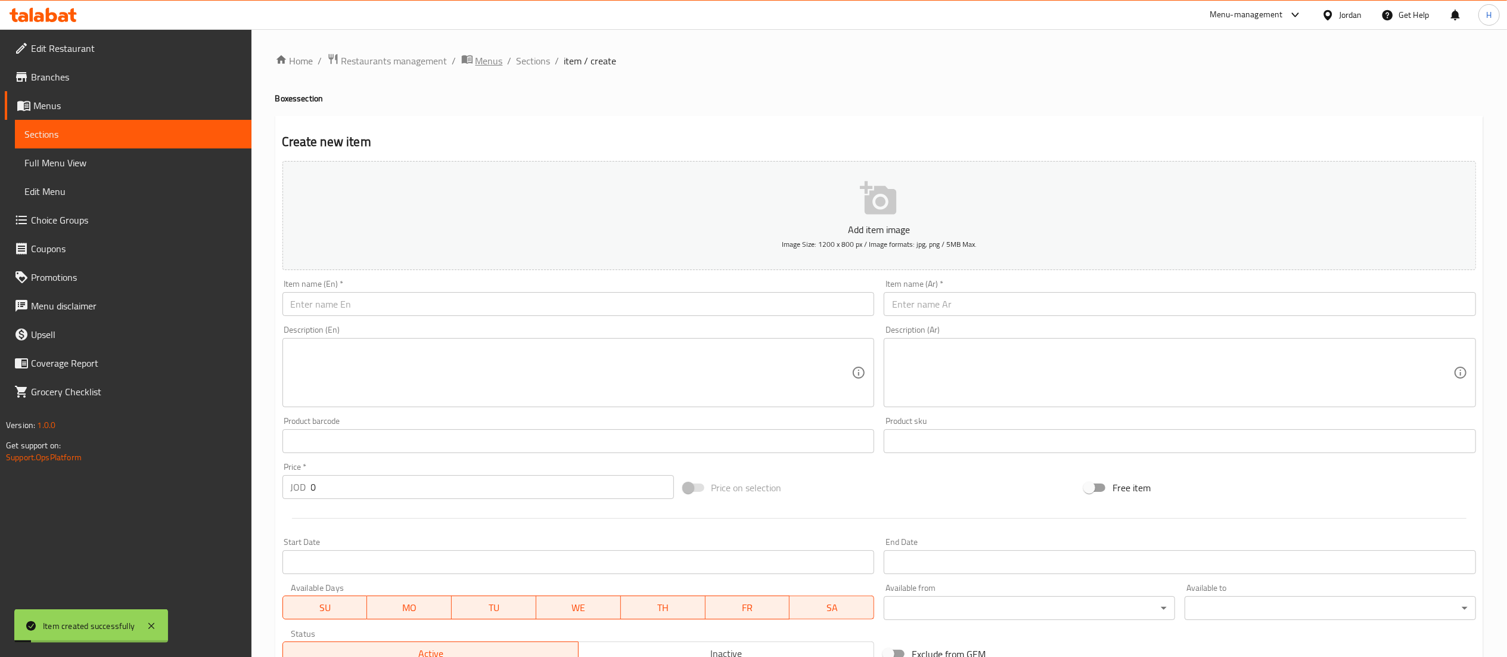
click at [499, 54] on span "Menus" at bounding box center [488, 61] width 27 height 14
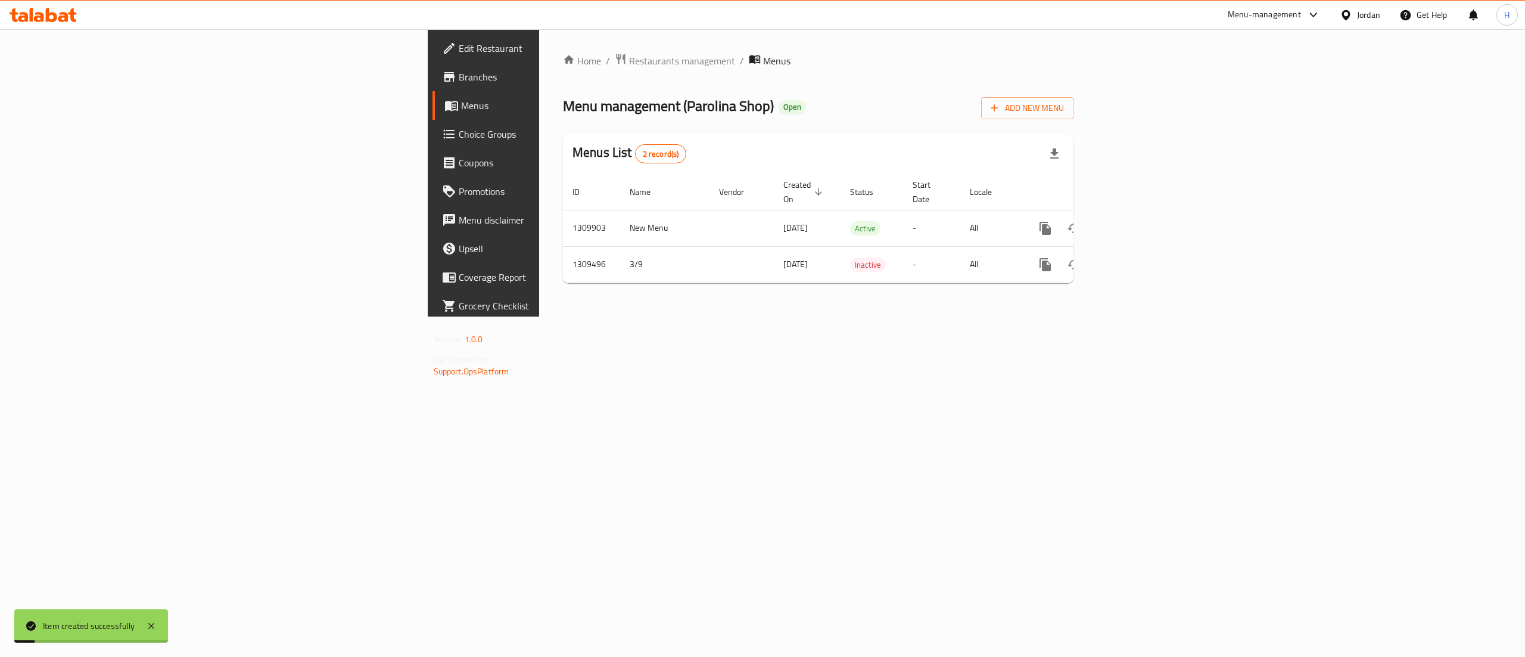
click at [563, 64] on ol "Home / Restaurants management / Menus" at bounding box center [818, 60] width 511 height 15
click at [1146, 214] on link "enhanced table" at bounding box center [1131, 228] width 29 height 29
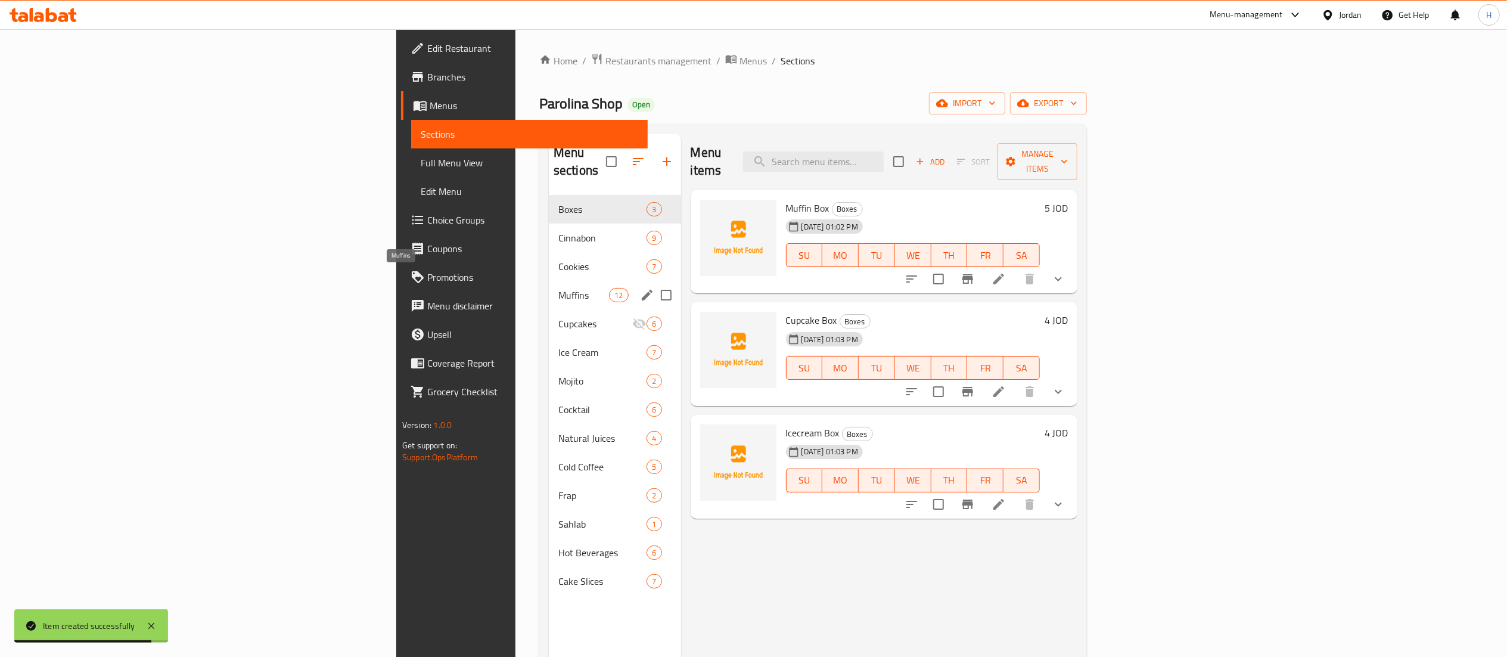
click at [558, 288] on span "Muffins" at bounding box center [583, 295] width 51 height 14
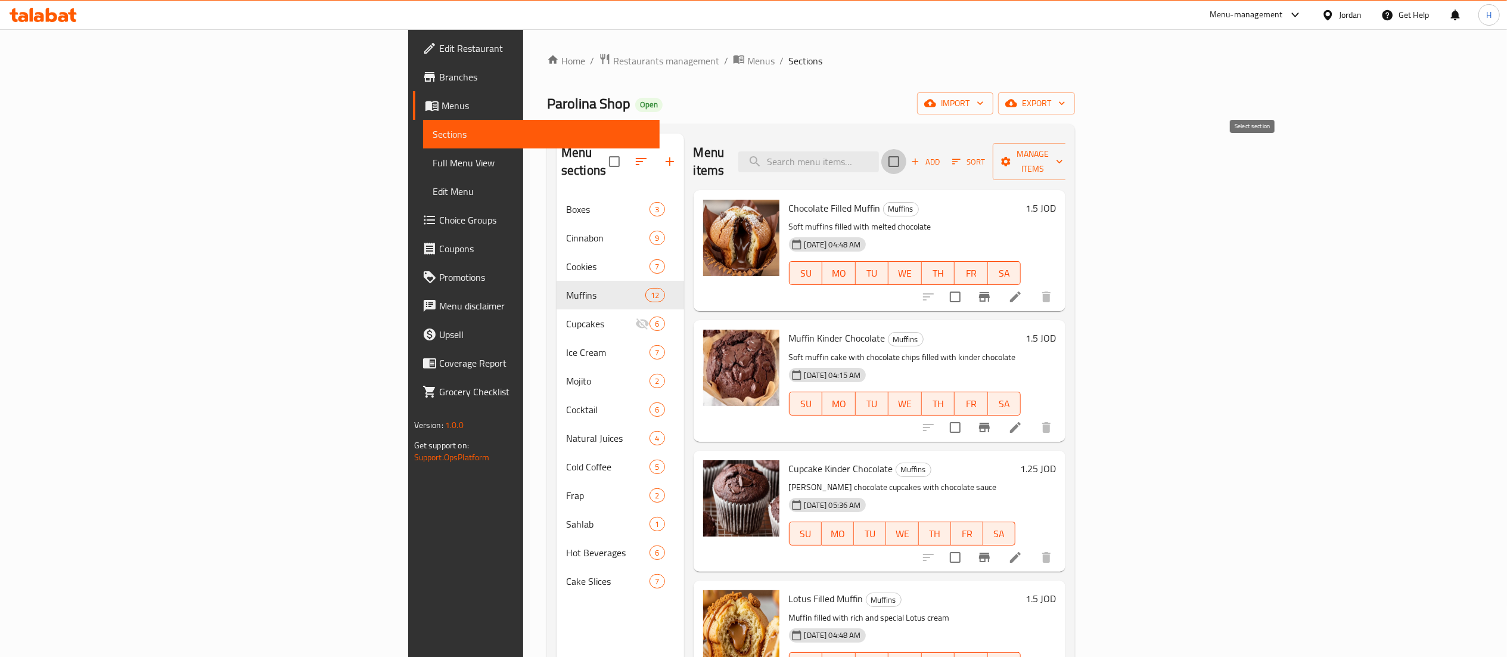
click at [906, 150] on input "checkbox" at bounding box center [893, 161] width 25 height 25
checkbox input "true"
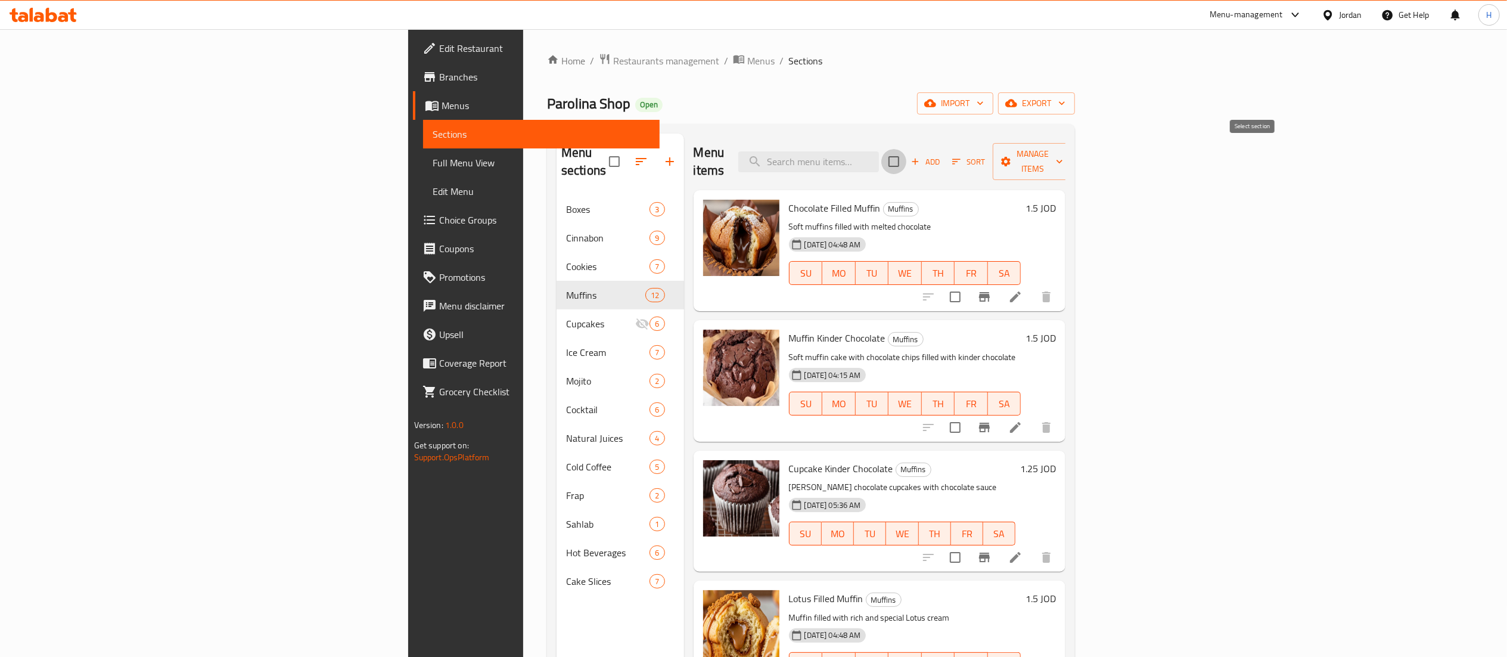
checkbox input "true"
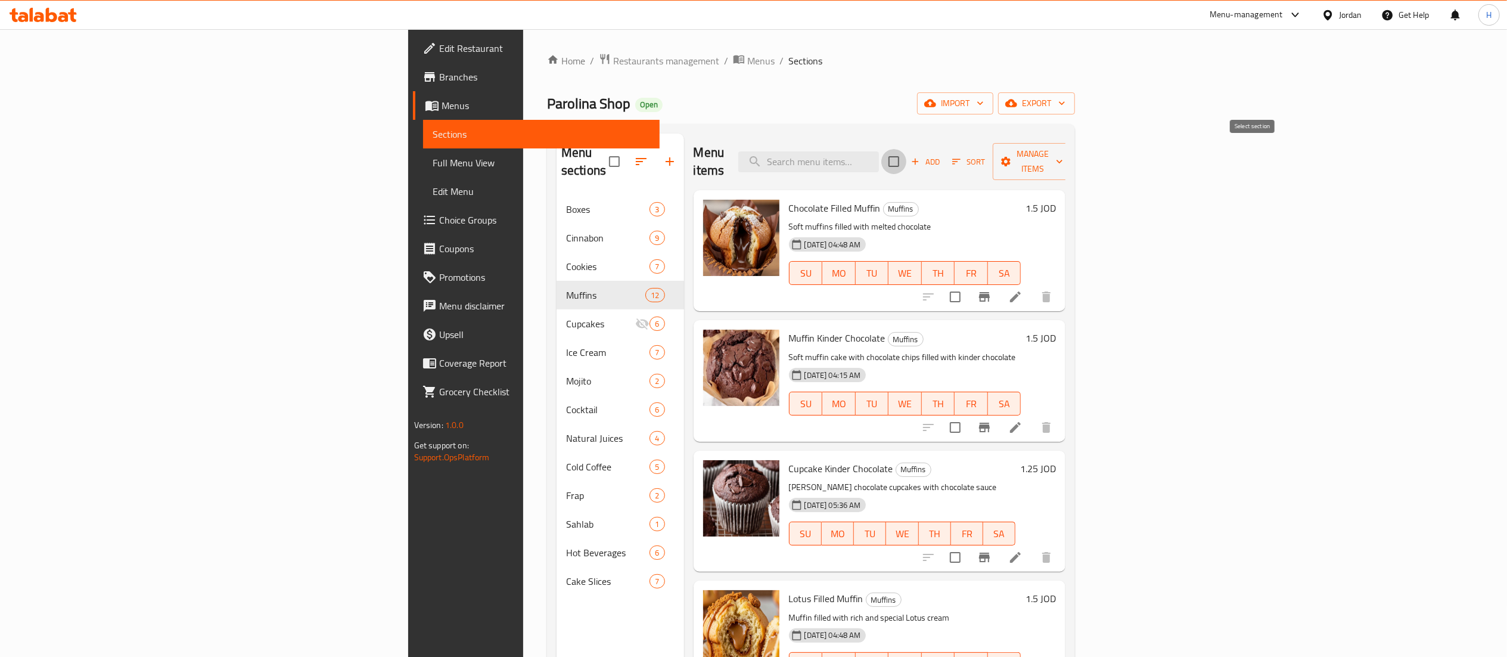
checkbox input "true"
click at [906, 149] on input "checkbox" at bounding box center [893, 161] width 25 height 25
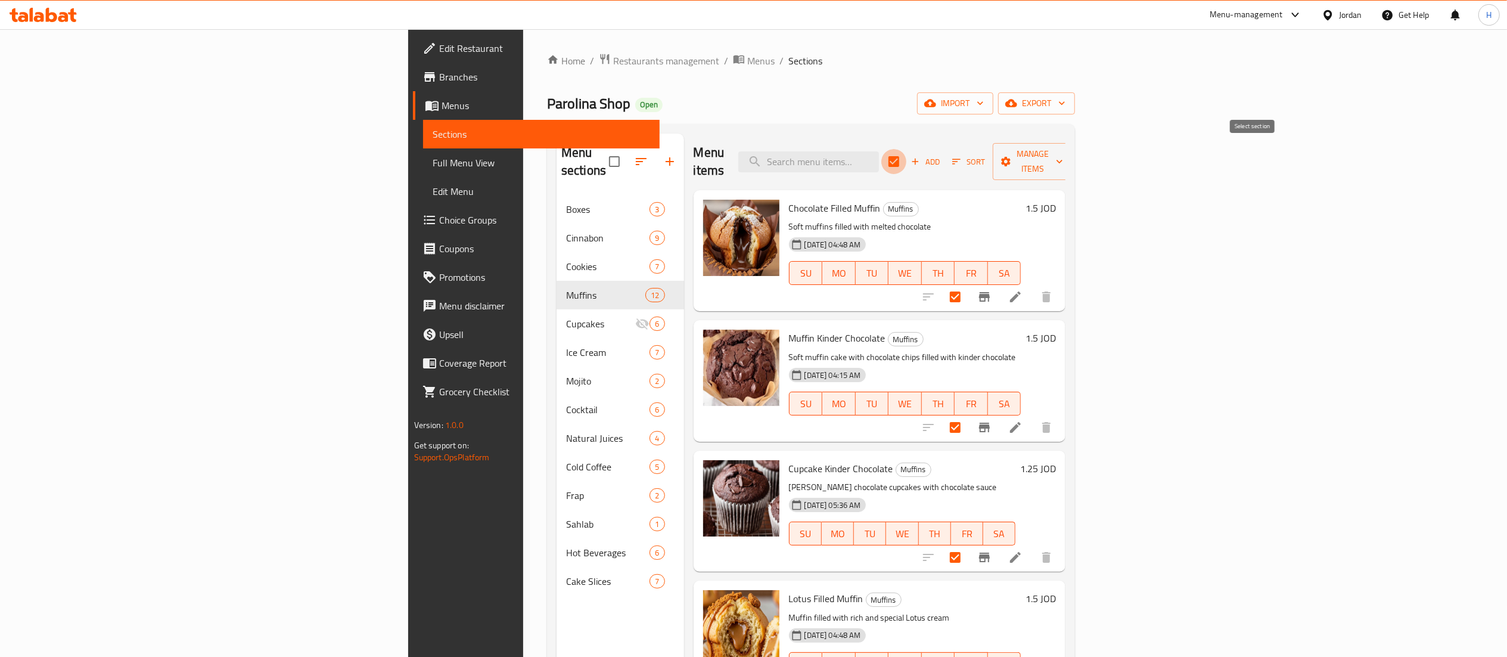
checkbox input "false"
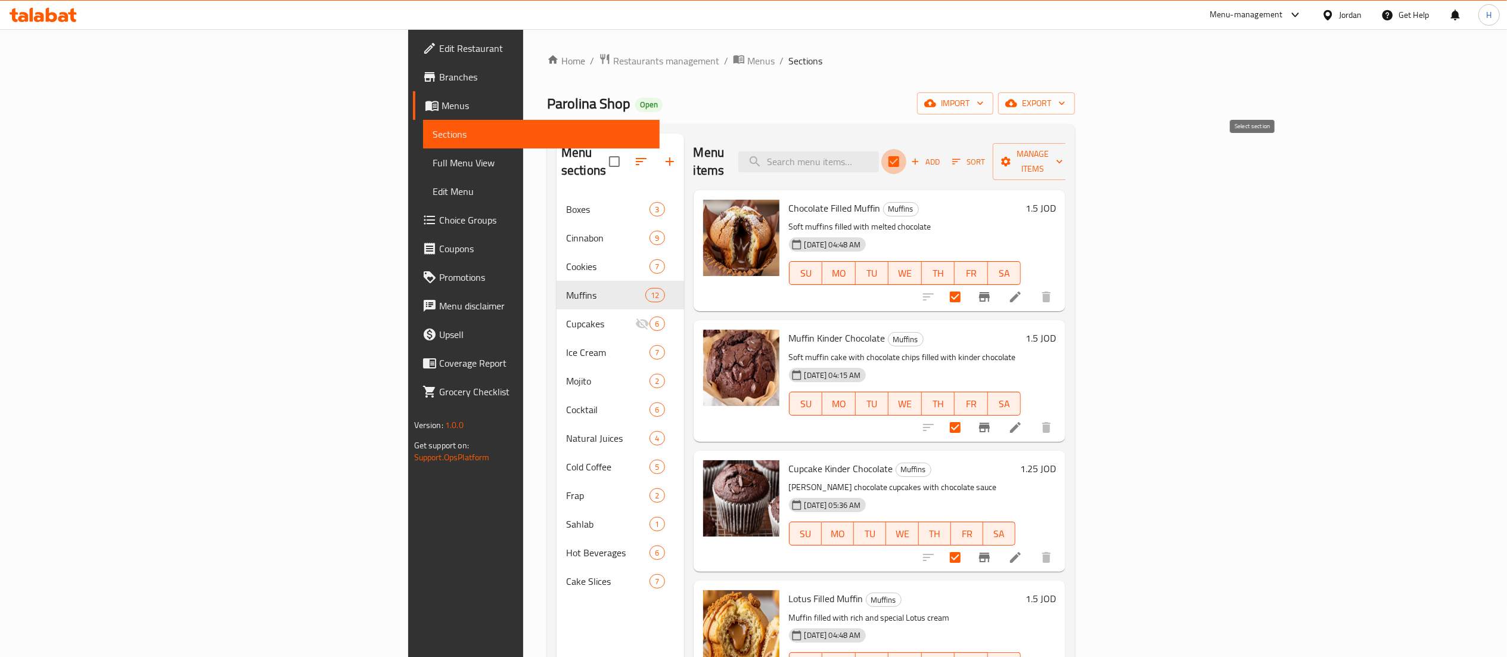
checkbox input "false"
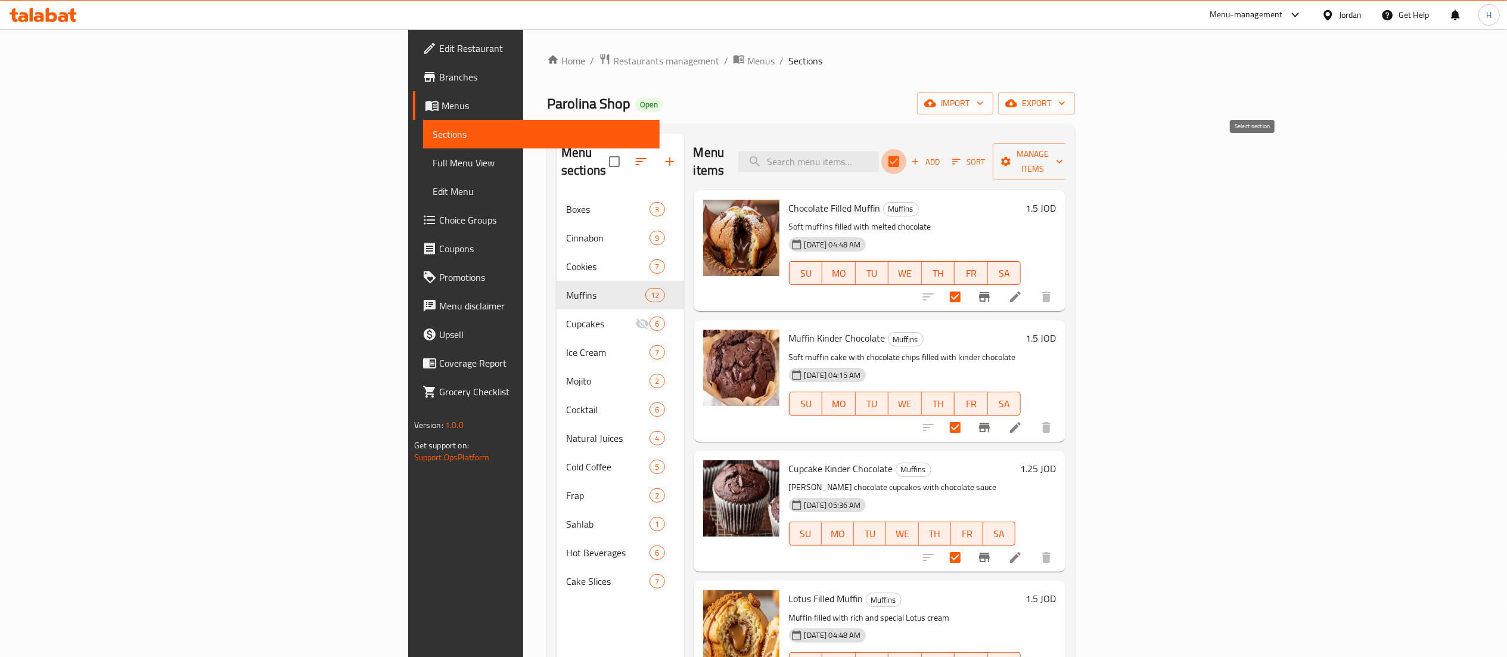
checkbox input "false"
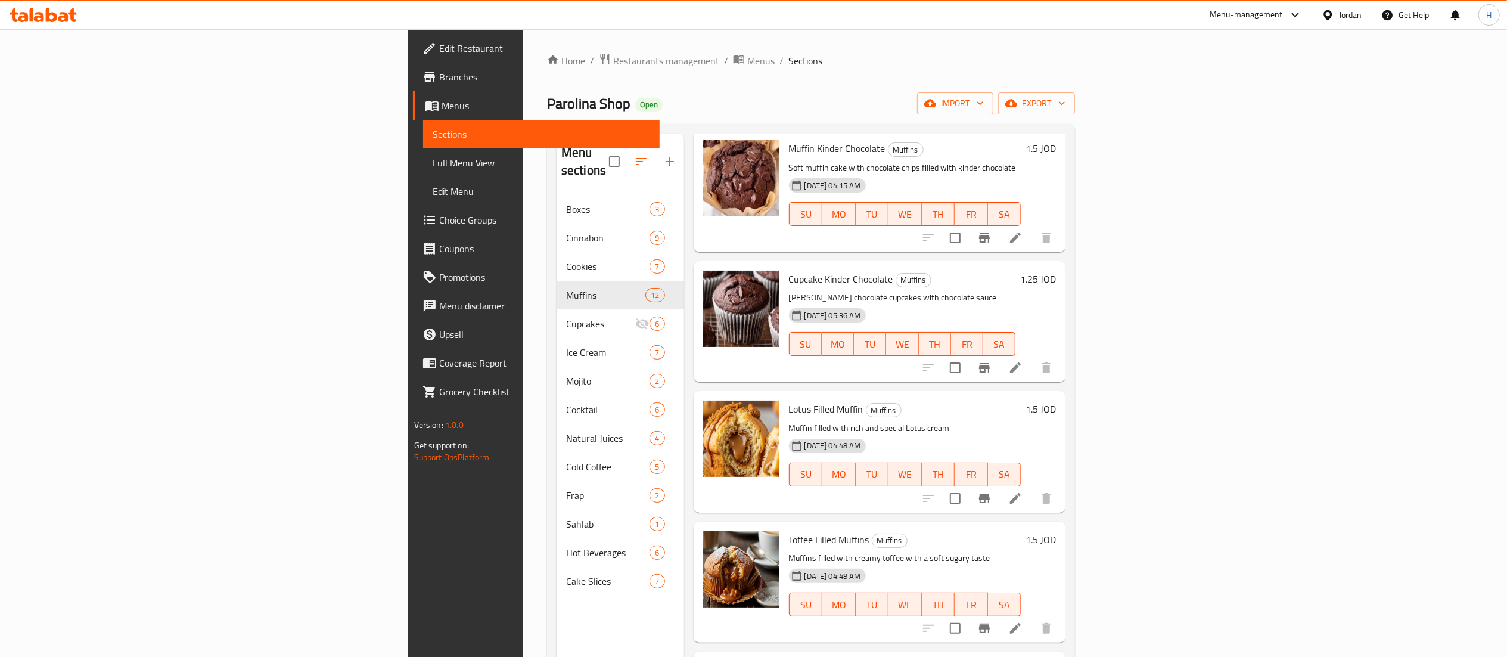
scroll to position [238, 0]
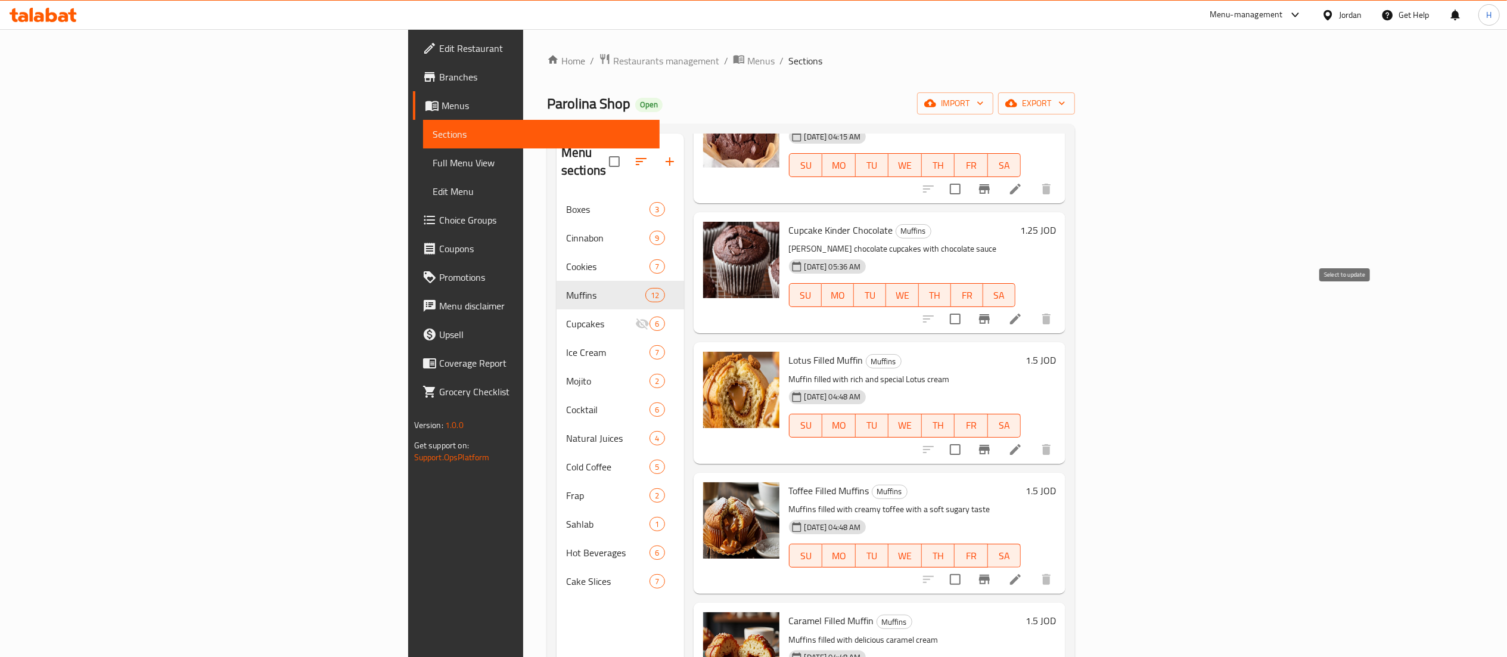
click at [968, 306] on input "checkbox" at bounding box center [955, 318] width 25 height 25
checkbox input "true"
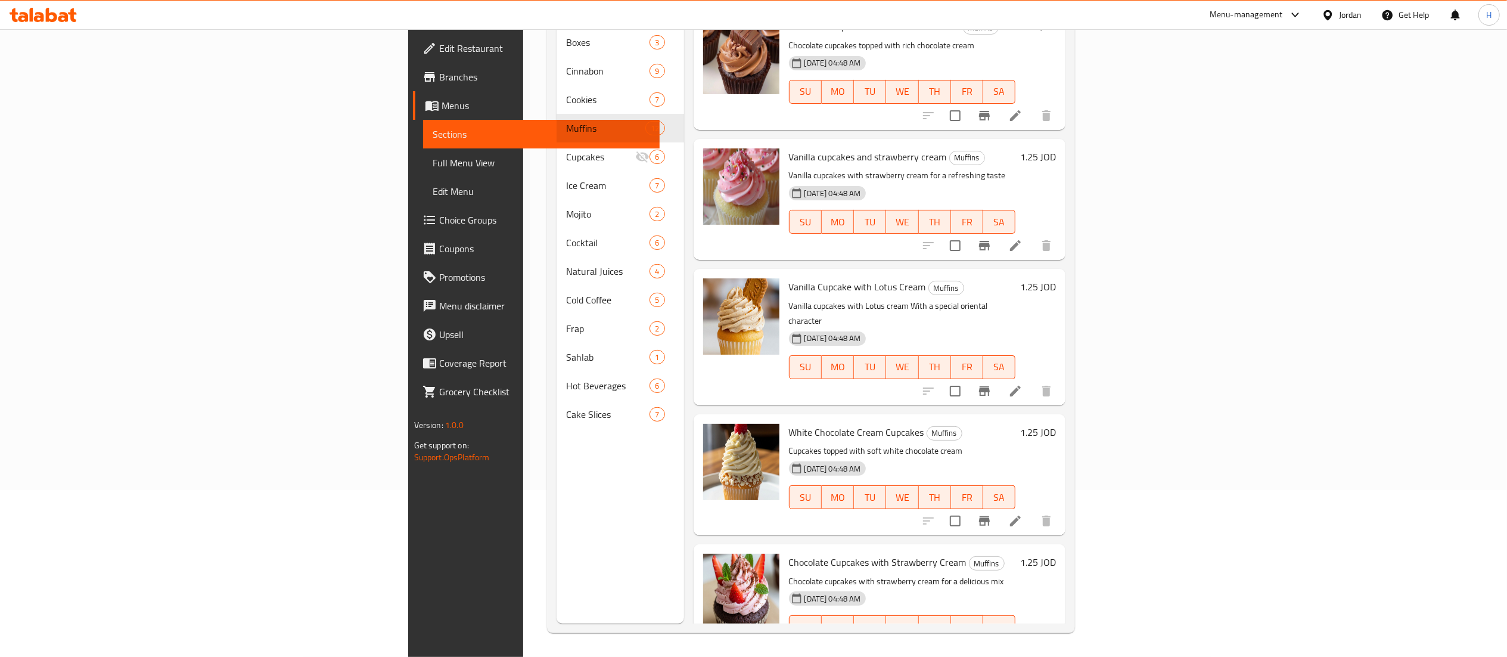
scroll to position [935, 0]
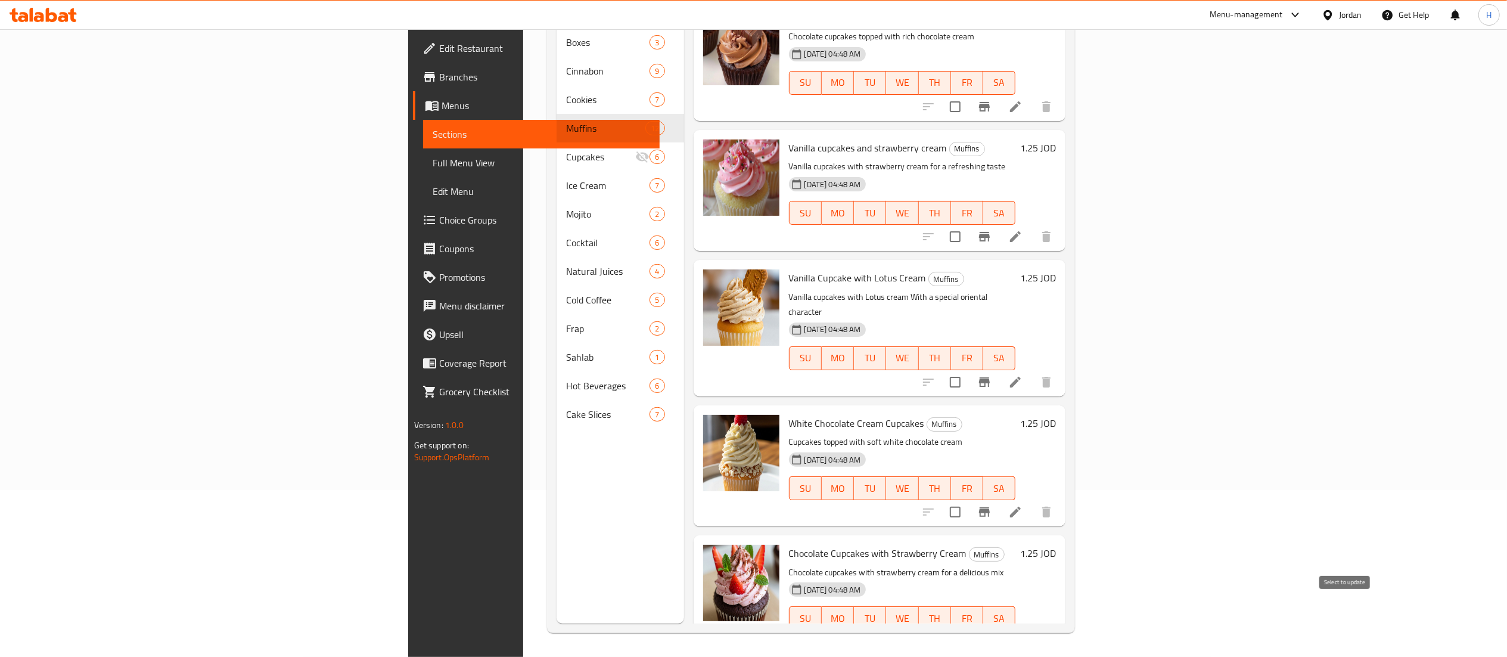
click at [968, 629] on input "checkbox" at bounding box center [955, 641] width 25 height 25
checkbox input "true"
click at [968, 499] on input "checkbox" at bounding box center [955, 511] width 25 height 25
checkbox input "true"
click at [968, 369] on input "checkbox" at bounding box center [955, 381] width 25 height 25
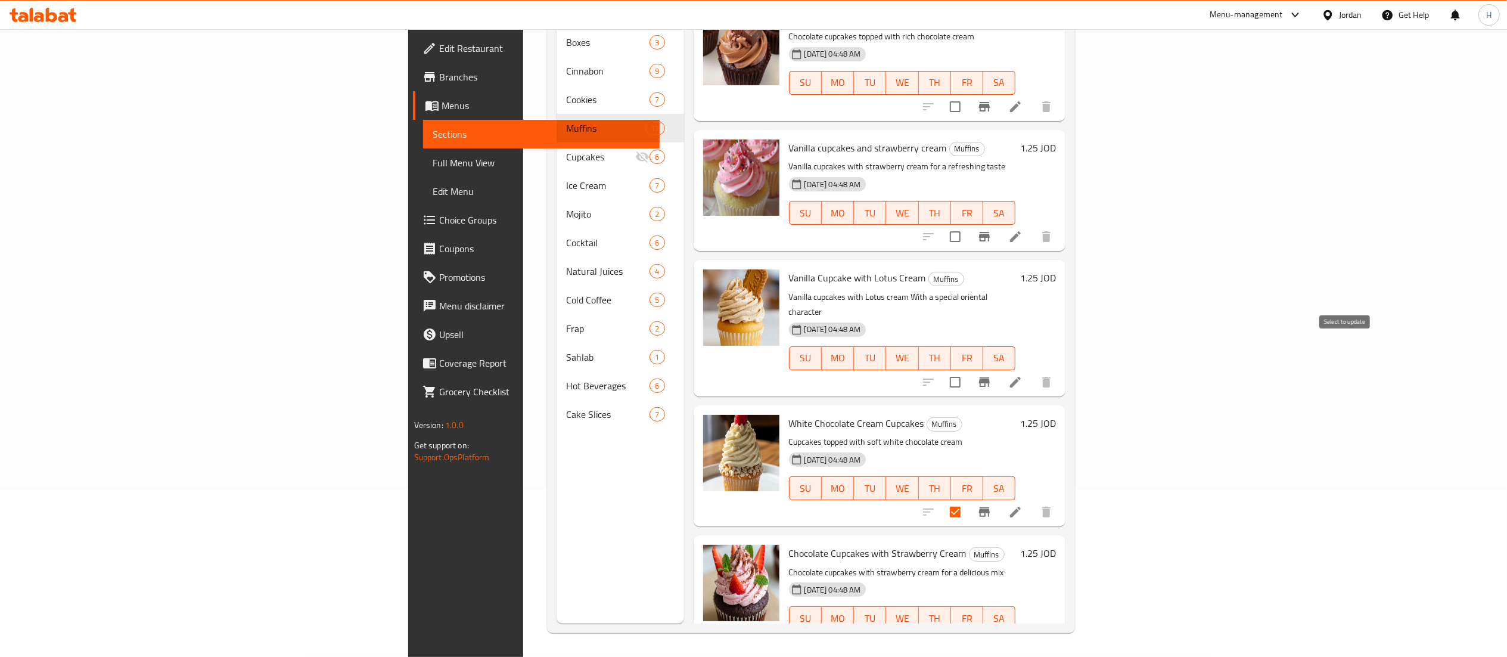
checkbox input "true"
click at [968, 224] on input "checkbox" at bounding box center [955, 236] width 25 height 25
checkbox input "true"
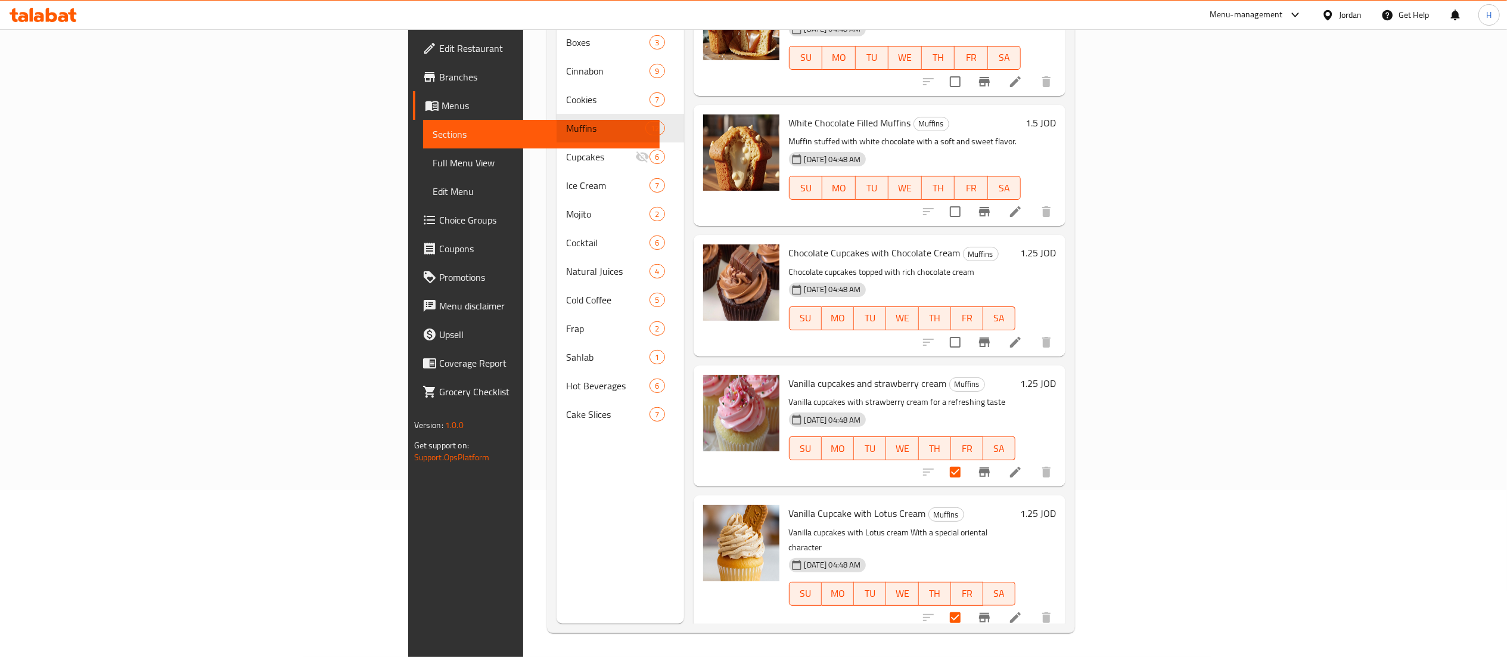
scroll to position [697, 0]
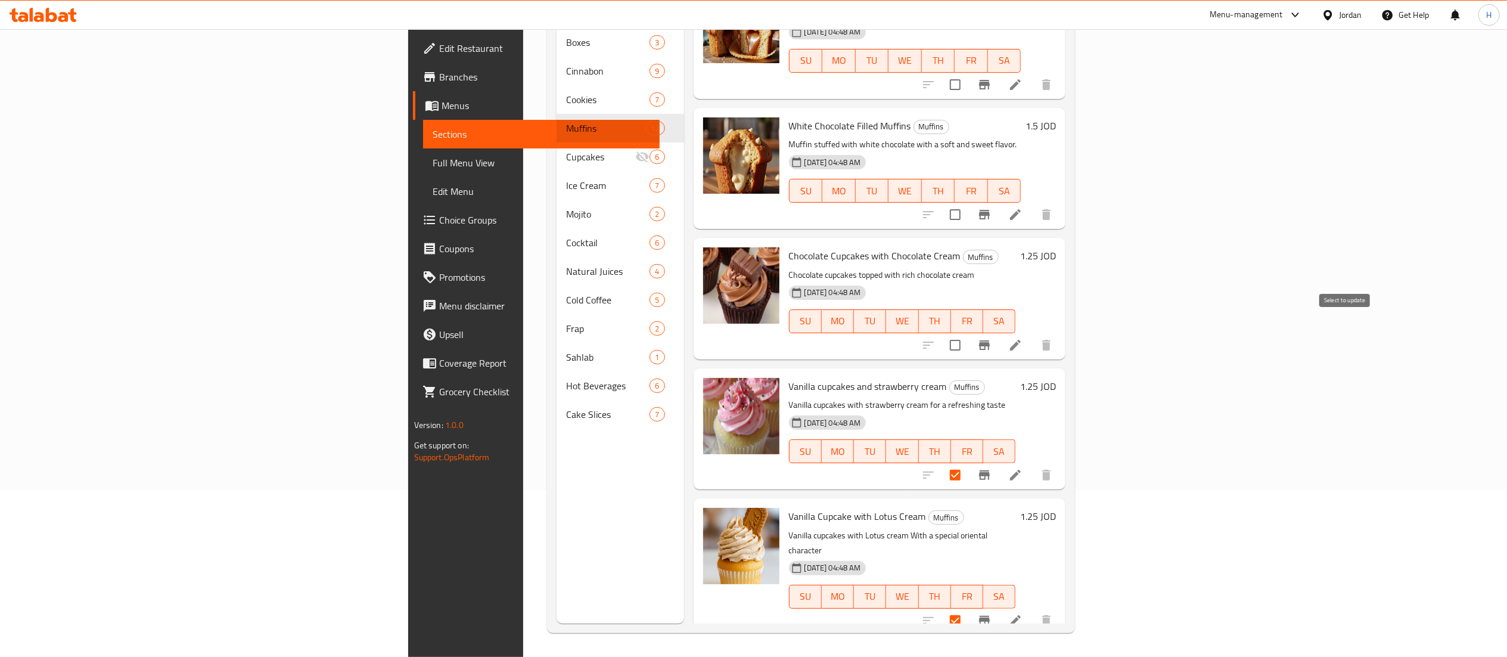
click at [968, 332] on input "checkbox" at bounding box center [955, 344] width 25 height 25
checkbox input "true"
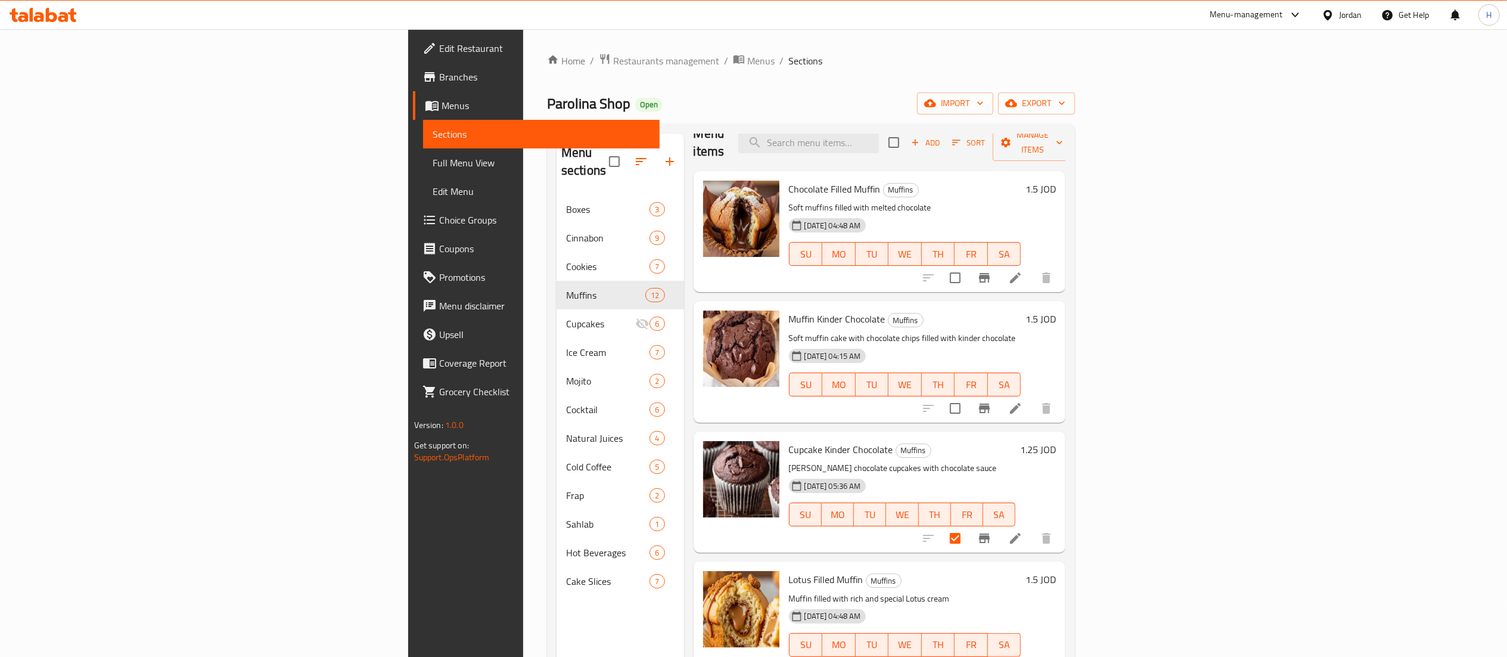
scroll to position [0, 0]
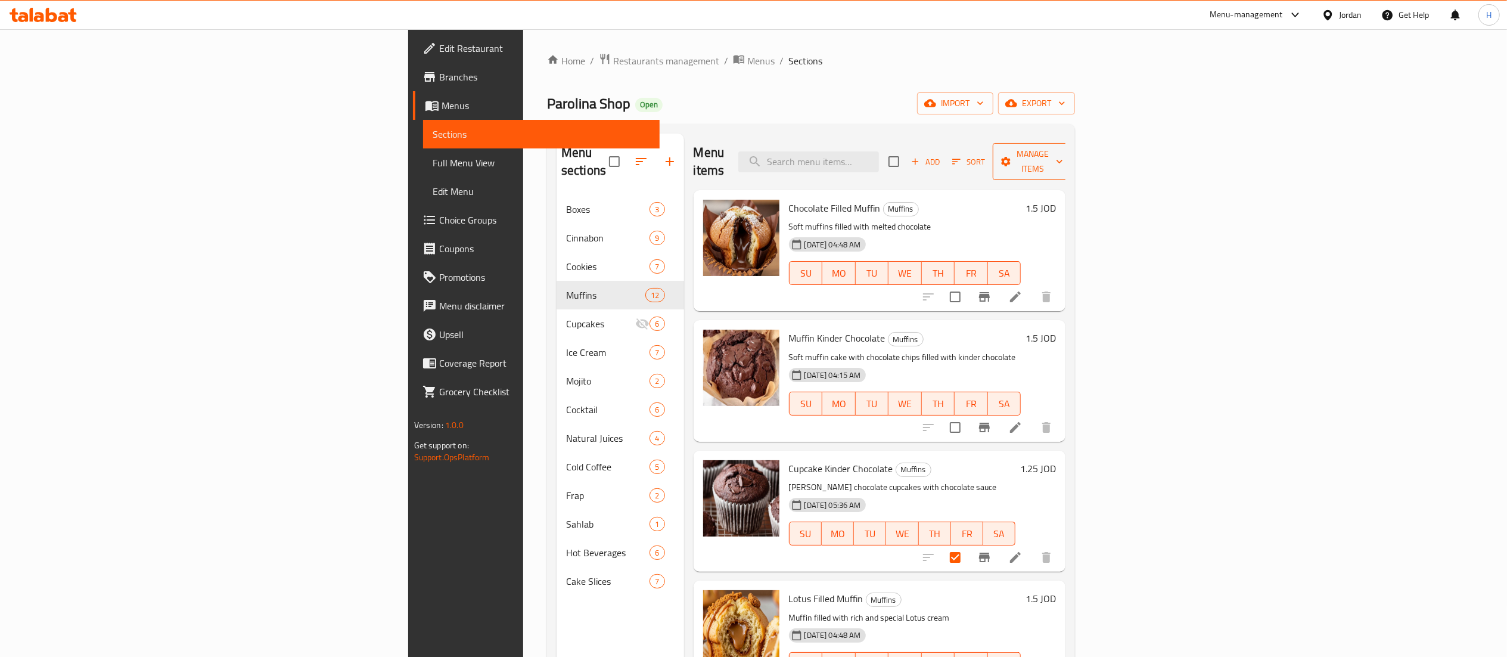
click at [1063, 156] on span "Manage items" at bounding box center [1032, 162] width 61 height 30
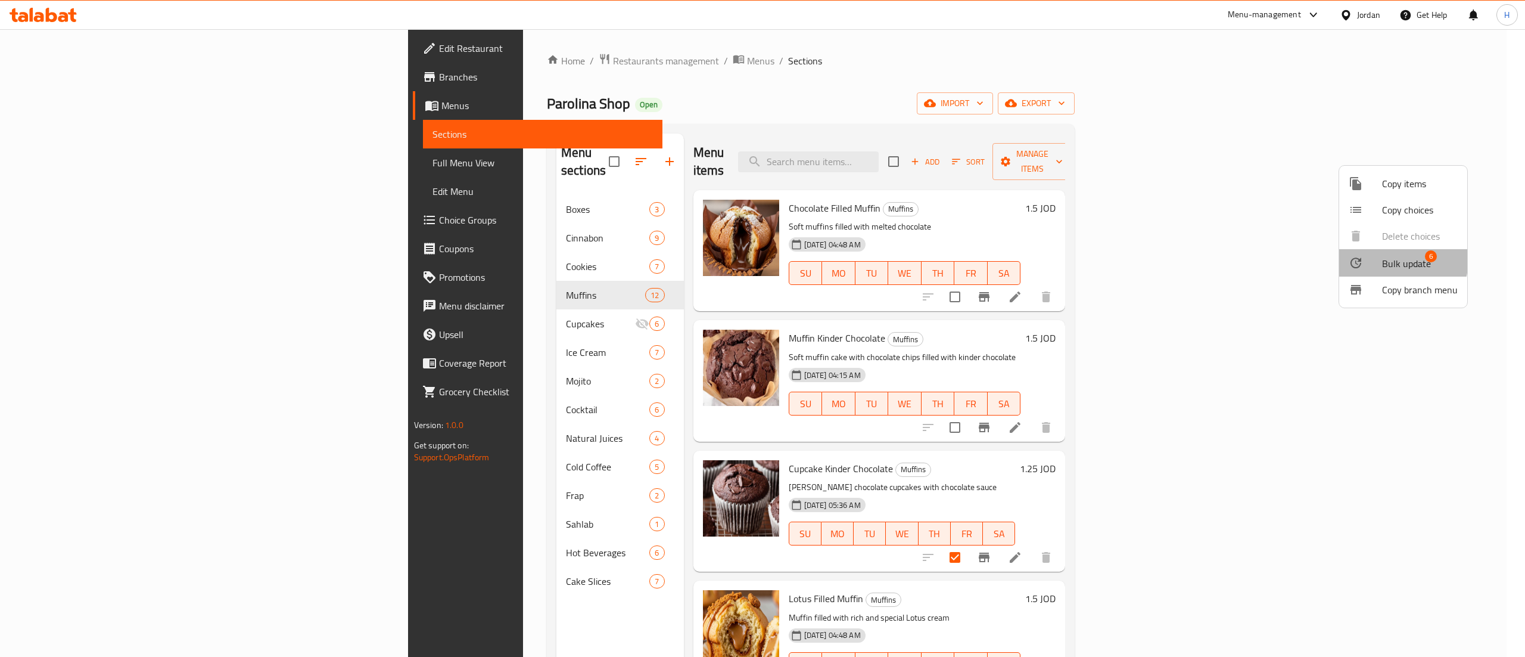
click at [1385, 259] on span "Bulk update" at bounding box center [1406, 263] width 49 height 14
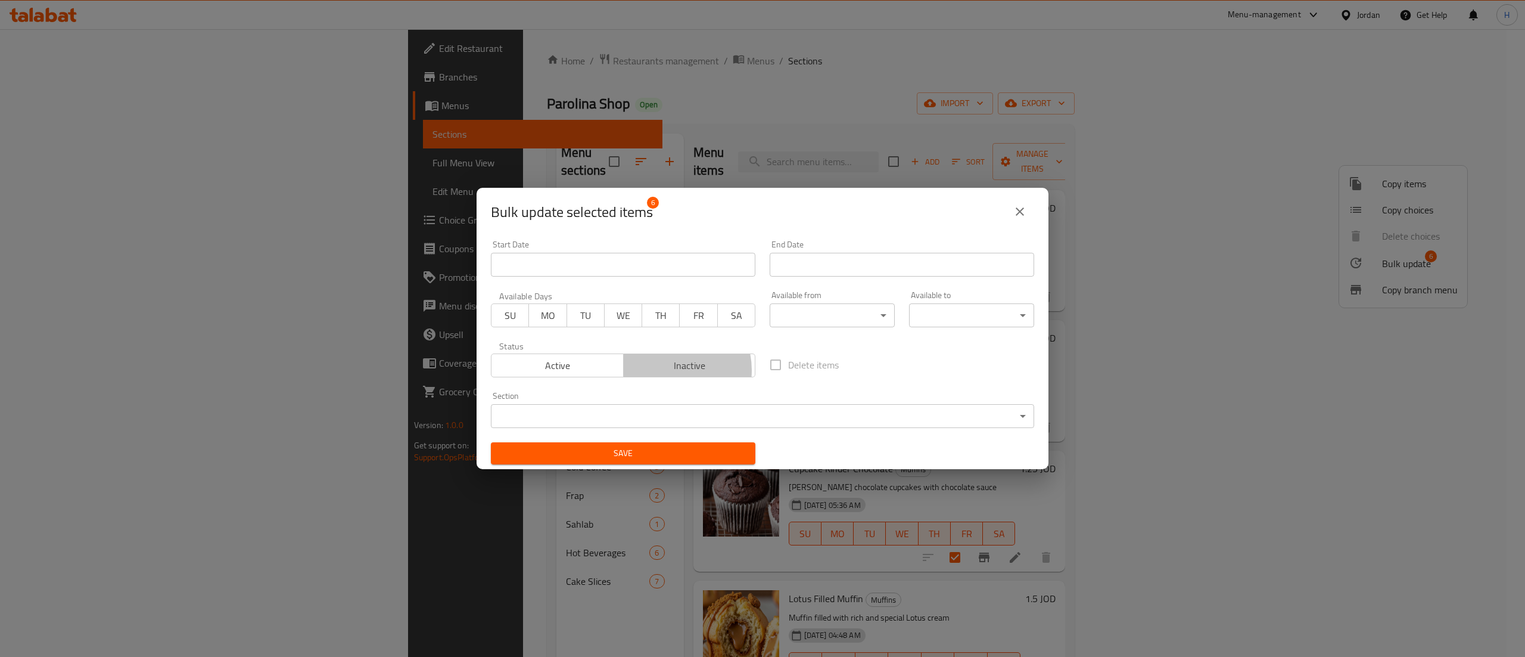
click at [666, 371] on span "Inactive" at bounding box center [690, 365] width 123 height 17
click at [658, 450] on span "Save" at bounding box center [623, 453] width 245 height 15
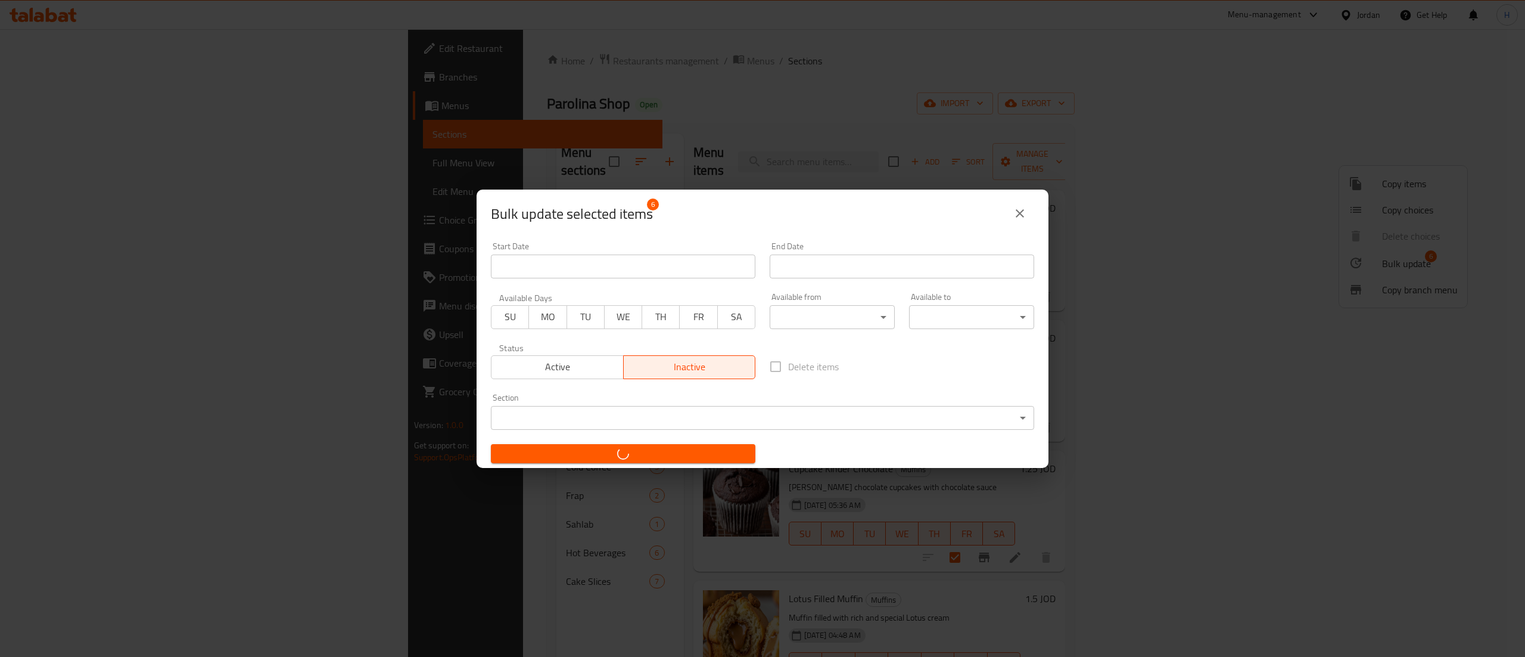
checkbox input "false"
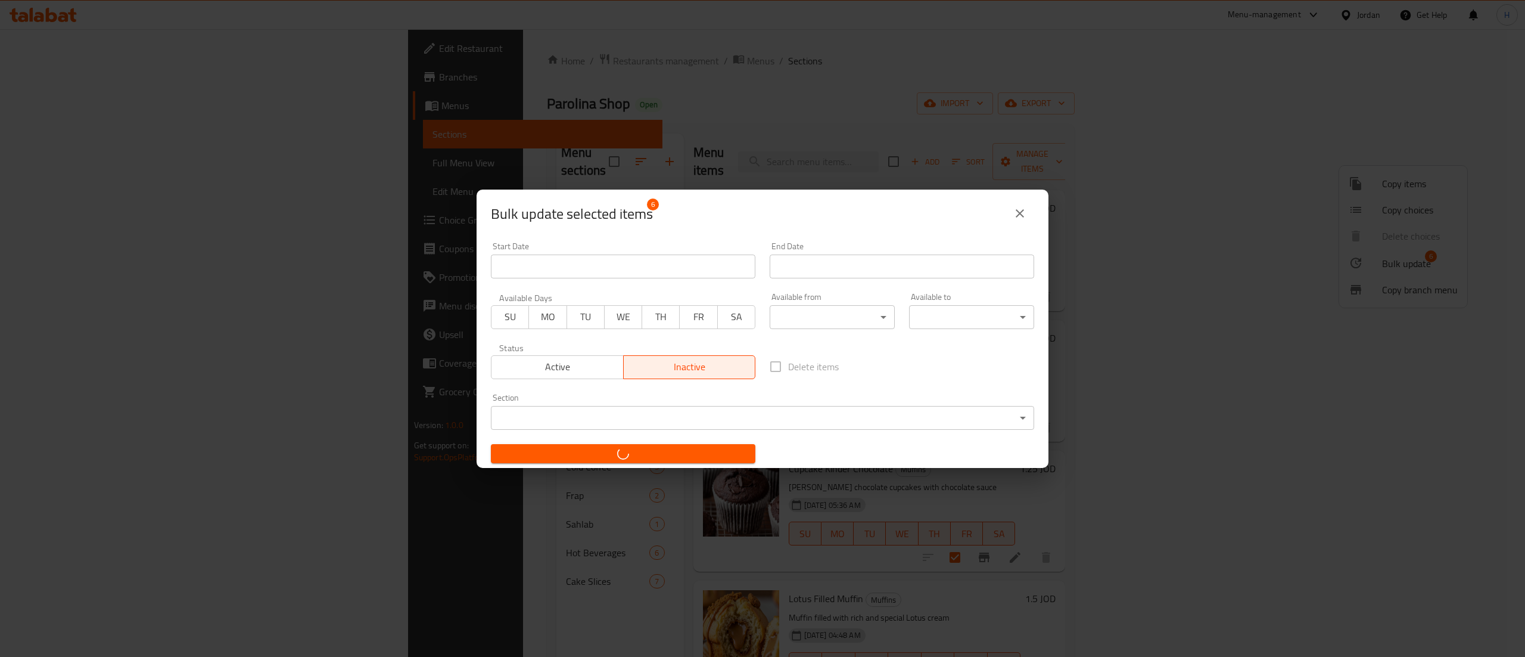
checkbox input "false"
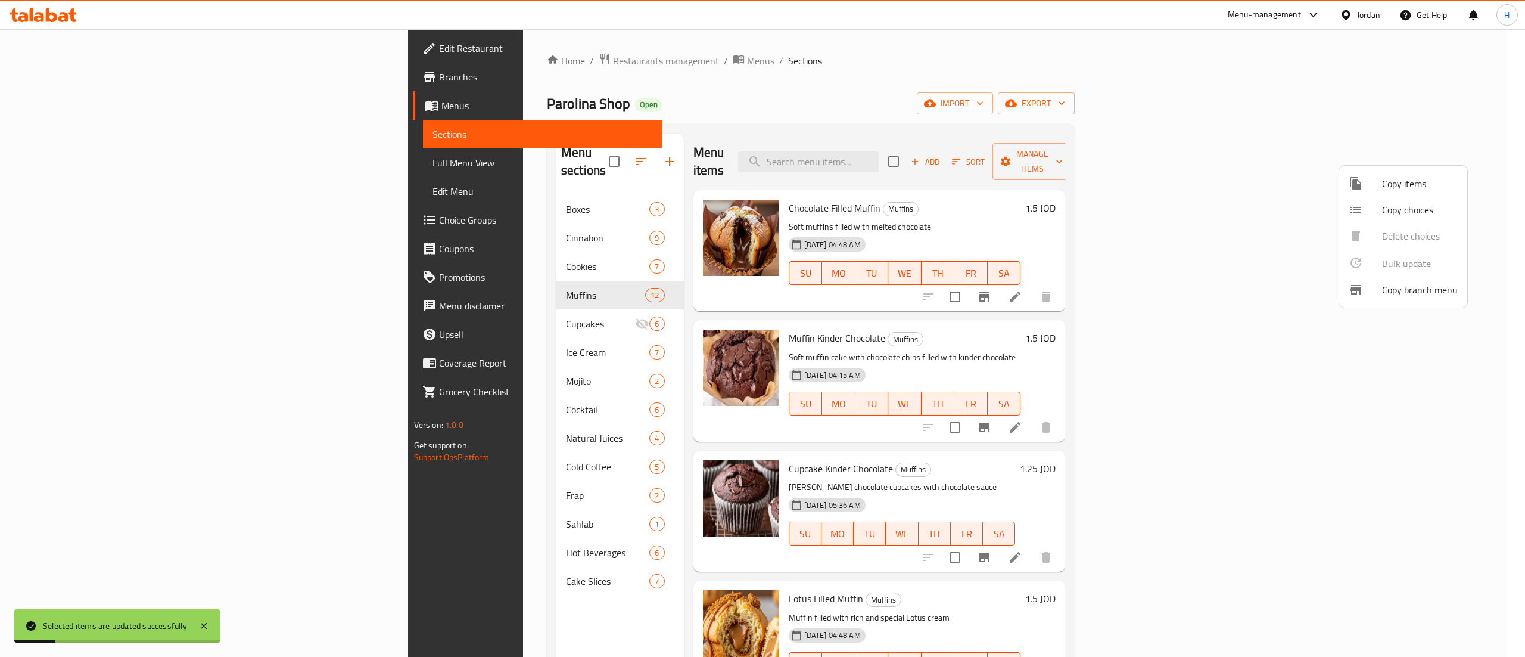
click at [1038, 195] on div at bounding box center [762, 328] width 1525 height 657
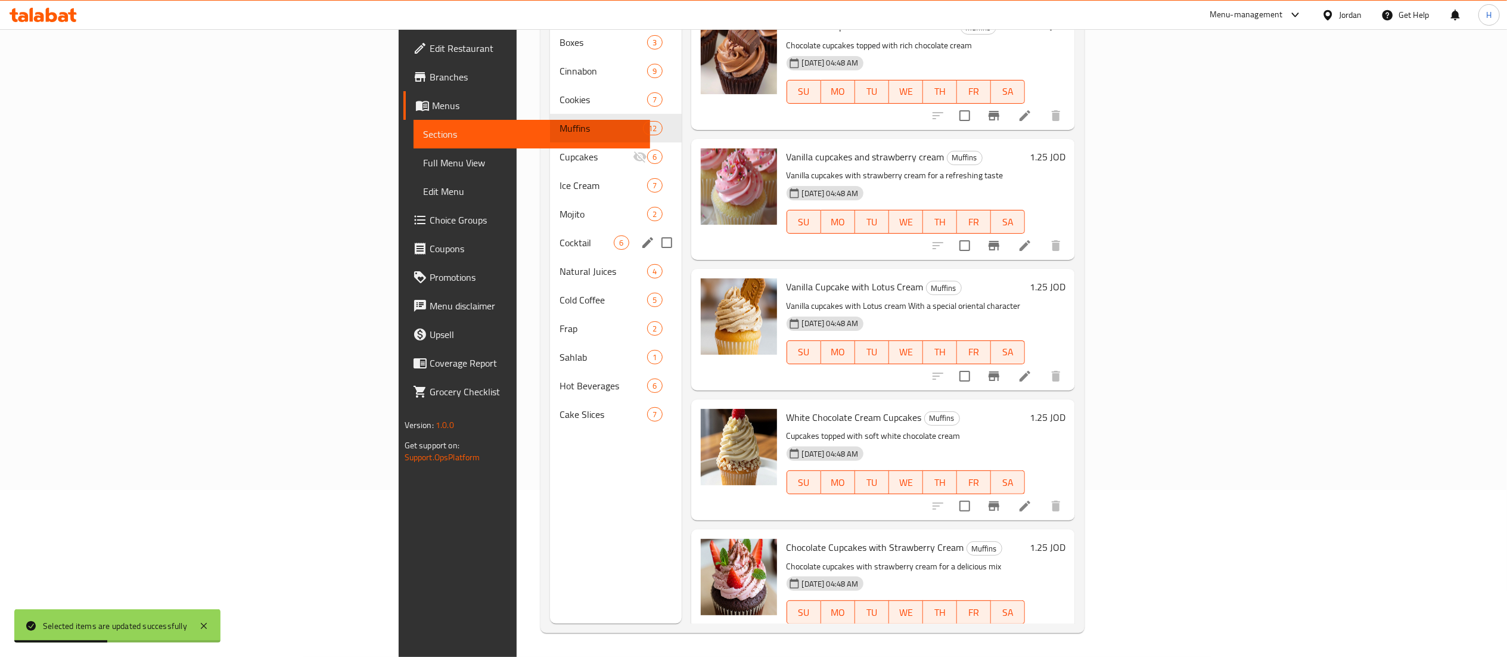
scroll to position [935, 0]
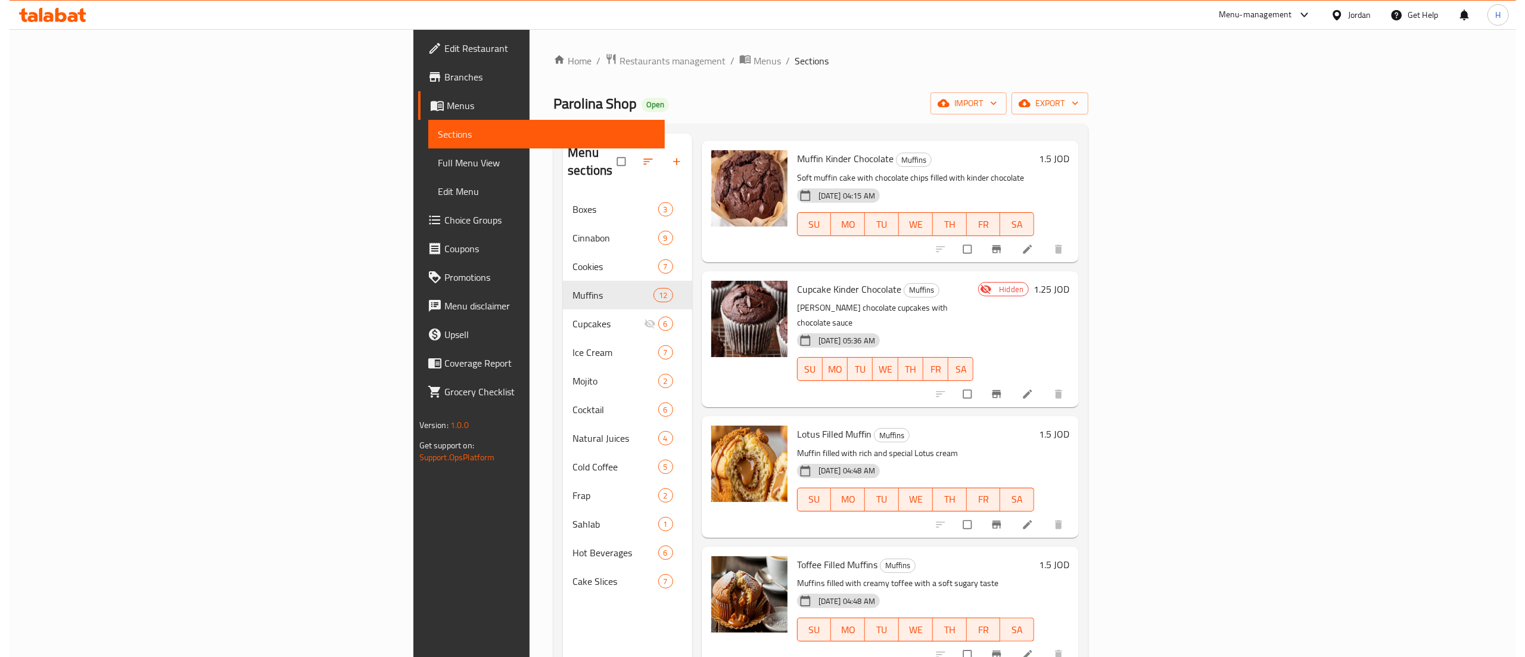
scroll to position [358, 0]
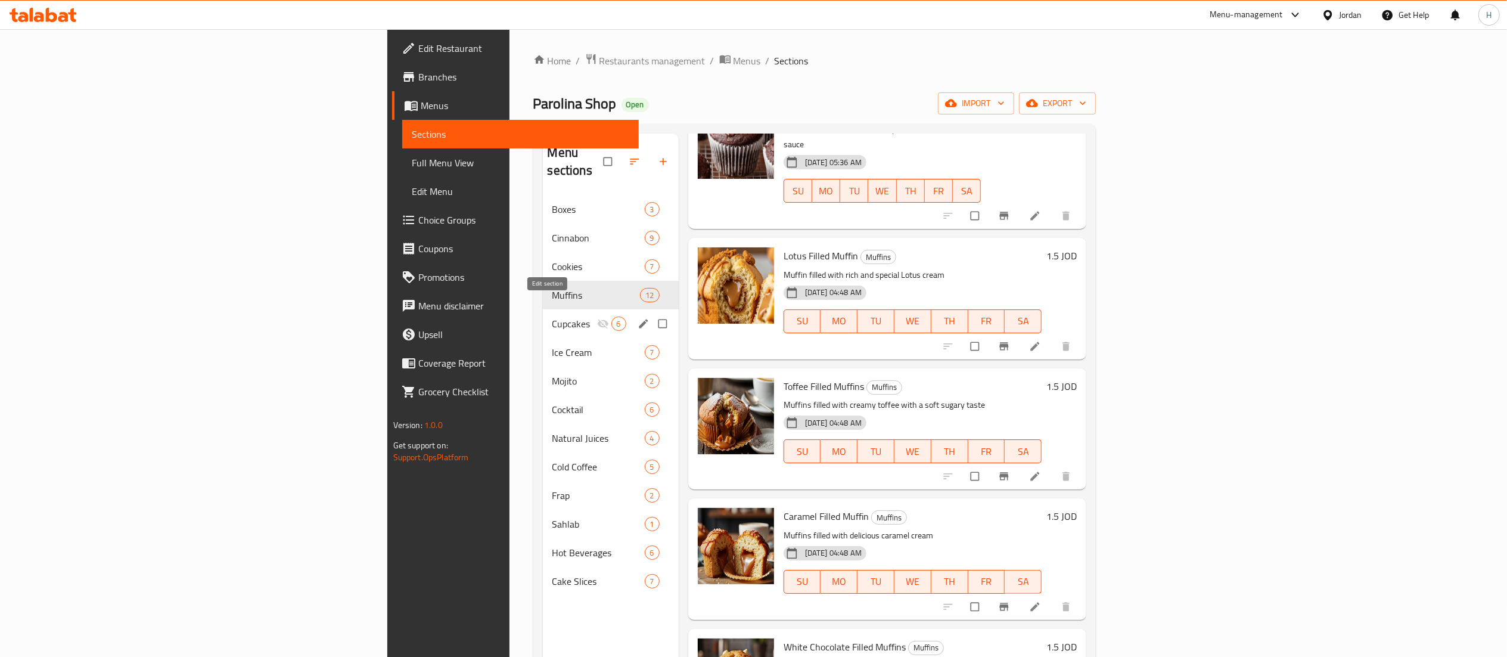
click at [639, 319] on icon "edit" at bounding box center [643, 323] width 9 height 9
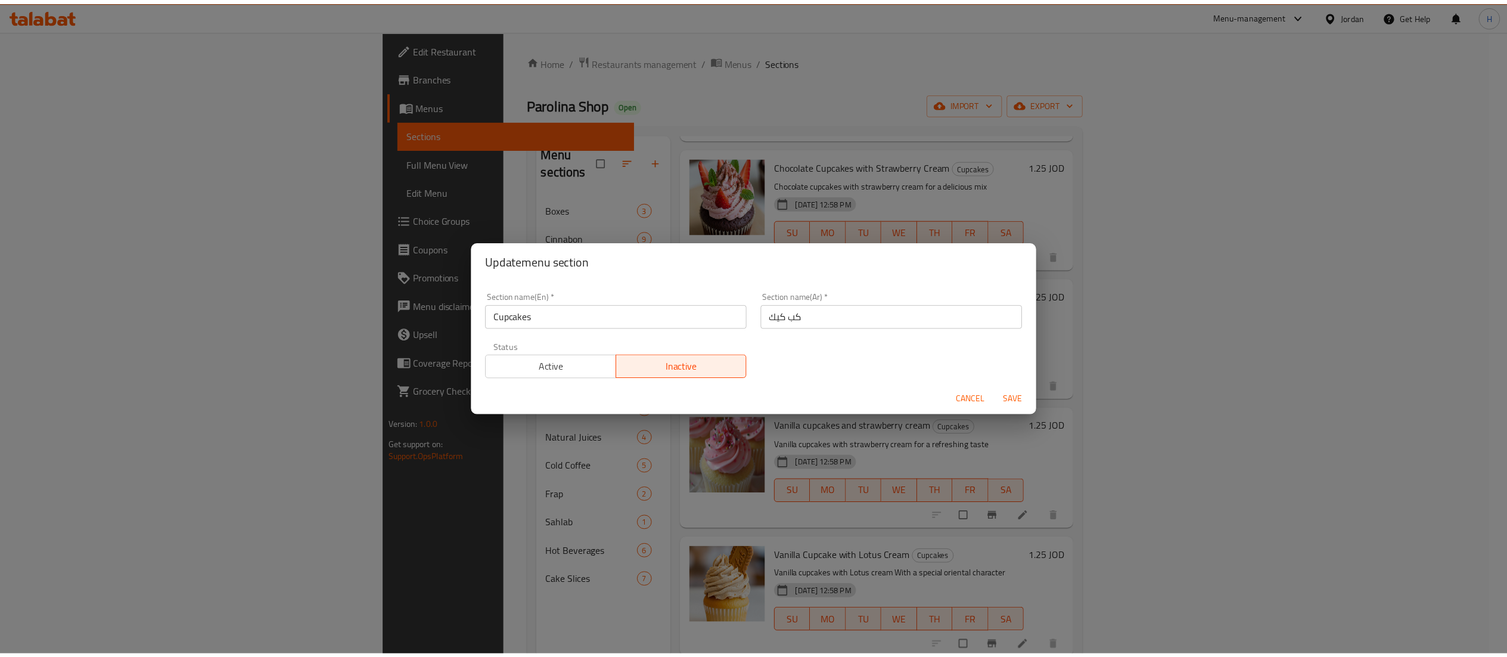
scroll to position [153, 0]
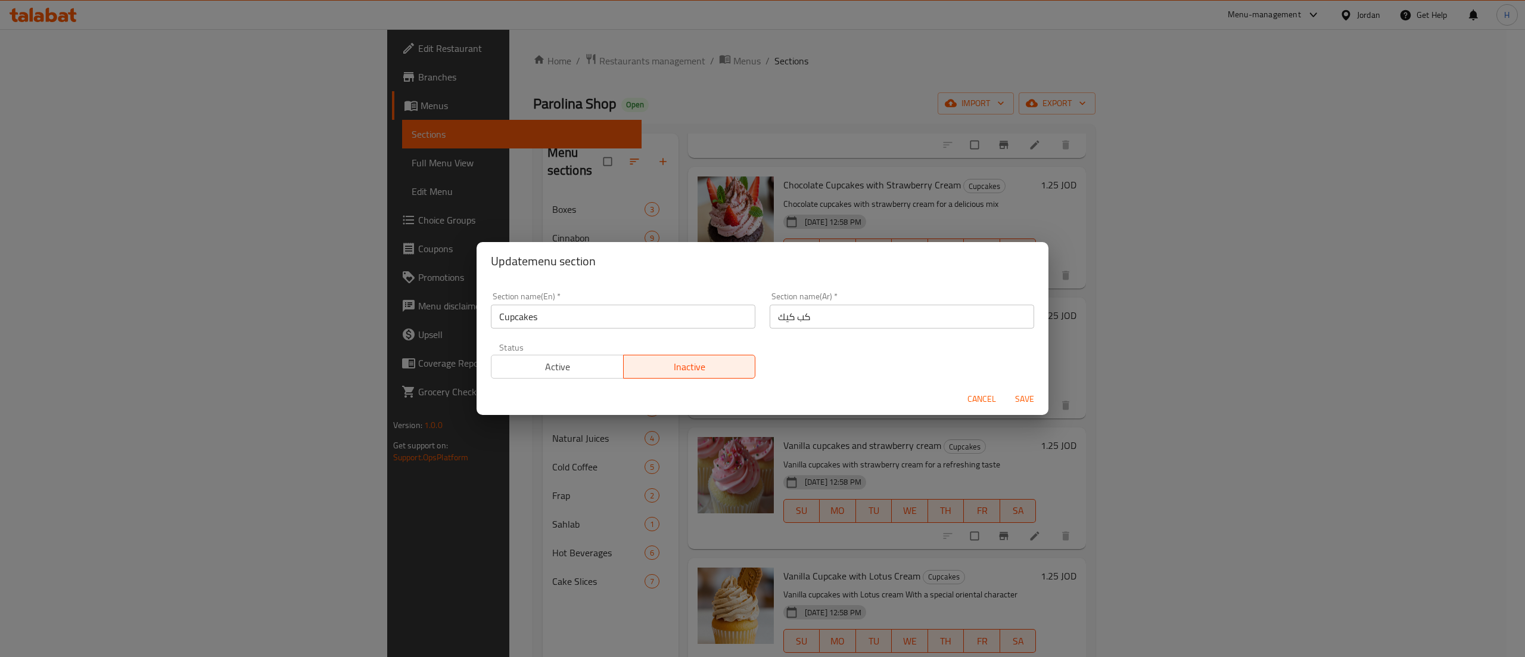
click at [530, 377] on button "Active" at bounding box center [557, 367] width 133 height 24
click at [1038, 399] on span "Save" at bounding box center [1025, 398] width 29 height 15
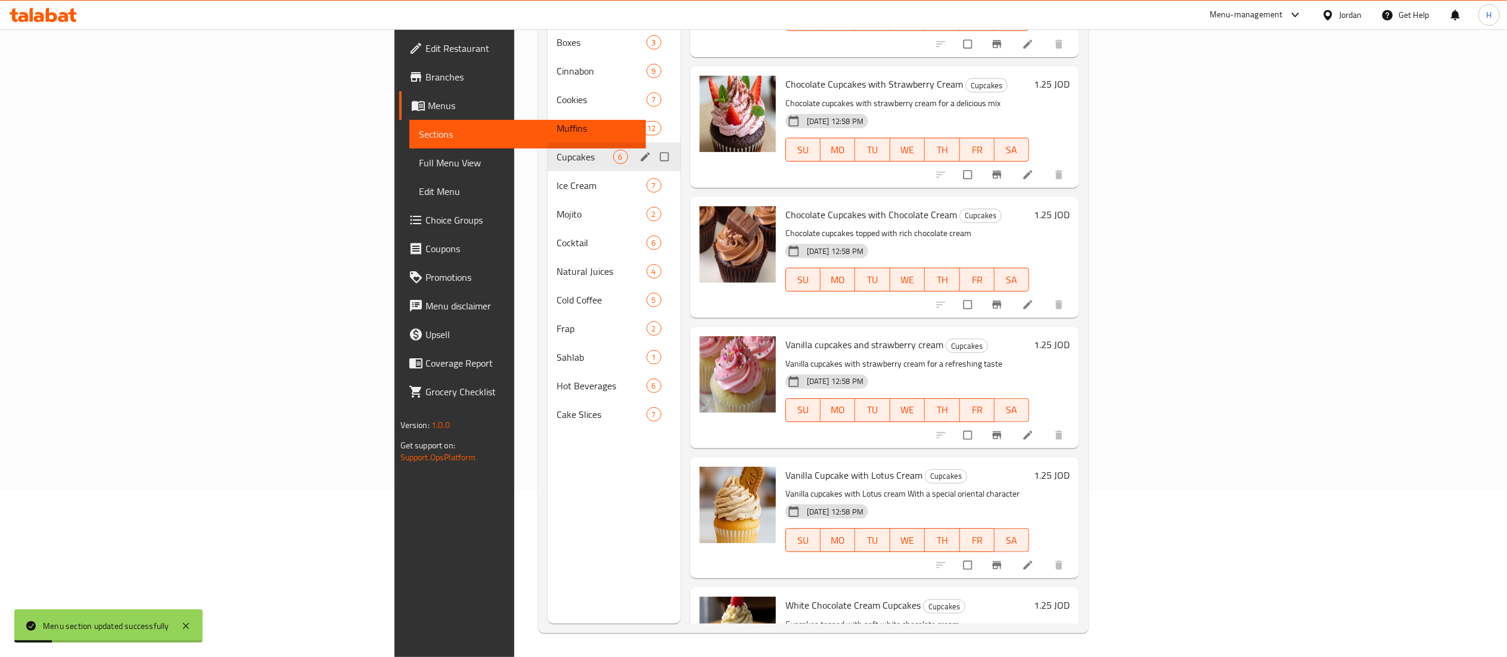
scroll to position [0, 0]
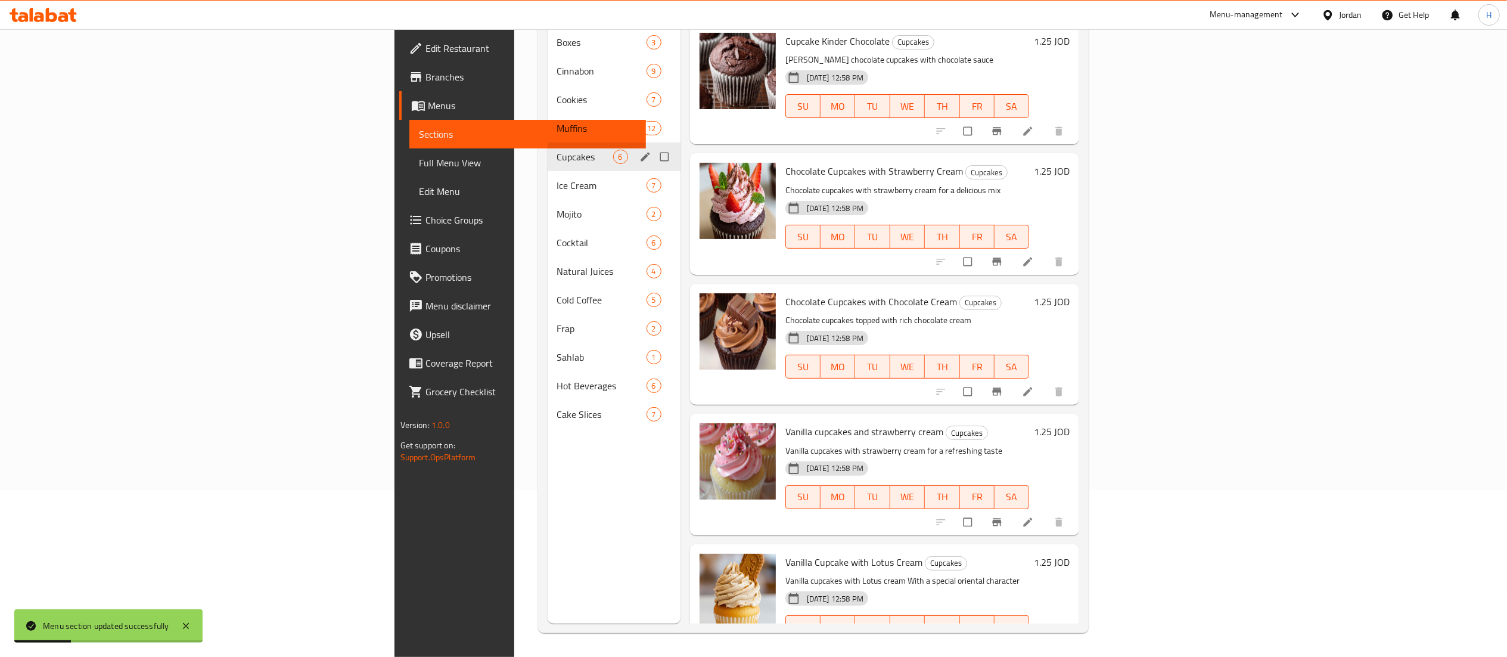
click at [548, 142] on div "Cupcakes 6" at bounding box center [614, 156] width 133 height 29
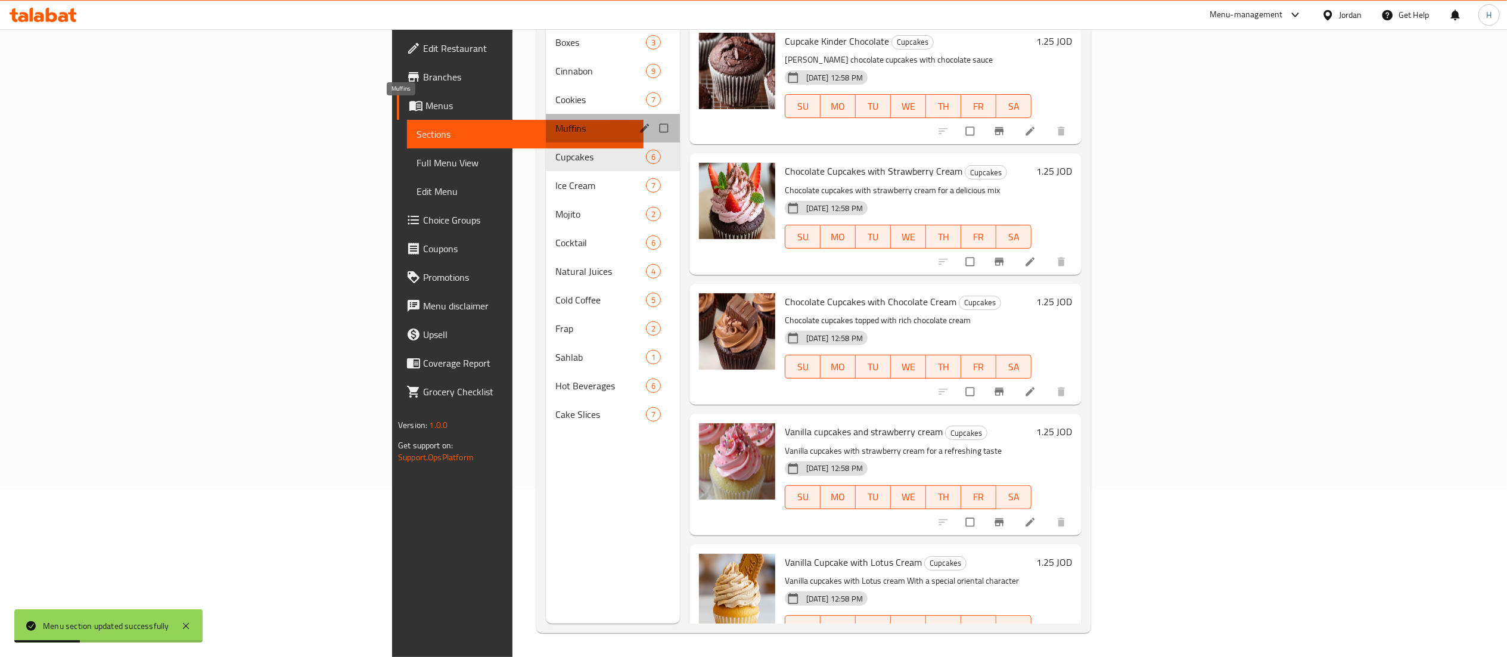
click at [555, 121] on span "Muffins" at bounding box center [581, 128] width 52 height 14
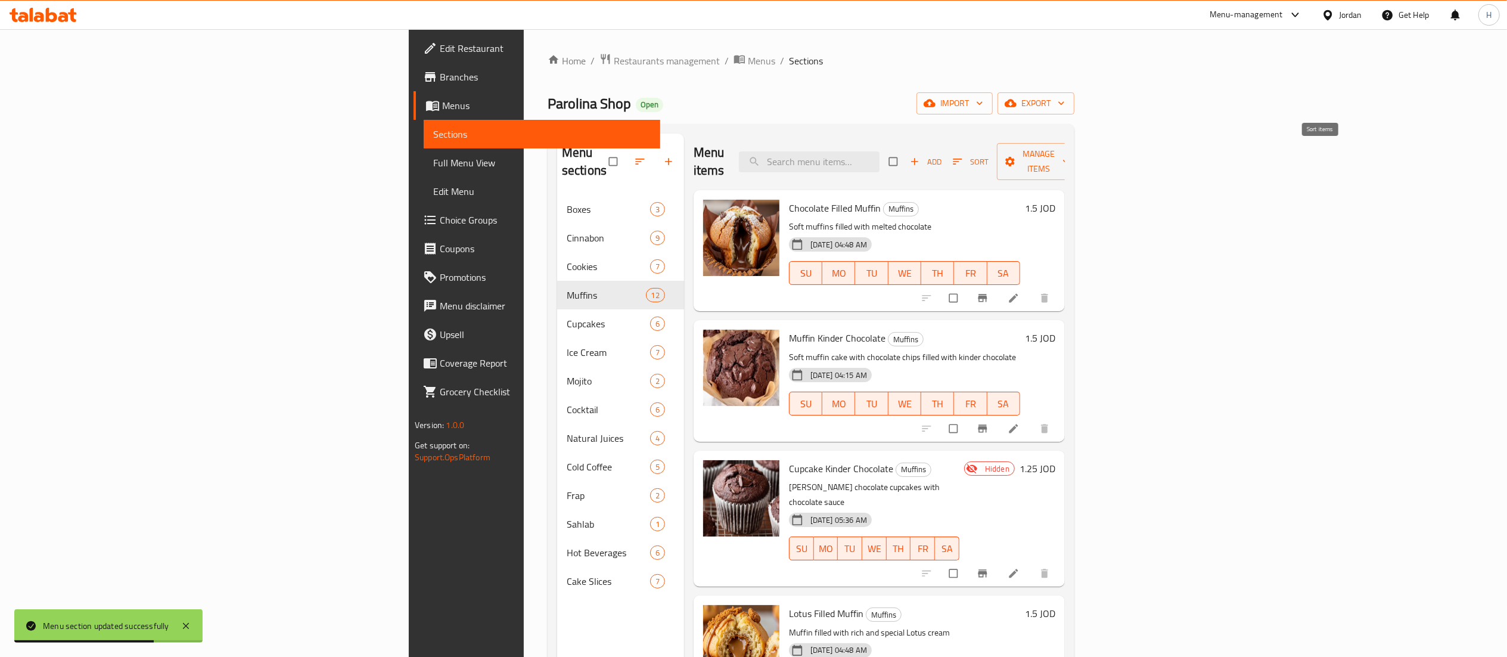
click at [989, 155] on span "Sort" at bounding box center [971, 162] width 36 height 14
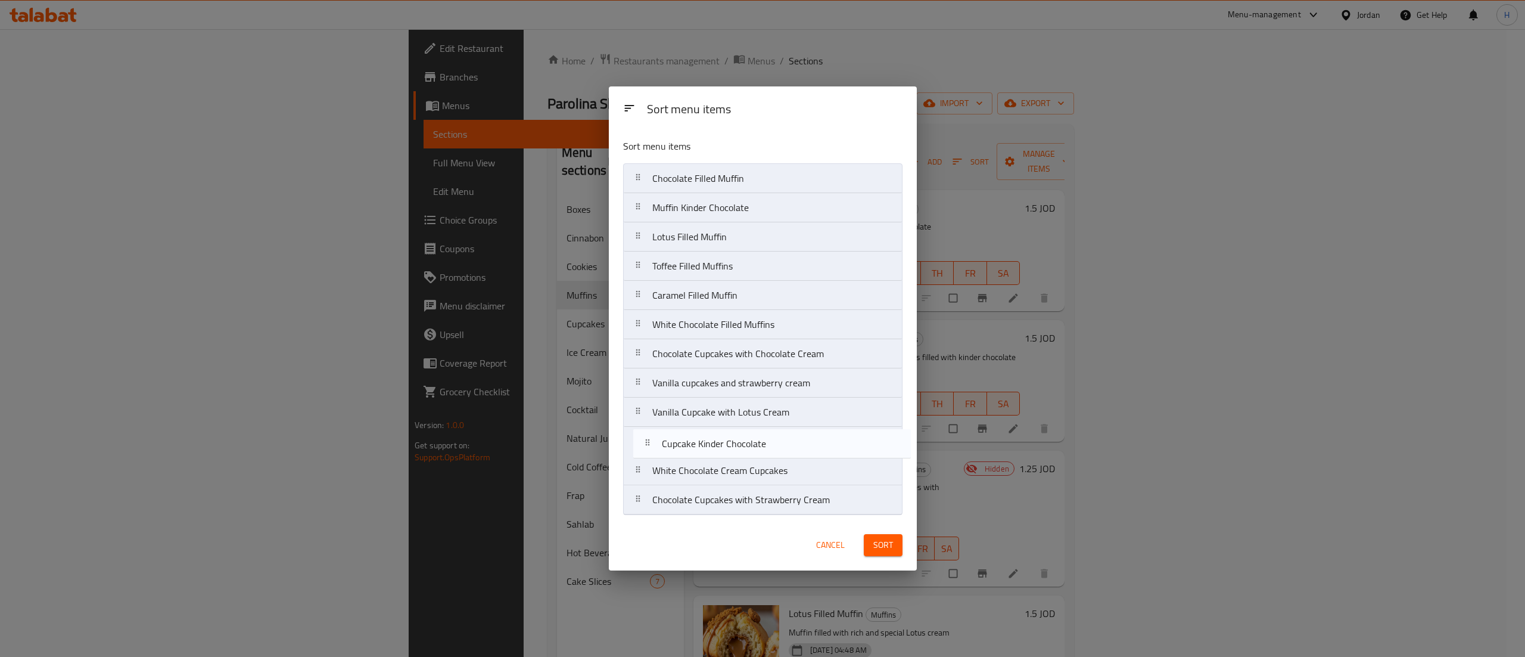
drag, startPoint x: 778, startPoint y: 242, endPoint x: 788, endPoint y: 458, distance: 215.9
click at [788, 458] on nav "Chocolate Filled Muffin Muffin Kinder Chocolate Cupcake Kinder Chocolate Lotus …" at bounding box center [762, 339] width 279 height 352
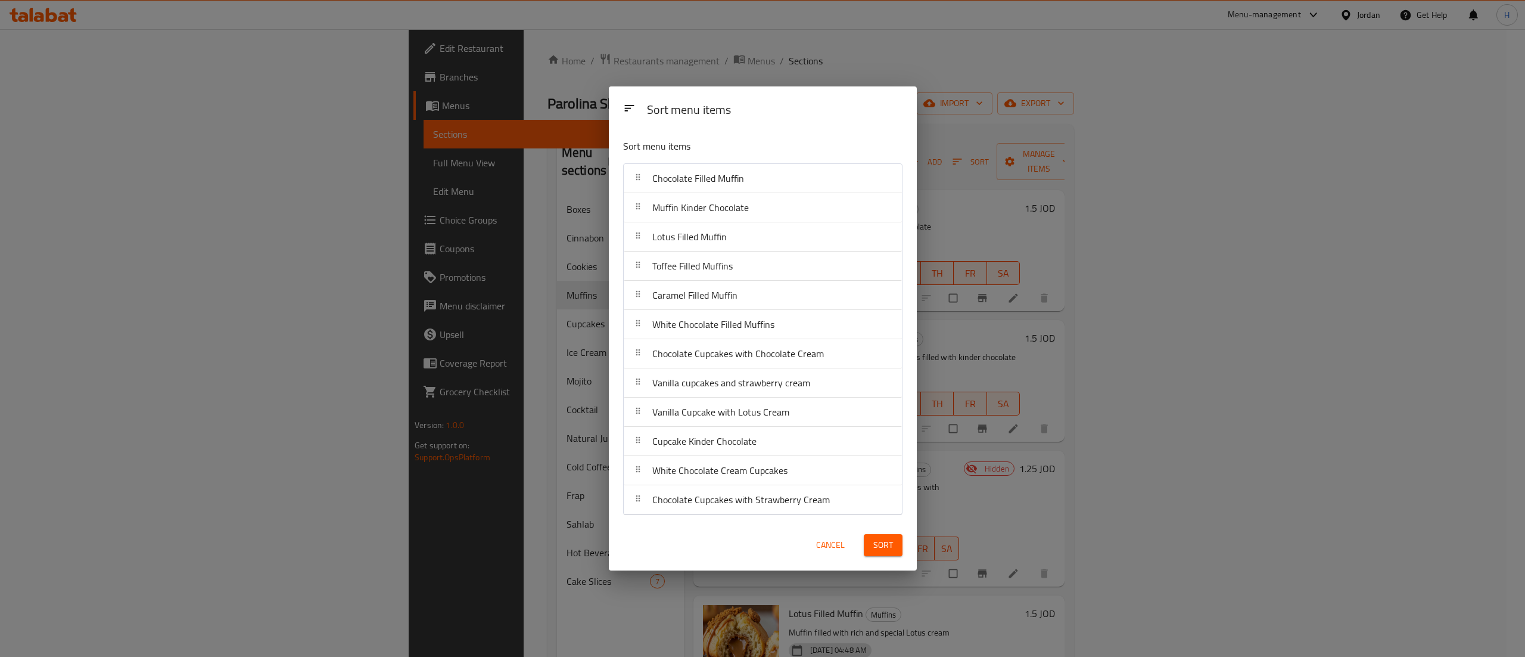
click at [882, 556] on button "Sort" at bounding box center [883, 545] width 39 height 22
